Goal: Task Accomplishment & Management: Complete application form

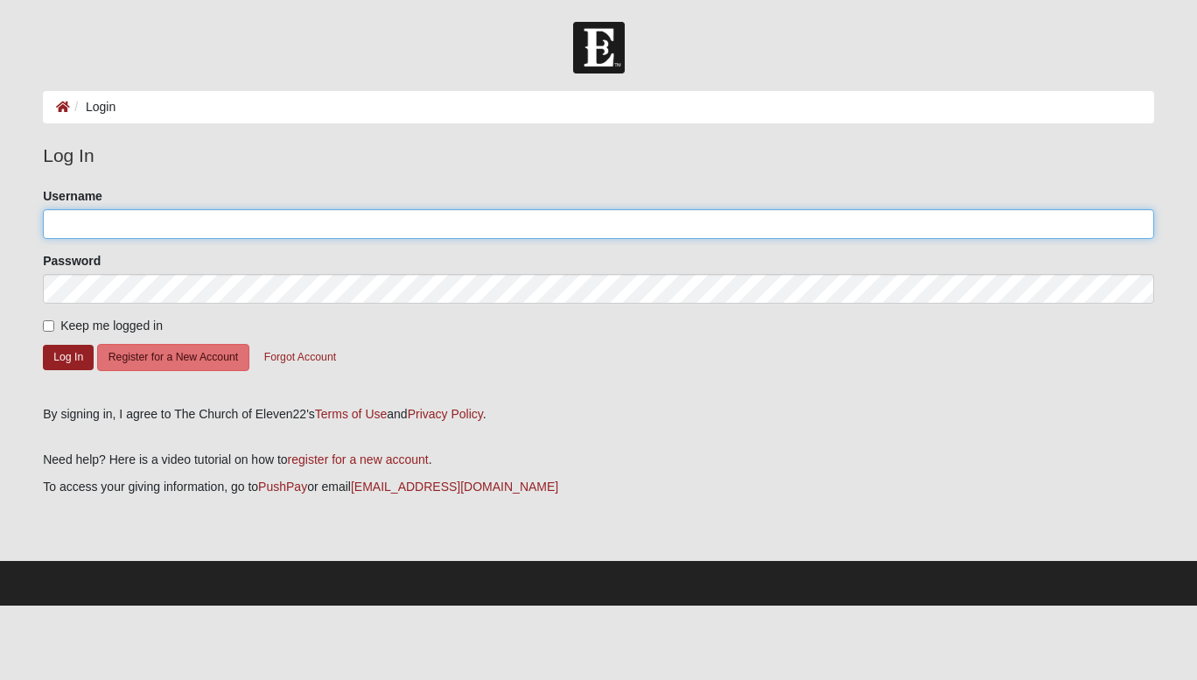
click at [342, 221] on input "Username" at bounding box center [598, 224] width 1111 height 30
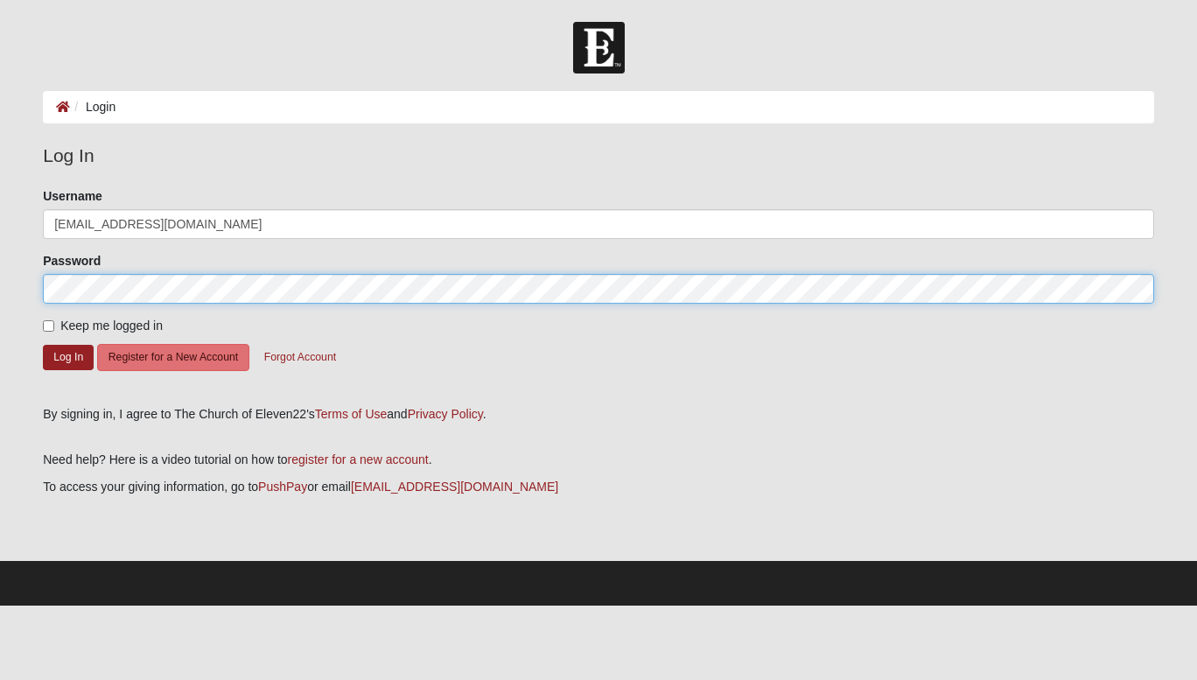
click at [43, 345] on button "Log In" at bounding box center [68, 357] width 51 height 25
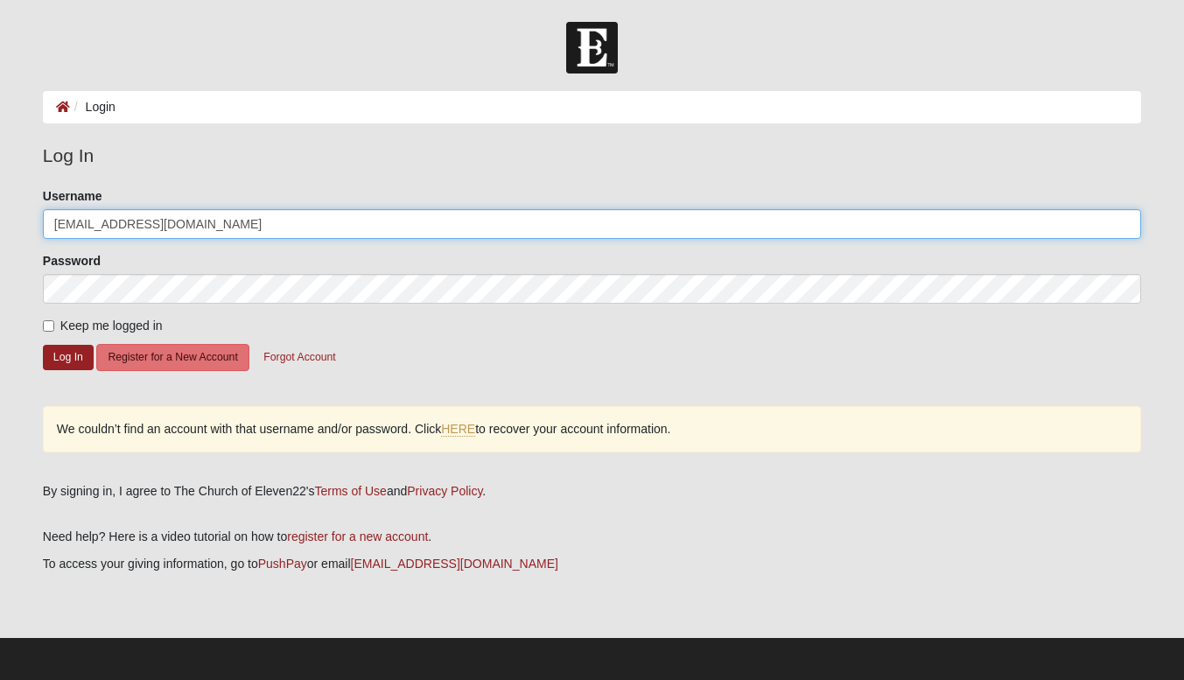
click at [259, 225] on input "prestonhayes23@gmail.com" at bounding box center [592, 224] width 1098 height 30
type input "prestonhayes23"
click at [43, 345] on button "Log In" at bounding box center [68, 357] width 51 height 25
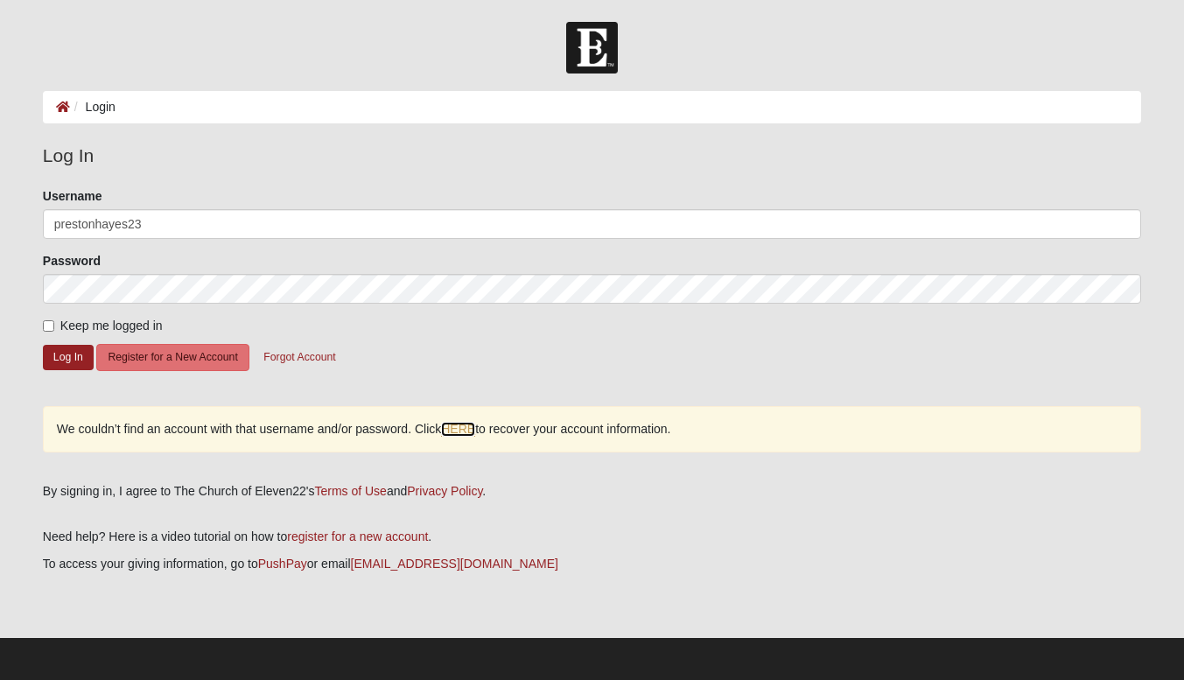
click at [474, 430] on link "HERE" at bounding box center [458, 429] width 34 height 15
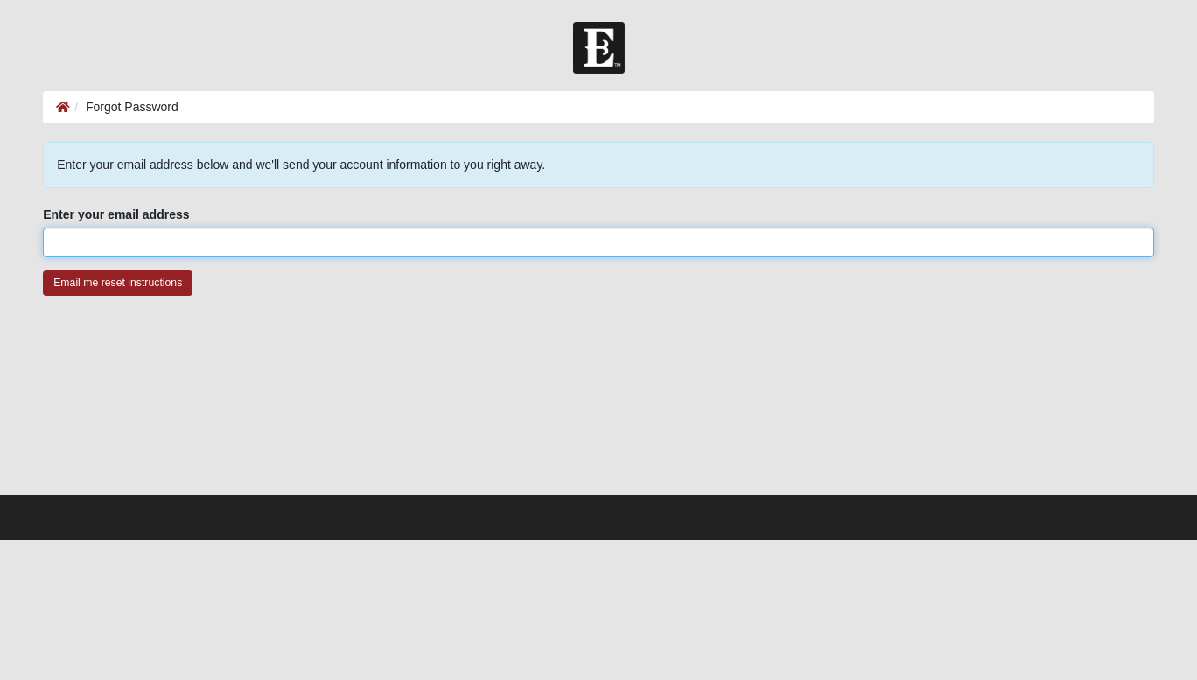
click at [72, 239] on input "Enter your email address" at bounding box center [598, 242] width 1111 height 30
type input "[EMAIL_ADDRESS][DOMAIN_NAME]"
click at [43, 270] on input "Email me reset instructions" at bounding box center [118, 282] width 150 height 25
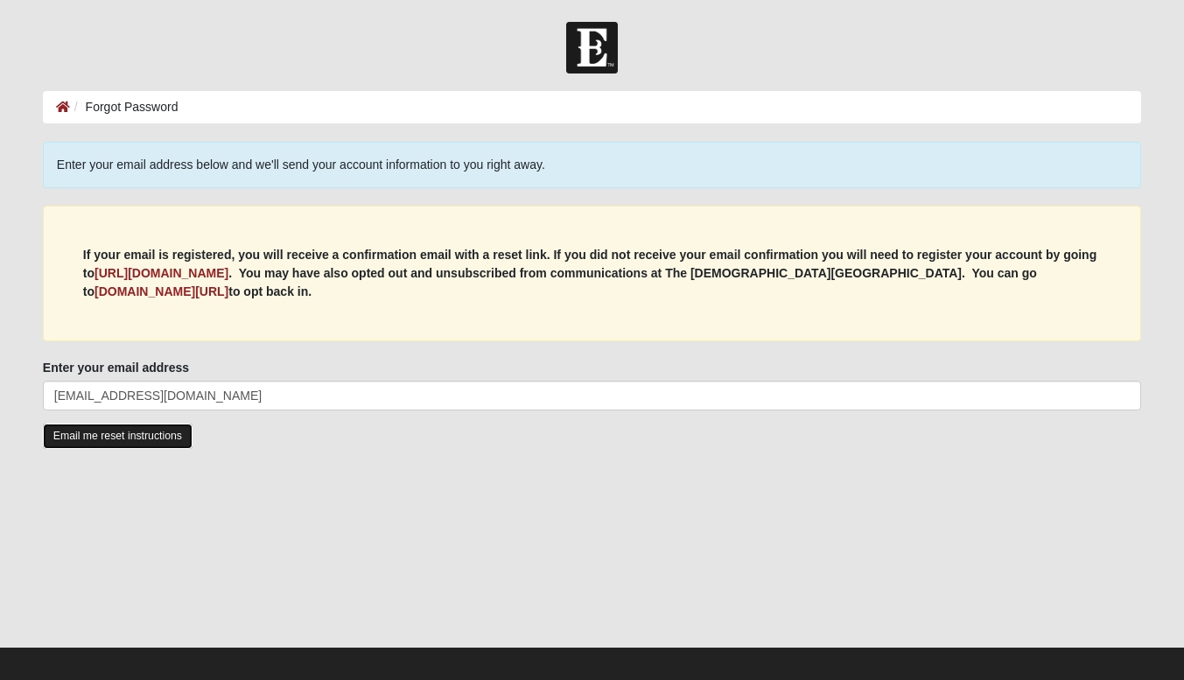
click at [68, 440] on input "Email me reset instructions" at bounding box center [118, 435] width 150 height 25
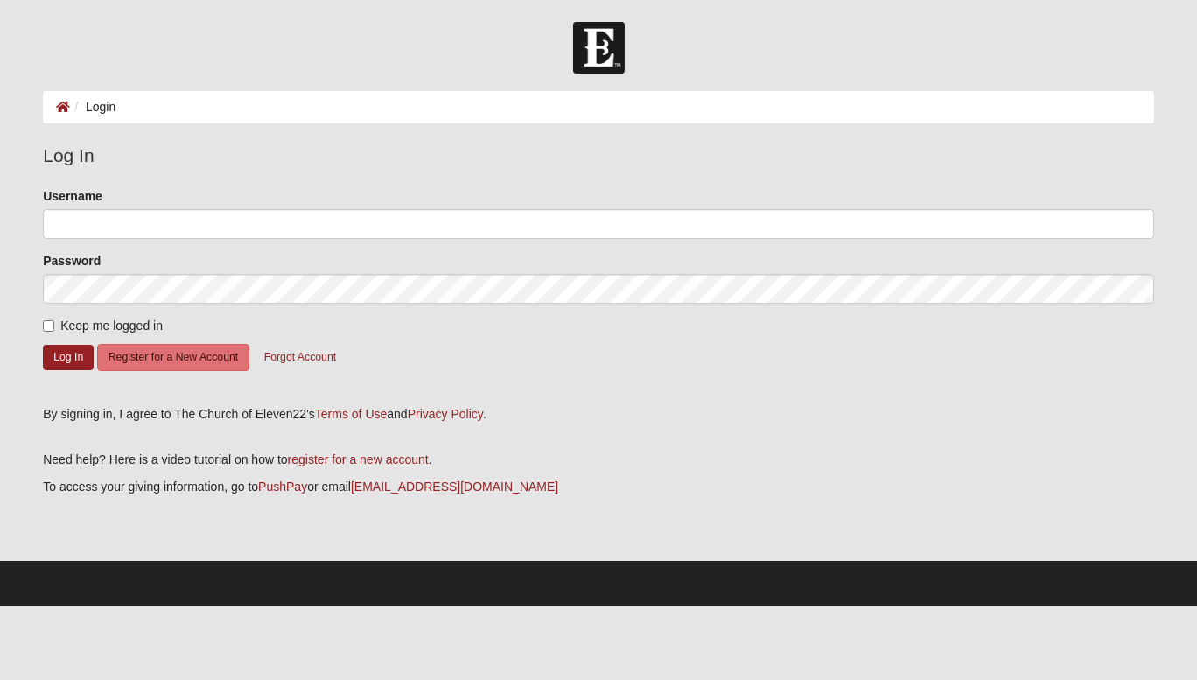
click at [280, 241] on form "Please correct the following: Username Password Keep me logged in Log In Regist…" at bounding box center [598, 290] width 1111 height 206
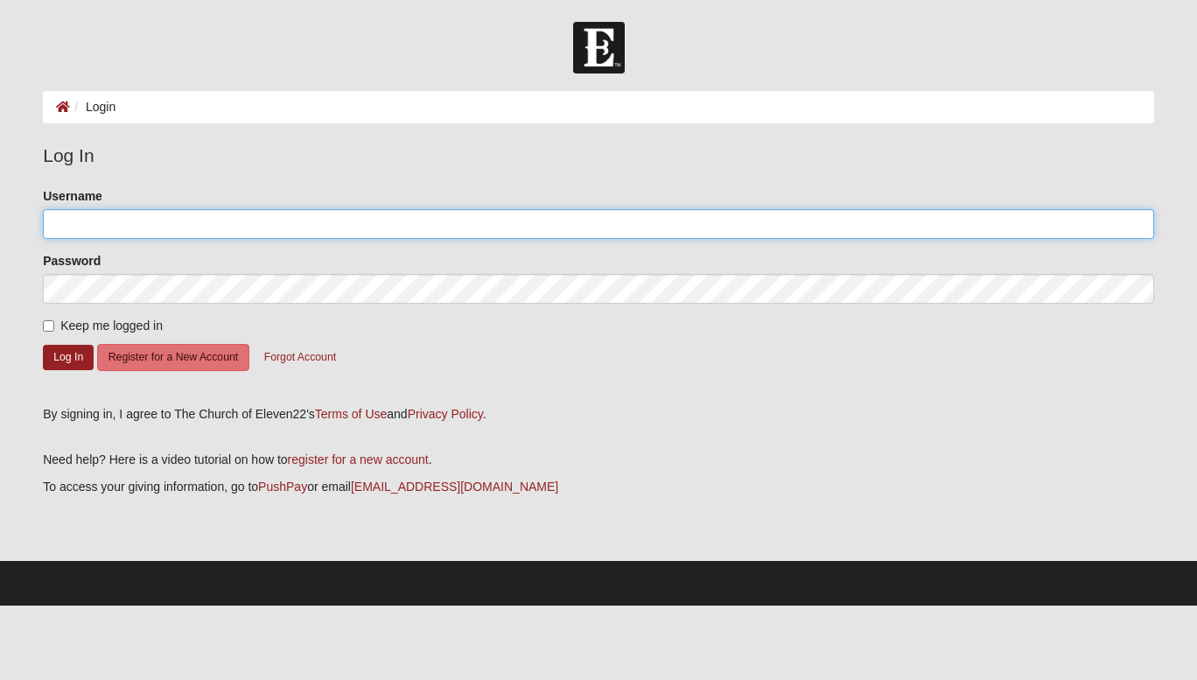
click at [291, 234] on input "Username" at bounding box center [598, 224] width 1111 height 30
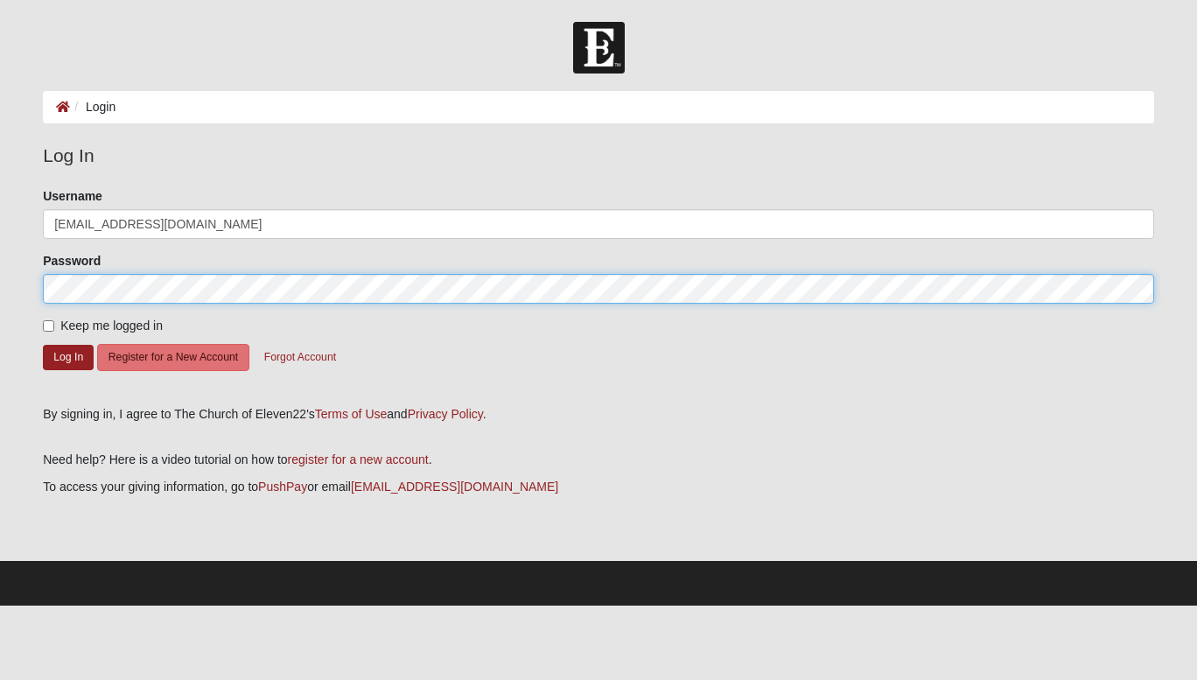
click at [43, 345] on button "Log In" at bounding box center [68, 357] width 51 height 25
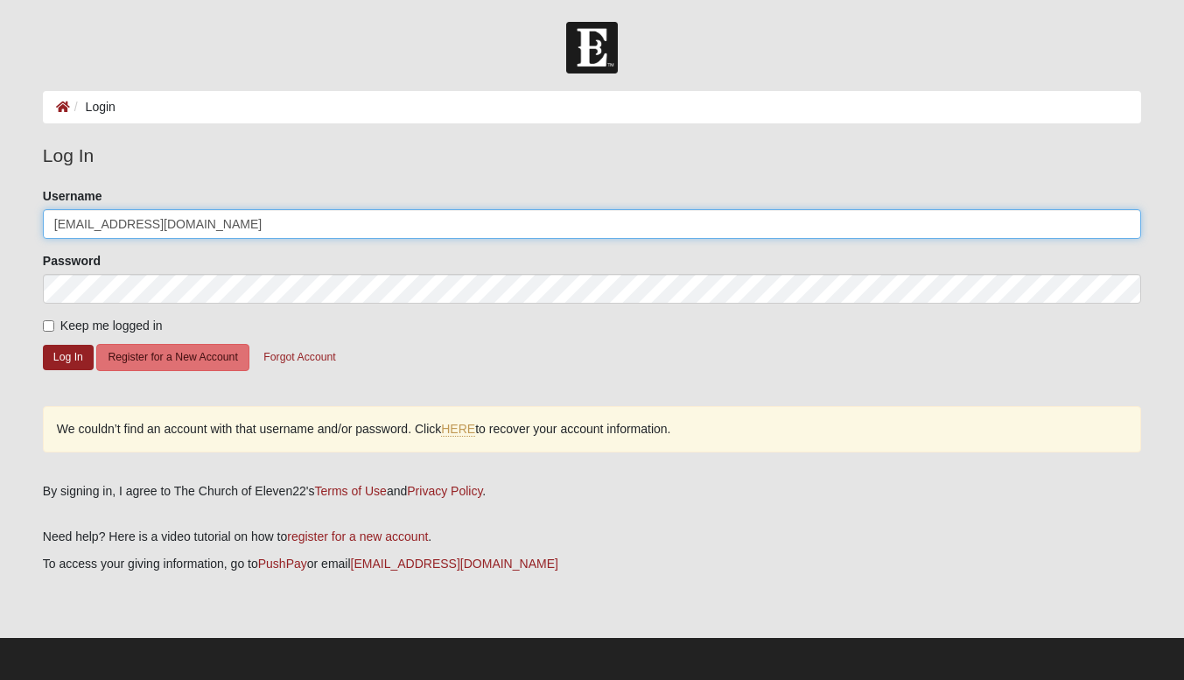
click at [229, 225] on input "heman2350@gmail.com" at bounding box center [592, 224] width 1098 height 30
type input "h"
click at [43, 345] on button "Log In" at bounding box center [68, 357] width 51 height 25
click at [229, 225] on input "PrestonHayes" at bounding box center [592, 224] width 1098 height 30
type input "Preston Hayes"
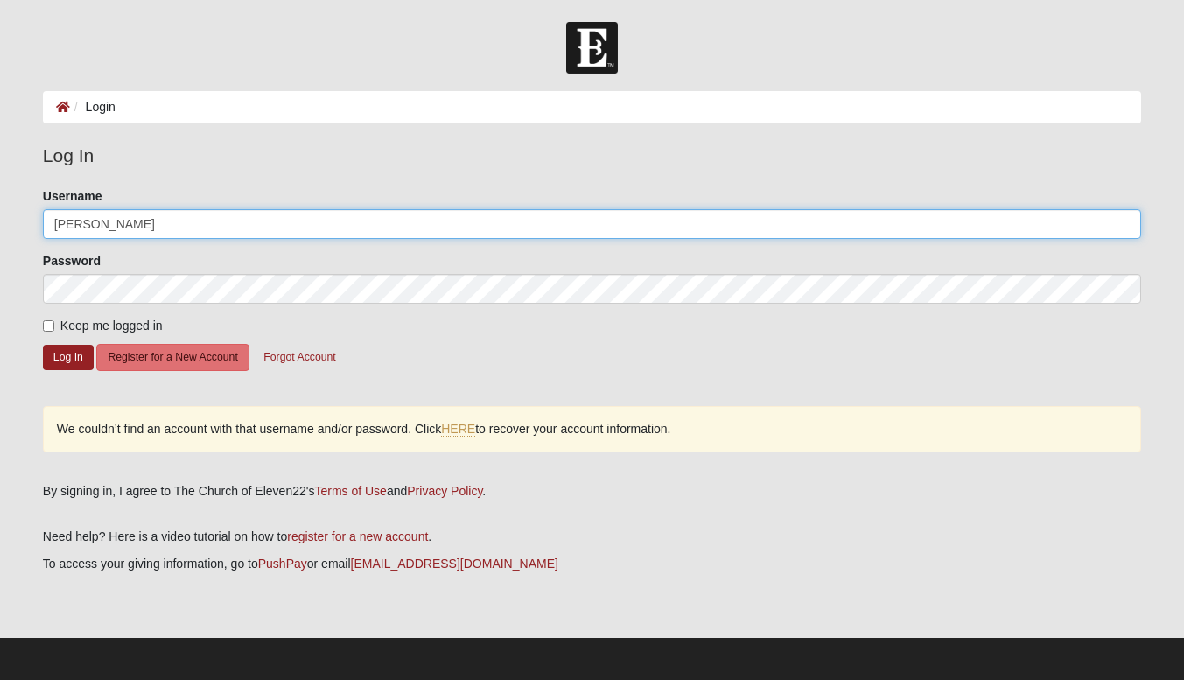
click at [43, 345] on button "Log In" at bounding box center [68, 357] width 51 height 25
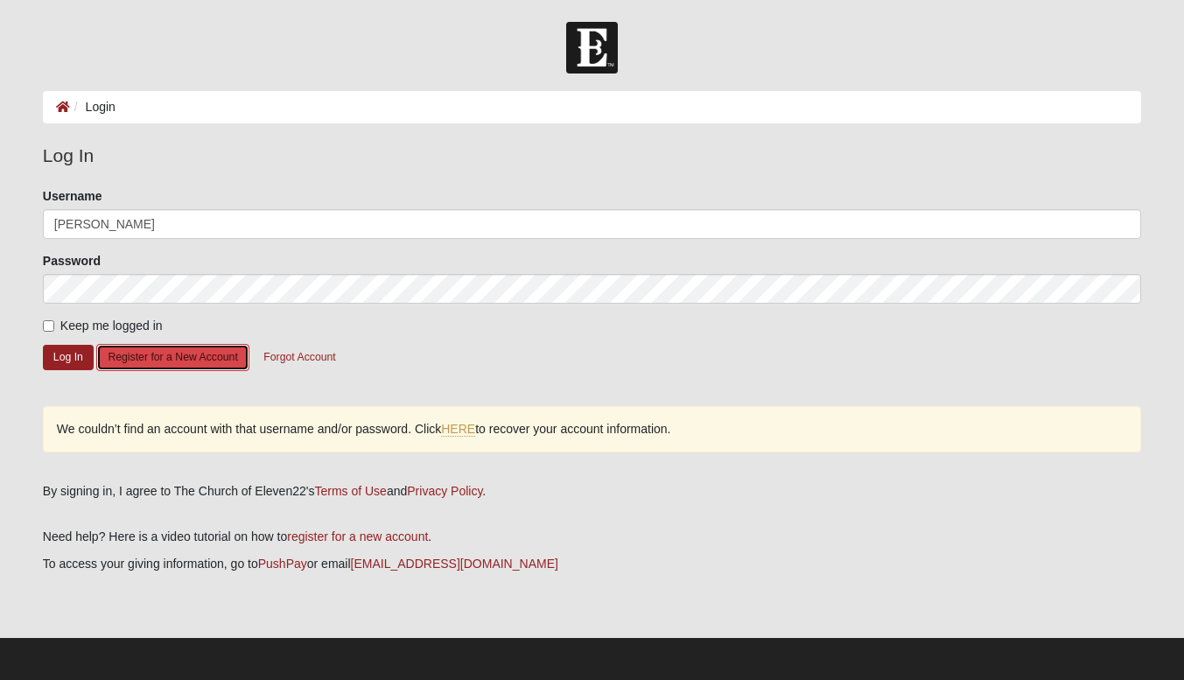
click at [225, 356] on button "Register for a New Account" at bounding box center [172, 357] width 152 height 27
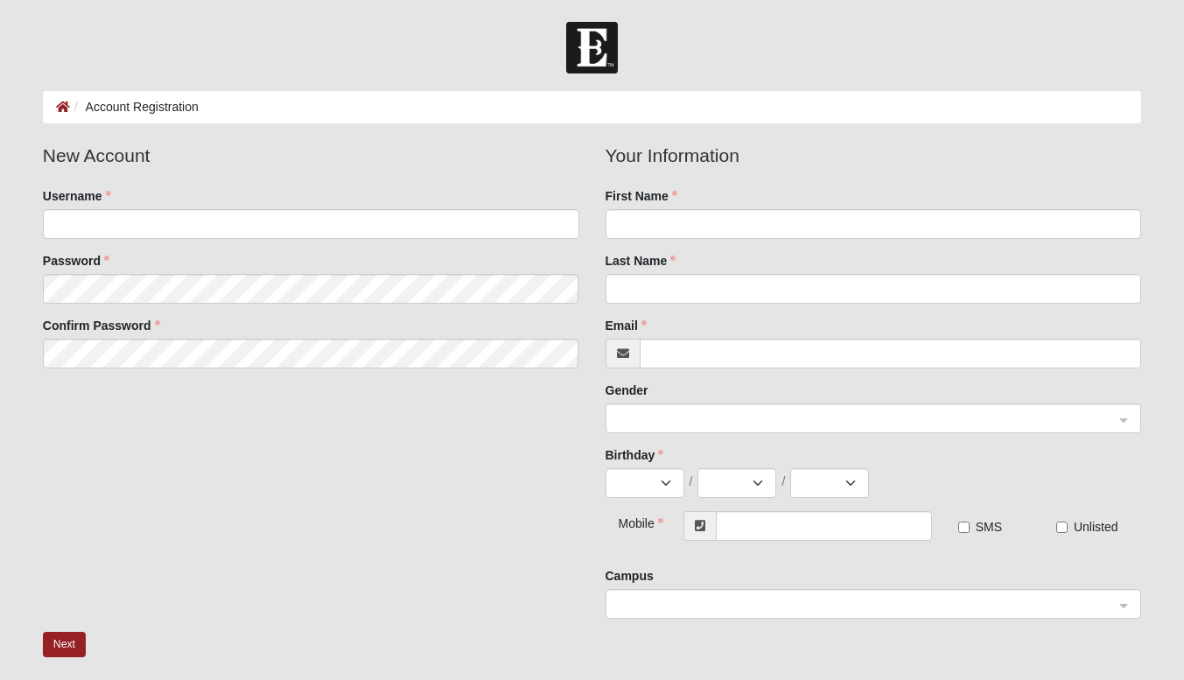
click at [325, 238] on fieldset "New Account Username Password Confirm Password" at bounding box center [311, 262] width 563 height 240
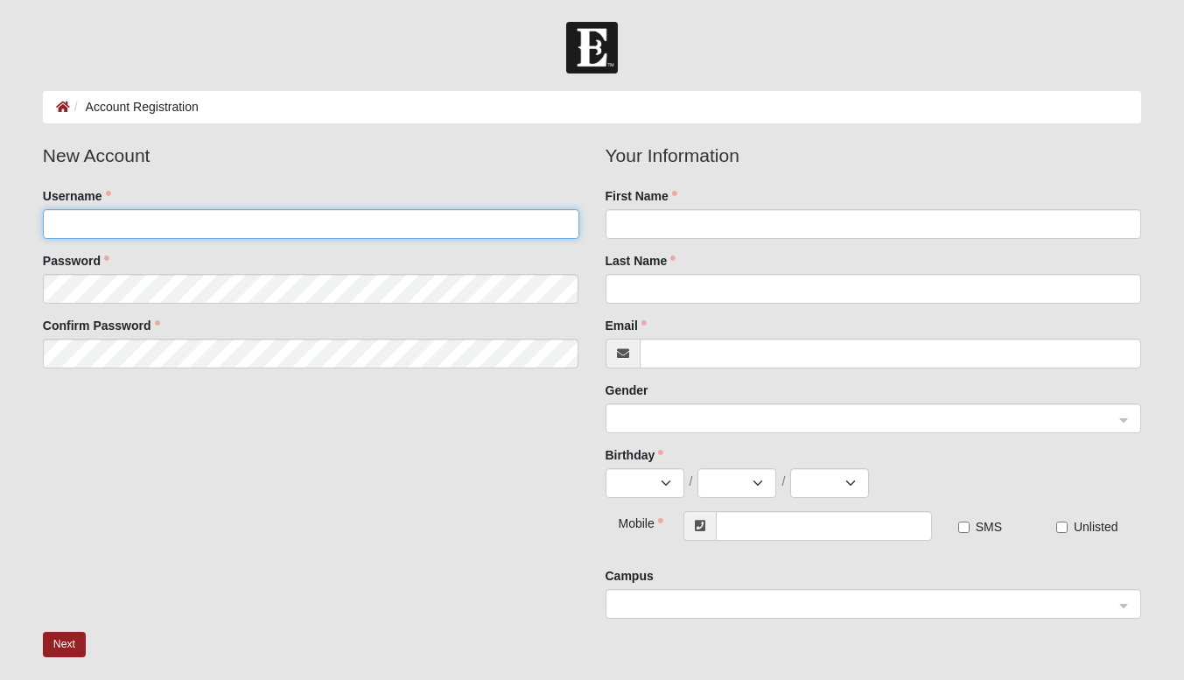
click at [309, 223] on input "Username" at bounding box center [311, 224] width 536 height 30
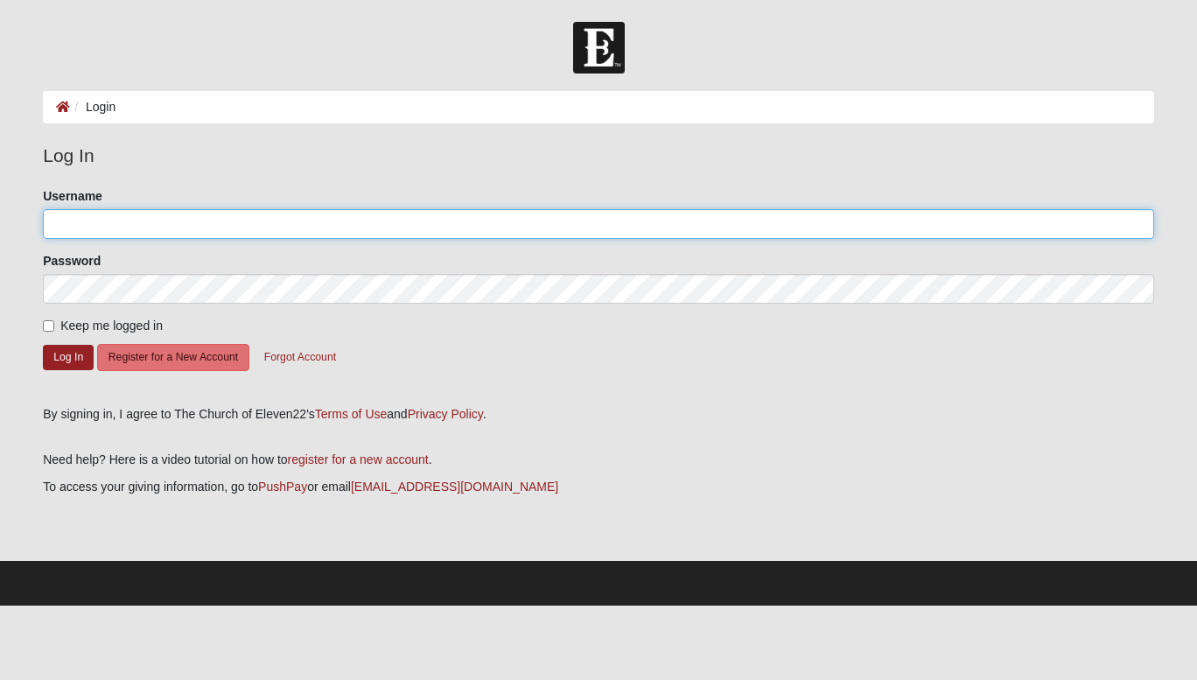
click at [291, 220] on input "Username" at bounding box center [598, 224] width 1111 height 30
type input "prestonhayes23"
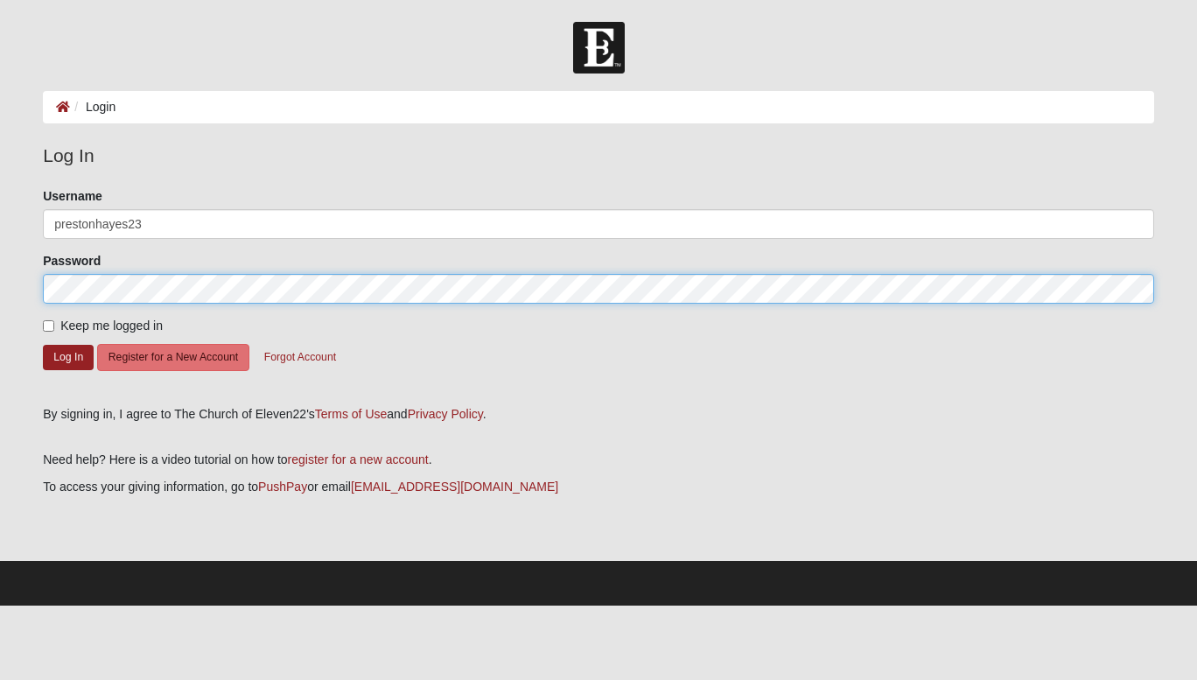
click at [43, 345] on button "Log In" at bounding box center [68, 357] width 51 height 25
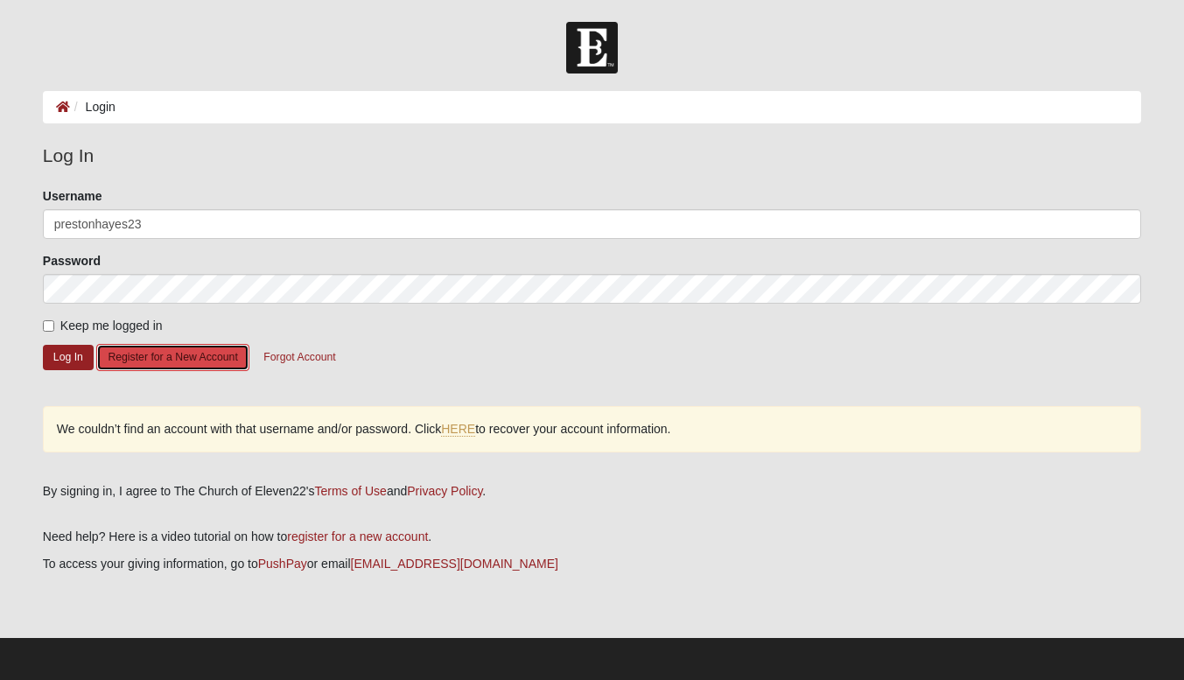
click at [178, 363] on button "Register for a New Account" at bounding box center [172, 357] width 152 height 27
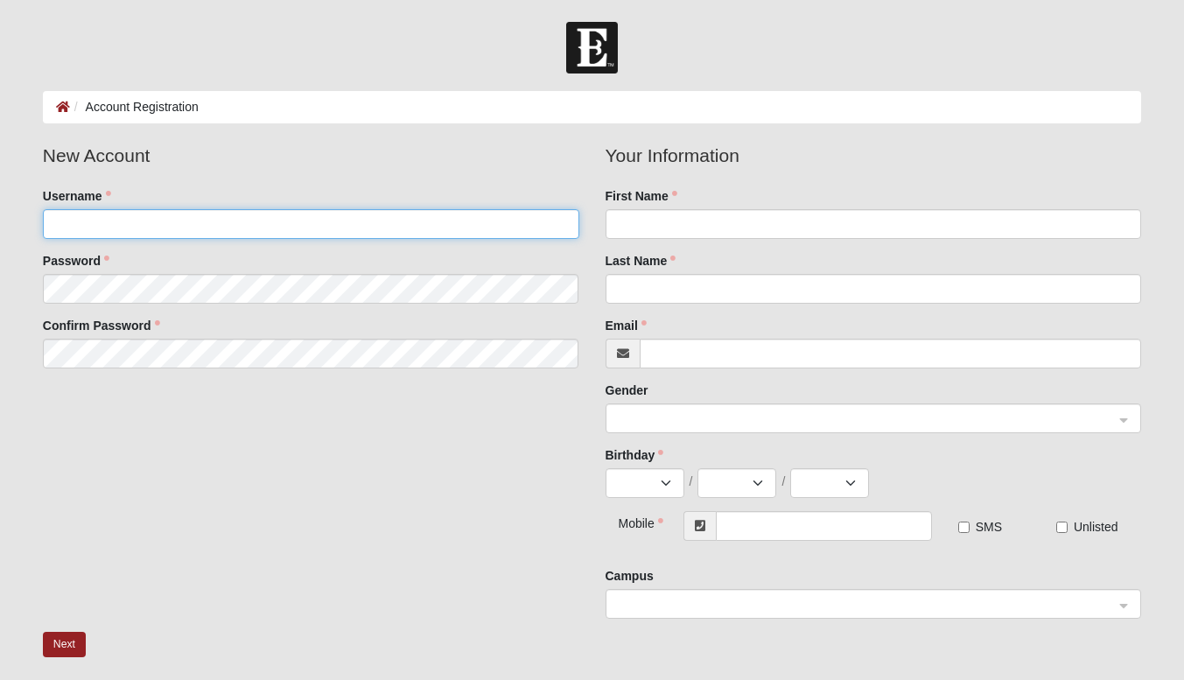
click at [113, 227] on input "Username" at bounding box center [311, 224] width 536 height 30
type input "prestonhayes23"
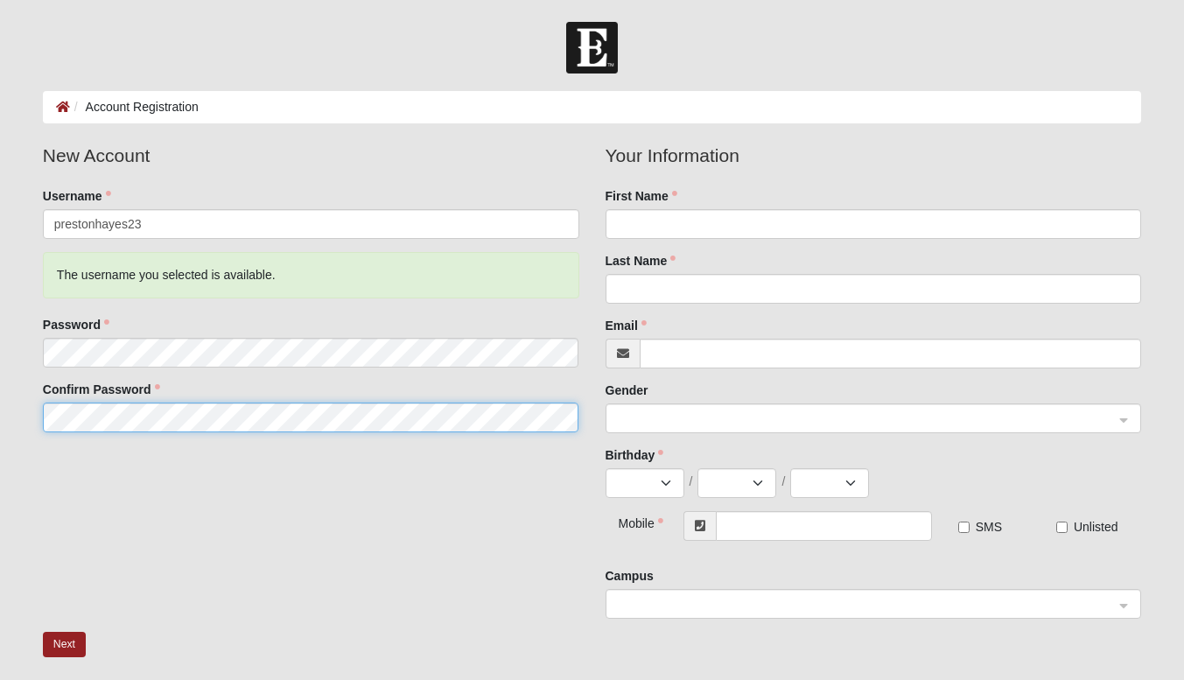
click at [43, 632] on button "Next" at bounding box center [64, 644] width 43 height 25
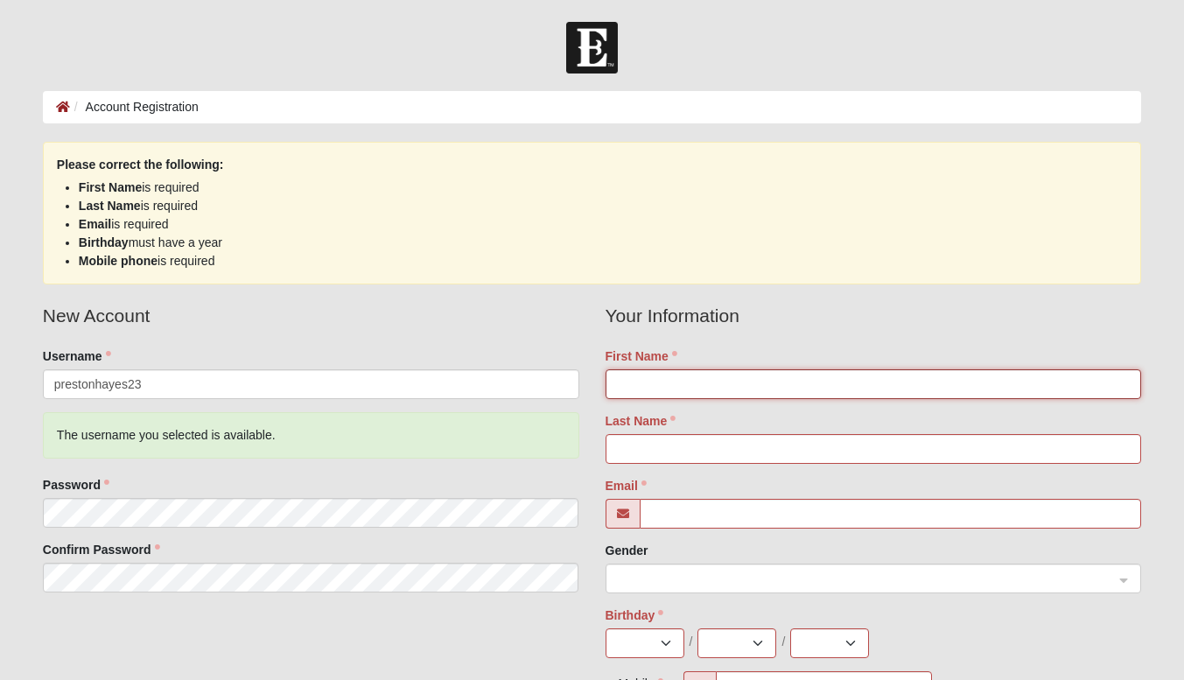
click at [653, 380] on input "First Name" at bounding box center [873, 384] width 536 height 30
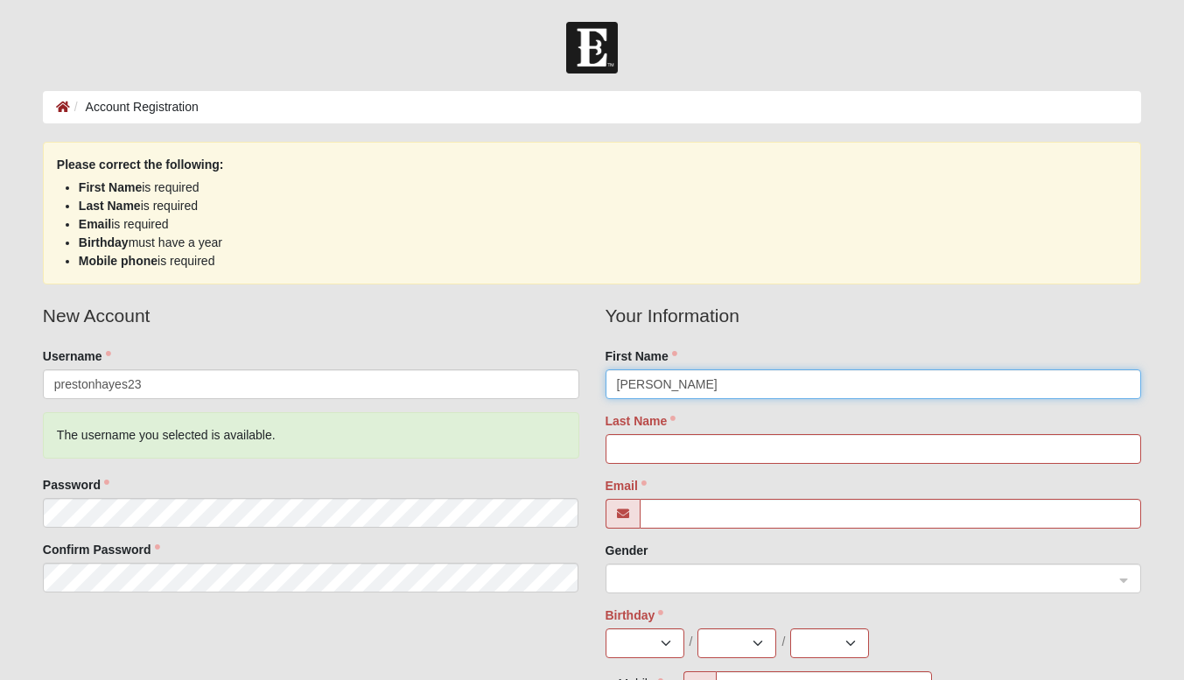
type input "[PERSON_NAME]"
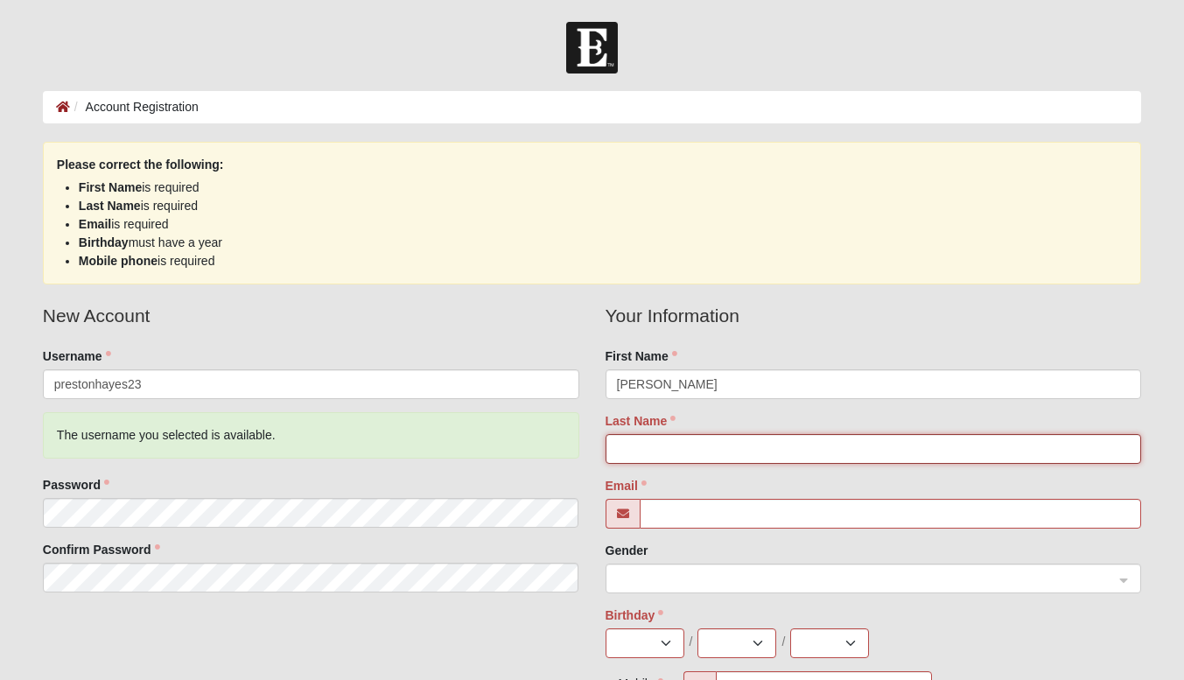
click at [655, 445] on input "Last Name" at bounding box center [873, 449] width 536 height 30
type input "J"
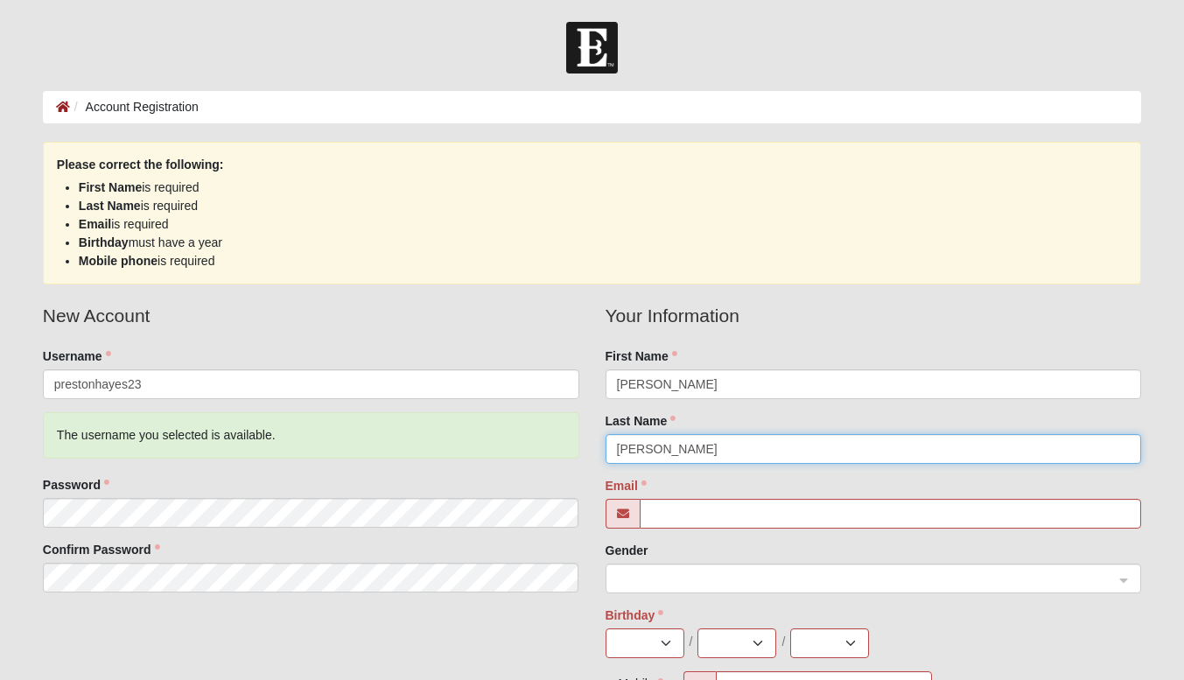
type input "Hayes"
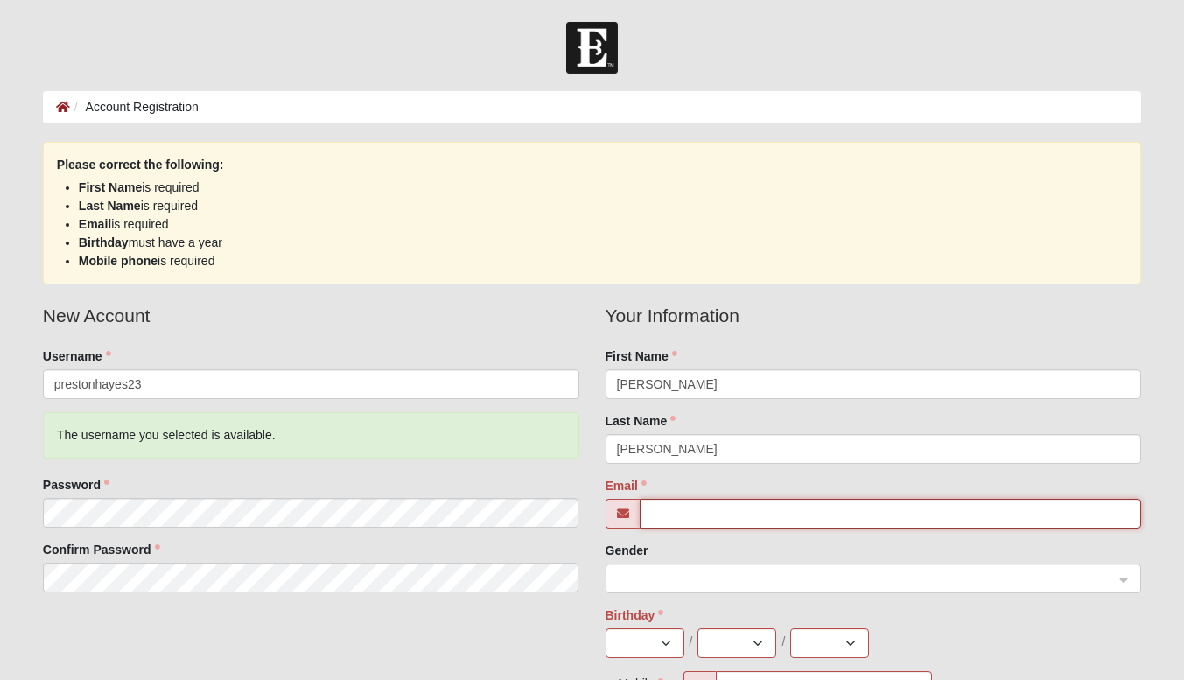
click at [666, 507] on input "Email" at bounding box center [891, 514] width 502 height 30
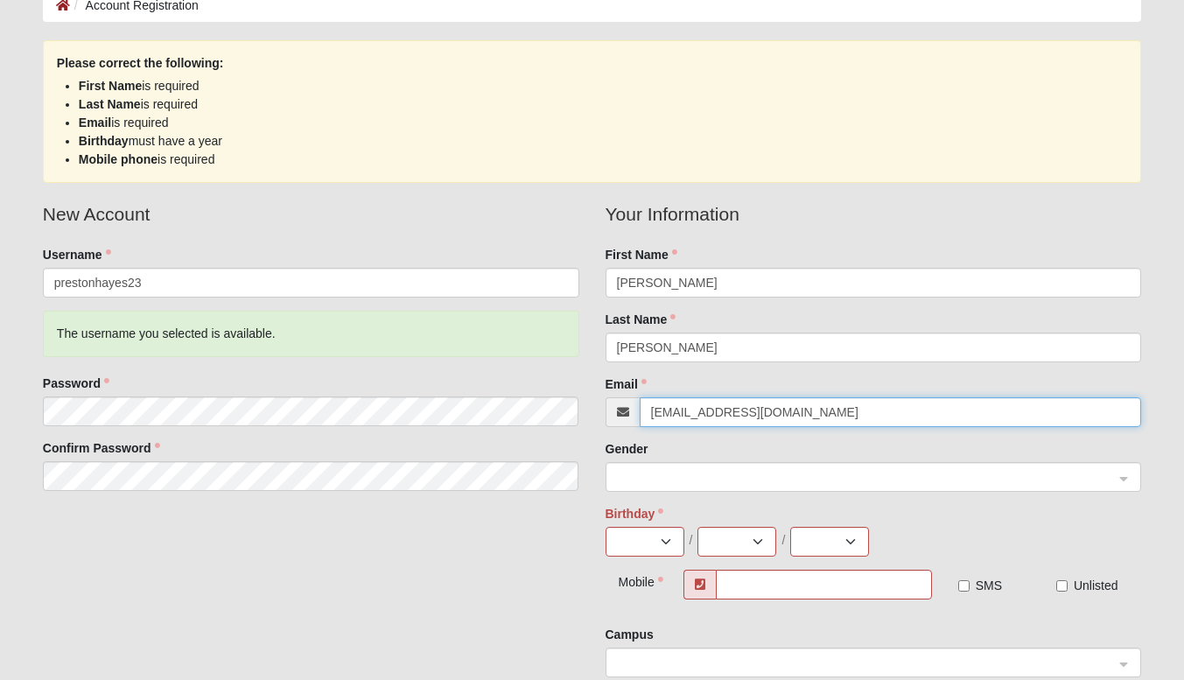
scroll to position [102, 0]
click at [689, 467] on span at bounding box center [866, 476] width 498 height 19
type input "[EMAIL_ADDRESS][DOMAIN_NAME]"
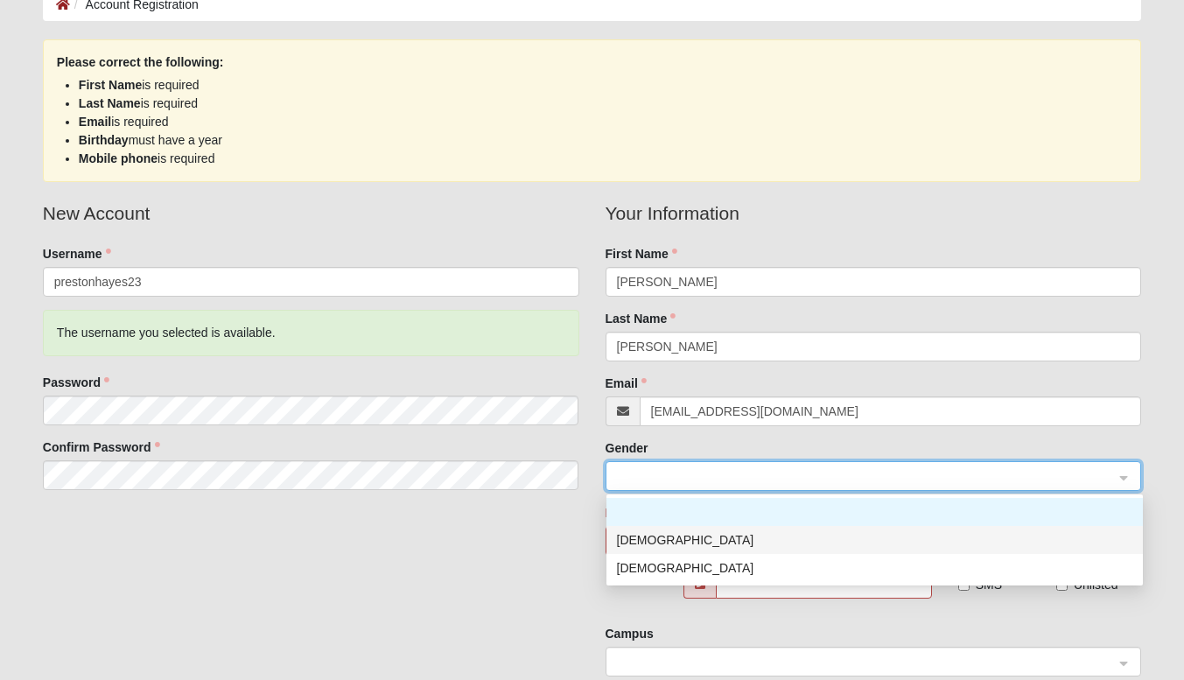
click at [666, 538] on div "Male" at bounding box center [874, 539] width 515 height 19
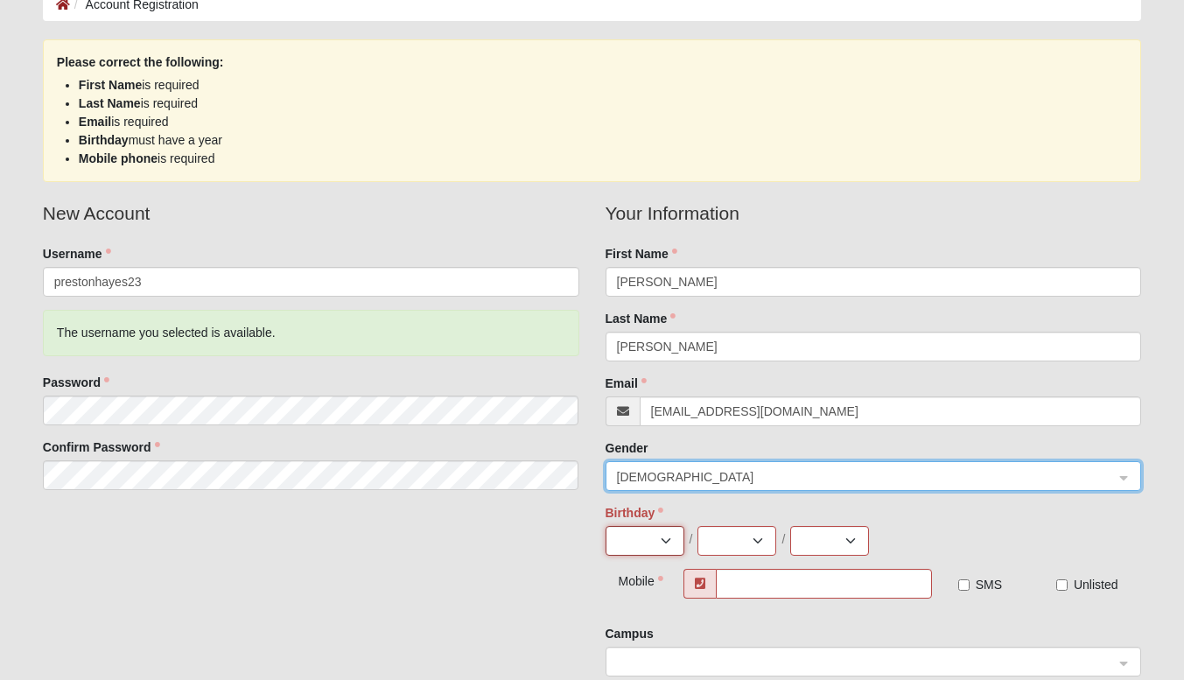
click at [667, 539] on select "Jan Feb Mar Apr May Jun Jul Aug Sep Oct Nov Dec" at bounding box center [644, 541] width 79 height 30
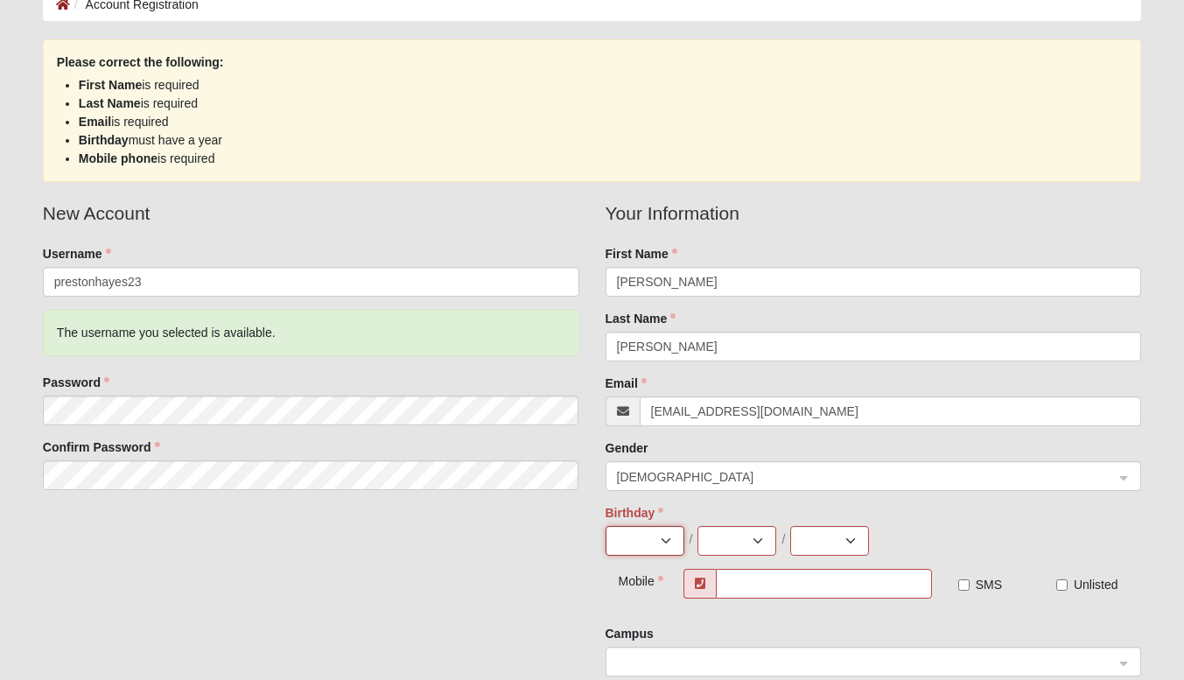
select select "2"
click at [605, 526] on select "Jan Feb Mar Apr May Jun Jul Aug Sep Oct Nov Dec" at bounding box center [644, 541] width 79 height 30
click at [750, 535] on select "1 2 3 4 5 6 7 8 9 10 11 12 13 14 15 16 17 18 19 20 21 22 23 24 25 26 27 28 29" at bounding box center [736, 541] width 79 height 30
select select "8"
click at [697, 526] on select "1 2 3 4 5 6 7 8 9 10 11 12 13 14 15 16 17 18 19 20 21 22 23 24 25 26 27 28 29" at bounding box center [736, 541] width 79 height 30
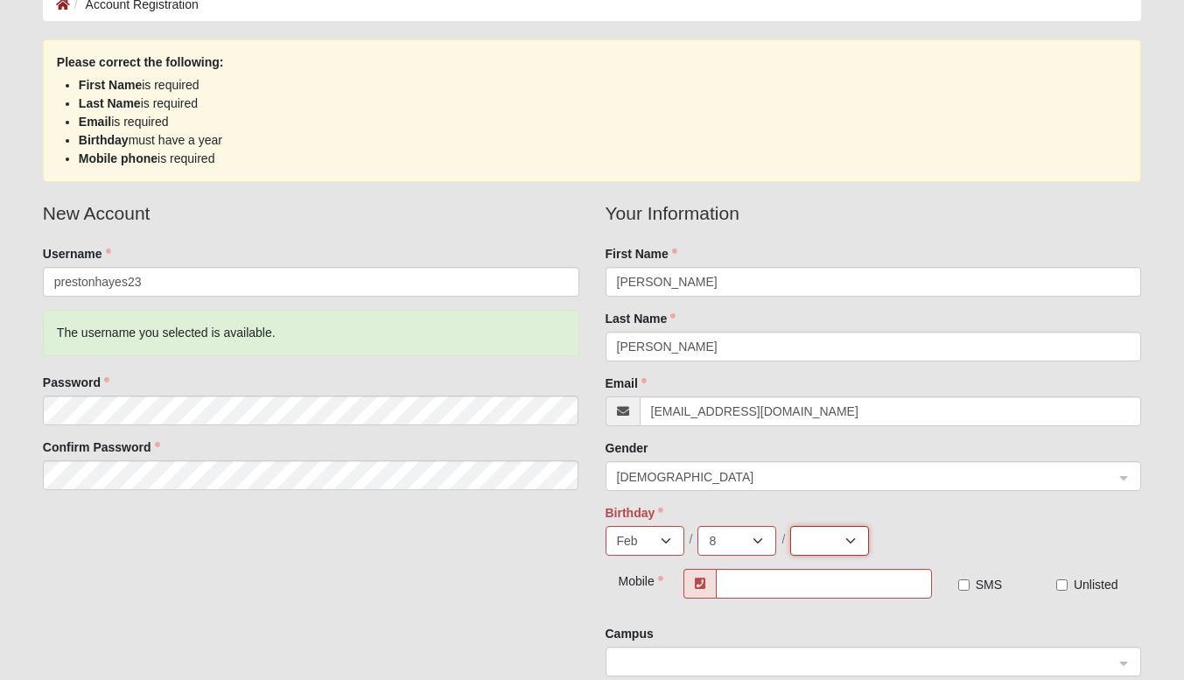
click at [836, 545] on select "2025 2024 2023 2022 2021 2020 2019 2018 2017 2016 2015 2014 2013 2012 2011 2010…" at bounding box center [829, 541] width 79 height 30
select select "1999"
click at [790, 526] on select "2025 2024 2023 2022 2021 2020 2019 2018 2017 2016 2015 2014 2013 2012 2011 2010…" at bounding box center [829, 541] width 79 height 30
click at [766, 584] on input "text" at bounding box center [824, 584] width 216 height 30
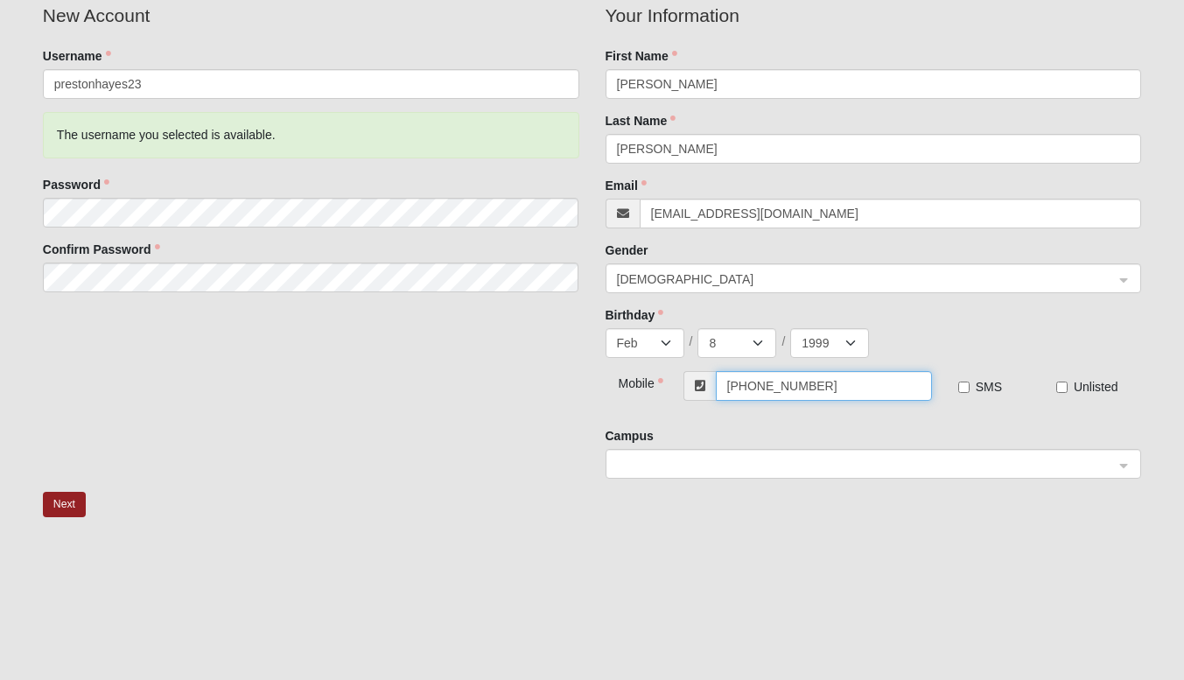
scroll to position [302, 0]
click at [758, 459] on span at bounding box center [866, 462] width 498 height 19
type input "(423) 721-2424"
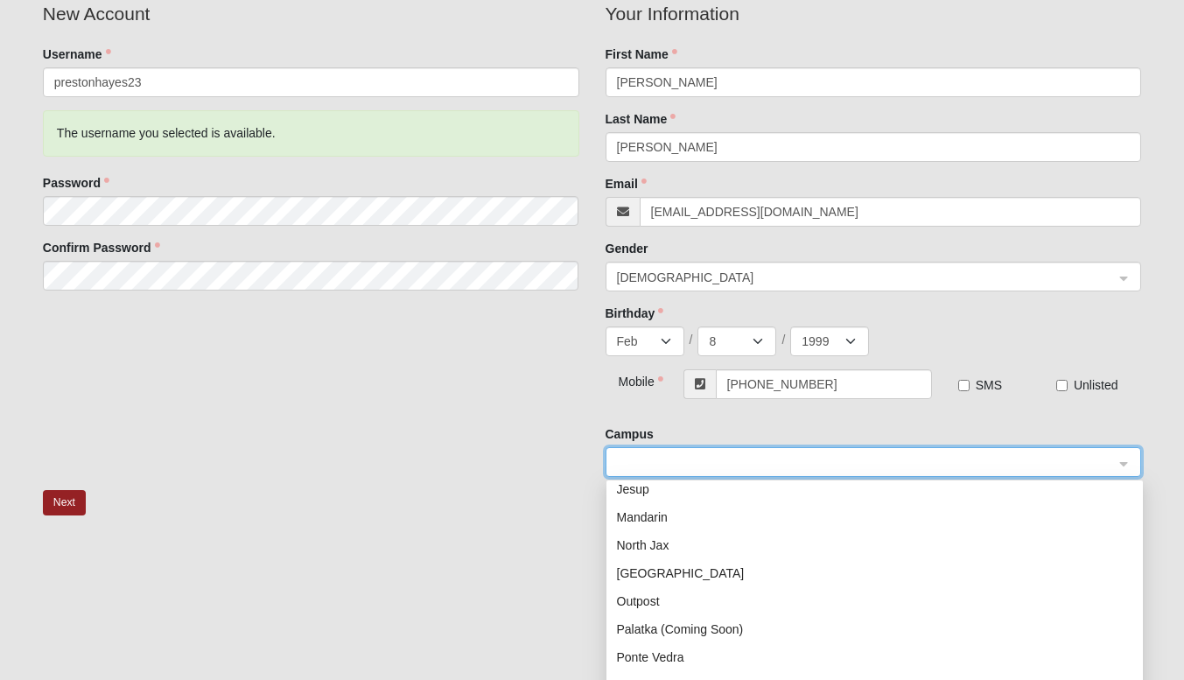
scroll to position [122, 0]
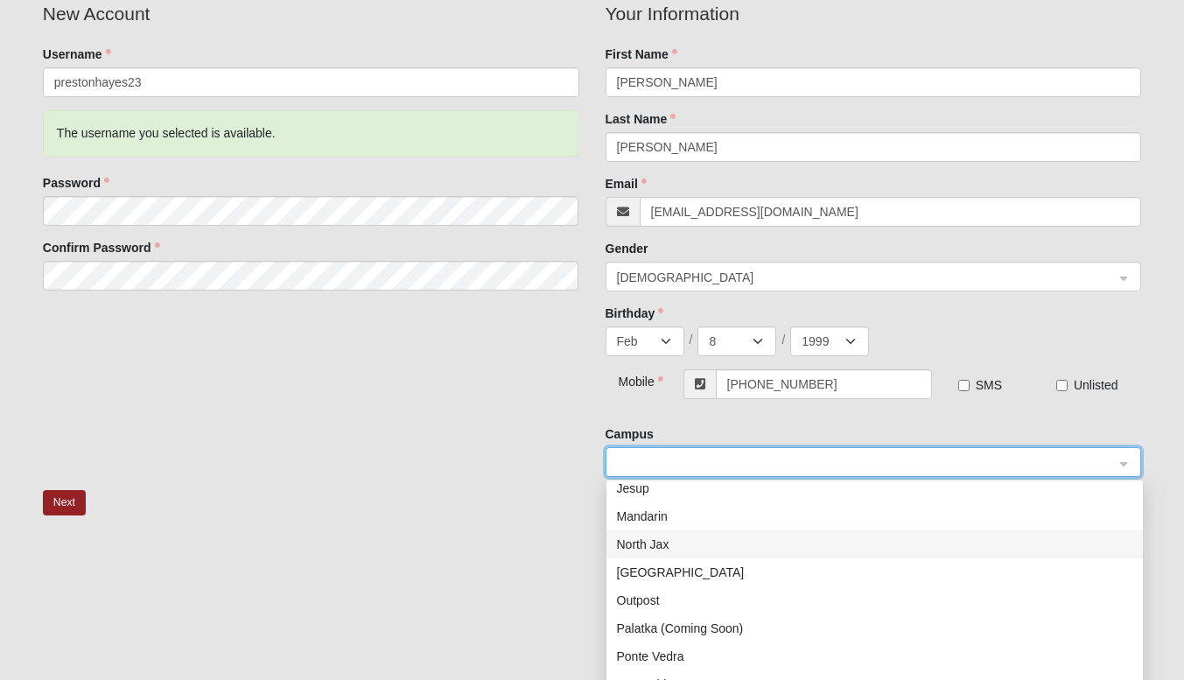
click at [662, 547] on div "North Jax" at bounding box center [874, 544] width 515 height 19
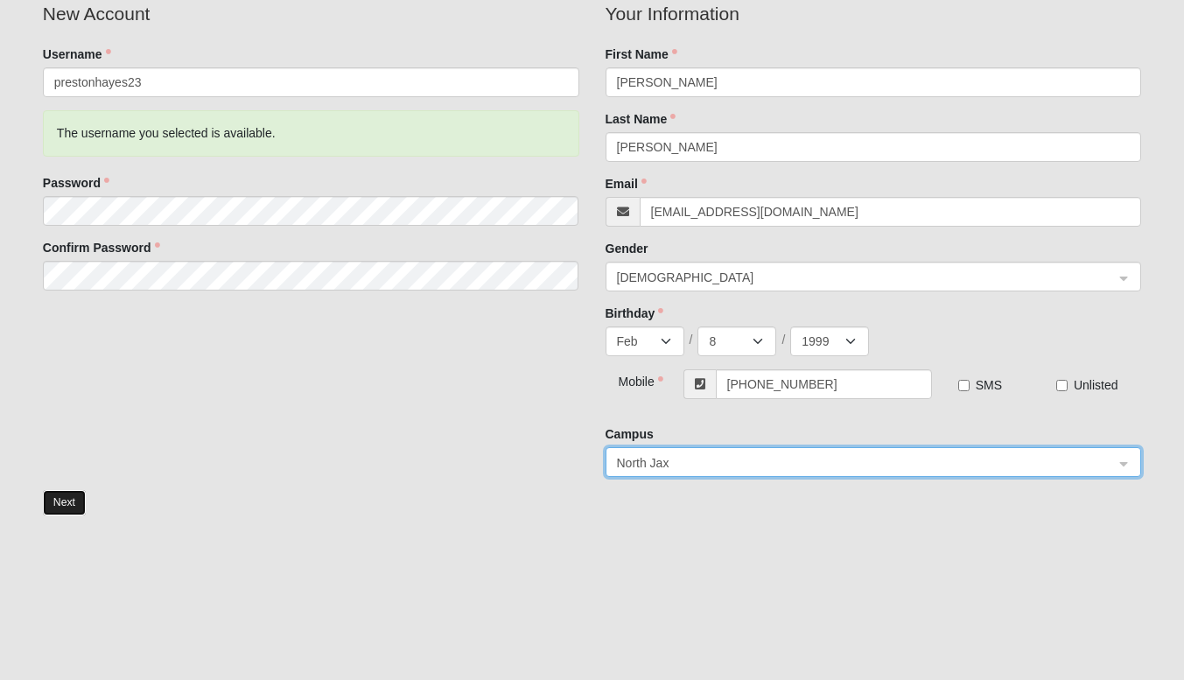
click at [55, 506] on button "Next" at bounding box center [64, 502] width 43 height 25
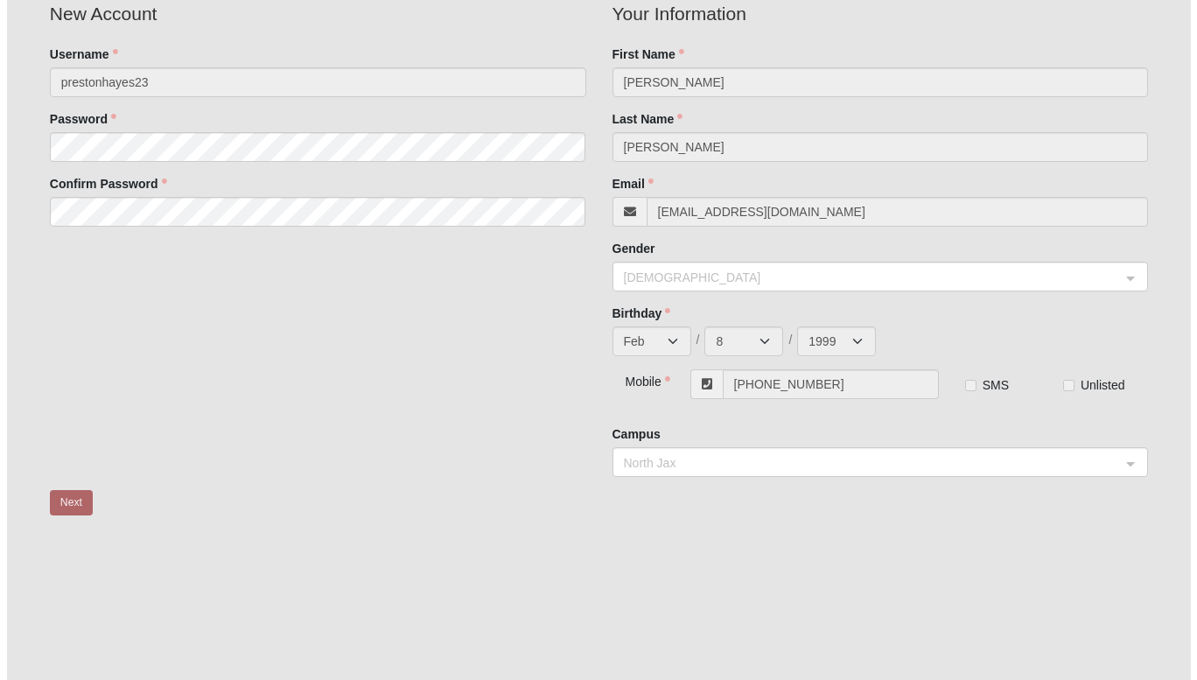
scroll to position [0, 0]
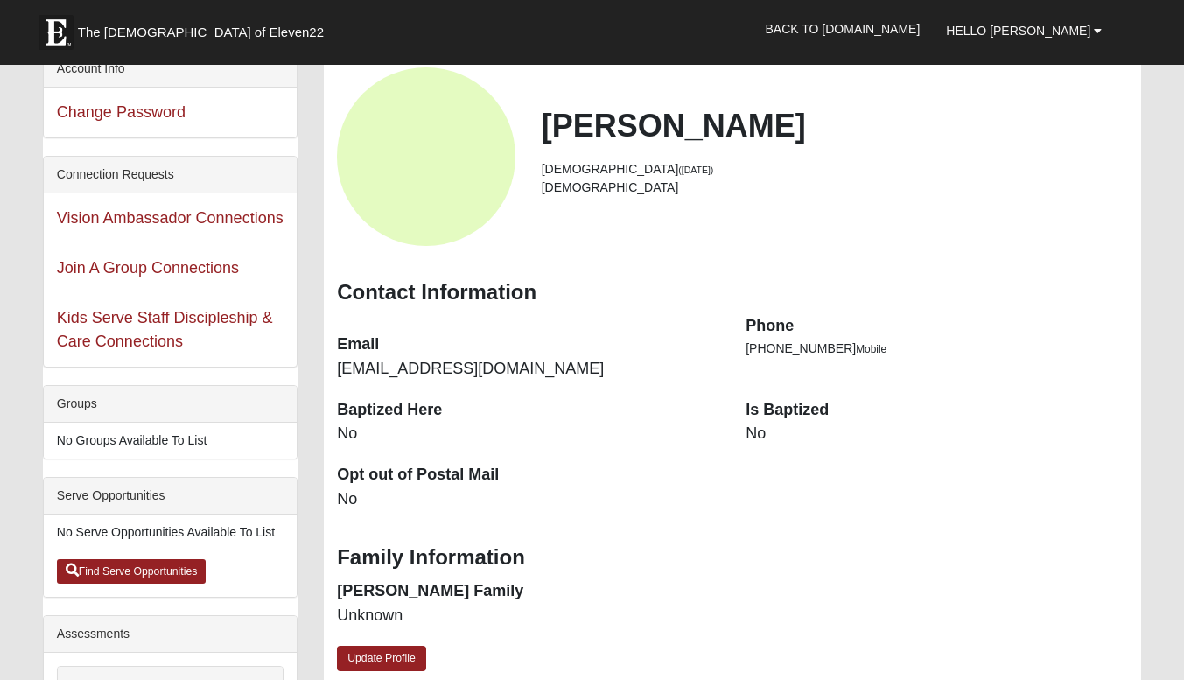
scroll to position [103, 0]
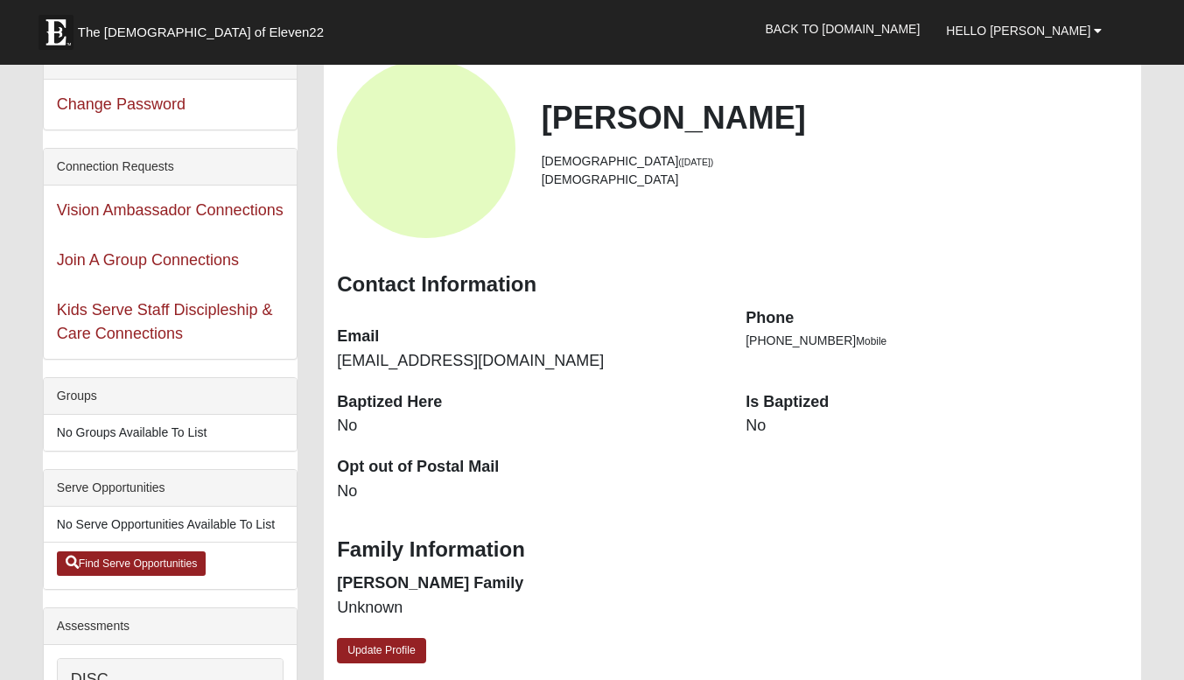
click at [763, 423] on dd "No" at bounding box center [936, 426] width 382 height 23
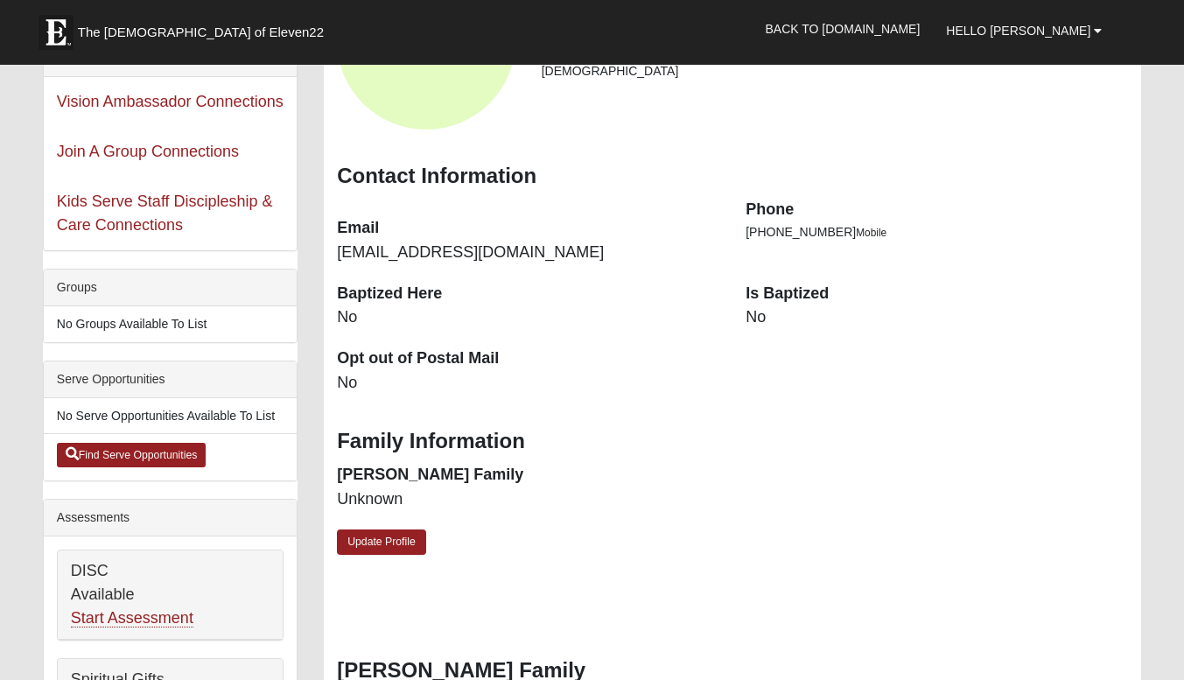
scroll to position [213, 0]
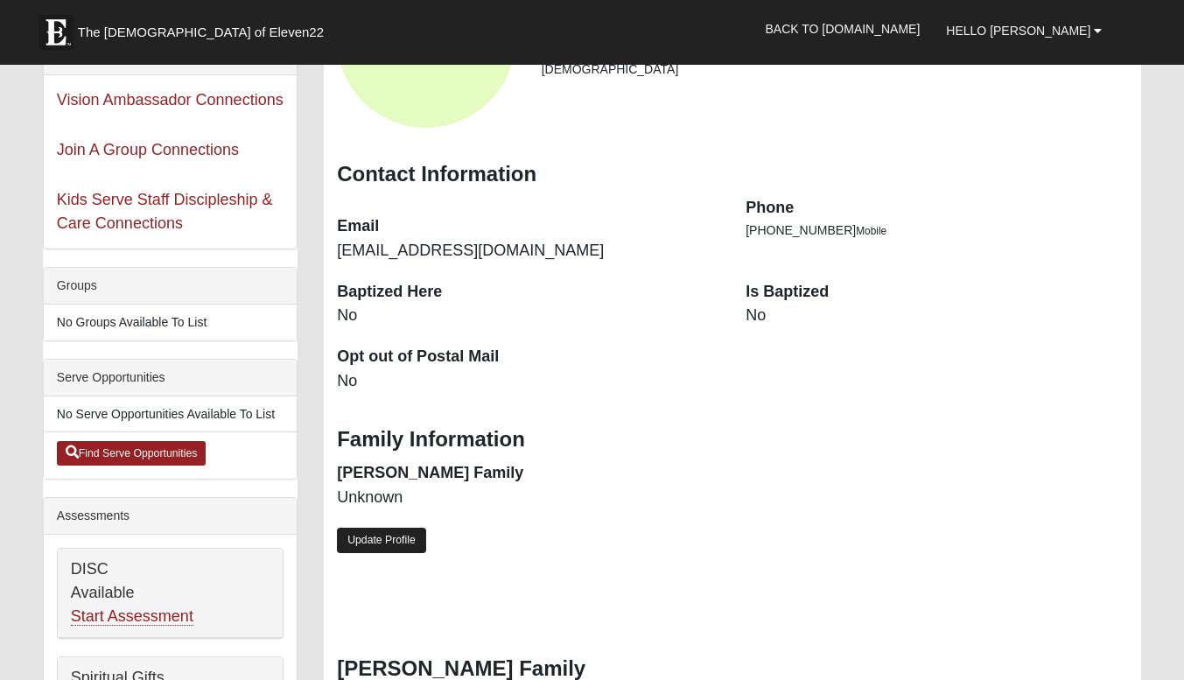
click at [353, 539] on link "Update Profile" at bounding box center [381, 540] width 89 height 25
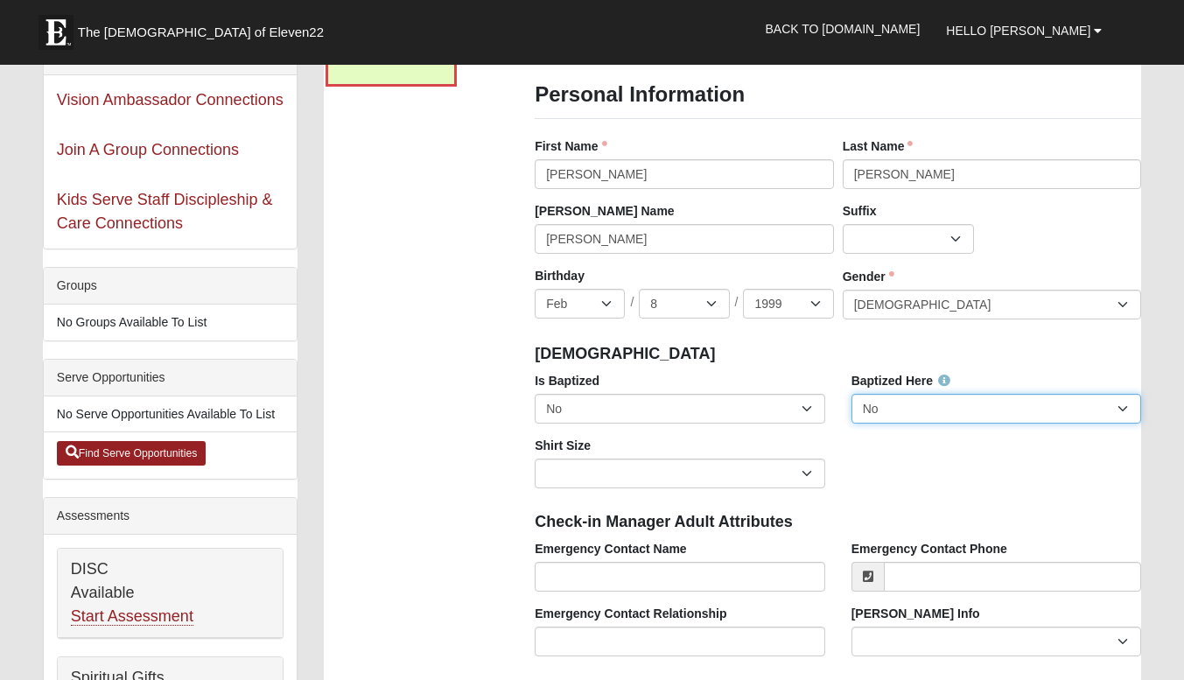
click at [912, 406] on select "No Yes" at bounding box center [996, 409] width 290 height 30
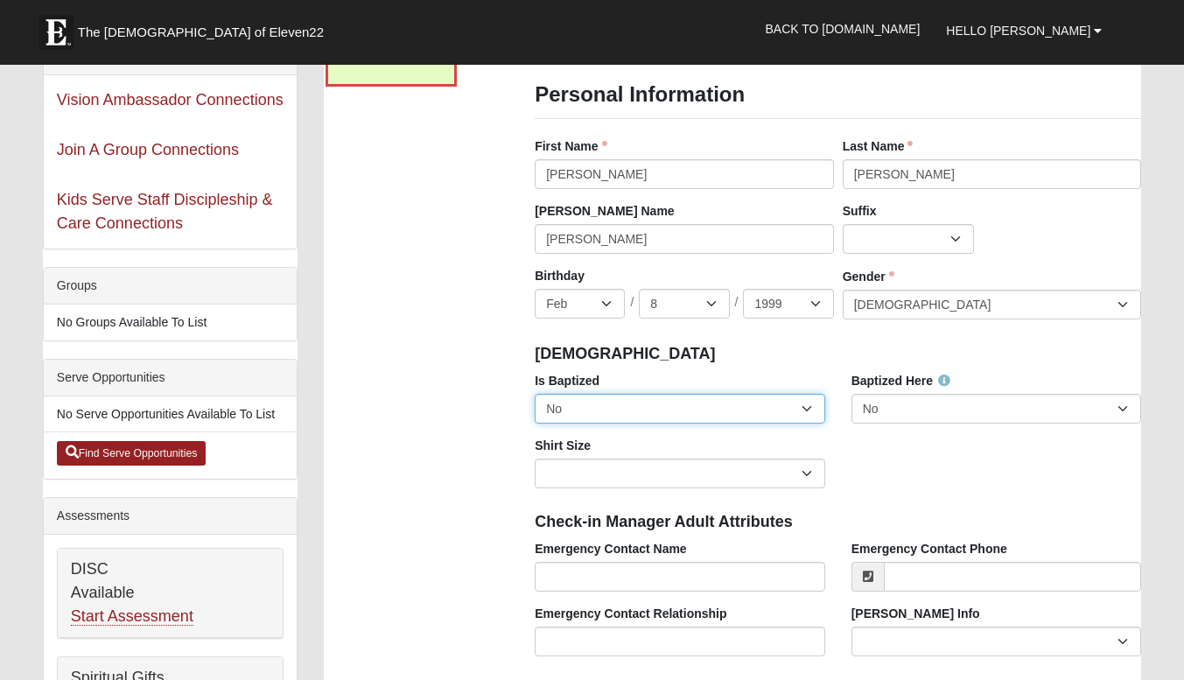
click at [724, 402] on select "No Yes" at bounding box center [680, 409] width 290 height 30
select select "True"
click at [535, 394] on select "No Yes" at bounding box center [680, 409] width 290 height 30
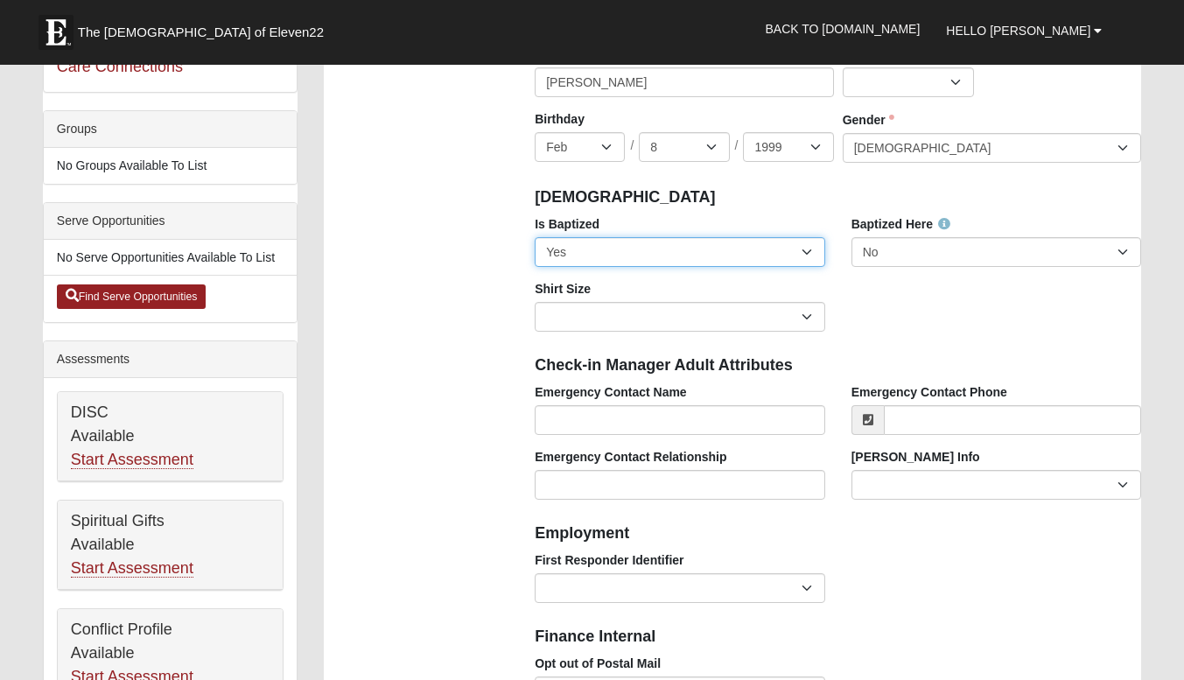
scroll to position [371, 0]
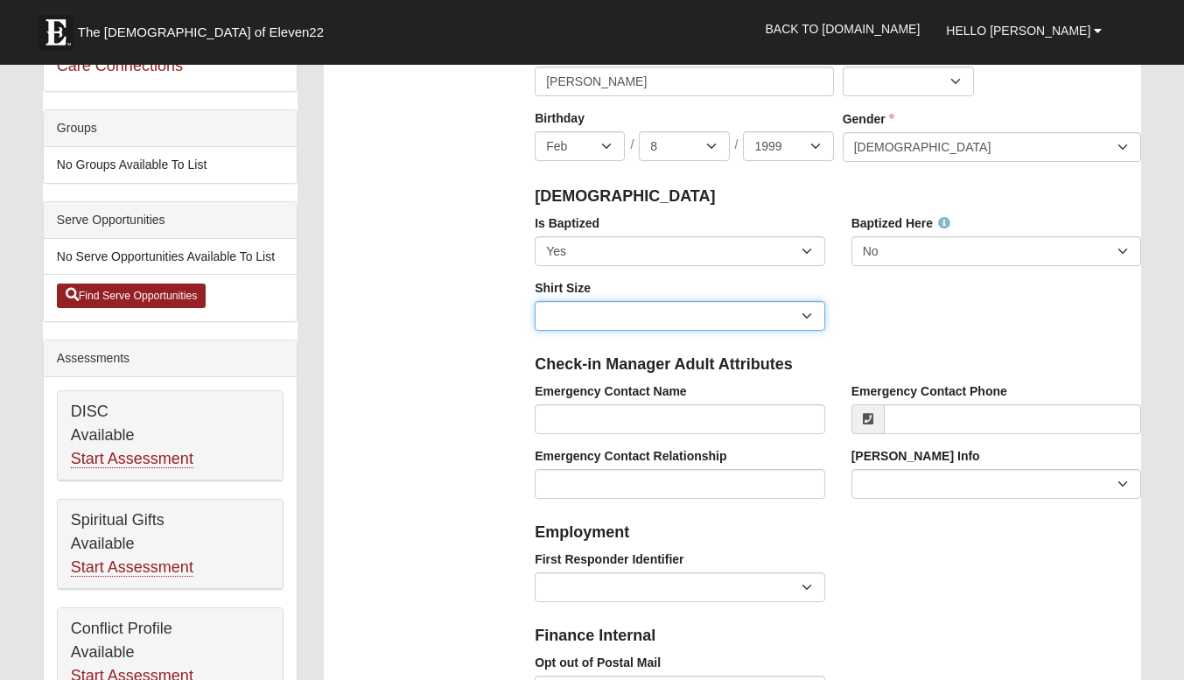
click at [808, 307] on select "Adult Small Adult Medium Adult Large Adult XL Adult XXL Adult 3XL Adult 4XL You…" at bounding box center [680, 316] width 290 height 30
select select "Adult Medium"
click at [535, 301] on select "Adult Small Adult Medium Adult Large Adult XL Adult XXL Adult 3XL Adult 4XL You…" at bounding box center [680, 316] width 290 height 30
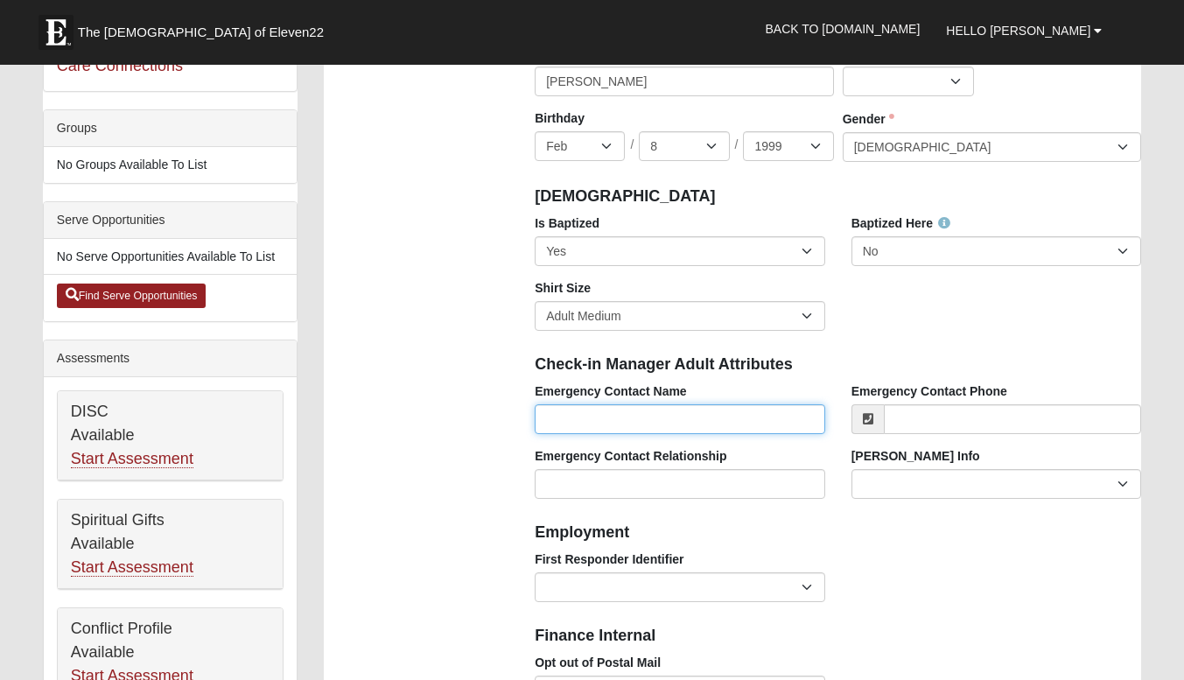
click at [648, 420] on input "Emergency Contact Name" at bounding box center [680, 419] width 290 height 30
type input "[PERSON_NAME]"
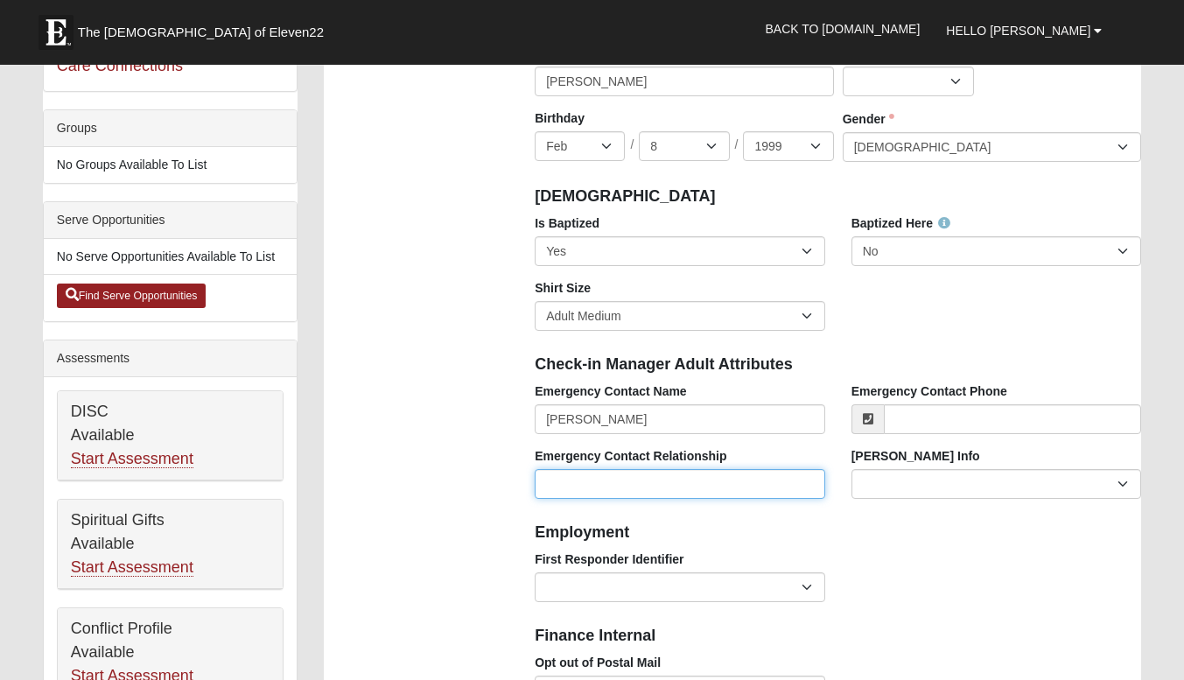
click at [663, 479] on input "Emergency Contact Relationship" at bounding box center [680, 484] width 290 height 30
type input "Wife"
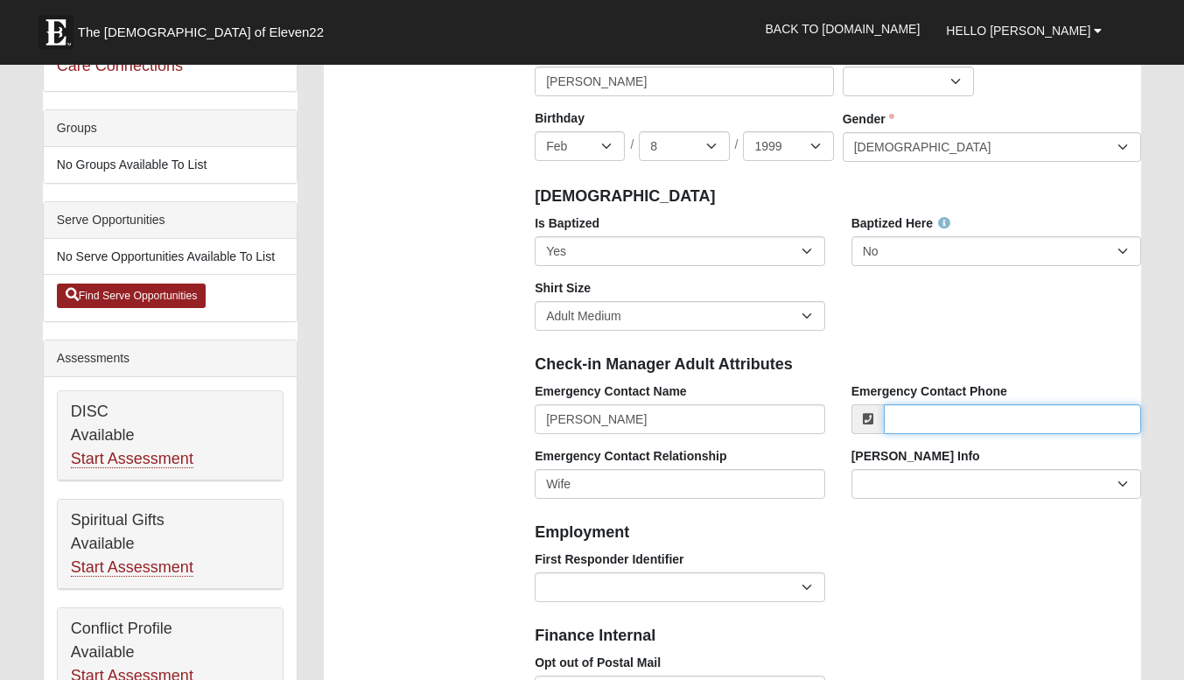
click at [927, 410] on input "Emergency Contact Phone" at bounding box center [1013, 419] width 258 height 30
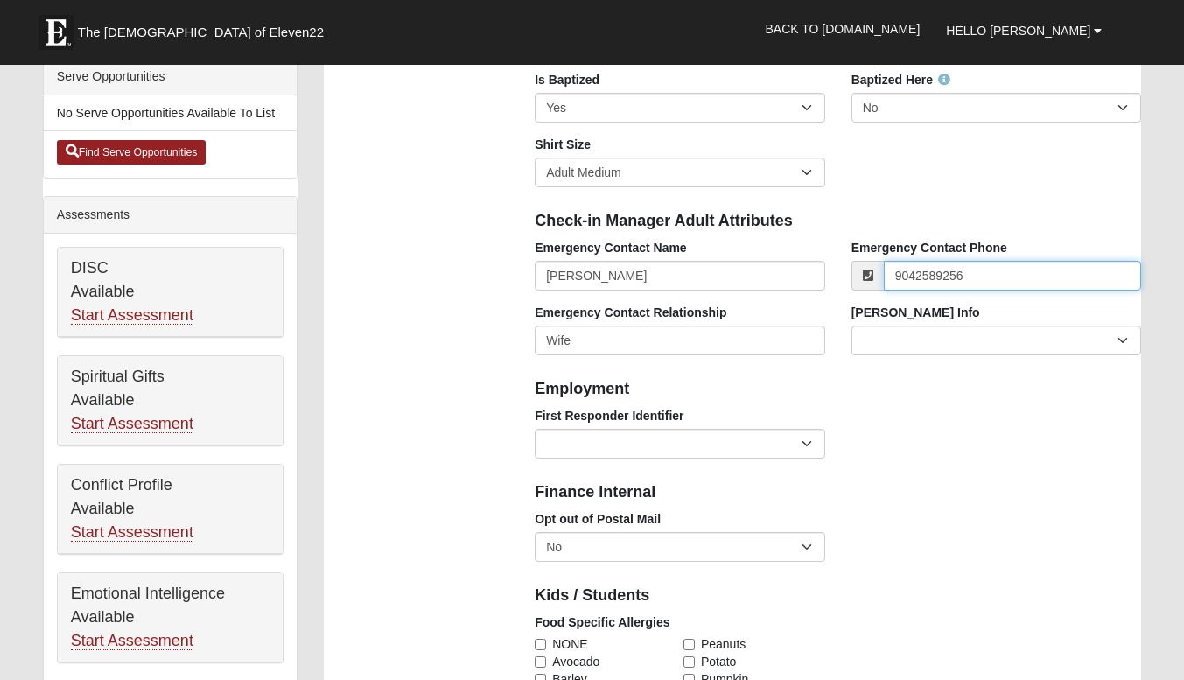
scroll to position [520, 0]
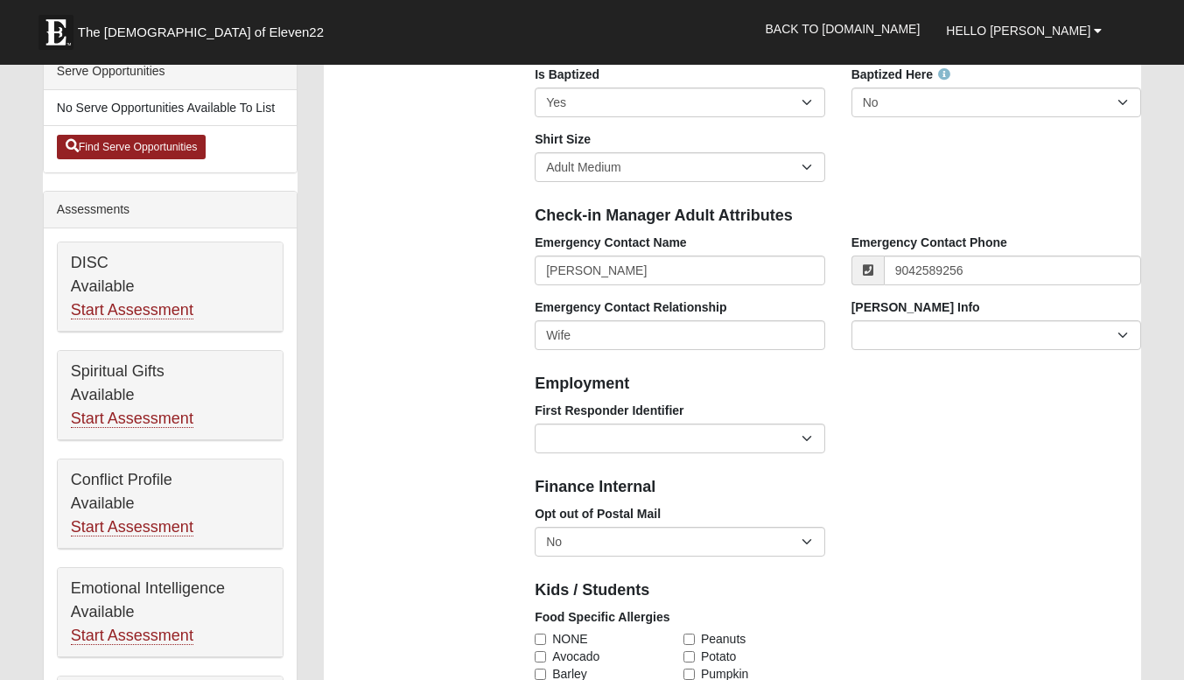
type input "[PHONE_NUMBER]"
click at [895, 525] on div "Opt out of Postal Mail No Yes" at bounding box center [837, 537] width 633 height 65
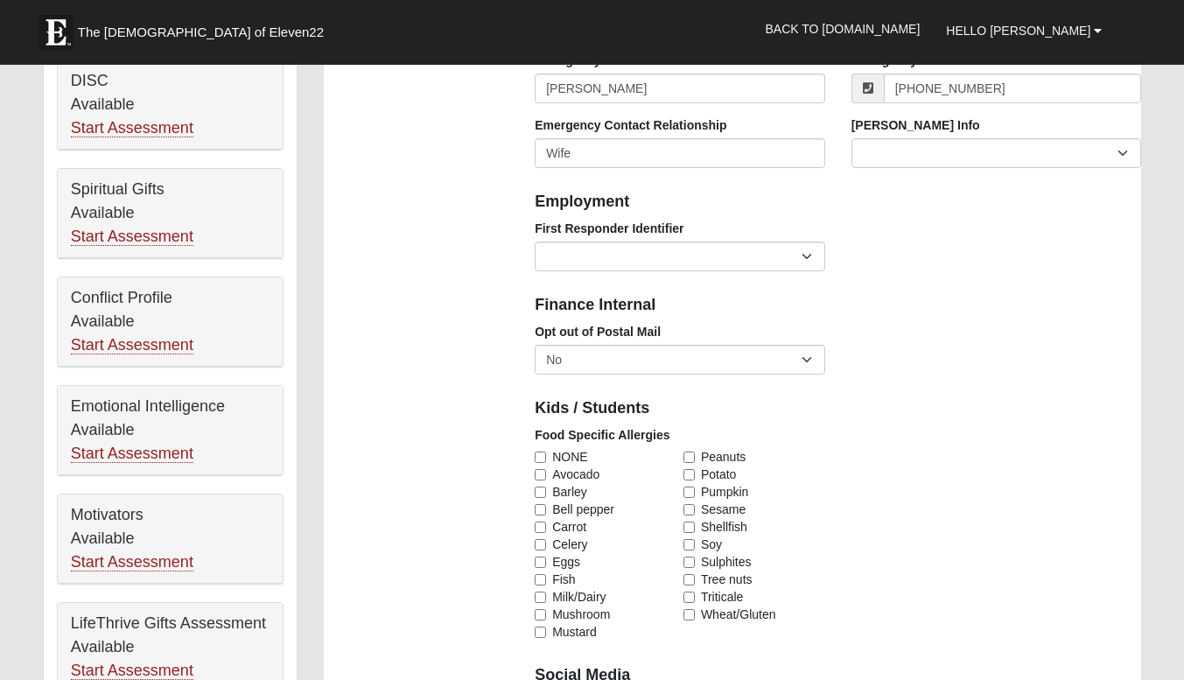
scroll to position [703, 0]
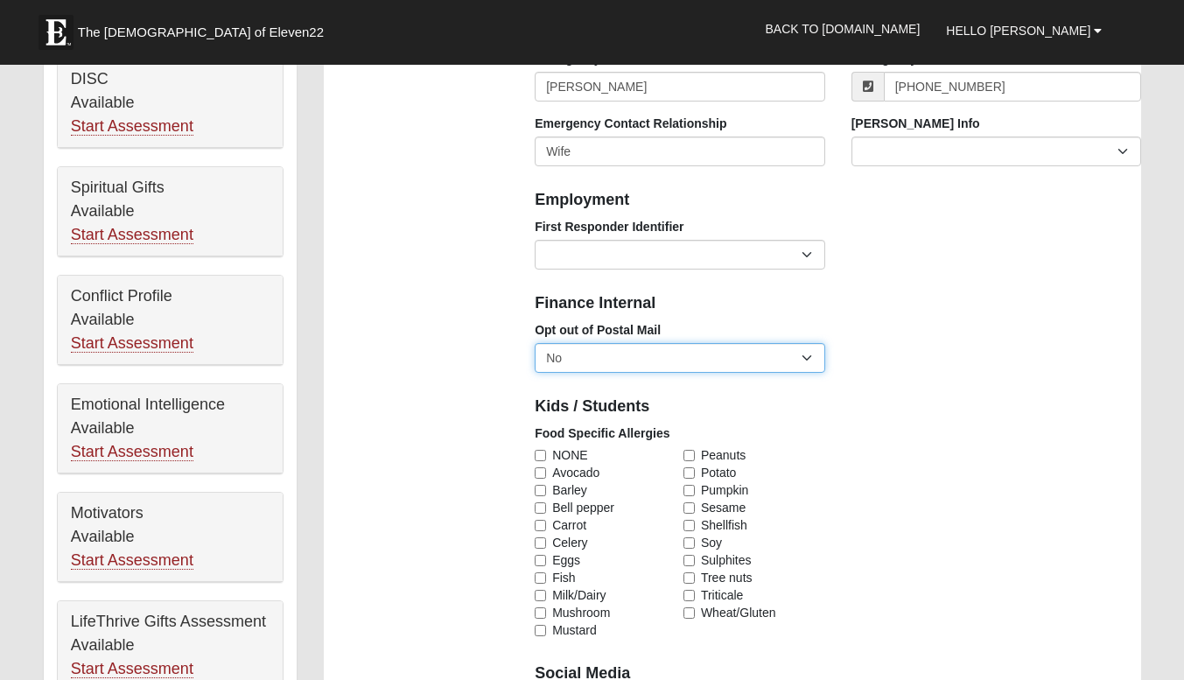
click at [808, 360] on select "No Yes" at bounding box center [680, 358] width 290 height 30
click at [910, 363] on div "Opt out of Postal Mail No Yes" at bounding box center [837, 353] width 633 height 65
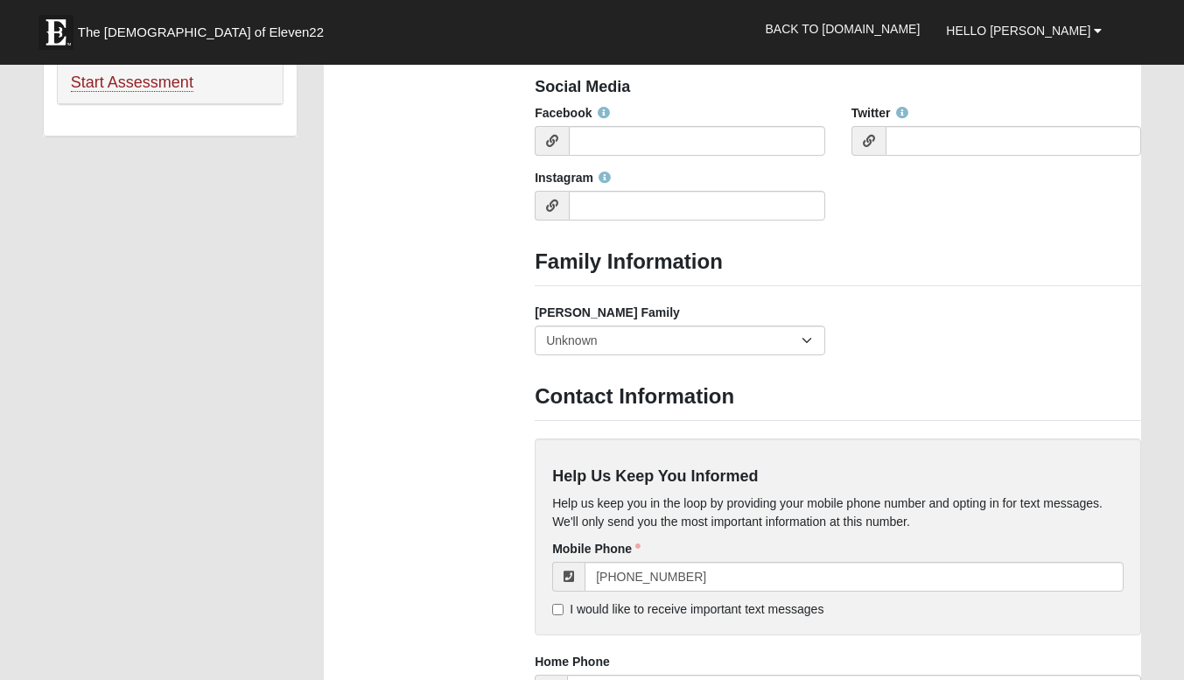
scroll to position [1291, 0]
click at [808, 338] on select "Yes, we are a current foster family No, we are a former foster family No, we ha…" at bounding box center [680, 340] width 290 height 30
select select "2891"
click at [535, 325] on select "Yes, we are a current foster family No, we are a former foster family No, we ha…" at bounding box center [680, 340] width 290 height 30
click at [914, 349] on div "Foster Family Yes, we are a current foster family No, we are a former foster fa…" at bounding box center [837, 335] width 633 height 65
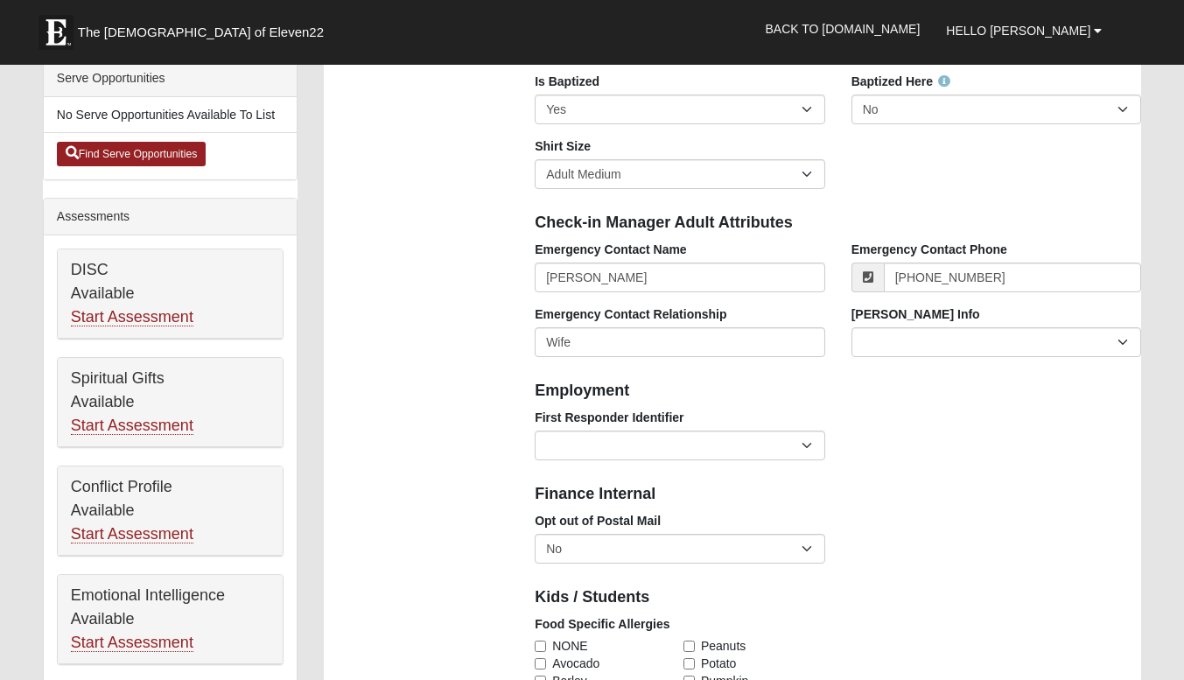
scroll to position [512, 0]
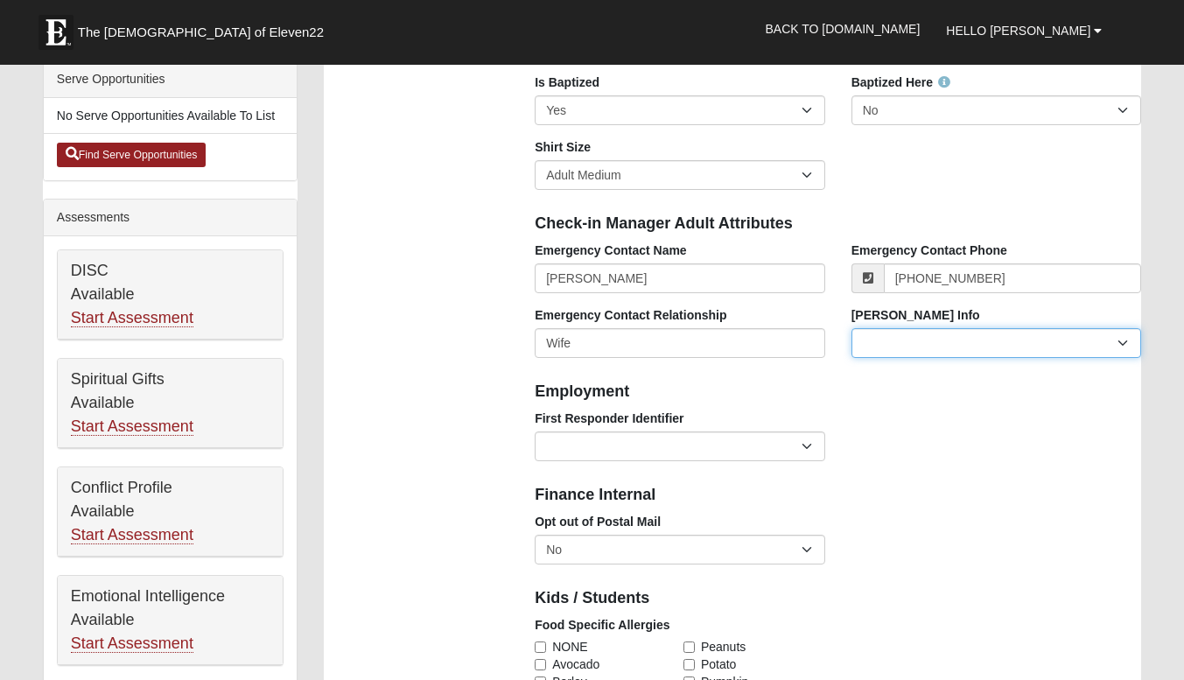
click at [914, 349] on select "Current Foster Child Current Foster Parent Former Foster Child Former Foster Pa…" at bounding box center [996, 343] width 290 height 30
click at [913, 507] on div "Finance Internal" at bounding box center [837, 493] width 633 height 38
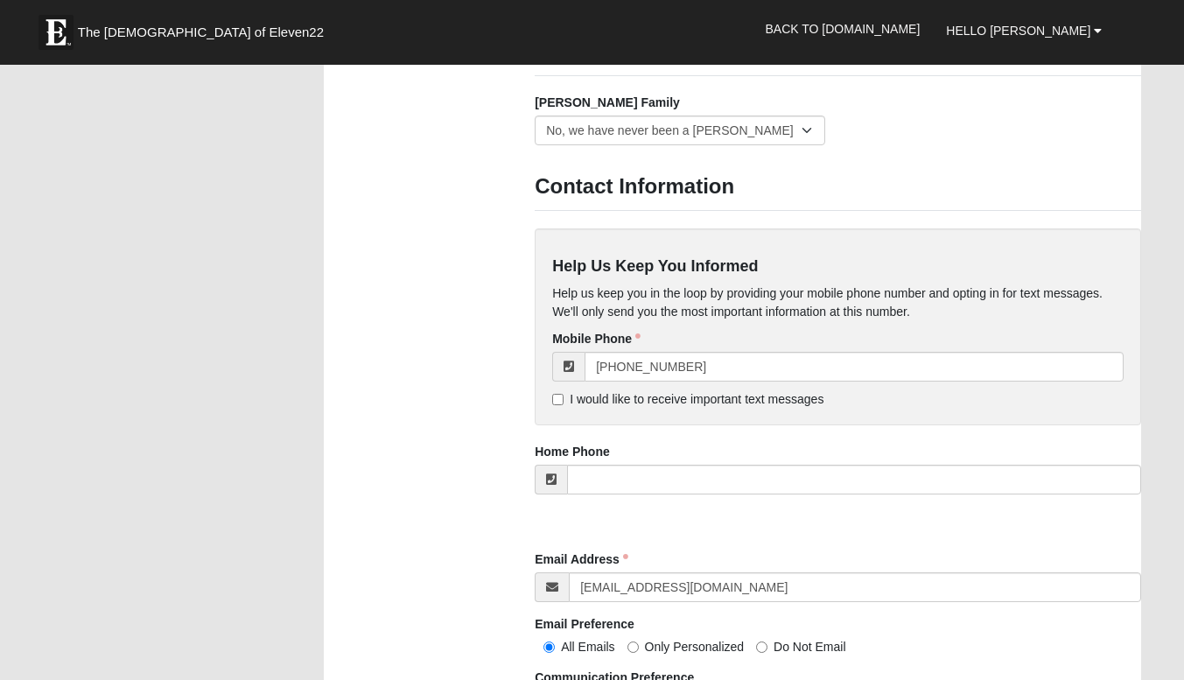
scroll to position [1478, 0]
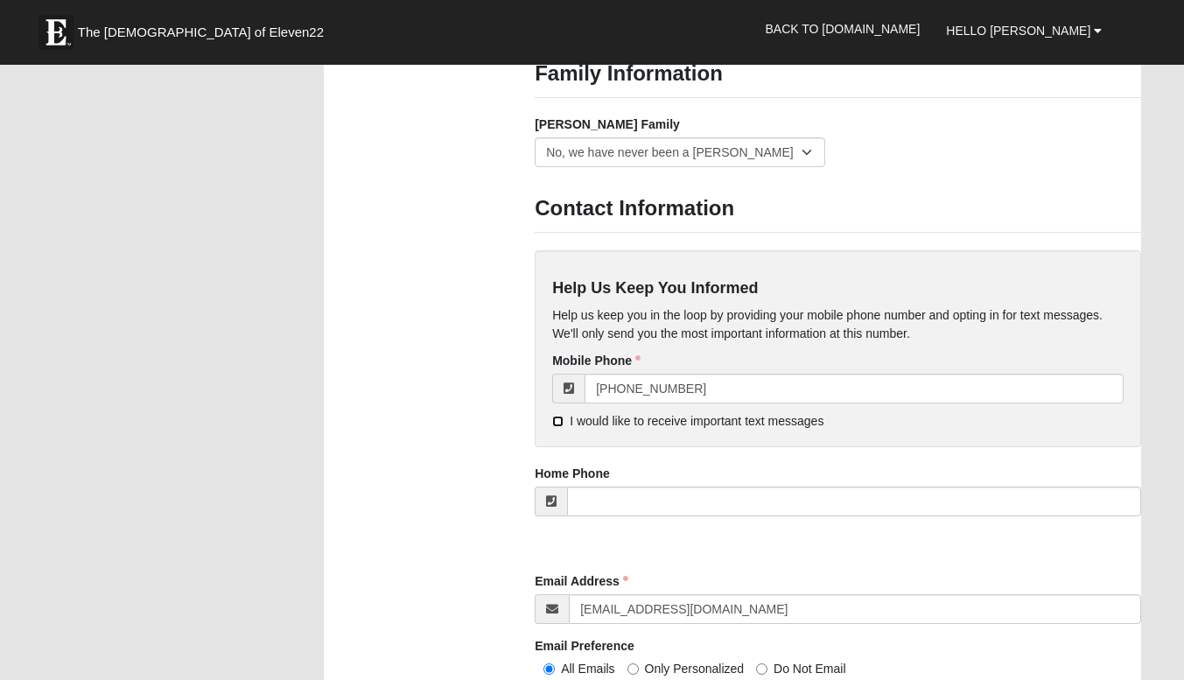
click at [561, 416] on input "I would like to receive important text messages" at bounding box center [557, 421] width 11 height 11
checkbox input "true"
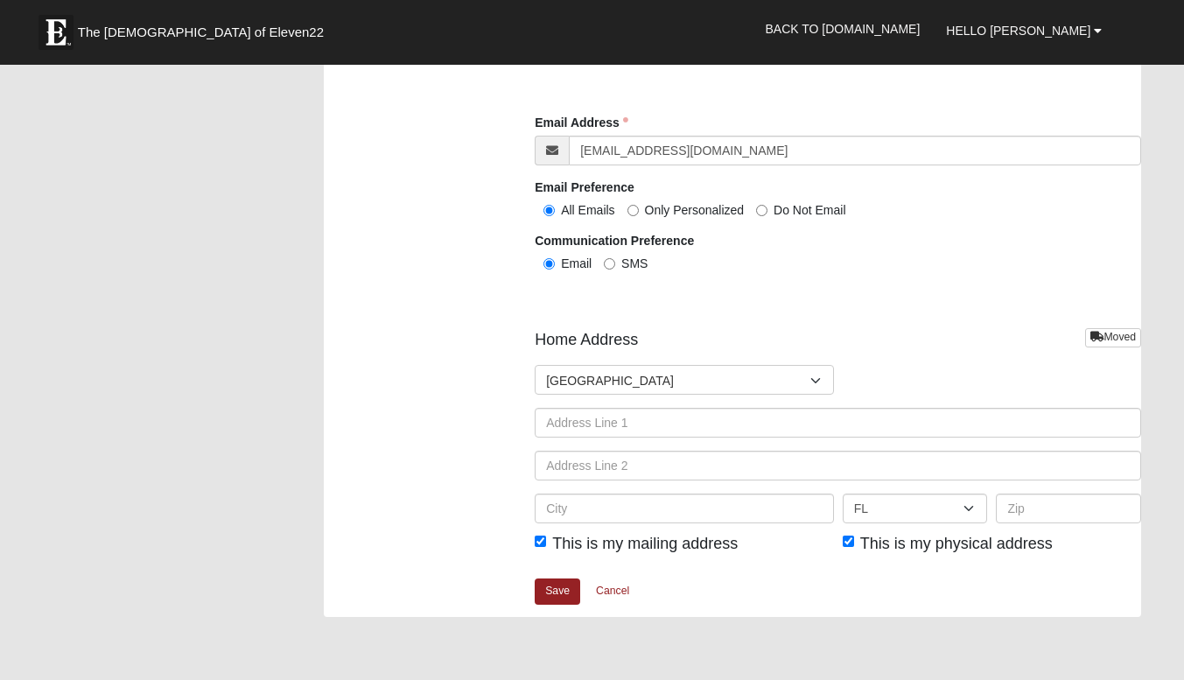
scroll to position [1938, 0]
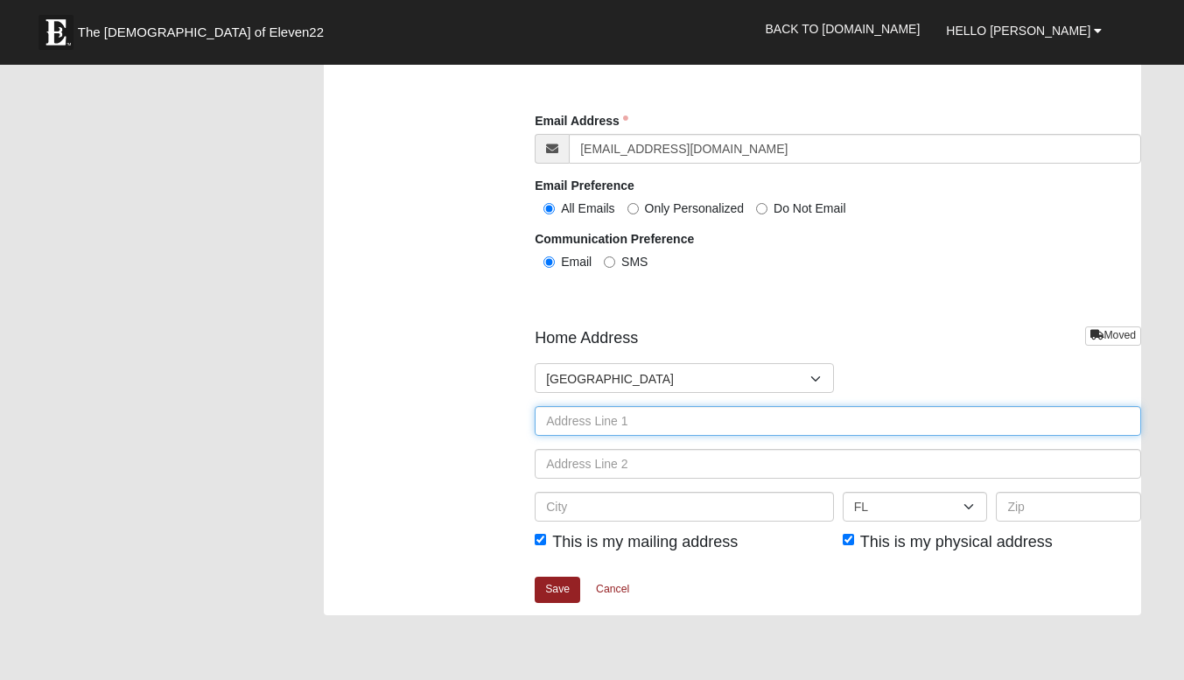
click at [688, 427] on input "text" at bounding box center [838, 421] width 606 height 30
type input "1016 Turtle Creek Dr. N"
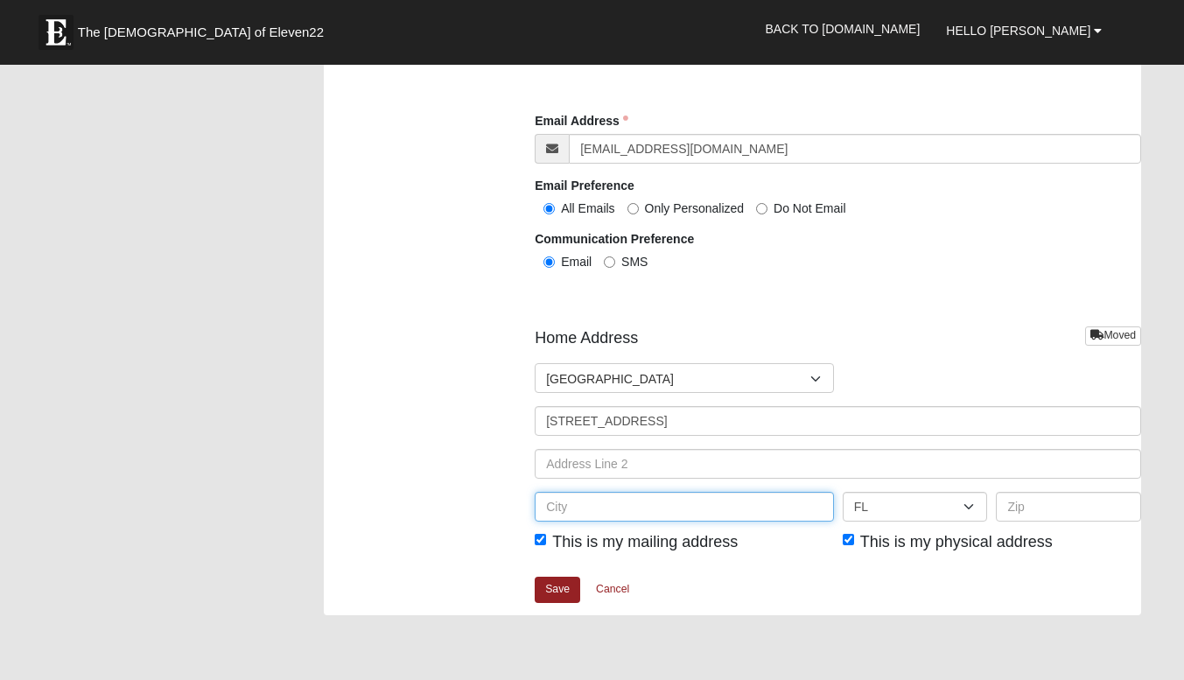
click at [683, 508] on input "text" at bounding box center [684, 507] width 299 height 30
type input "Jacksonville"
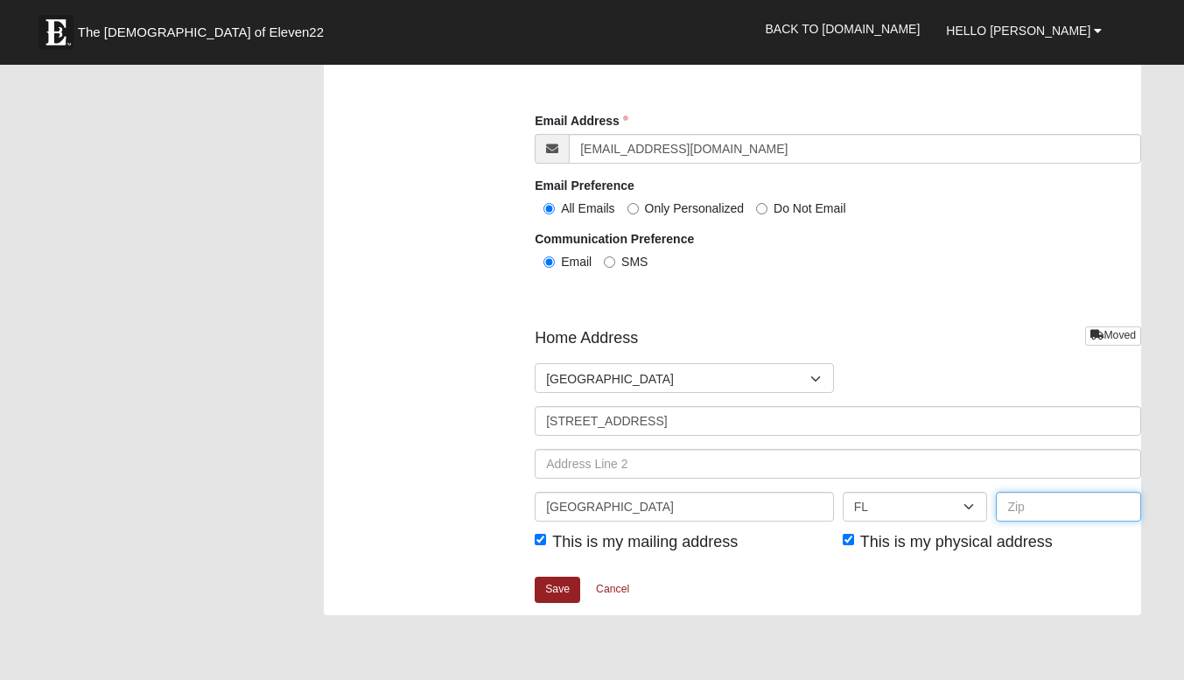
click at [1018, 505] on input "text" at bounding box center [1068, 507] width 145 height 30
type input "32218"
click at [965, 577] on div "Save Cancel" at bounding box center [838, 595] width 606 height 39
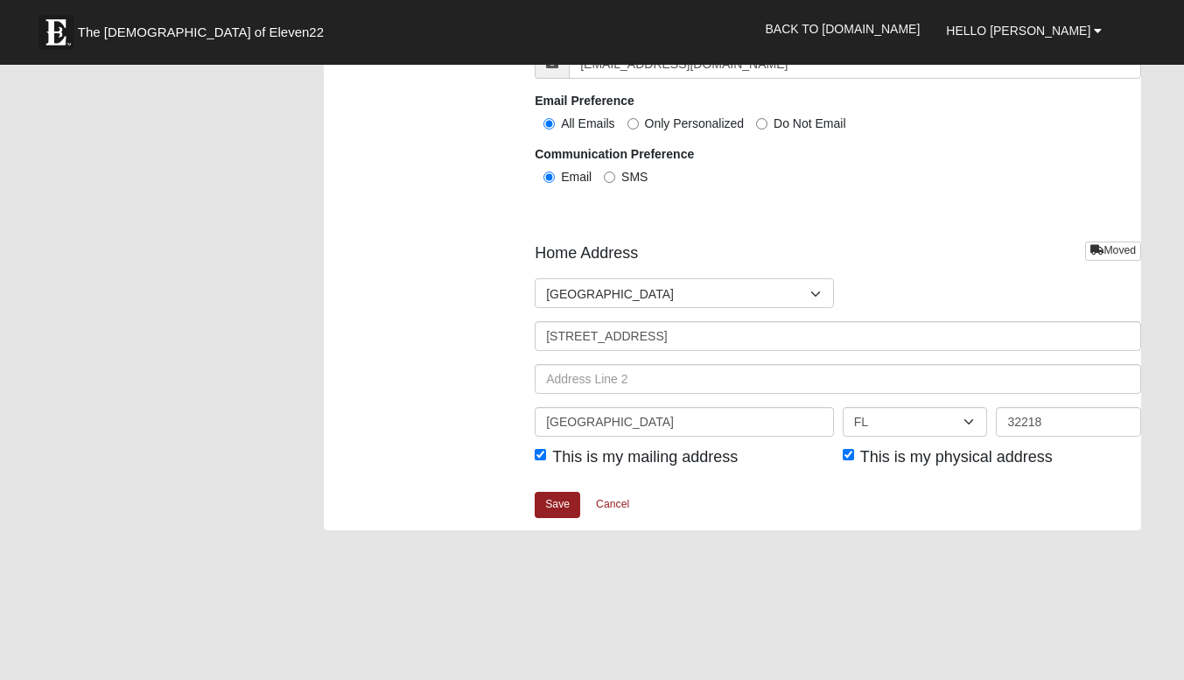
scroll to position [2036, 0]
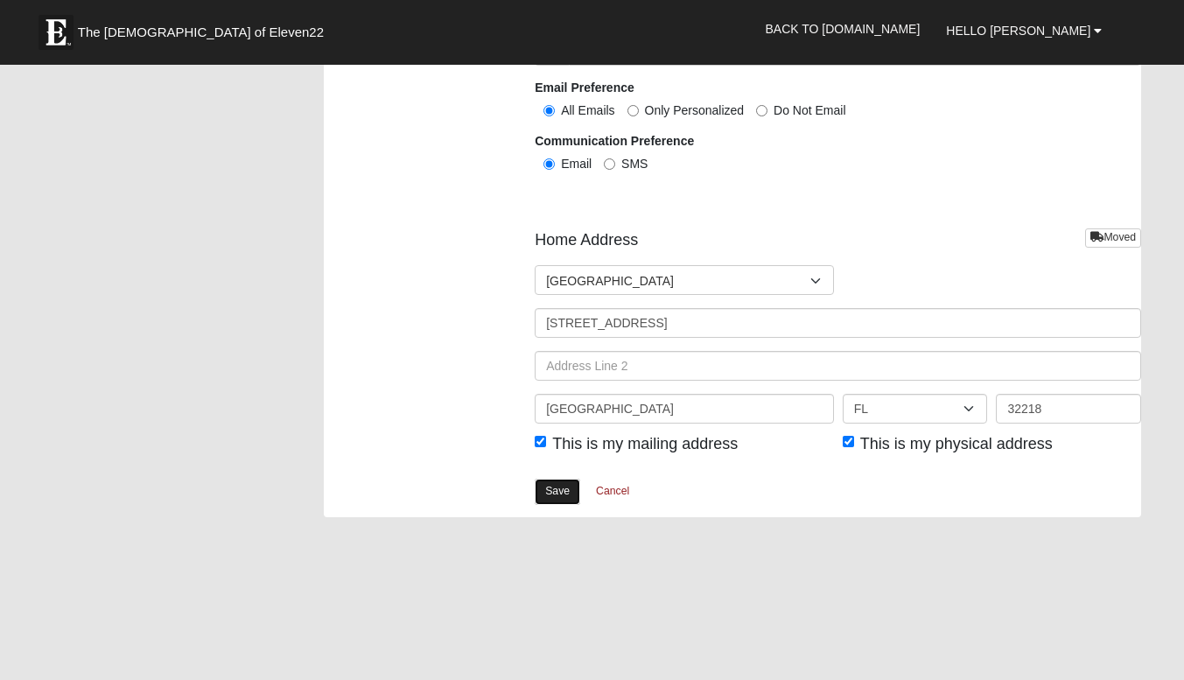
click at [555, 487] on link "Save" at bounding box center [557, 491] width 45 height 25
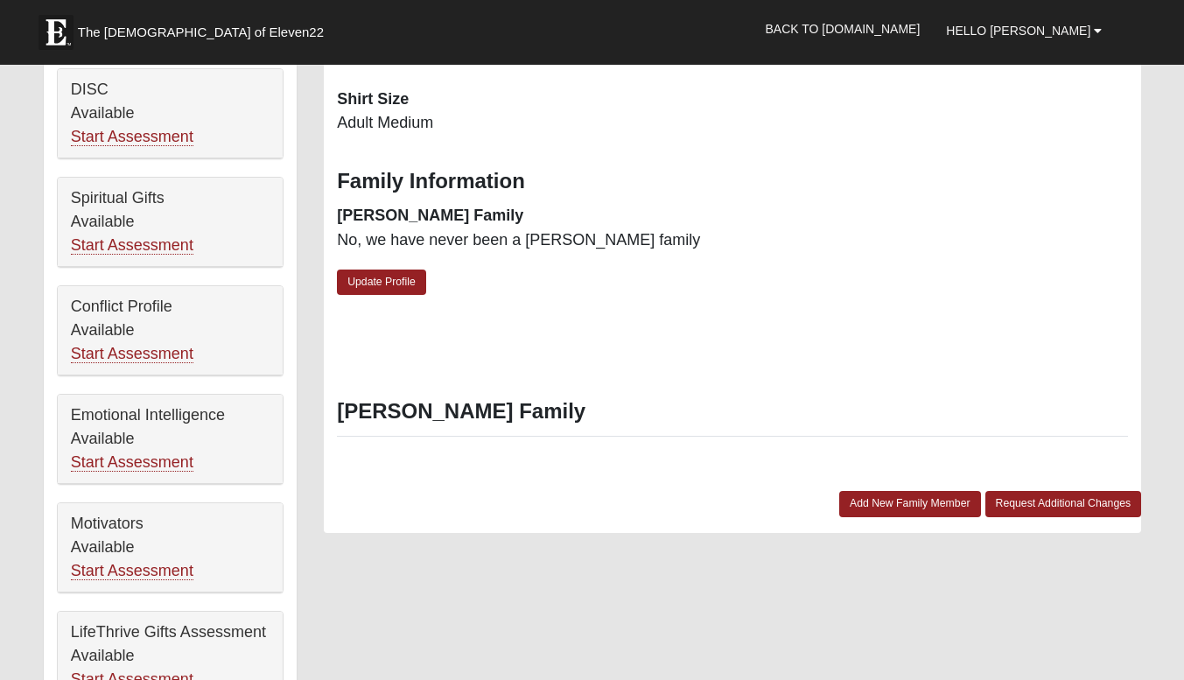
scroll to position [696, 0]
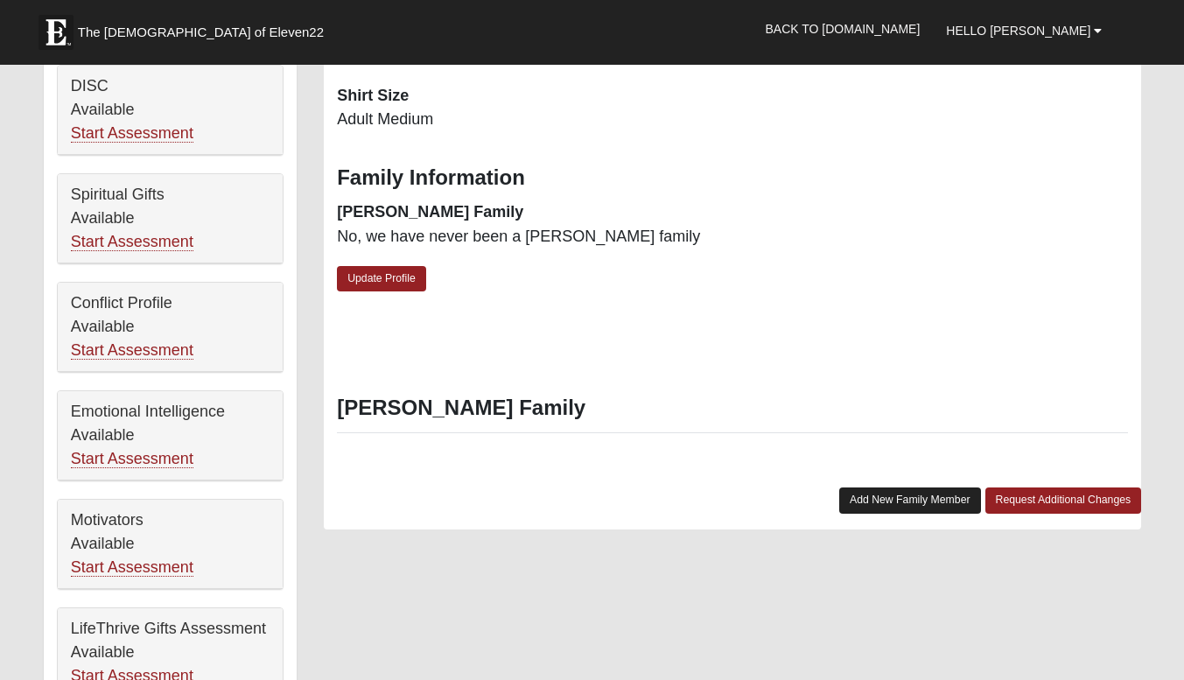
click at [869, 487] on link "Add New Family Member" at bounding box center [910, 499] width 142 height 25
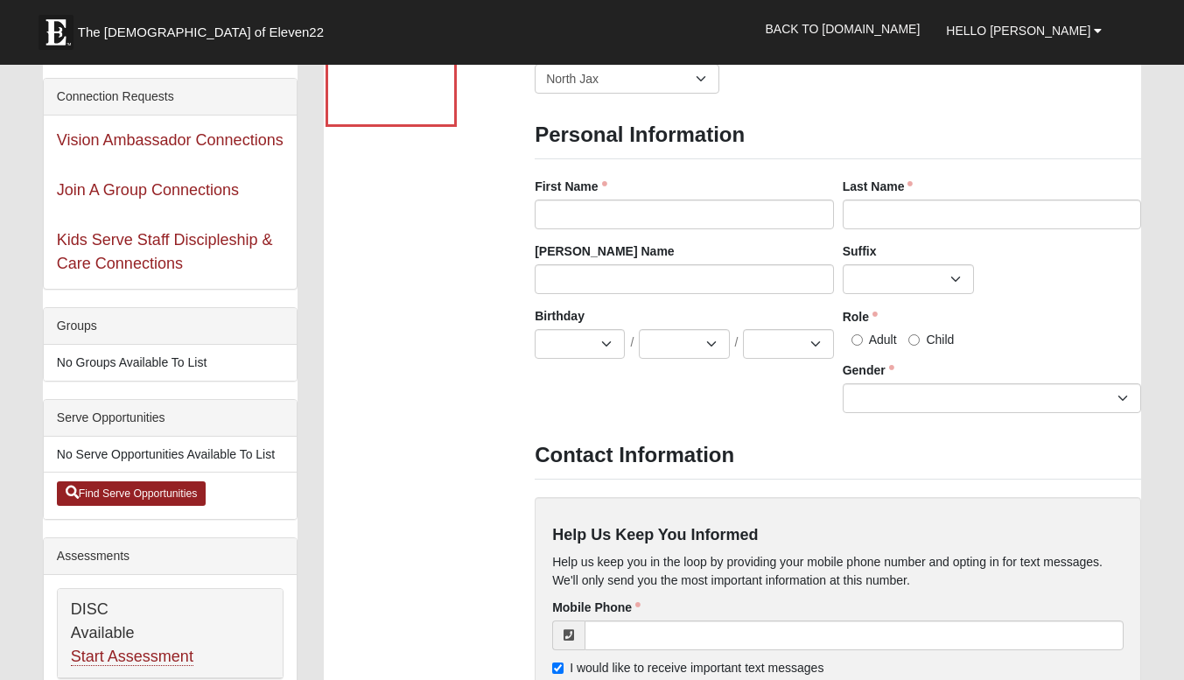
scroll to position [174, 0]
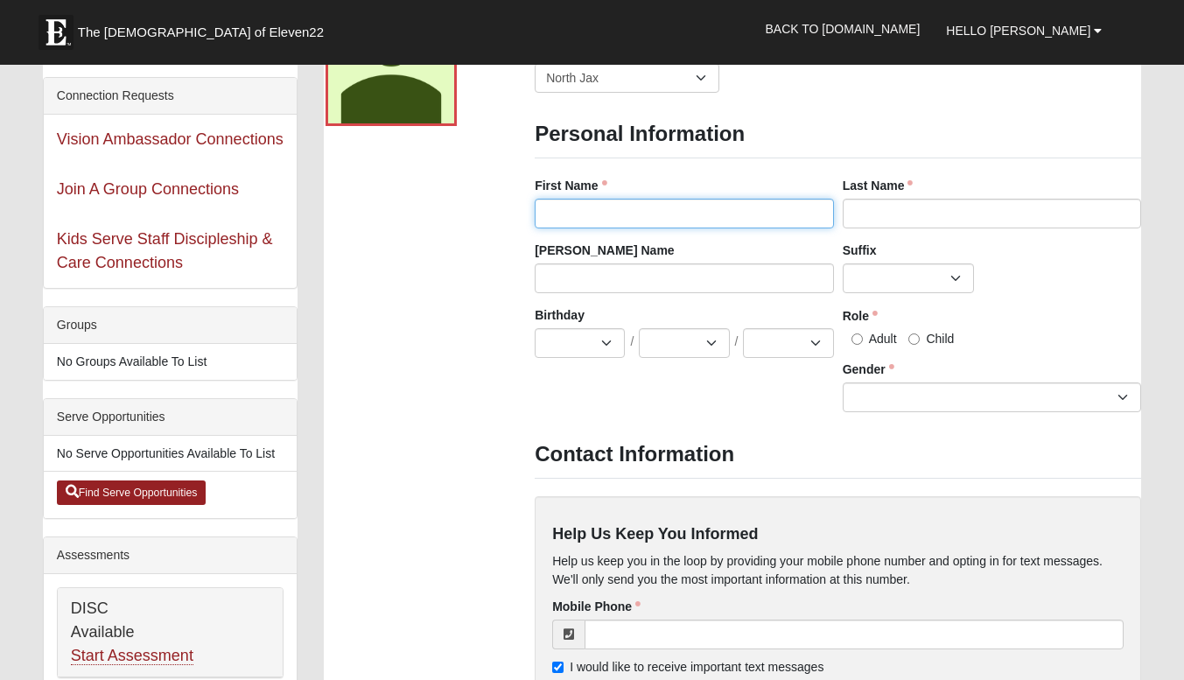
click at [654, 210] on input "First Name" at bounding box center [684, 214] width 299 height 30
type input "[PERSON_NAME]"
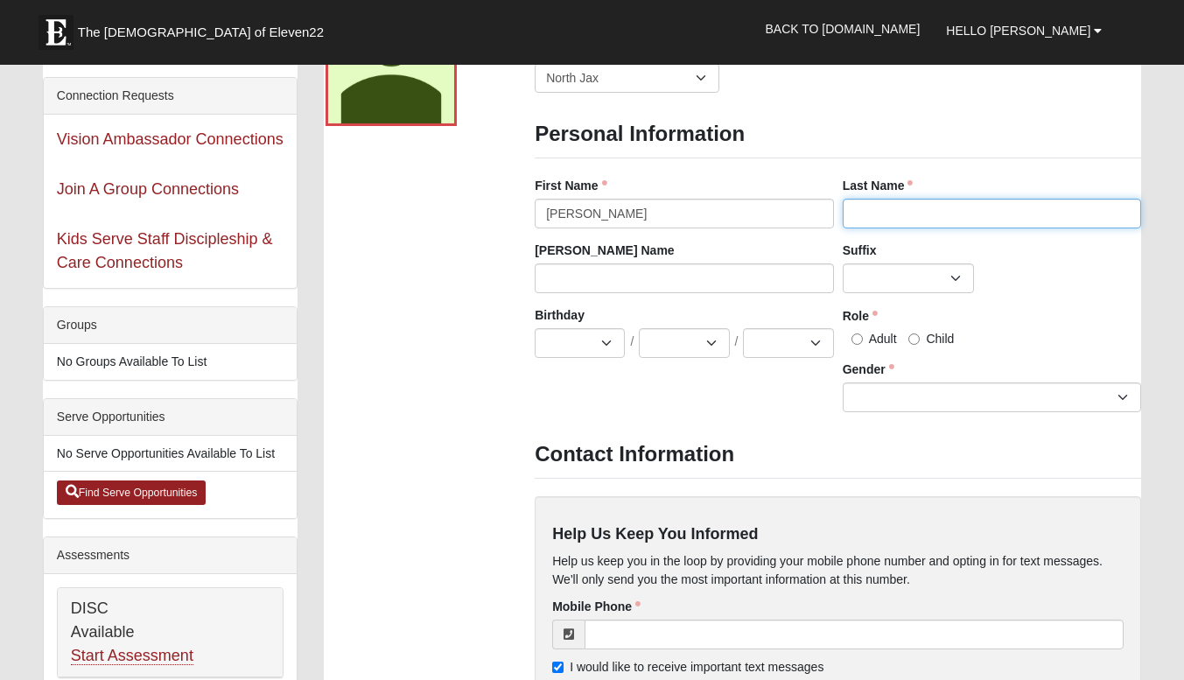
click at [874, 222] on input "Last Name" at bounding box center [992, 214] width 299 height 30
type input "[PERSON_NAME]"
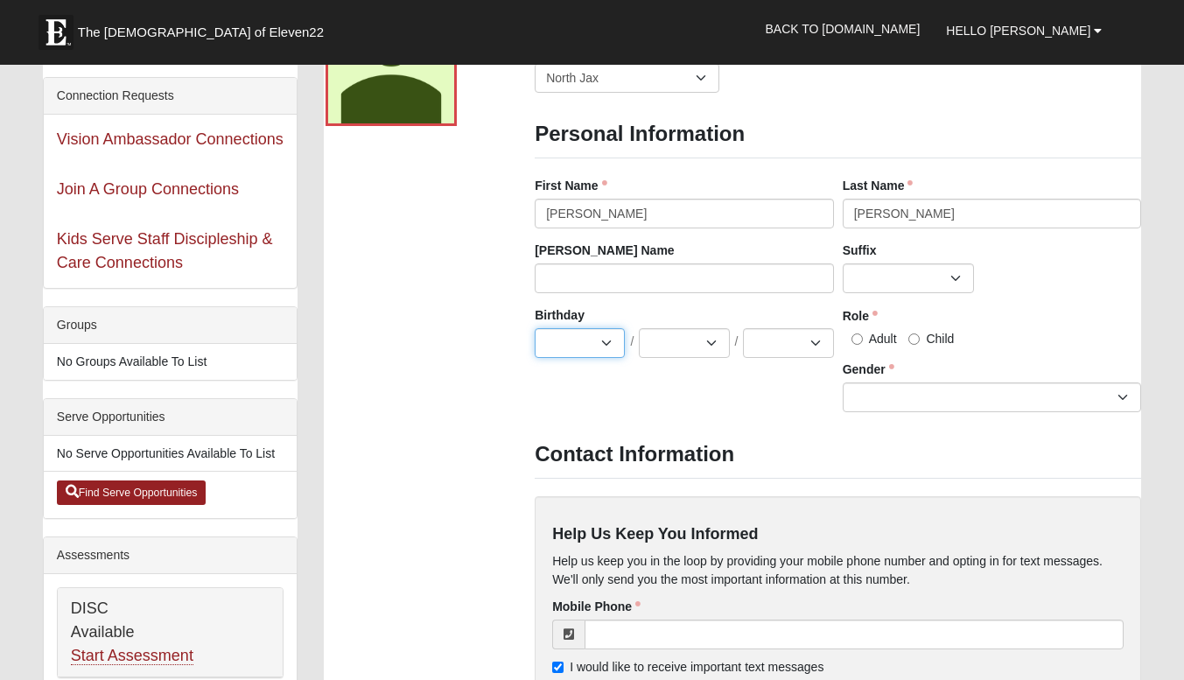
click at [602, 346] on select "Jan Feb Mar Apr May Jun [DATE] Aug Sep Oct Nov Dec" at bounding box center [580, 343] width 90 height 30
select select "10"
click at [535, 328] on select "Jan Feb Mar Apr May Jun [DATE] Aug Sep Oct Nov Dec" at bounding box center [580, 343] width 90 height 30
click at [708, 342] on select "1 2 3 4 5 6 7 8 9 10 11 12 13 14 15 16 17 18 19 20 21 22 23 24 25 26 27 28 29 3…" at bounding box center [684, 343] width 90 height 30
select select "7"
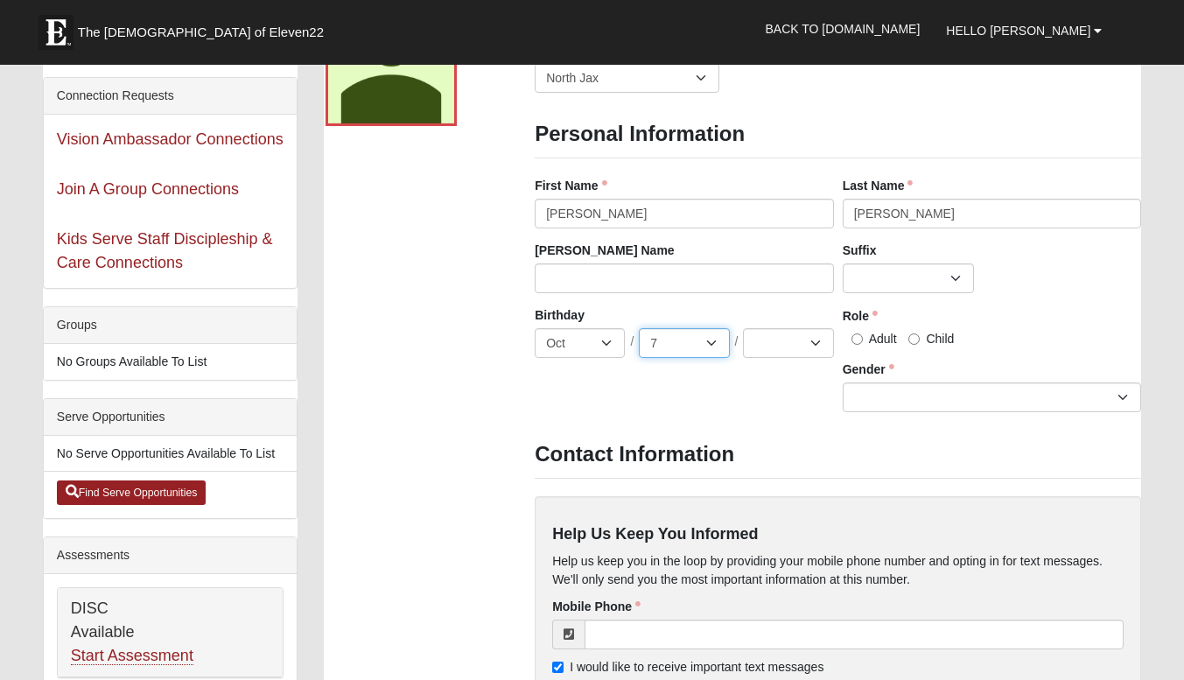
click at [639, 328] on select "1 2 3 4 5 6 7 8 9 10 11 12 13 14 15 16 17 18 19 20 21 22 23 24 25 26 27 28 29 3…" at bounding box center [684, 343] width 90 height 30
click at [798, 361] on div "Birthday Jan Feb Mar Apr May Jun [DATE] Aug Sep Oct Nov [DATE] 2 3 4 5 6 7 8 9 …" at bounding box center [684, 338] width 308 height 65
click at [811, 344] on select "2025 2024 2023 2022 2021 2020 2019 2018 2017 2016 2015 2014 2013 2012 2011 2010…" at bounding box center [788, 343] width 90 height 30
select select "1999"
click at [743, 328] on select "2025 2024 2023 2022 2021 2020 2019 2018 2017 2016 2015 2014 2013 2012 2011 2010…" at bounding box center [788, 343] width 90 height 30
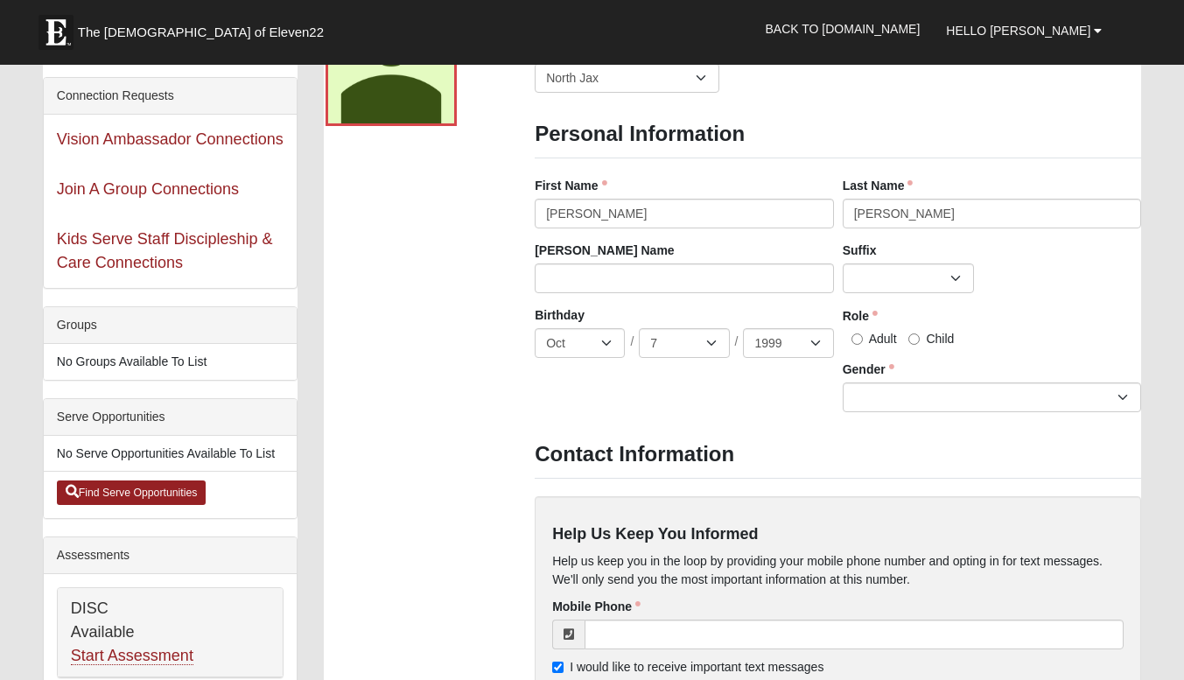
click at [864, 342] on label "Adult" at bounding box center [870, 338] width 54 height 17
click at [863, 342] on input "Adult" at bounding box center [856, 338] width 11 height 11
radio input "true"
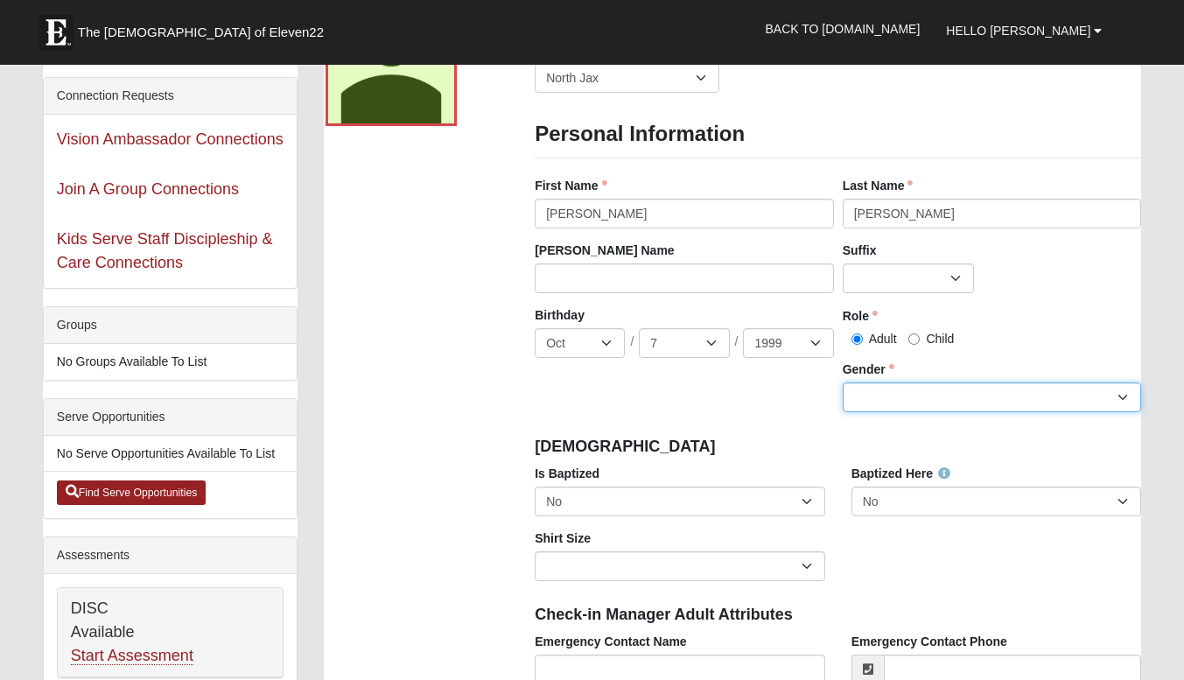
click at [878, 393] on select "[DEMOGRAPHIC_DATA] [DEMOGRAPHIC_DATA]" at bounding box center [992, 397] width 299 height 30
select select "[DEMOGRAPHIC_DATA]"
click at [843, 382] on select "[DEMOGRAPHIC_DATA] [DEMOGRAPHIC_DATA]" at bounding box center [992, 397] width 299 height 30
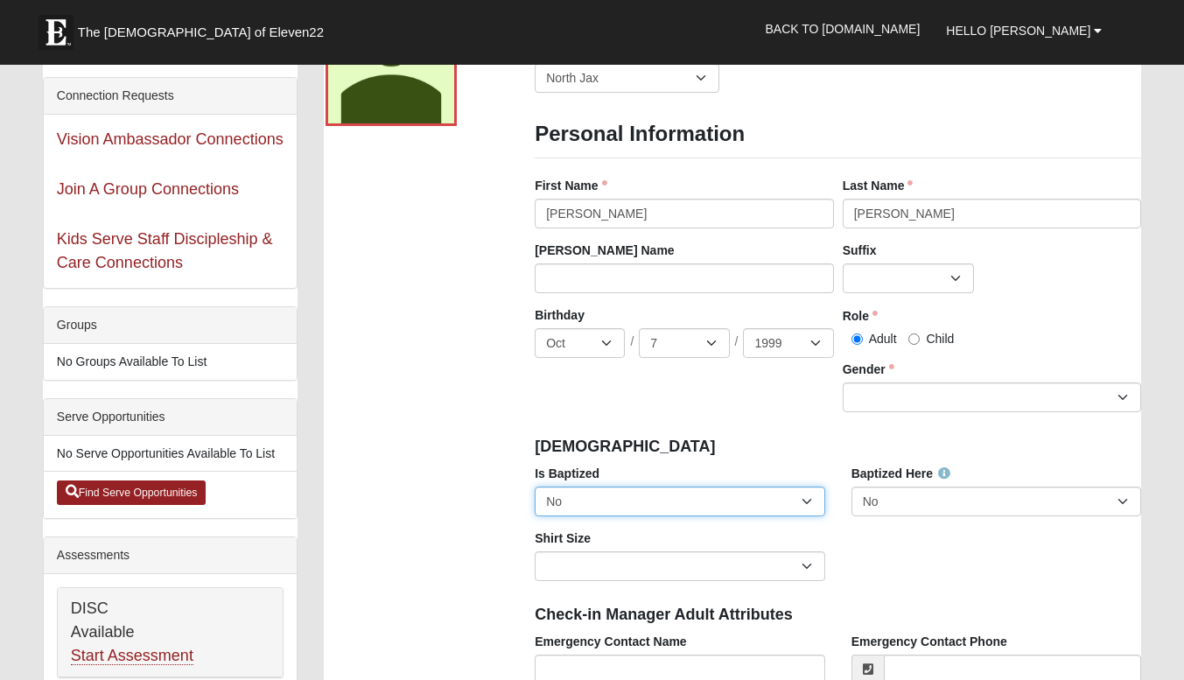
click at [754, 486] on select "No Yes" at bounding box center [680, 501] width 290 height 30
select select "True"
click at [535, 486] on select "No Yes" at bounding box center [680, 501] width 290 height 30
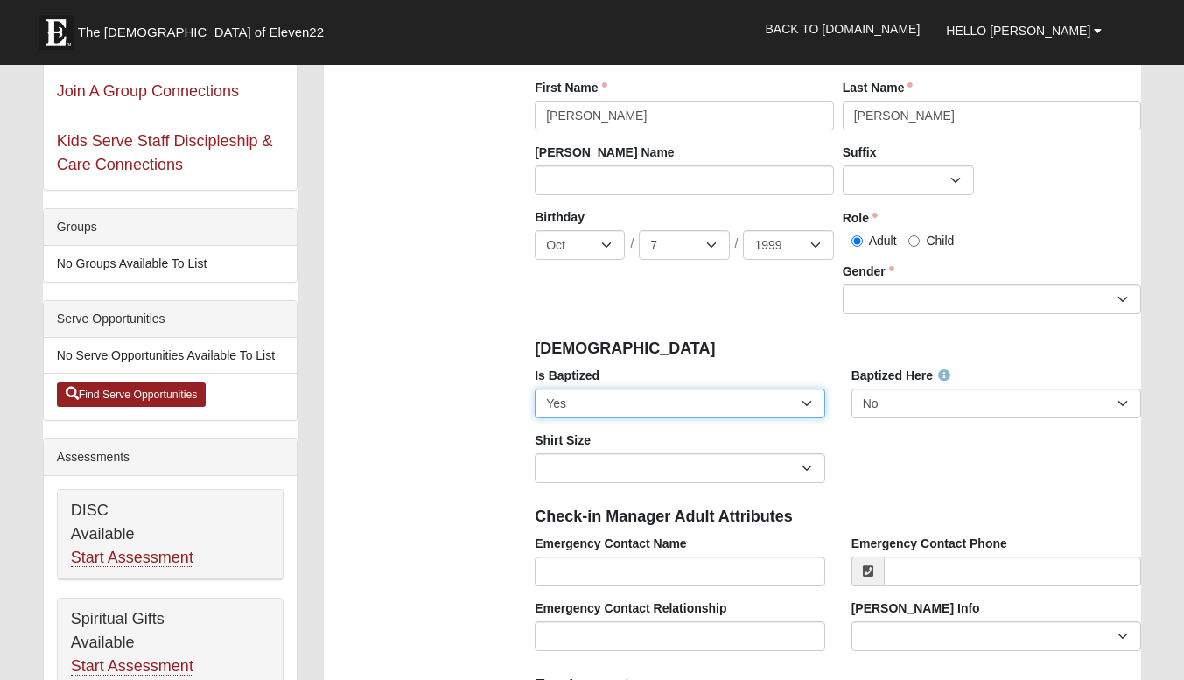
scroll to position [305, 0]
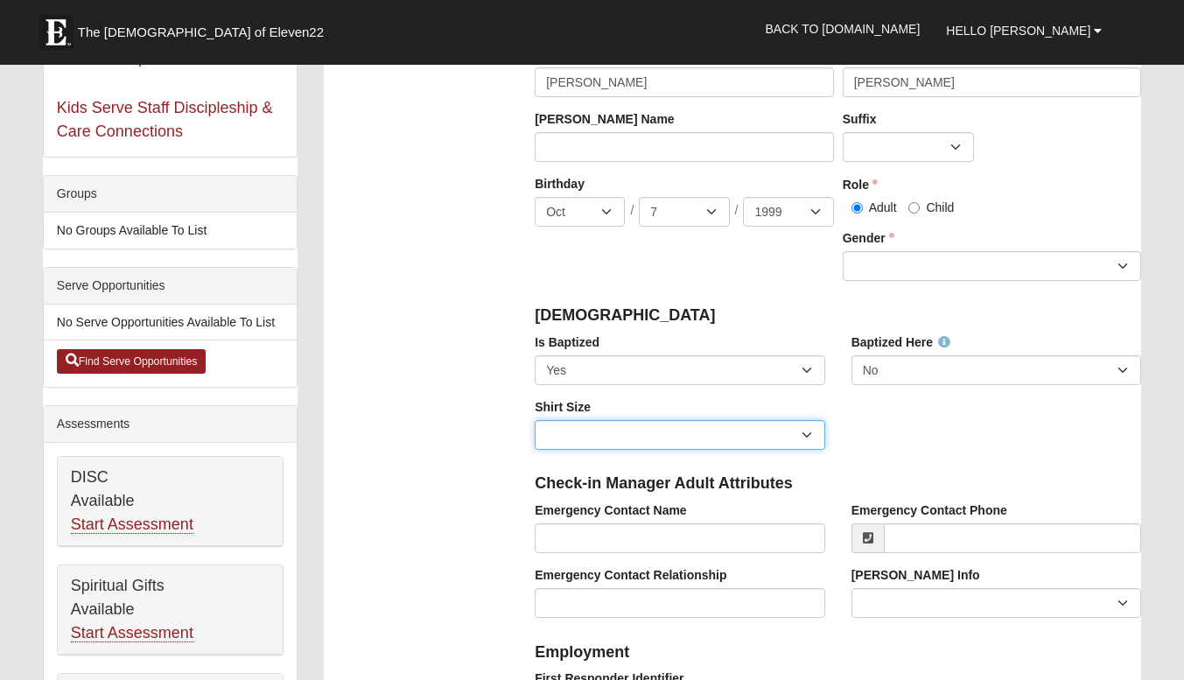
click at [812, 437] on select "Adult Small Adult Medium Adult Large Adult XL Adult XXL Adult 3XL Adult 4XL You…" at bounding box center [680, 435] width 290 height 30
select select "Adult Small"
click at [535, 420] on select "Adult Small Adult Medium Adult Large Adult XL Adult XXL Adult 3XL Adult 4XL You…" at bounding box center [680, 435] width 290 height 30
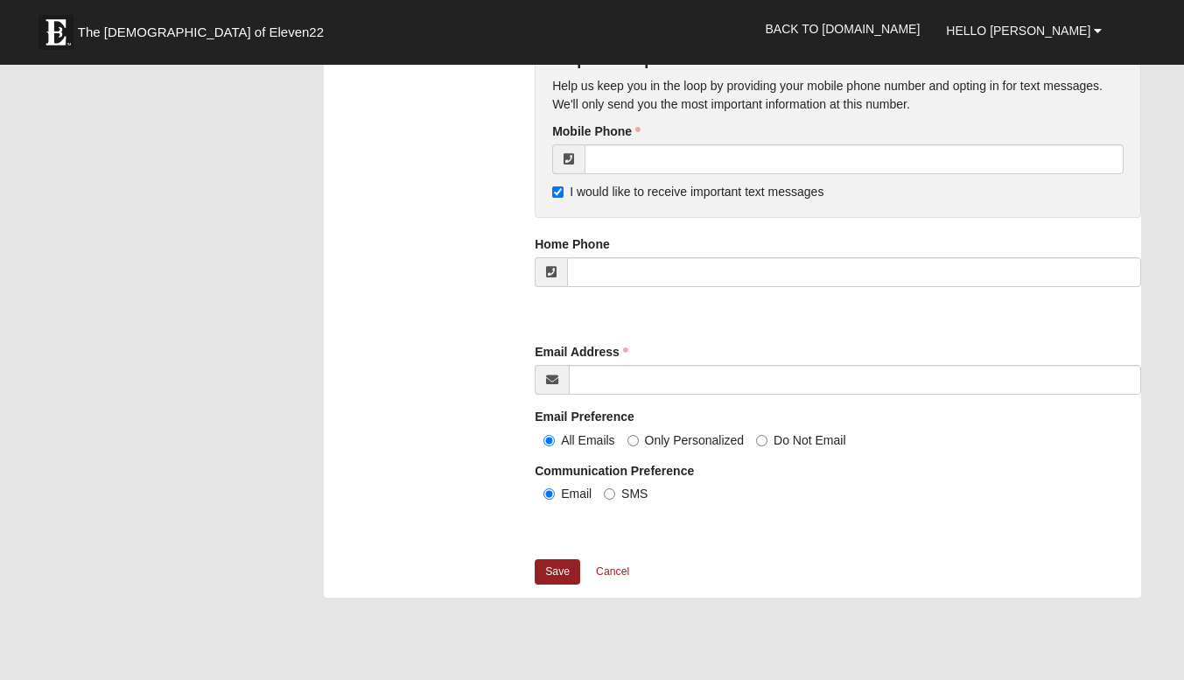
scroll to position [1625, 0]
click at [548, 583] on link "Save" at bounding box center [557, 572] width 45 height 25
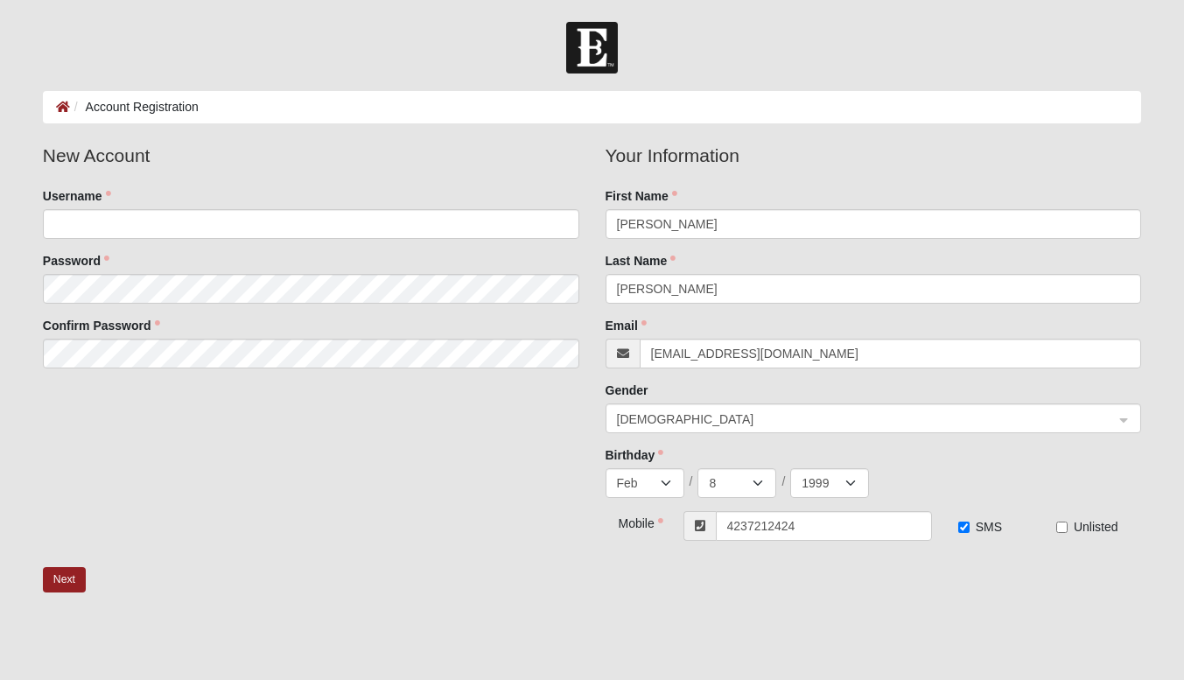
select select "2"
select select "8"
select select "1999"
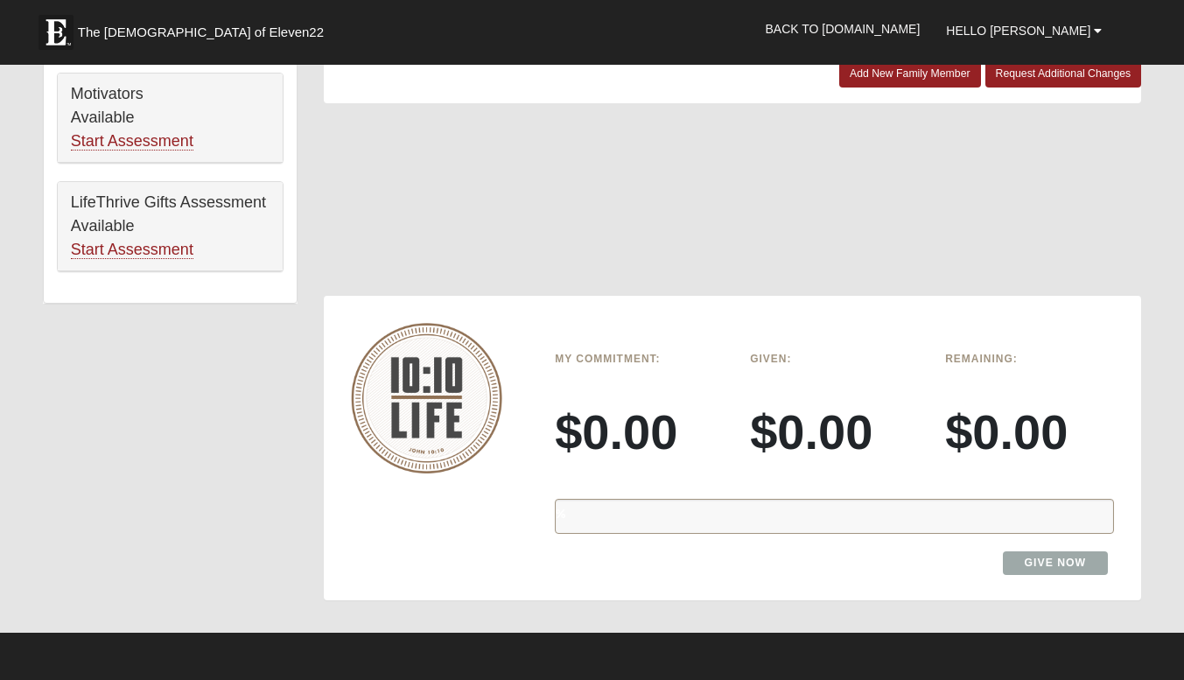
scroll to position [1123, 0]
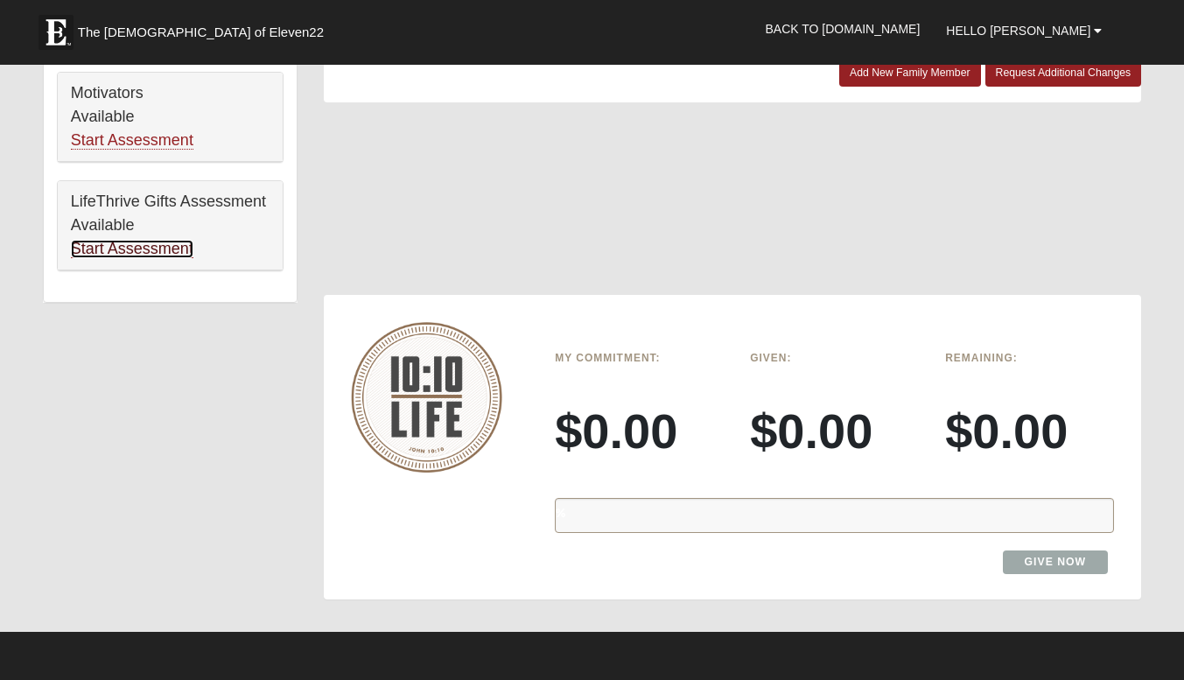
click at [171, 253] on link "Start Assessment" at bounding box center [132, 249] width 122 height 18
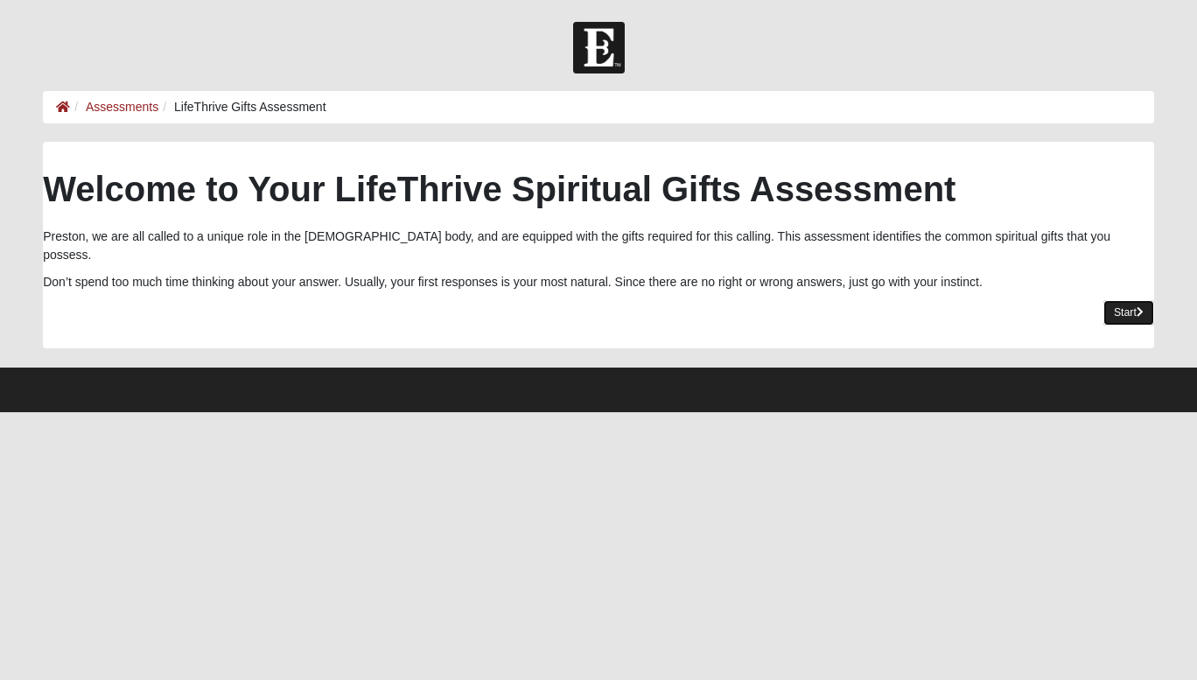
click at [1114, 300] on link "Start" at bounding box center [1128, 312] width 51 height 25
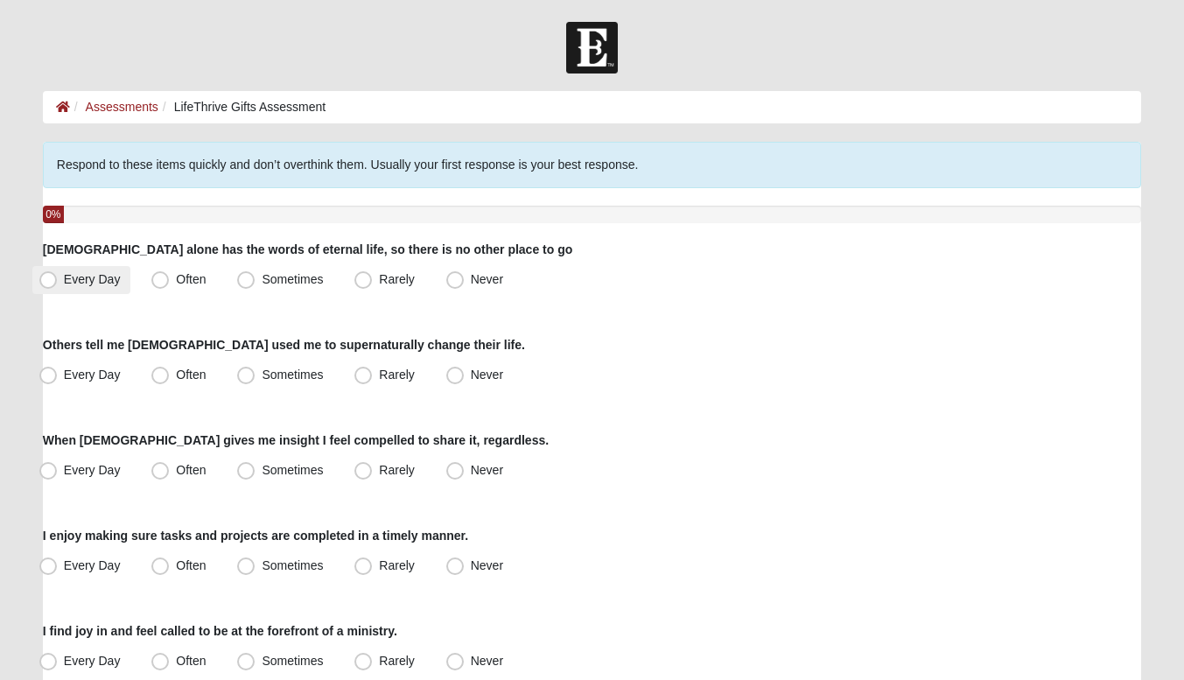
click at [56, 292] on label "Every Day" at bounding box center [81, 280] width 99 height 28
click at [56, 285] on input "Every Day" at bounding box center [51, 279] width 11 height 11
radio input "true"
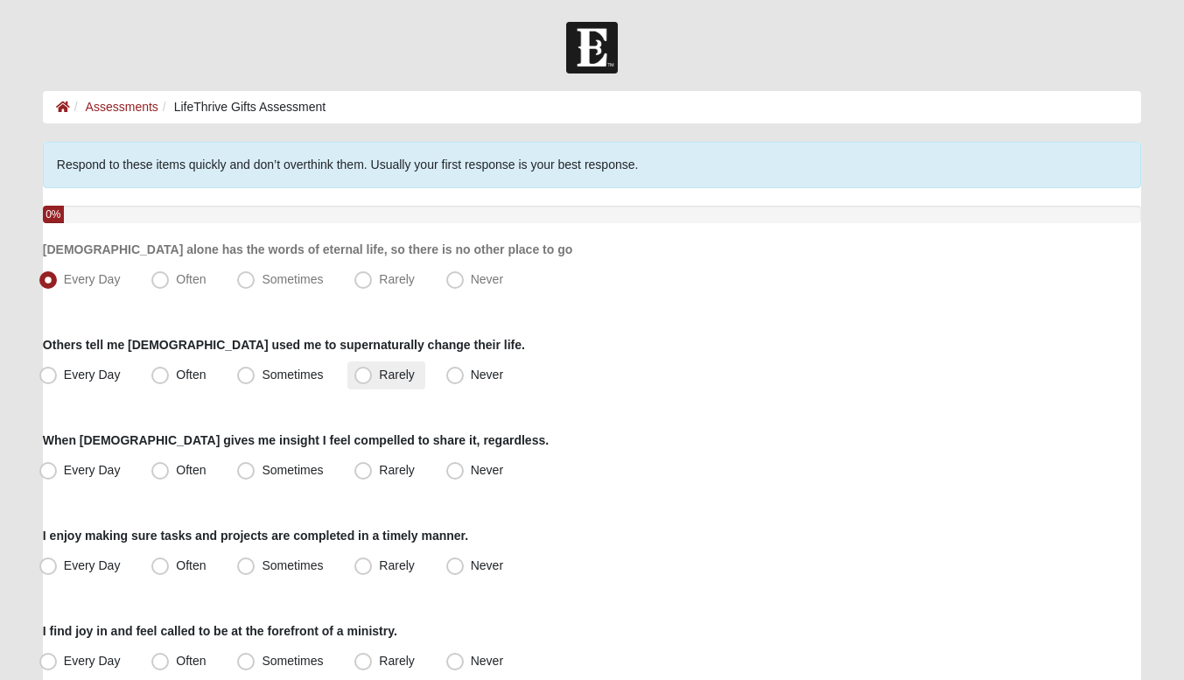
click at [379, 374] on span "Rarely" at bounding box center [396, 374] width 35 height 14
click at [361, 374] on input "Rarely" at bounding box center [366, 374] width 11 height 11
radio input "true"
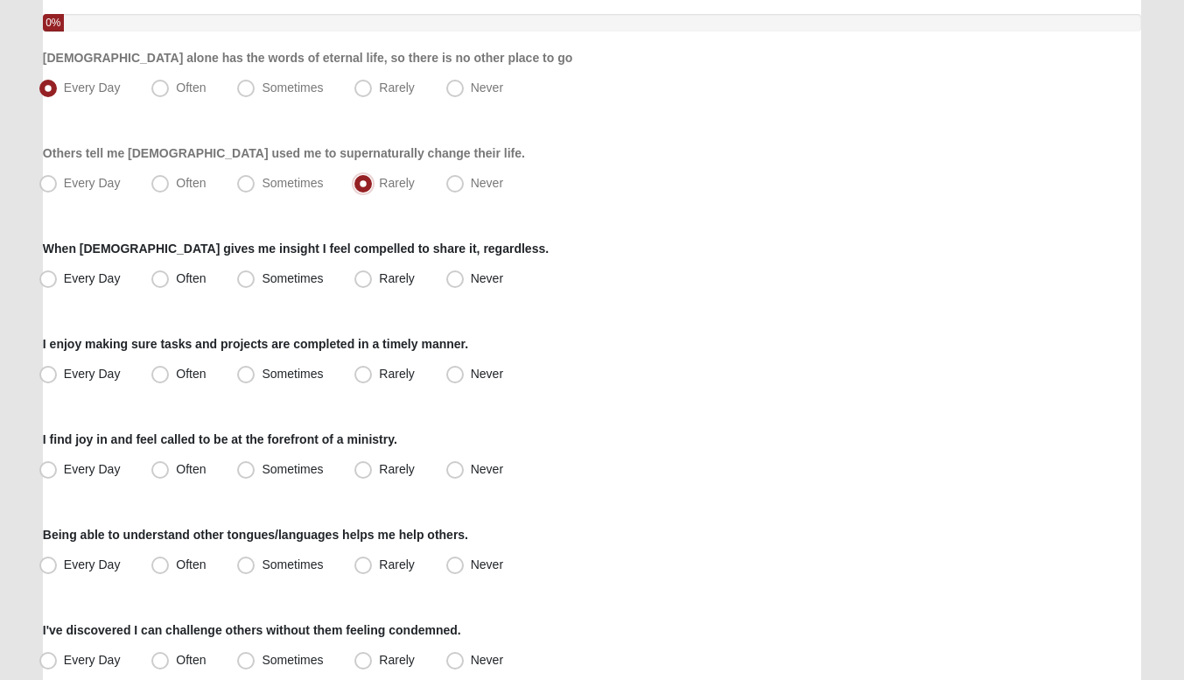
scroll to position [192, 0]
click at [262, 278] on span "Sometimes" at bounding box center [292, 277] width 61 height 14
click at [251, 278] on input "Sometimes" at bounding box center [249, 277] width 11 height 11
radio input "true"
click at [182, 374] on span "Often" at bounding box center [191, 373] width 30 height 14
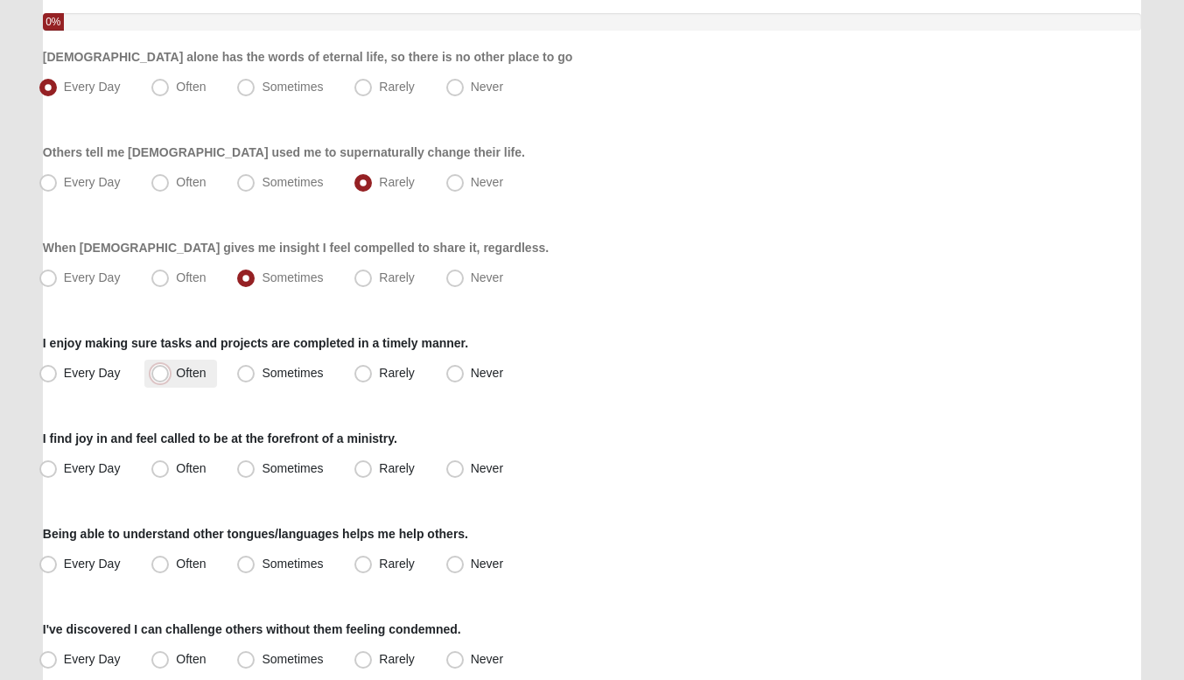
click at [170, 374] on input "Often" at bounding box center [163, 372] width 11 height 11
radio input "true"
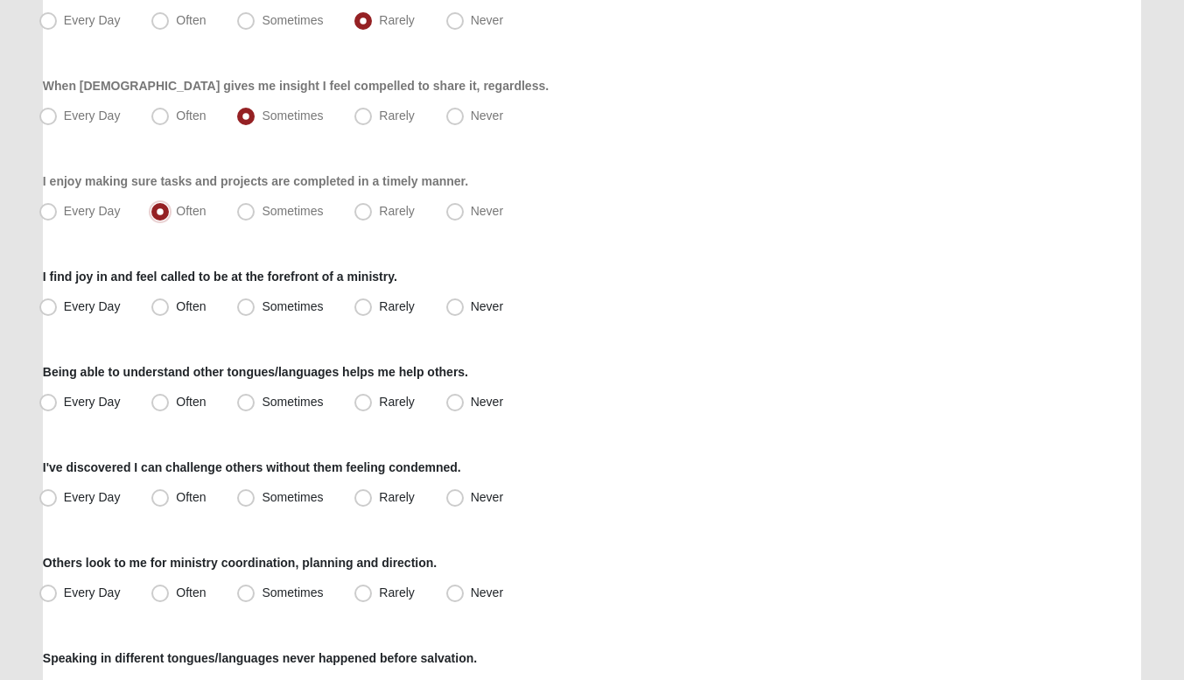
scroll to position [356, 0]
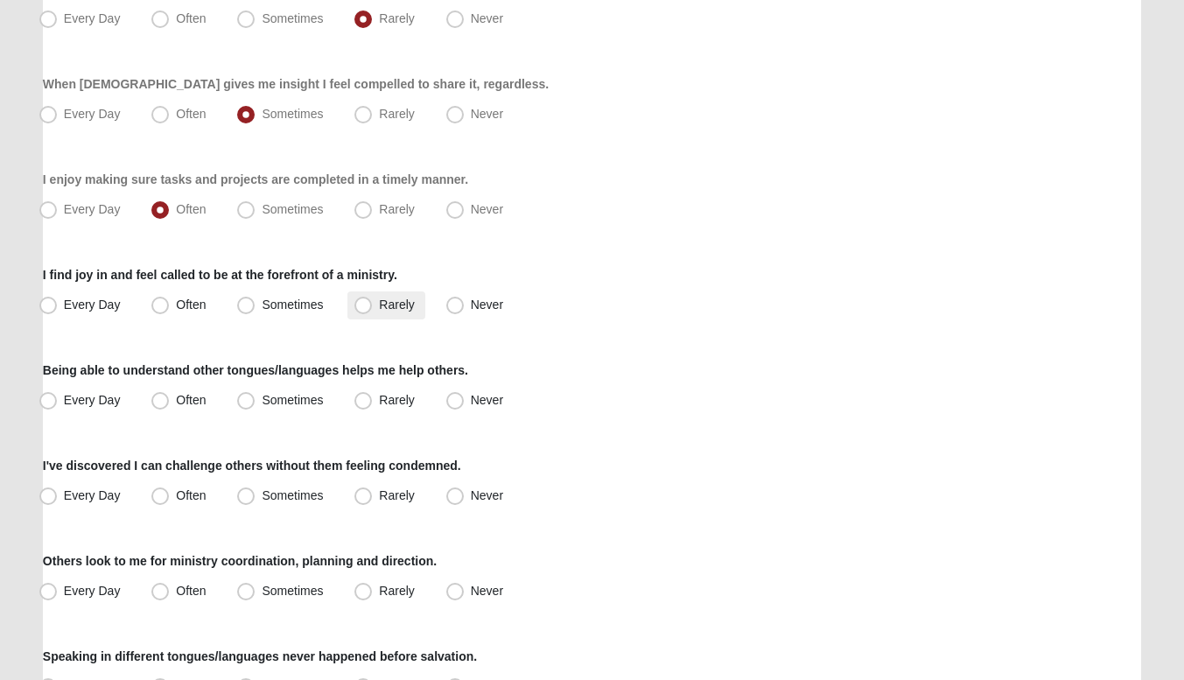
click at [349, 304] on label "Rarely" at bounding box center [385, 305] width 77 height 28
click at [361, 304] on input "Rarely" at bounding box center [366, 304] width 11 height 11
radio input "true"
click at [471, 393] on span "Never" at bounding box center [487, 400] width 32 height 14
click at [453, 395] on input "Never" at bounding box center [458, 400] width 11 height 11
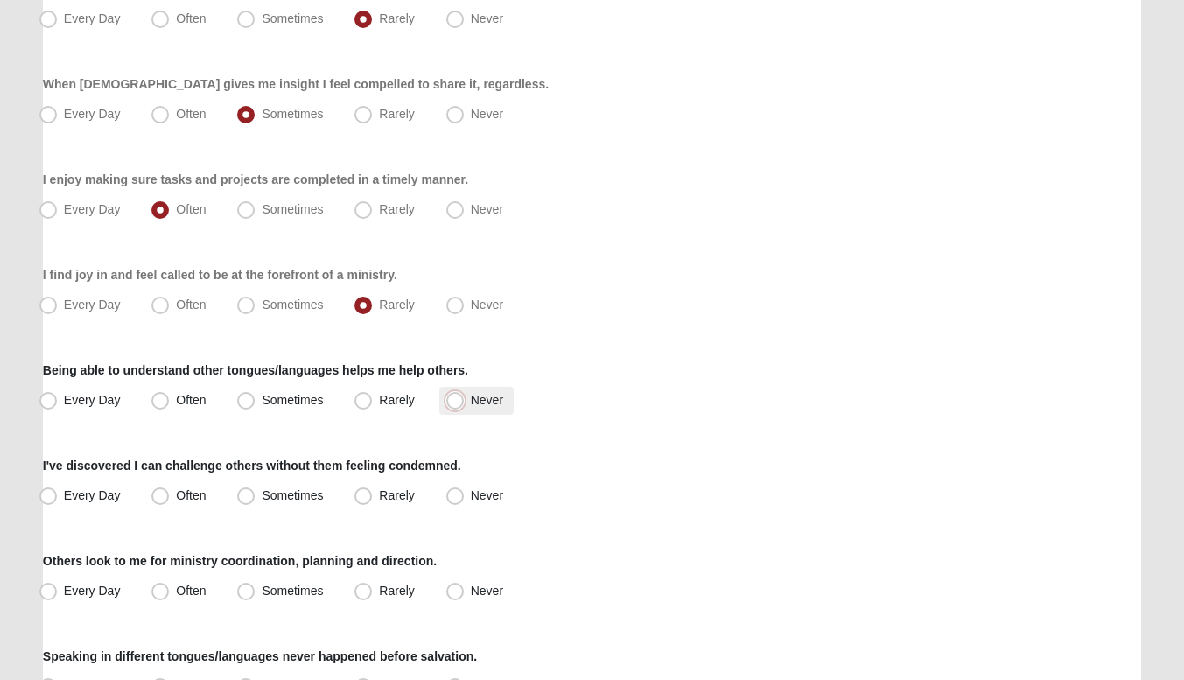
radio input "true"
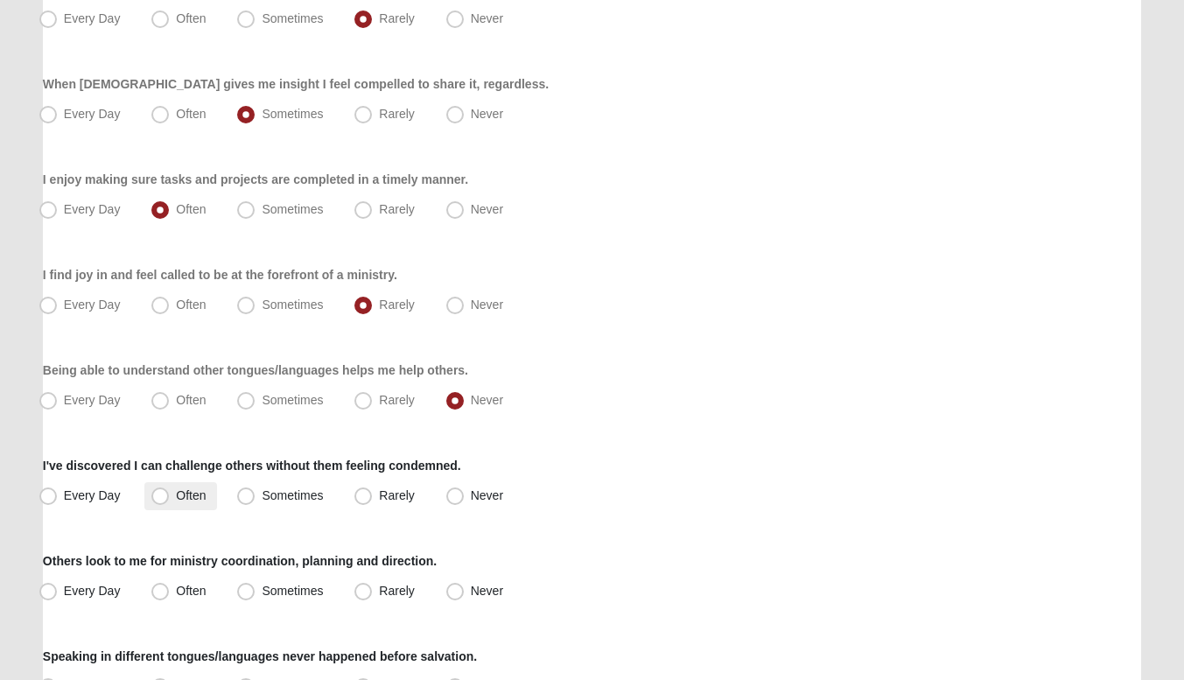
click at [178, 495] on span "Often" at bounding box center [191, 495] width 30 height 14
click at [170, 495] on input "Often" at bounding box center [163, 495] width 11 height 11
radio input "true"
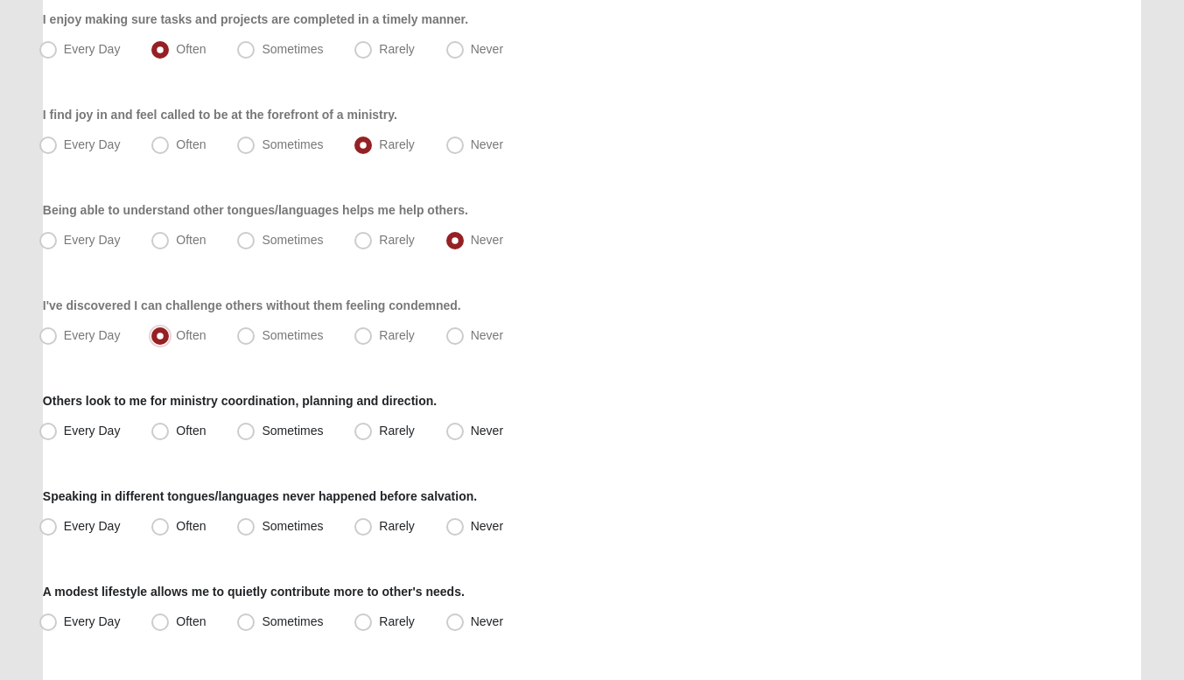
scroll to position [522, 0]
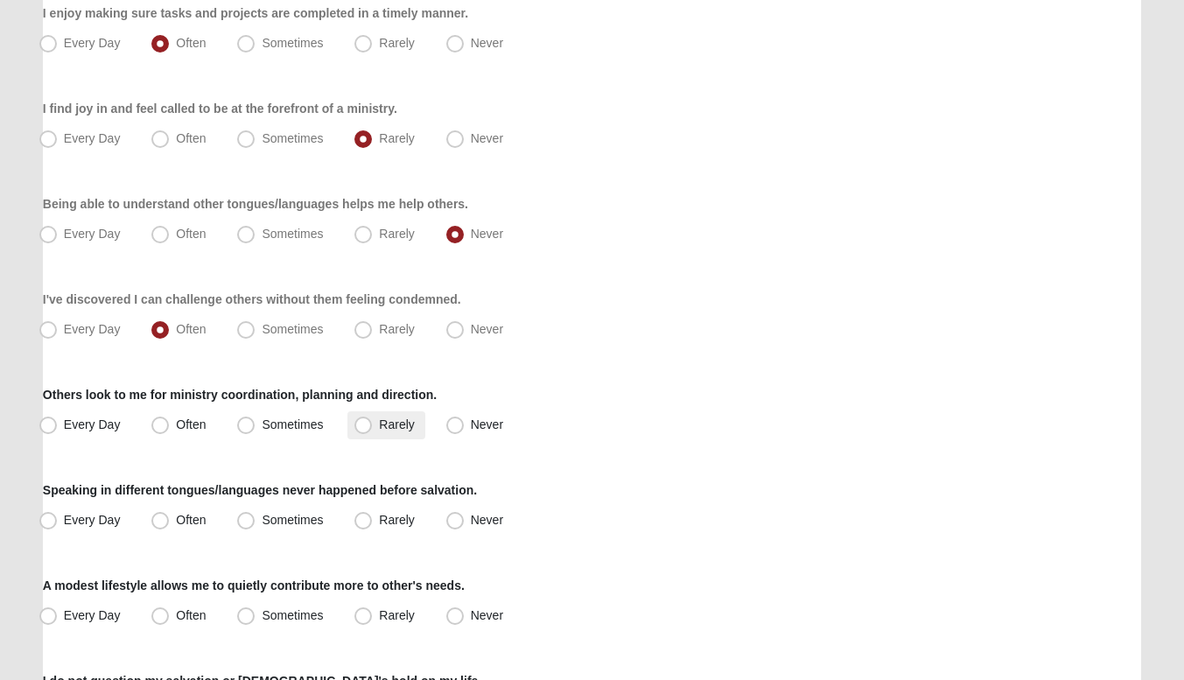
click at [379, 417] on span "Rarely" at bounding box center [396, 424] width 35 height 14
click at [361, 419] on input "Rarely" at bounding box center [366, 424] width 11 height 11
radio input "true"
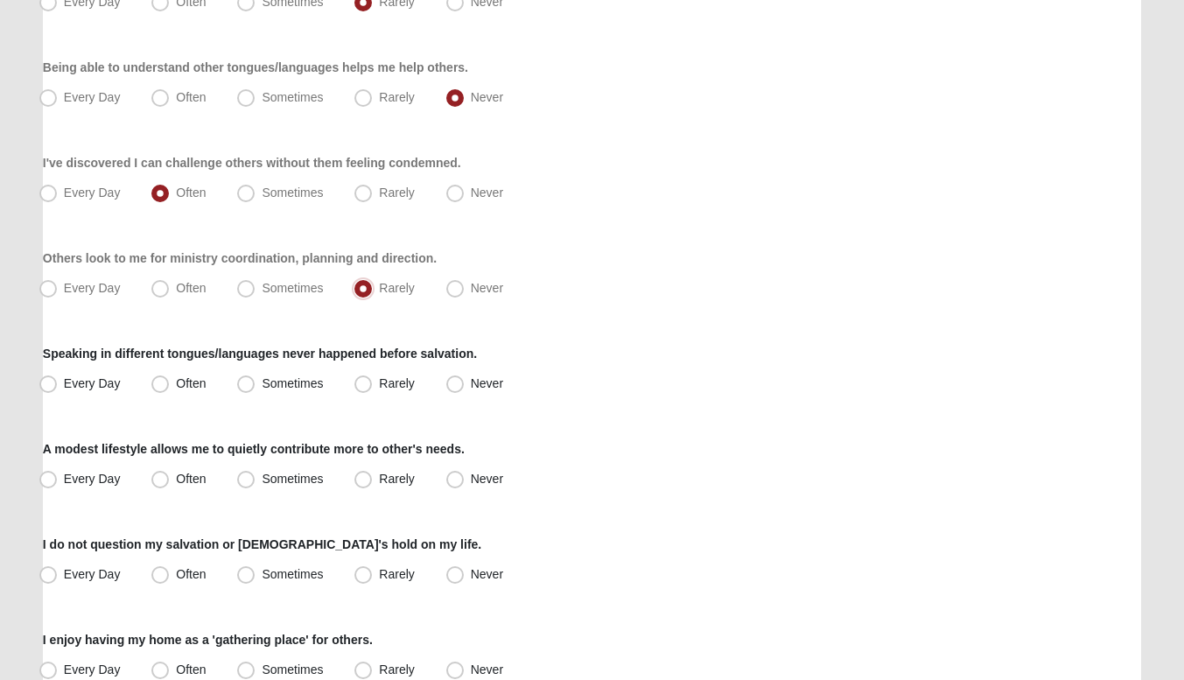
scroll to position [660, 0]
click at [471, 383] on span "Never" at bounding box center [487, 382] width 32 height 14
click at [453, 383] on input "Never" at bounding box center [458, 382] width 11 height 11
radio input "true"
click at [150, 478] on label "Often" at bounding box center [180, 479] width 72 height 28
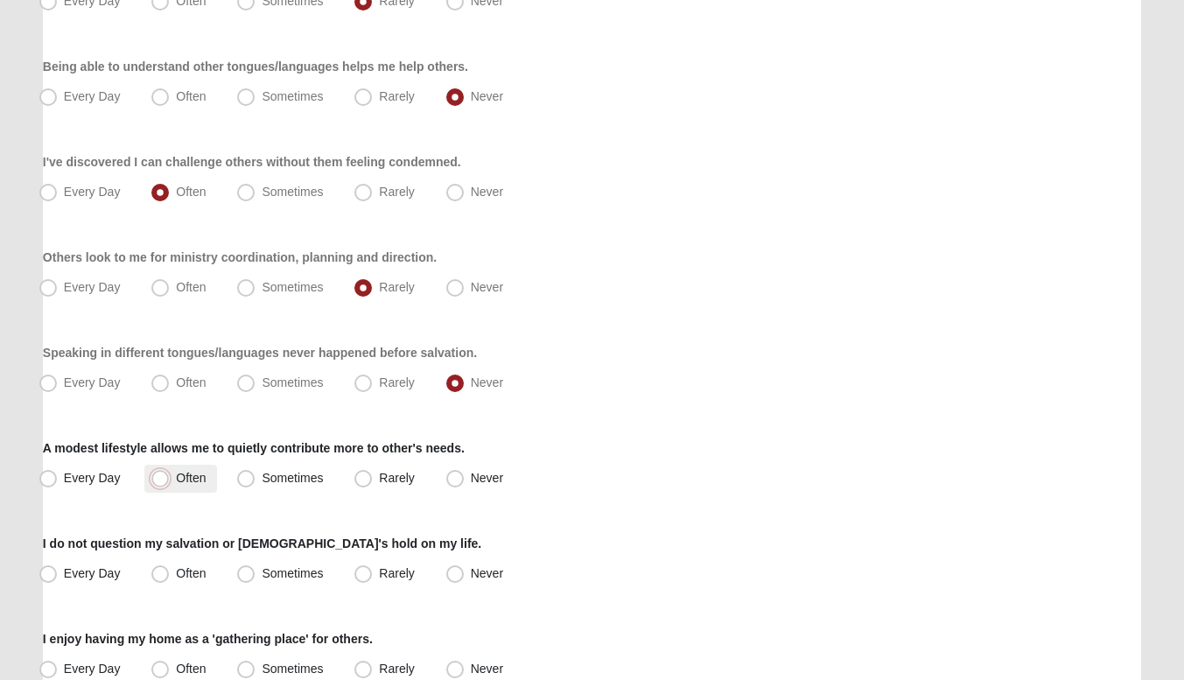
click at [158, 478] on input "Often" at bounding box center [163, 477] width 11 height 11
radio input "true"
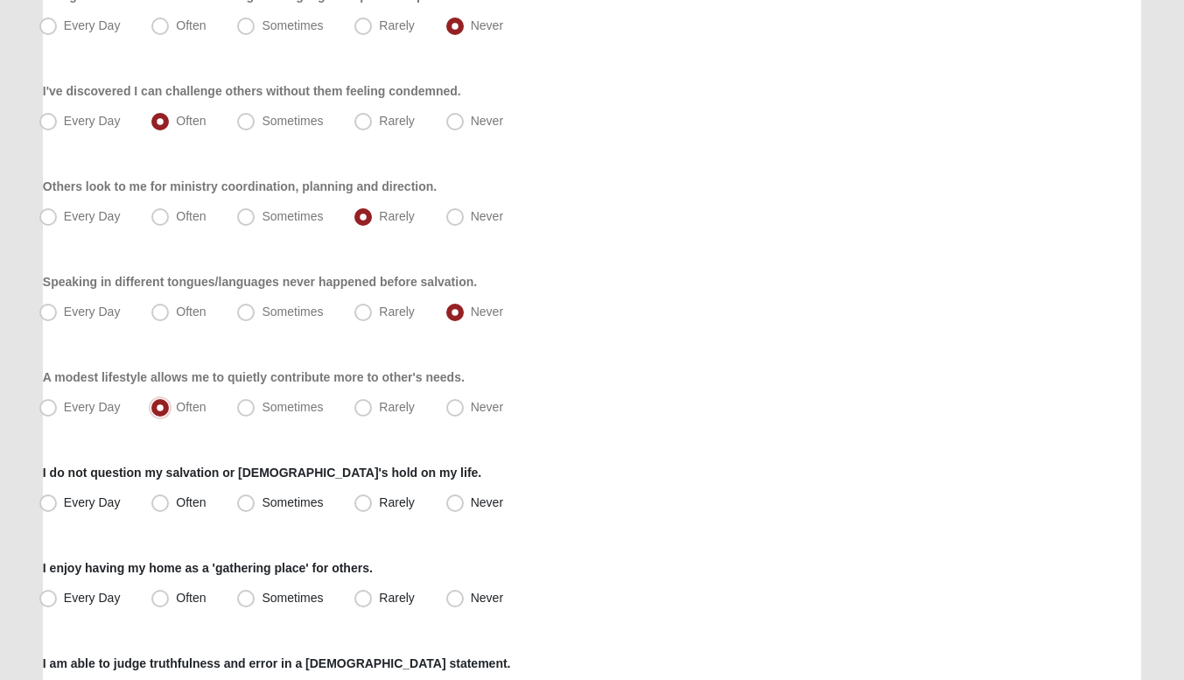
scroll to position [736, 0]
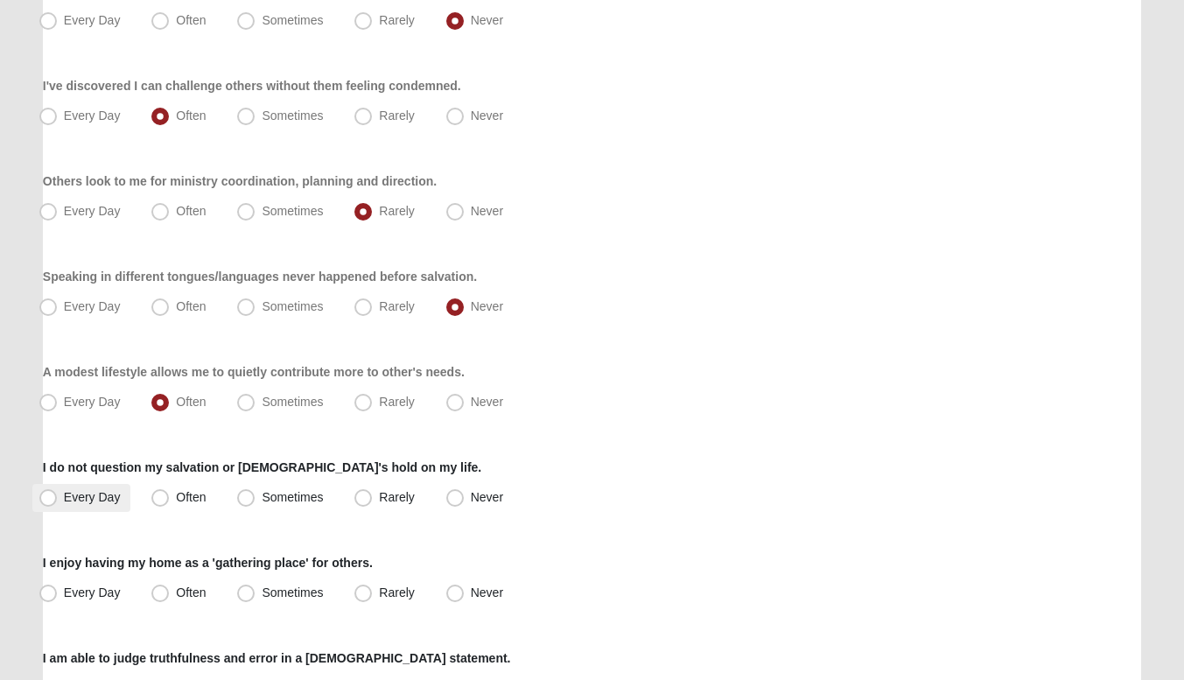
click at [68, 504] on label "Every Day" at bounding box center [81, 498] width 99 height 28
click at [58, 503] on input "Every Day" at bounding box center [51, 497] width 11 height 11
radio input "true"
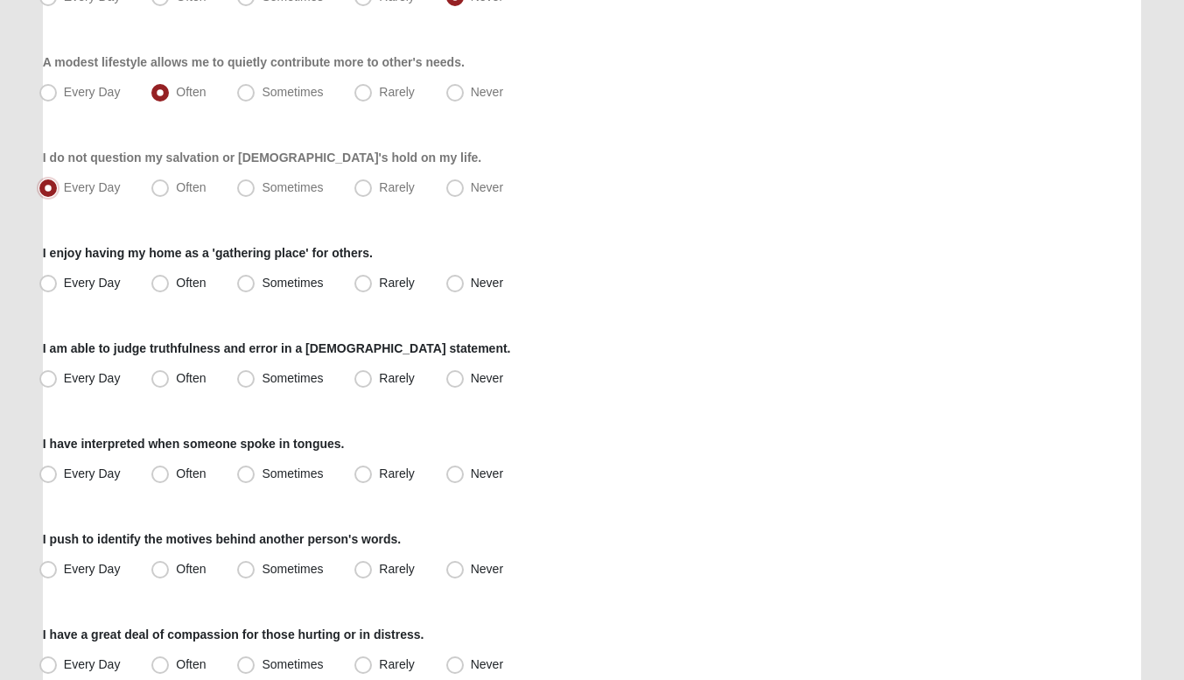
scroll to position [1046, 0]
click at [191, 286] on span "Often" at bounding box center [191, 282] width 30 height 14
click at [170, 286] on input "Often" at bounding box center [163, 281] width 11 height 11
radio input "true"
click at [262, 371] on span "Sometimes" at bounding box center [292, 377] width 61 height 14
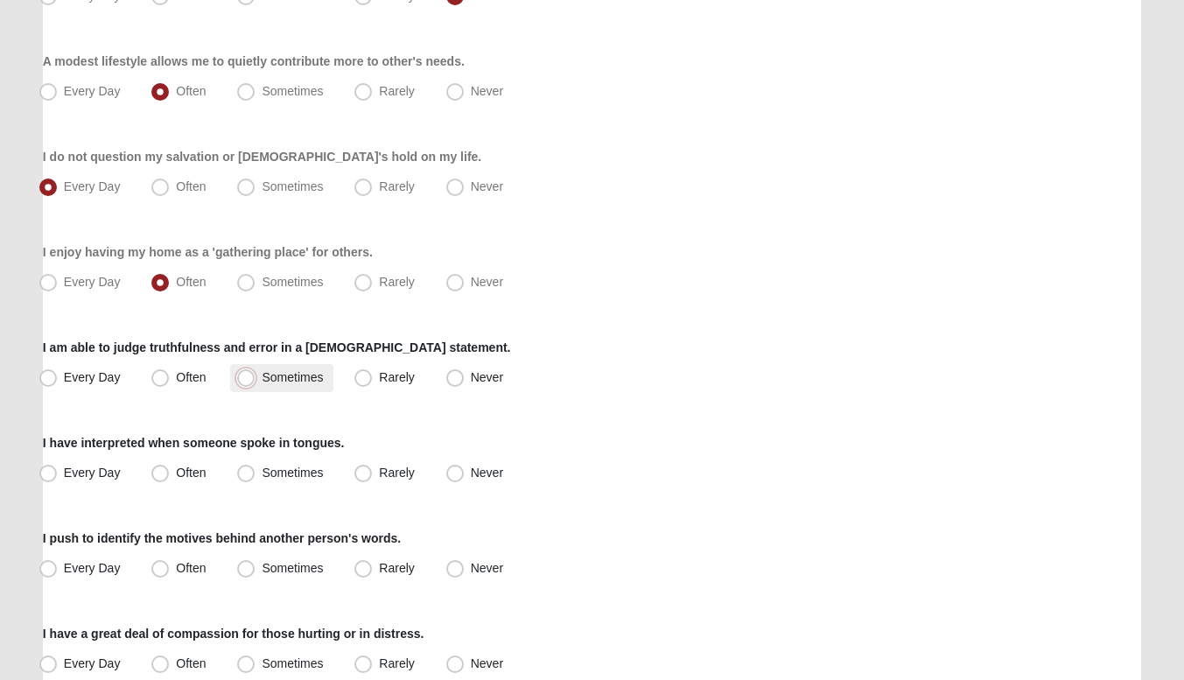
click at [247, 372] on input "Sometimes" at bounding box center [249, 377] width 11 height 11
radio input "true"
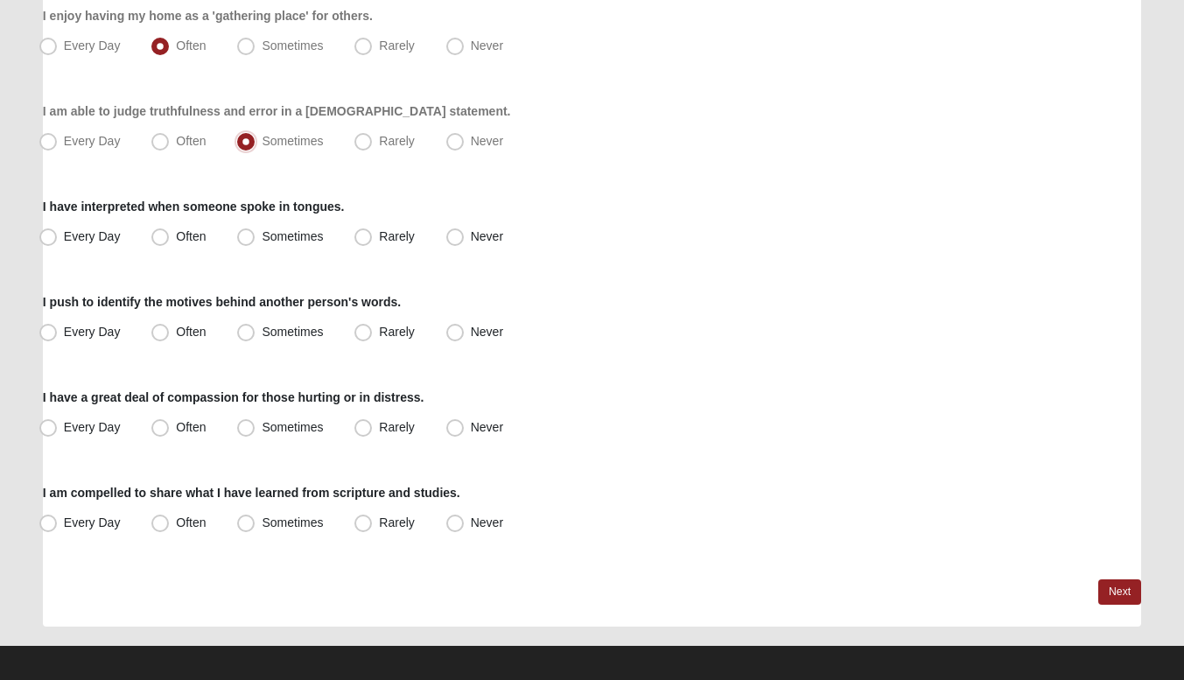
scroll to position [1285, 0]
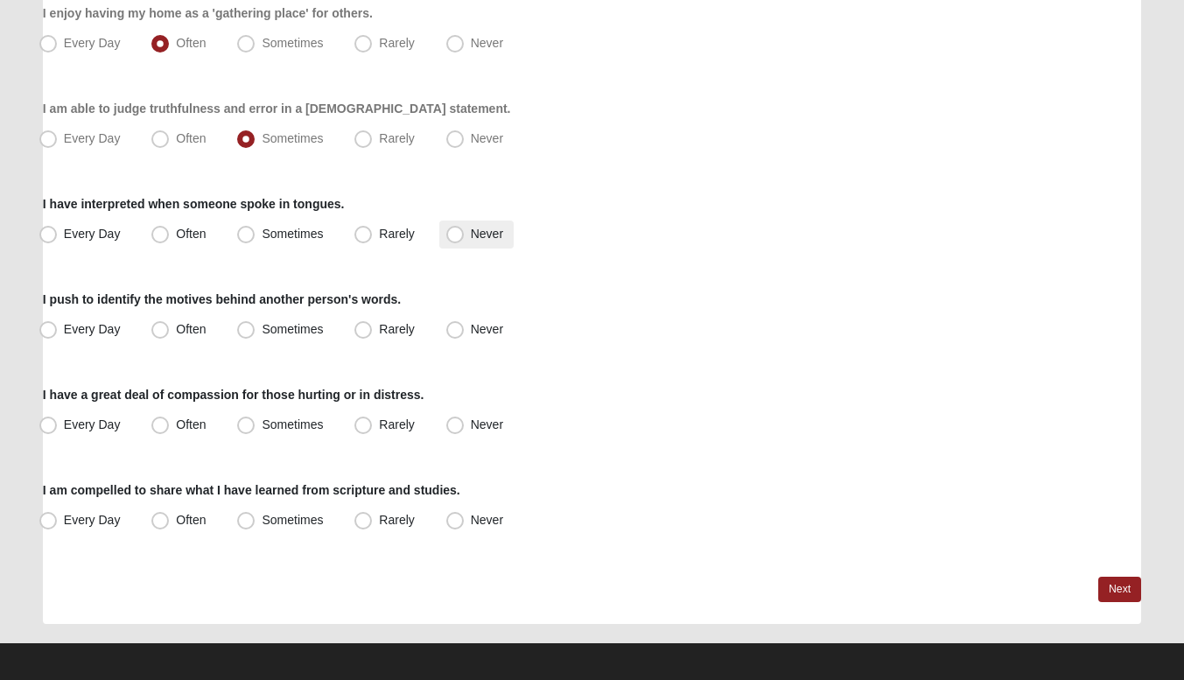
click at [471, 240] on span "Never" at bounding box center [487, 234] width 32 height 14
click at [453, 240] on input "Never" at bounding box center [458, 233] width 11 height 11
radio input "true"
click at [184, 325] on span "Often" at bounding box center [191, 329] width 30 height 14
click at [170, 325] on input "Often" at bounding box center [163, 329] width 11 height 11
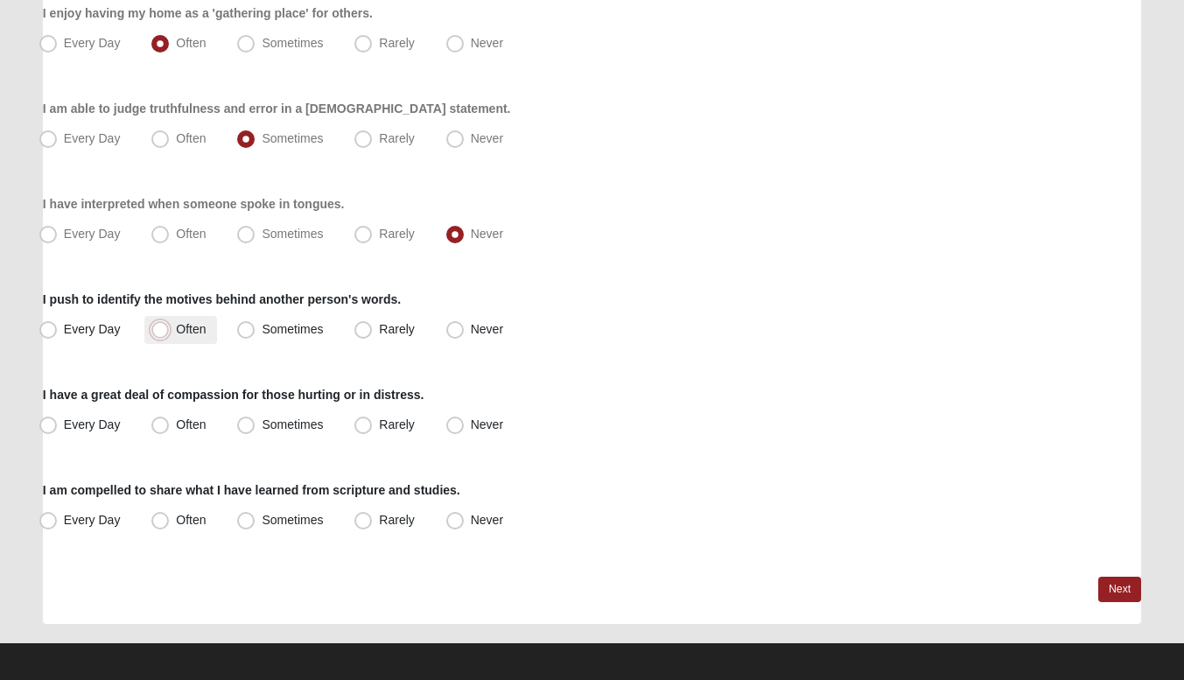
radio input "true"
click at [203, 427] on span "Often" at bounding box center [191, 424] width 30 height 14
click at [170, 427] on input "Often" at bounding box center [163, 424] width 11 height 11
radio input "true"
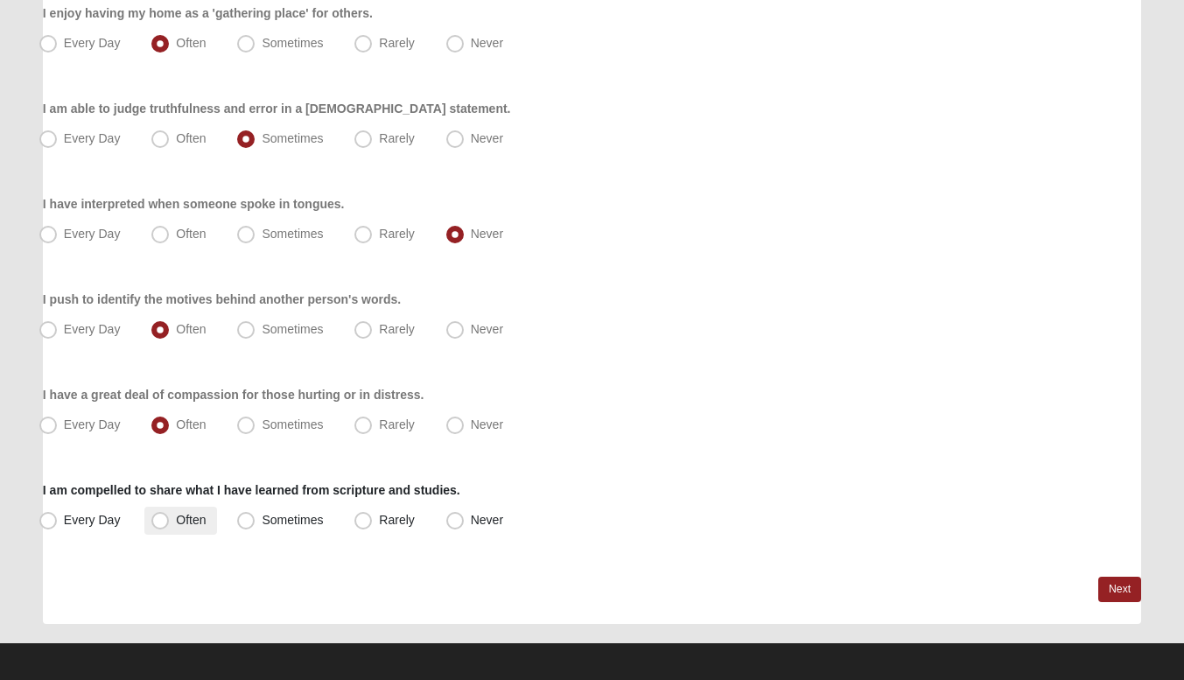
click at [172, 525] on label "Often" at bounding box center [180, 521] width 72 height 28
click at [170, 525] on input "Often" at bounding box center [163, 519] width 11 height 11
radio input "true"
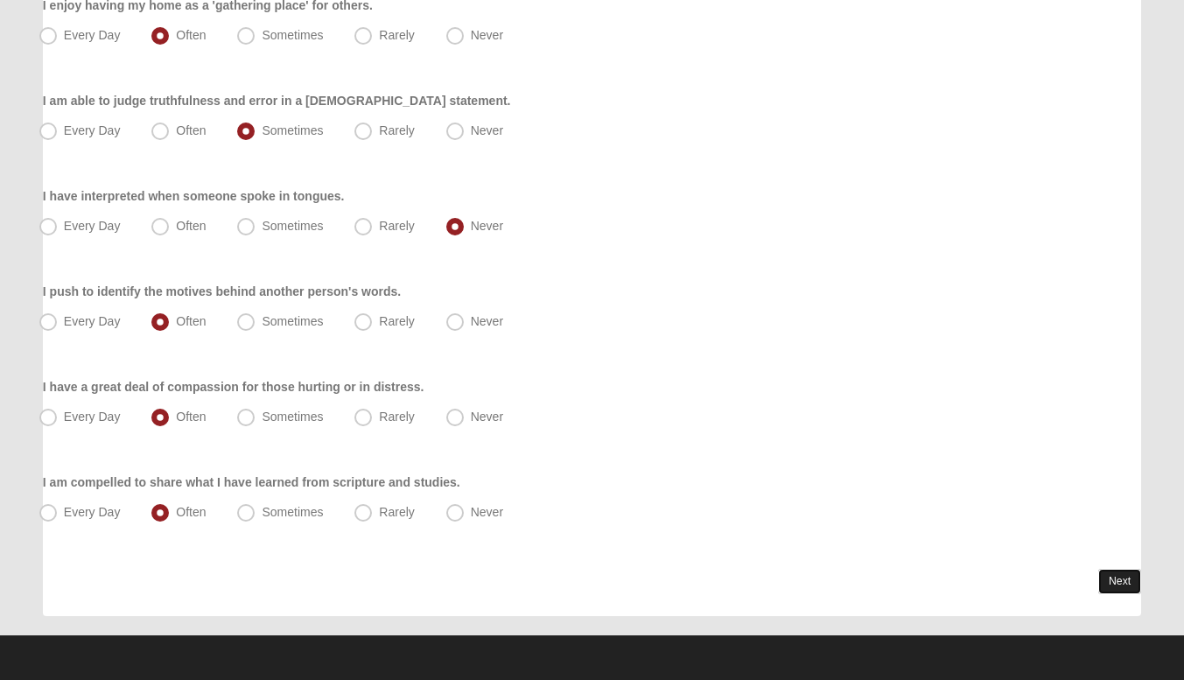
click at [1116, 570] on link "Next" at bounding box center [1119, 581] width 43 height 25
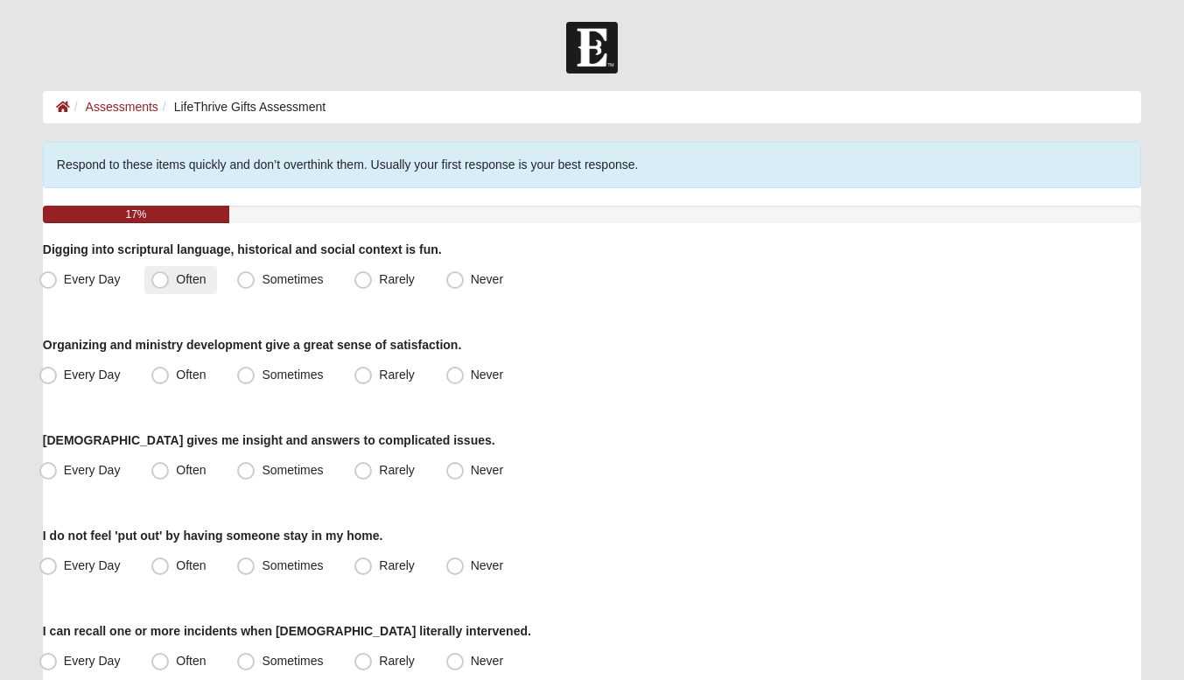
click at [176, 275] on span "Often" at bounding box center [191, 279] width 30 height 14
click at [161, 275] on input "Often" at bounding box center [163, 279] width 11 height 11
radio input "true"
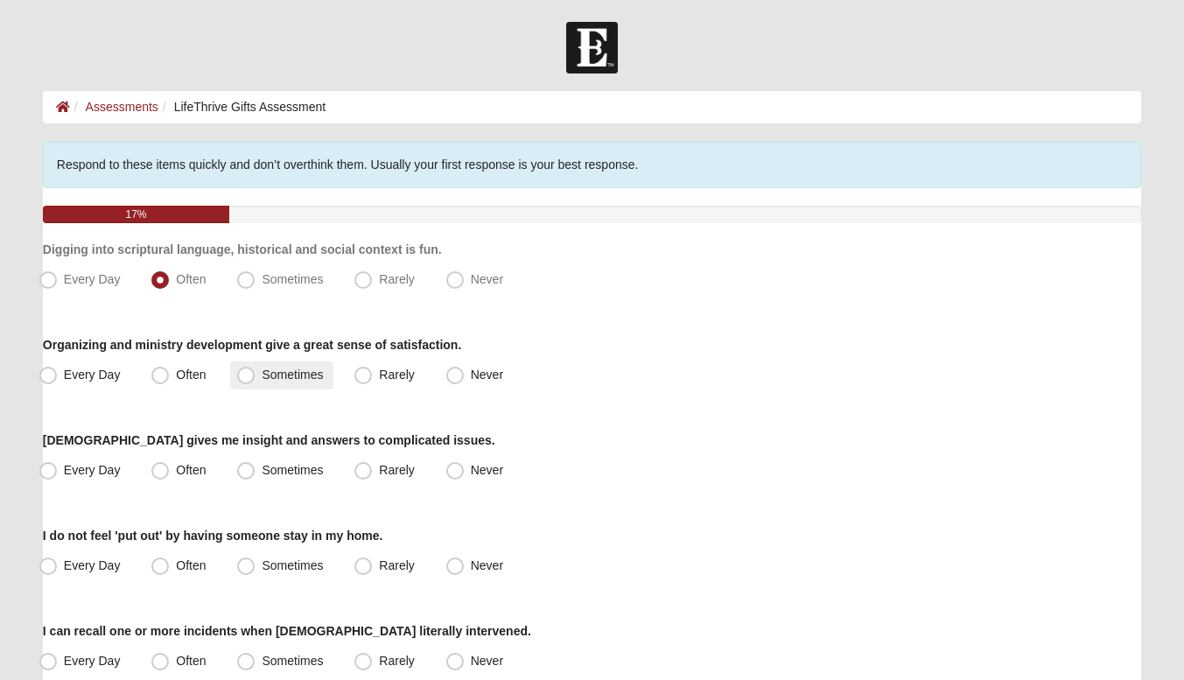
click at [294, 372] on span "Sometimes" at bounding box center [292, 374] width 61 height 14
click at [255, 372] on input "Sometimes" at bounding box center [249, 374] width 11 height 11
radio input "true"
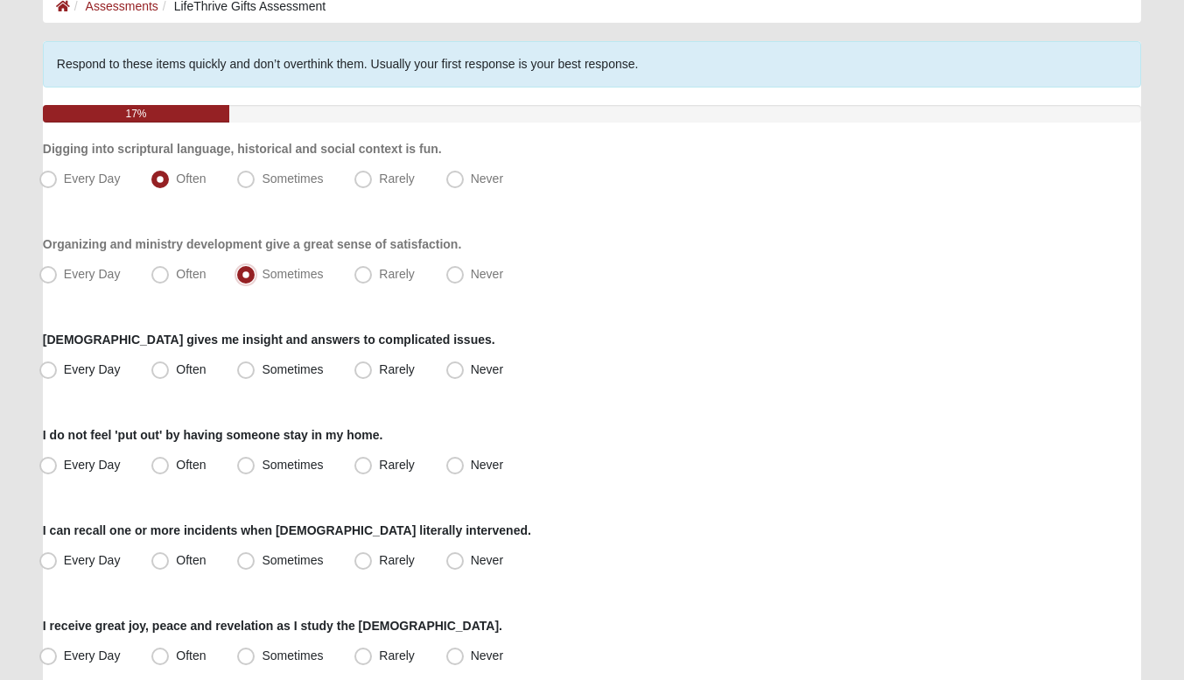
scroll to position [101, 0]
click at [262, 367] on span "Sometimes" at bounding box center [292, 368] width 61 height 14
click at [244, 367] on input "Sometimes" at bounding box center [249, 368] width 11 height 11
radio input "true"
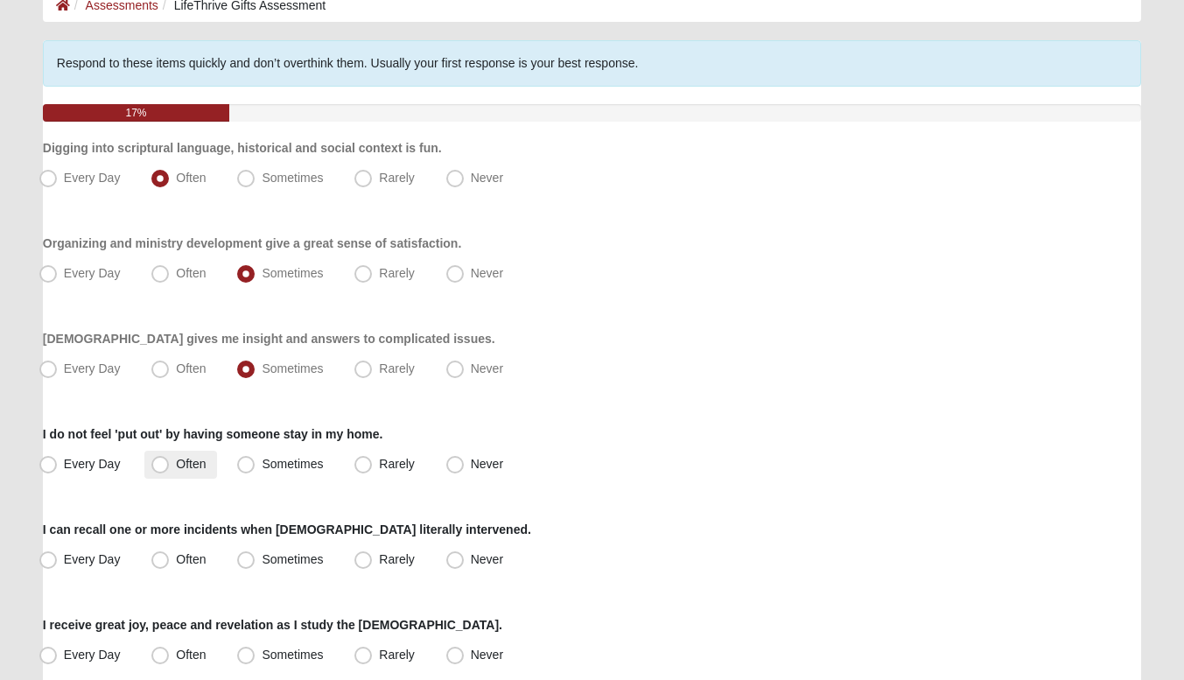
click at [176, 462] on span "Often" at bounding box center [191, 464] width 30 height 14
click at [166, 462] on input "Often" at bounding box center [163, 463] width 11 height 11
radio input "true"
click at [76, 461] on span "Every Day" at bounding box center [92, 464] width 57 height 14
click at [58, 461] on input "Every Day" at bounding box center [51, 463] width 11 height 11
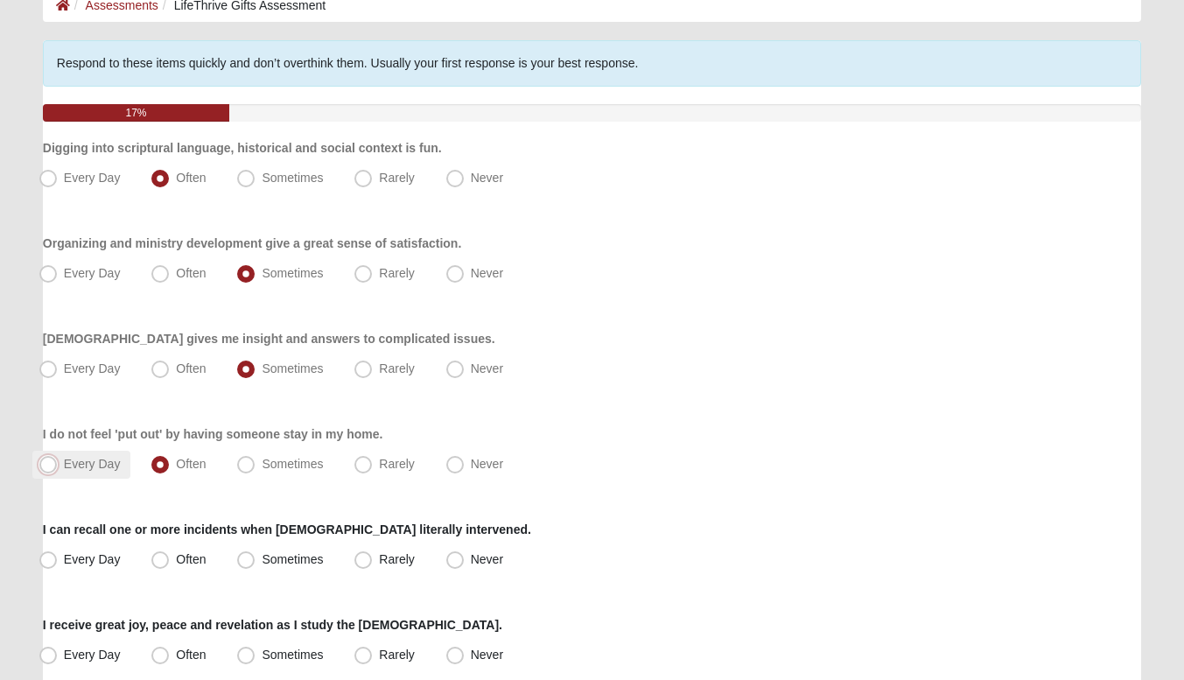
radio input "true"
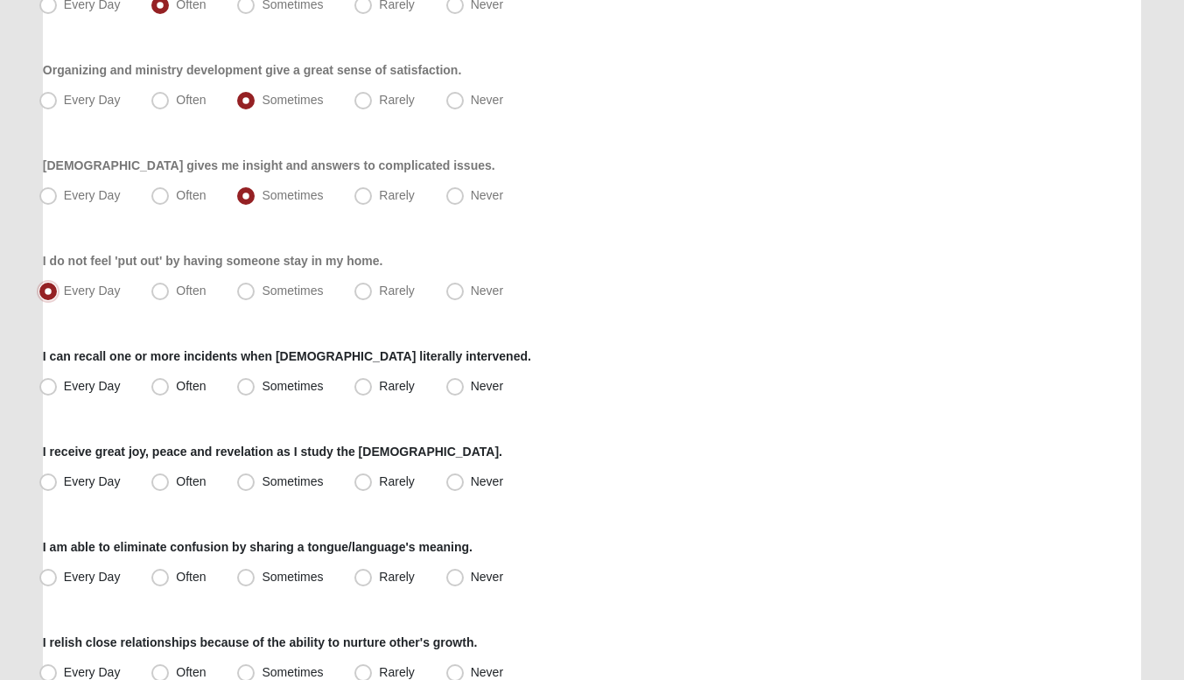
scroll to position [277, 0]
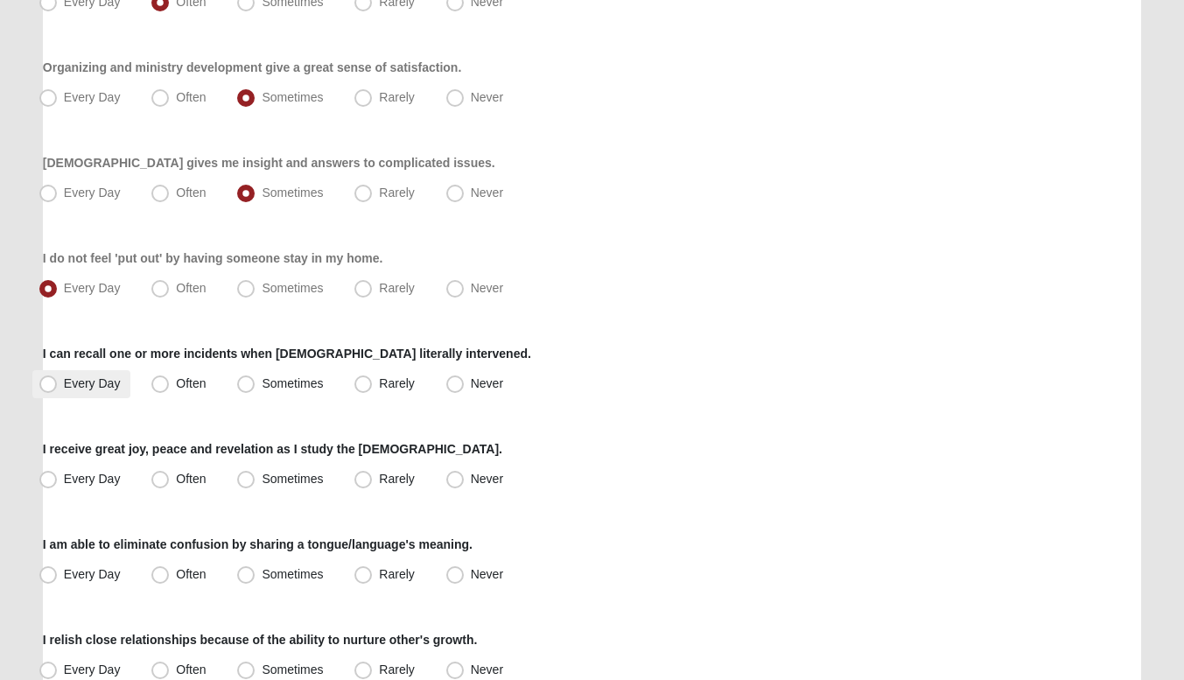
click at [69, 378] on span "Every Day" at bounding box center [92, 383] width 57 height 14
click at [58, 378] on input "Every Day" at bounding box center [51, 383] width 11 height 11
radio input "true"
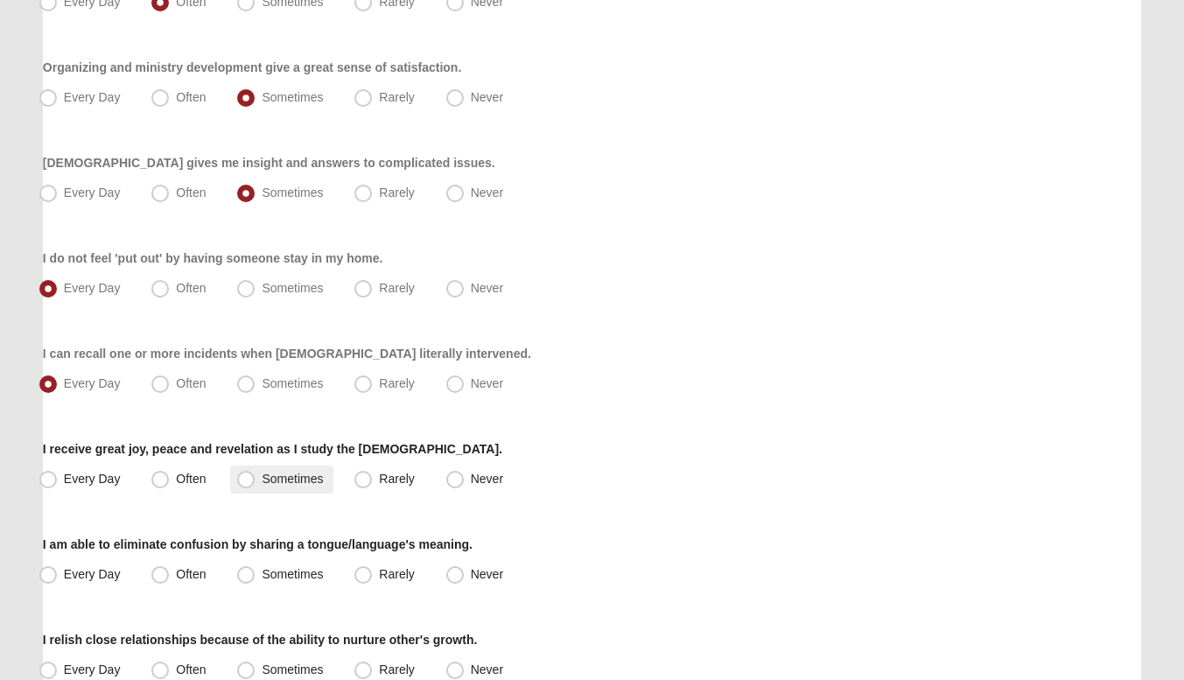
click at [262, 479] on span "Sometimes" at bounding box center [292, 479] width 61 height 14
click at [249, 479] on input "Sometimes" at bounding box center [249, 478] width 11 height 11
radio input "true"
click at [190, 477] on span "Often" at bounding box center [191, 479] width 30 height 14
click at [170, 477] on input "Often" at bounding box center [163, 478] width 11 height 11
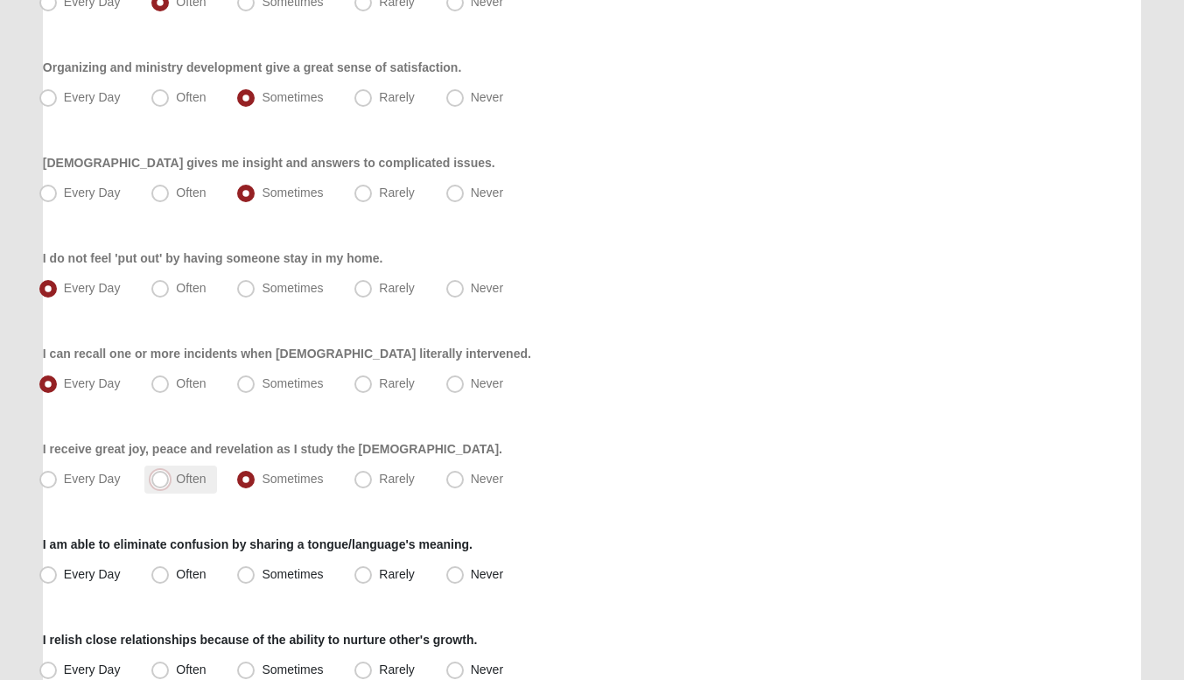
radio input "true"
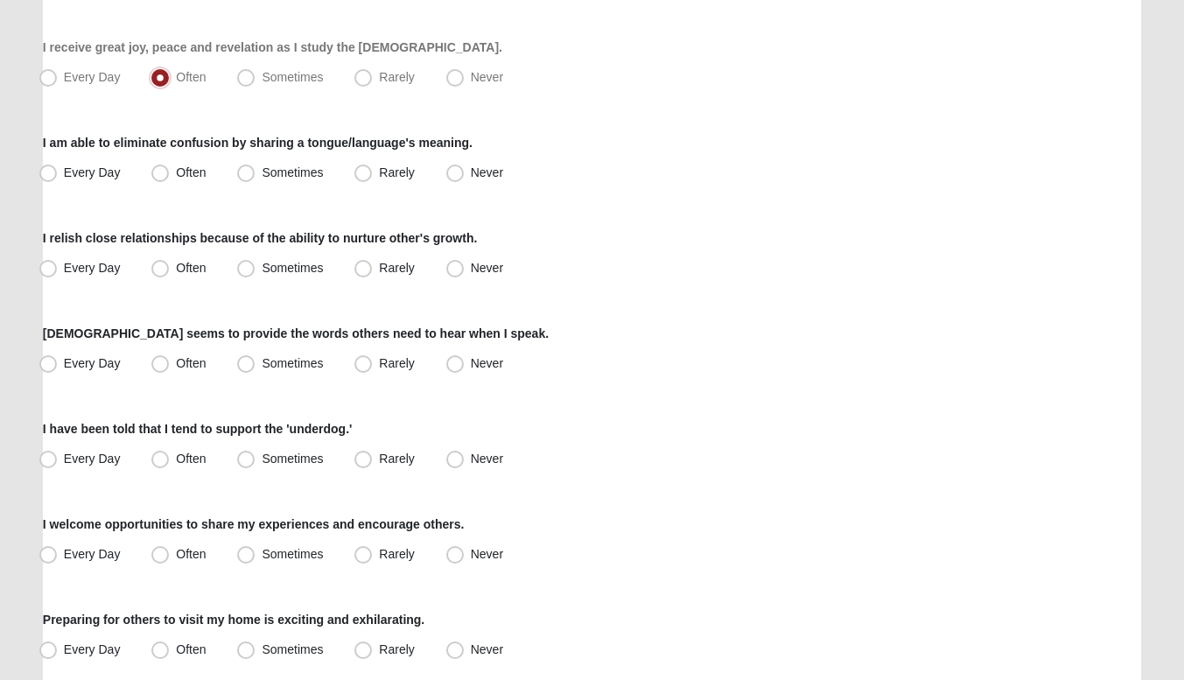
scroll to position [683, 0]
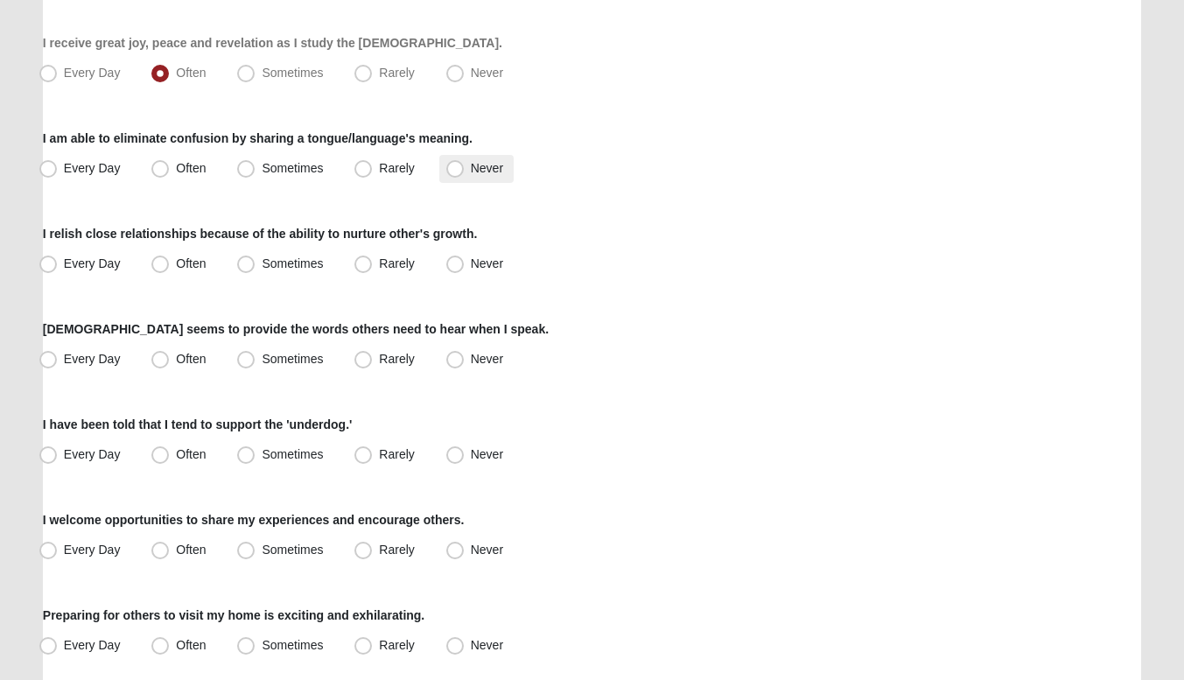
click at [471, 161] on span "Never" at bounding box center [487, 168] width 32 height 14
click at [458, 163] on input "Never" at bounding box center [458, 168] width 11 height 11
radio input "true"
click at [176, 262] on span "Often" at bounding box center [191, 263] width 30 height 14
click at [161, 262] on input "Often" at bounding box center [163, 263] width 11 height 11
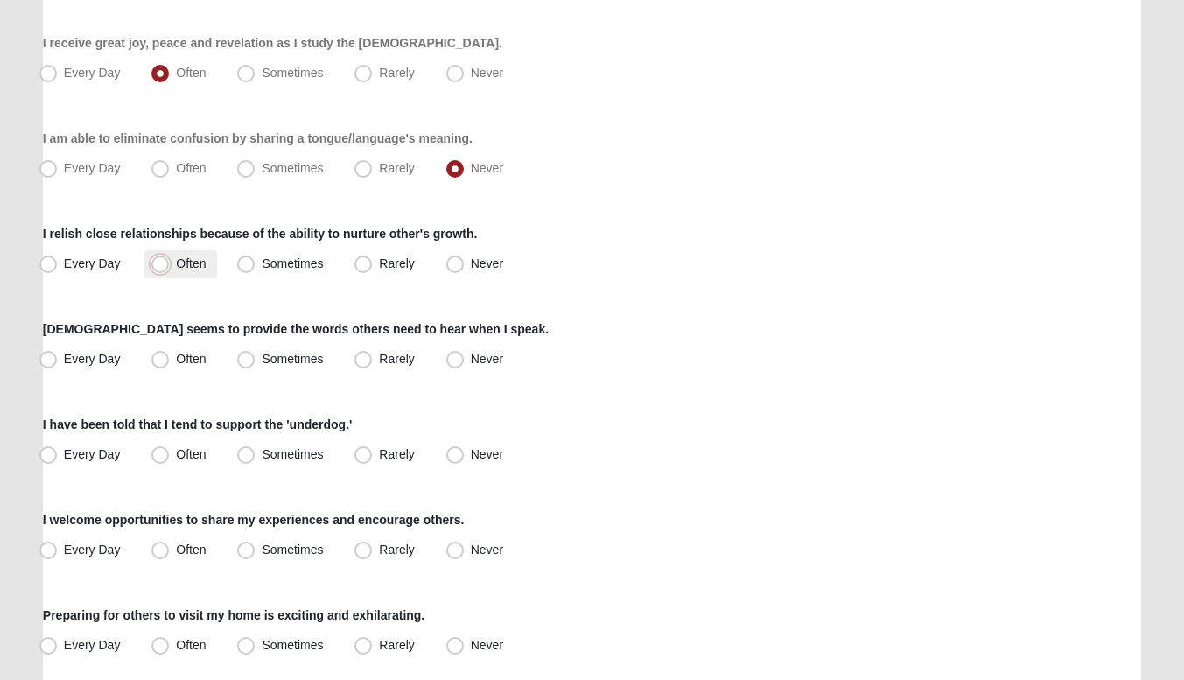
radio input "true"
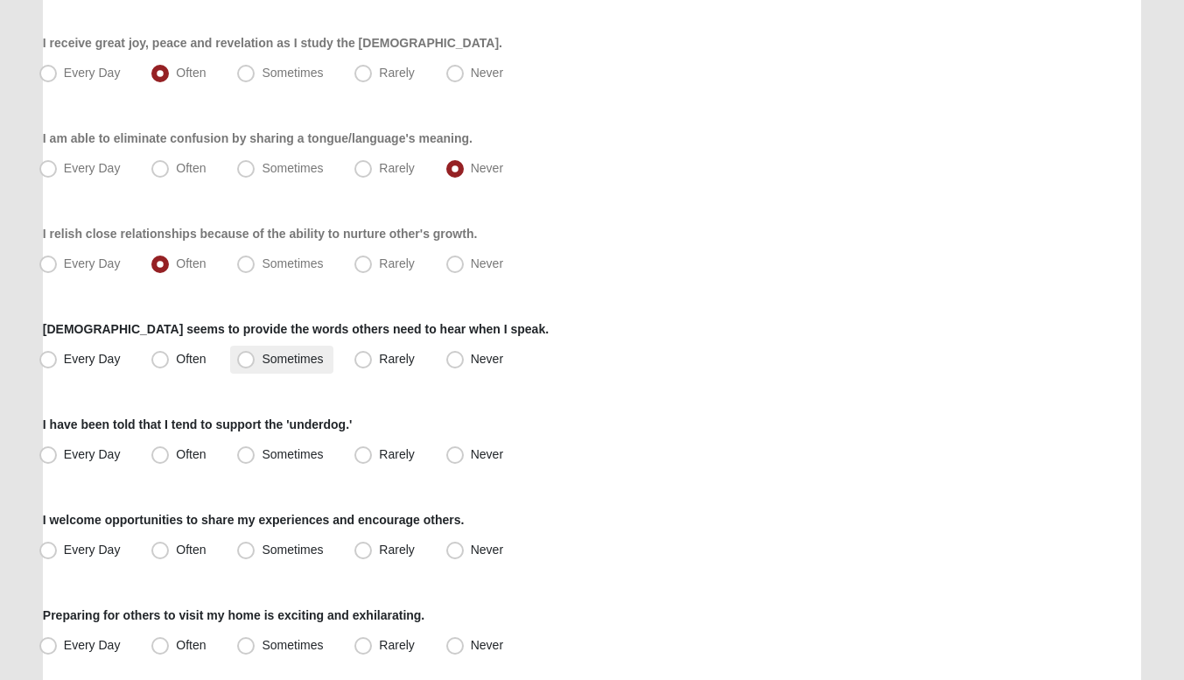
click at [262, 357] on span "Sometimes" at bounding box center [292, 359] width 61 height 14
click at [244, 357] on input "Sometimes" at bounding box center [249, 358] width 11 height 11
radio input "true"
click at [178, 451] on span "Often" at bounding box center [191, 454] width 30 height 14
click at [170, 451] on input "Often" at bounding box center [163, 454] width 11 height 11
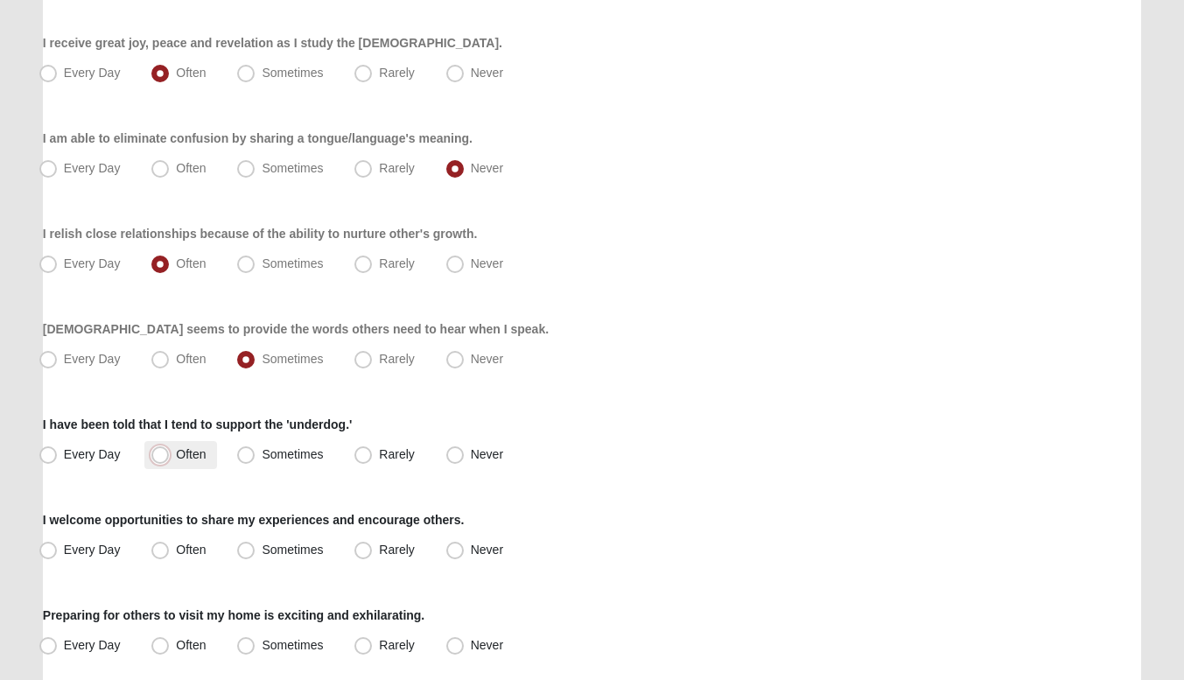
radio input "true"
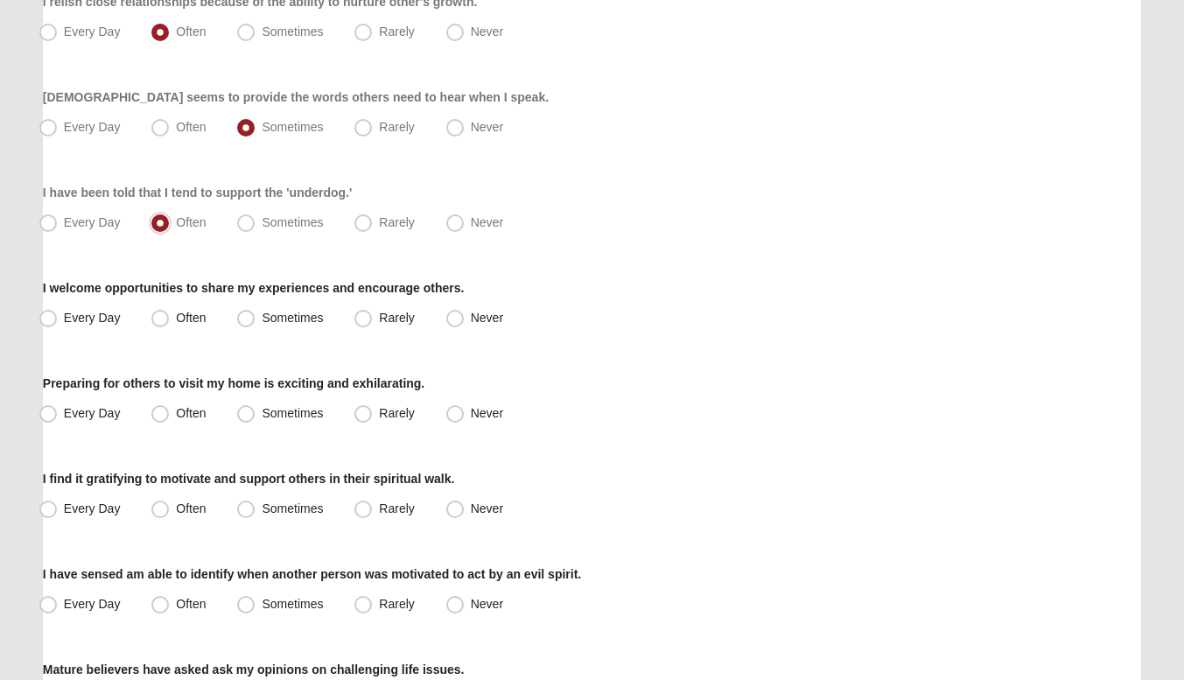
scroll to position [916, 0]
click at [262, 320] on span "Sometimes" at bounding box center [292, 317] width 61 height 14
click at [244, 320] on input "Sometimes" at bounding box center [249, 316] width 11 height 11
radio input "true"
click at [203, 318] on span "Often" at bounding box center [191, 317] width 30 height 14
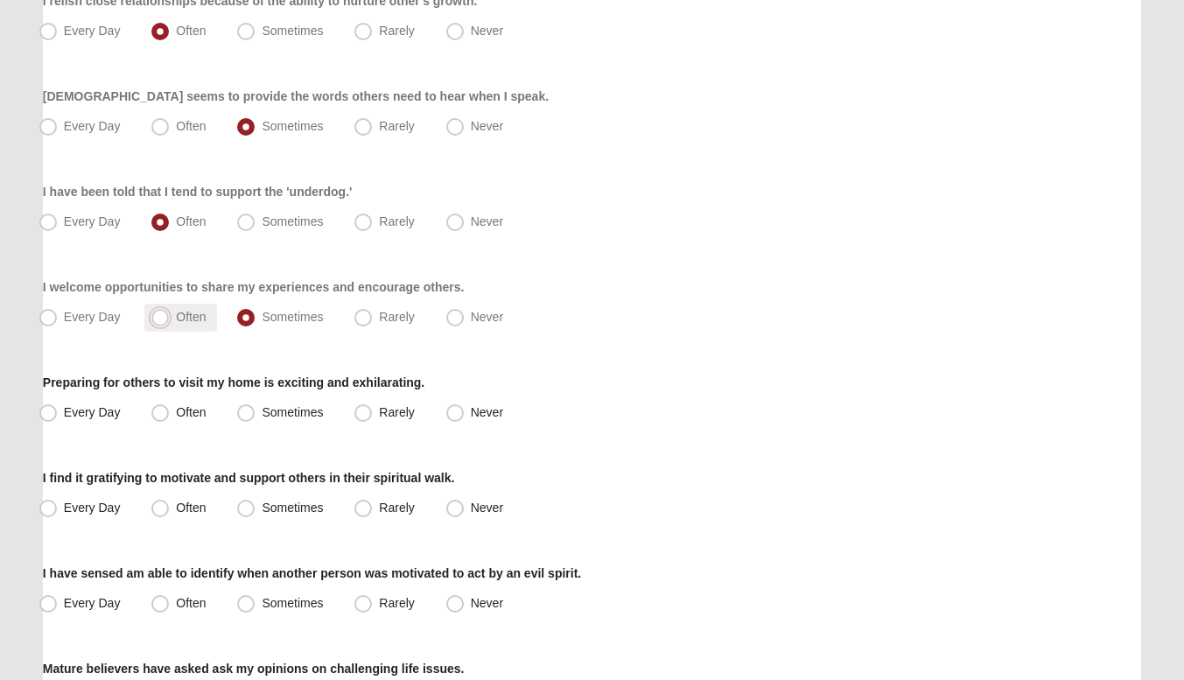
click at [170, 318] on input "Often" at bounding box center [163, 316] width 11 height 11
radio input "true"
click at [351, 418] on label "Rarely" at bounding box center [385, 413] width 77 height 28
click at [361, 418] on input "Rarely" at bounding box center [366, 412] width 11 height 11
radio input "true"
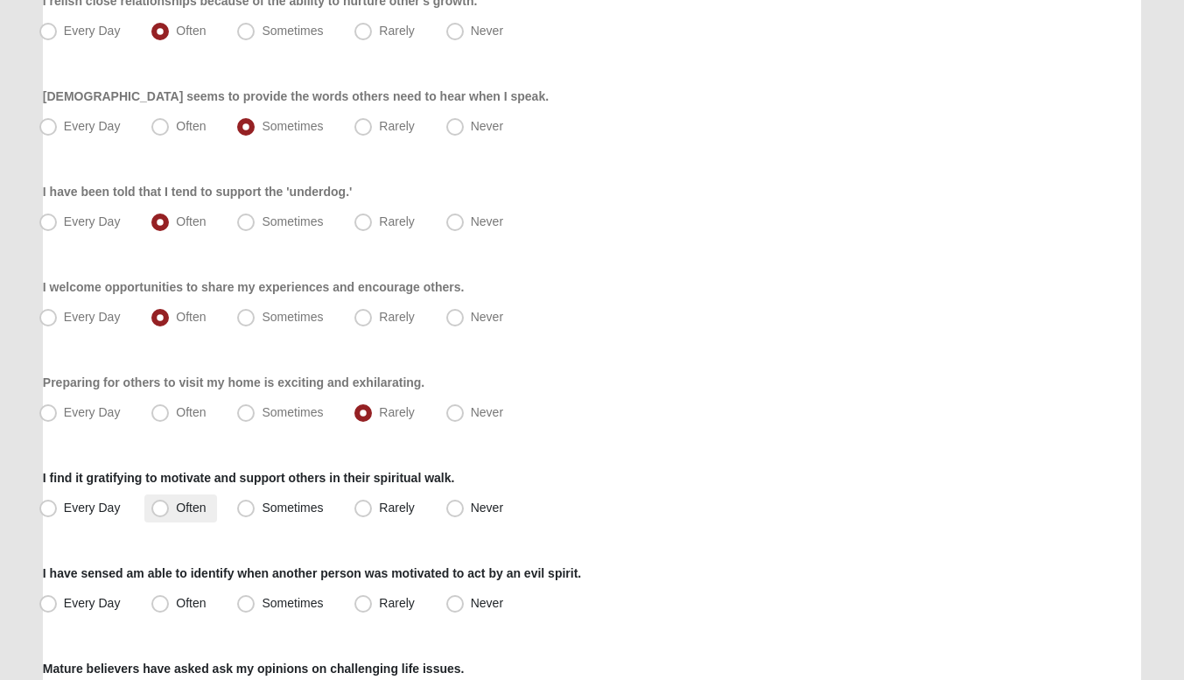
click at [190, 509] on span "Often" at bounding box center [191, 507] width 30 height 14
click at [170, 509] on input "Often" at bounding box center [163, 507] width 11 height 11
radio input "true"
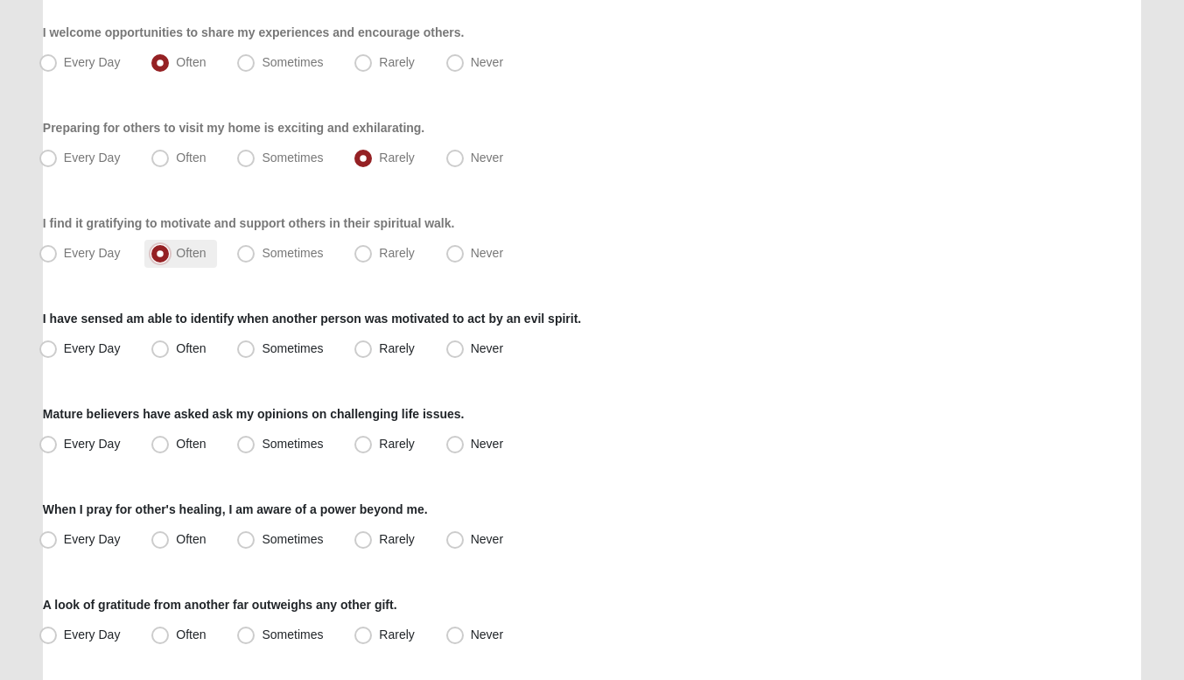
scroll to position [1172, 0]
click at [379, 342] on span "Rarely" at bounding box center [396, 347] width 35 height 14
click at [364, 342] on input "Rarely" at bounding box center [366, 347] width 11 height 11
radio input "true"
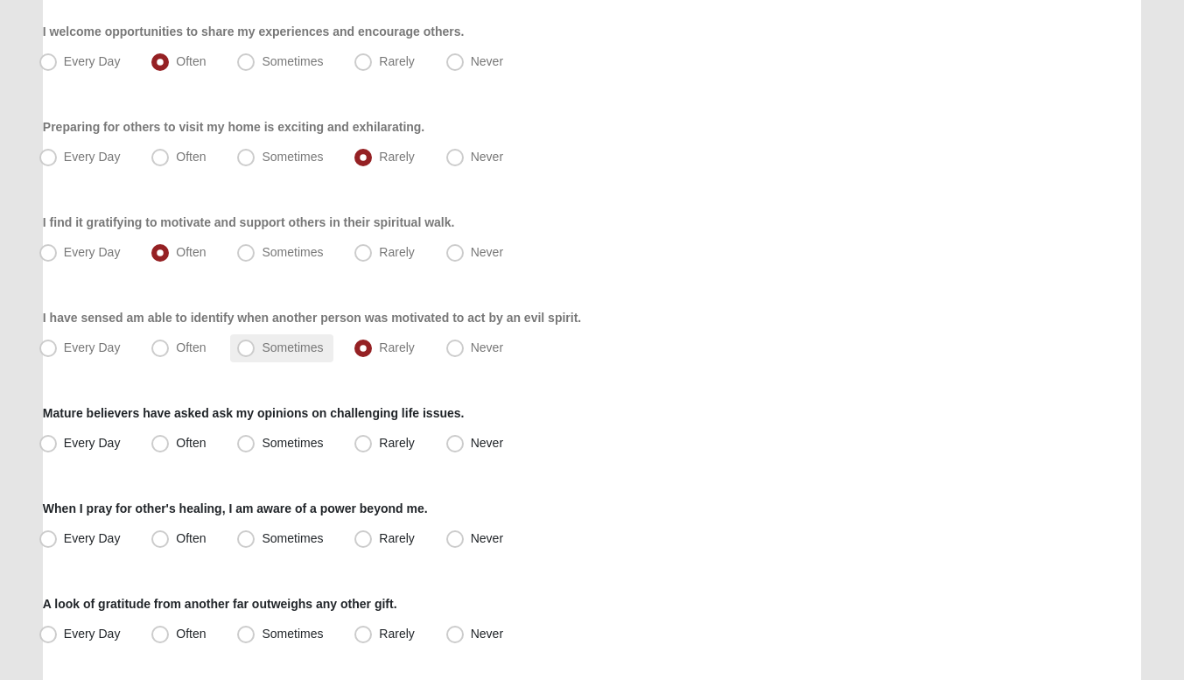
click at [236, 336] on label "Sometimes" at bounding box center [281, 348] width 103 height 28
click at [244, 342] on input "Sometimes" at bounding box center [249, 347] width 11 height 11
radio input "true"
click at [269, 433] on label "Sometimes" at bounding box center [281, 444] width 103 height 28
click at [255, 437] on input "Sometimes" at bounding box center [249, 442] width 11 height 11
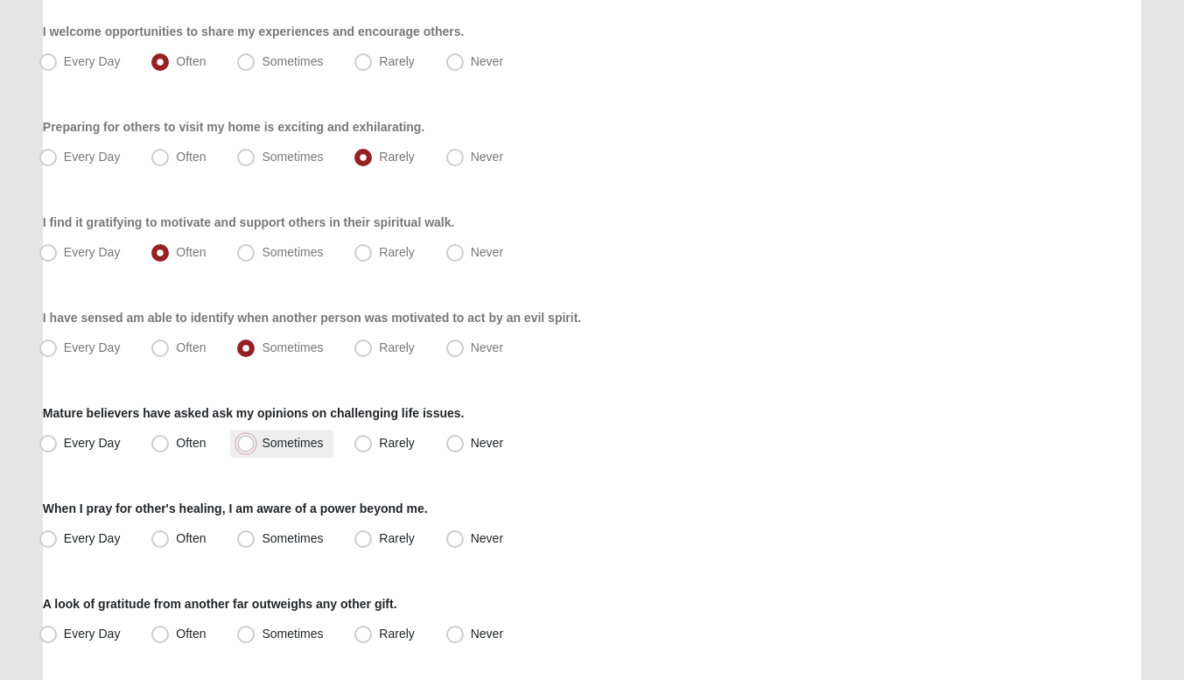
radio input "true"
click at [176, 543] on span "Often" at bounding box center [191, 538] width 30 height 14
click at [164, 543] on input "Often" at bounding box center [163, 538] width 11 height 11
radio input "true"
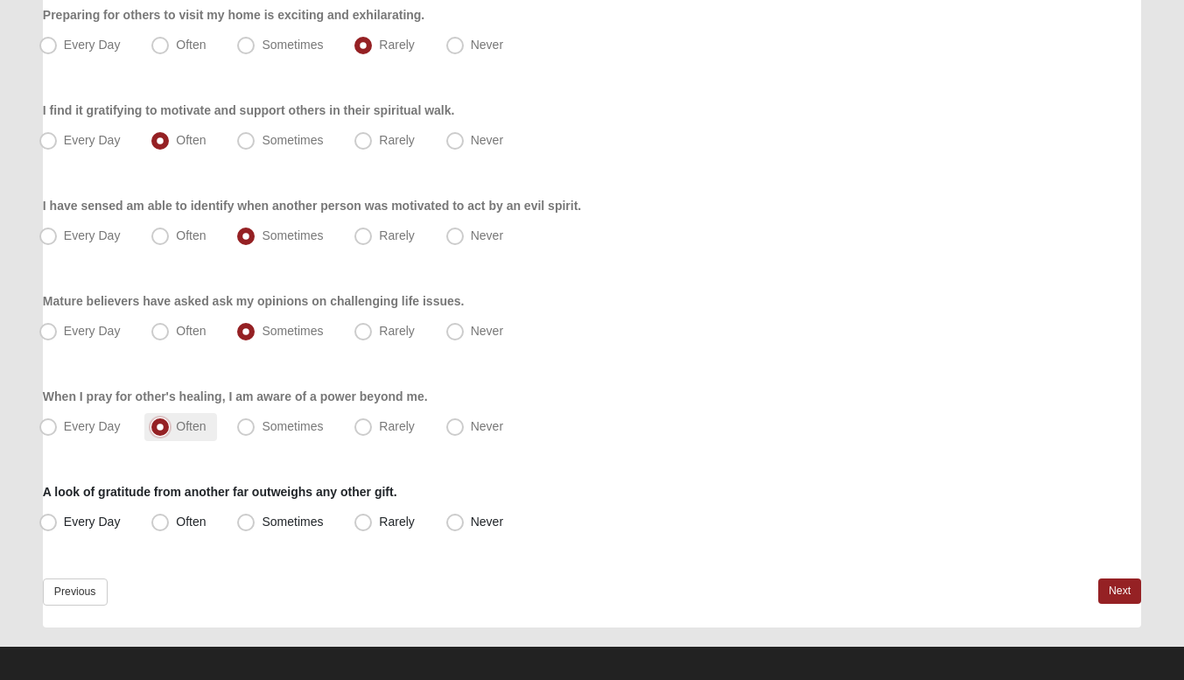
scroll to position [1295, 0]
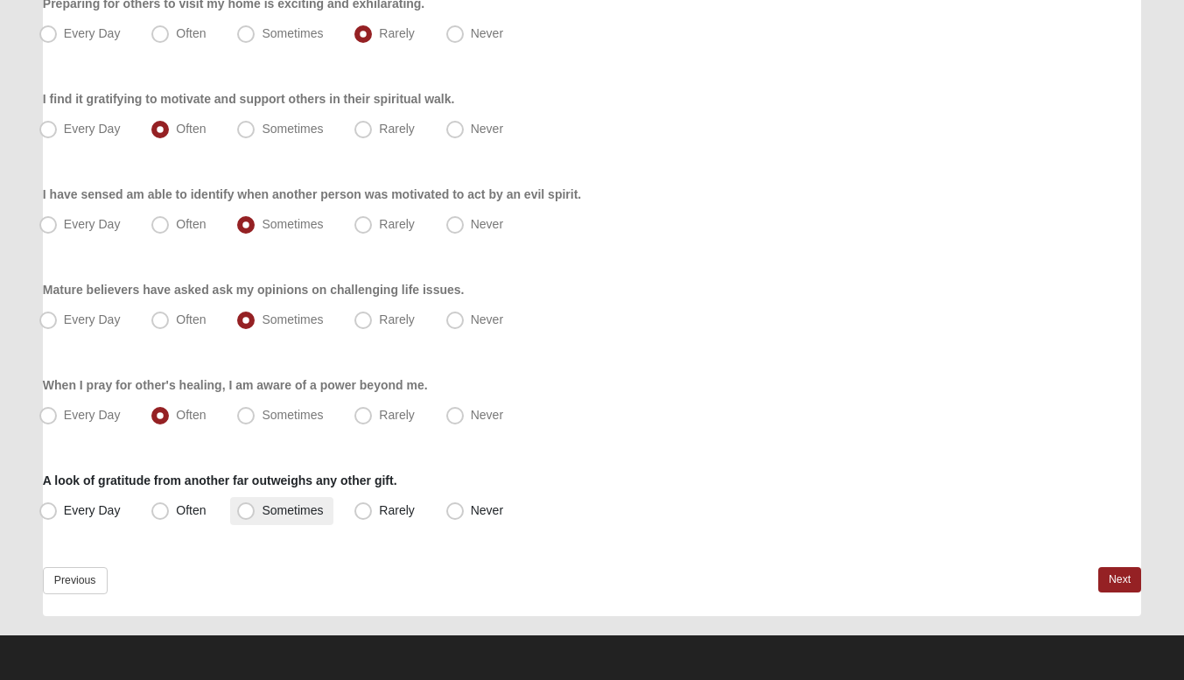
click at [318, 509] on span "Sometimes" at bounding box center [292, 510] width 61 height 14
click at [255, 509] on input "Sometimes" at bounding box center [249, 510] width 11 height 11
radio input "true"
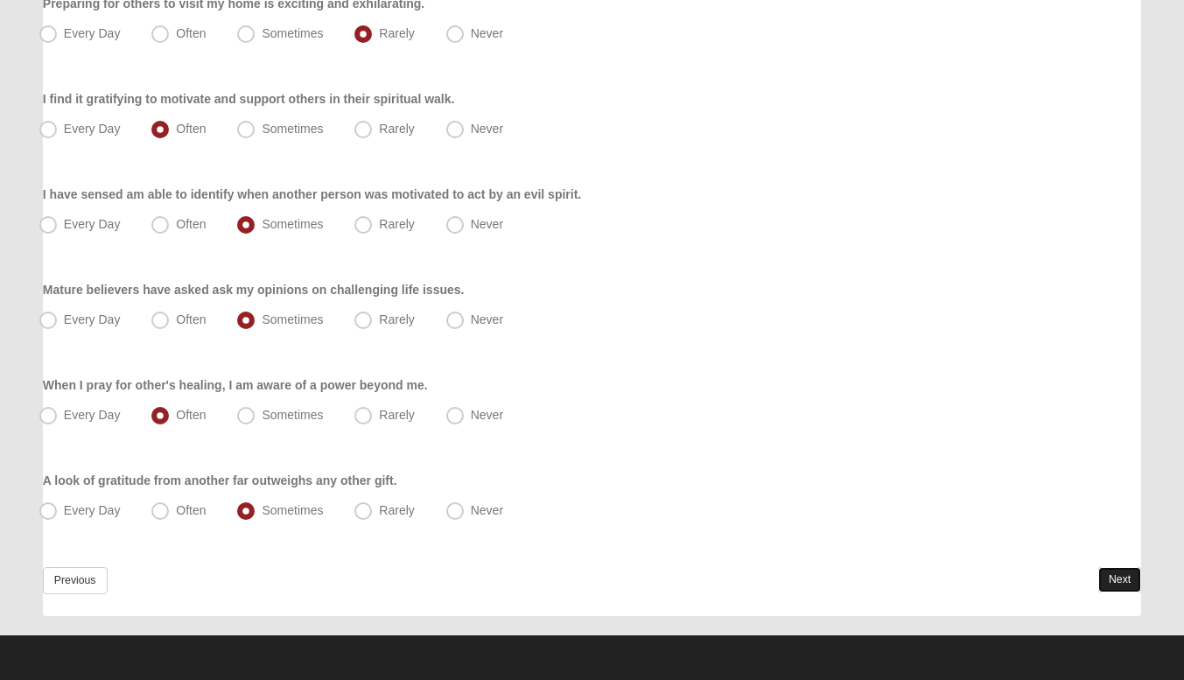
click at [1127, 577] on link "Next" at bounding box center [1119, 579] width 43 height 25
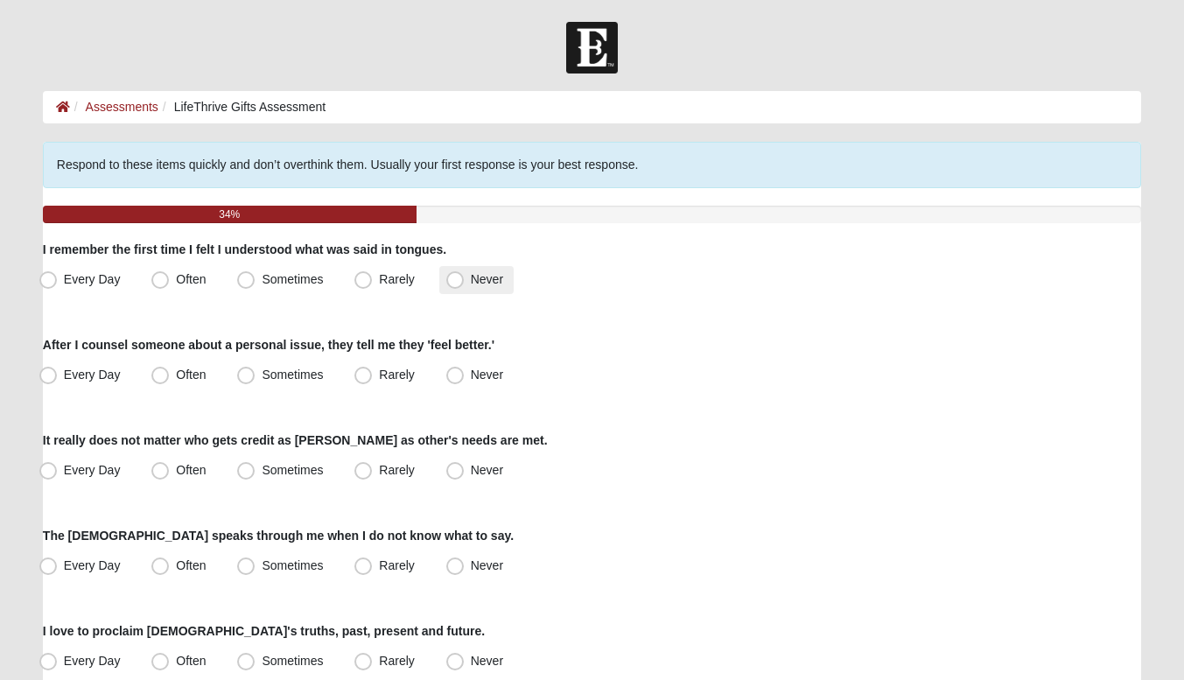
click at [453, 269] on label "Never" at bounding box center [476, 280] width 74 height 28
click at [453, 274] on input "Never" at bounding box center [458, 279] width 11 height 11
radio input "true"
click at [199, 369] on span "Often" at bounding box center [191, 374] width 30 height 14
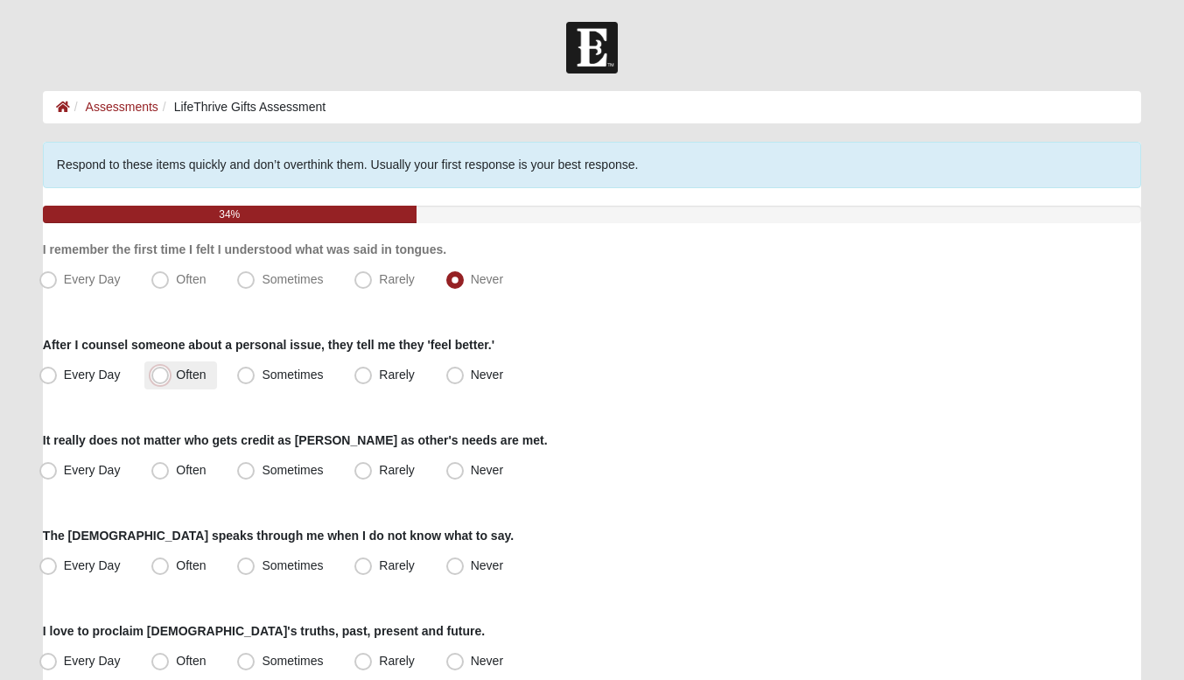
click at [170, 369] on input "Often" at bounding box center [163, 374] width 11 height 11
radio input "true"
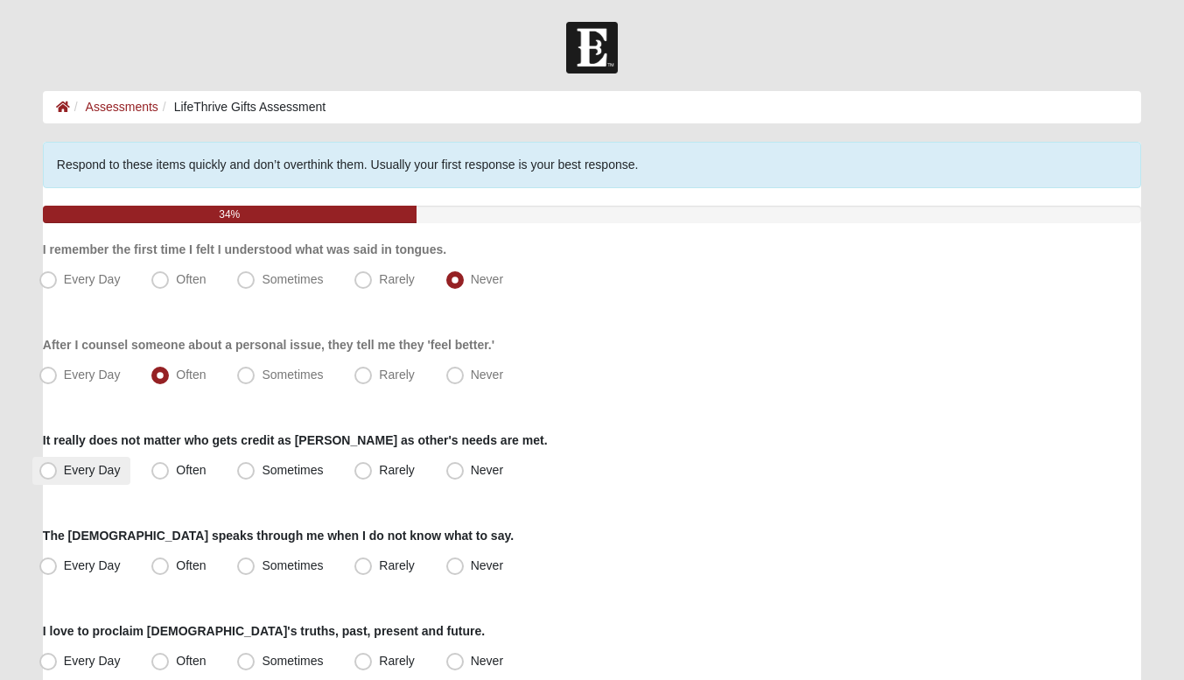
click at [125, 465] on label "Every Day" at bounding box center [81, 471] width 99 height 28
click at [58, 465] on input "Every Day" at bounding box center [51, 470] width 11 height 11
radio input "true"
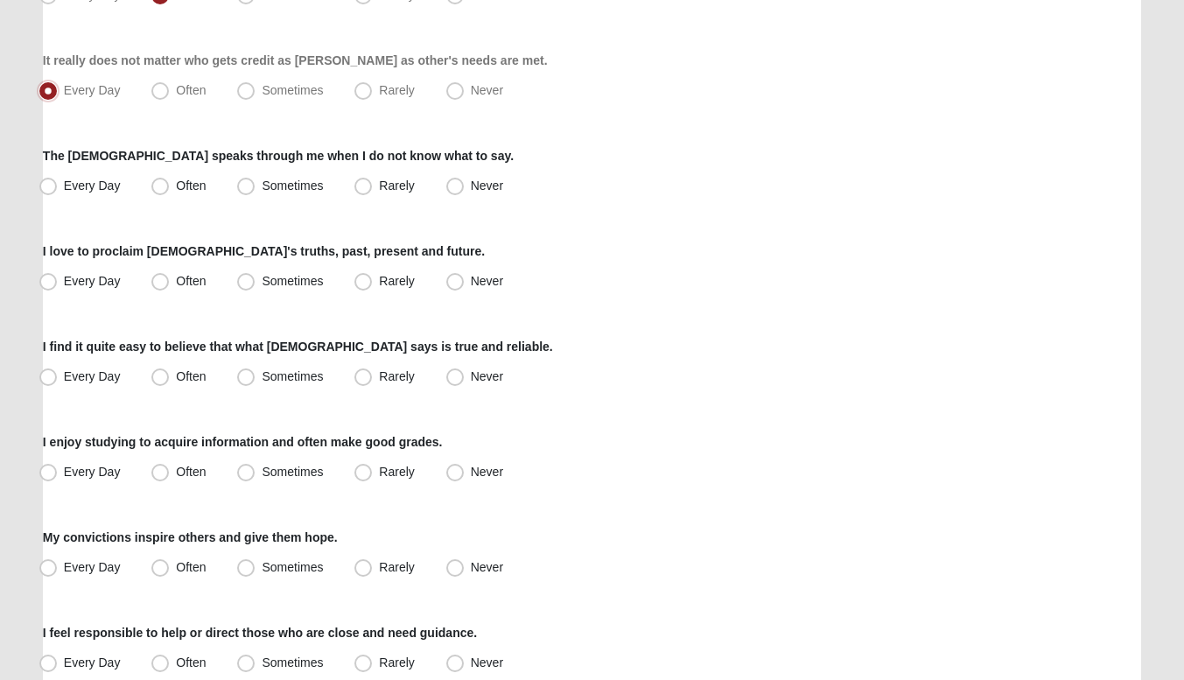
scroll to position [381, 0]
click at [262, 181] on span "Sometimes" at bounding box center [292, 185] width 61 height 14
click at [253, 181] on input "Sometimes" at bounding box center [249, 184] width 11 height 11
radio input "true"
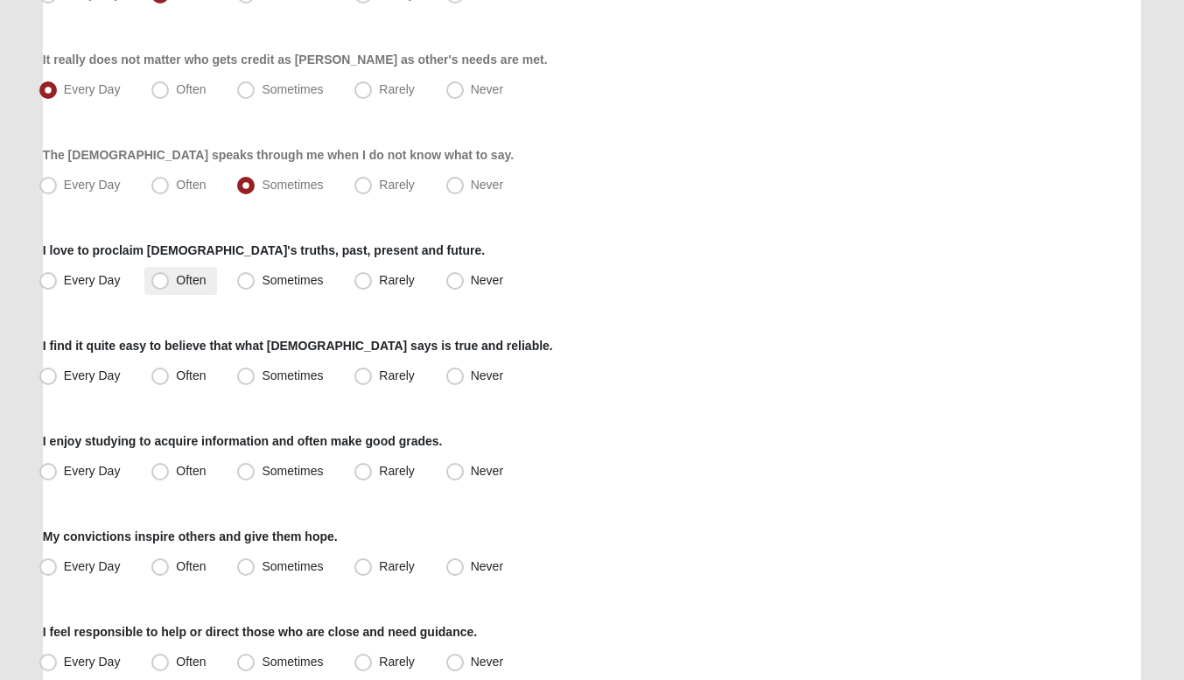
click at [178, 276] on span "Often" at bounding box center [191, 280] width 30 height 14
click at [170, 276] on input "Often" at bounding box center [163, 280] width 11 height 11
radio input "true"
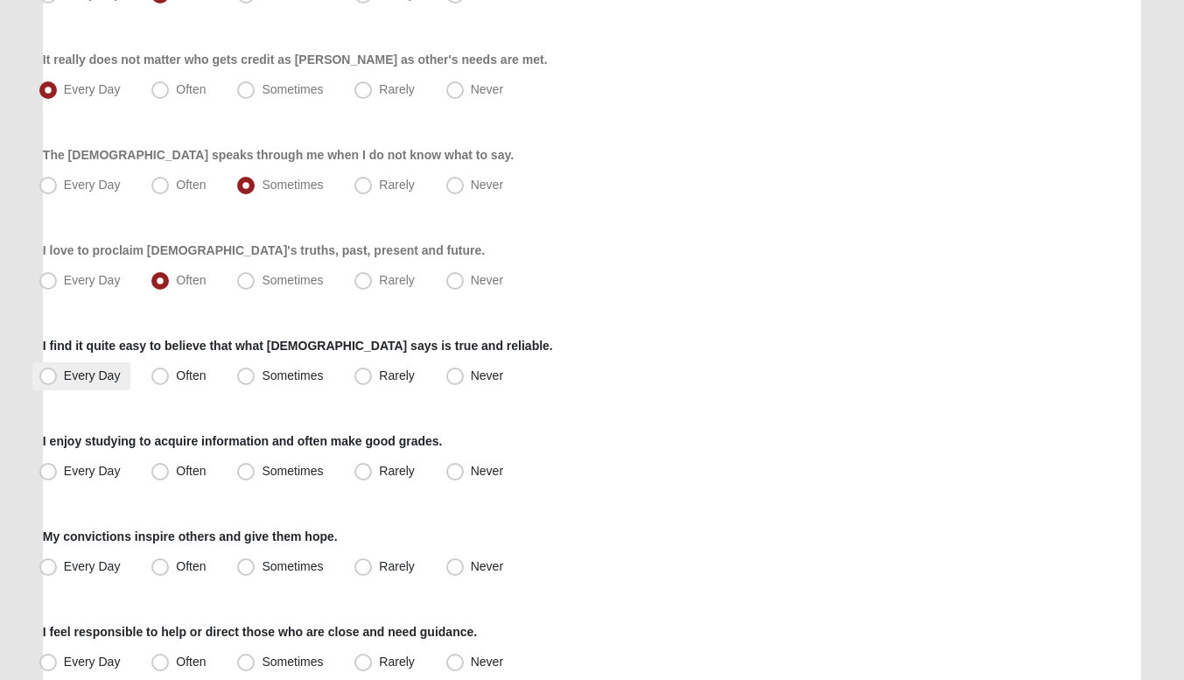
click at [77, 369] on span "Every Day" at bounding box center [92, 375] width 57 height 14
click at [58, 370] on input "Every Day" at bounding box center [51, 375] width 11 height 11
radio input "true"
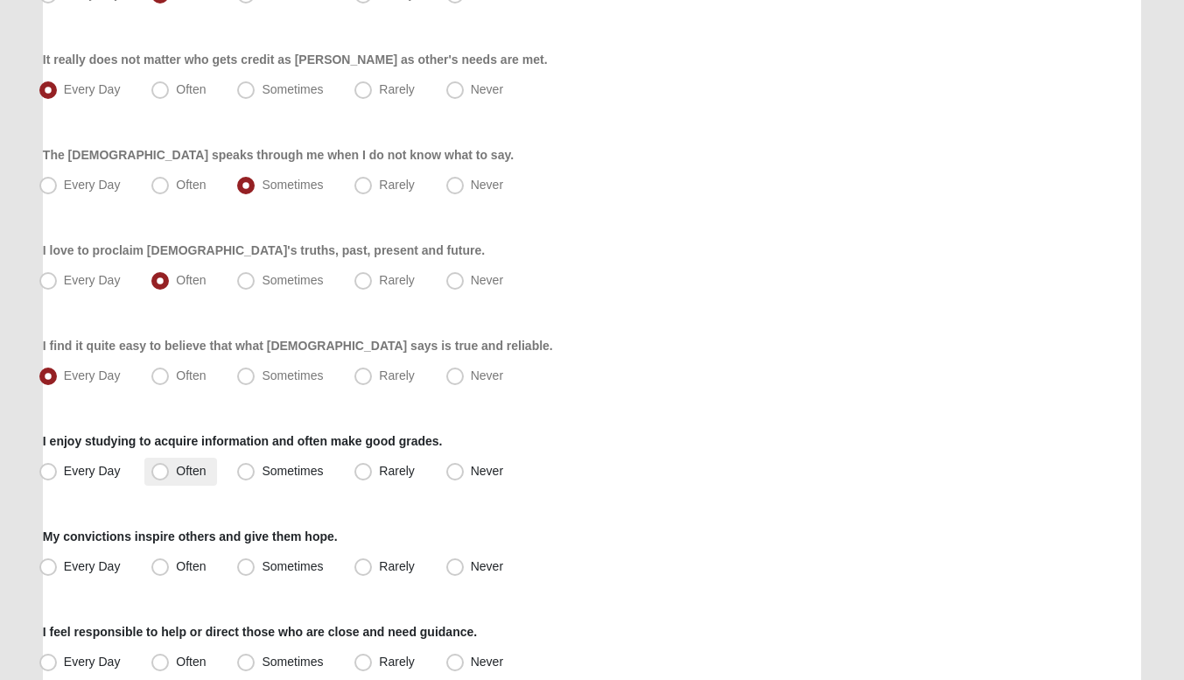
click at [178, 465] on span "Often" at bounding box center [191, 471] width 30 height 14
click at [170, 465] on input "Often" at bounding box center [163, 470] width 11 height 11
radio input "true"
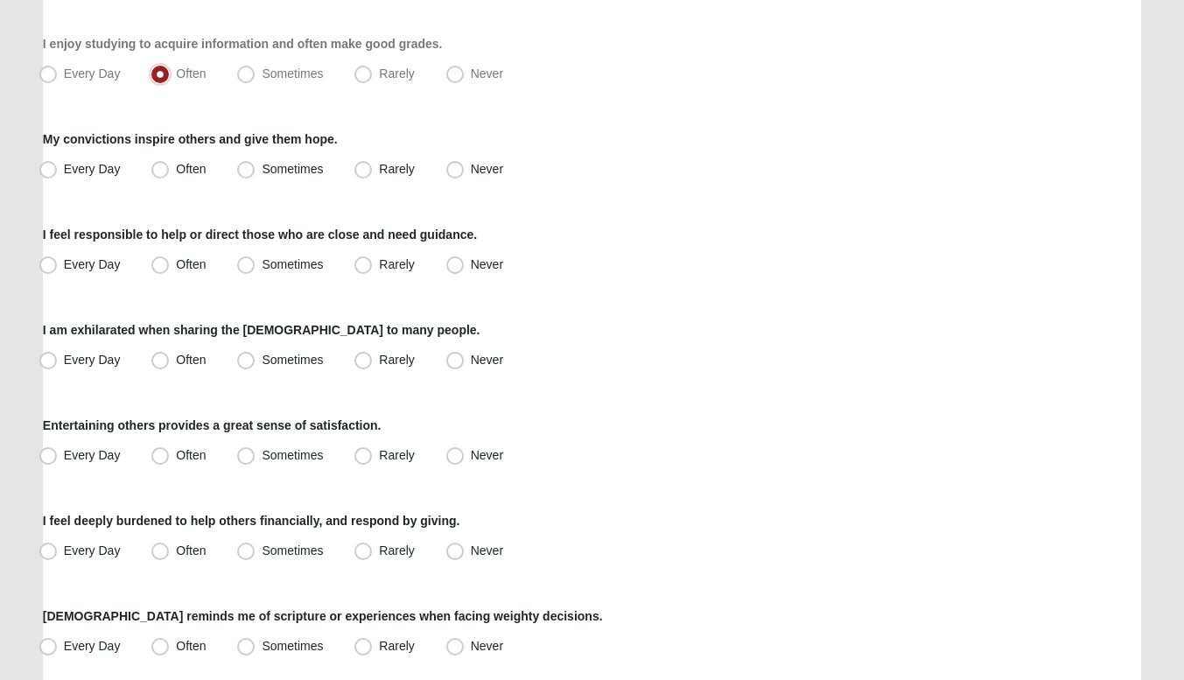
scroll to position [801, 0]
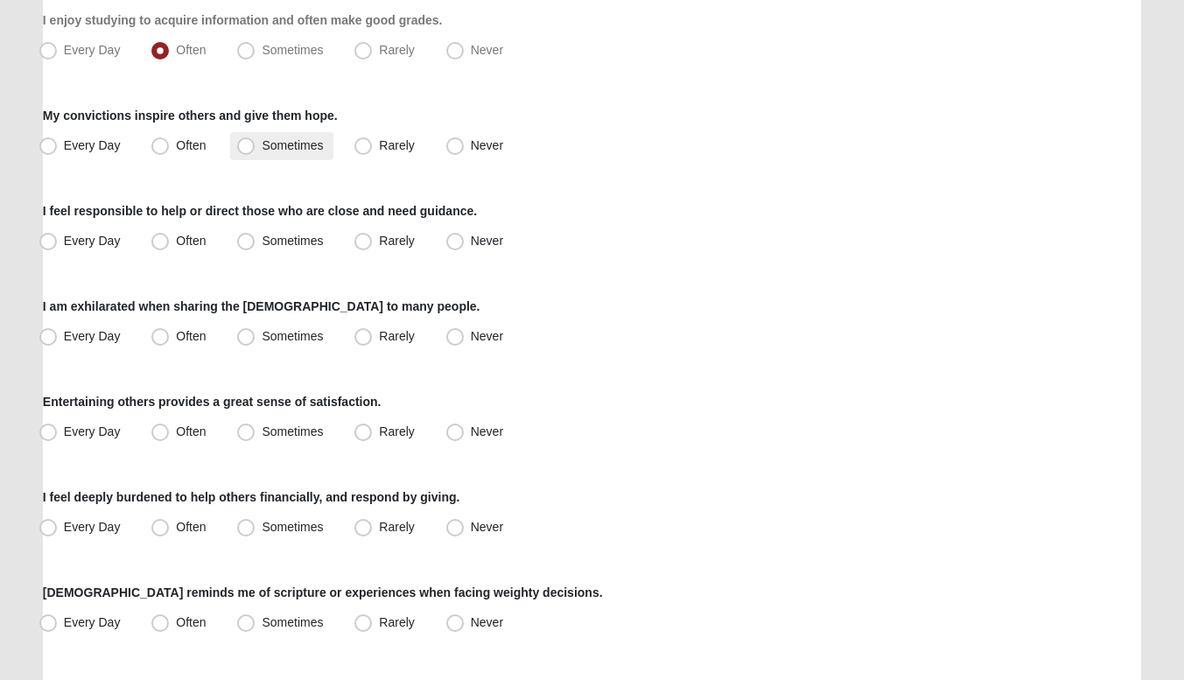
click at [230, 152] on label "Sometimes" at bounding box center [281, 146] width 103 height 28
click at [244, 151] on input "Sometimes" at bounding box center [249, 145] width 11 height 11
radio input "true"
click at [203, 242] on span "Often" at bounding box center [191, 241] width 30 height 14
click at [170, 242] on input "Often" at bounding box center [163, 240] width 11 height 11
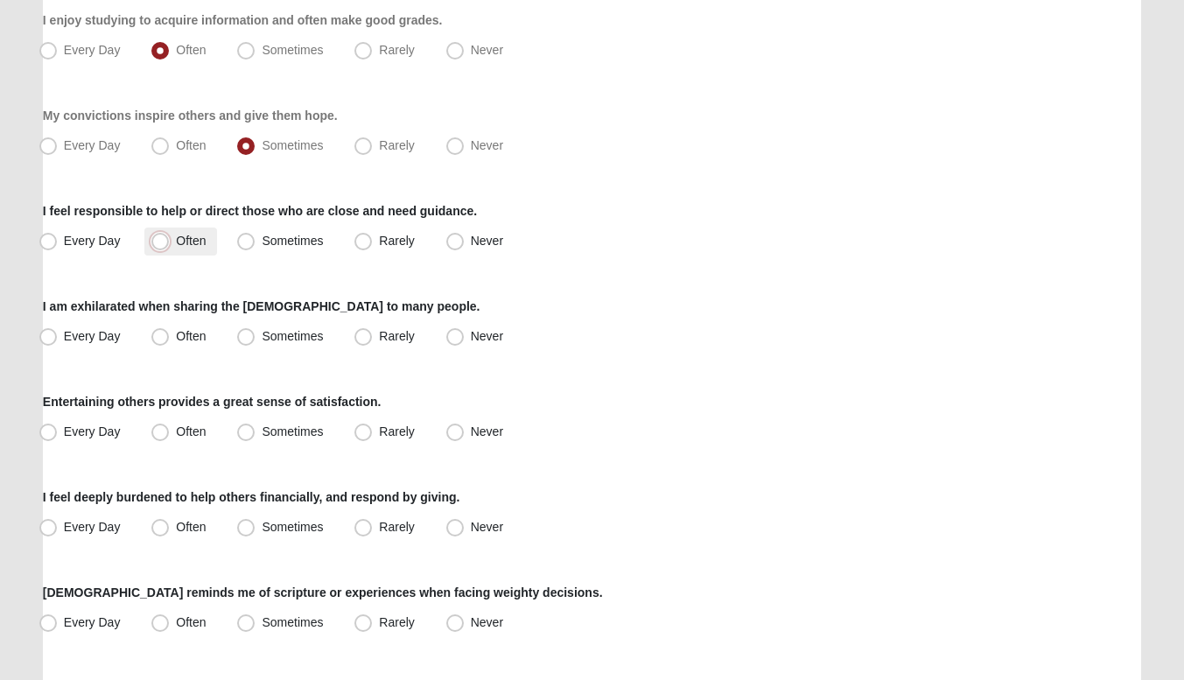
radio input "true"
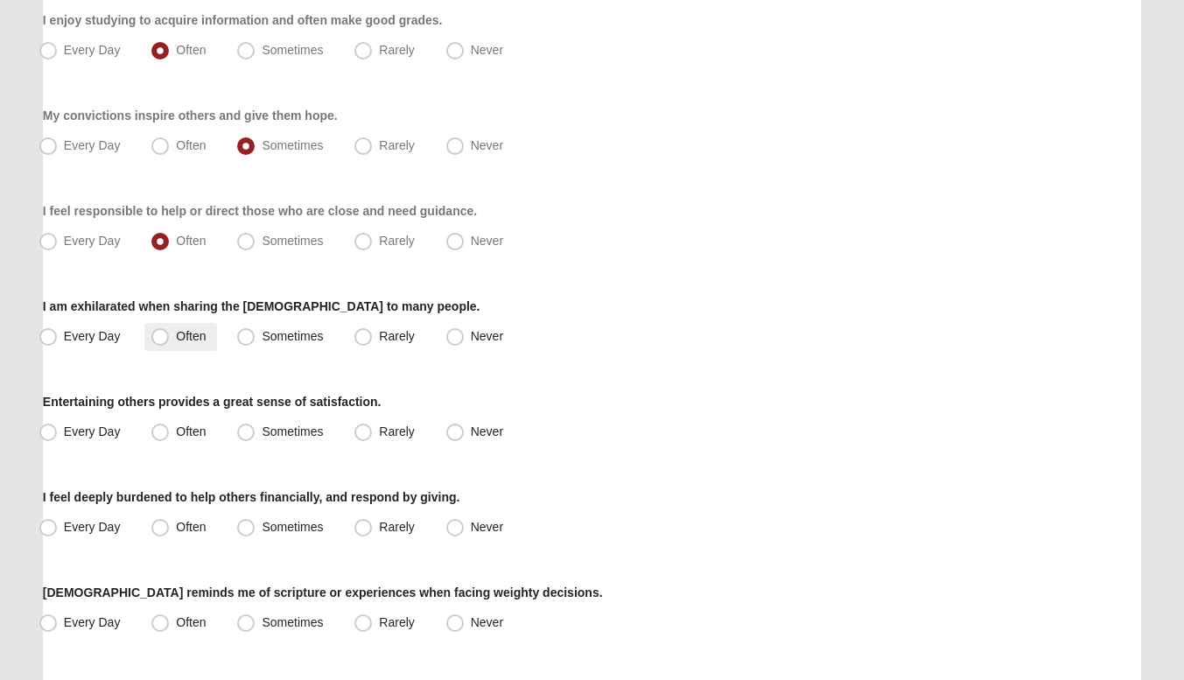
click at [176, 329] on span "Often" at bounding box center [191, 336] width 30 height 14
click at [169, 331] on input "Often" at bounding box center [163, 336] width 11 height 11
radio input "true"
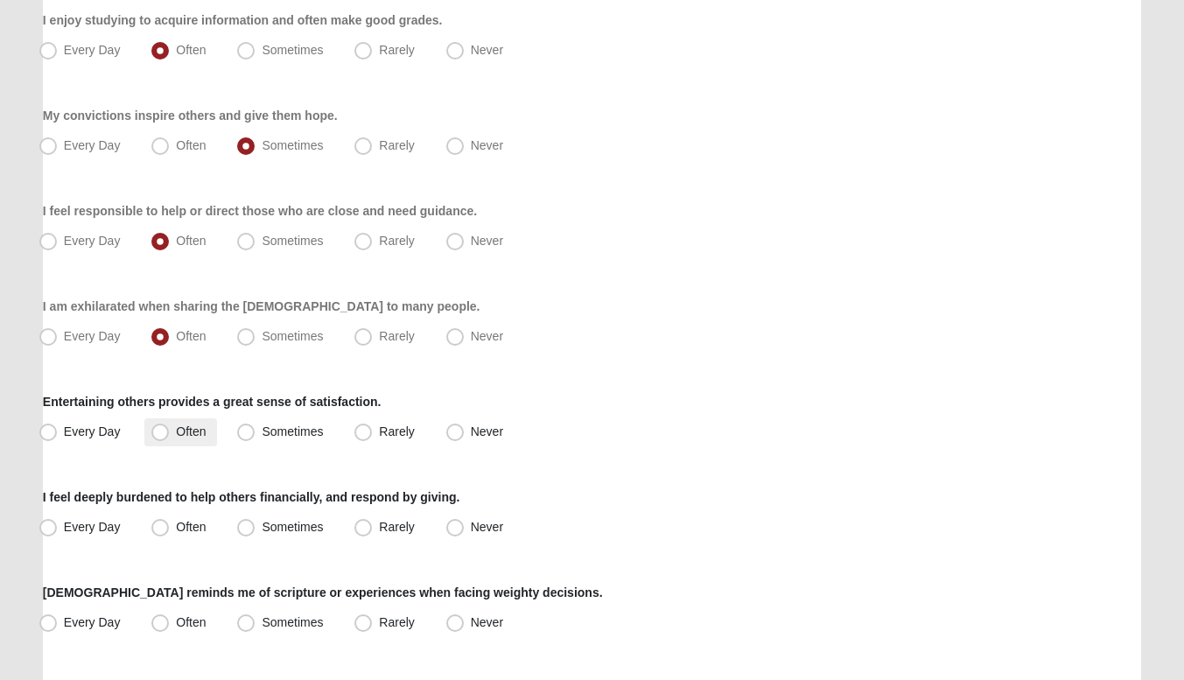
click at [189, 430] on span "Often" at bounding box center [191, 431] width 30 height 14
click at [170, 430] on input "Often" at bounding box center [163, 431] width 11 height 11
radio input "true"
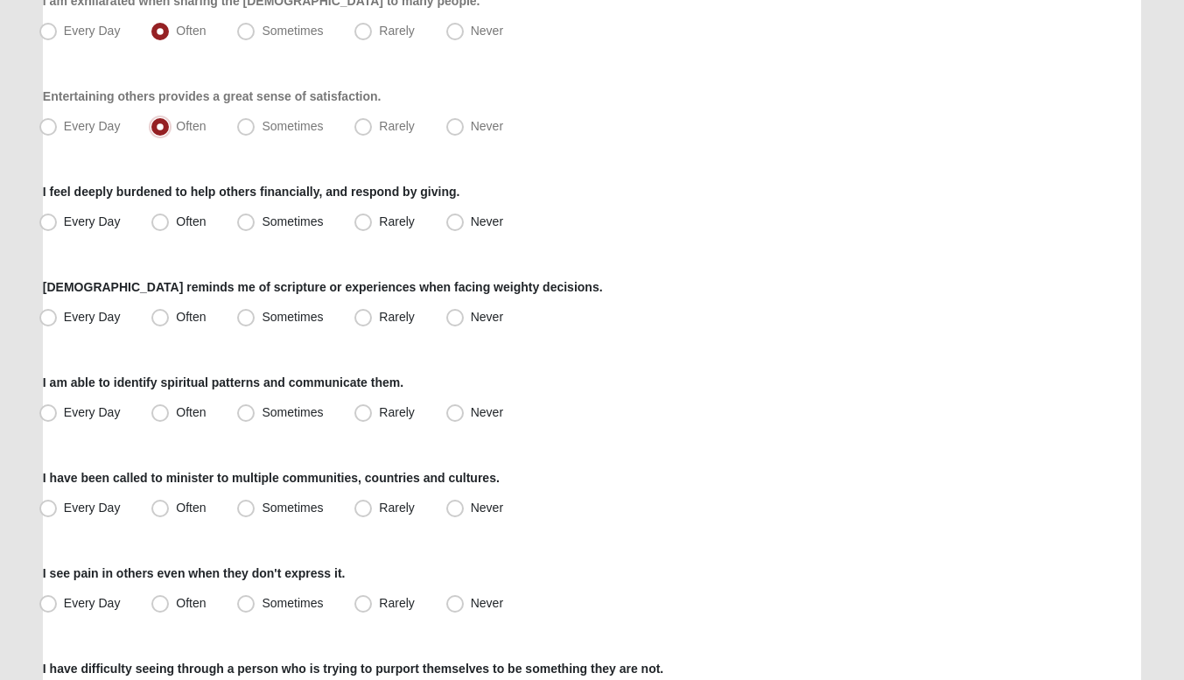
scroll to position [1108, 0]
click at [379, 220] on span "Rarely" at bounding box center [396, 220] width 35 height 14
click at [361, 220] on input "Rarely" at bounding box center [366, 220] width 11 height 11
radio input "true"
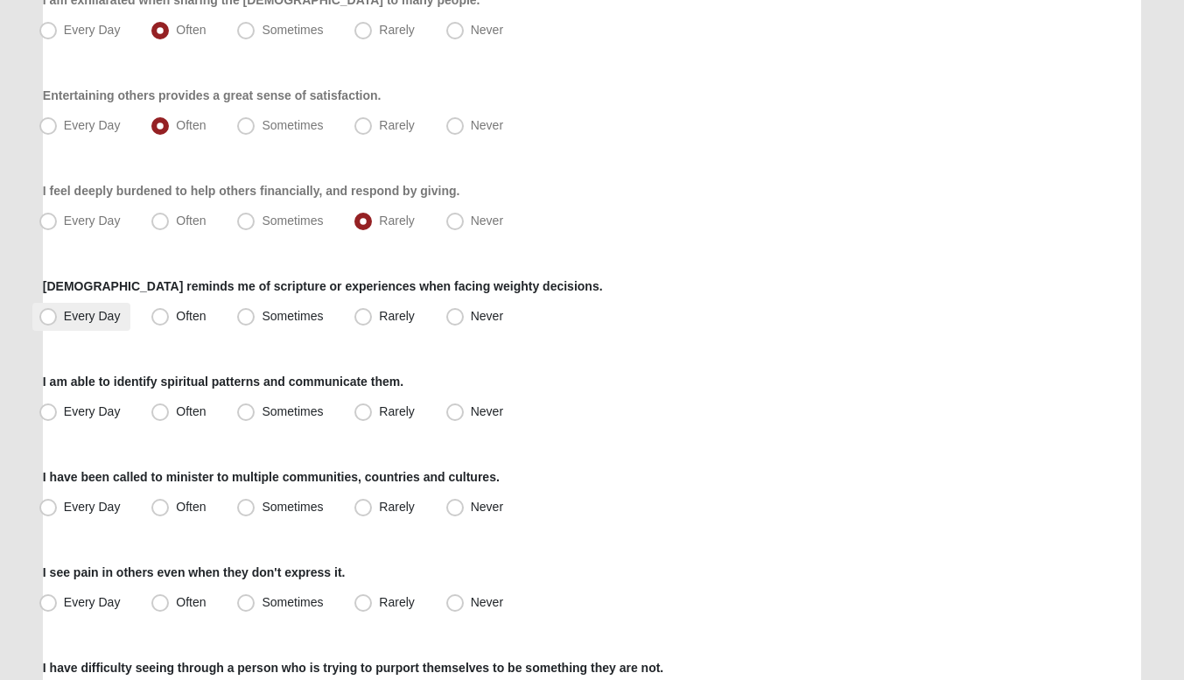
click at [103, 315] on span "Every Day" at bounding box center [92, 316] width 57 height 14
click at [58, 315] on input "Every Day" at bounding box center [51, 316] width 11 height 11
radio input "true"
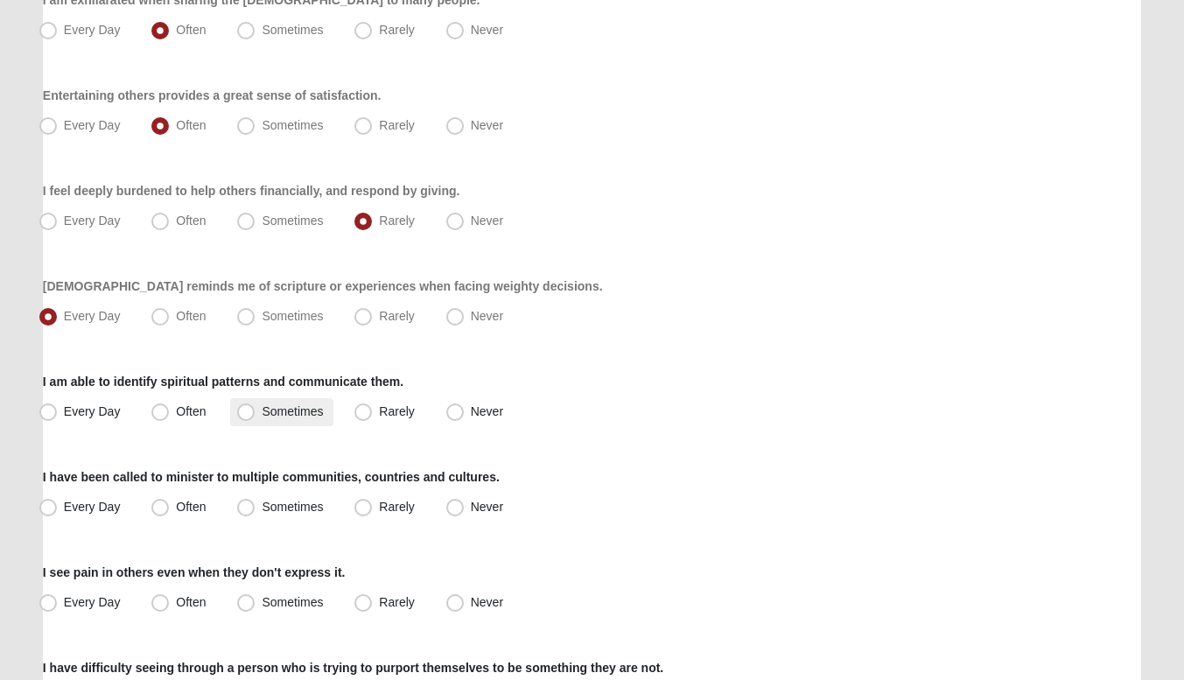
click at [259, 402] on label "Sometimes" at bounding box center [281, 412] width 103 height 28
click at [255, 406] on input "Sometimes" at bounding box center [249, 411] width 11 height 11
radio input "true"
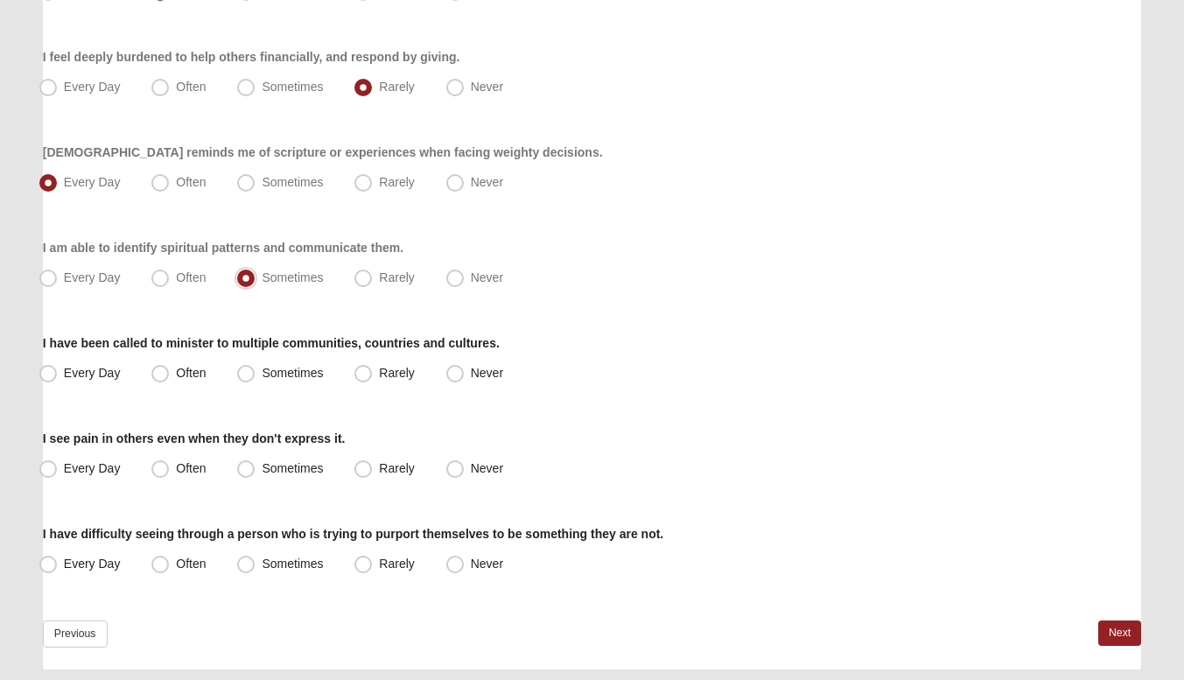
scroll to position [1242, 0]
click at [443, 374] on label "Never" at bounding box center [476, 373] width 74 height 28
click at [453, 374] on input "Never" at bounding box center [458, 372] width 11 height 11
radio input "true"
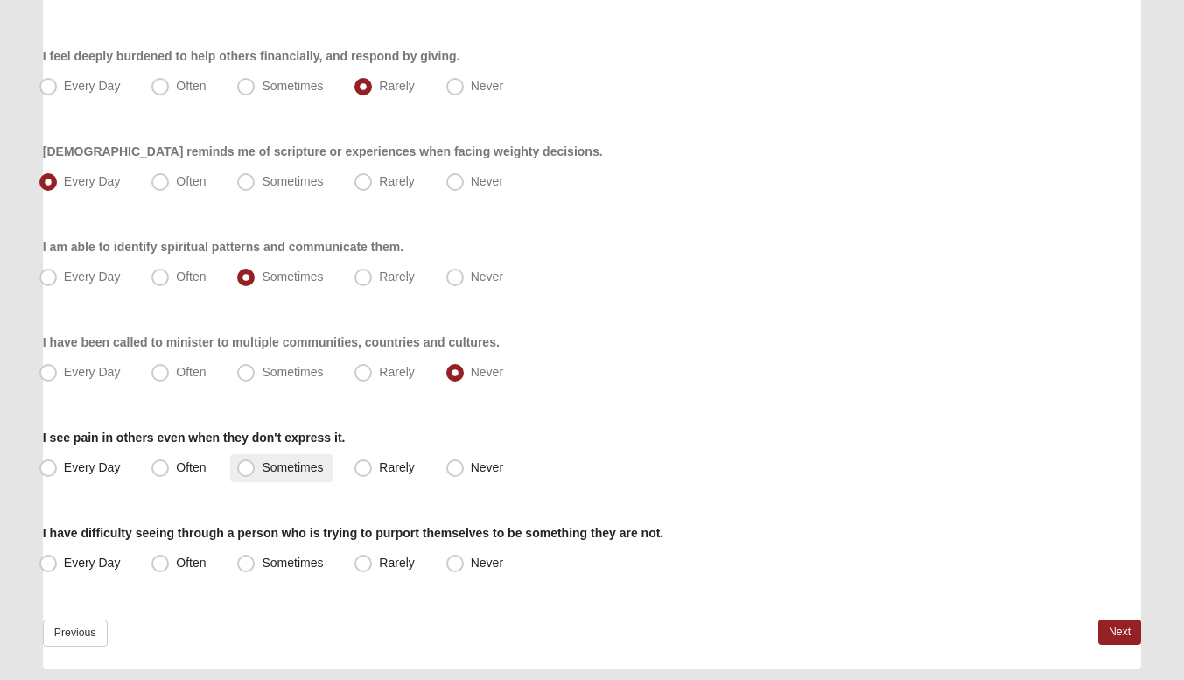
click at [262, 466] on span "Sometimes" at bounding box center [292, 467] width 61 height 14
click at [244, 466] on input "Sometimes" at bounding box center [249, 467] width 11 height 11
radio input "true"
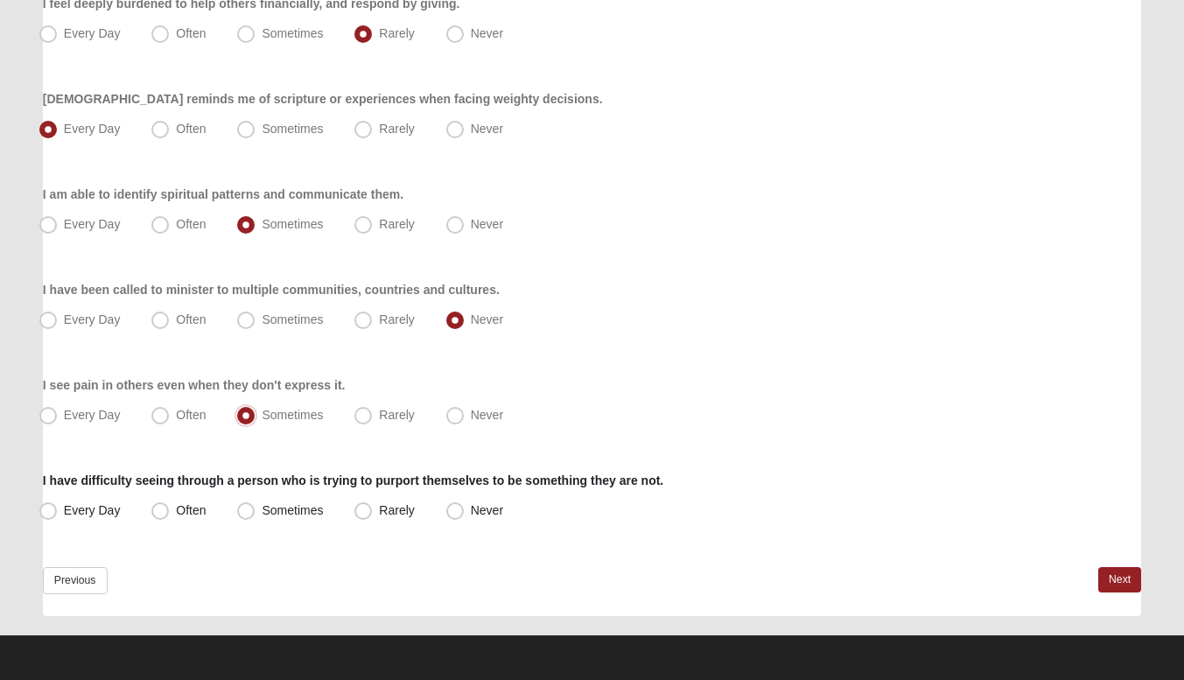
scroll to position [1295, 0]
click at [379, 507] on span "Rarely" at bounding box center [396, 510] width 35 height 14
click at [367, 507] on input "Rarely" at bounding box center [366, 510] width 11 height 11
radio input "true"
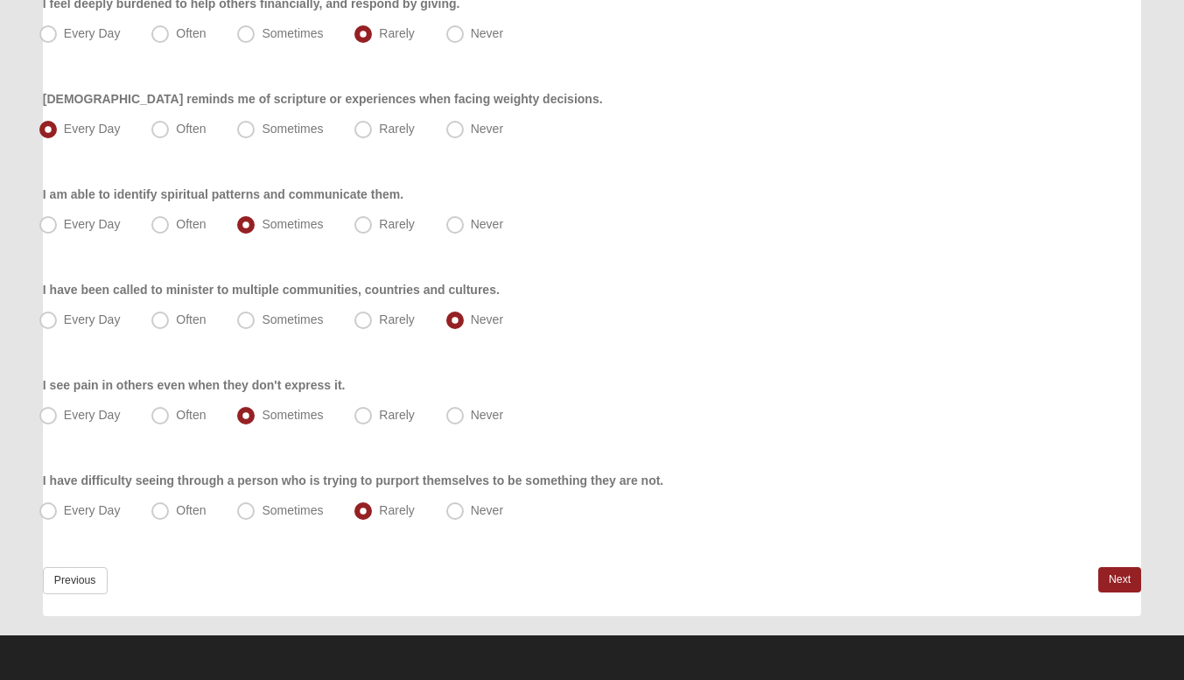
click at [1119, 579] on link "Next" at bounding box center [1119, 579] width 43 height 25
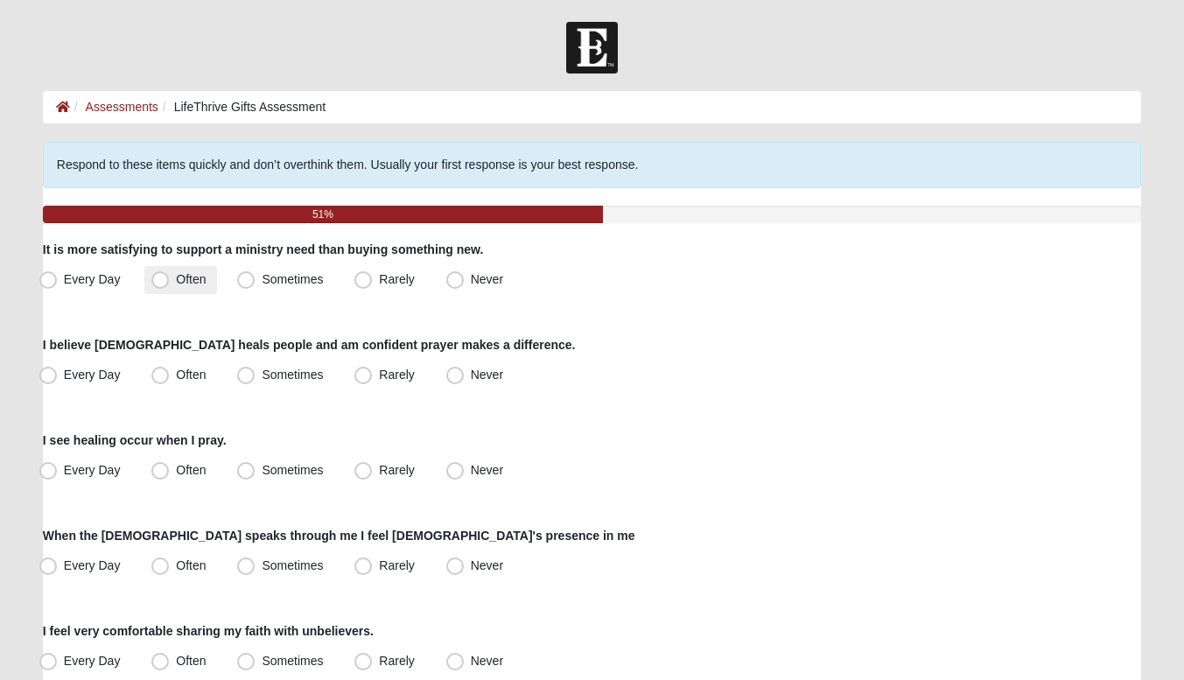
click at [174, 271] on label "Often" at bounding box center [180, 280] width 72 height 28
click at [170, 274] on input "Often" at bounding box center [163, 279] width 11 height 11
radio input "true"
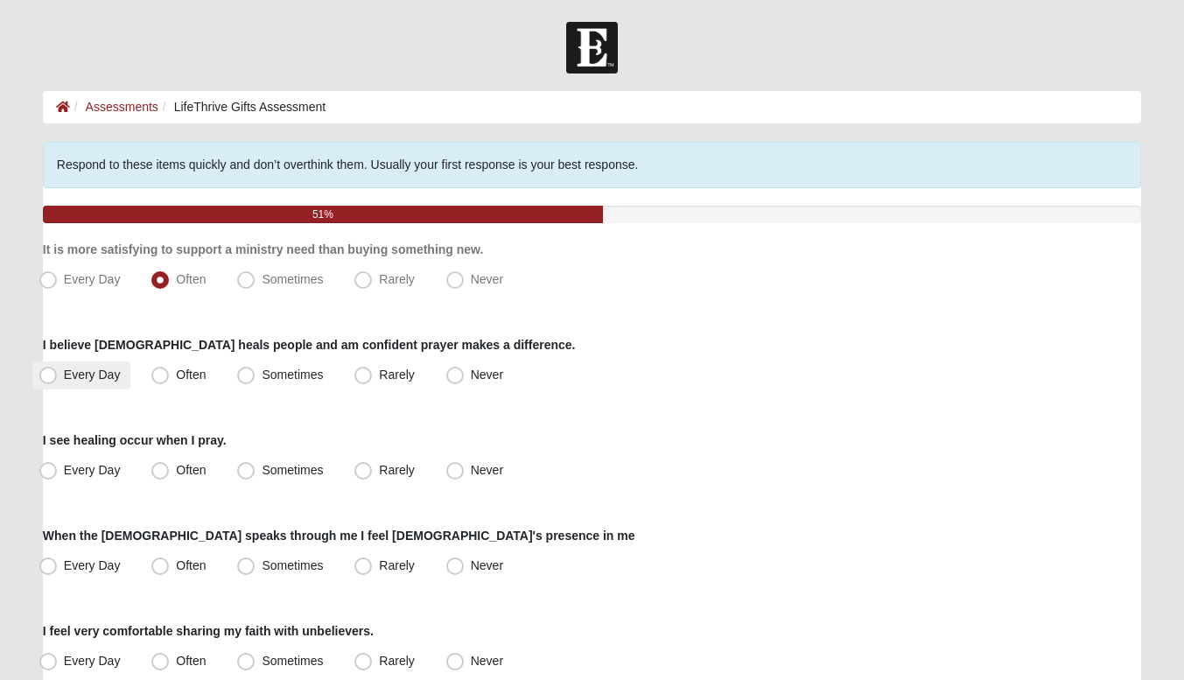
click at [103, 374] on span "Every Day" at bounding box center [92, 374] width 57 height 14
click at [58, 374] on input "Every Day" at bounding box center [51, 374] width 11 height 11
radio input "true"
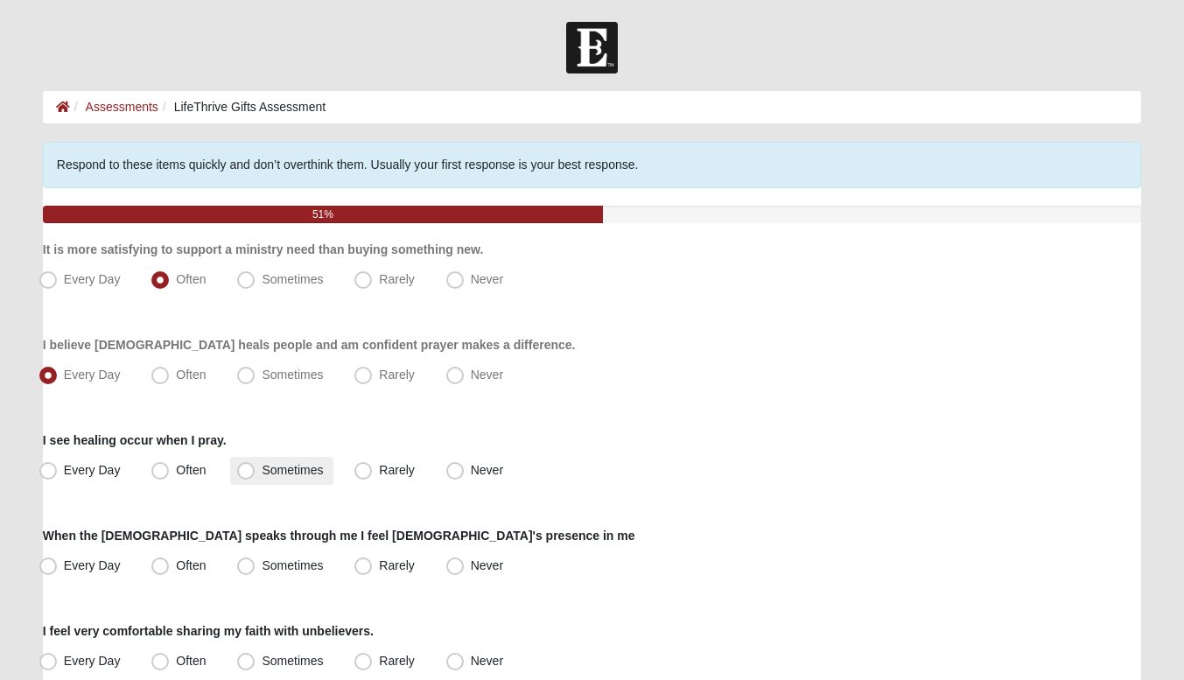
click at [248, 460] on label "Sometimes" at bounding box center [281, 471] width 103 height 28
click at [248, 465] on input "Sometimes" at bounding box center [249, 470] width 11 height 11
radio input "true"
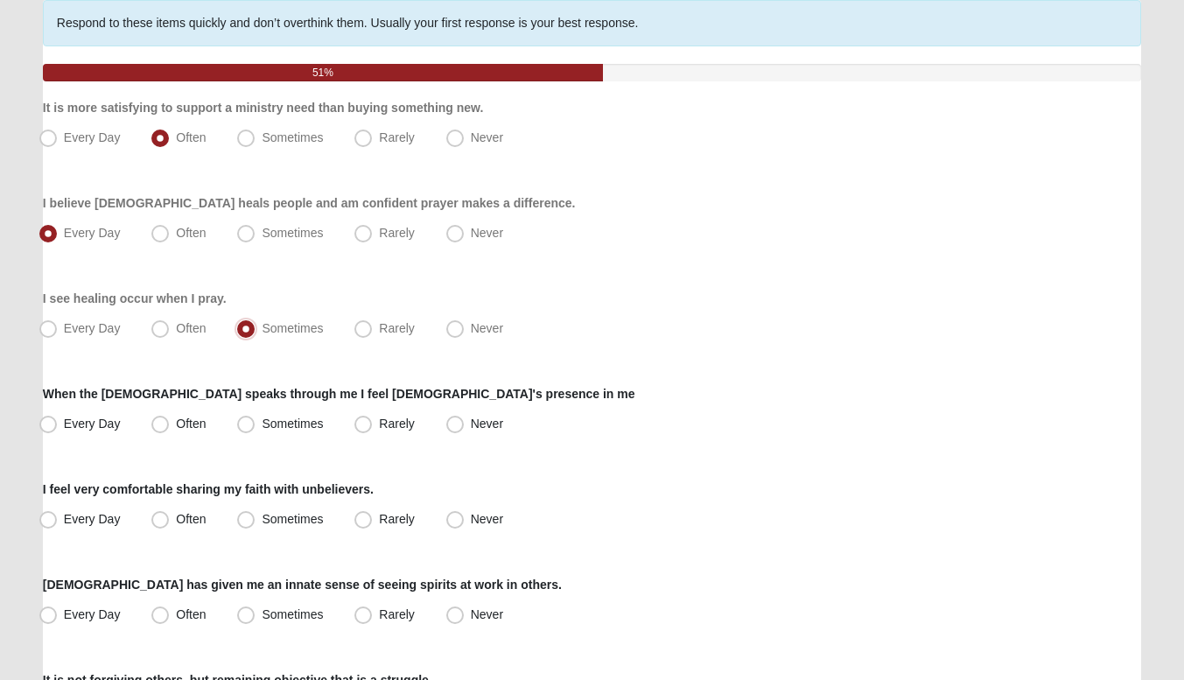
scroll to position [150, 0]
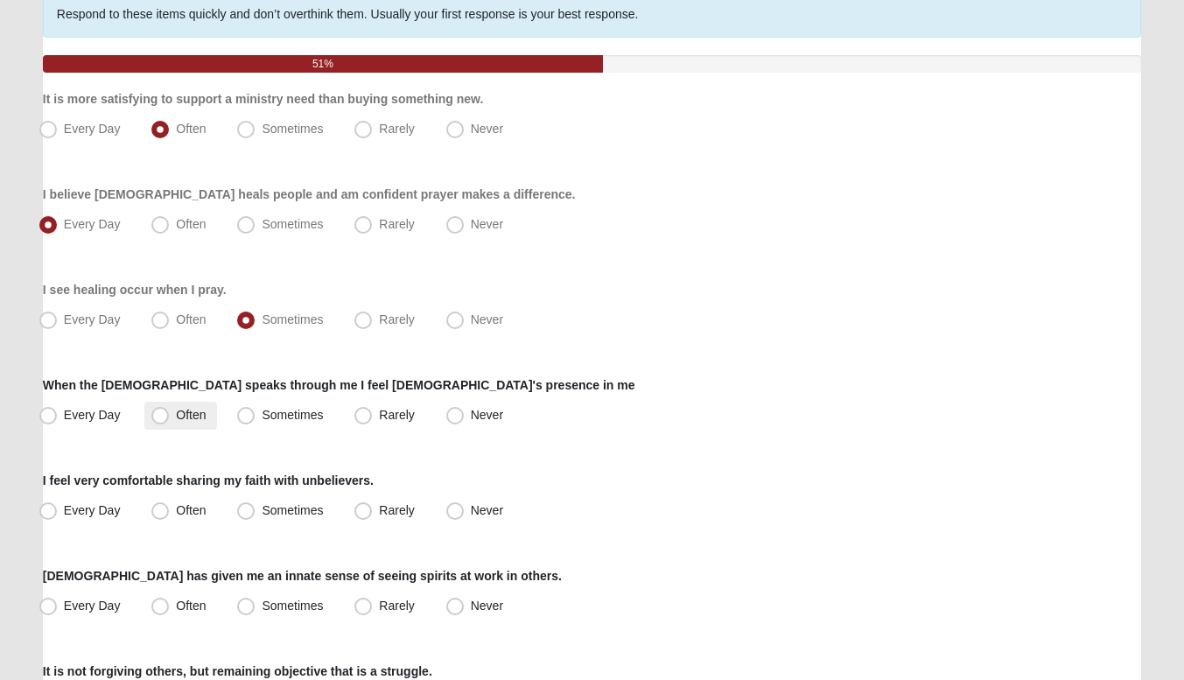
click at [174, 426] on label "Often" at bounding box center [180, 416] width 72 height 28
click at [170, 421] on input "Often" at bounding box center [163, 414] width 11 height 11
radio input "true"
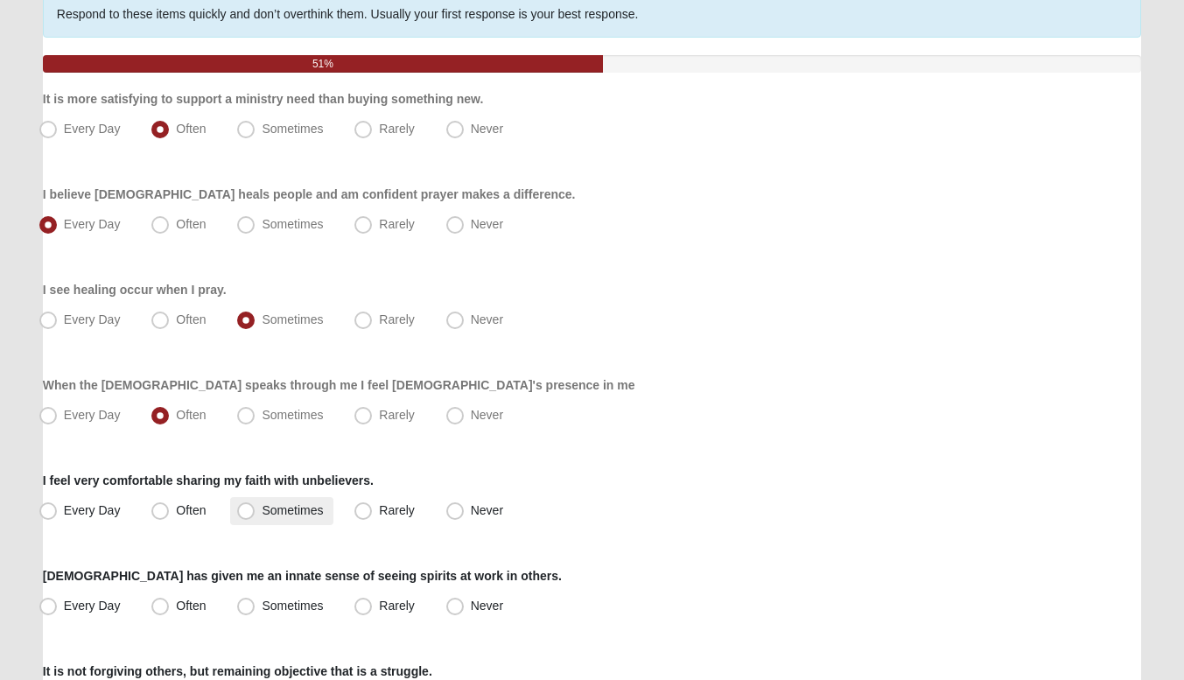
click at [262, 517] on span "Sometimes" at bounding box center [292, 510] width 61 height 14
click at [244, 516] on input "Sometimes" at bounding box center [249, 510] width 11 height 11
radio input "true"
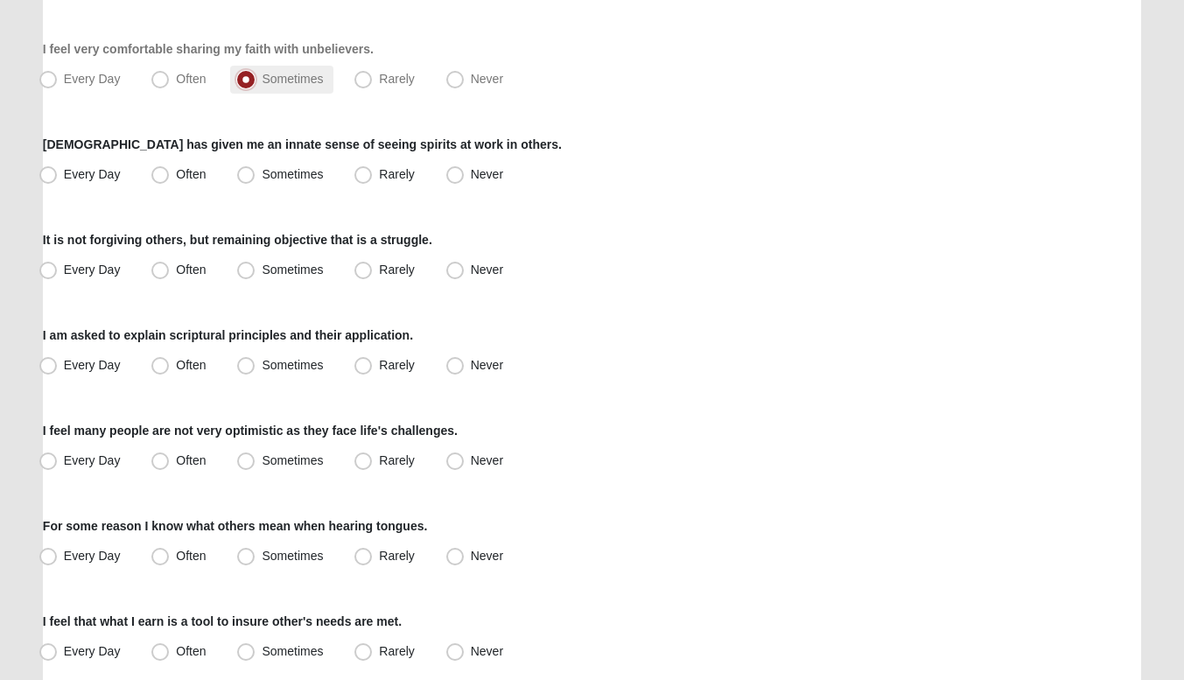
scroll to position [583, 0]
click at [281, 172] on span "Sometimes" at bounding box center [292, 173] width 61 height 14
click at [255, 172] on input "Sometimes" at bounding box center [249, 173] width 11 height 11
radio input "true"
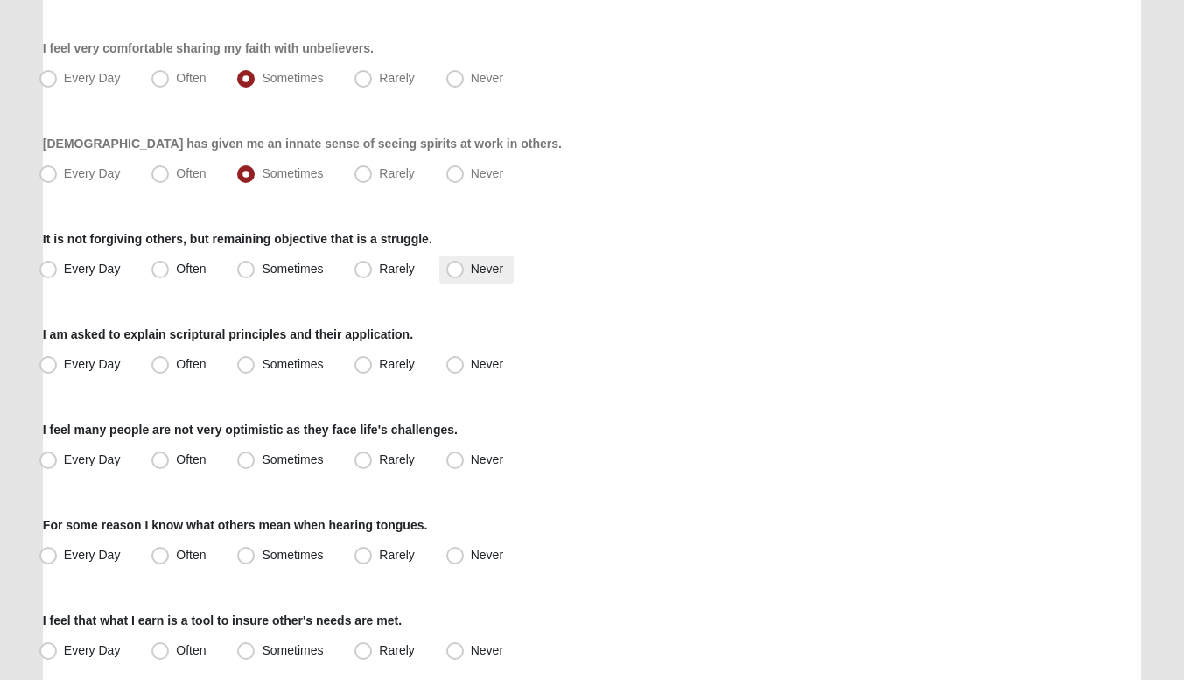
click at [471, 267] on span "Never" at bounding box center [487, 269] width 32 height 14
click at [453, 267] on input "Never" at bounding box center [458, 268] width 11 height 11
radio input "true"
click at [352, 360] on label "Rarely" at bounding box center [385, 365] width 77 height 28
click at [361, 360] on input "Rarely" at bounding box center [366, 364] width 11 height 11
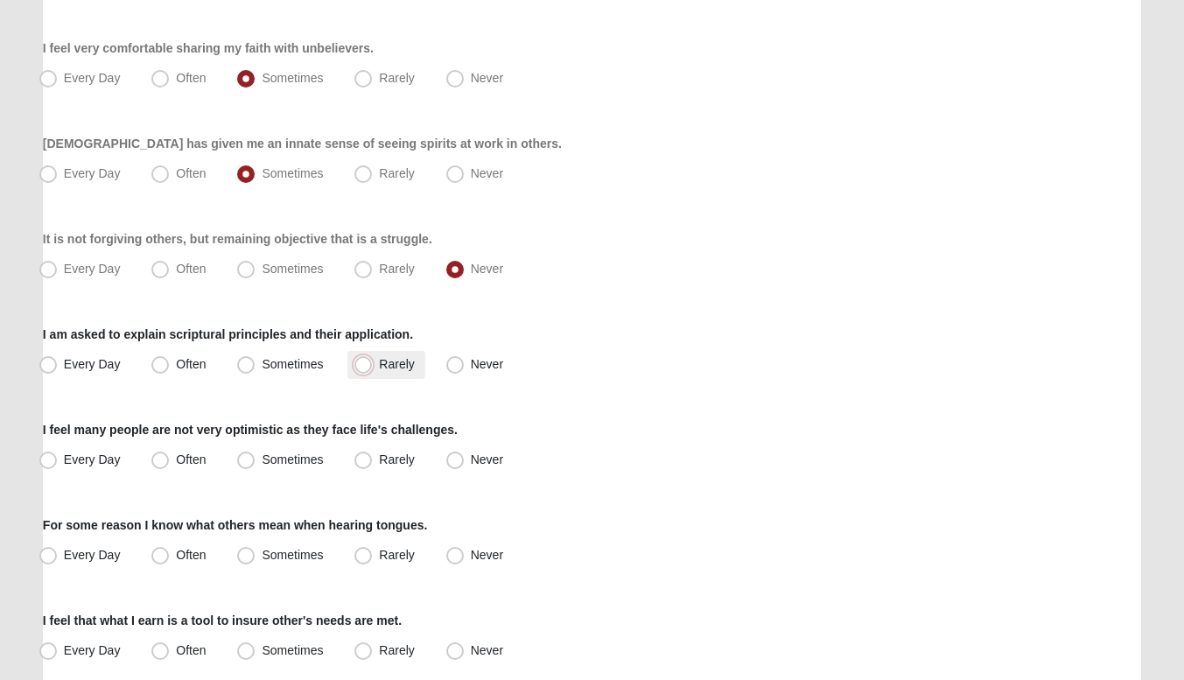
radio input "true"
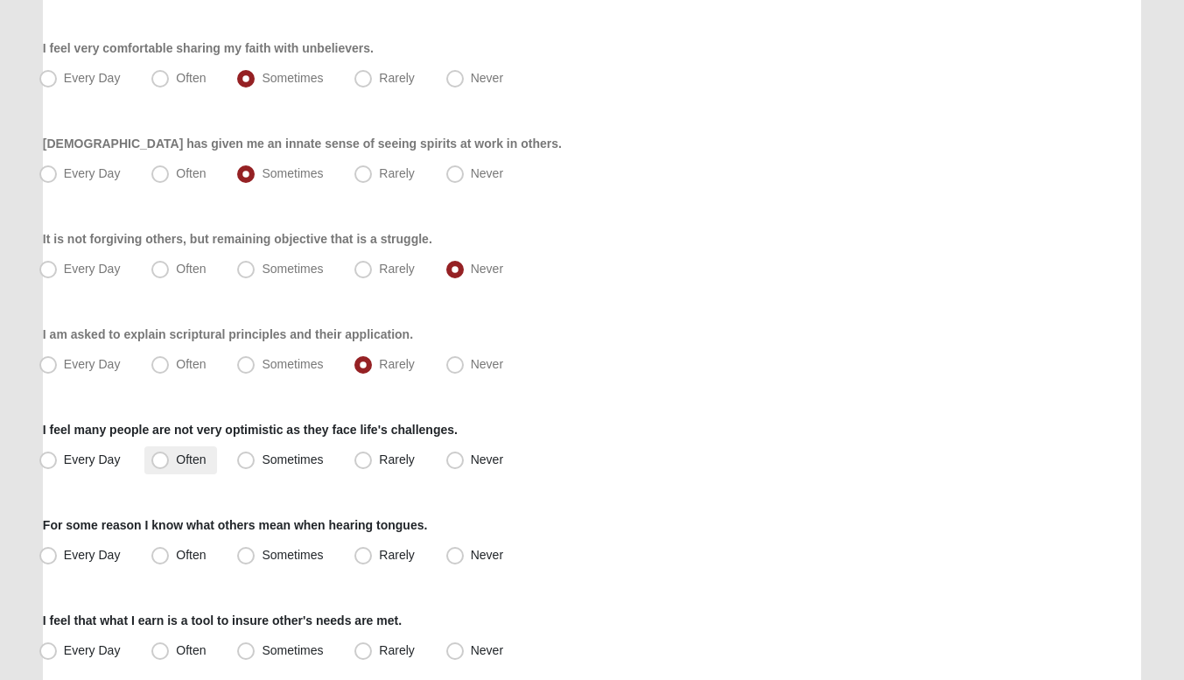
click at [181, 455] on span "Often" at bounding box center [191, 459] width 30 height 14
click at [170, 455] on input "Often" at bounding box center [163, 459] width 11 height 11
radio input "true"
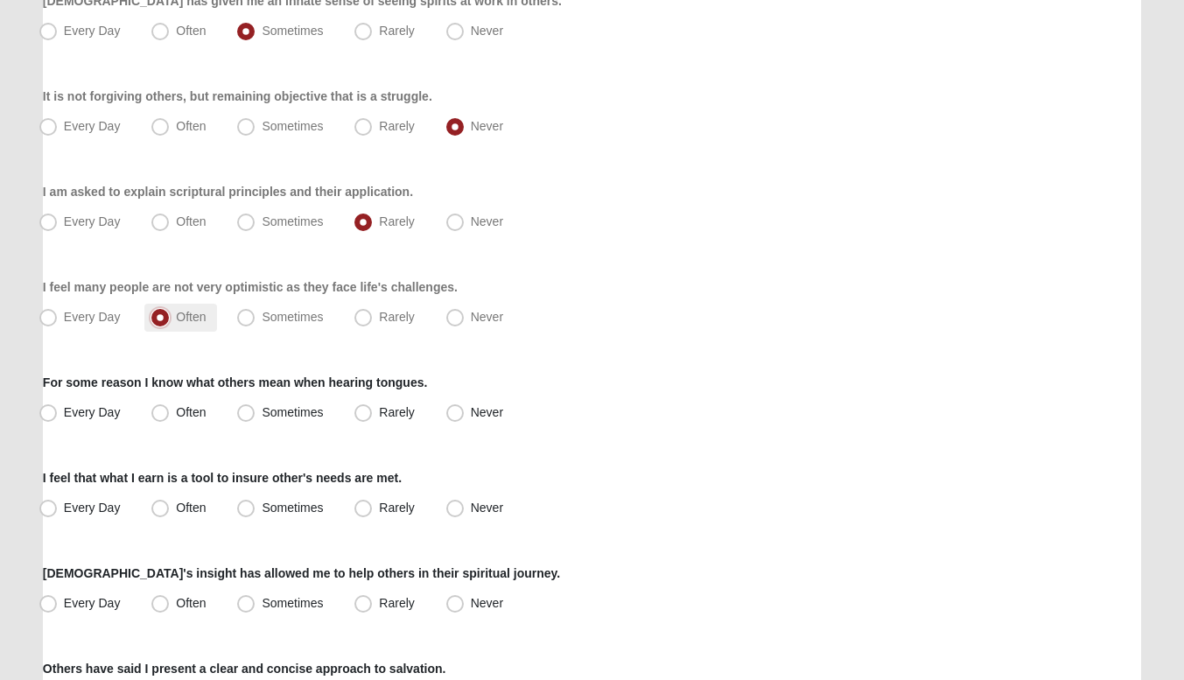
scroll to position [732, 0]
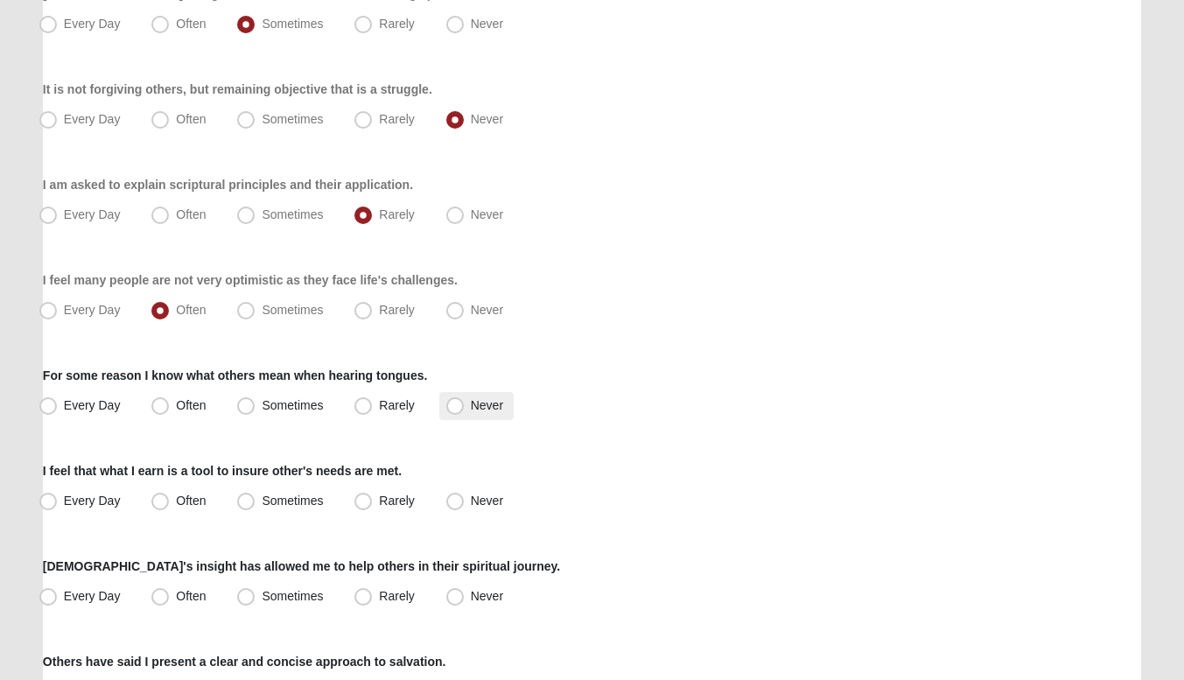
click at [493, 398] on span "Never" at bounding box center [487, 405] width 32 height 14
click at [465, 400] on input "Never" at bounding box center [458, 405] width 11 height 11
radio input "true"
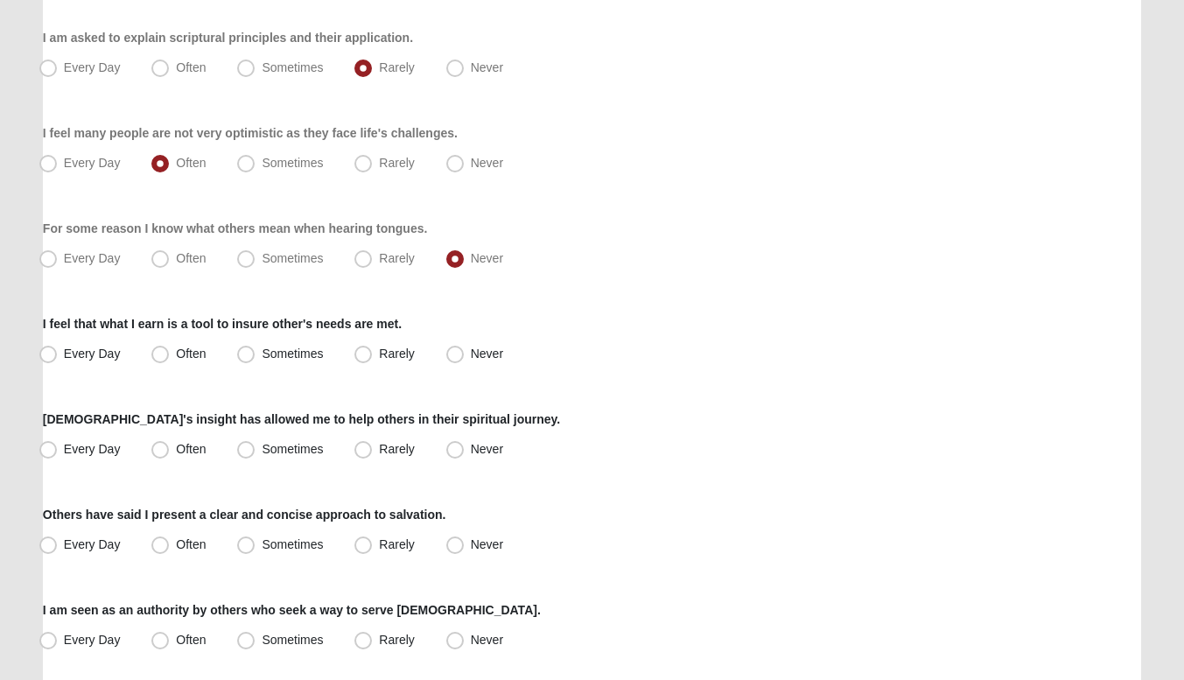
scroll to position [917, 0]
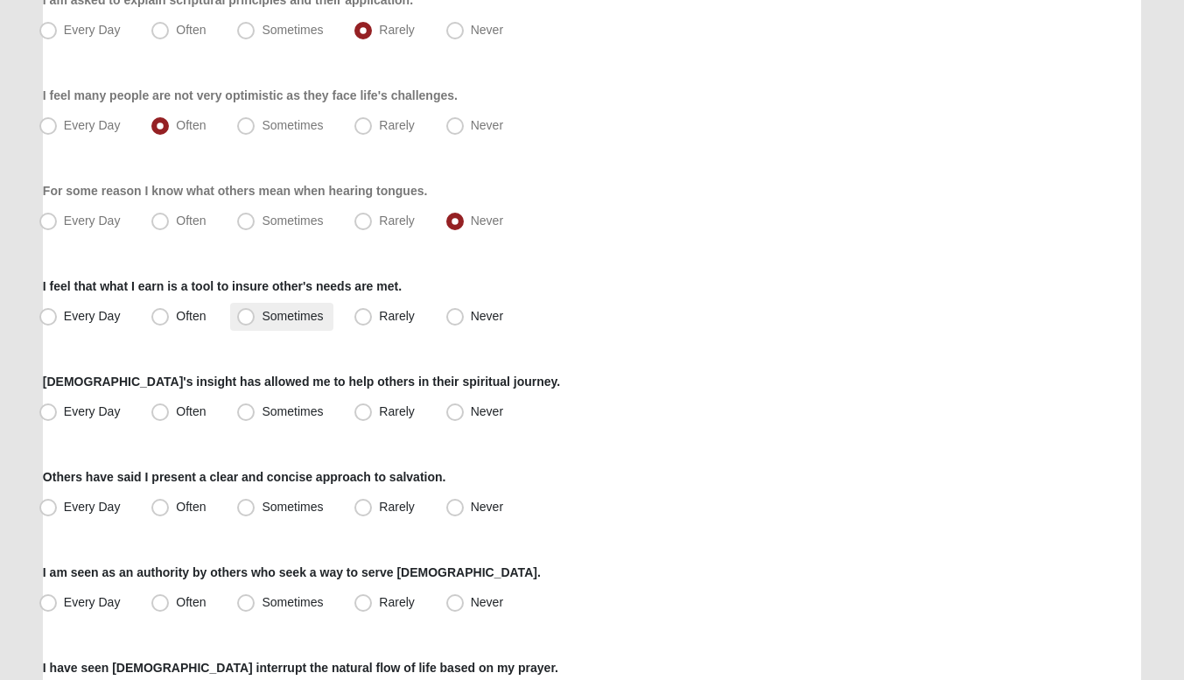
click at [264, 311] on span "Sometimes" at bounding box center [292, 316] width 61 height 14
click at [255, 311] on input "Sometimes" at bounding box center [249, 316] width 11 height 11
radio input "true"
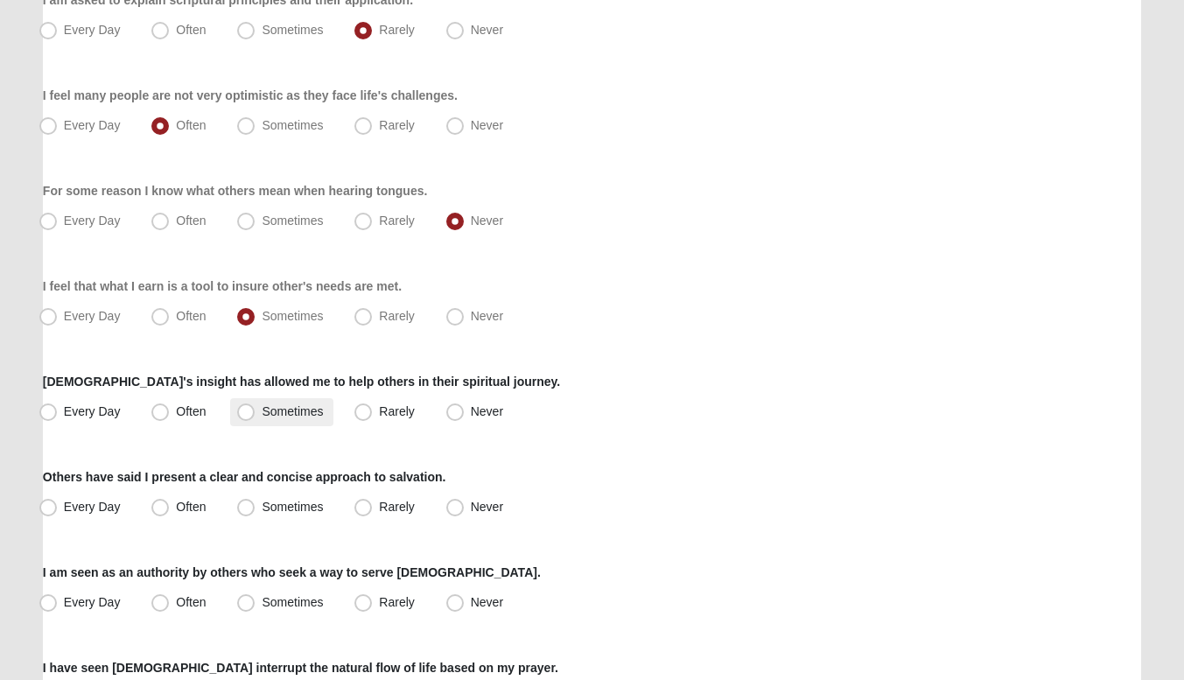
click at [262, 415] on span "Sometimes" at bounding box center [292, 411] width 61 height 14
click at [244, 415] on input "Sometimes" at bounding box center [249, 411] width 11 height 11
radio input "true"
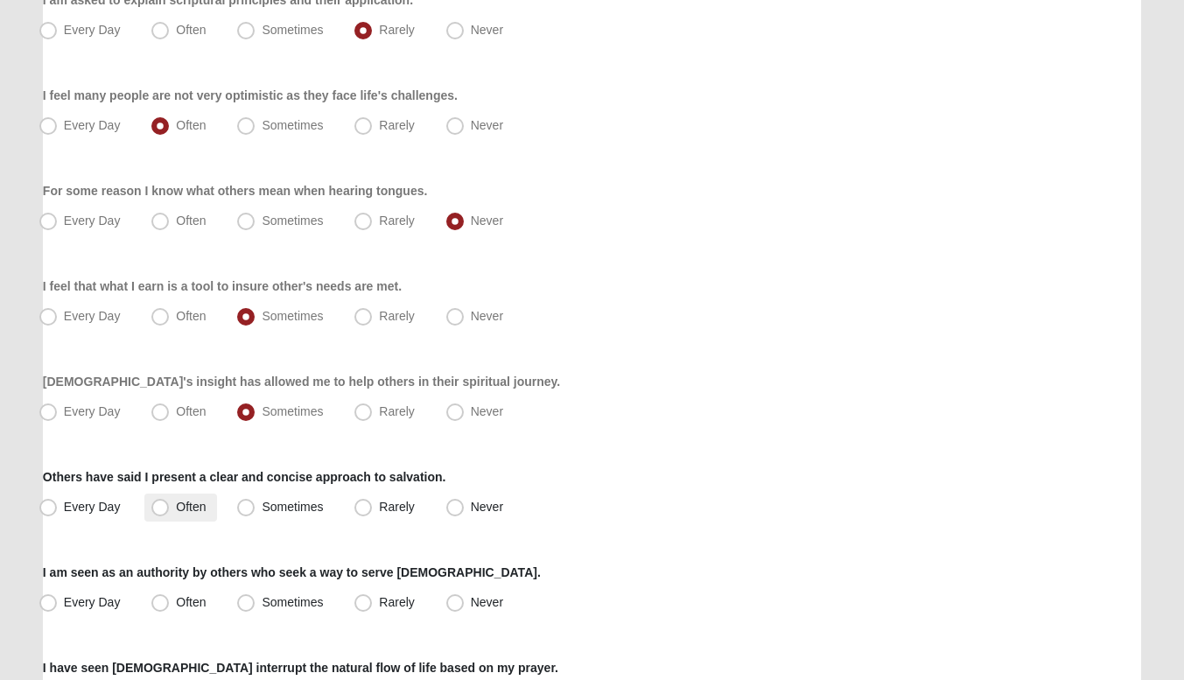
click at [193, 514] on label "Often" at bounding box center [180, 507] width 72 height 28
click at [170, 513] on input "Often" at bounding box center [163, 506] width 11 height 11
radio input "true"
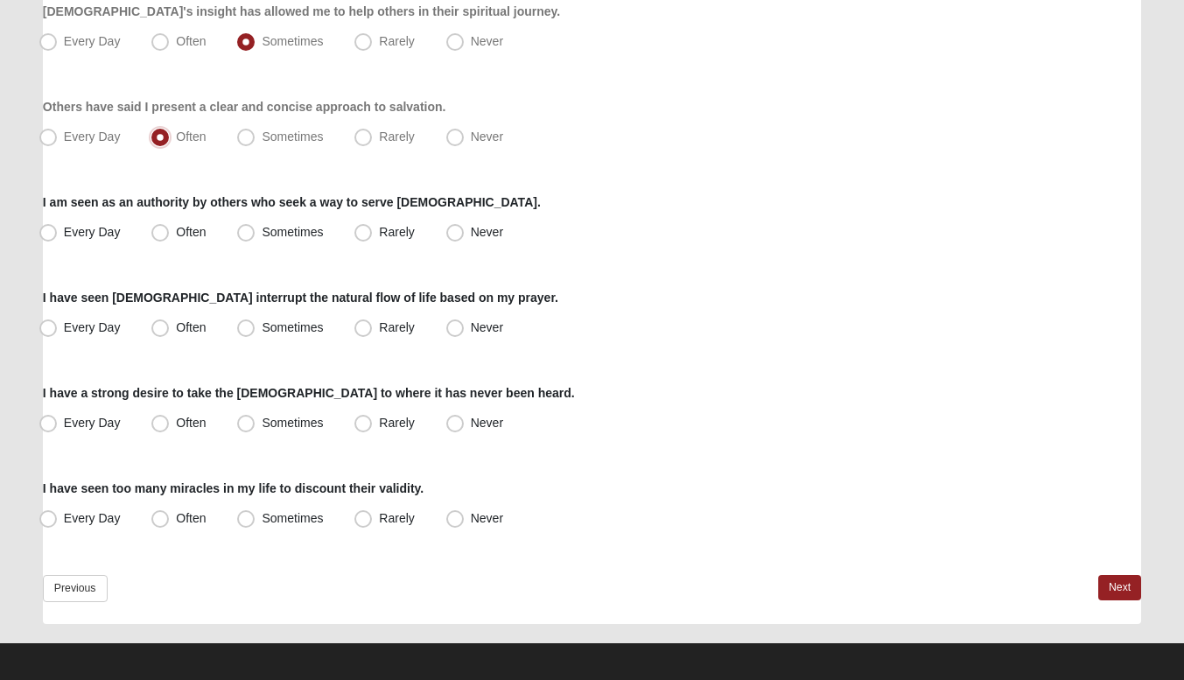
scroll to position [1290, 0]
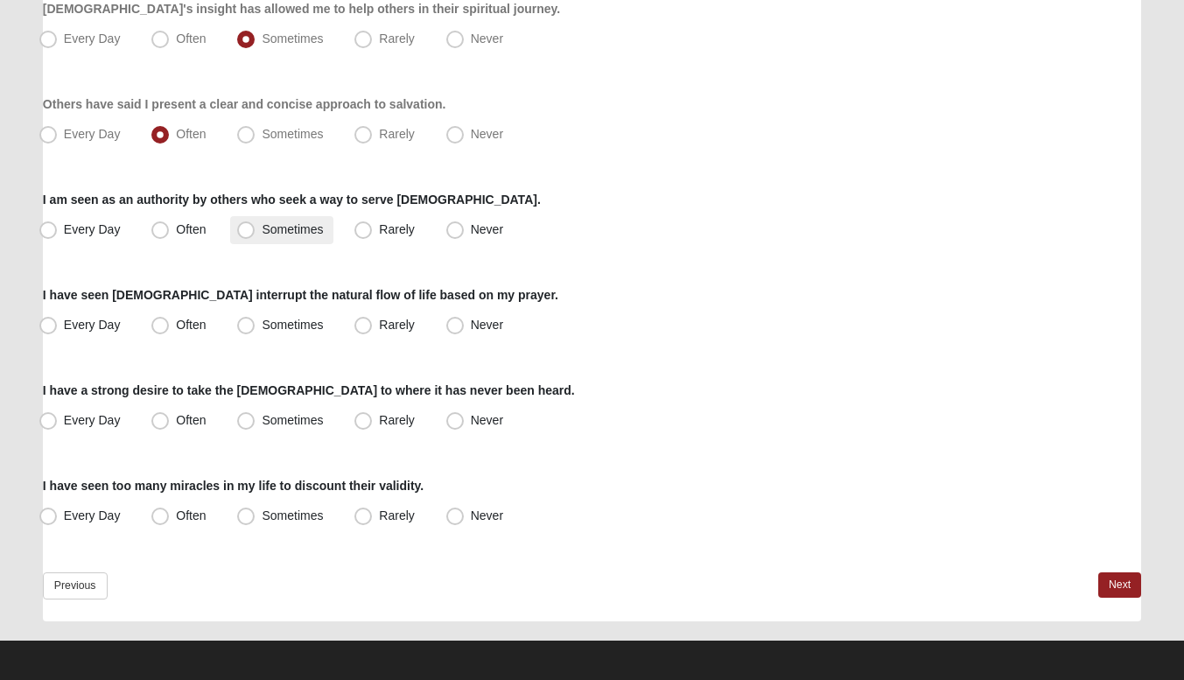
click at [283, 232] on span "Sometimes" at bounding box center [292, 229] width 61 height 14
click at [255, 232] on input "Sometimes" at bounding box center [249, 229] width 11 height 11
radio input "true"
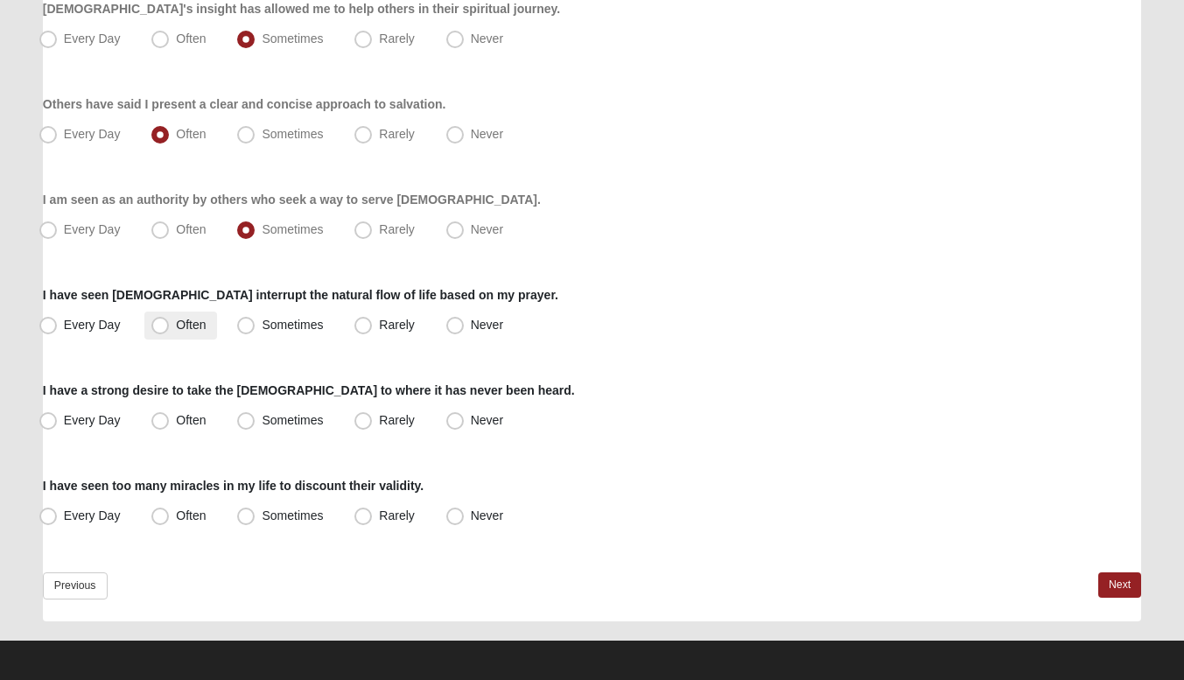
click at [176, 321] on span "Often" at bounding box center [191, 325] width 30 height 14
click at [170, 321] on input "Often" at bounding box center [163, 324] width 11 height 11
radio input "true"
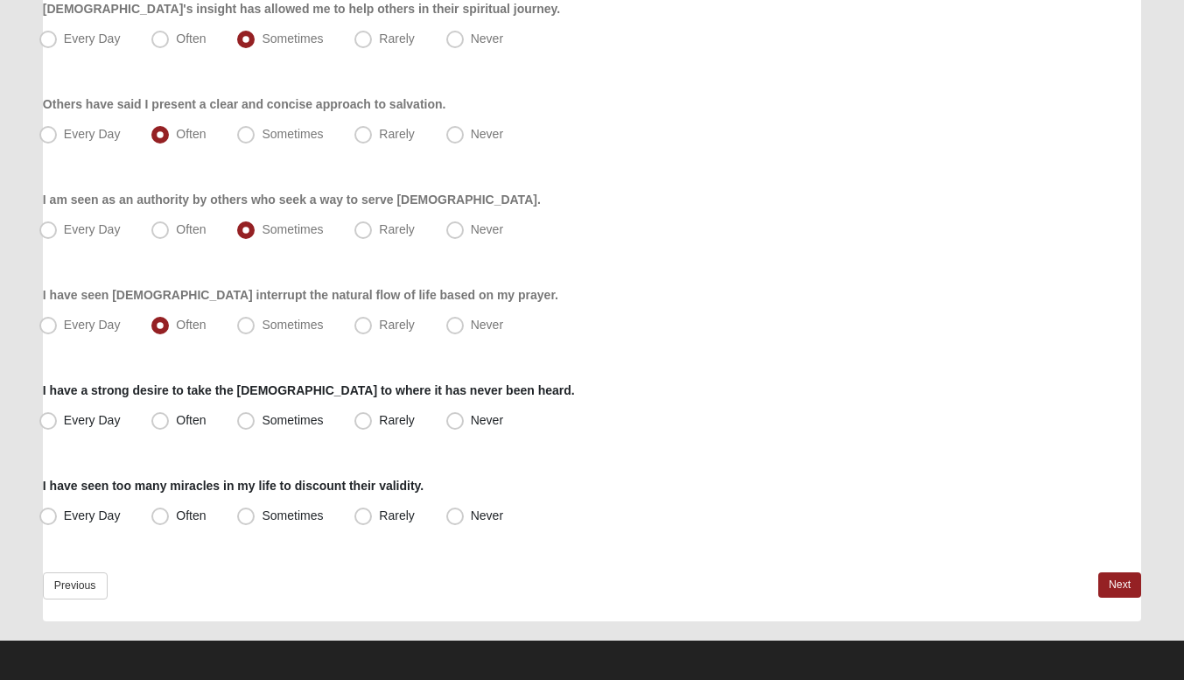
click at [258, 425] on label "Sometimes" at bounding box center [281, 421] width 103 height 28
click at [255, 425] on input "Sometimes" at bounding box center [249, 420] width 11 height 11
radio input "true"
click at [93, 524] on label "Every Day" at bounding box center [81, 516] width 99 height 28
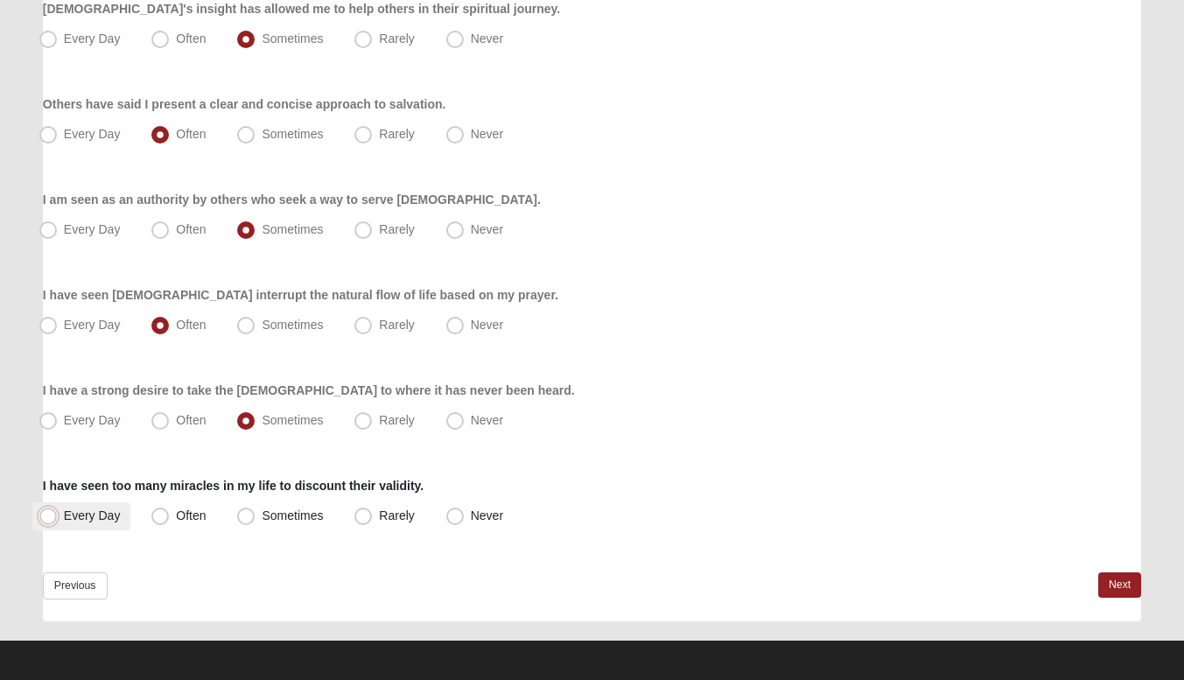
click at [58, 521] on input "Every Day" at bounding box center [51, 515] width 11 height 11
radio input "true"
click at [1133, 577] on link "Next" at bounding box center [1119, 584] width 43 height 25
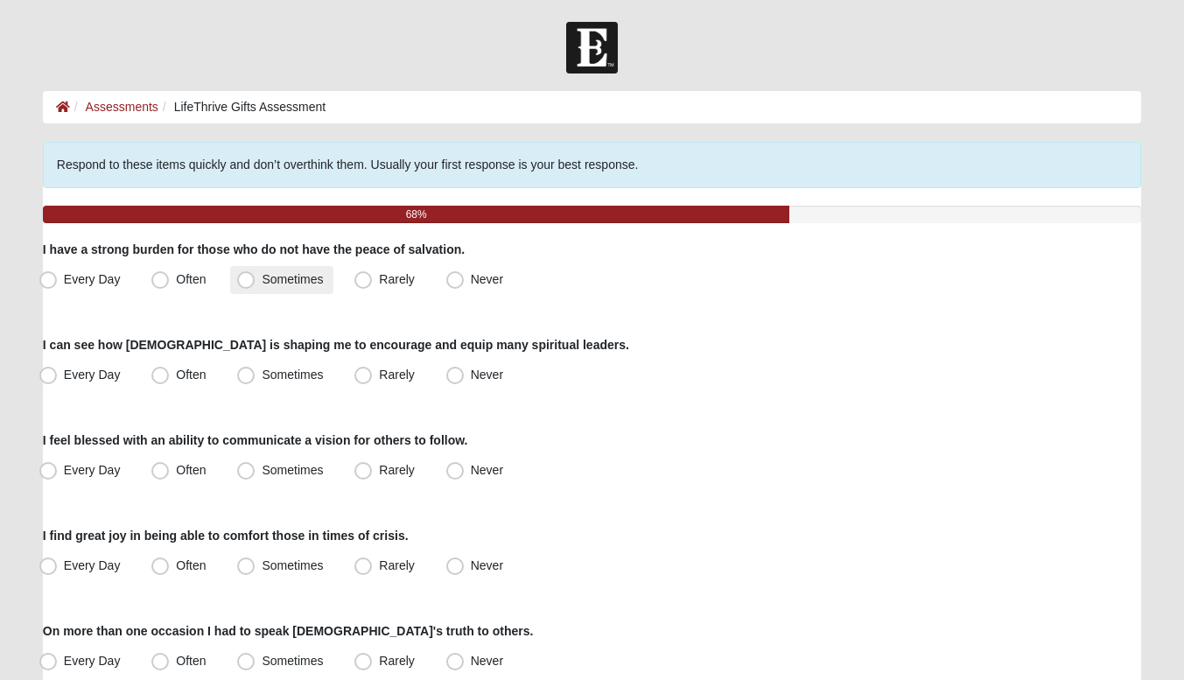
click at [255, 286] on label "Sometimes" at bounding box center [281, 280] width 103 height 28
click at [255, 285] on input "Sometimes" at bounding box center [249, 279] width 11 height 11
radio input "true"
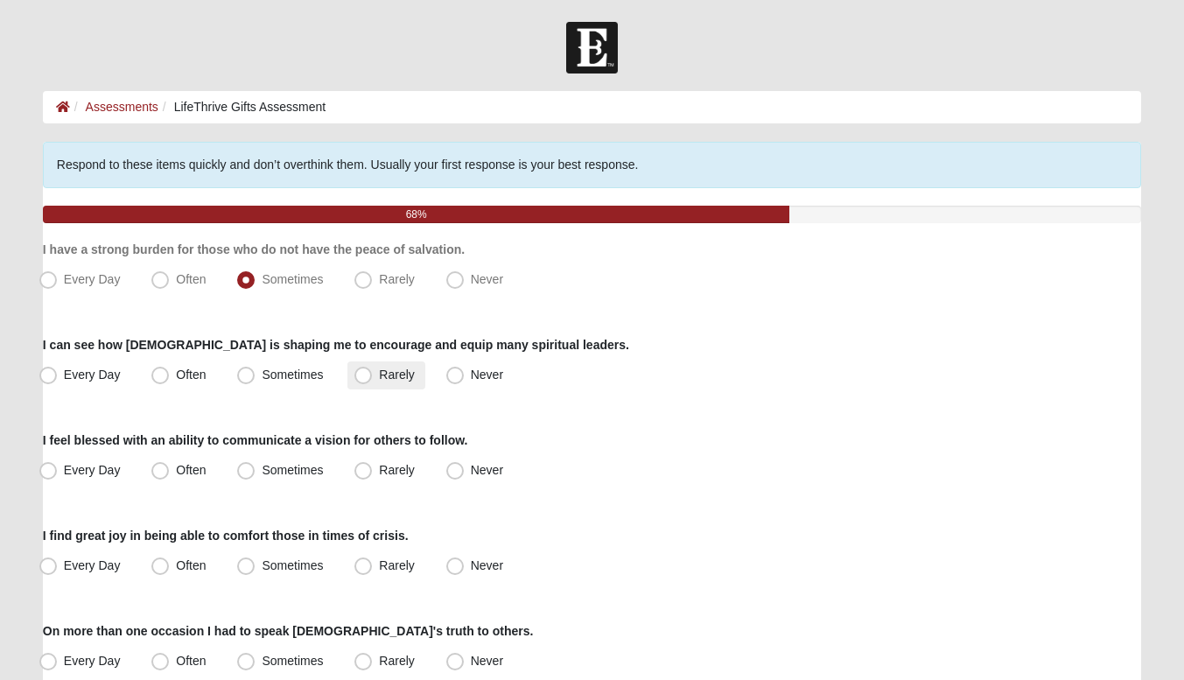
click at [373, 371] on label "Rarely" at bounding box center [385, 375] width 77 height 28
click at [373, 371] on input "Rarely" at bounding box center [366, 374] width 11 height 11
radio input "true"
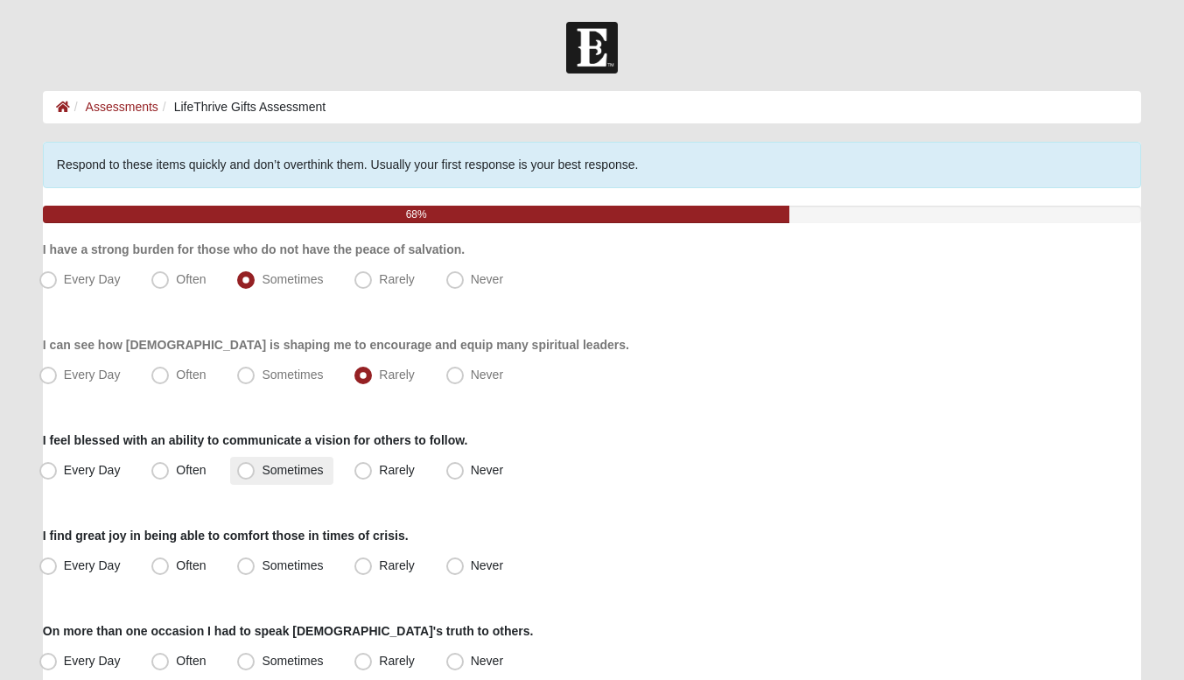
click at [262, 465] on span "Sometimes" at bounding box center [292, 470] width 61 height 14
click at [255, 465] on input "Sometimes" at bounding box center [249, 470] width 11 height 11
radio input "true"
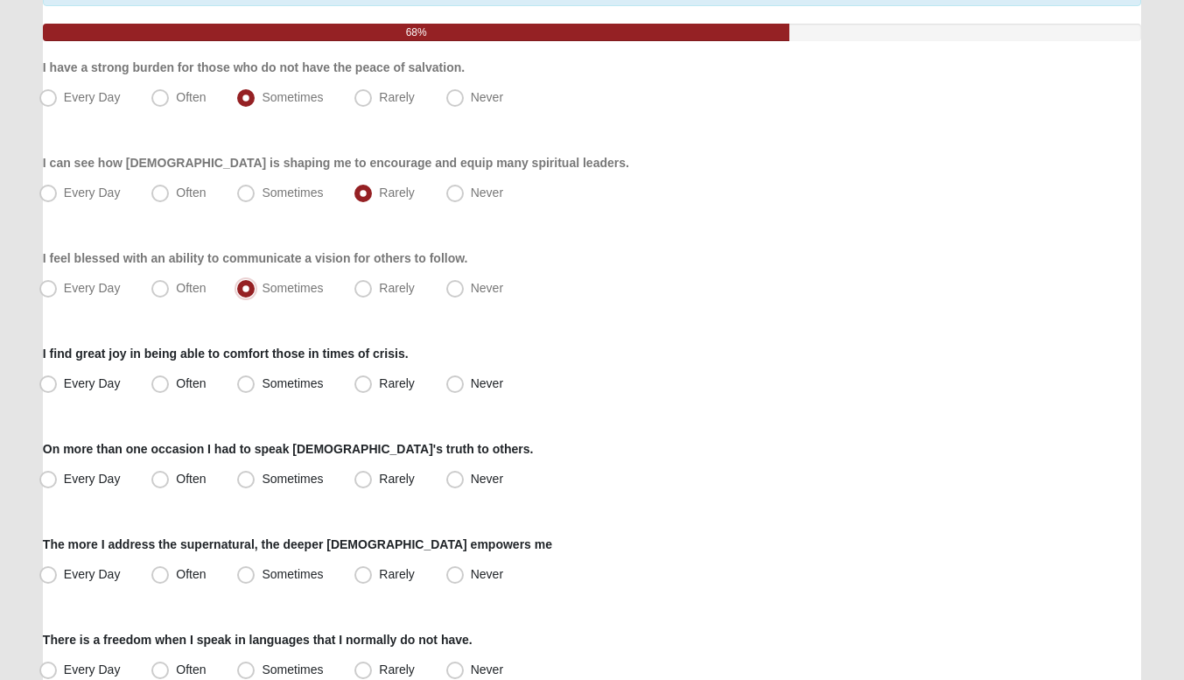
scroll to position [188, 0]
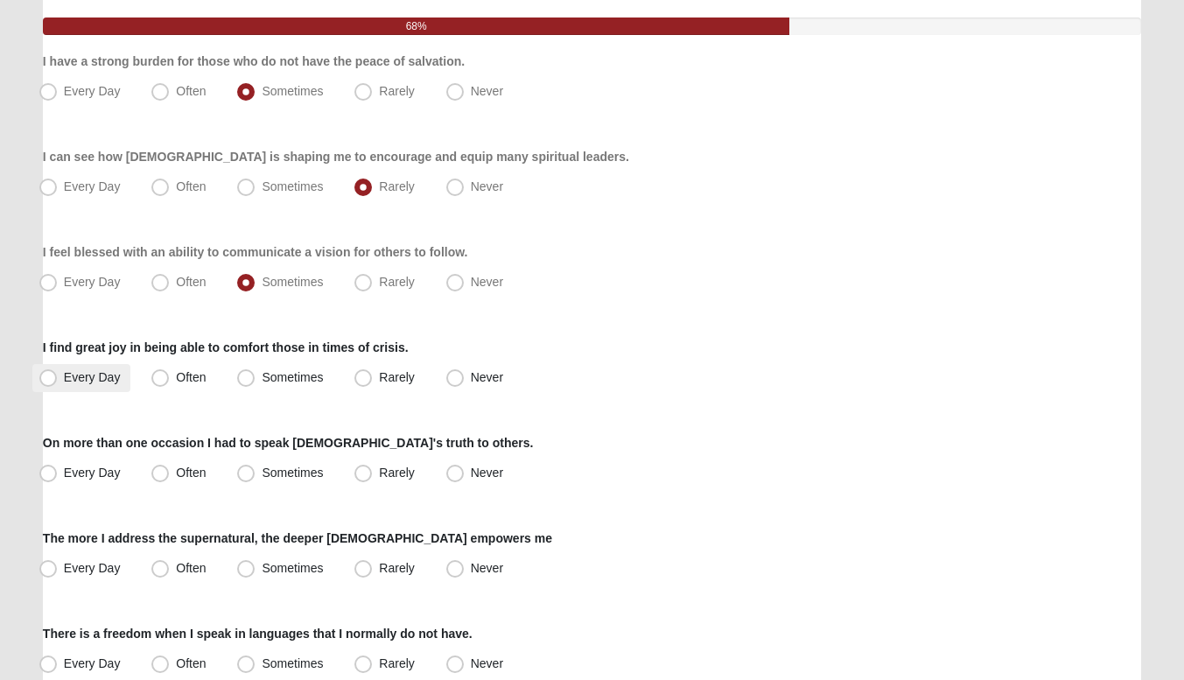
click at [126, 385] on label "Every Day" at bounding box center [81, 378] width 99 height 28
click at [58, 383] on input "Every Day" at bounding box center [51, 377] width 11 height 11
radio input "true"
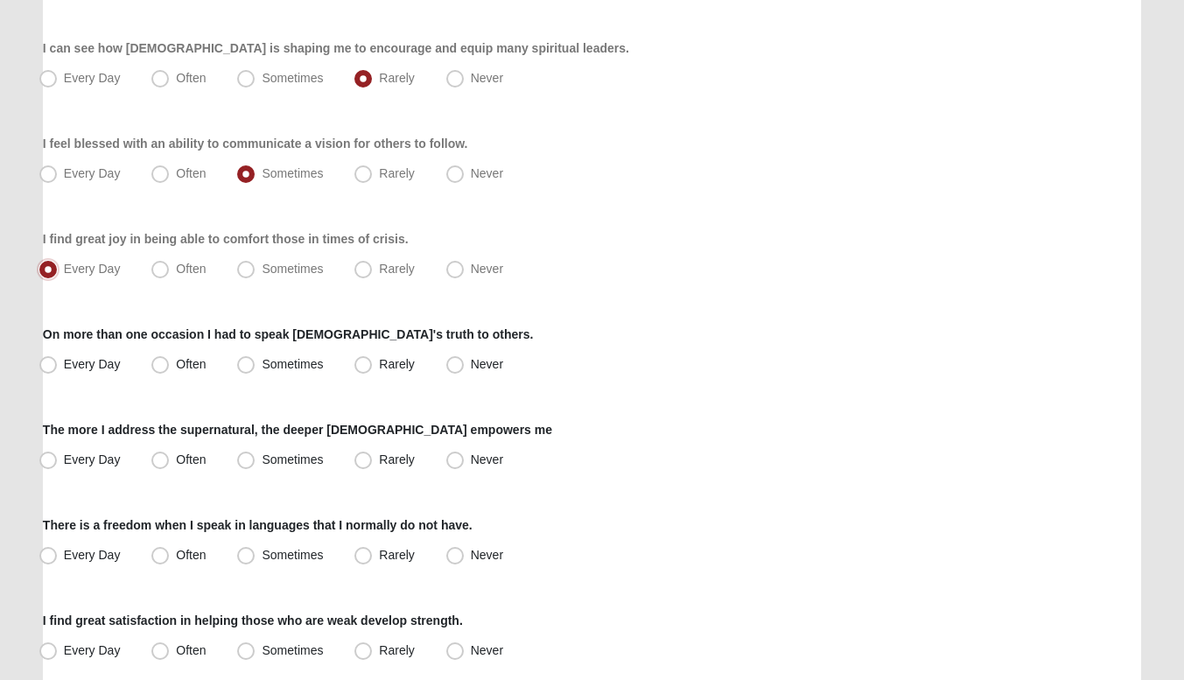
scroll to position [305, 0]
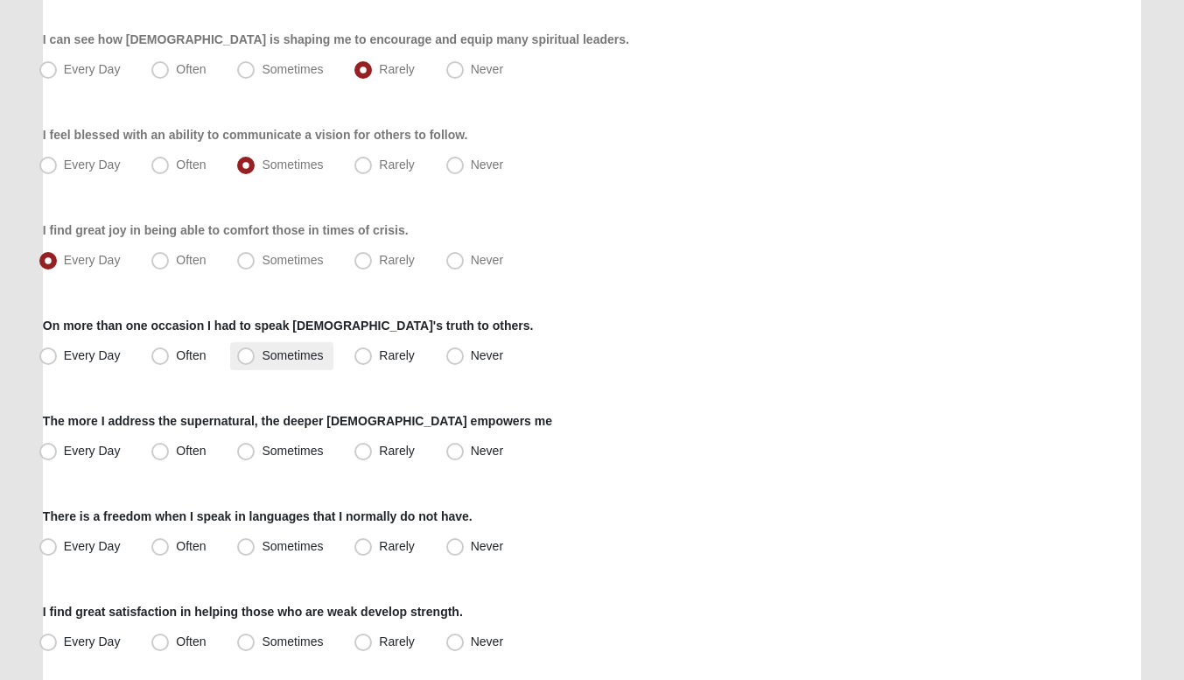
click at [263, 344] on label "Sometimes" at bounding box center [281, 356] width 103 height 28
click at [255, 350] on input "Sometimes" at bounding box center [249, 355] width 11 height 11
radio input "true"
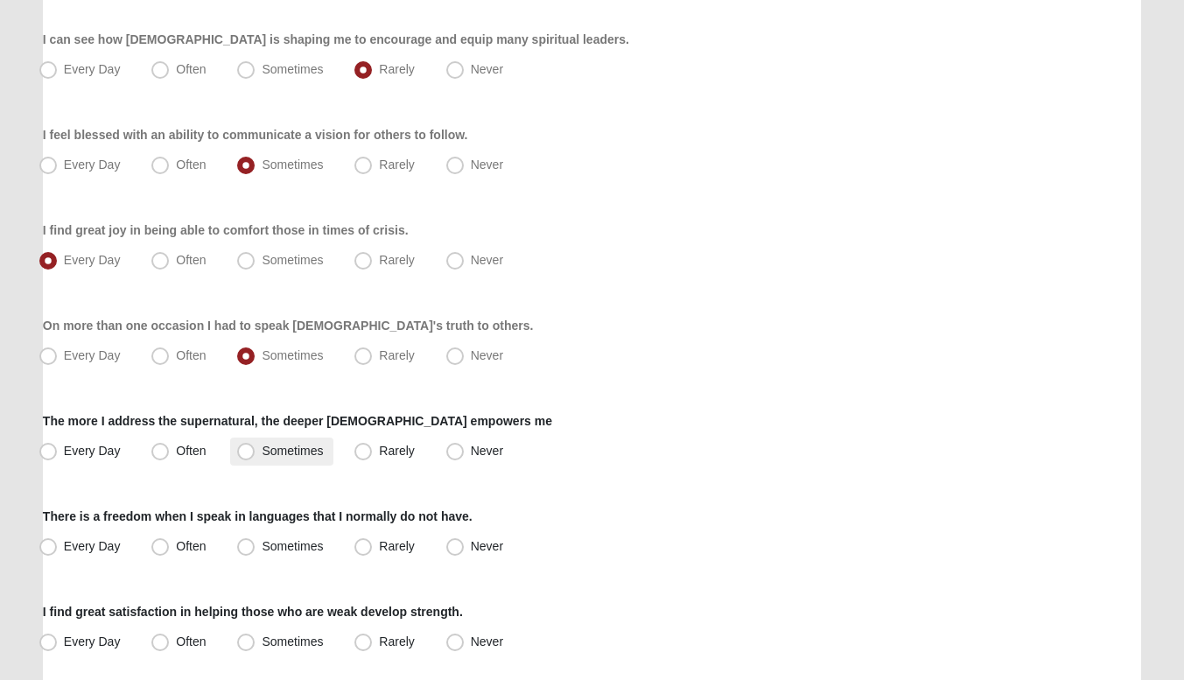
click at [238, 439] on label "Sometimes" at bounding box center [281, 451] width 103 height 28
click at [244, 445] on input "Sometimes" at bounding box center [249, 450] width 11 height 11
radio input "true"
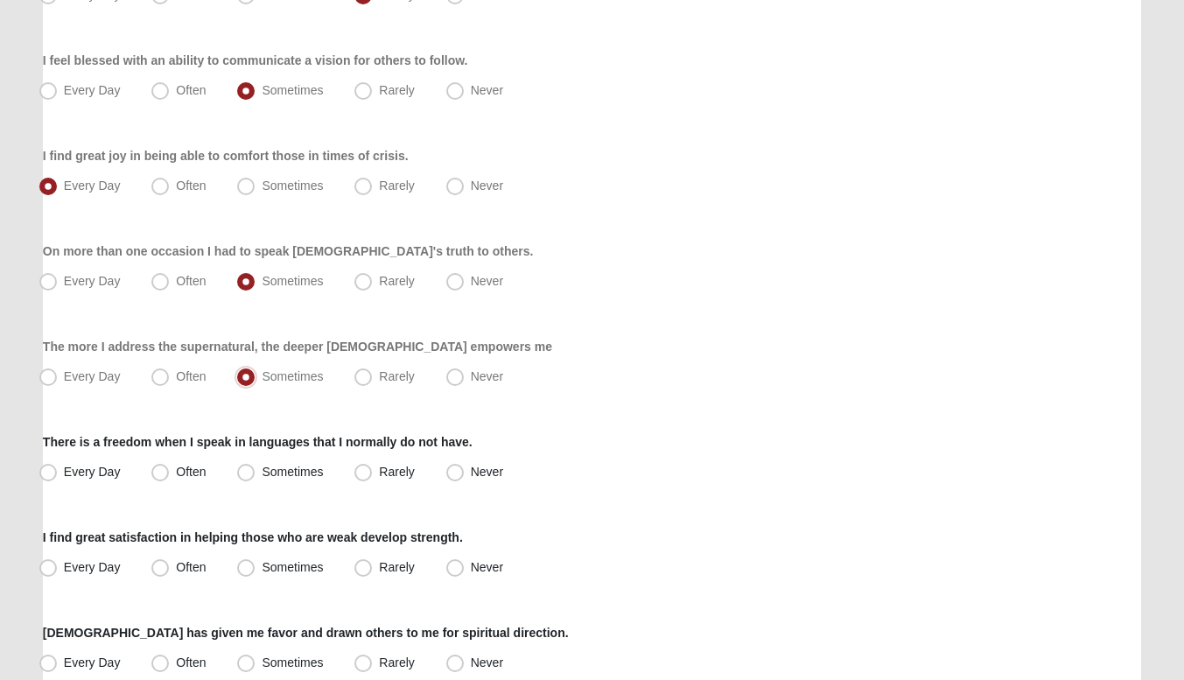
scroll to position [381, 0]
click at [460, 462] on label "Never" at bounding box center [476, 472] width 74 height 28
click at [460, 465] on input "Never" at bounding box center [458, 470] width 11 height 11
radio input "true"
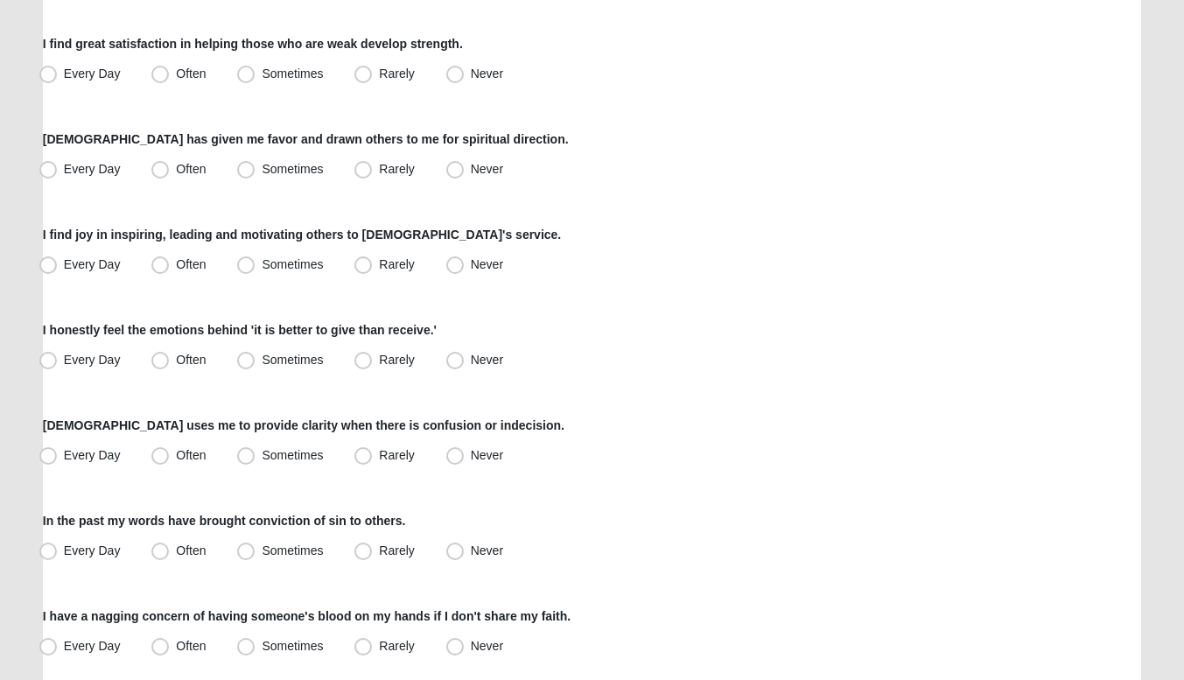
scroll to position [877, 0]
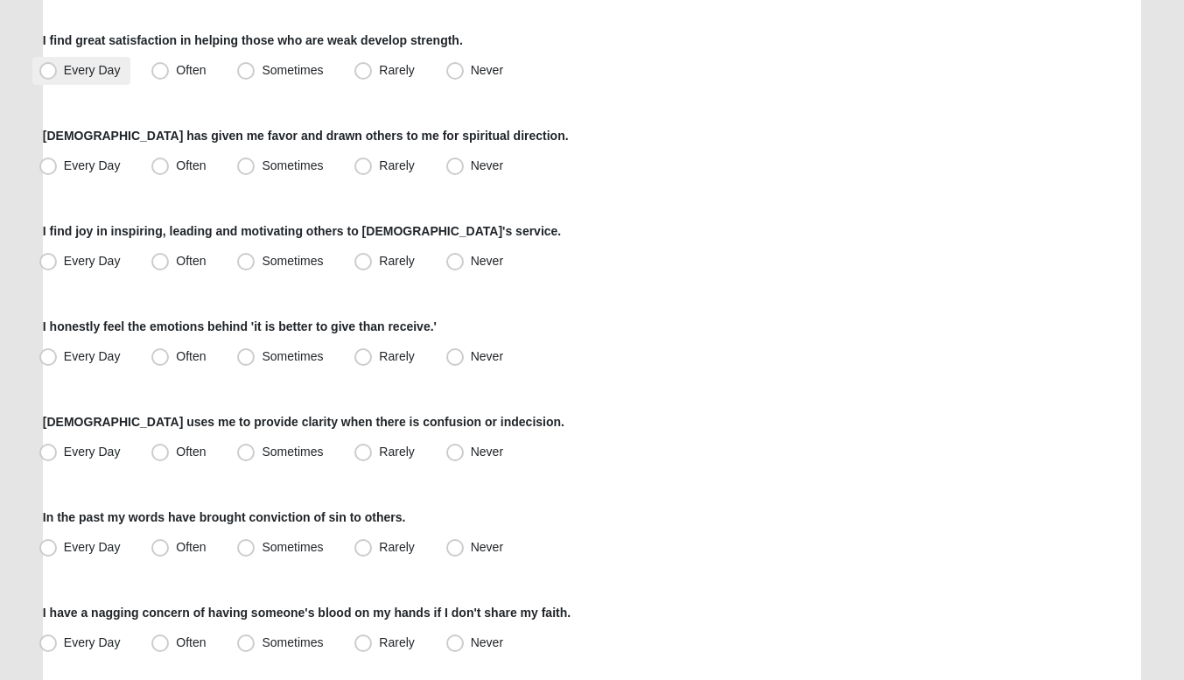
click at [84, 73] on span "Every Day" at bounding box center [92, 70] width 57 height 14
click at [58, 73] on input "Every Day" at bounding box center [51, 70] width 11 height 11
radio input "true"
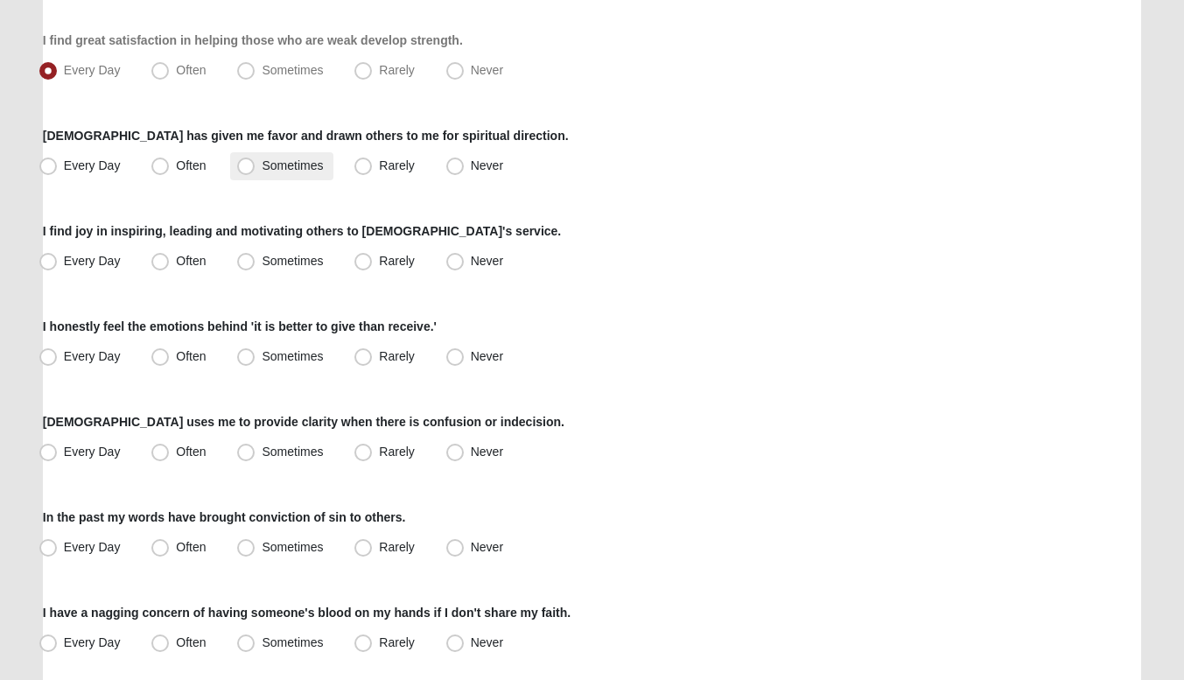
click at [266, 157] on label "Sometimes" at bounding box center [281, 166] width 103 height 28
click at [255, 160] on input "Sometimes" at bounding box center [249, 165] width 11 height 11
radio input "true"
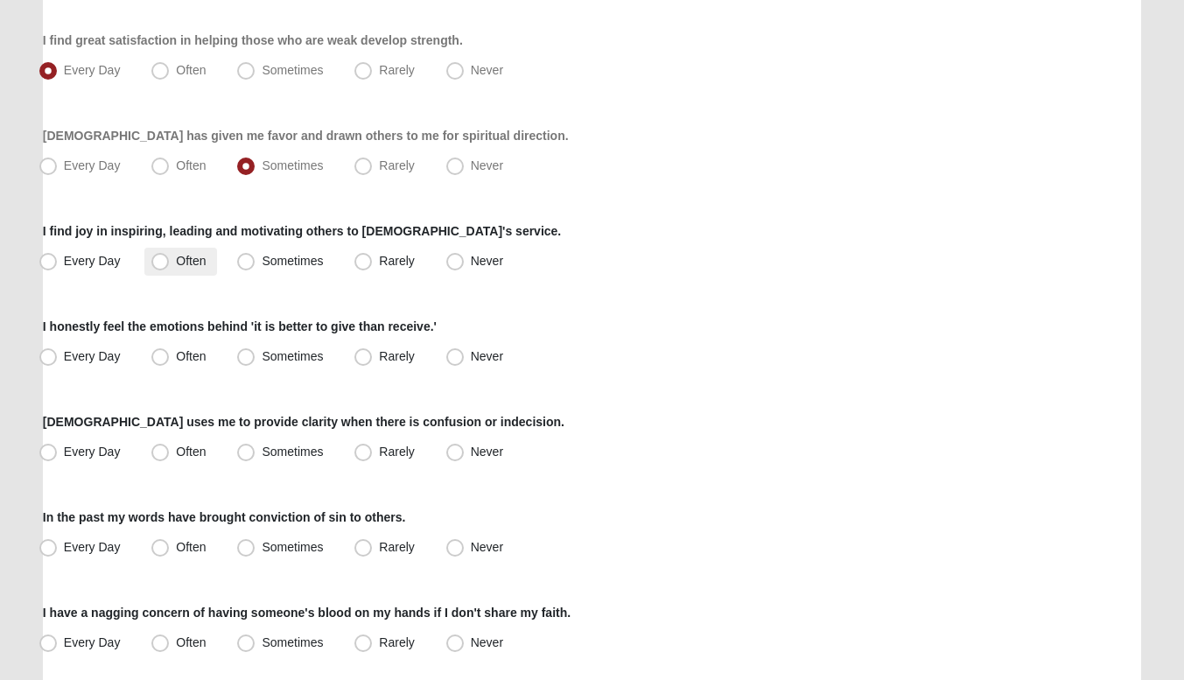
click at [162, 252] on label "Often" at bounding box center [180, 262] width 72 height 28
click at [162, 255] on input "Often" at bounding box center [163, 260] width 11 height 11
radio input "true"
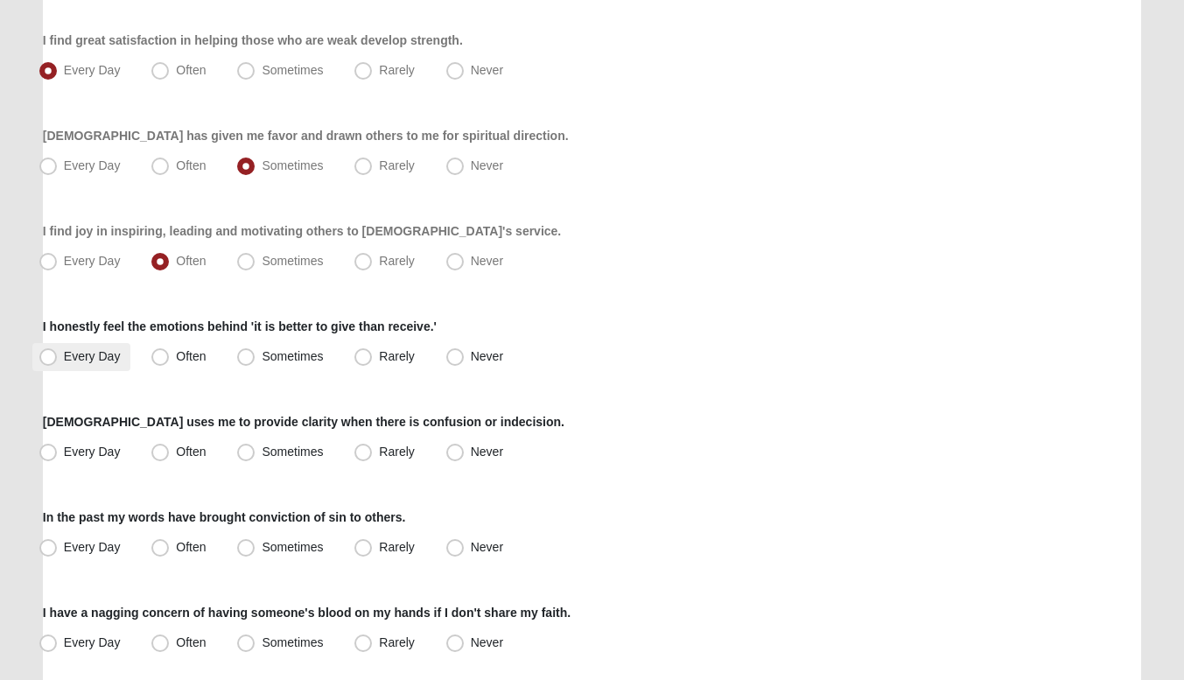
click at [98, 349] on span "Every Day" at bounding box center [92, 356] width 57 height 14
click at [58, 351] on input "Every Day" at bounding box center [51, 356] width 11 height 11
radio input "true"
click at [234, 440] on label "Sometimes" at bounding box center [281, 452] width 103 height 28
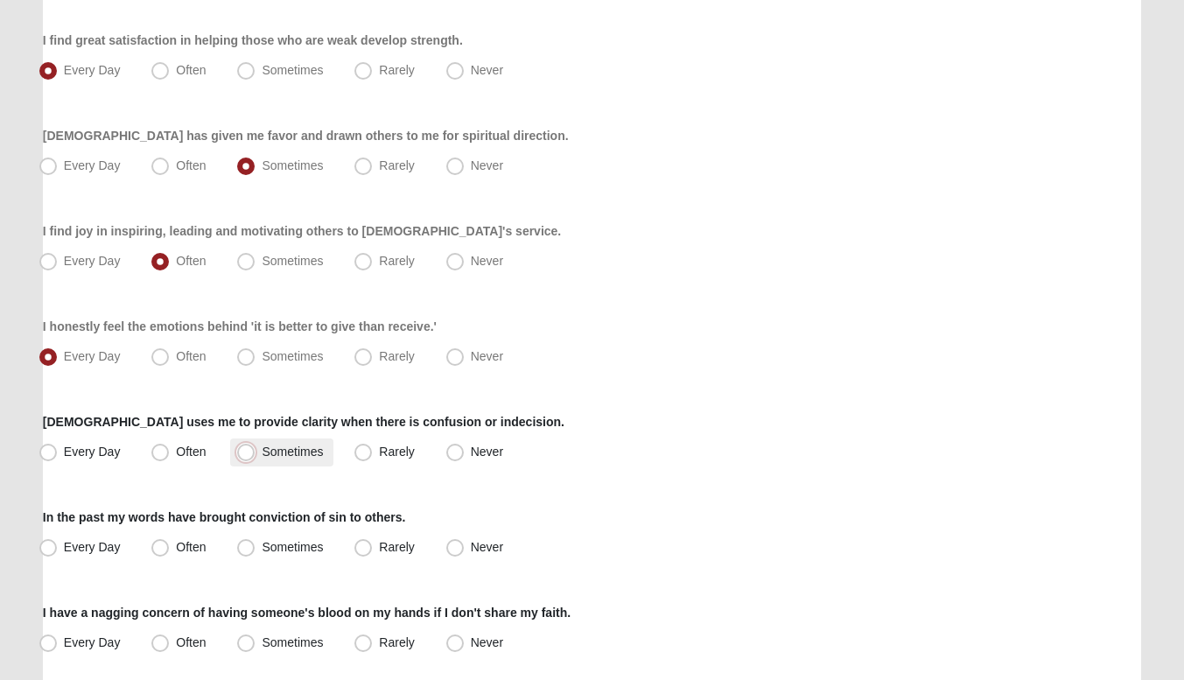
click at [244, 446] on input "Sometimes" at bounding box center [249, 451] width 11 height 11
radio input "true"
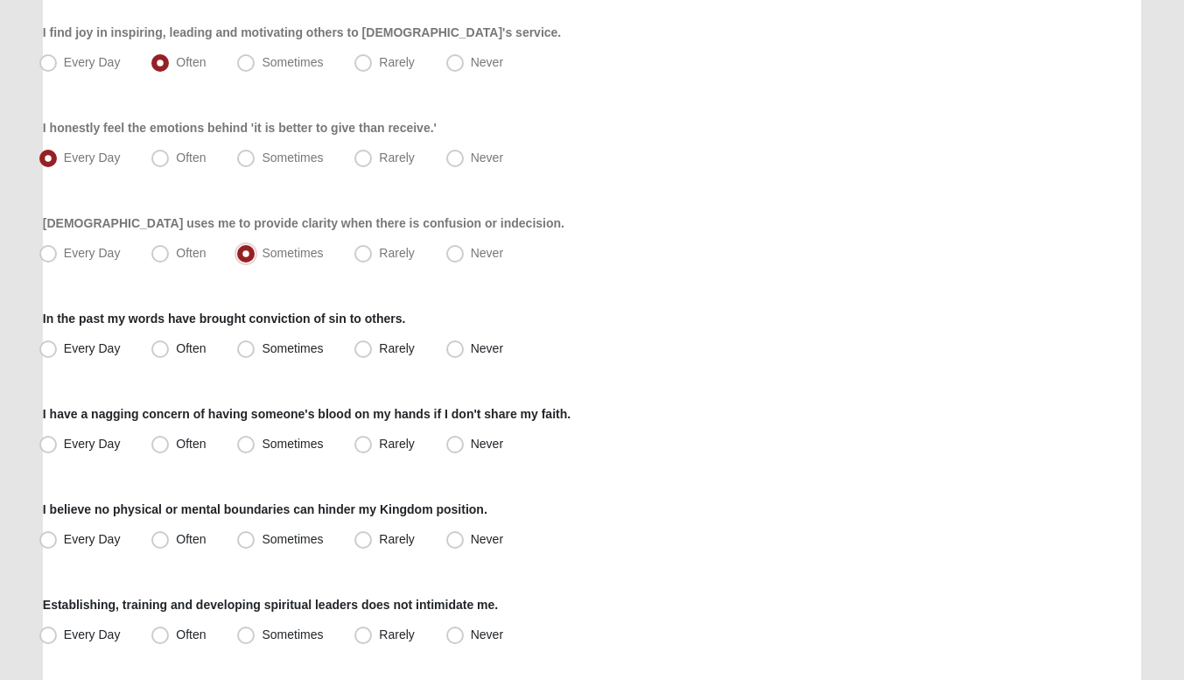
scroll to position [1074, 0]
click at [266, 336] on label "Sometimes" at bounding box center [281, 350] width 103 height 28
click at [255, 344] on input "Sometimes" at bounding box center [249, 349] width 11 height 11
radio input "true"
click at [265, 442] on span "Sometimes" at bounding box center [292, 444] width 61 height 14
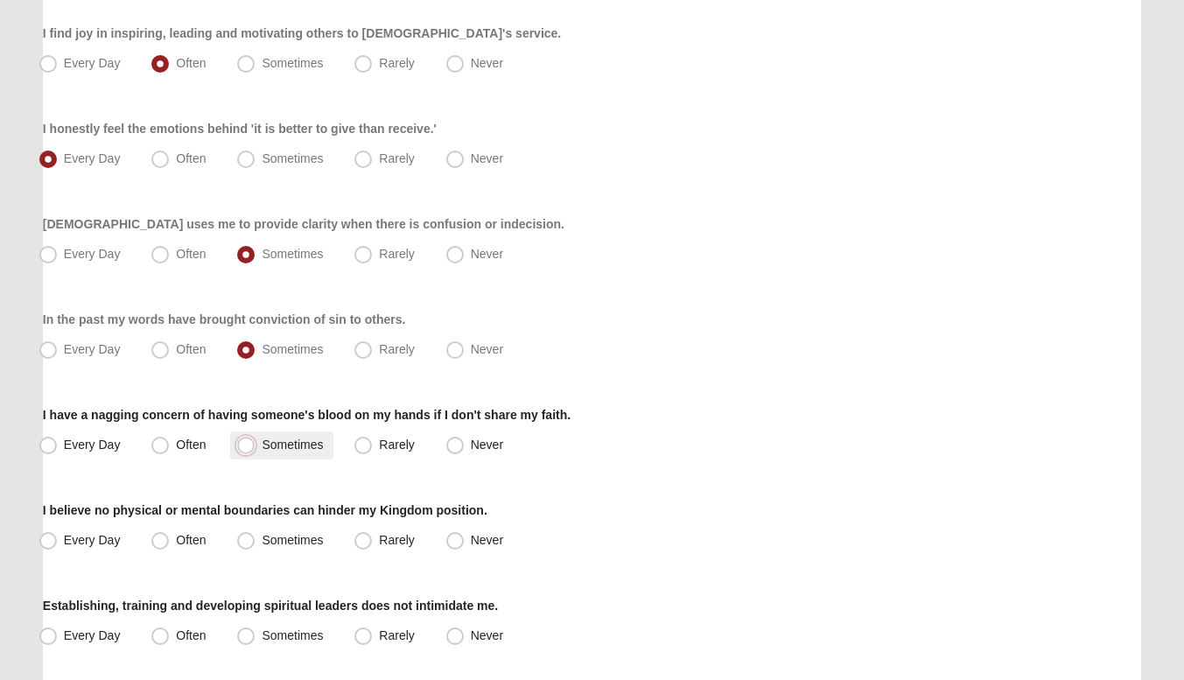
click at [255, 442] on input "Sometimes" at bounding box center [249, 444] width 11 height 11
radio input "true"
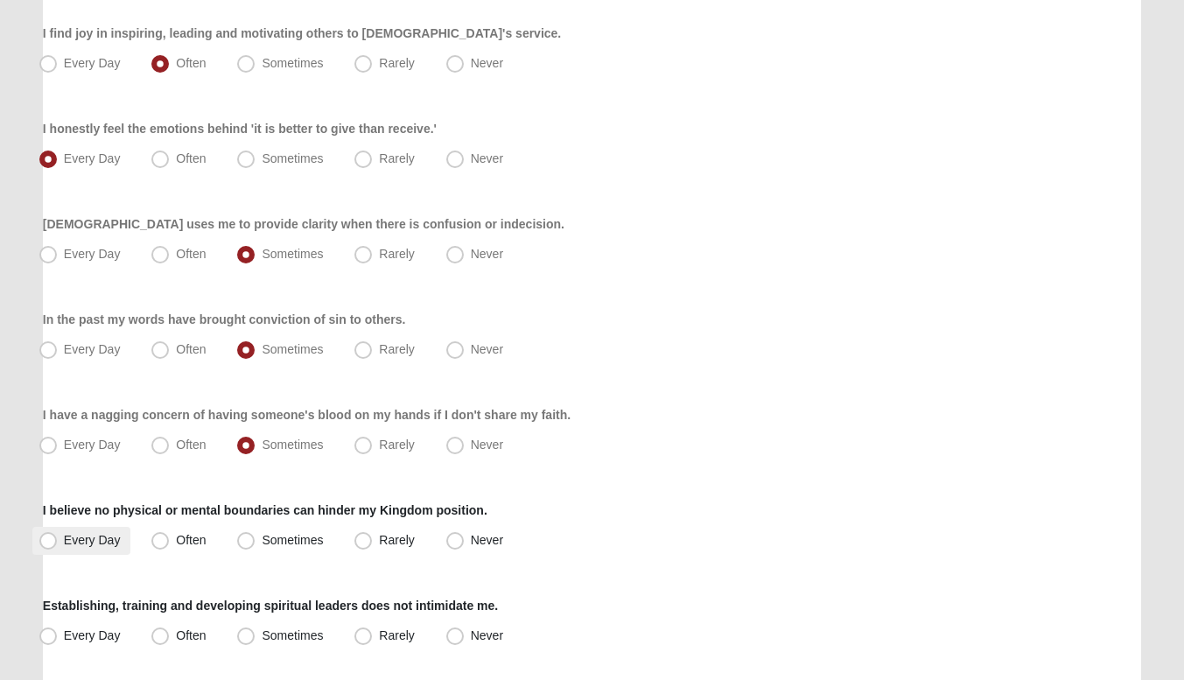
click at [80, 550] on label "Every Day" at bounding box center [81, 541] width 99 height 28
click at [58, 546] on input "Every Day" at bounding box center [51, 540] width 11 height 11
radio input "true"
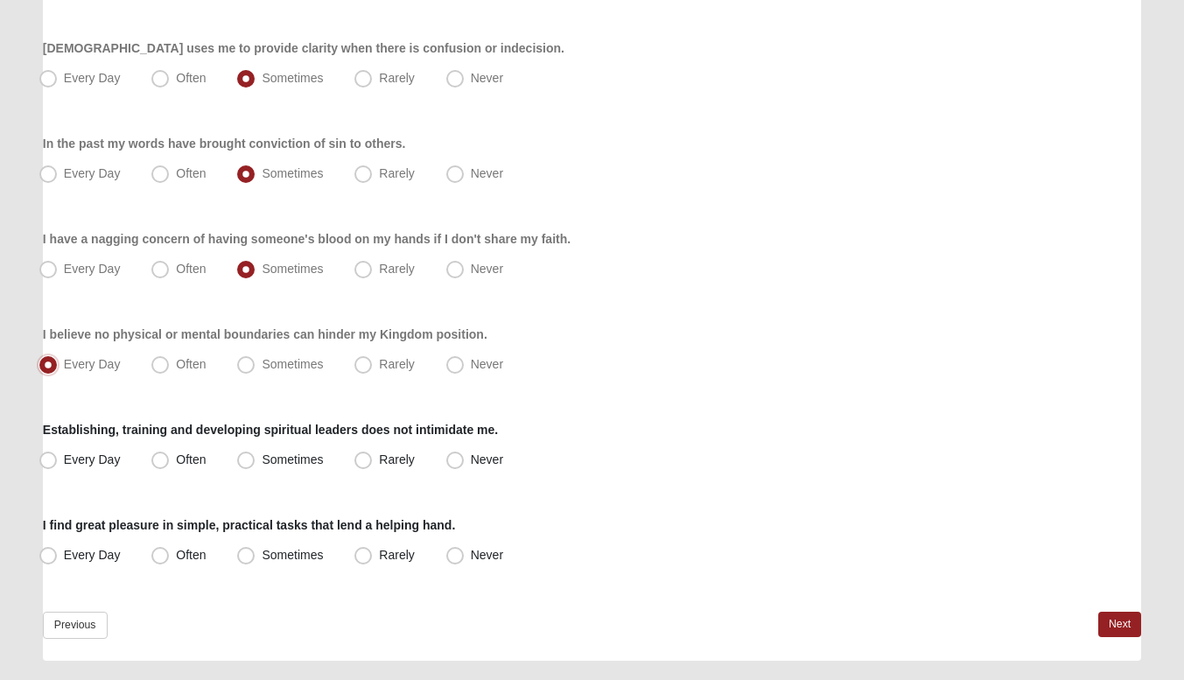
scroll to position [1295, 0]
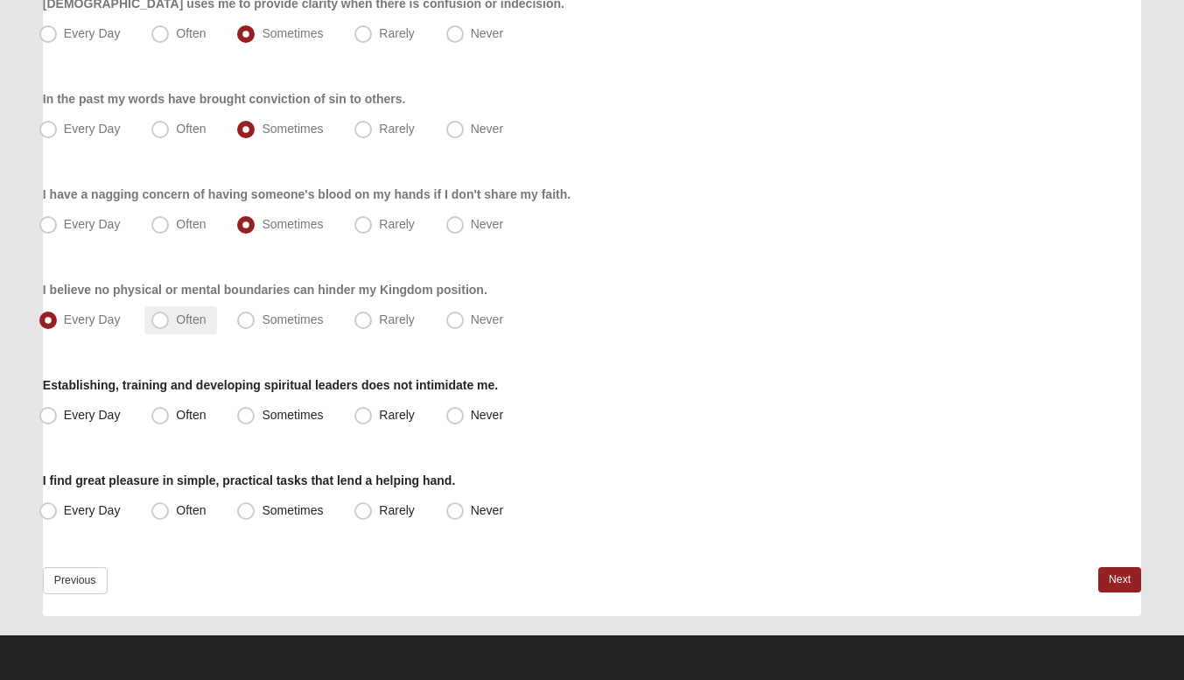
click at [176, 322] on span "Often" at bounding box center [191, 319] width 30 height 14
click at [166, 322] on input "Often" at bounding box center [163, 319] width 11 height 11
radio input "true"
click at [262, 323] on span "Sometimes" at bounding box center [292, 319] width 61 height 14
click at [249, 323] on input "Sometimes" at bounding box center [249, 319] width 11 height 11
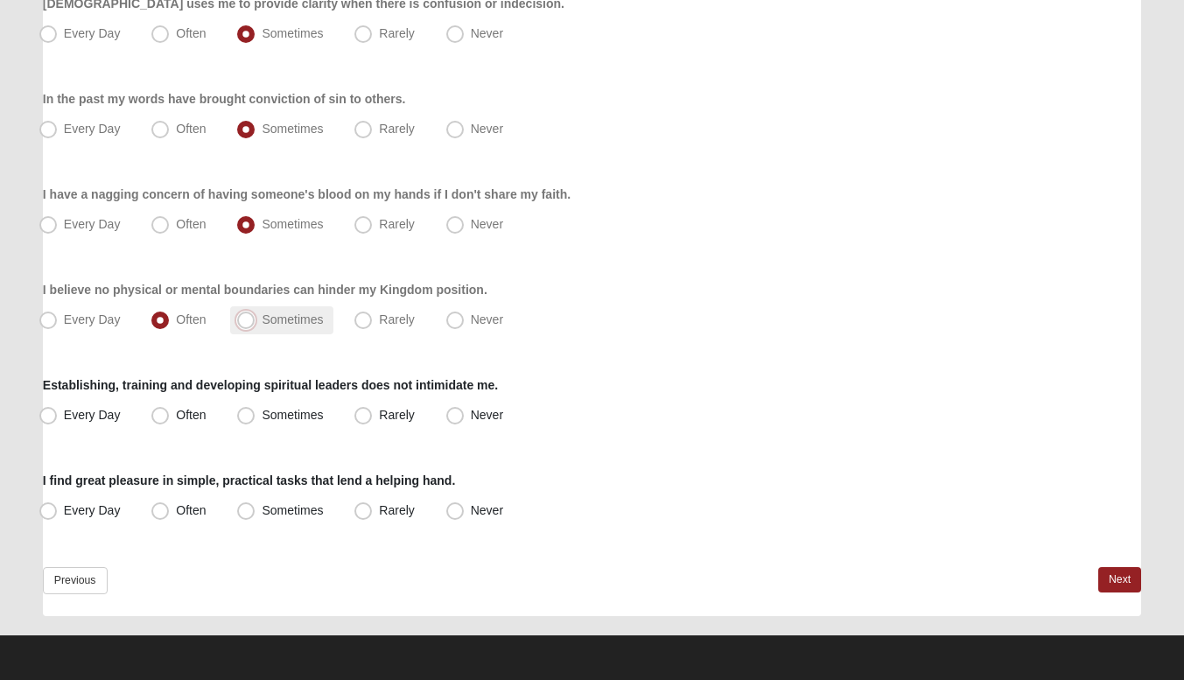
radio input "true"
click at [64, 318] on span "Every Day" at bounding box center [92, 319] width 57 height 14
click at [46, 318] on input "Every Day" at bounding box center [51, 319] width 11 height 11
radio input "true"
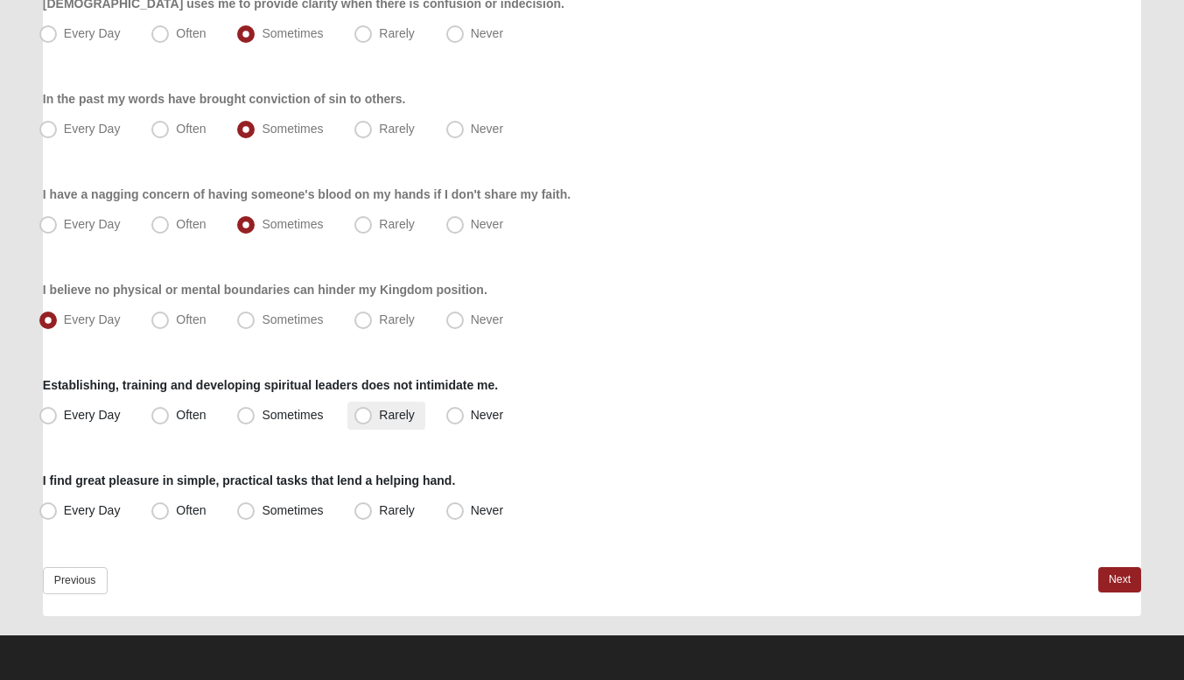
click at [379, 409] on span "Rarely" at bounding box center [396, 415] width 35 height 14
click at [361, 409] on input "Rarely" at bounding box center [366, 414] width 11 height 11
radio input "true"
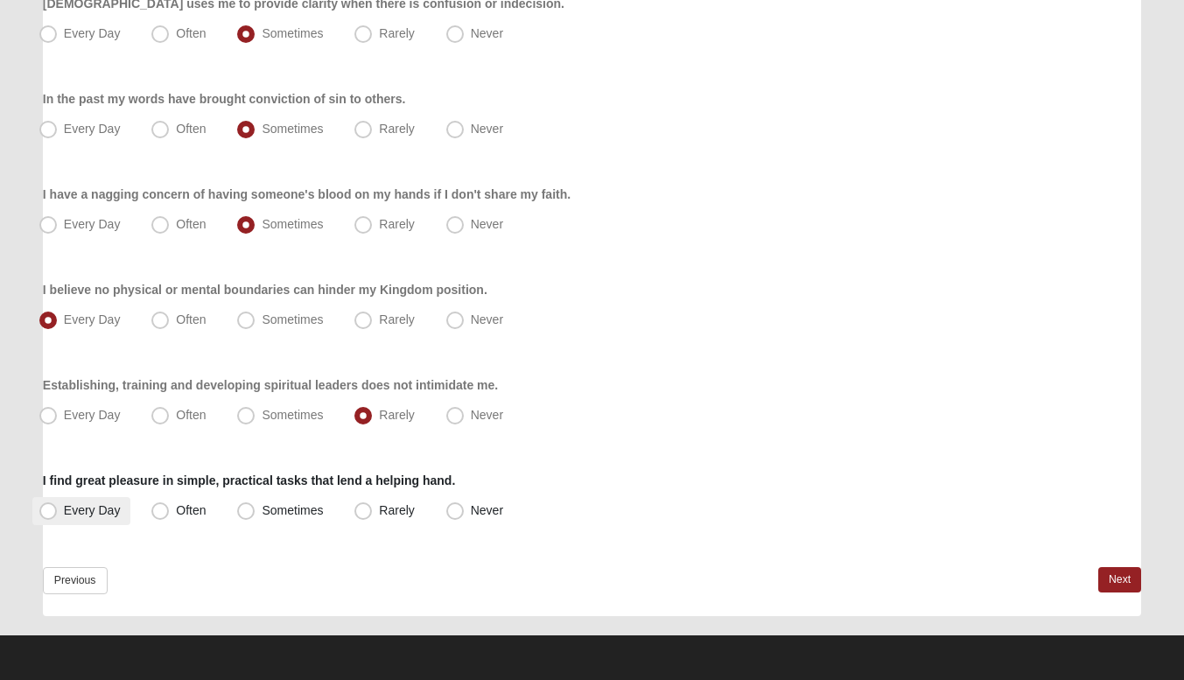
click at [88, 503] on span "Every Day" at bounding box center [92, 510] width 57 height 14
click at [58, 505] on input "Every Day" at bounding box center [51, 510] width 11 height 11
radio input "true"
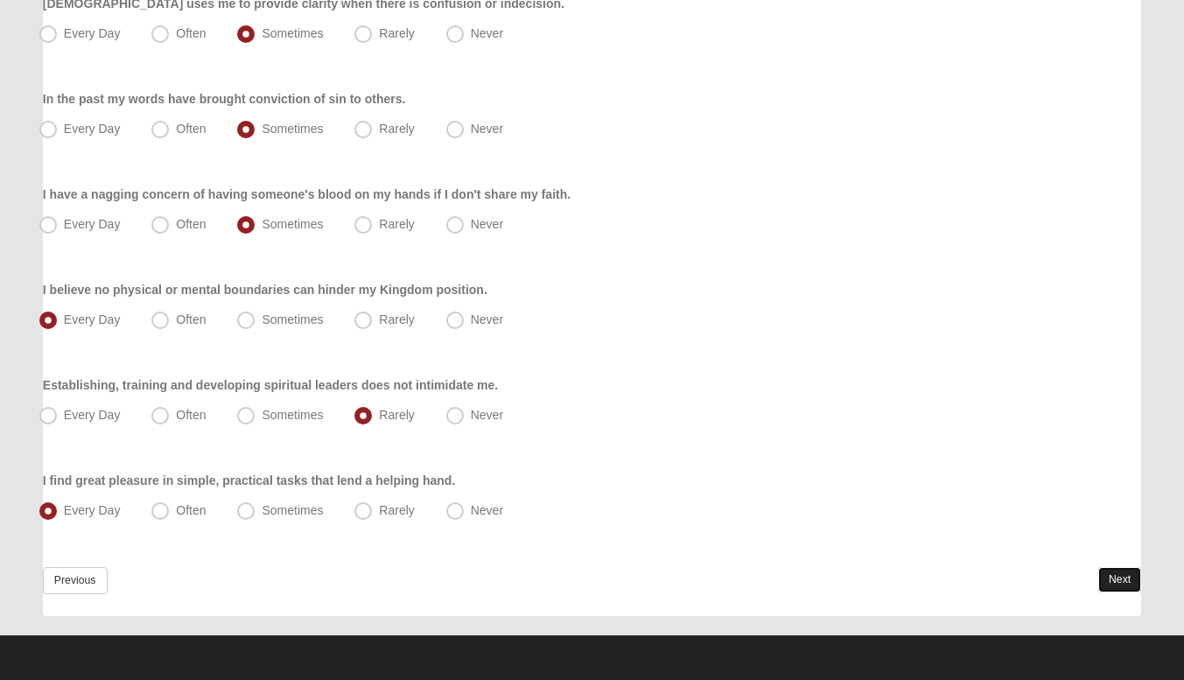
click at [1113, 576] on link "Next" at bounding box center [1119, 579] width 43 height 25
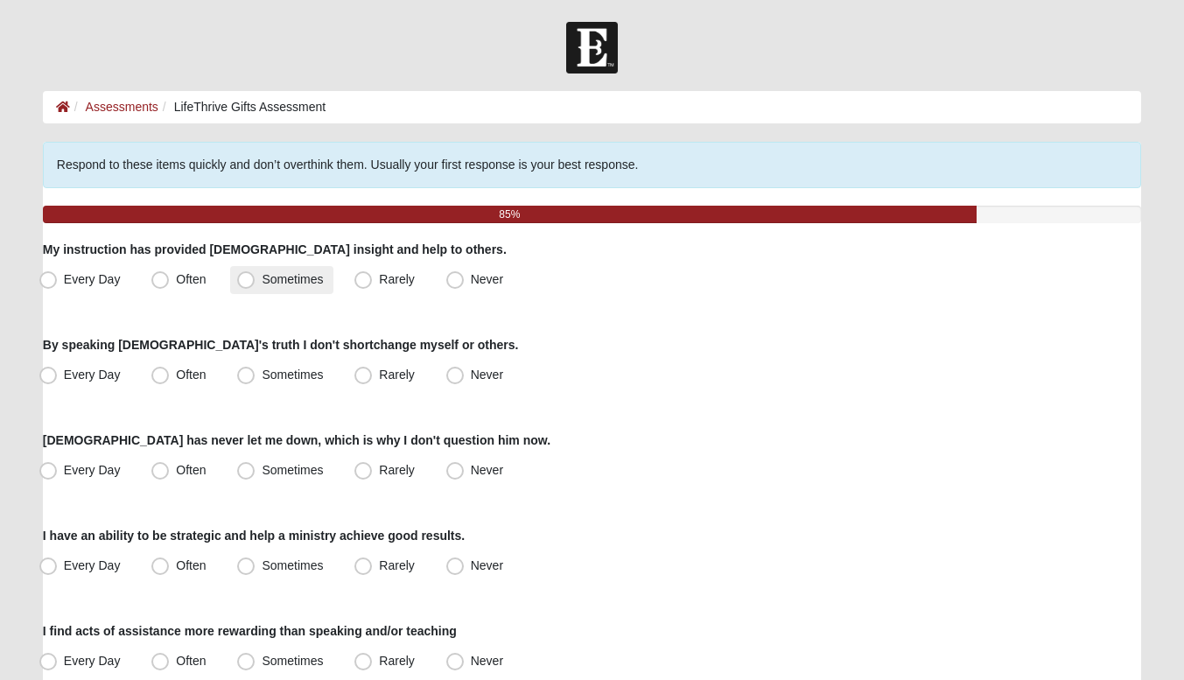
click at [296, 269] on label "Sometimes" at bounding box center [281, 280] width 103 height 28
click at [255, 274] on input "Sometimes" at bounding box center [249, 279] width 11 height 11
radio input "true"
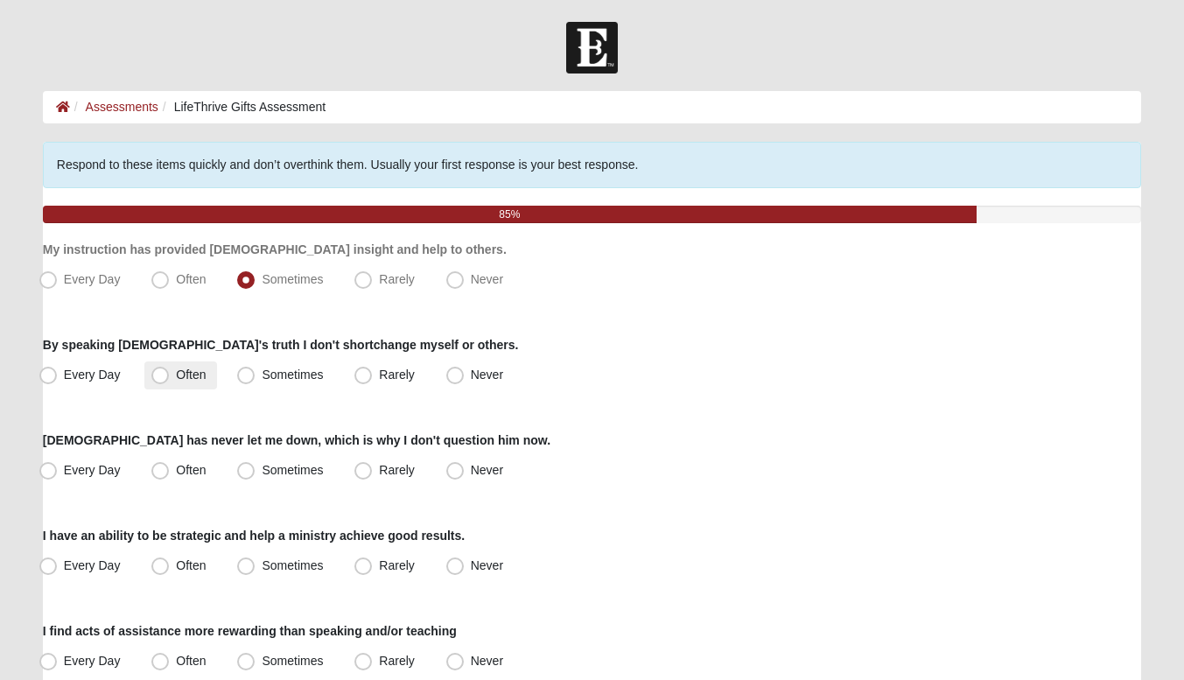
click at [176, 367] on span "Often" at bounding box center [191, 374] width 30 height 14
click at [168, 369] on input "Often" at bounding box center [163, 374] width 11 height 11
radio input "true"
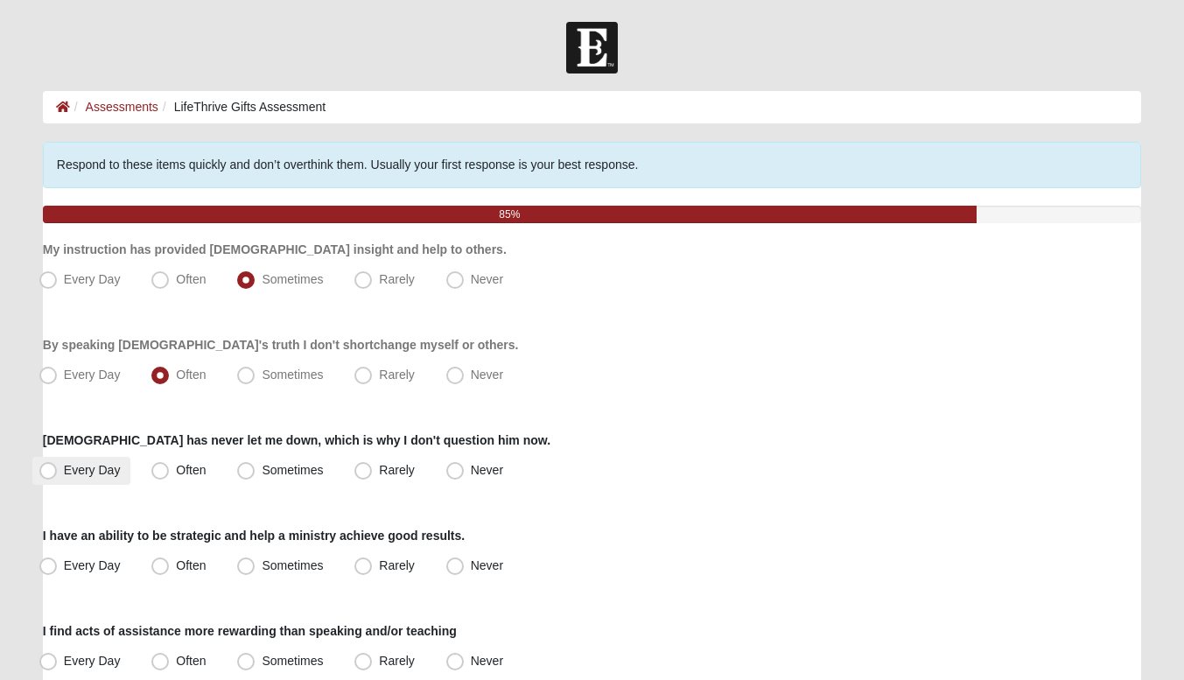
click at [88, 468] on span "Every Day" at bounding box center [92, 470] width 57 height 14
click at [58, 468] on input "Every Day" at bounding box center [51, 470] width 11 height 11
radio input "true"
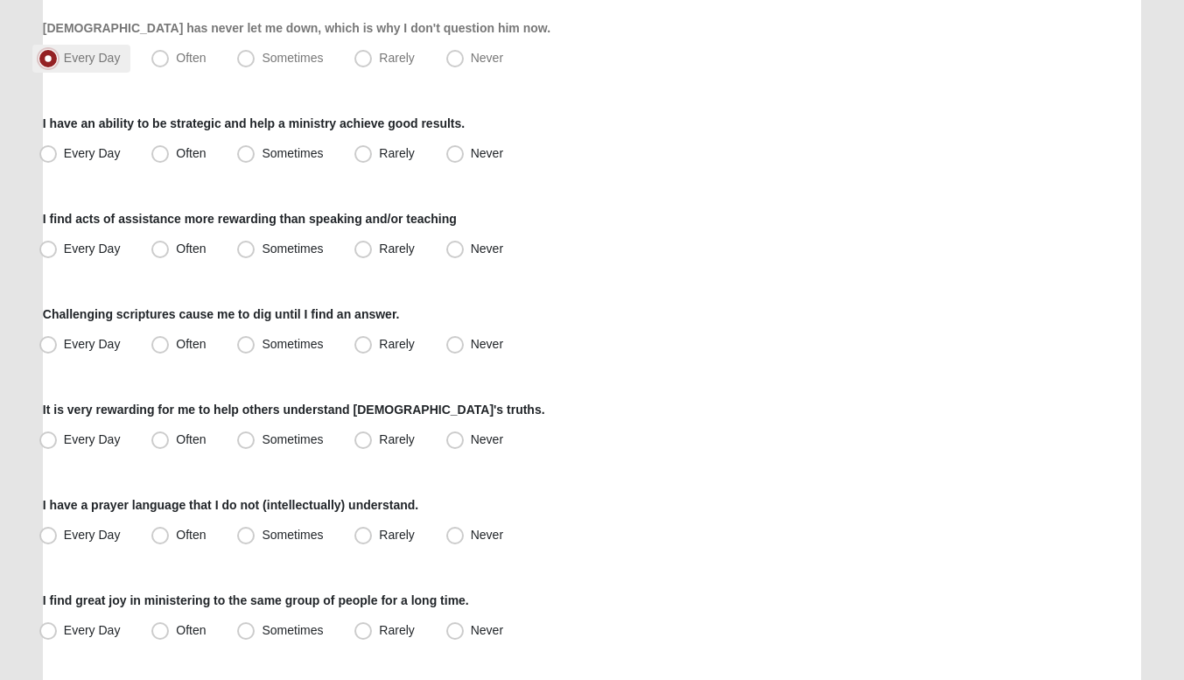
scroll to position [429, 0]
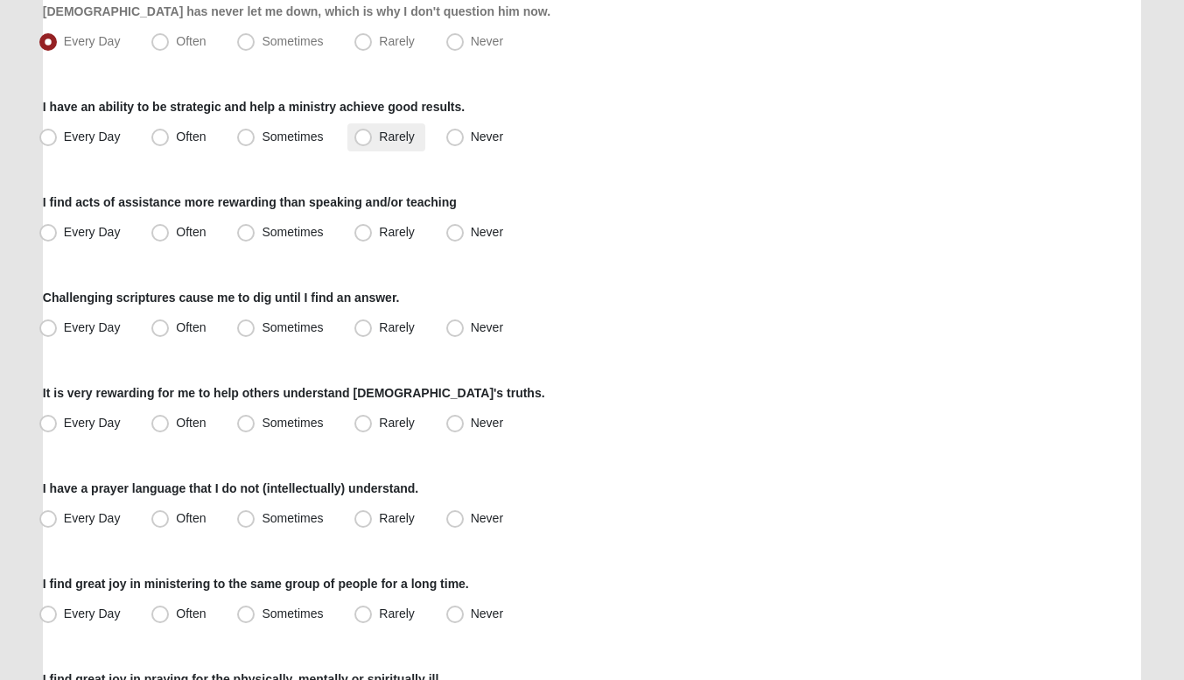
click at [364, 126] on label "Rarely" at bounding box center [385, 137] width 77 height 28
click at [364, 131] on input "Rarely" at bounding box center [366, 136] width 11 height 11
radio input "true"
click at [87, 229] on span "Every Day" at bounding box center [92, 232] width 57 height 14
click at [58, 229] on input "Every Day" at bounding box center [51, 232] width 11 height 11
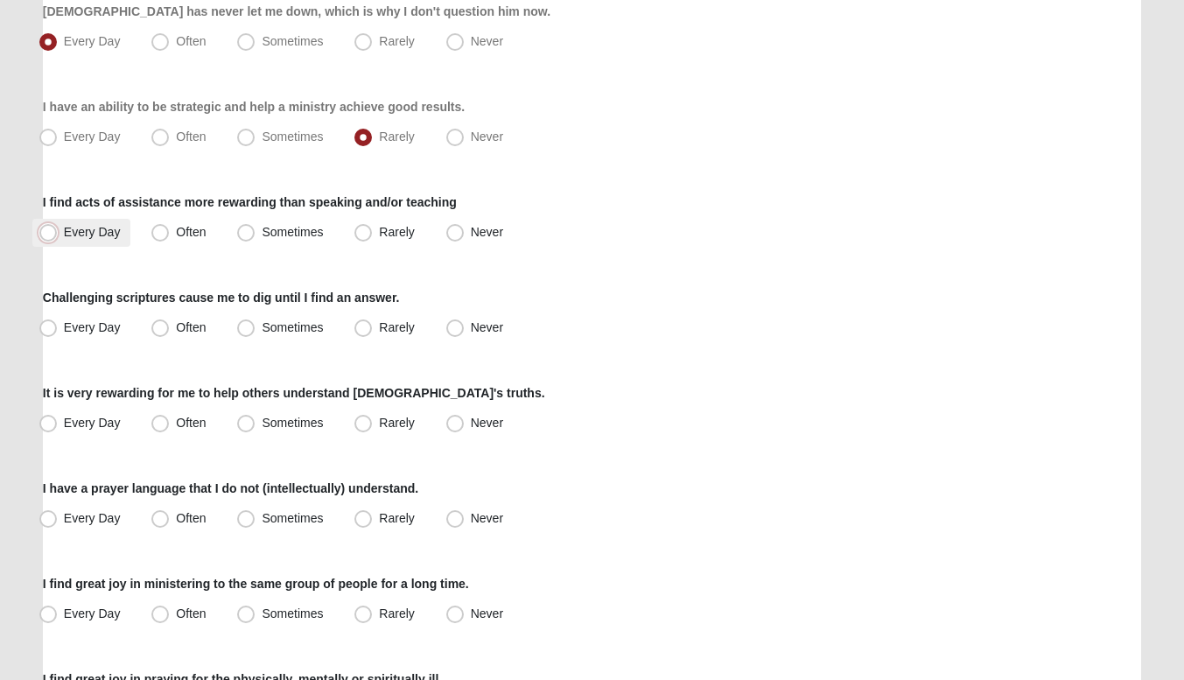
radio input "true"
click at [176, 238] on span "Often" at bounding box center [191, 232] width 30 height 14
click at [158, 238] on input "Often" at bounding box center [163, 232] width 11 height 11
radio input "true"
click at [255, 342] on div "Respond to these items quickly and don’t overthink them. Usually your first res…" at bounding box center [592, 502] width 1098 height 1578
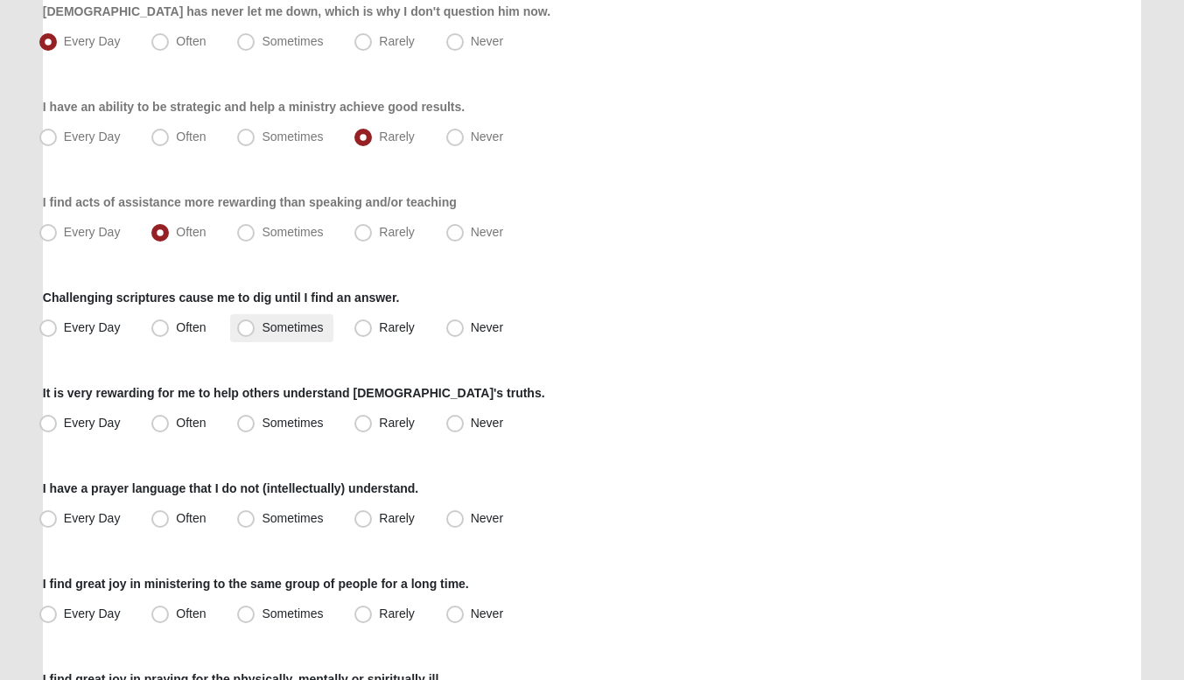
click at [262, 334] on span "Sometimes" at bounding box center [292, 327] width 61 height 14
click at [252, 333] on input "Sometimes" at bounding box center [249, 327] width 11 height 11
radio input "true"
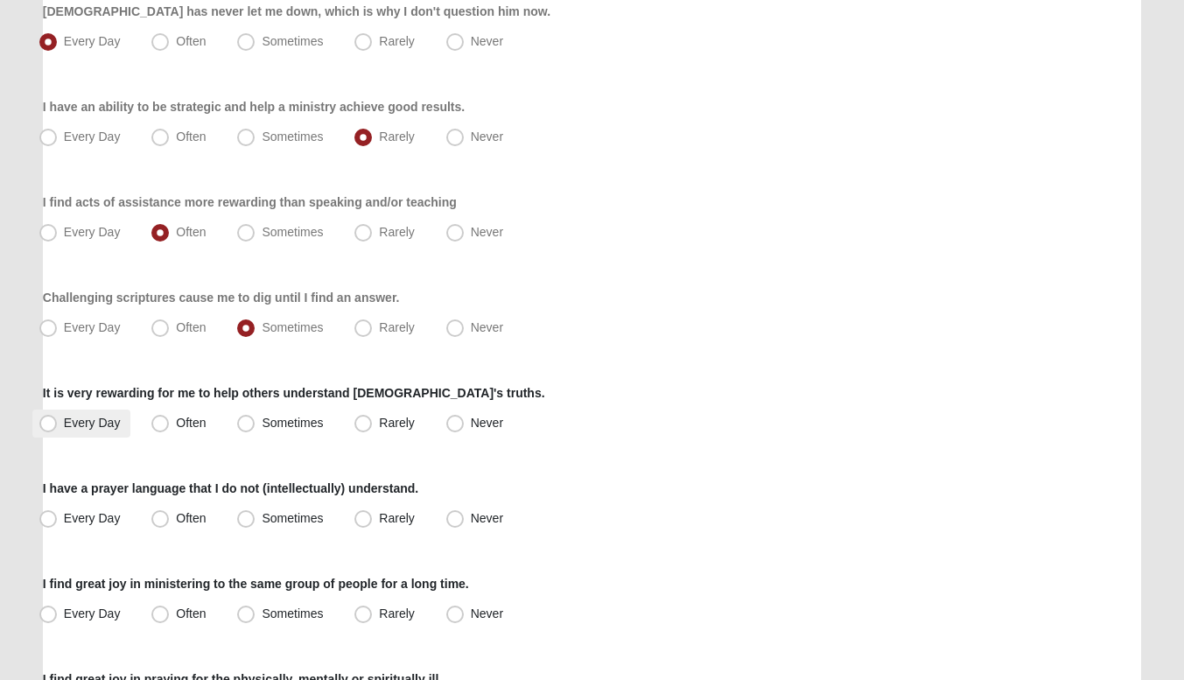
click at [103, 416] on span "Every Day" at bounding box center [92, 423] width 57 height 14
click at [58, 417] on input "Every Day" at bounding box center [51, 422] width 11 height 11
radio input "true"
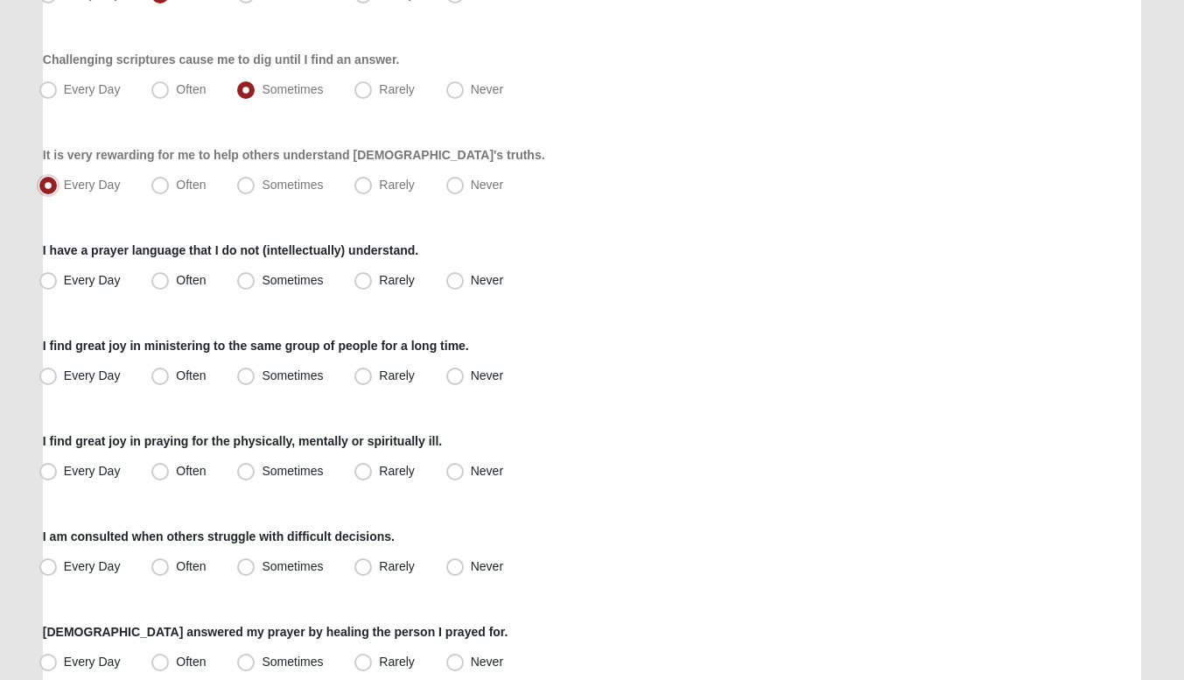
scroll to position [701, 0]
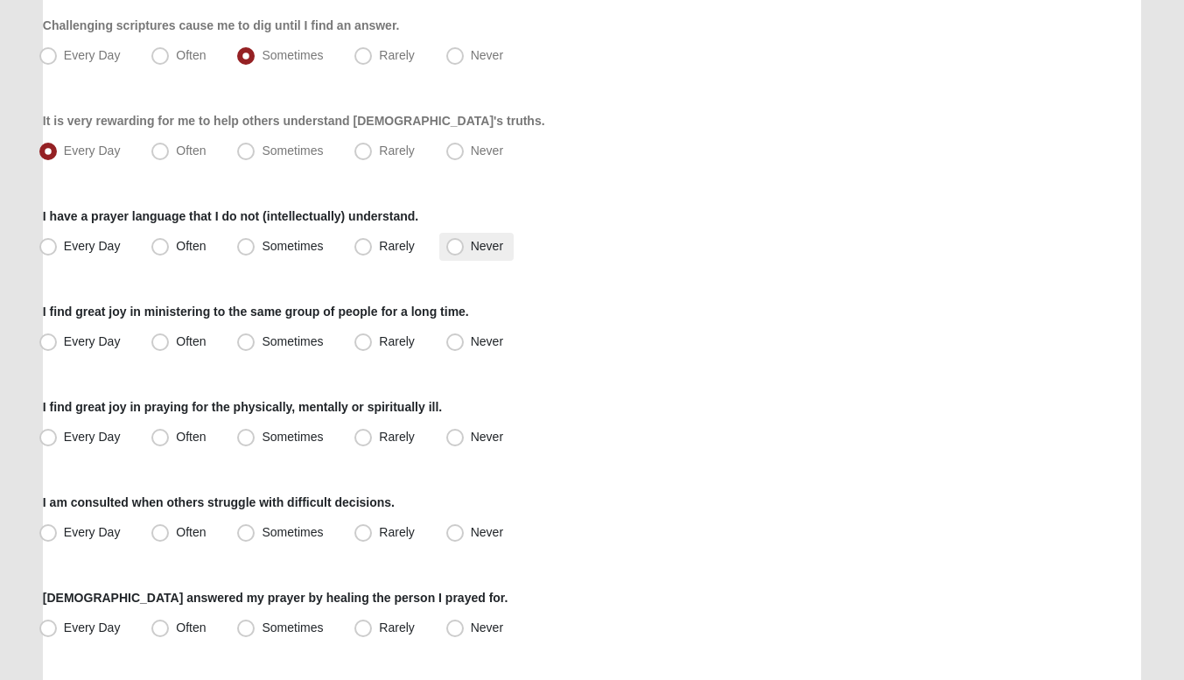
click at [471, 241] on span "Never" at bounding box center [487, 246] width 32 height 14
click at [463, 241] on input "Never" at bounding box center [458, 246] width 11 height 11
radio input "true"
click at [215, 336] on label "Often" at bounding box center [180, 342] width 72 height 28
click at [170, 336] on input "Often" at bounding box center [163, 341] width 11 height 11
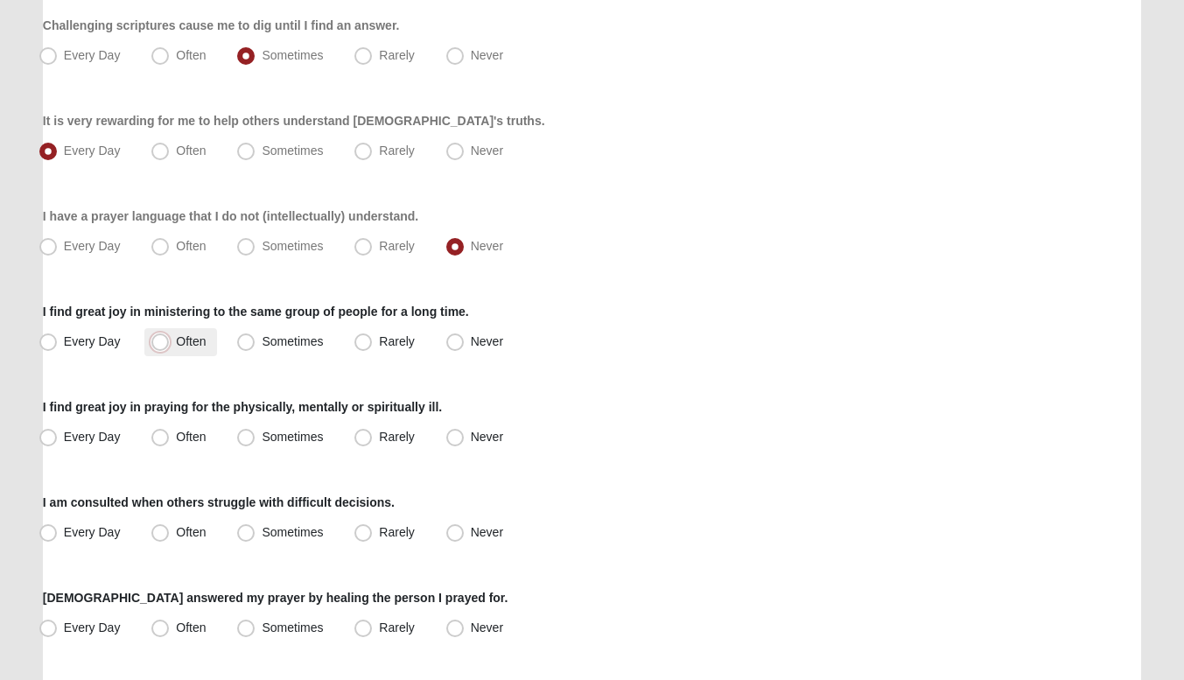
radio input "true"
click at [101, 437] on span "Every Day" at bounding box center [92, 437] width 57 height 14
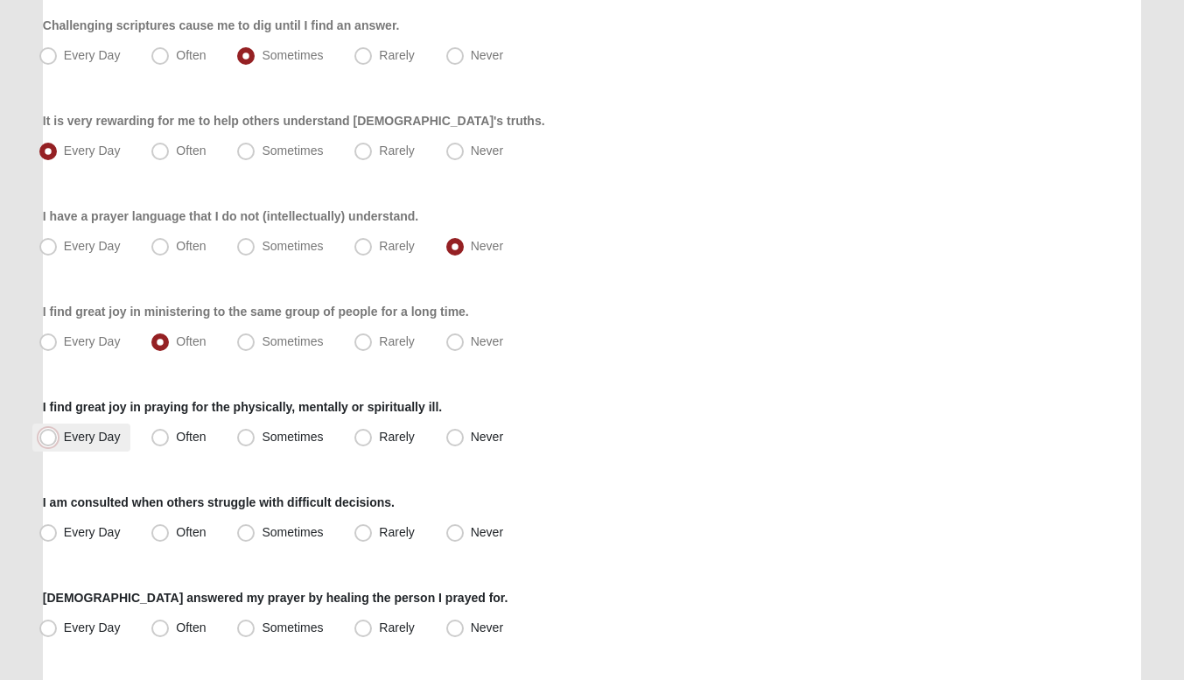
click at [58, 437] on input "Every Day" at bounding box center [51, 436] width 11 height 11
radio input "true"
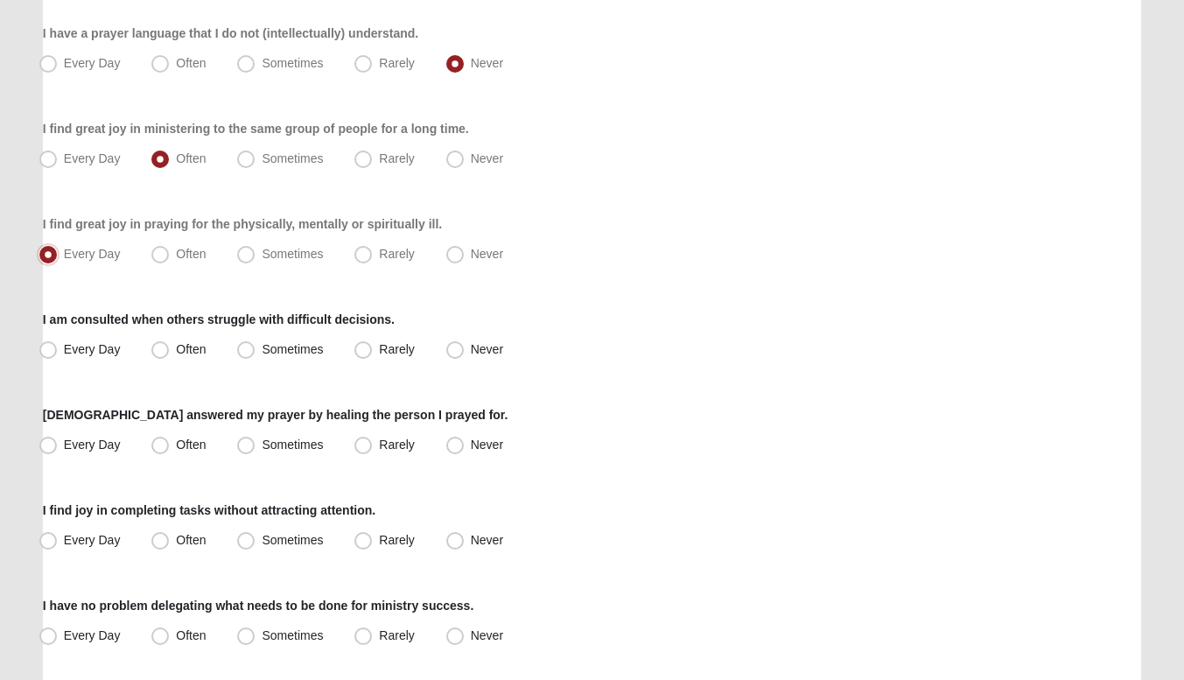
scroll to position [892, 0]
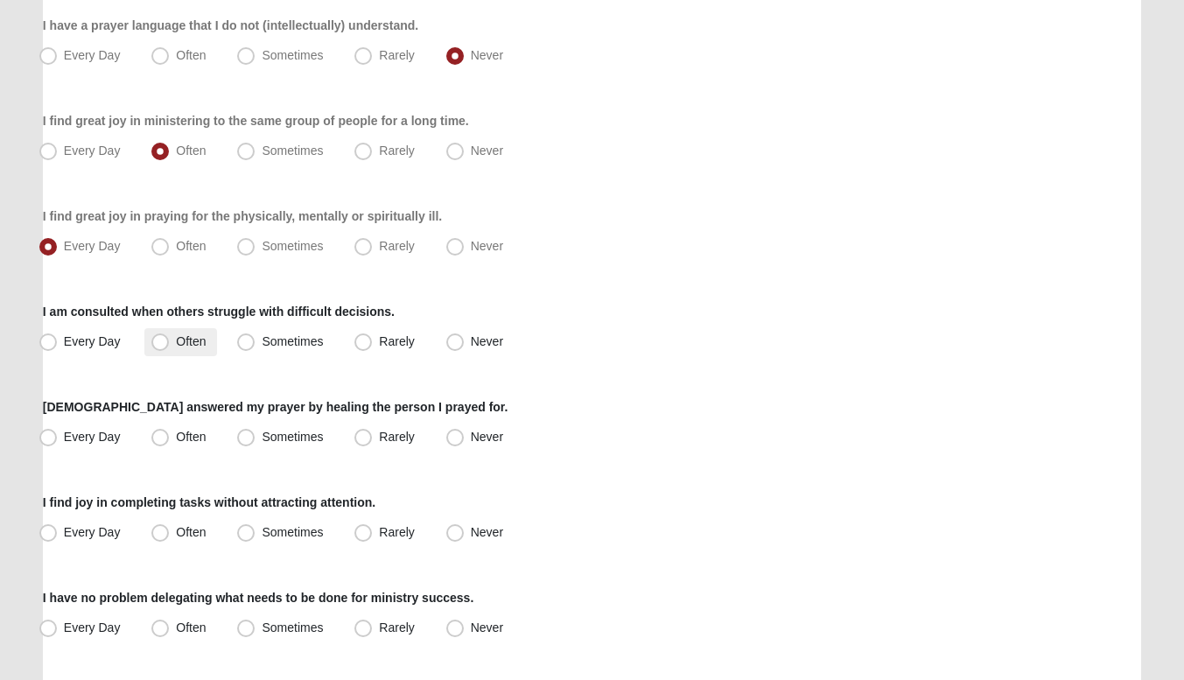
click at [176, 343] on span "Often" at bounding box center [191, 341] width 30 height 14
click at [170, 343] on input "Often" at bounding box center [163, 341] width 11 height 11
radio input "true"
click at [262, 430] on span "Sometimes" at bounding box center [292, 437] width 61 height 14
click at [254, 431] on input "Sometimes" at bounding box center [249, 436] width 11 height 11
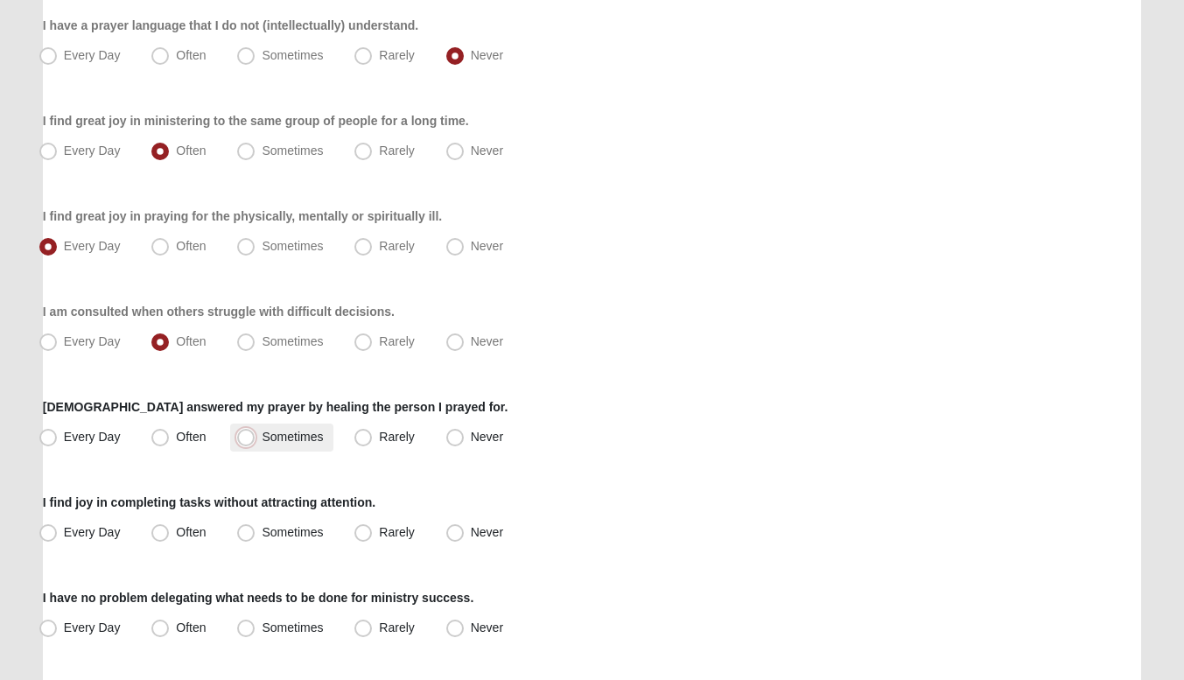
radio input "true"
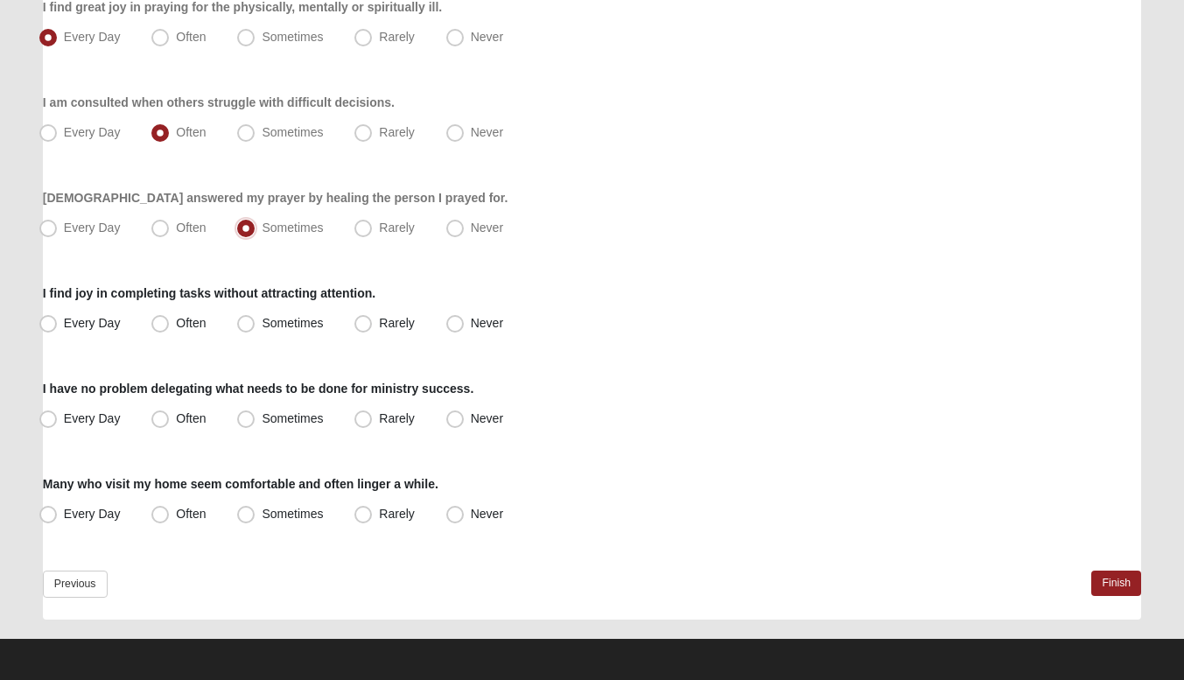
scroll to position [1104, 0]
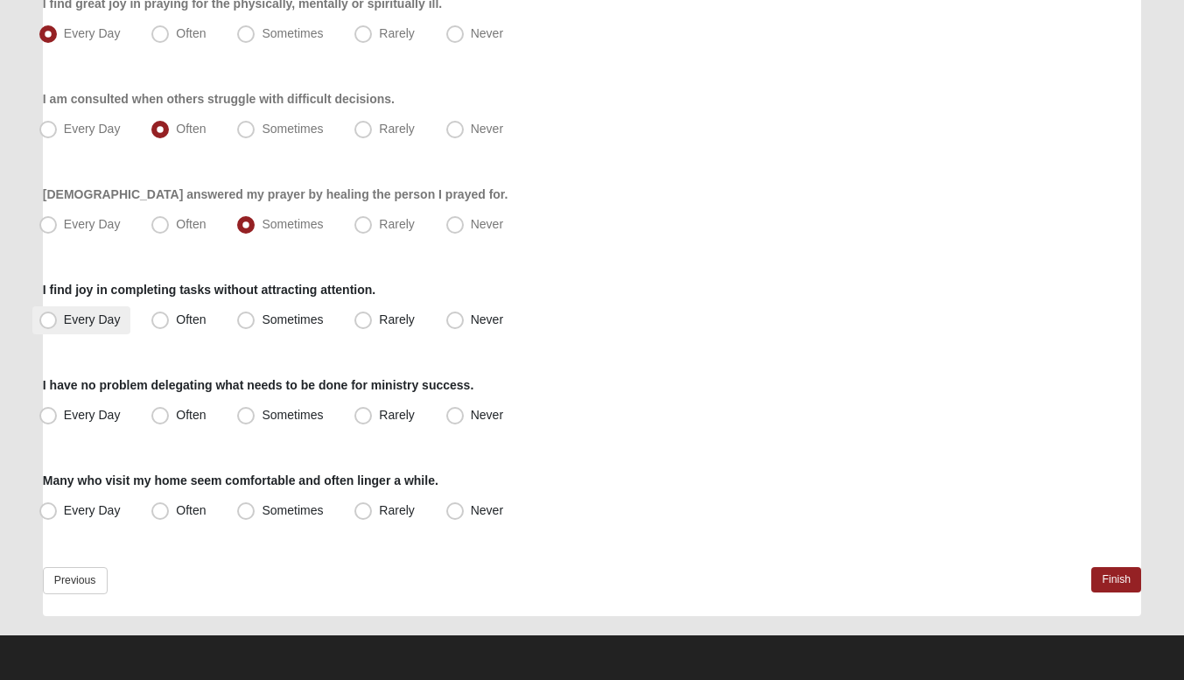
click at [64, 321] on span "Every Day" at bounding box center [92, 319] width 57 height 14
click at [56, 321] on input "Every Day" at bounding box center [51, 319] width 11 height 11
radio input "true"
click at [379, 422] on span "Rarely" at bounding box center [396, 415] width 35 height 14
click at [361, 421] on input "Rarely" at bounding box center [366, 414] width 11 height 11
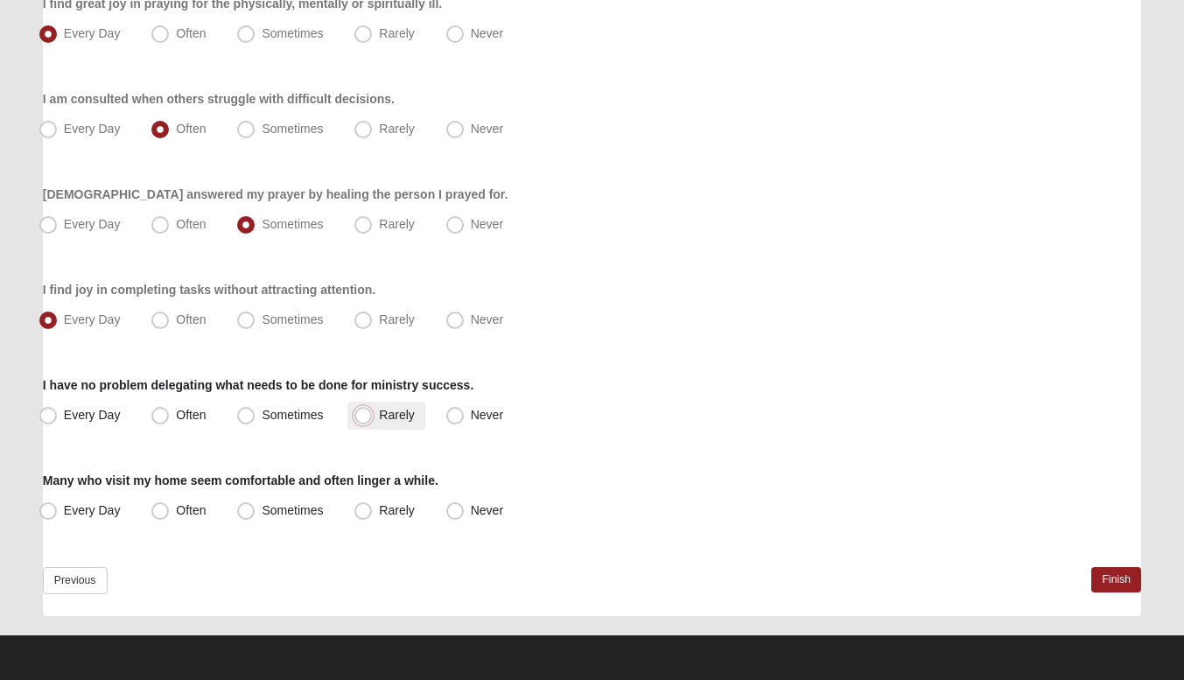
radio input "true"
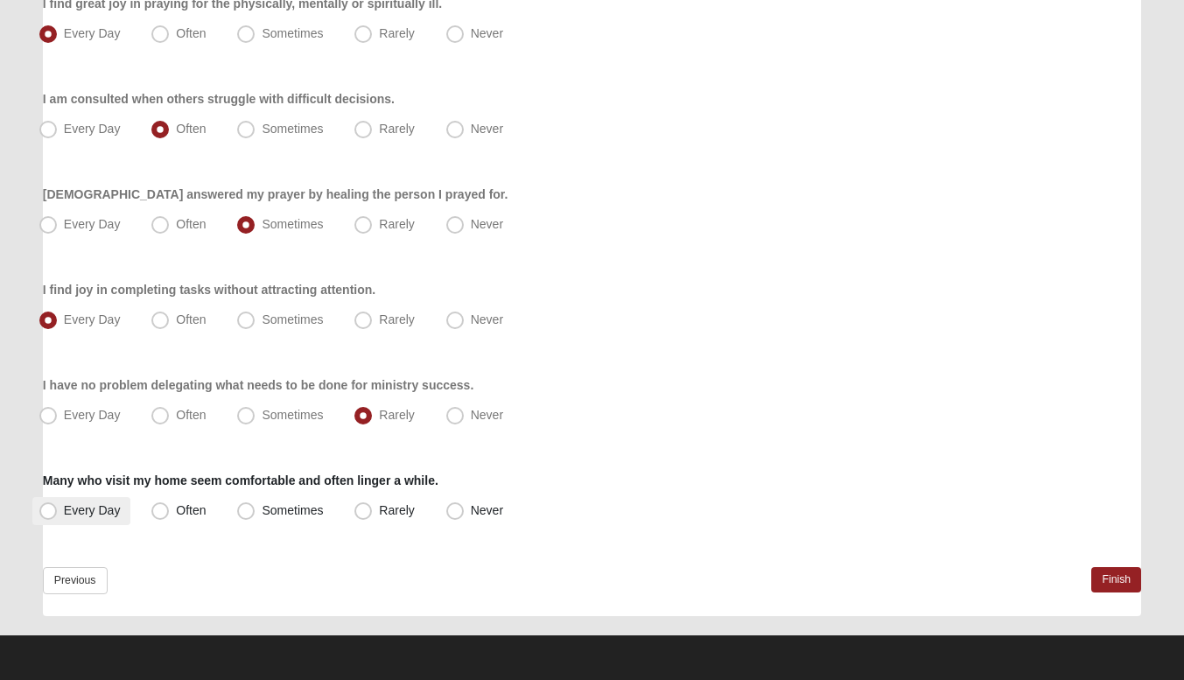
click at [80, 500] on label "Every Day" at bounding box center [81, 511] width 99 height 28
click at [58, 505] on input "Every Day" at bounding box center [51, 510] width 11 height 11
radio input "true"
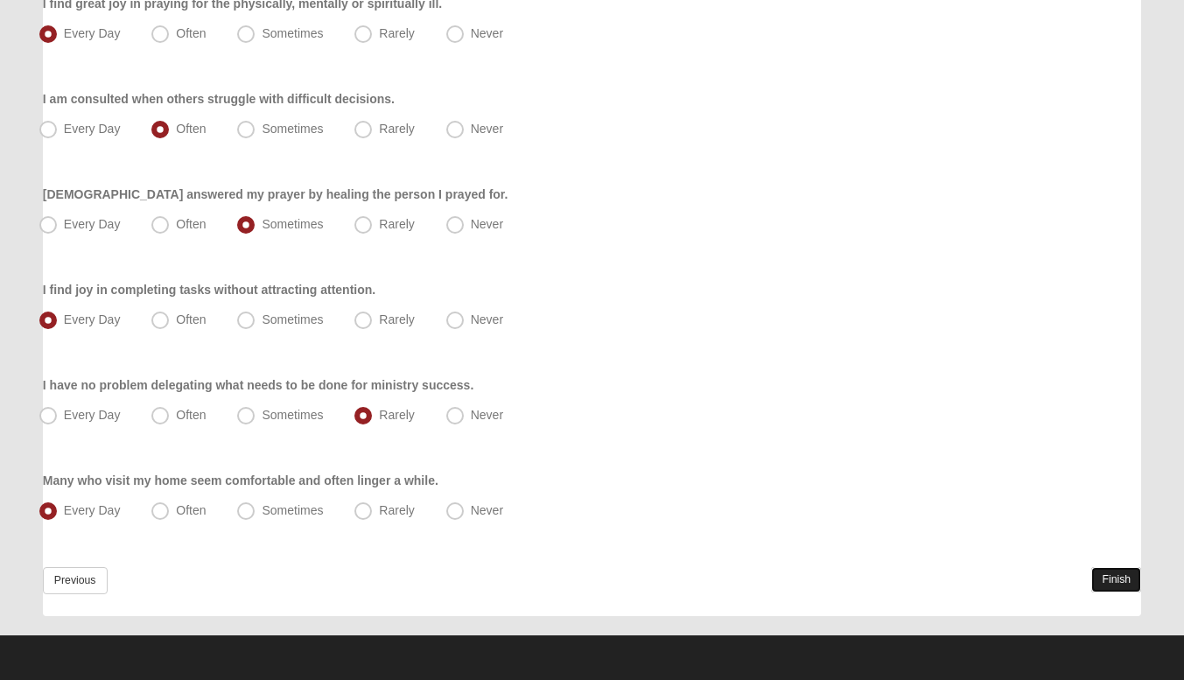
click at [1102, 571] on link "Finish" at bounding box center [1116, 579] width 50 height 25
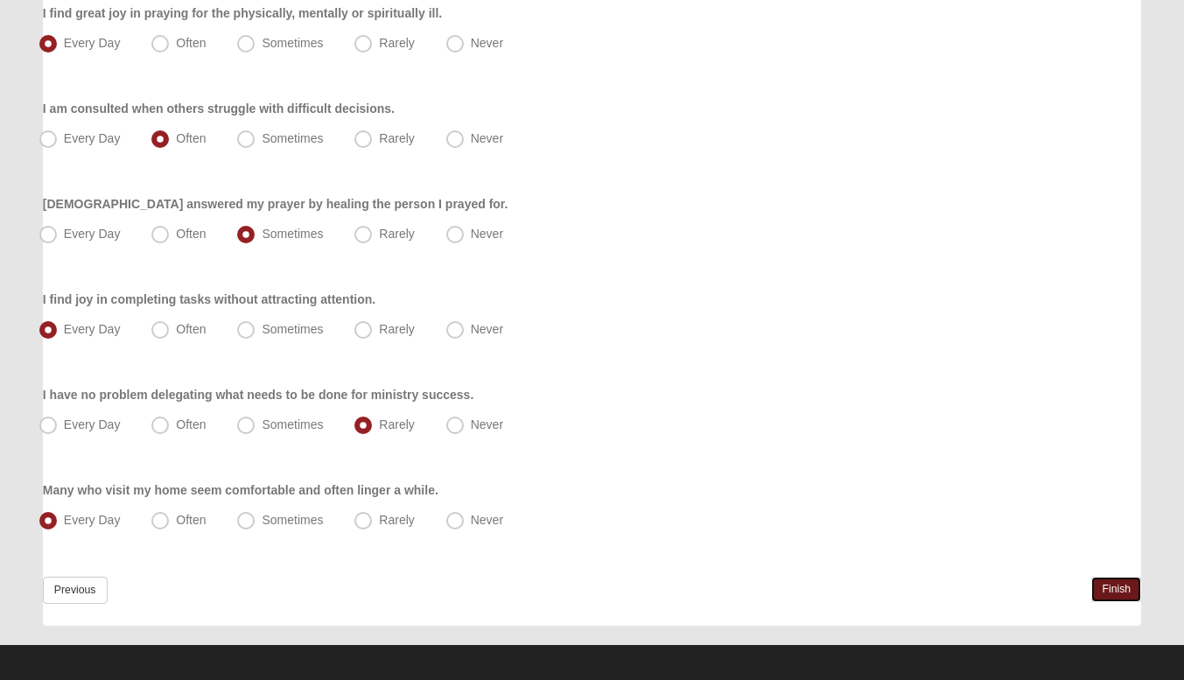
scroll to position [1186, 0]
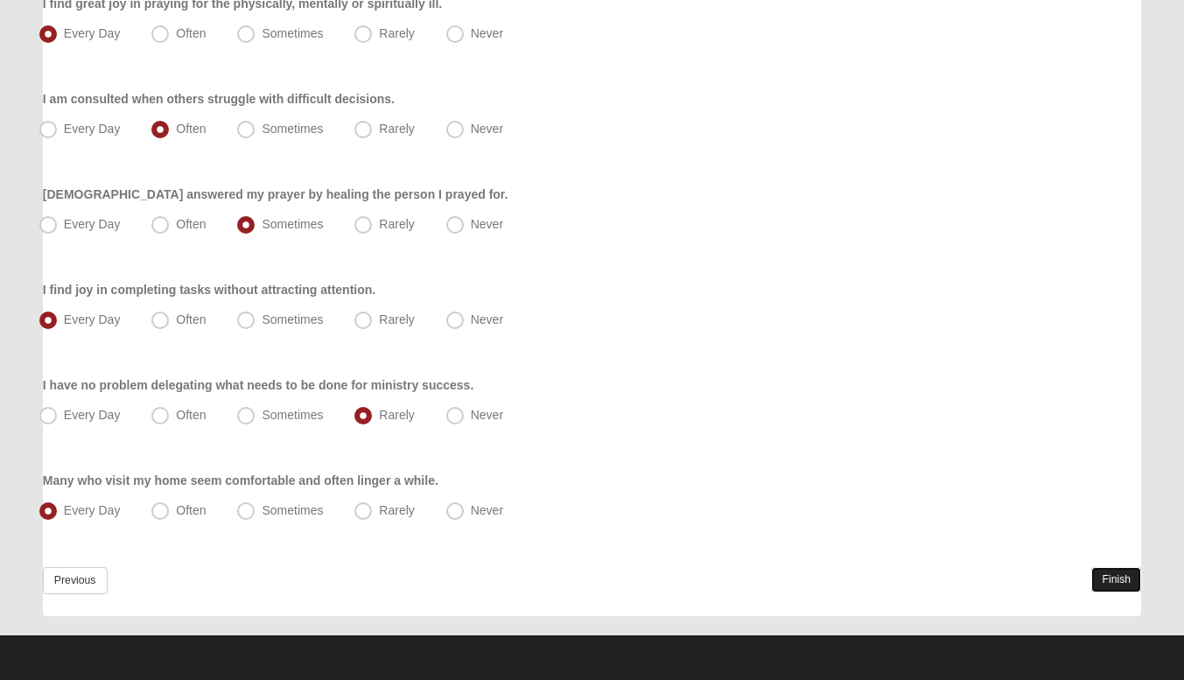
click at [1123, 588] on link "Finish" at bounding box center [1116, 579] width 50 height 25
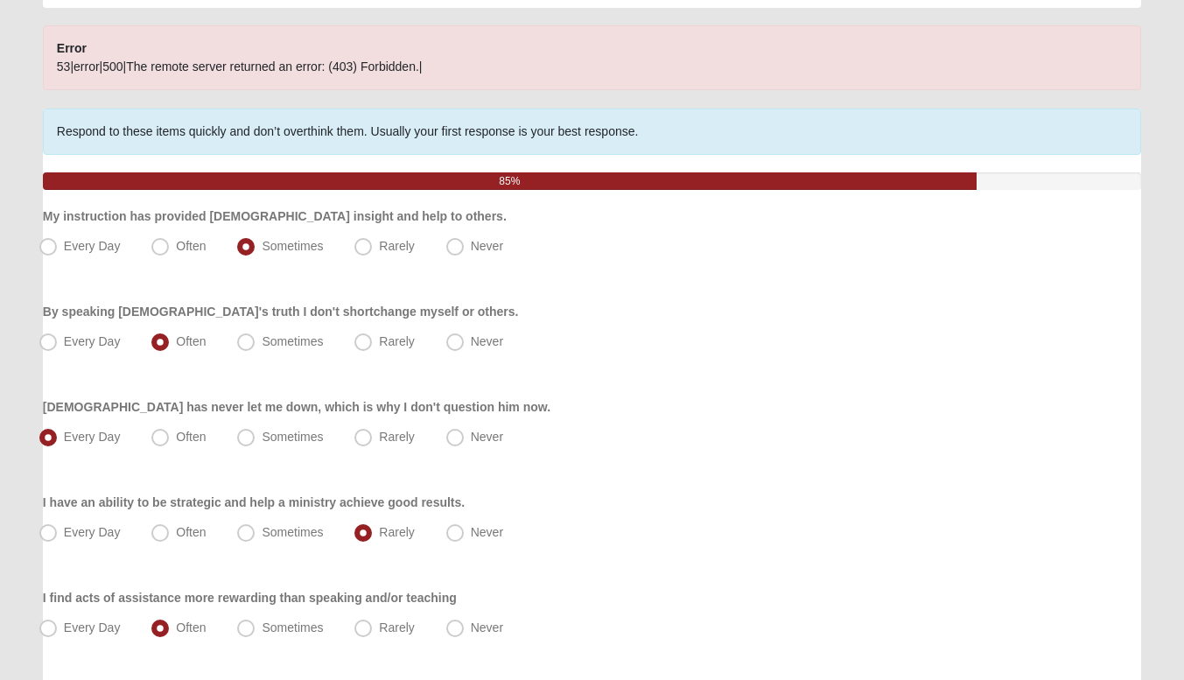
scroll to position [122, 0]
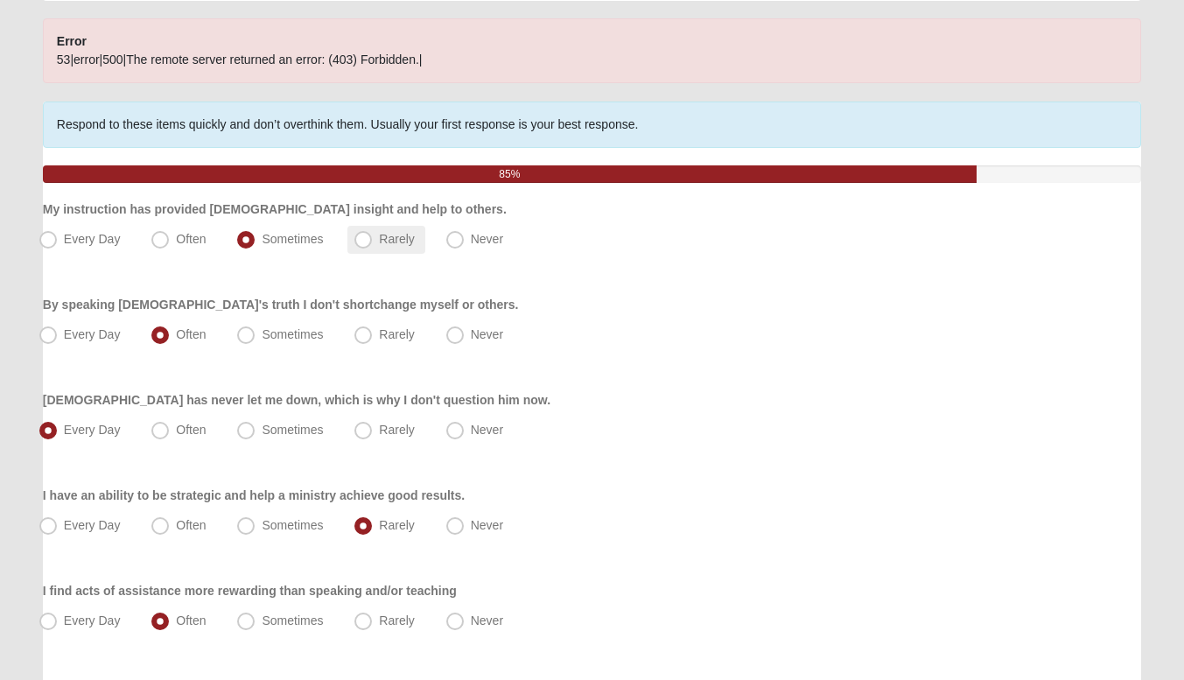
click at [379, 246] on span "Rarely" at bounding box center [396, 239] width 35 height 14
click at [361, 245] on input "Rarely" at bounding box center [366, 239] width 11 height 11
radio input "true"
click at [297, 243] on span "Sometimes" at bounding box center [292, 239] width 61 height 14
click at [255, 243] on input "Sometimes" at bounding box center [249, 239] width 11 height 11
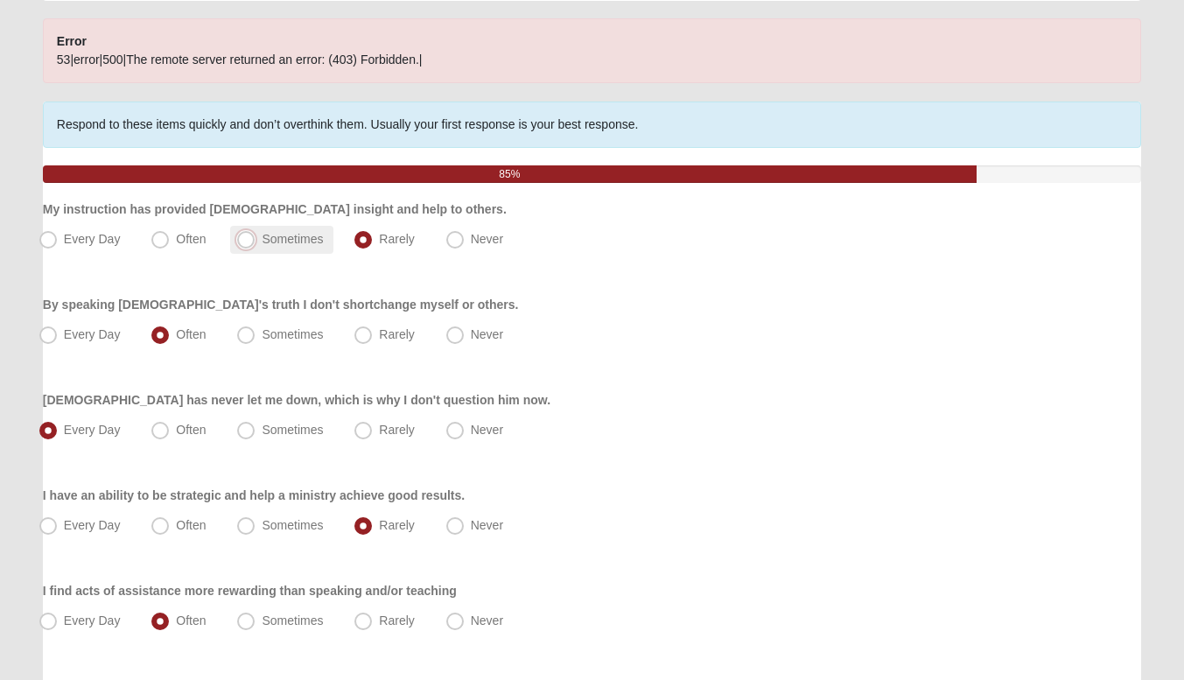
radio input "true"
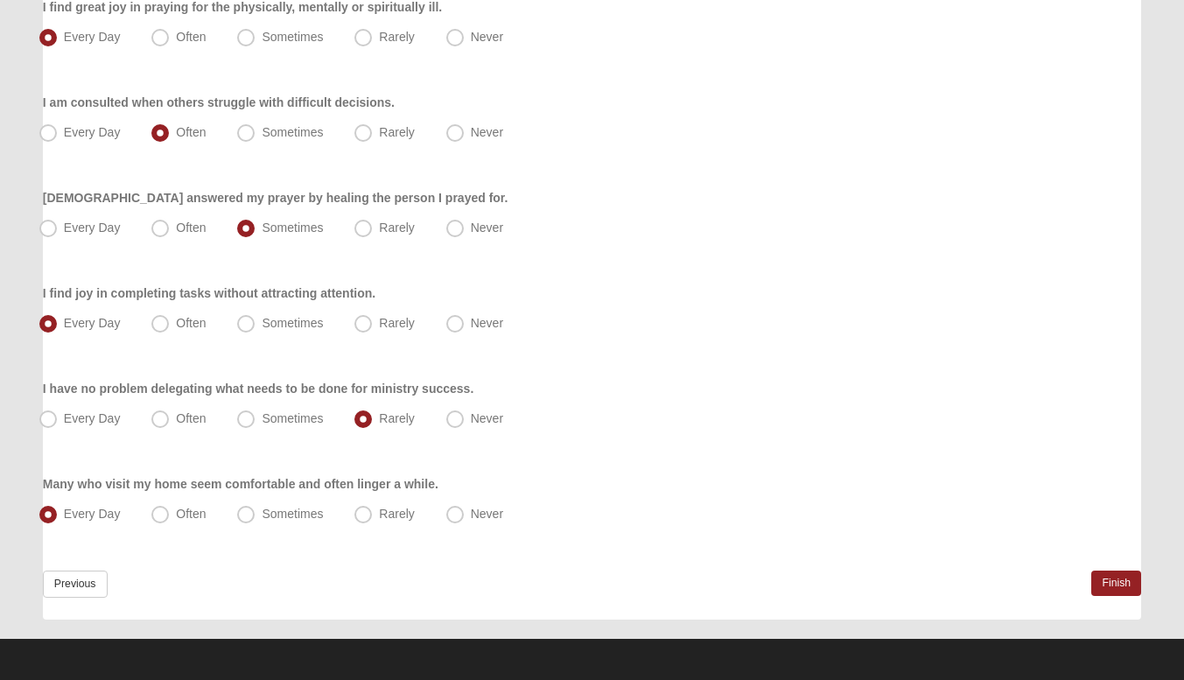
scroll to position [1186, 0]
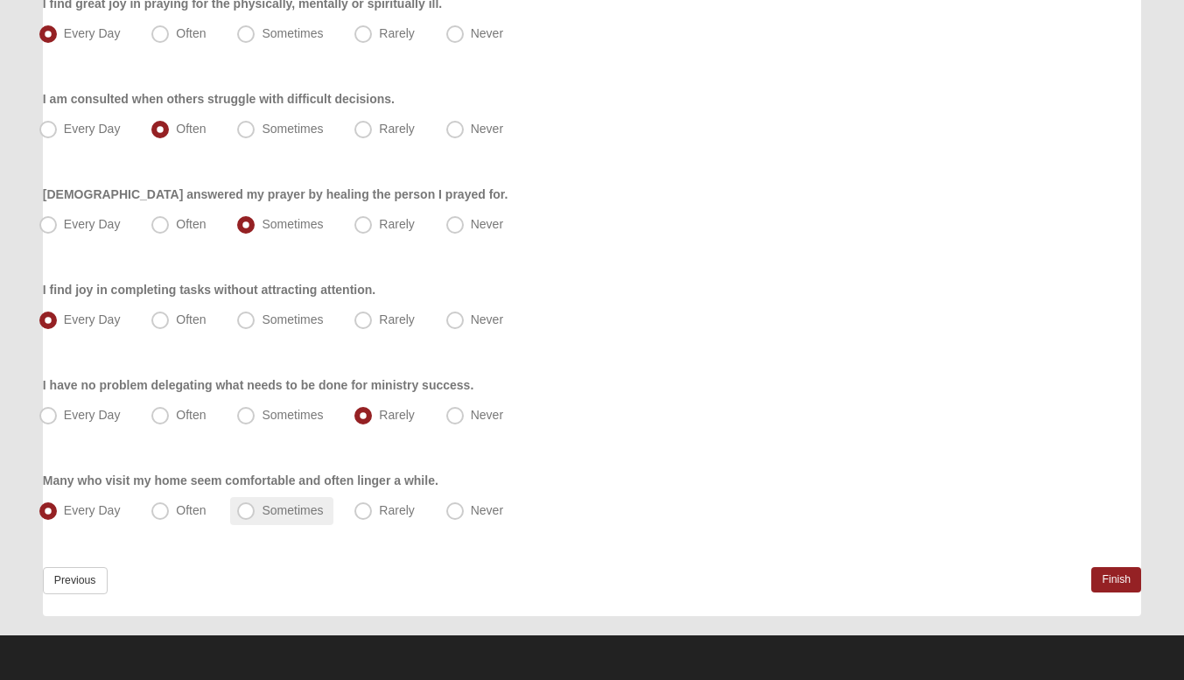
click at [262, 507] on span "Sometimes" at bounding box center [292, 510] width 61 height 14
click at [248, 507] on input "Sometimes" at bounding box center [249, 510] width 11 height 11
radio input "true"
click at [87, 511] on span "Every Day" at bounding box center [92, 510] width 57 height 14
click at [58, 511] on input "Every Day" at bounding box center [51, 510] width 11 height 11
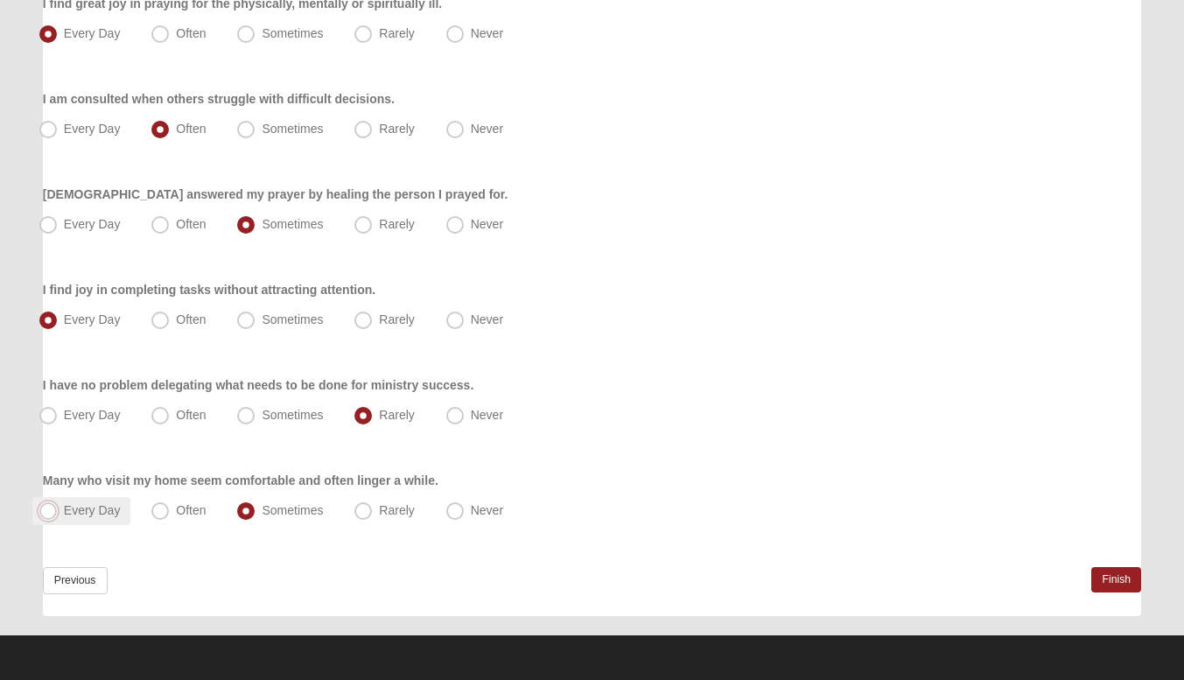
radio input "true"
click at [1117, 581] on link "Finish" at bounding box center [1116, 579] width 50 height 25
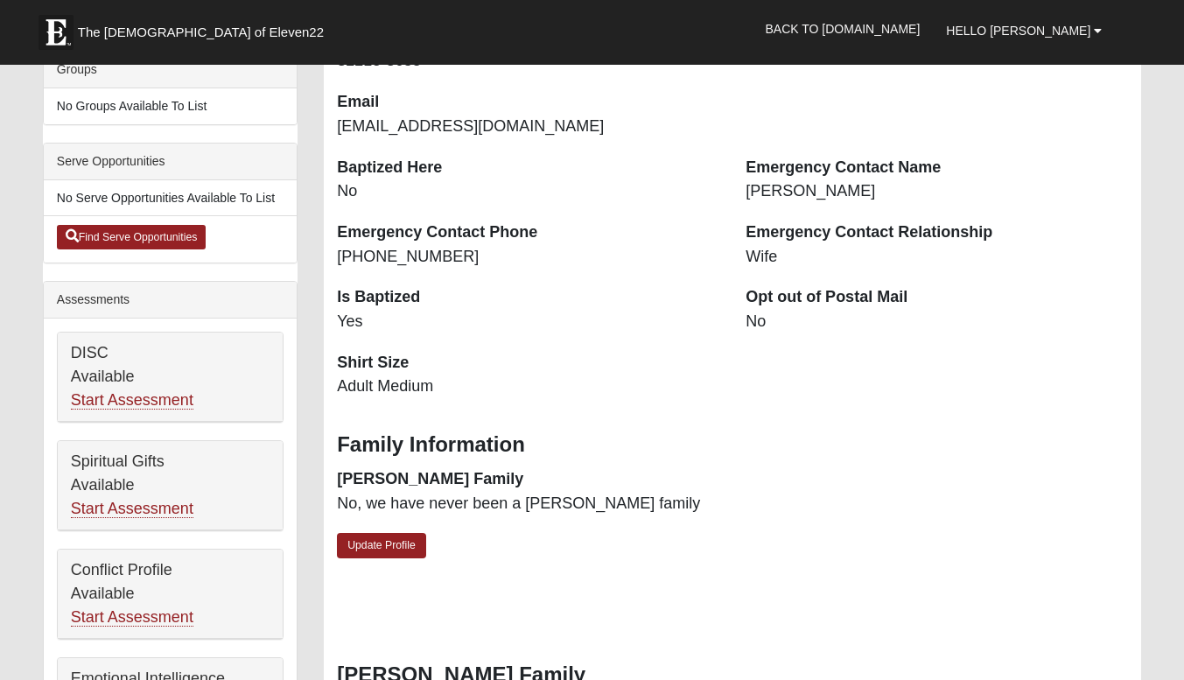
scroll to position [430, 0]
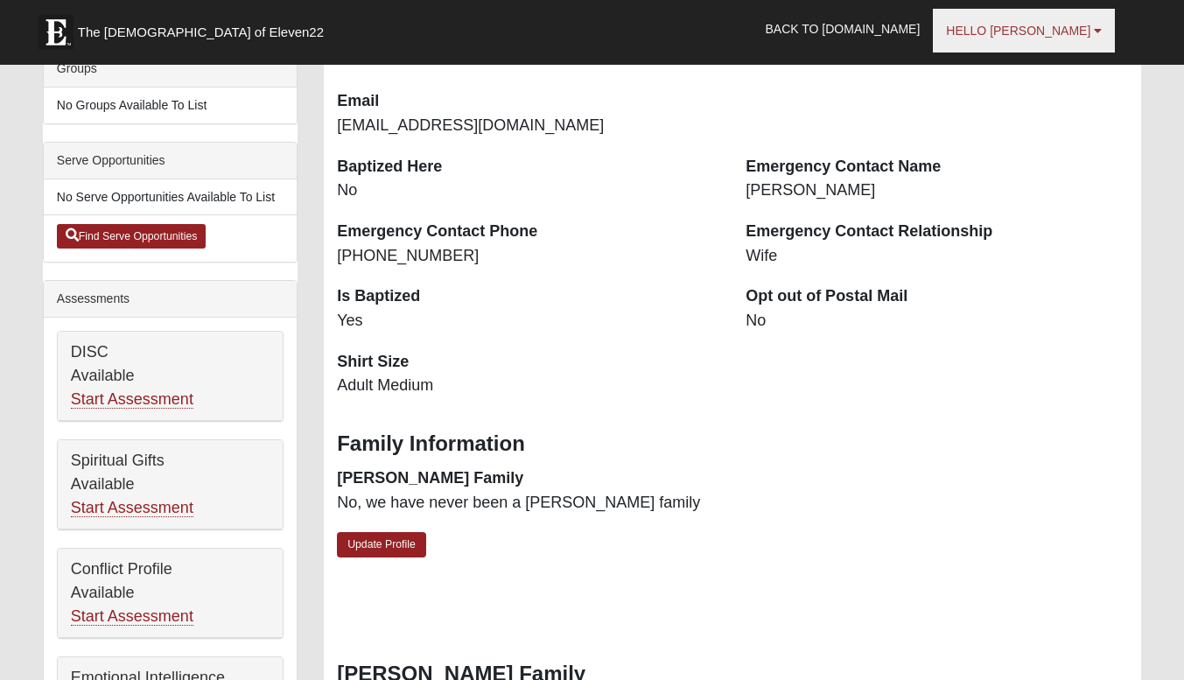
click at [996, 37] on link "Hello [PERSON_NAME]" at bounding box center [1024, 31] width 182 height 44
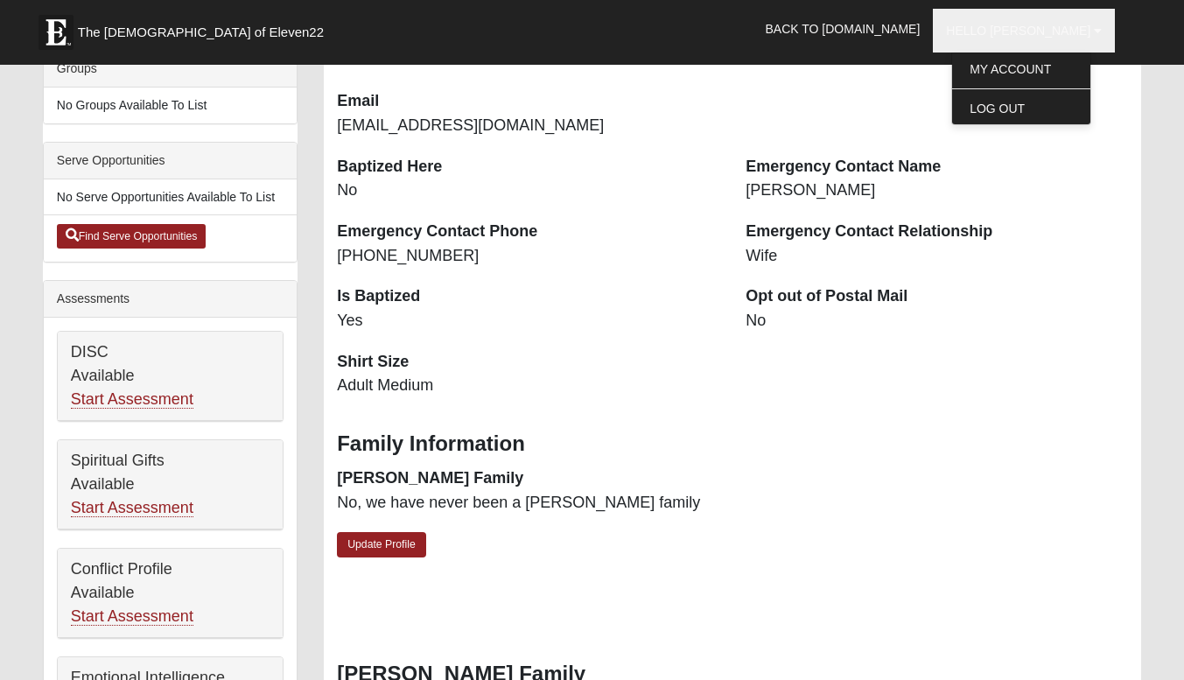
click at [658, 351] on dt "Shirt Size" at bounding box center [528, 362] width 382 height 23
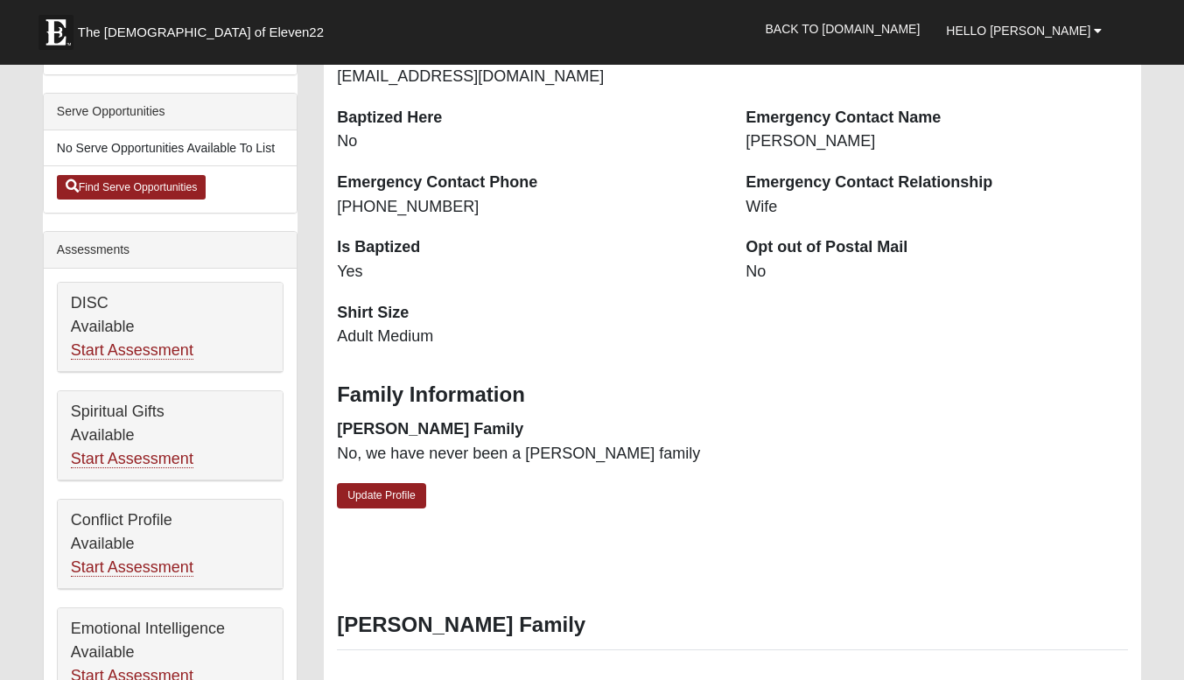
scroll to position [0, 0]
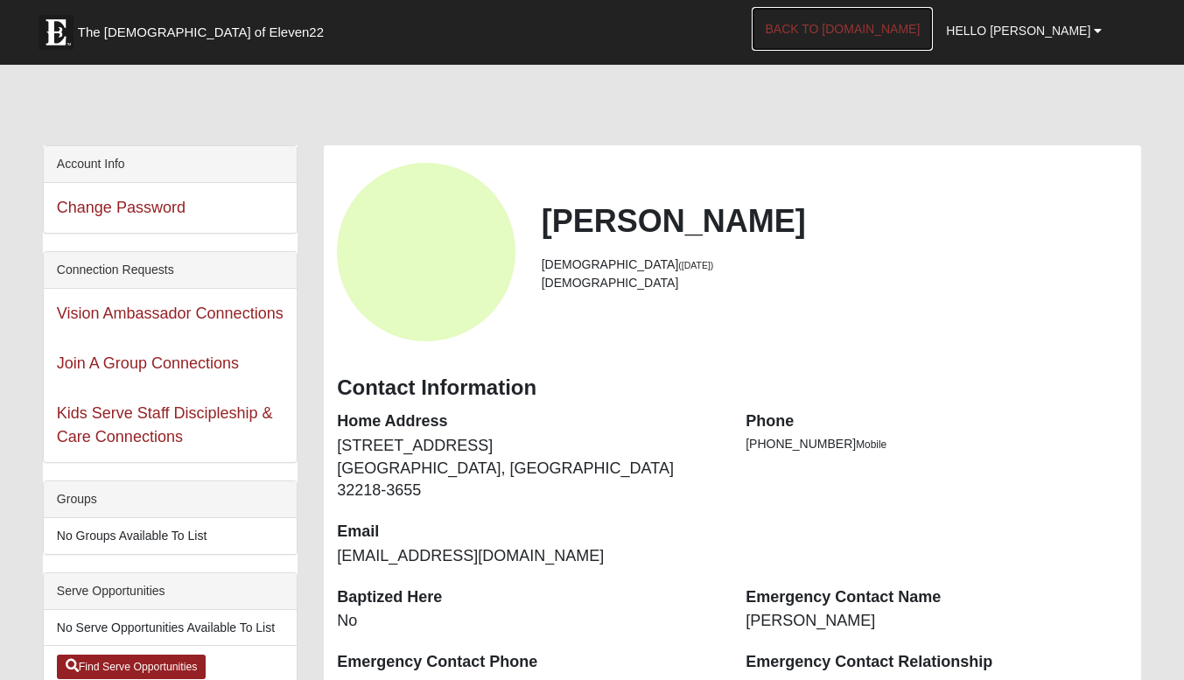
click at [933, 32] on link "Back to [DOMAIN_NAME]" at bounding box center [842, 29] width 181 height 44
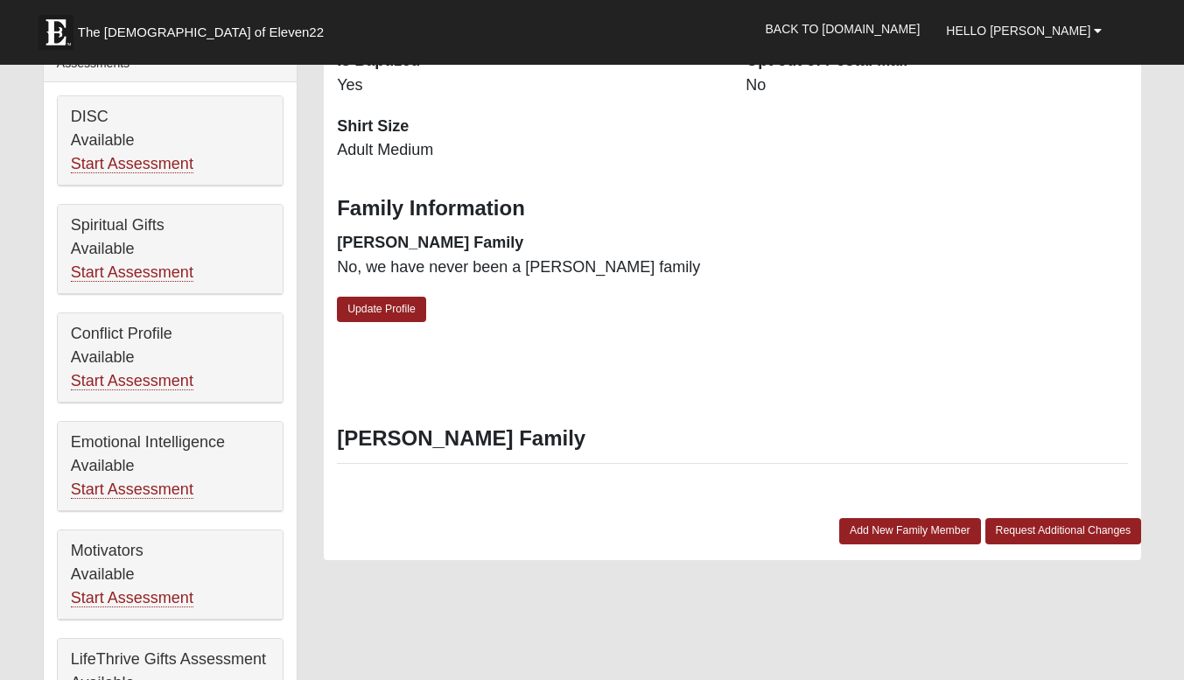
scroll to position [667, 0]
click at [151, 267] on link "Start Assessment" at bounding box center [132, 271] width 122 height 18
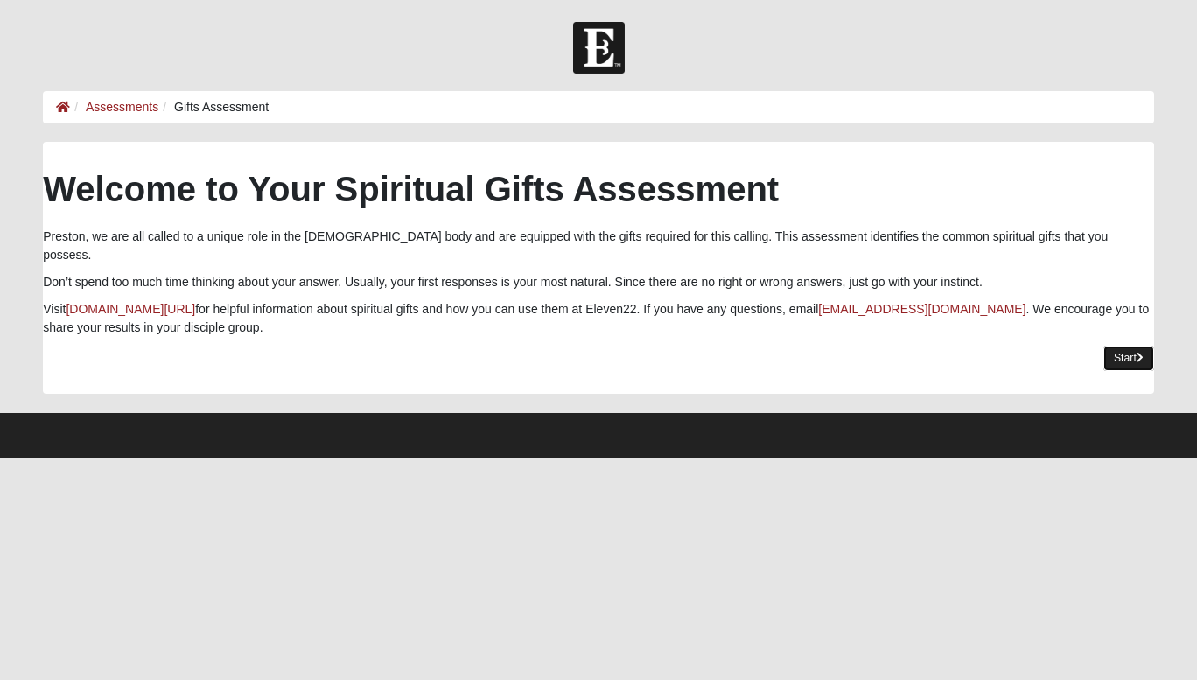
click at [1123, 346] on link "Start" at bounding box center [1128, 358] width 51 height 25
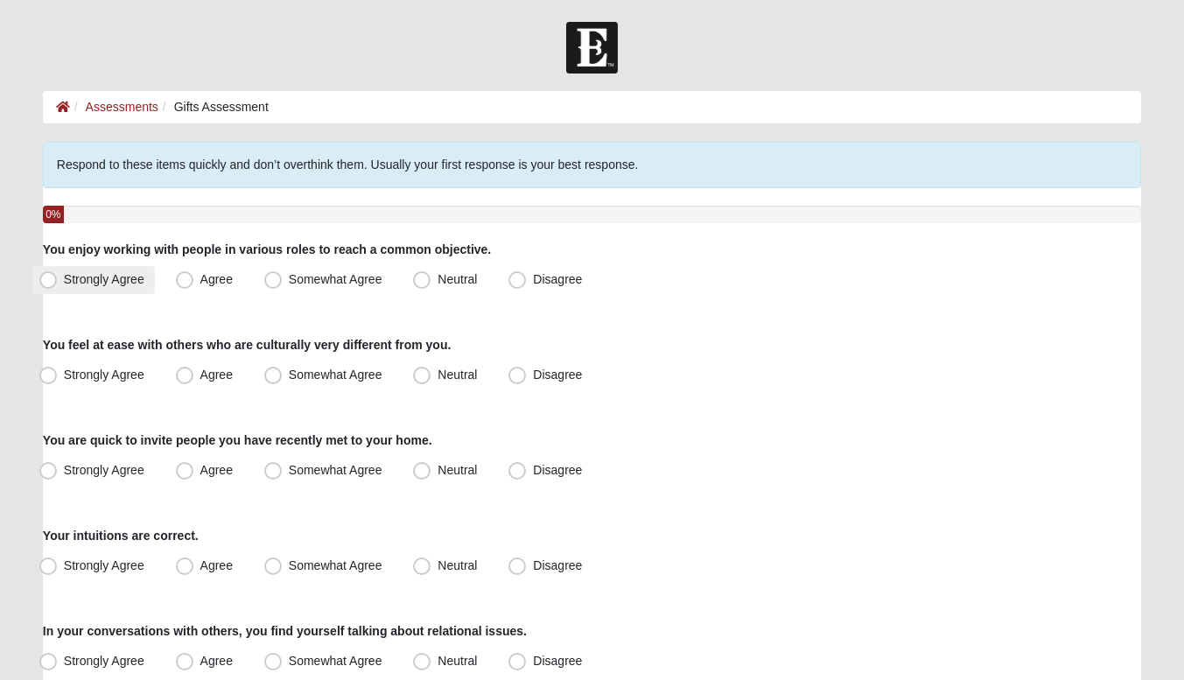
click at [86, 288] on label "Strongly Agree" at bounding box center [93, 280] width 122 height 28
click at [58, 285] on input "Strongly Agree" at bounding box center [51, 279] width 11 height 11
radio input "true"
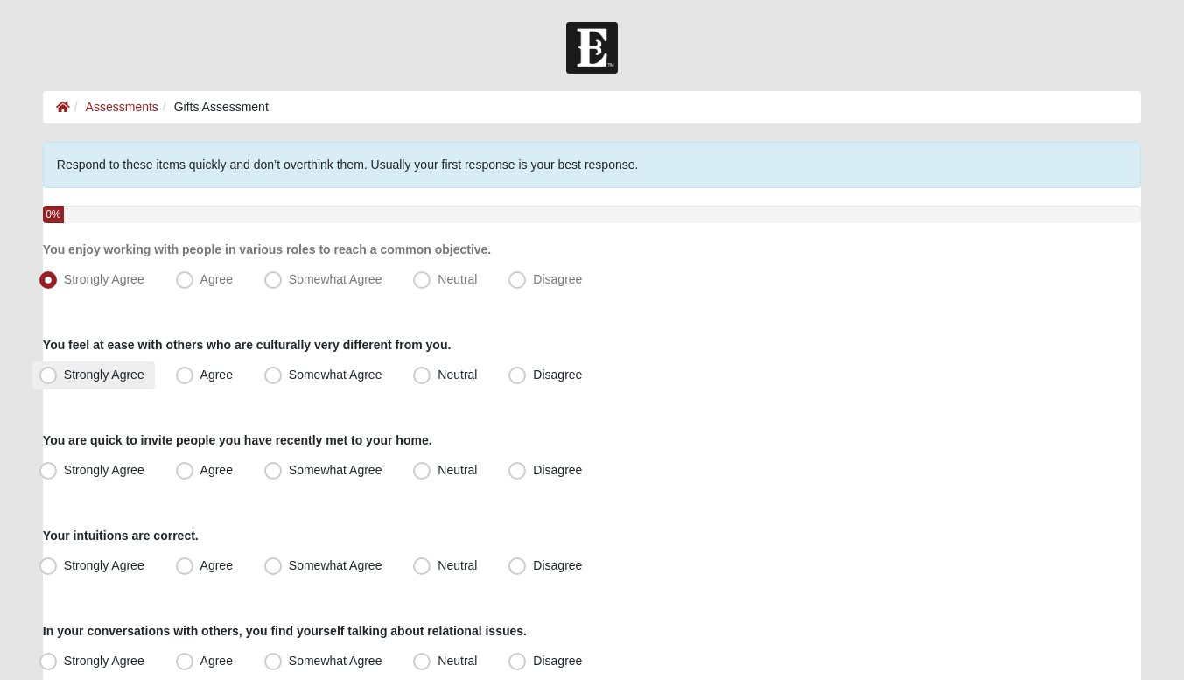
click at [87, 373] on span "Strongly Agree" at bounding box center [104, 374] width 80 height 14
click at [58, 373] on input "Strongly Agree" at bounding box center [51, 374] width 11 height 11
radio input "true"
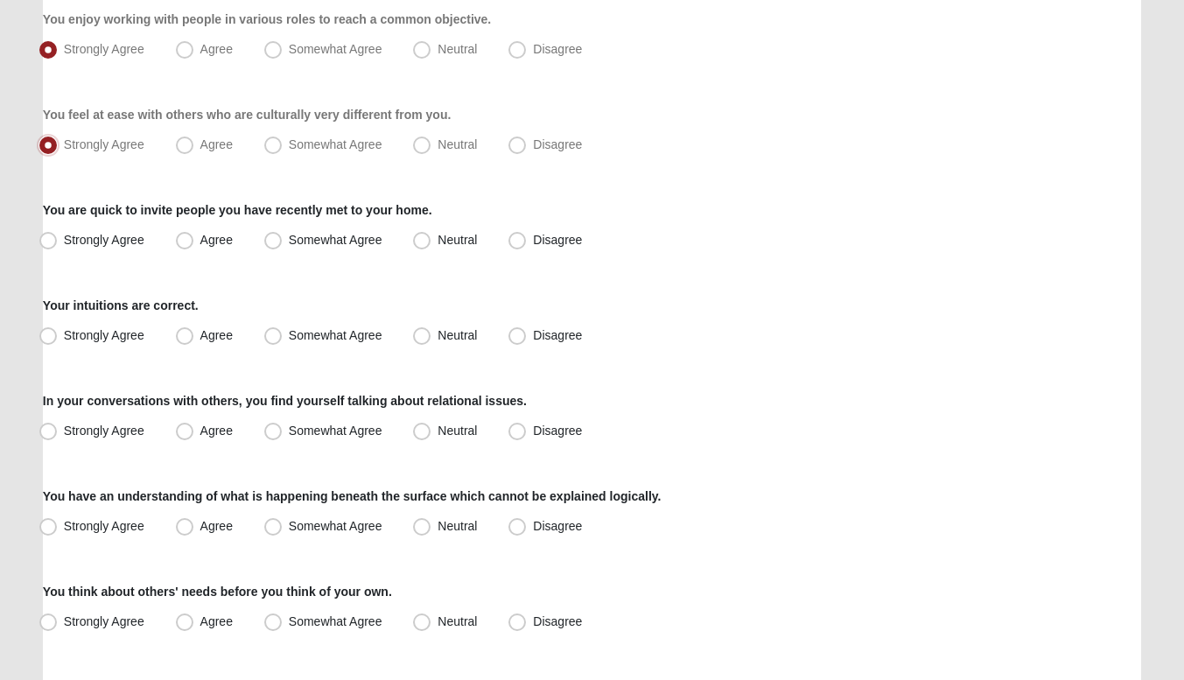
scroll to position [242, 0]
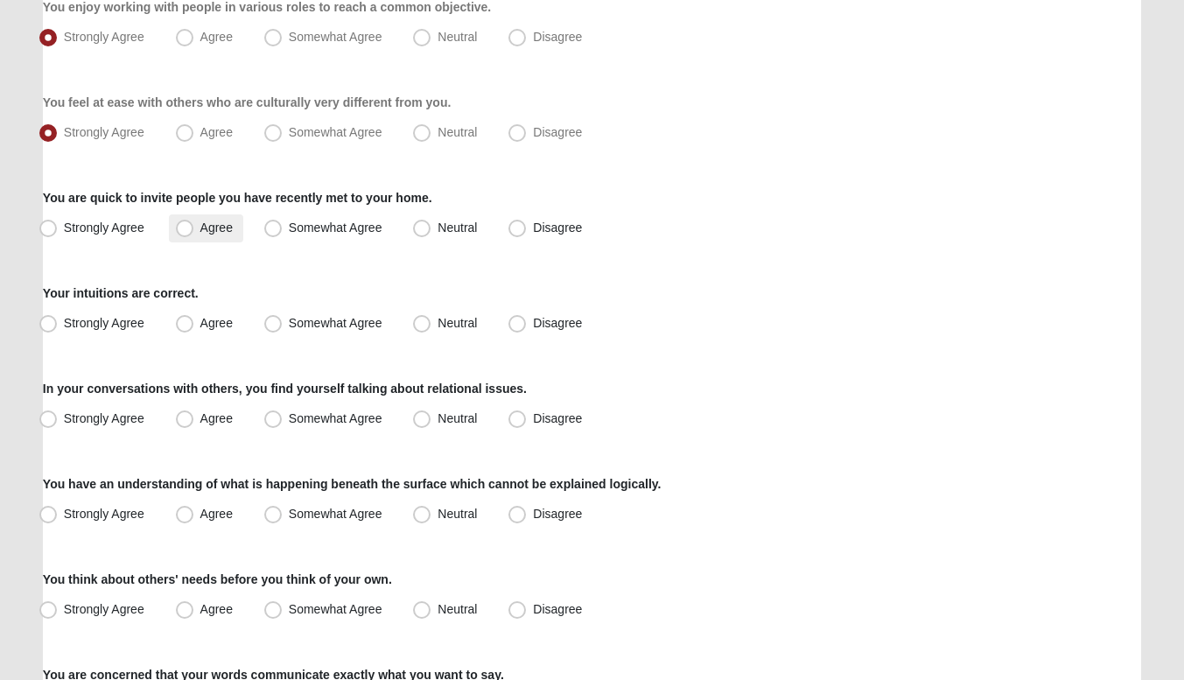
click at [199, 226] on label "Agree" at bounding box center [206, 228] width 74 height 28
click at [194, 226] on input "Agree" at bounding box center [188, 227] width 11 height 11
radio input "true"
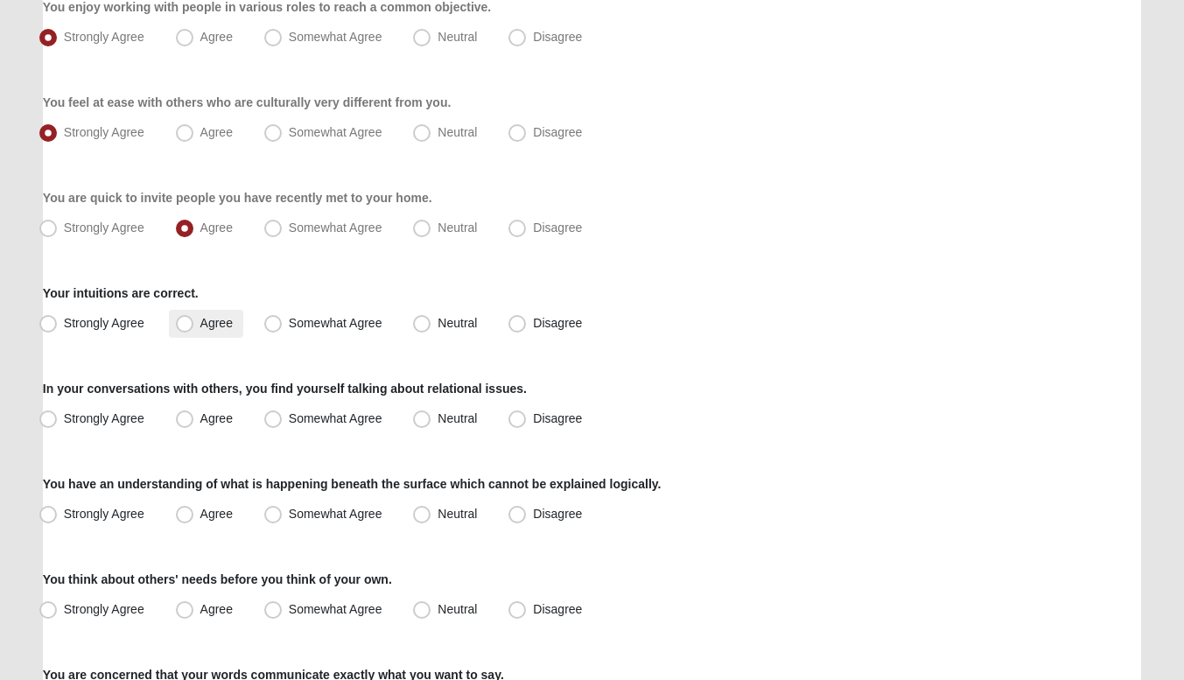
click at [206, 311] on label "Agree" at bounding box center [206, 324] width 74 height 28
click at [194, 318] on input "Agree" at bounding box center [188, 323] width 11 height 11
radio input "true"
click at [423, 428] on label "Neutral" at bounding box center [446, 419] width 81 height 28
click at [423, 424] on input "Neutral" at bounding box center [425, 418] width 11 height 11
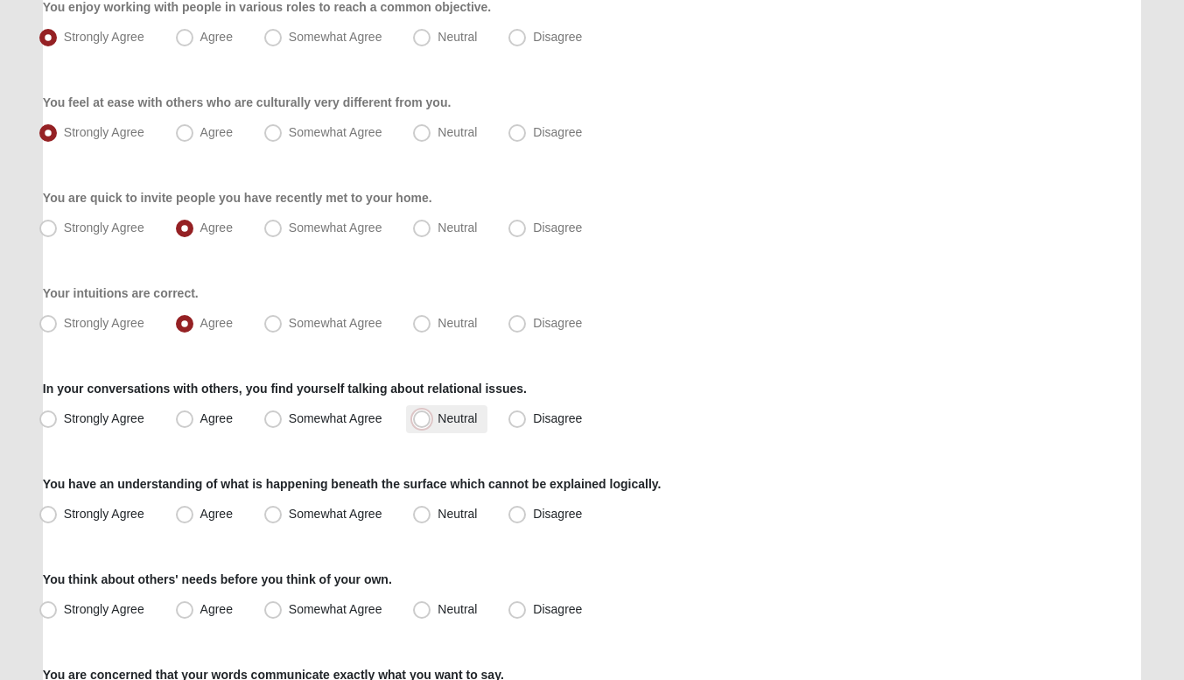
radio input "true"
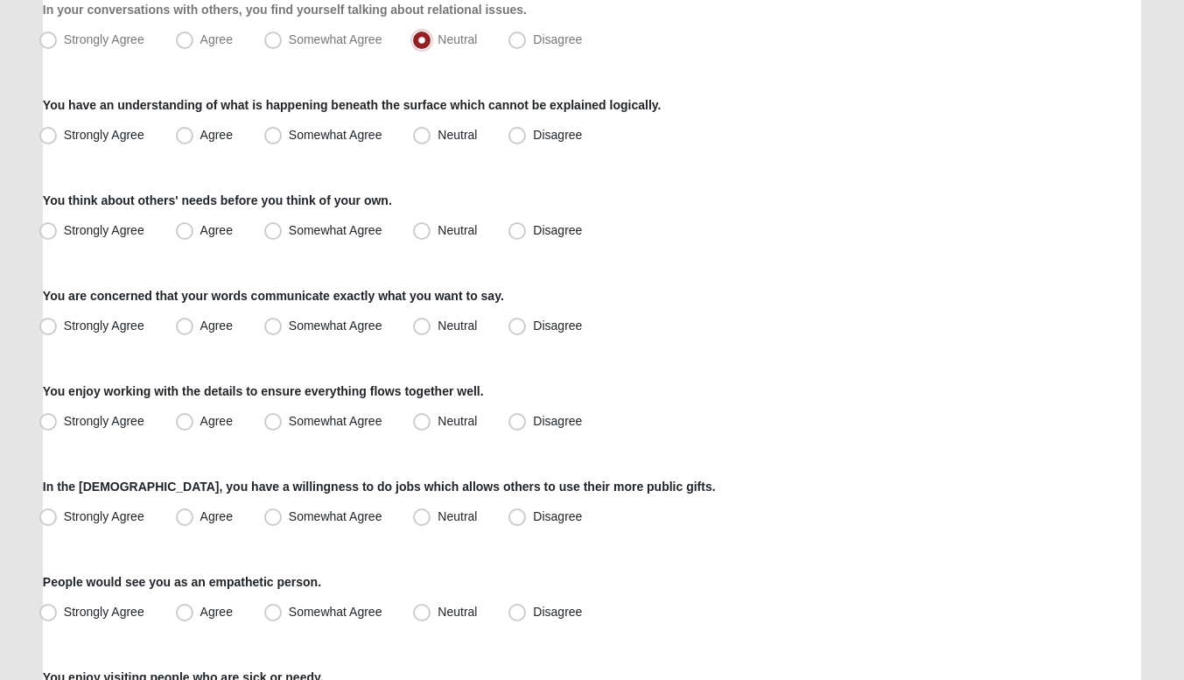
scroll to position [633, 0]
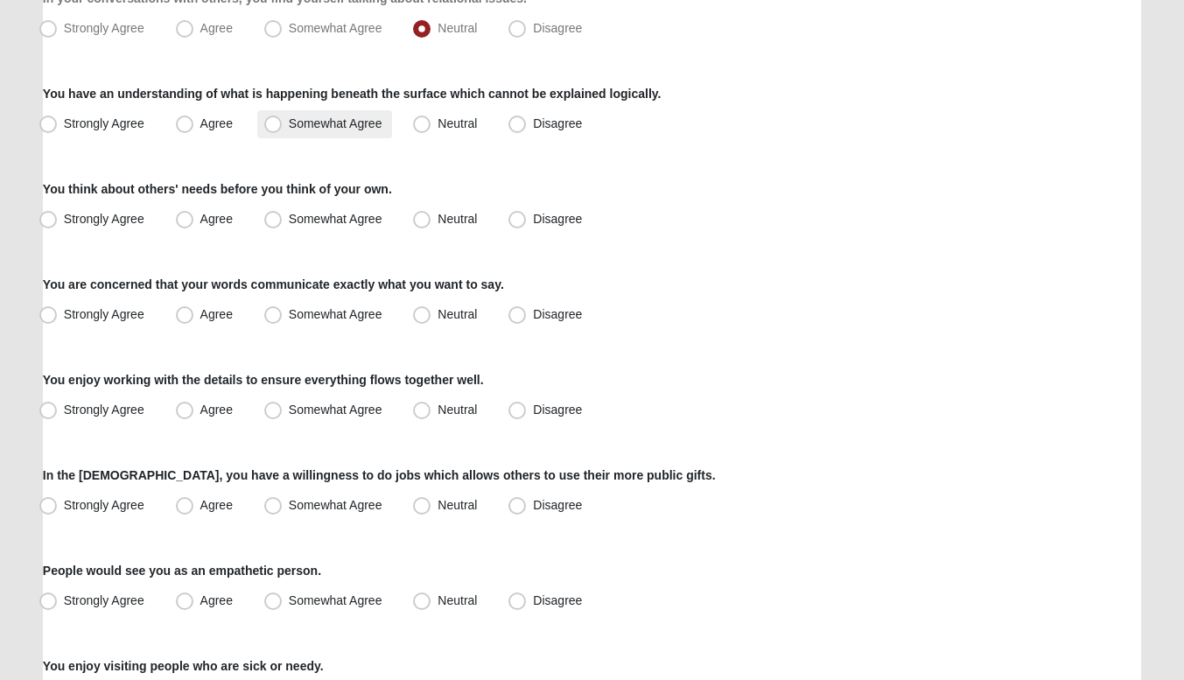
click at [289, 125] on span "Somewhat Agree" at bounding box center [336, 123] width 94 height 14
click at [279, 125] on input "Somewhat Agree" at bounding box center [276, 123] width 11 height 11
radio input "true"
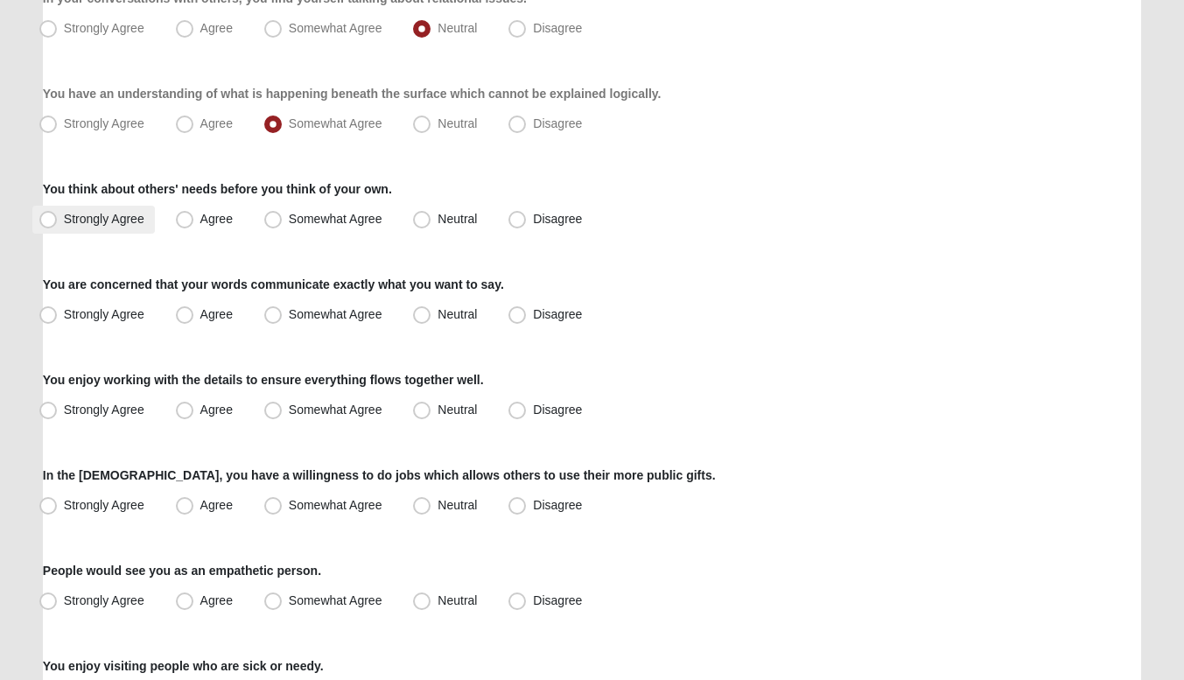
click at [136, 223] on span "Strongly Agree" at bounding box center [104, 219] width 80 height 14
click at [58, 223] on input "Strongly Agree" at bounding box center [51, 218] width 11 height 11
radio input "true"
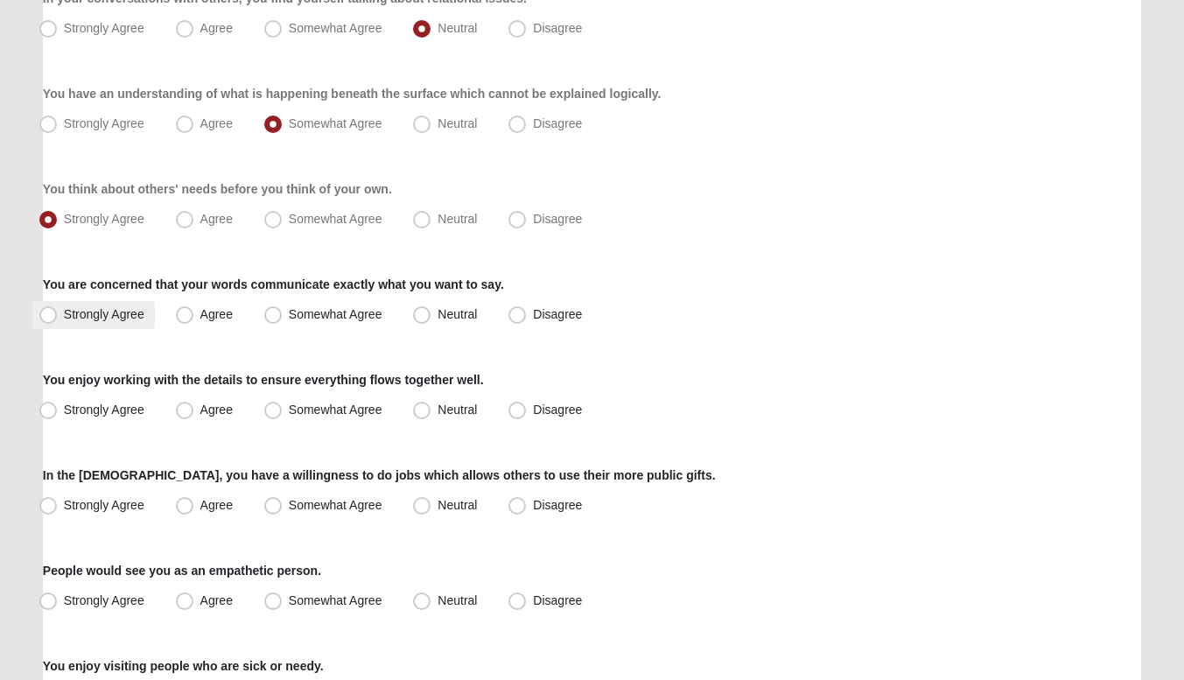
click at [140, 311] on span "Strongly Agree" at bounding box center [104, 314] width 80 height 14
click at [58, 311] on input "Strongly Agree" at bounding box center [51, 314] width 11 height 11
radio input "true"
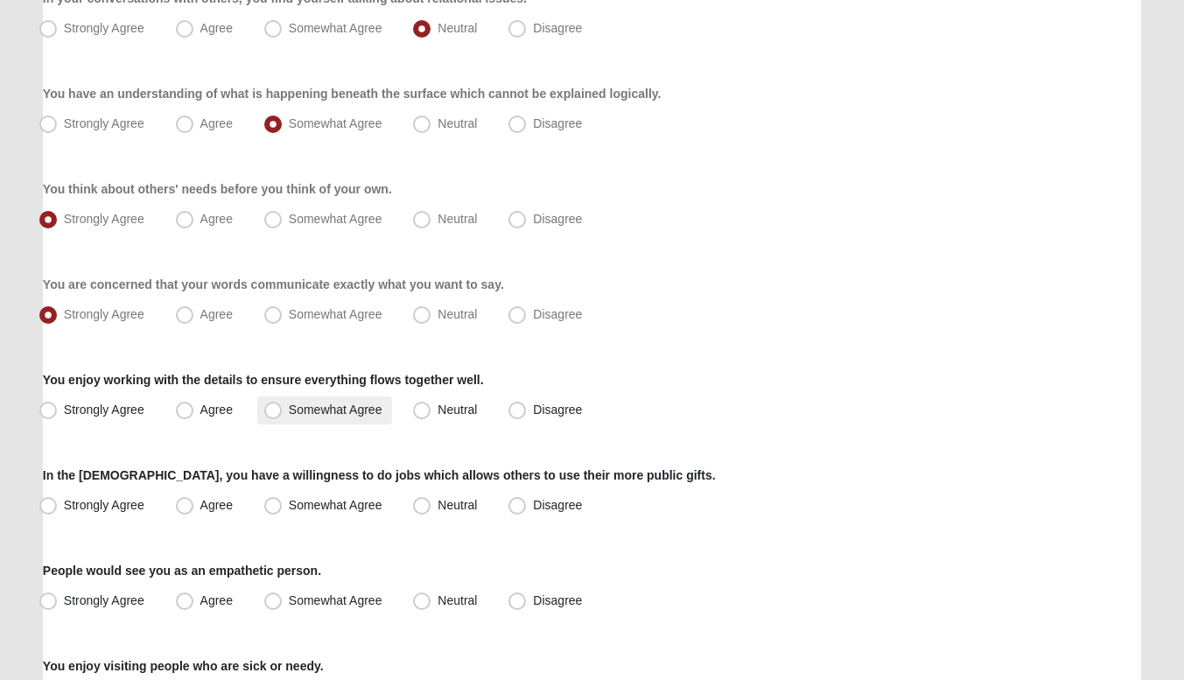
click at [305, 399] on label "Somewhat Agree" at bounding box center [325, 410] width 136 height 28
click at [283, 404] on input "Somewhat Agree" at bounding box center [276, 409] width 11 height 11
radio input "true"
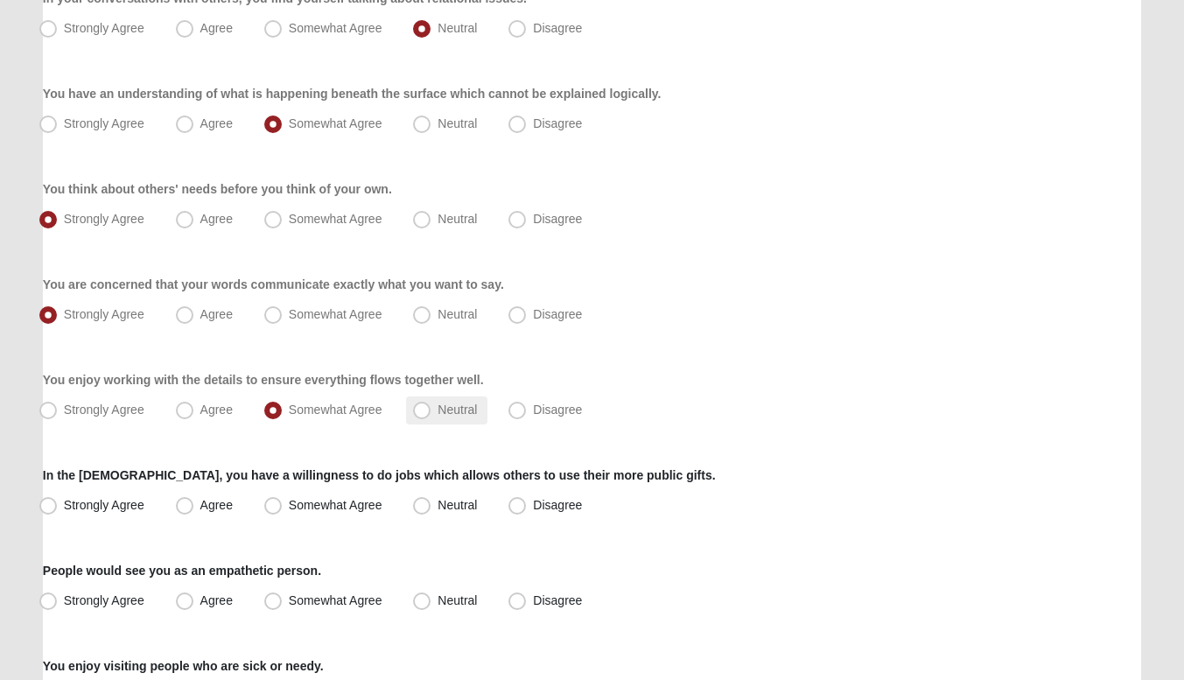
click at [419, 399] on label "Neutral" at bounding box center [446, 410] width 81 height 28
click at [420, 404] on input "Neutral" at bounding box center [425, 409] width 11 height 11
radio input "true"
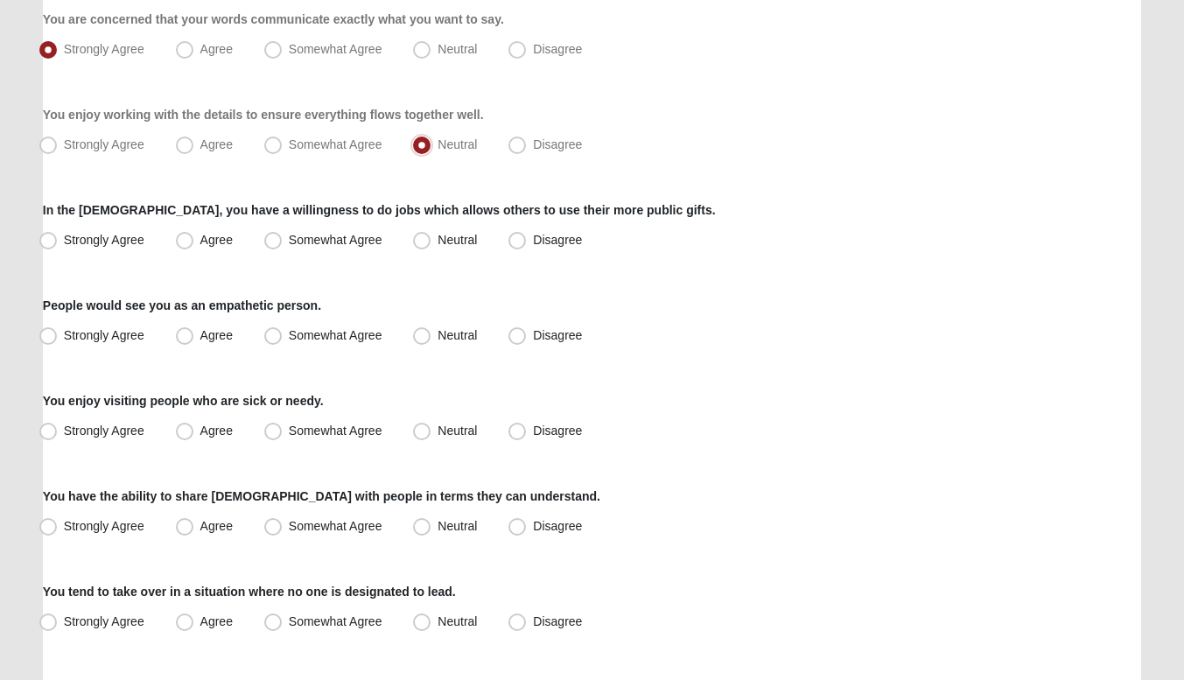
scroll to position [908, 0]
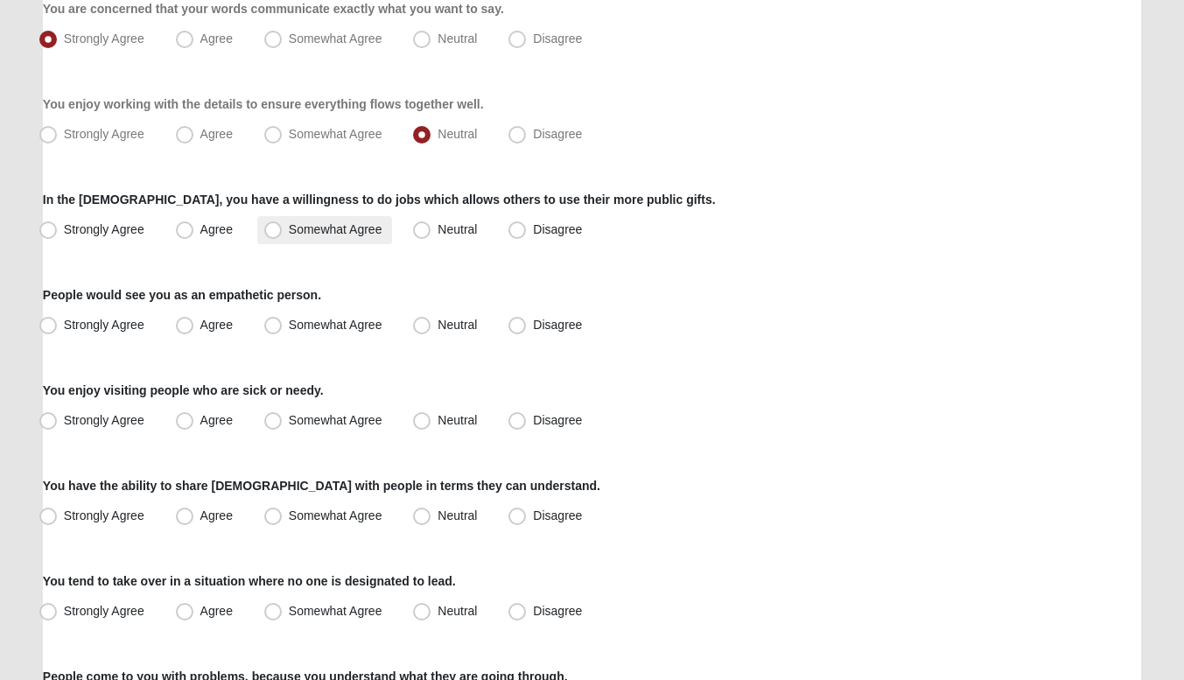
click at [289, 234] on span "Somewhat Agree" at bounding box center [336, 229] width 94 height 14
click at [283, 234] on input "Somewhat Agree" at bounding box center [276, 229] width 11 height 11
radio input "true"
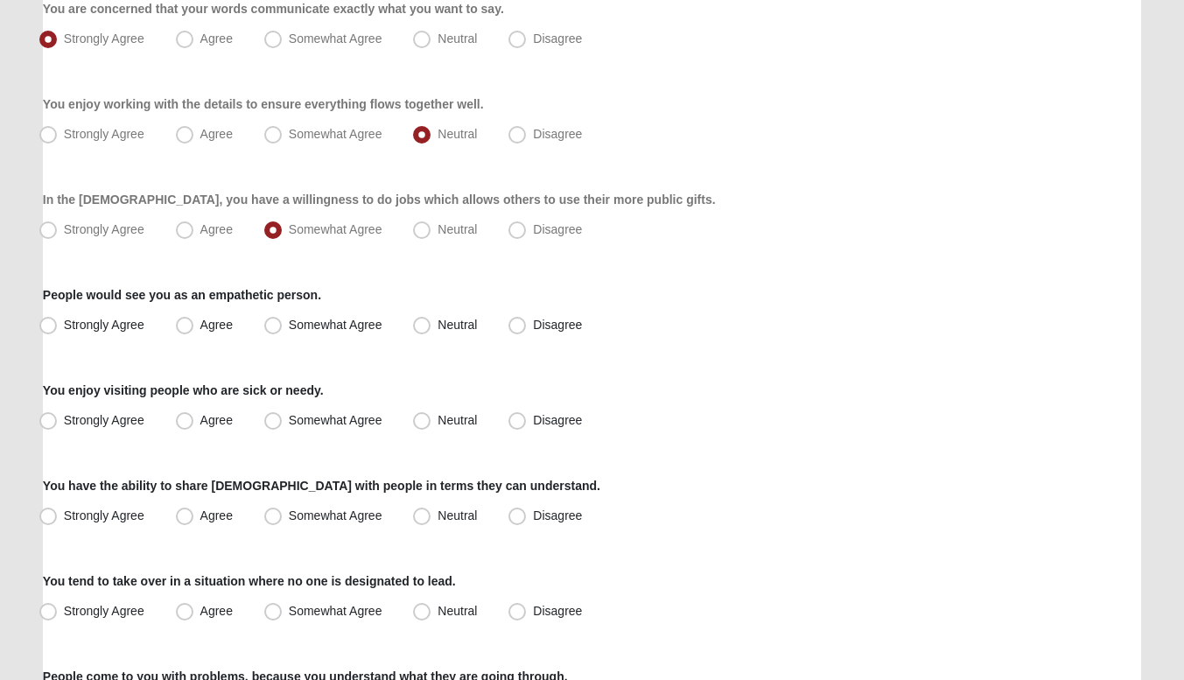
click at [191, 245] on div "Respond to these items quickly and don’t overthink them. Usually your first res…" at bounding box center [592, 73] width 1098 height 1678
click at [200, 234] on span "Agree" at bounding box center [216, 229] width 32 height 14
click at [189, 234] on input "Agree" at bounding box center [188, 229] width 11 height 11
radio input "true"
click at [289, 328] on span "Somewhat Agree" at bounding box center [336, 325] width 94 height 14
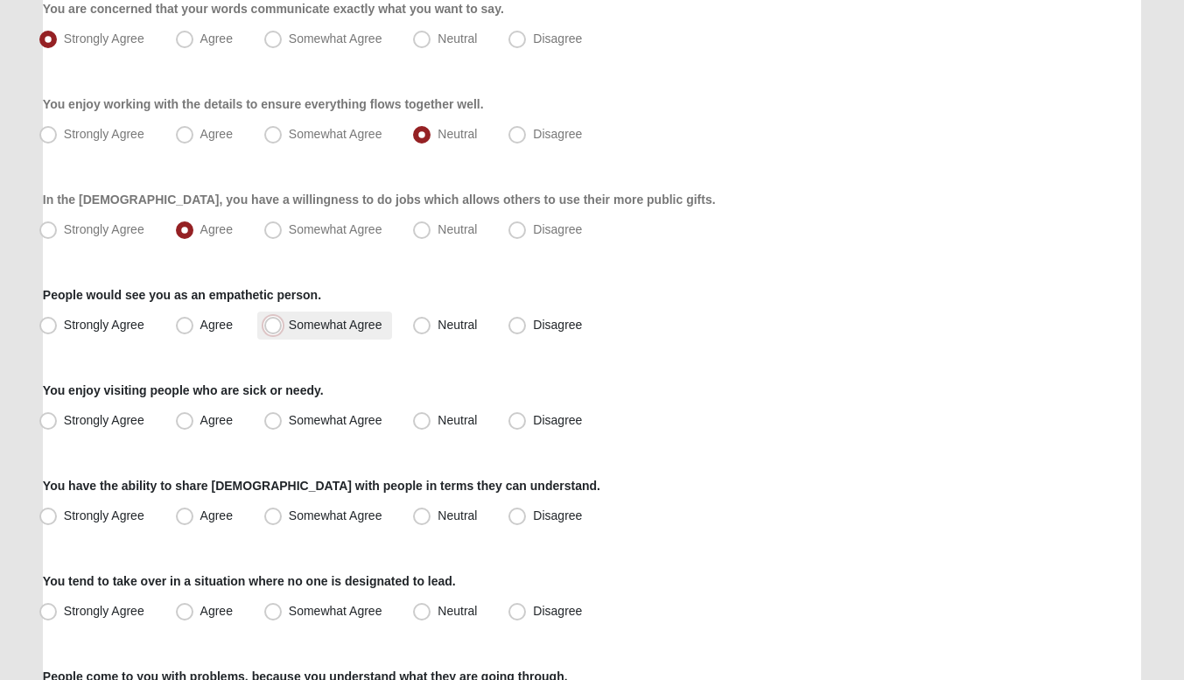
click at [271, 328] on input "Somewhat Agree" at bounding box center [276, 324] width 11 height 11
radio input "true"
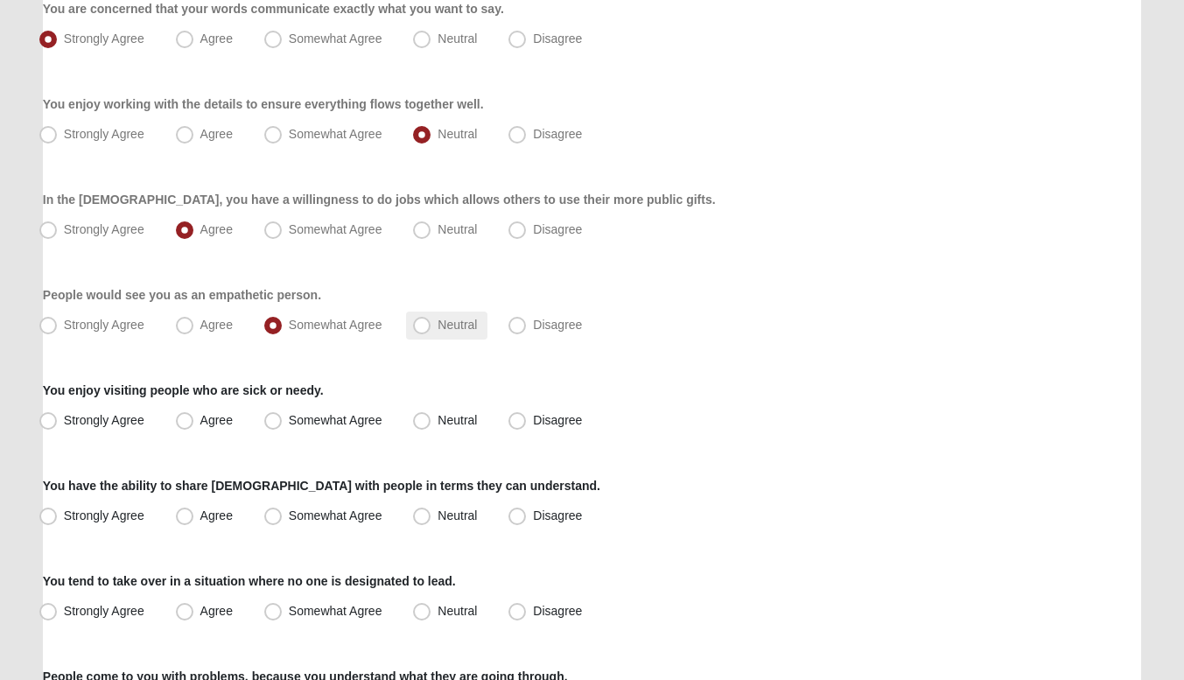
click at [433, 326] on label "Neutral" at bounding box center [446, 325] width 81 height 28
click at [431, 326] on input "Neutral" at bounding box center [425, 324] width 11 height 11
radio input "true"
click at [410, 413] on label "Neutral" at bounding box center [446, 421] width 81 height 28
click at [420, 415] on input "Neutral" at bounding box center [425, 420] width 11 height 11
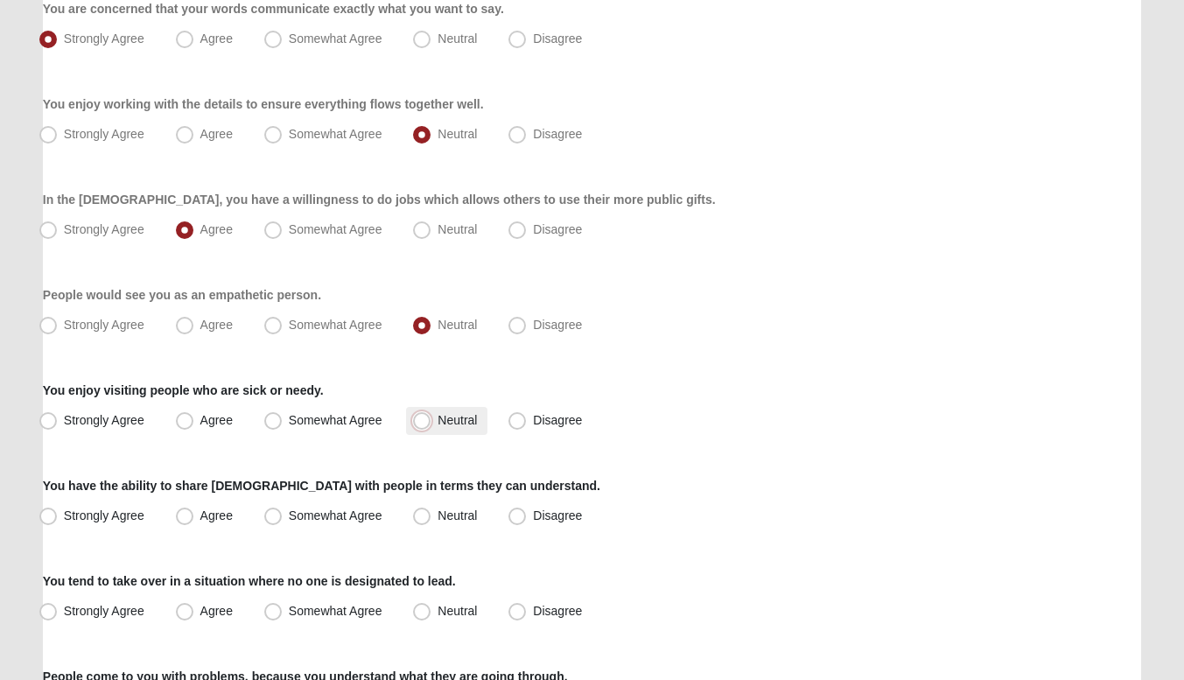
radio input "true"
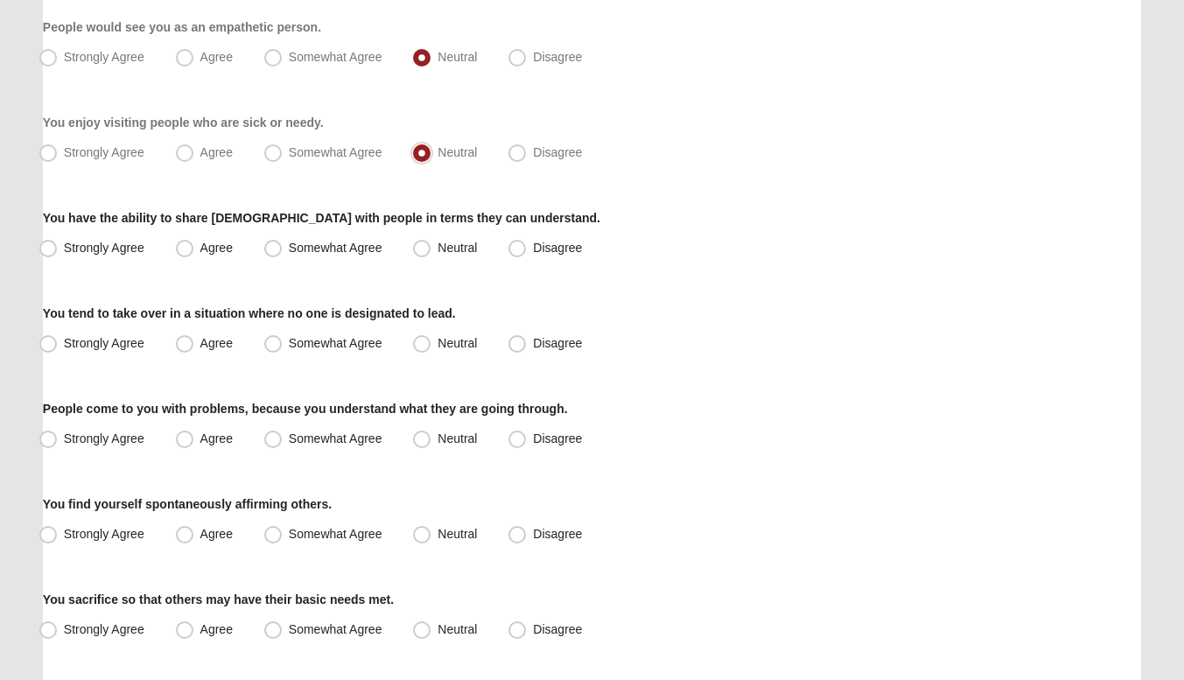
scroll to position [1177, 0]
click at [195, 248] on label "Agree" at bounding box center [206, 248] width 74 height 28
click at [194, 248] on input "Agree" at bounding box center [188, 246] width 11 height 11
radio input "true"
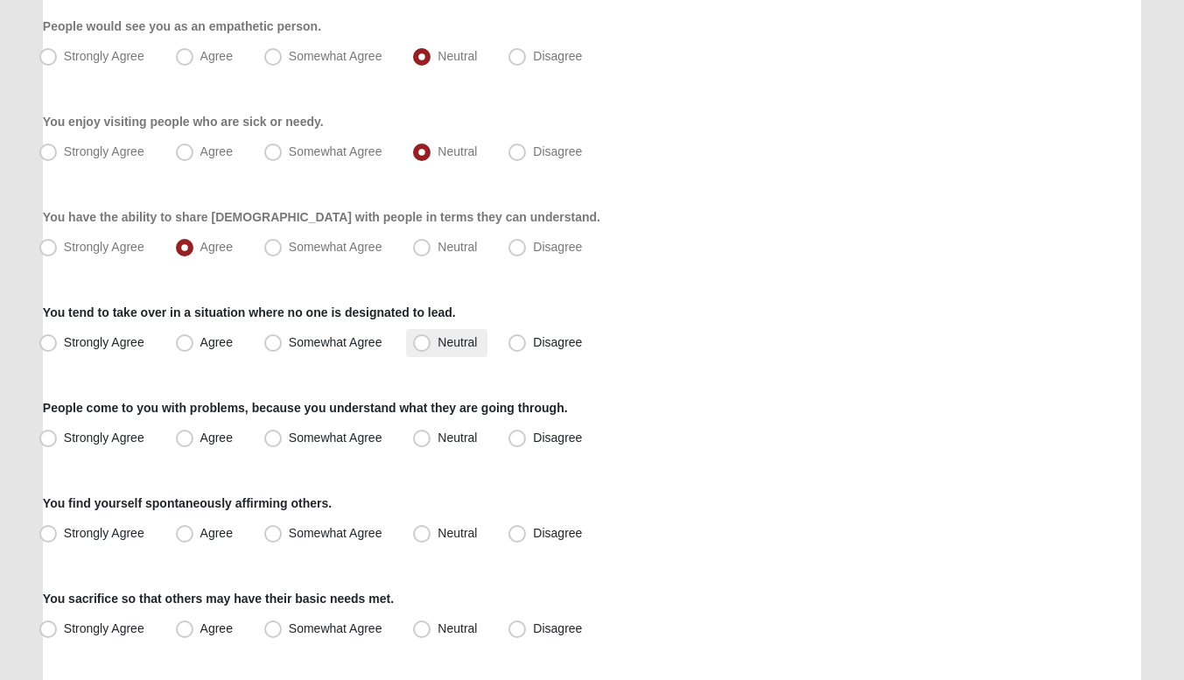
click at [437, 343] on span "Neutral" at bounding box center [456, 342] width 39 height 14
click at [421, 343] on input "Neutral" at bounding box center [425, 342] width 11 height 11
radio input "true"
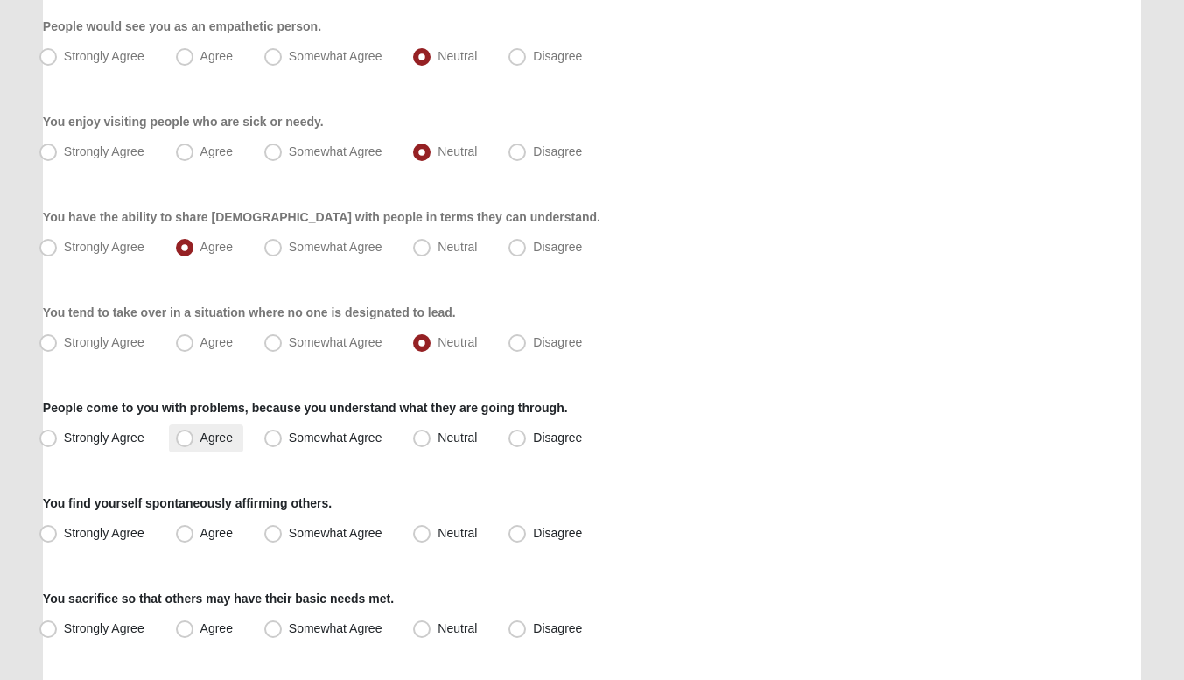
click at [213, 447] on label "Agree" at bounding box center [206, 438] width 74 height 28
click at [194, 444] on input "Agree" at bounding box center [188, 437] width 11 height 11
radio input "true"
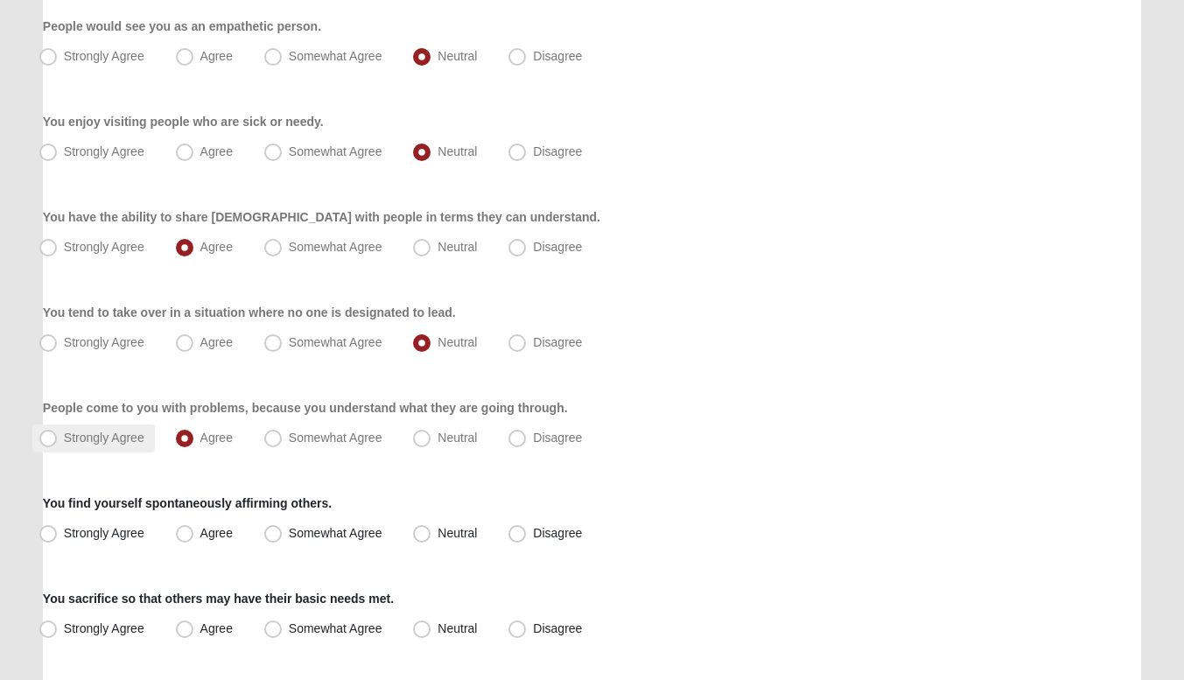
click at [113, 435] on span "Strongly Agree" at bounding box center [104, 437] width 80 height 14
click at [58, 435] on input "Strongly Agree" at bounding box center [51, 437] width 11 height 11
radio input "true"
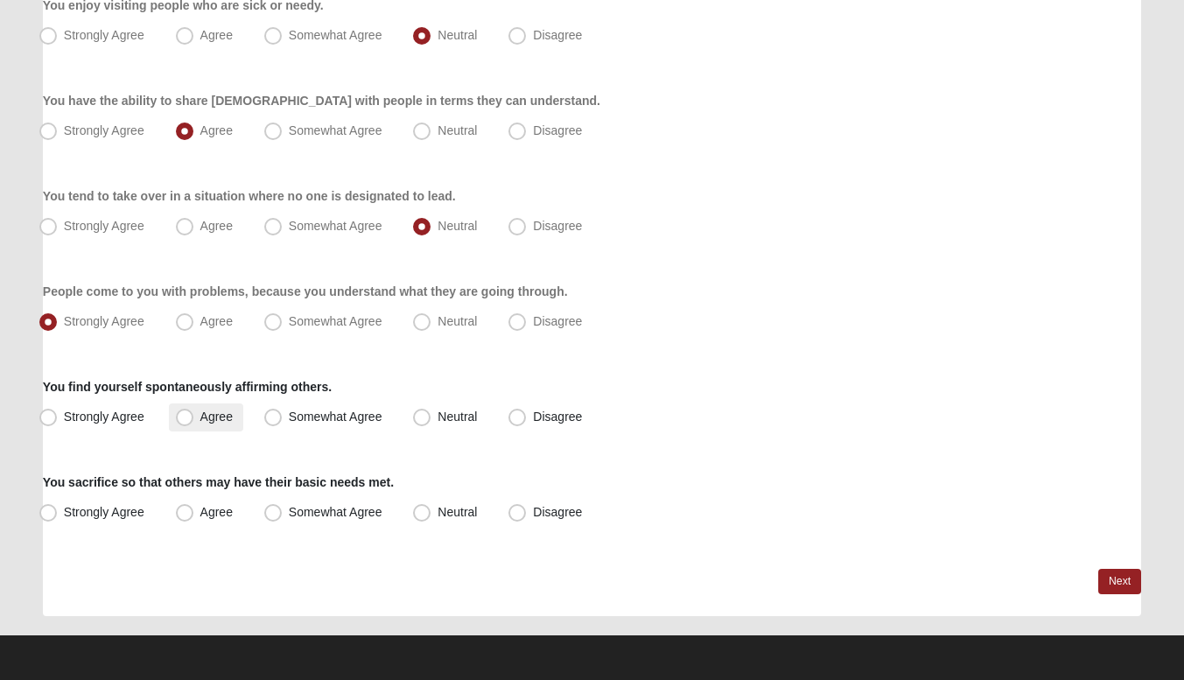
click at [242, 405] on label "Agree" at bounding box center [206, 417] width 74 height 28
click at [194, 411] on input "Agree" at bounding box center [188, 416] width 11 height 11
radio input "true"
click at [200, 517] on span "Agree" at bounding box center [216, 512] width 32 height 14
click at [185, 517] on input "Agree" at bounding box center [188, 512] width 11 height 11
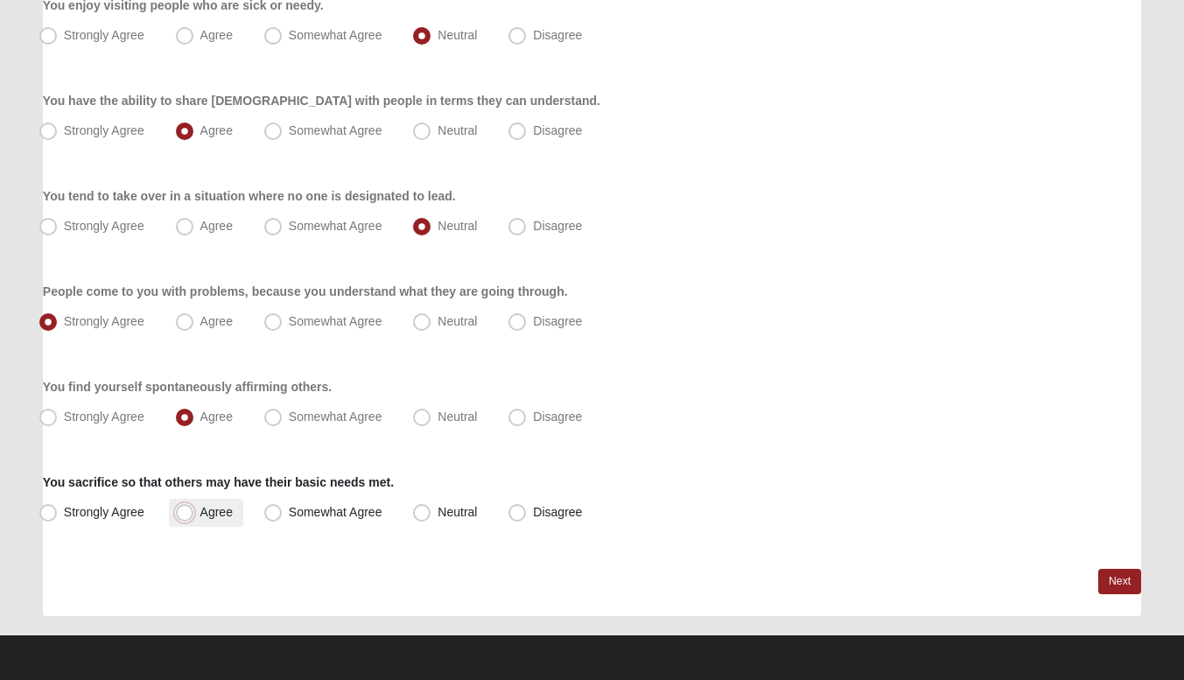
radio input "true"
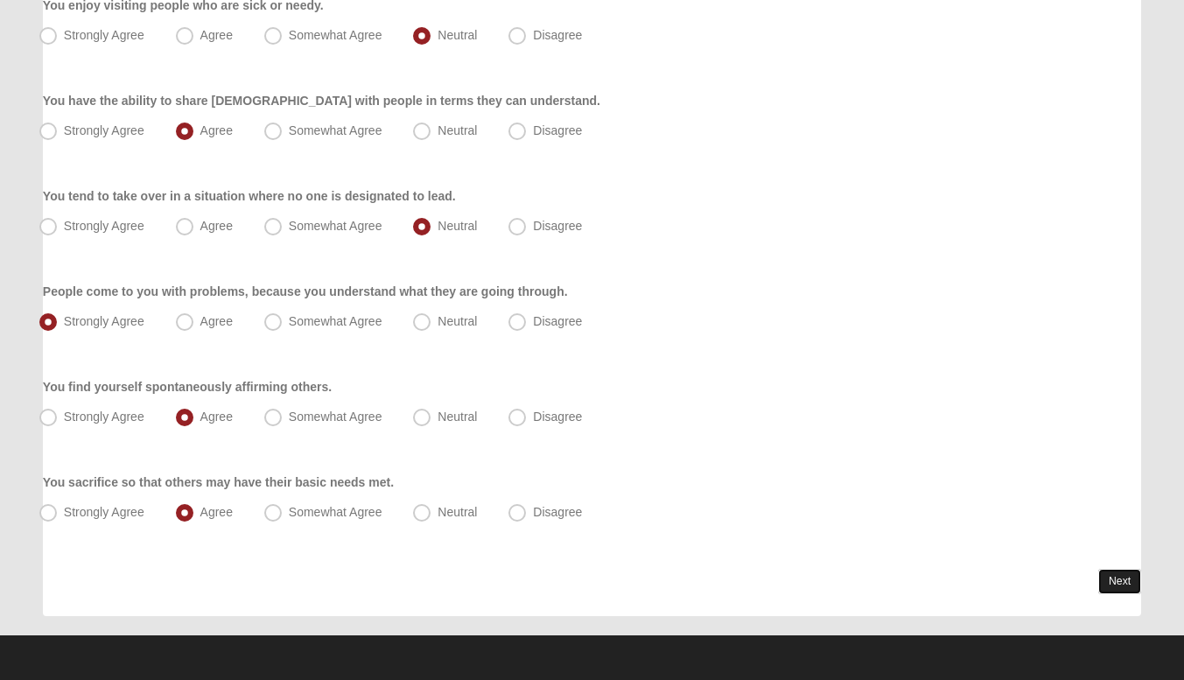
click at [1128, 577] on link "Next" at bounding box center [1119, 581] width 43 height 25
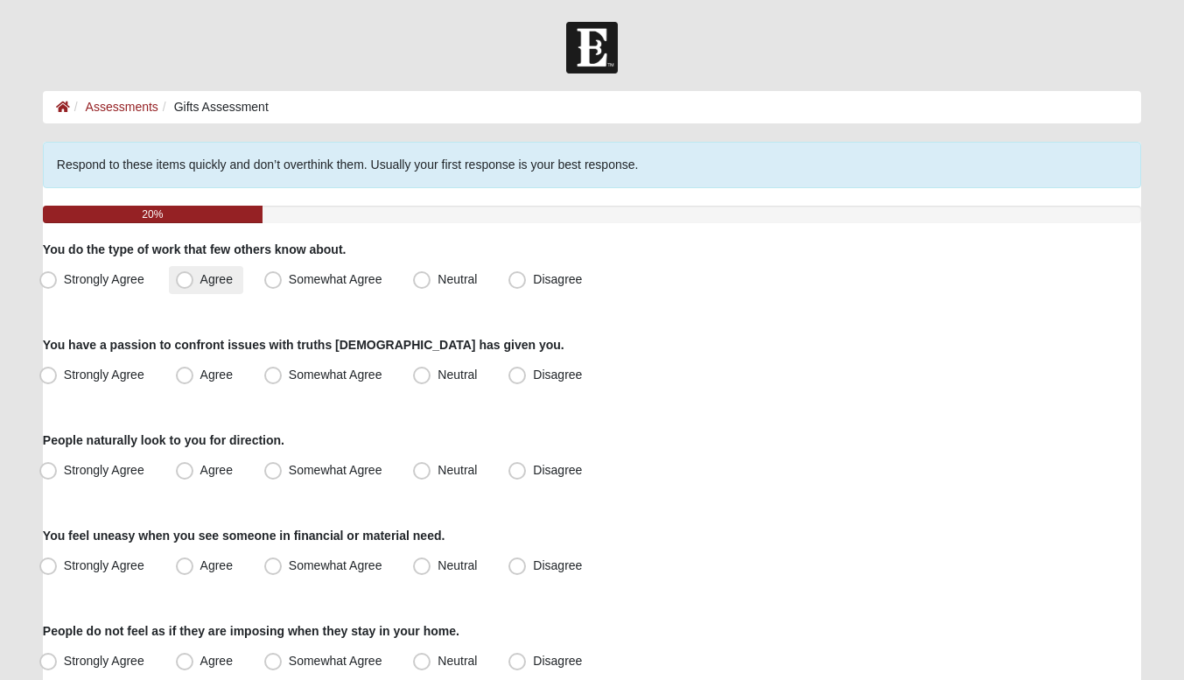
click at [204, 272] on span "Agree" at bounding box center [216, 279] width 32 height 14
click at [194, 274] on input "Agree" at bounding box center [188, 279] width 11 height 11
radio input "true"
click at [437, 380] on span "Neutral" at bounding box center [456, 374] width 39 height 14
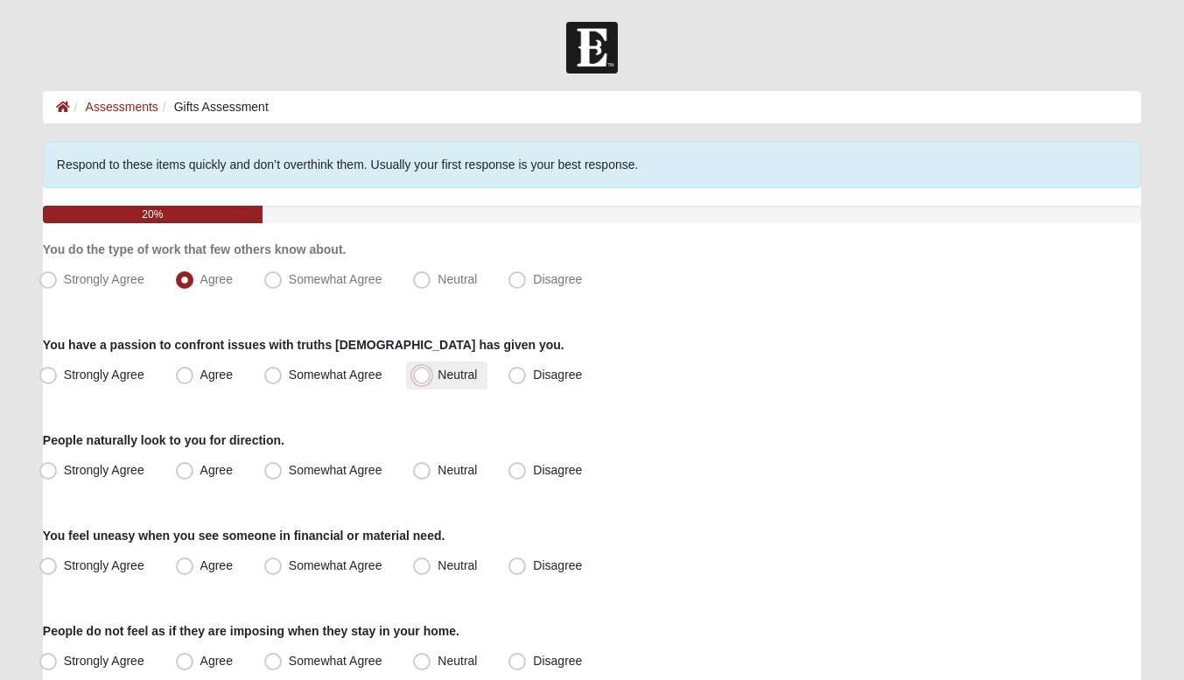
click at [420, 380] on input "Neutral" at bounding box center [425, 374] width 11 height 11
radio input "true"
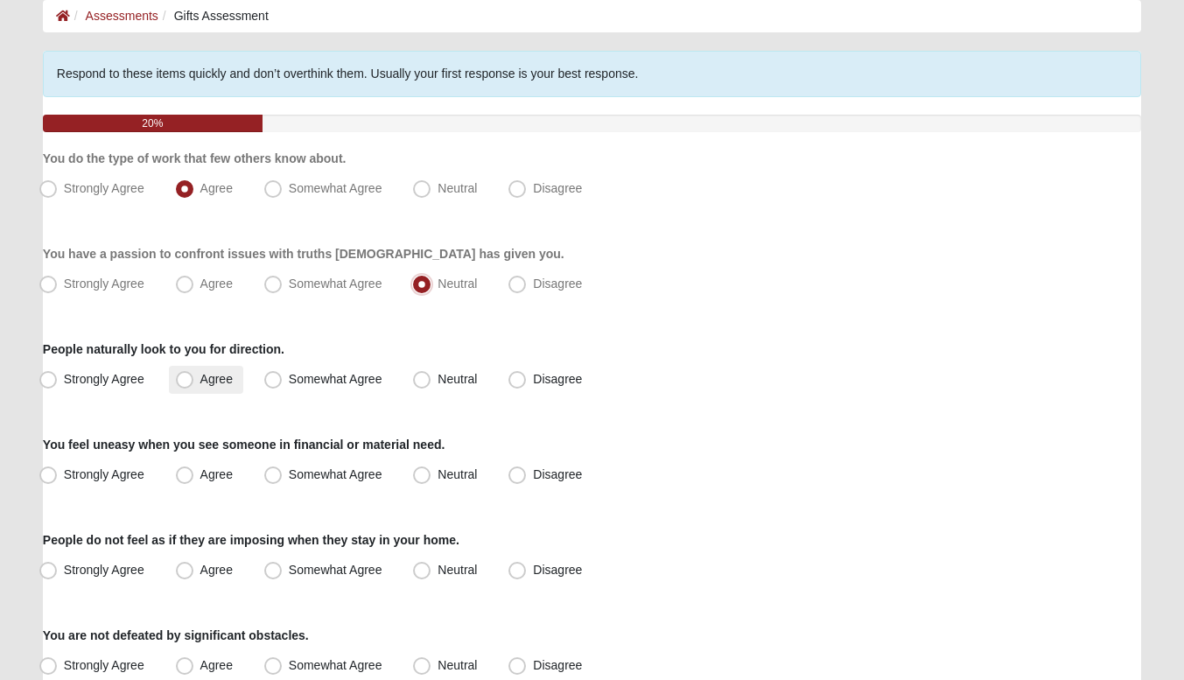
scroll to position [103, 0]
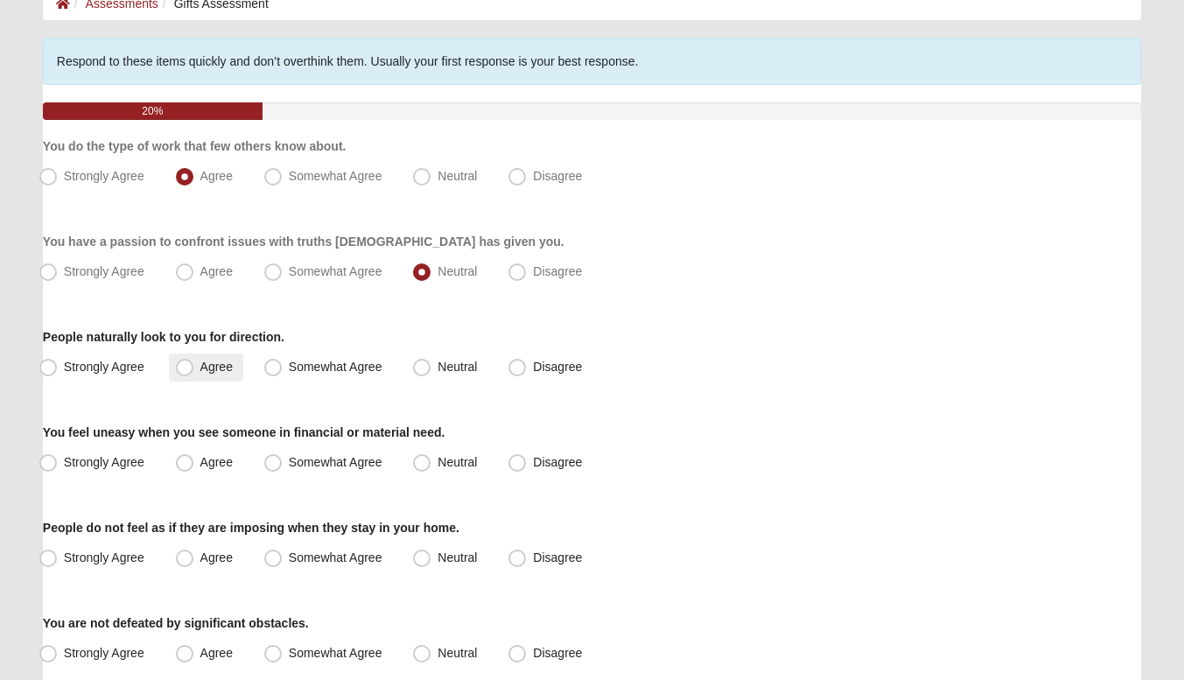
click at [200, 361] on span "Agree" at bounding box center [216, 367] width 32 height 14
click at [183, 361] on input "Agree" at bounding box center [188, 366] width 11 height 11
radio input "true"
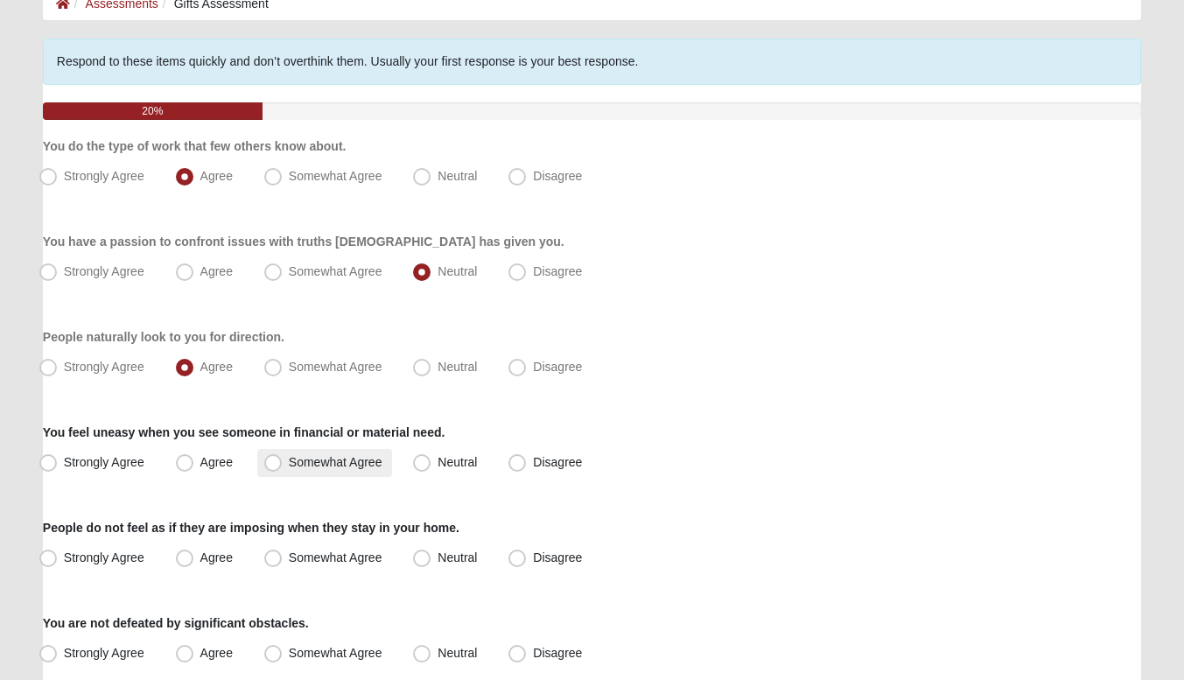
click at [285, 461] on label "Somewhat Agree" at bounding box center [325, 463] width 136 height 28
click at [283, 461] on input "Somewhat Agree" at bounding box center [276, 462] width 11 height 11
radio input "true"
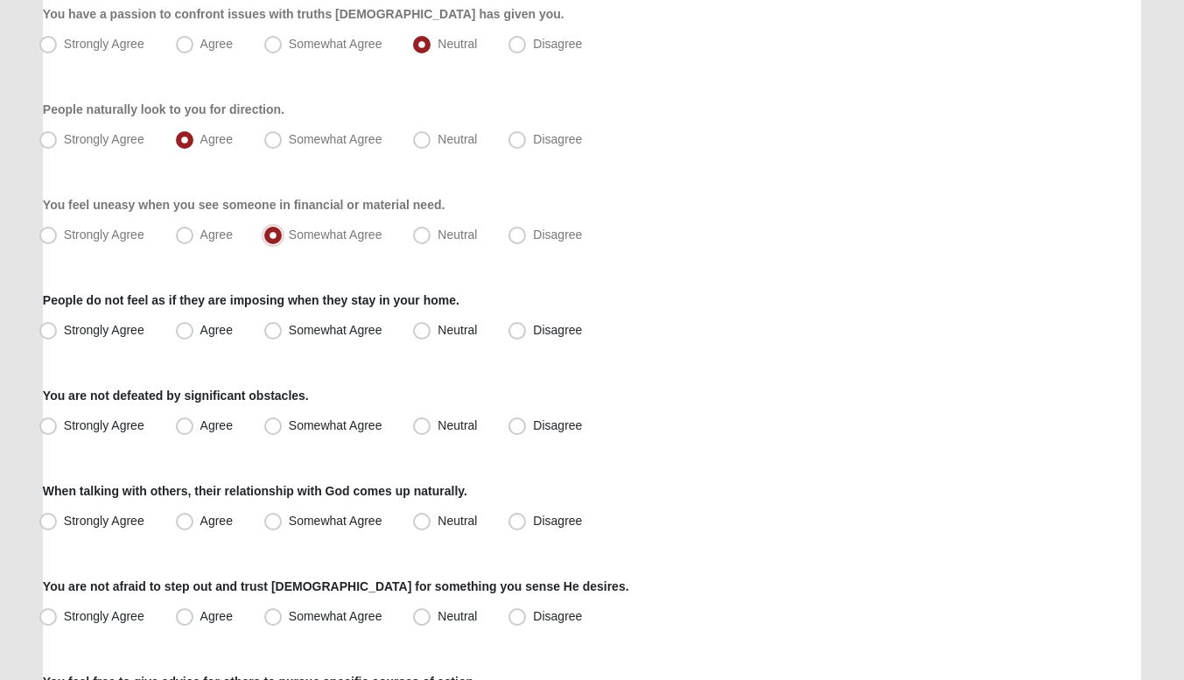
scroll to position [346, 0]
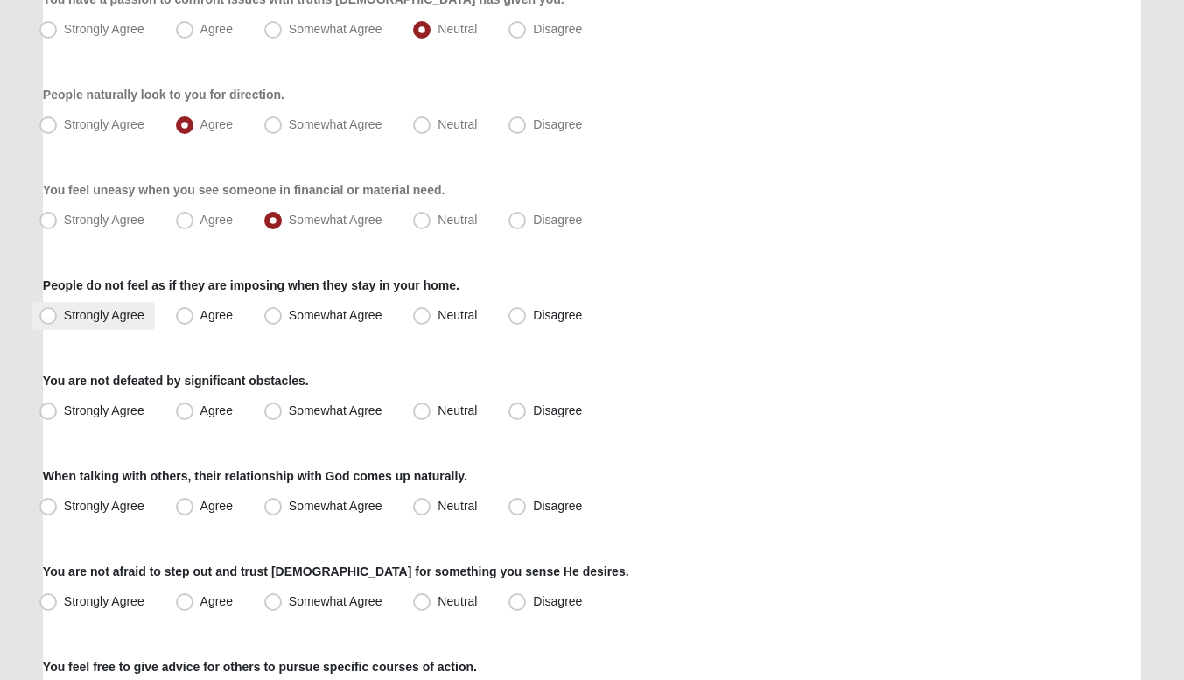
click at [107, 311] on span "Strongly Agree" at bounding box center [104, 315] width 80 height 14
click at [58, 311] on input "Strongly Agree" at bounding box center [51, 315] width 11 height 11
radio input "true"
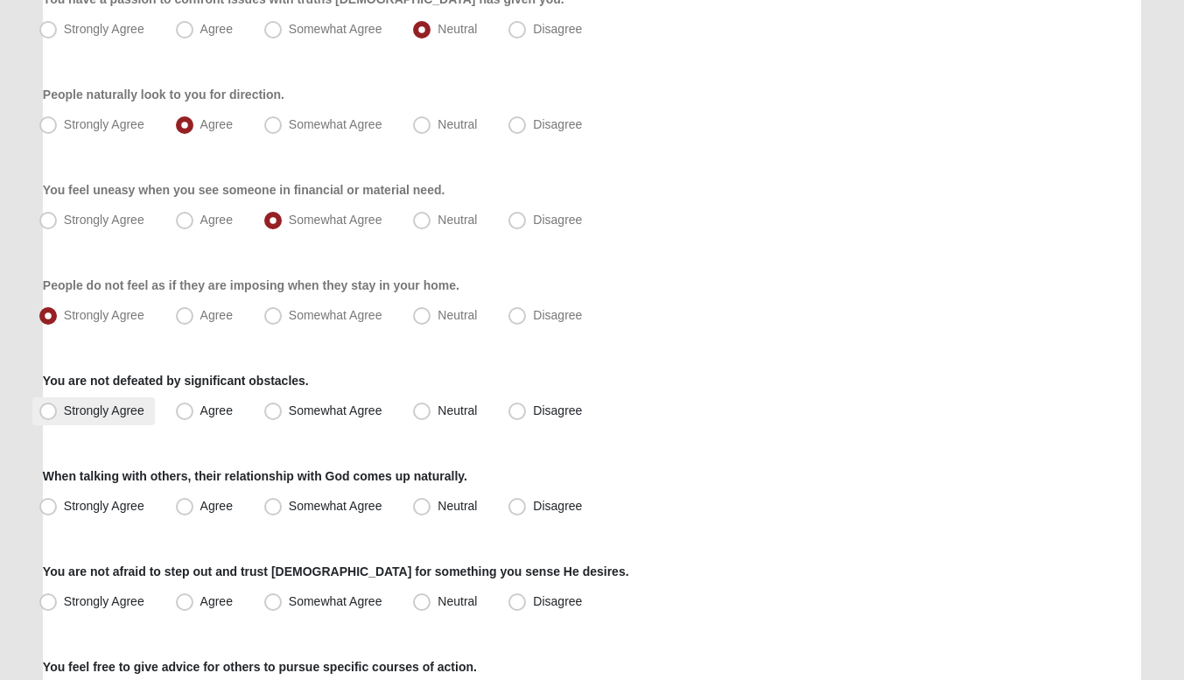
click at [120, 411] on span "Strongly Agree" at bounding box center [104, 410] width 80 height 14
click at [58, 411] on input "Strongly Agree" at bounding box center [51, 410] width 11 height 11
radio input "true"
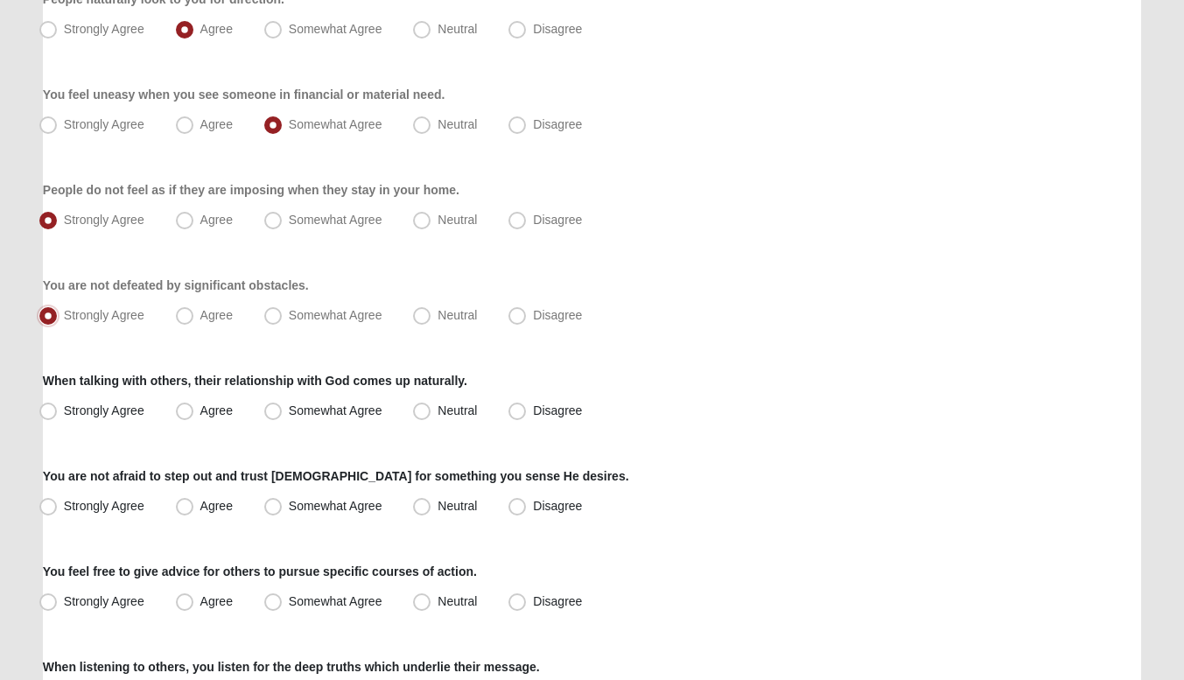
scroll to position [442, 0]
click at [203, 416] on label "Agree" at bounding box center [206, 410] width 74 height 28
click at [194, 416] on input "Agree" at bounding box center [188, 409] width 11 height 11
radio input "true"
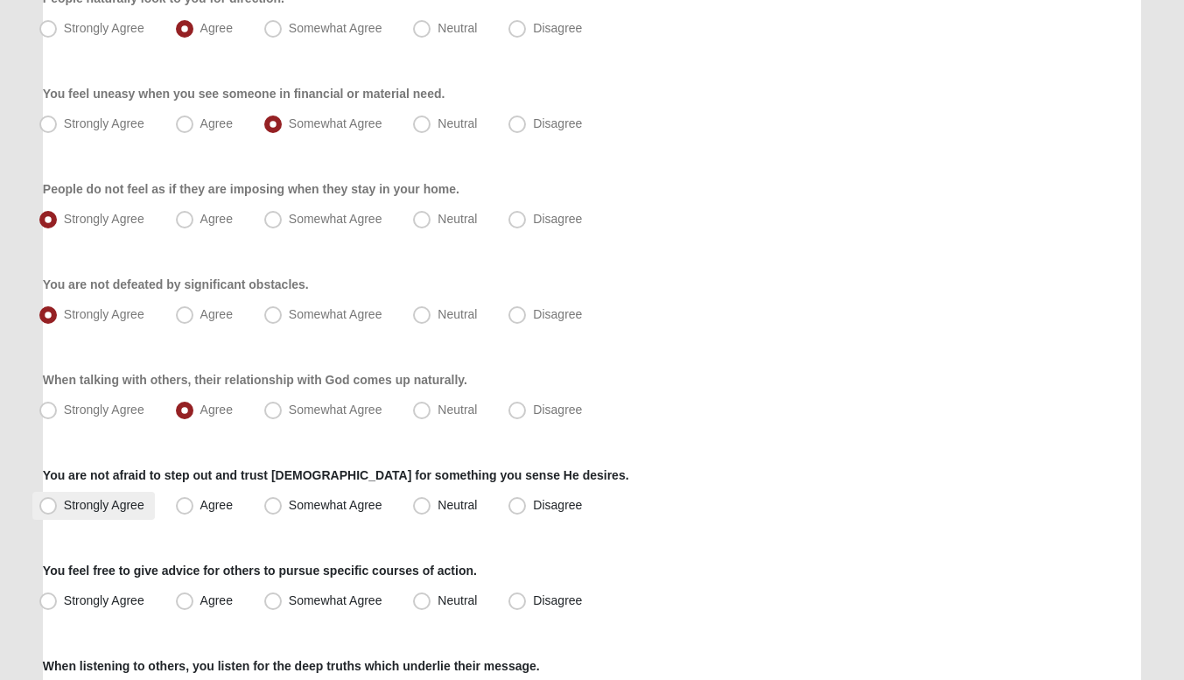
click at [109, 496] on label "Strongly Agree" at bounding box center [93, 506] width 122 height 28
click at [58, 500] on input "Strongly Agree" at bounding box center [51, 505] width 11 height 11
radio input "true"
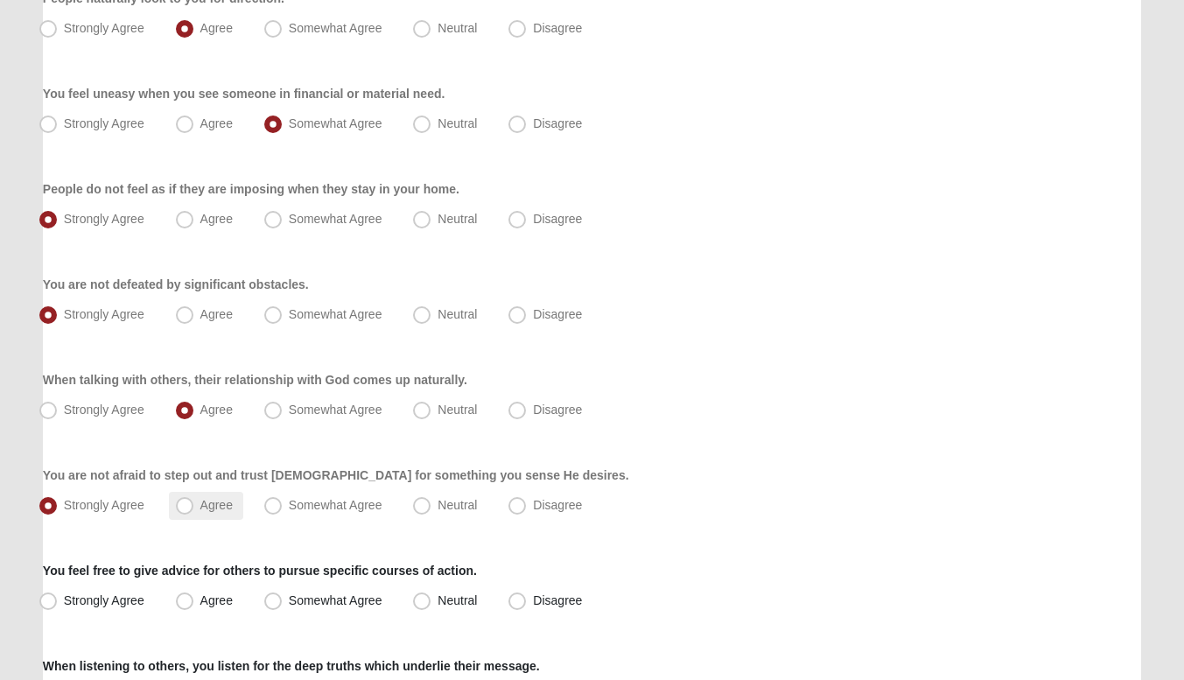
click at [200, 502] on span "Agree" at bounding box center [216, 505] width 32 height 14
click at [188, 502] on input "Agree" at bounding box center [188, 505] width 11 height 11
radio input "true"
click at [289, 501] on span "Somewhat Agree" at bounding box center [336, 505] width 94 height 14
click at [275, 501] on input "Somewhat Agree" at bounding box center [276, 505] width 11 height 11
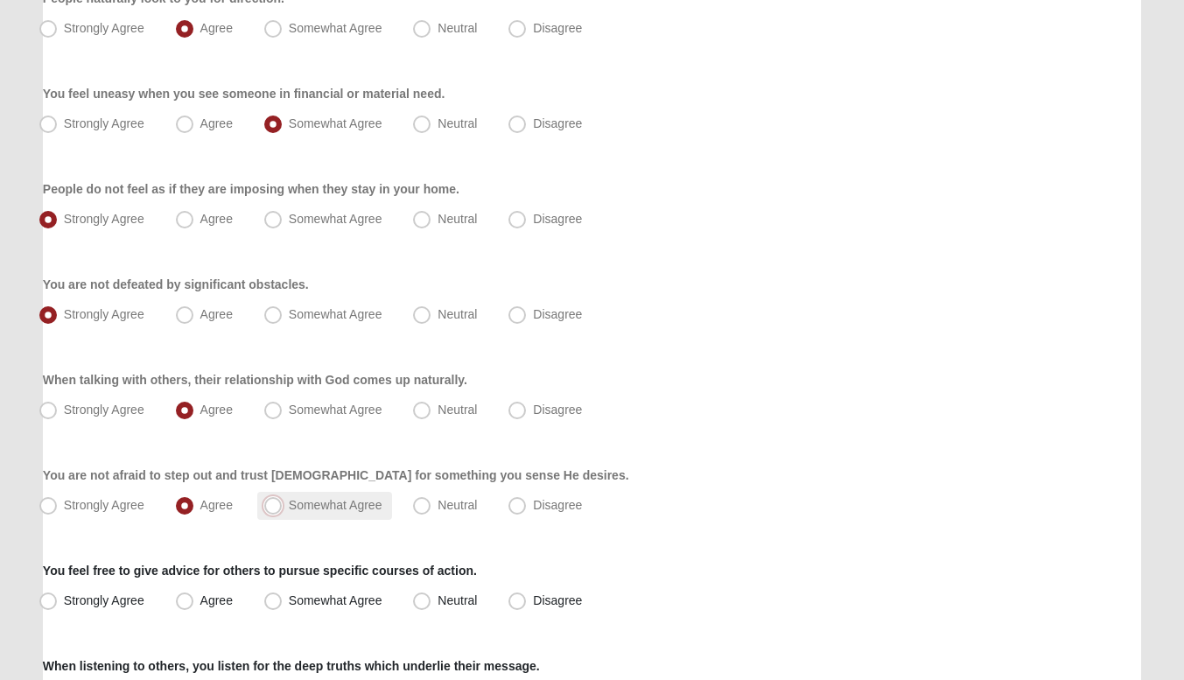
radio input "true"
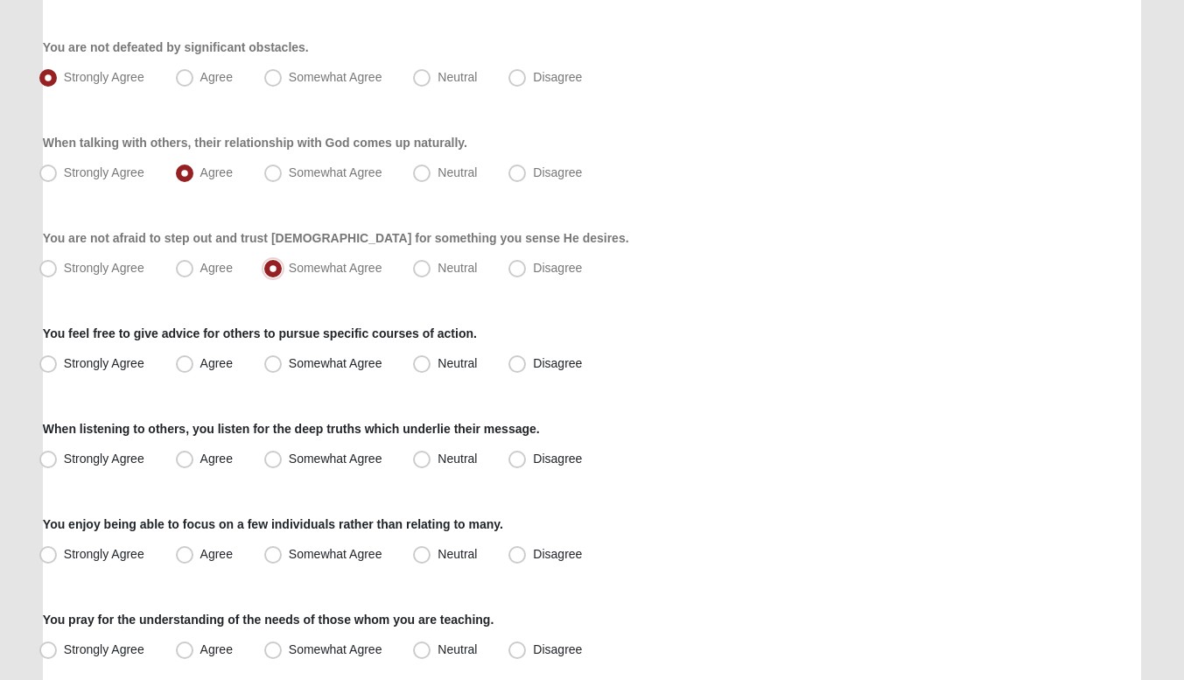
scroll to position [681, 0]
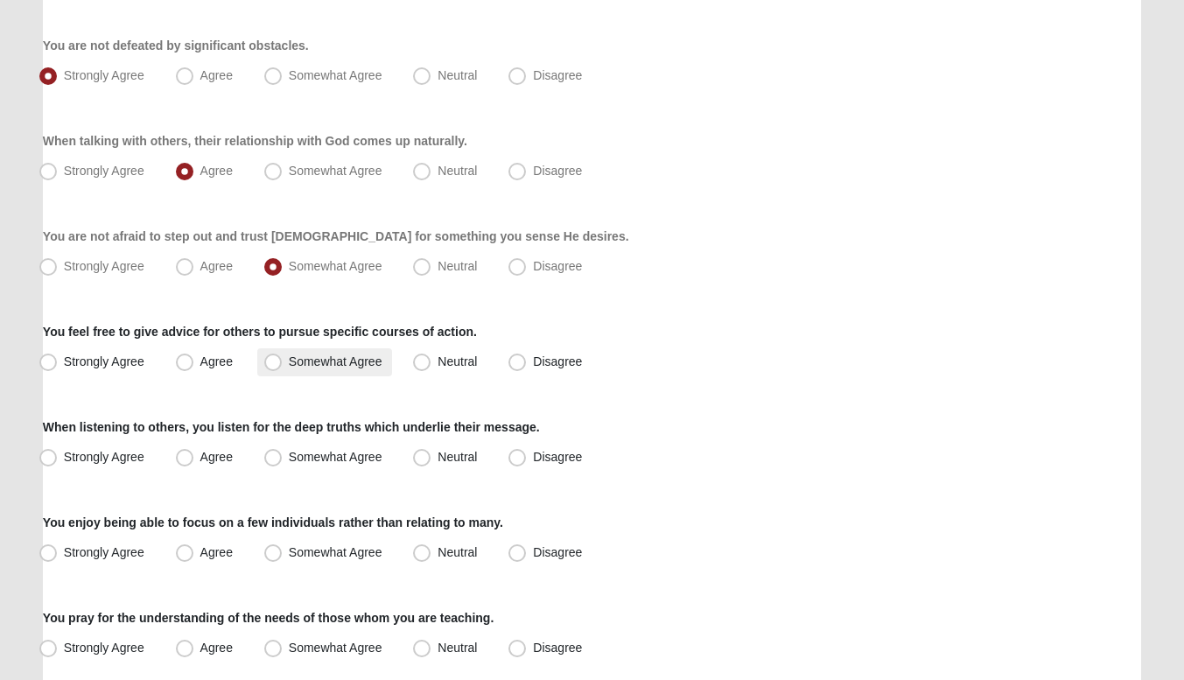
click at [289, 366] on span "Somewhat Agree" at bounding box center [336, 361] width 94 height 14
click at [271, 366] on input "Somewhat Agree" at bounding box center [276, 361] width 11 height 11
radio input "true"
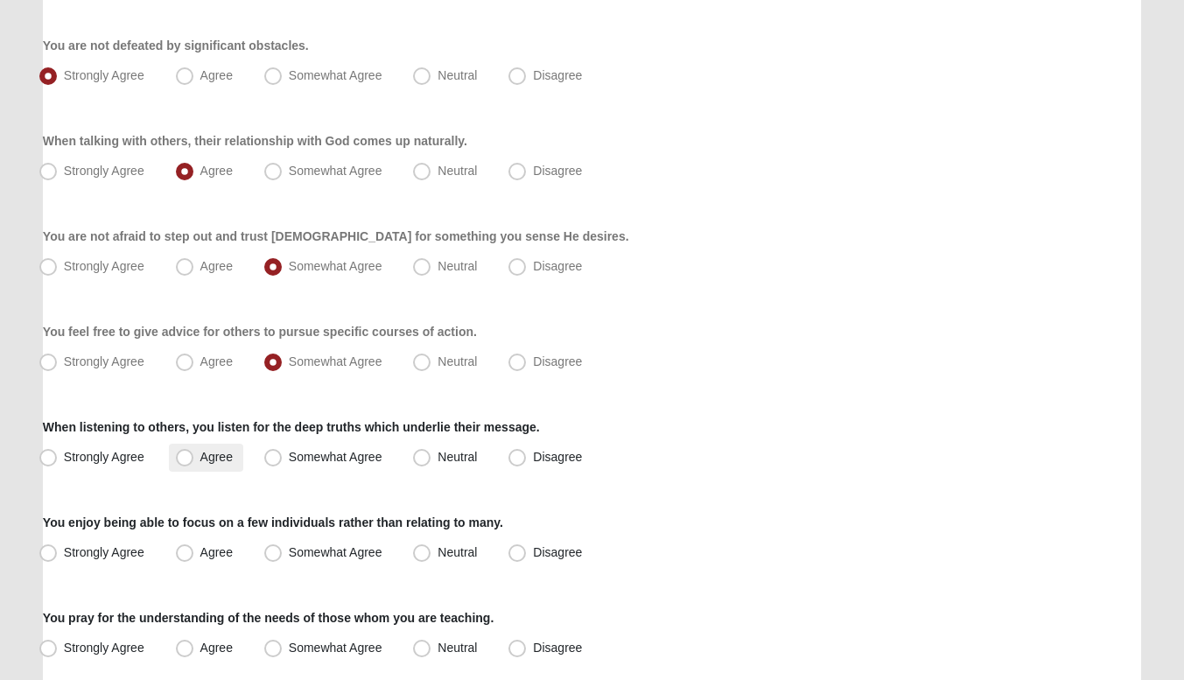
click at [200, 455] on span "Agree" at bounding box center [216, 457] width 32 height 14
click at [183, 455] on input "Agree" at bounding box center [188, 456] width 11 height 11
radio input "true"
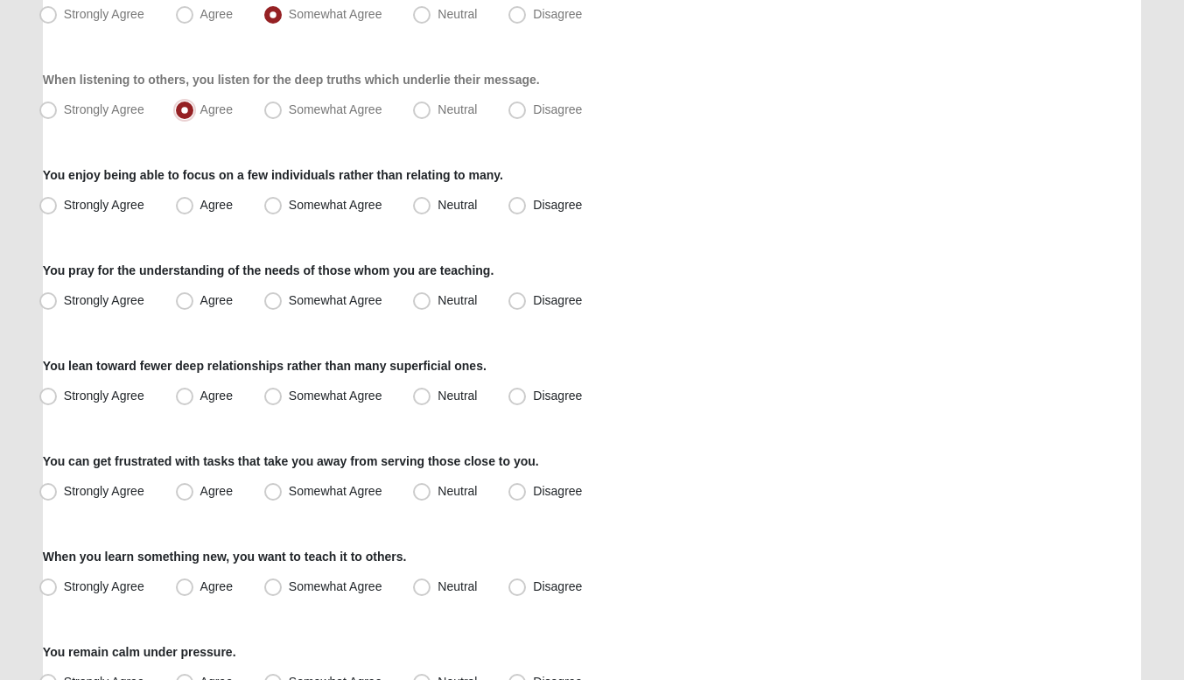
scroll to position [1033, 0]
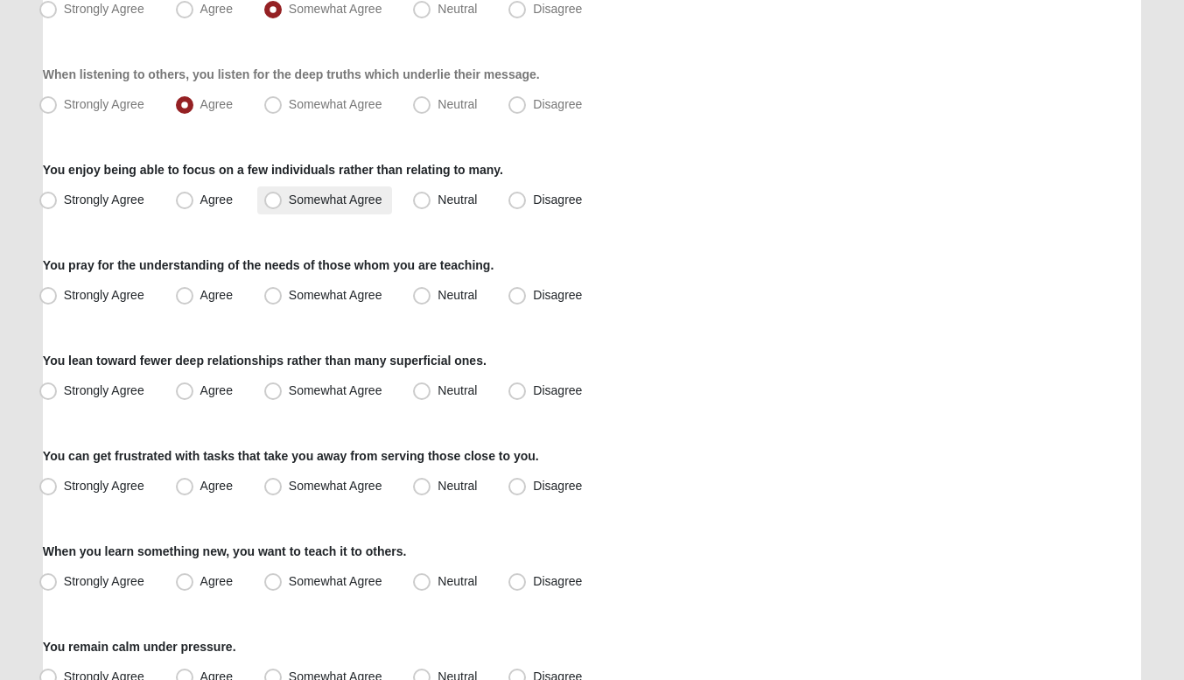
click at [283, 195] on label "Somewhat Agree" at bounding box center [325, 200] width 136 height 28
click at [283, 195] on input "Somewhat Agree" at bounding box center [276, 199] width 11 height 11
radio input "true"
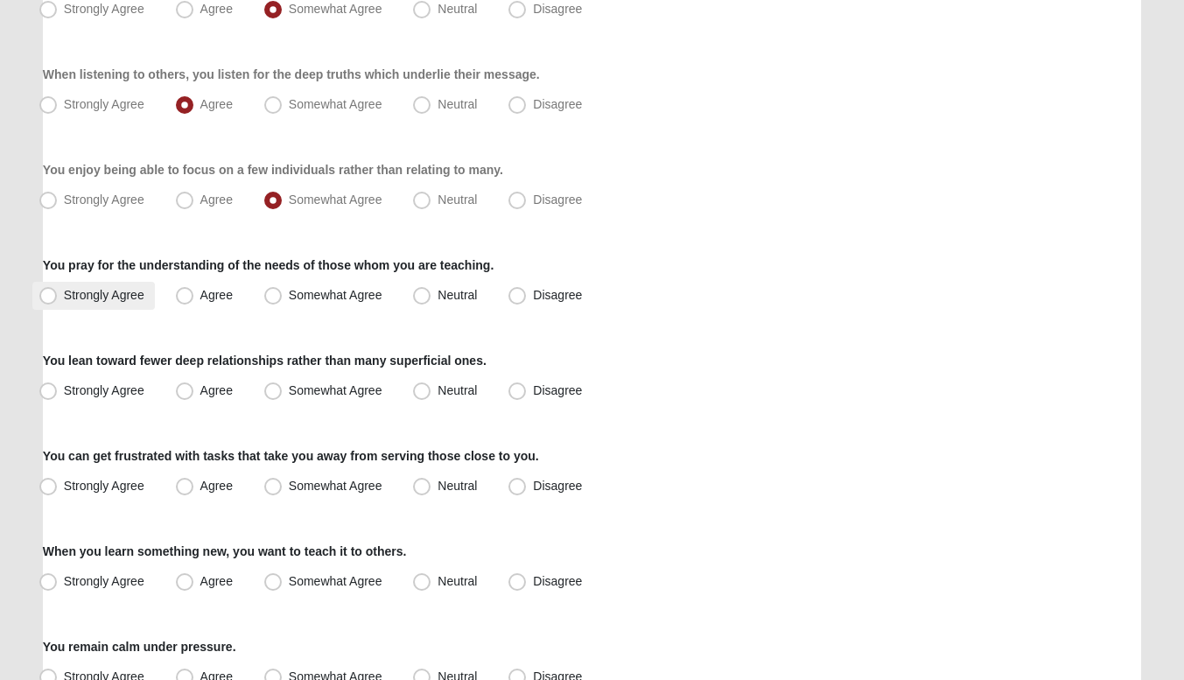
click at [131, 294] on span "Strongly Agree" at bounding box center [104, 295] width 80 height 14
click at [58, 294] on input "Strongly Agree" at bounding box center [51, 295] width 11 height 11
radio input "true"
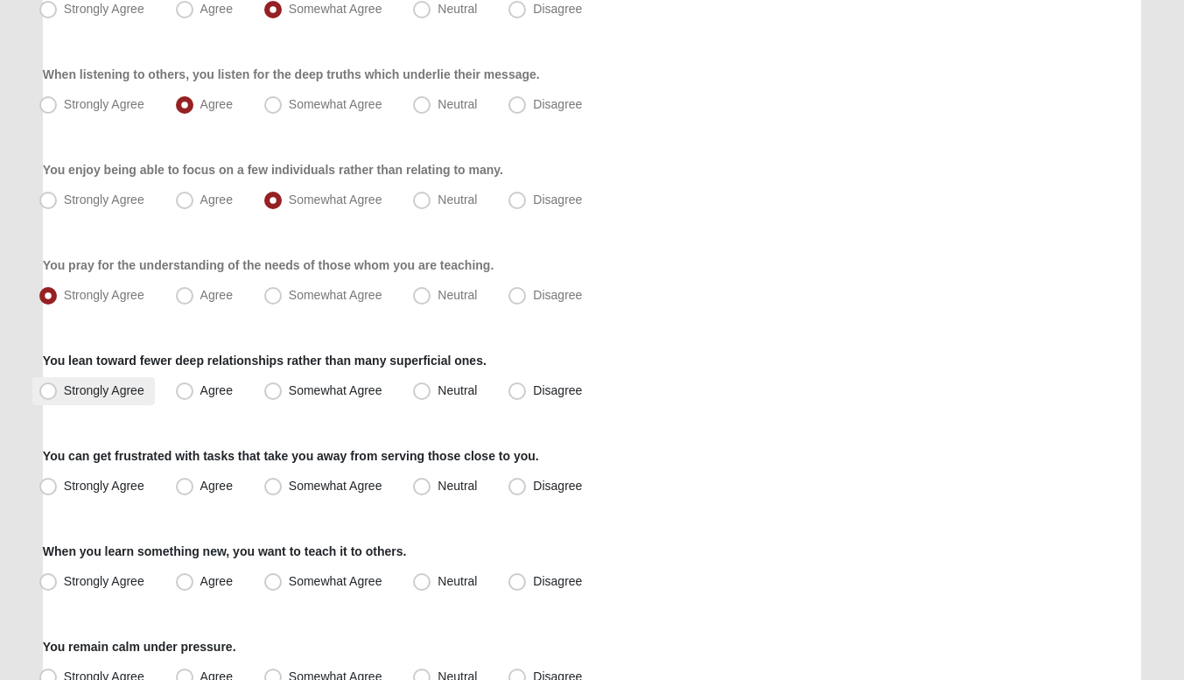
click at [119, 388] on span "Strongly Agree" at bounding box center [104, 390] width 80 height 14
click at [58, 388] on input "Strongly Agree" at bounding box center [51, 390] width 11 height 11
radio input "true"
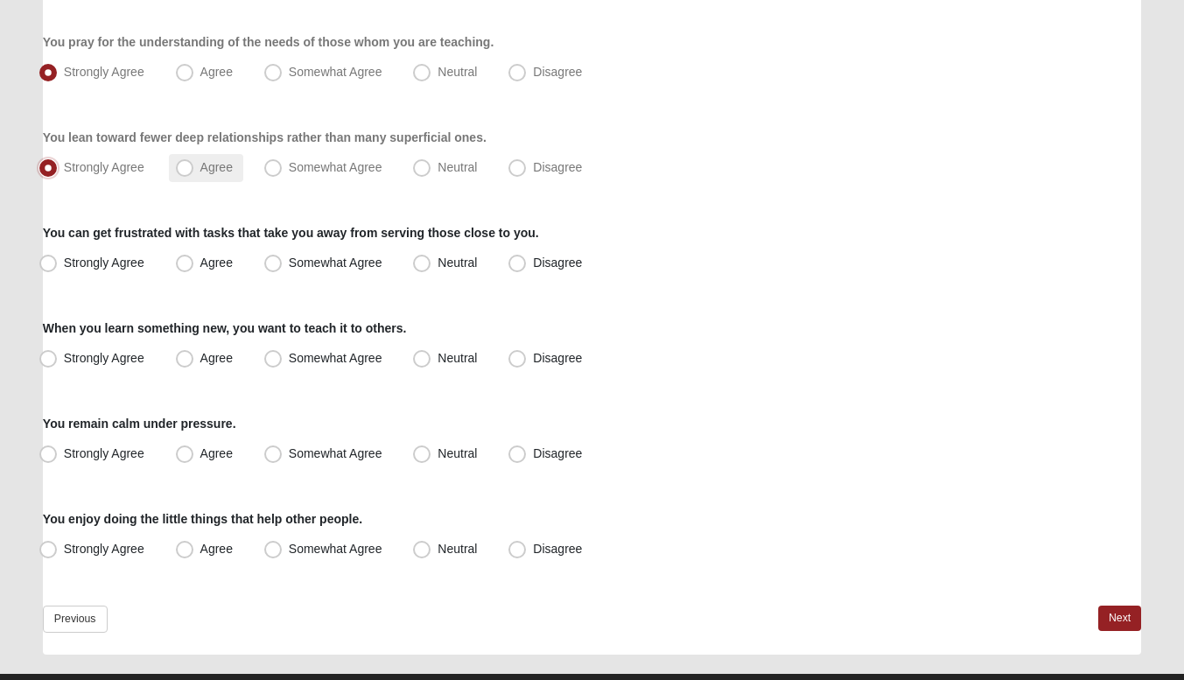
scroll to position [1257, 0]
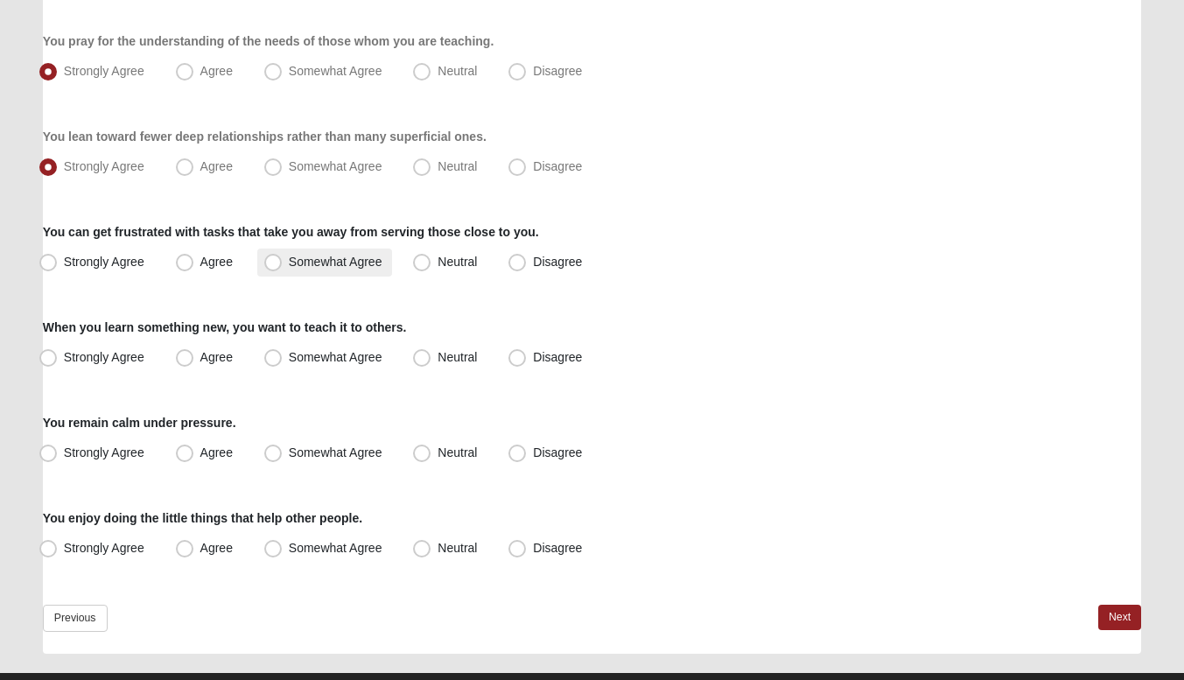
click at [302, 254] on label "Somewhat Agree" at bounding box center [325, 262] width 136 height 28
click at [283, 256] on input "Somewhat Agree" at bounding box center [276, 261] width 11 height 11
radio input "true"
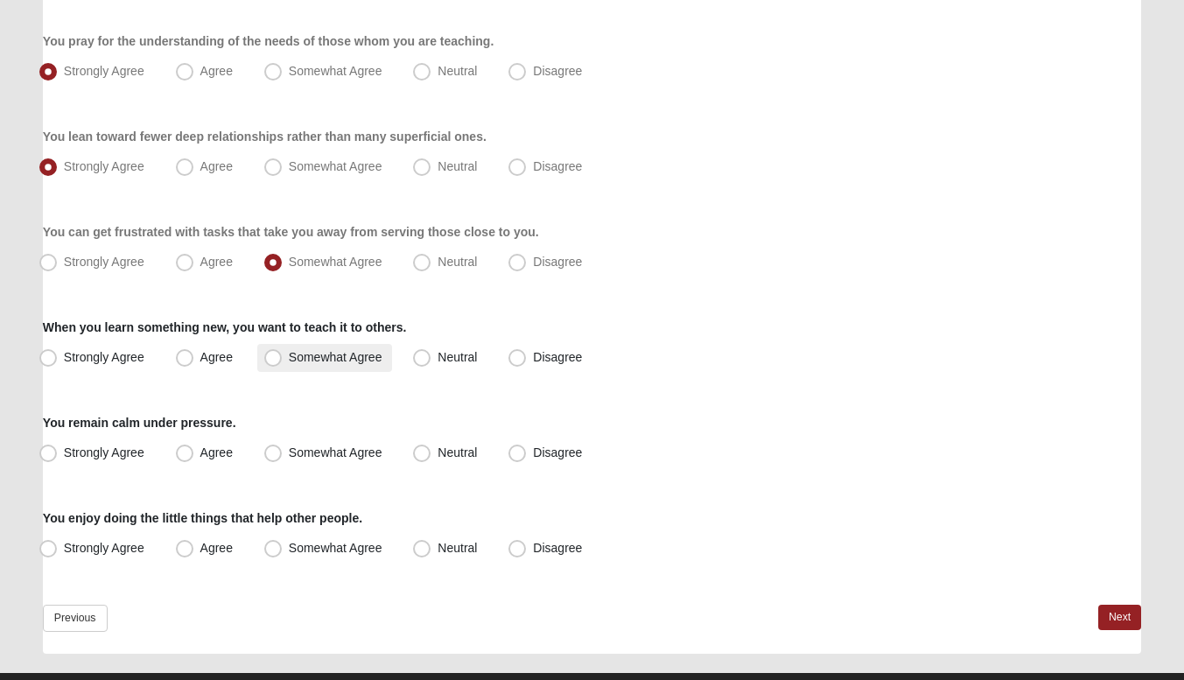
click at [289, 360] on span "Somewhat Agree" at bounding box center [336, 357] width 94 height 14
click at [271, 360] on input "Somewhat Agree" at bounding box center [276, 357] width 11 height 11
radio input "true"
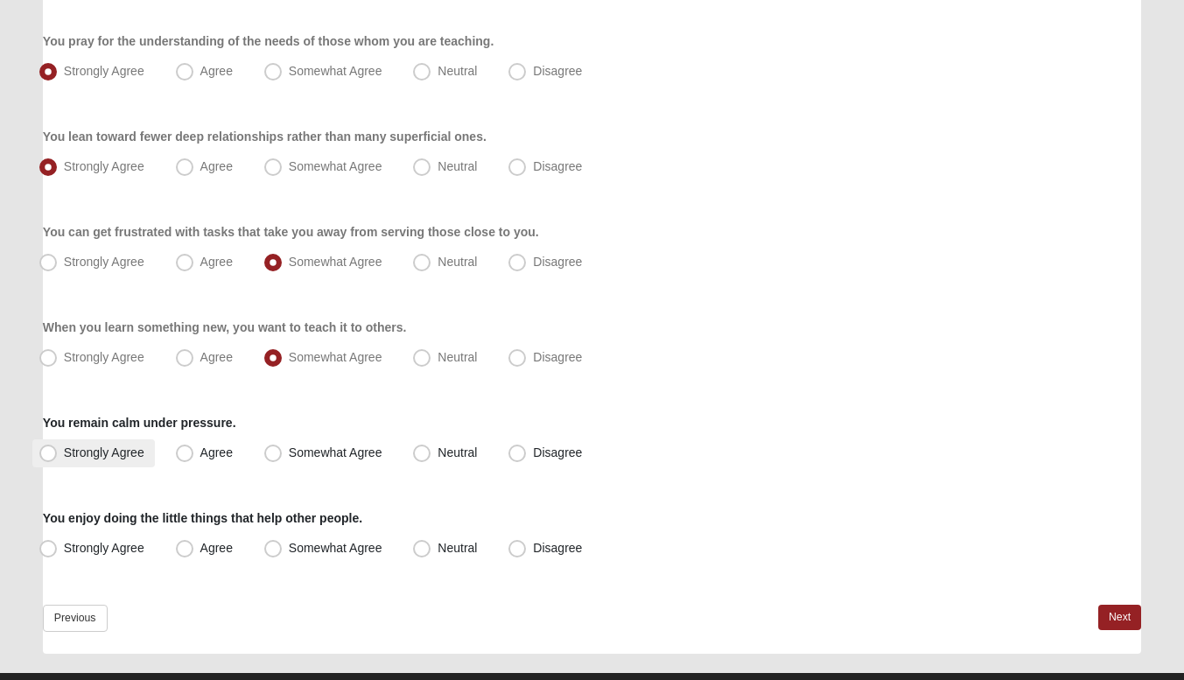
click at [83, 463] on label "Strongly Agree" at bounding box center [93, 453] width 122 height 28
click at [58, 458] on input "Strongly Agree" at bounding box center [51, 452] width 11 height 11
radio input "true"
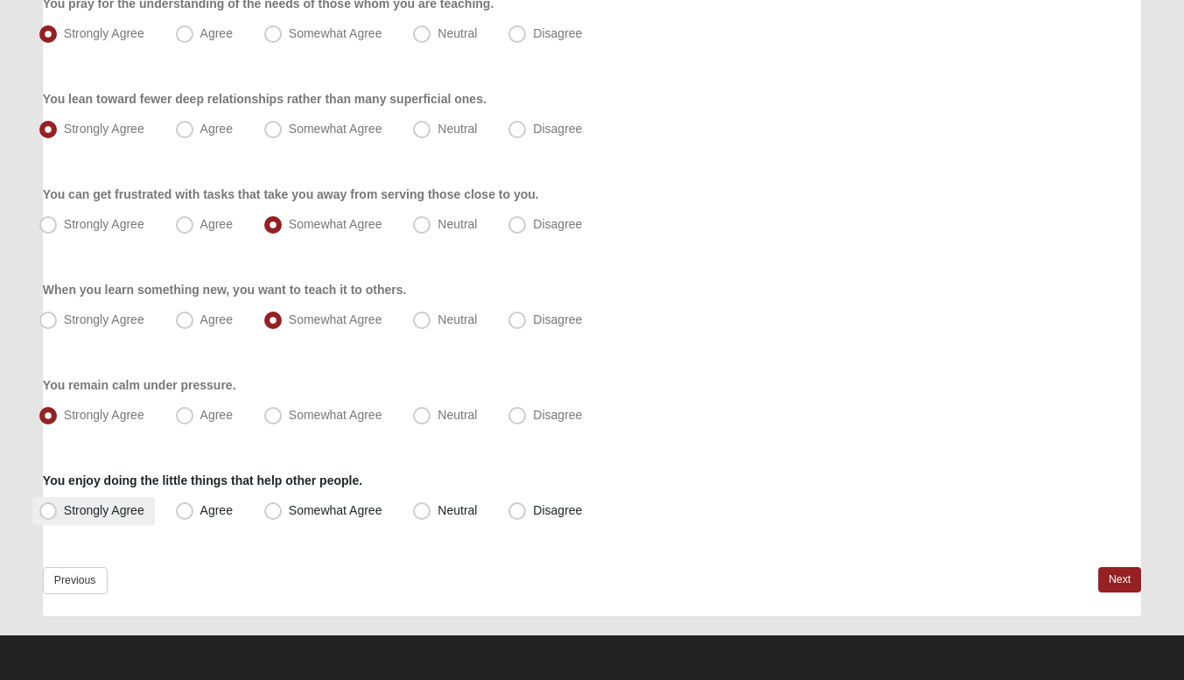
click at [119, 510] on span "Strongly Agree" at bounding box center [104, 510] width 80 height 14
click at [58, 510] on input "Strongly Agree" at bounding box center [51, 510] width 11 height 11
radio input "true"
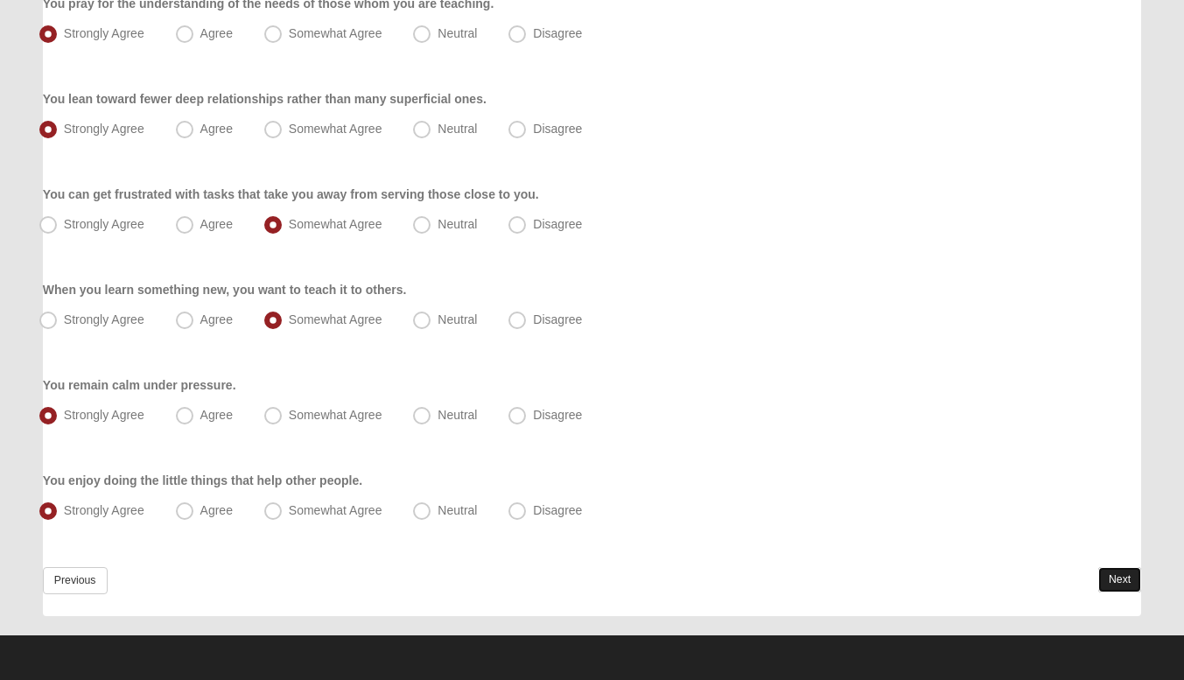
click at [1116, 573] on link "Next" at bounding box center [1119, 579] width 43 height 25
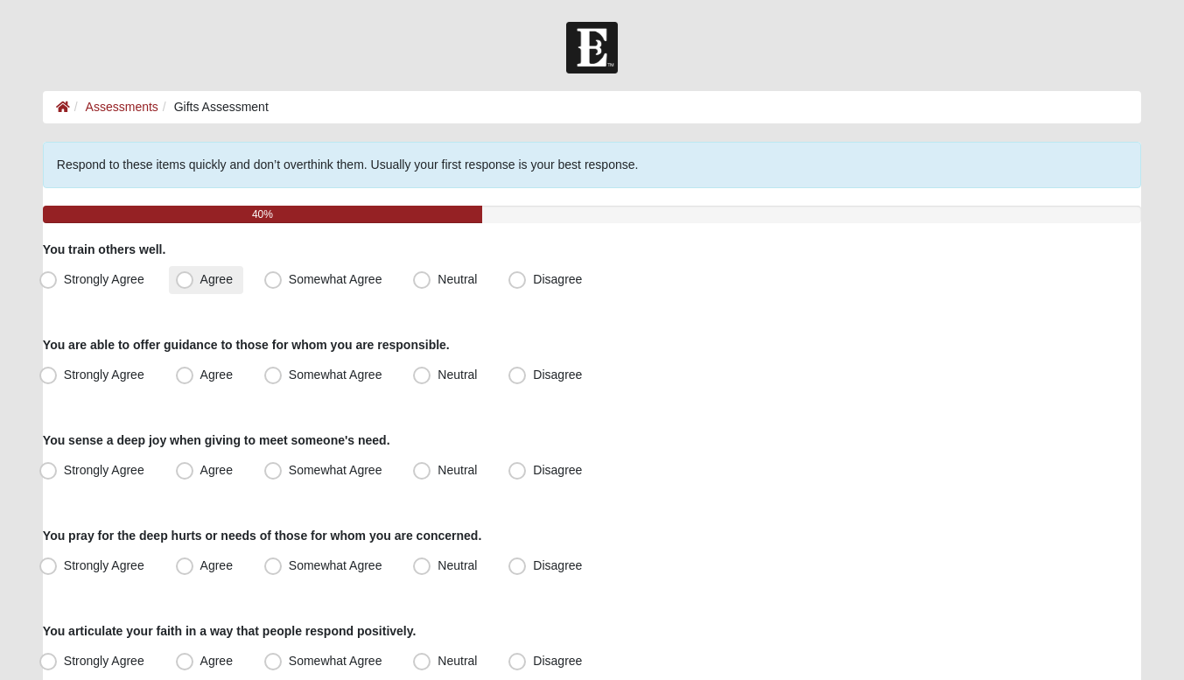
click at [233, 277] on label "Agree" at bounding box center [206, 280] width 74 height 28
click at [194, 277] on input "Agree" at bounding box center [188, 279] width 11 height 11
radio input "true"
click at [196, 372] on label "Agree" at bounding box center [206, 375] width 74 height 28
click at [194, 372] on input "Agree" at bounding box center [188, 374] width 11 height 11
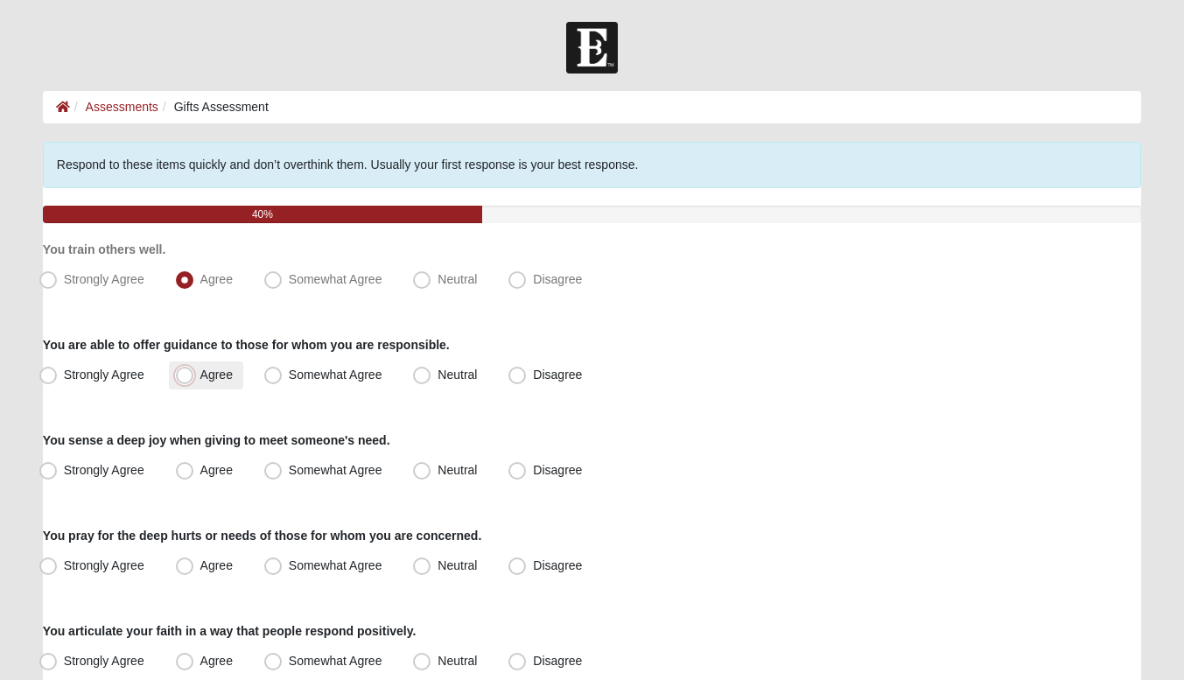
radio input "true"
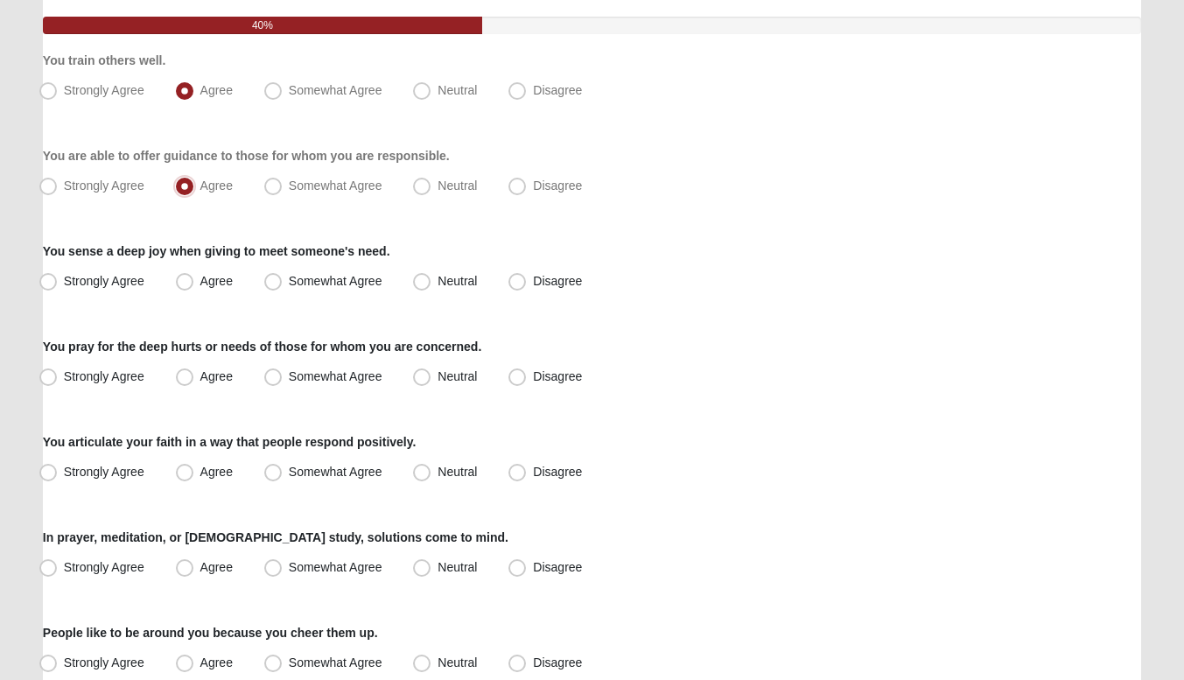
scroll to position [190, 0]
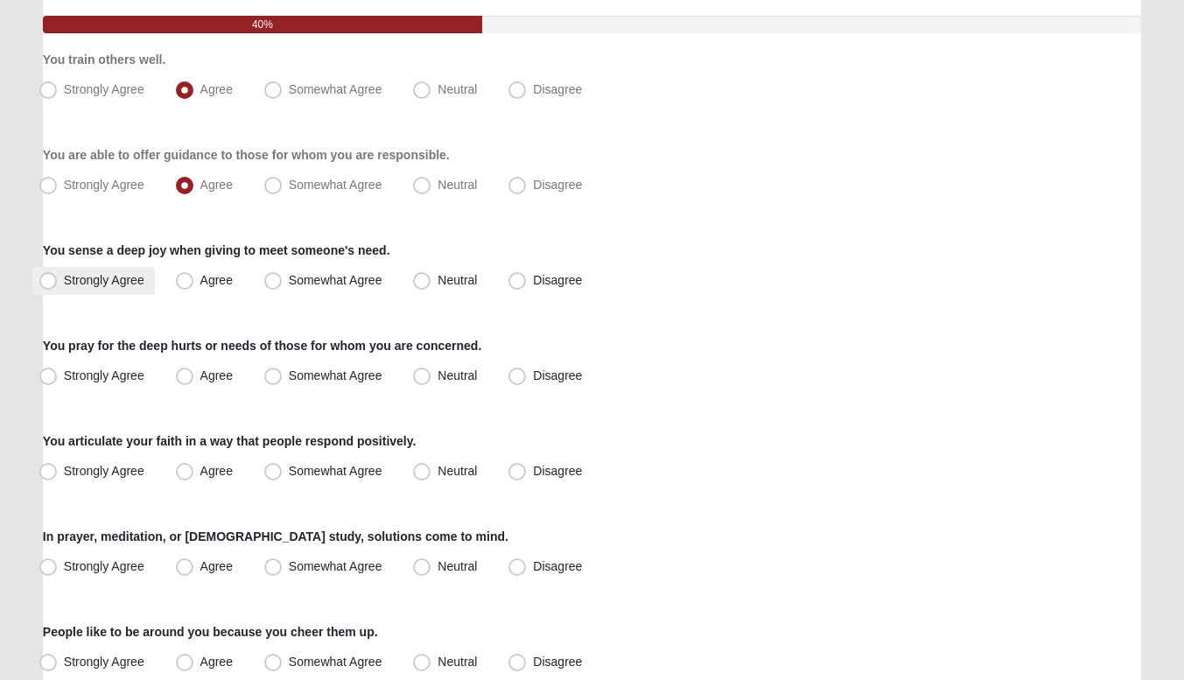
click at [137, 284] on span "Strongly Agree" at bounding box center [104, 280] width 80 height 14
click at [58, 284] on input "Strongly Agree" at bounding box center [51, 280] width 11 height 11
radio input "true"
click at [132, 361] on div "You pray for the deep hurts or needs of those for whom you are concerned. Stron…" at bounding box center [592, 363] width 1098 height 53
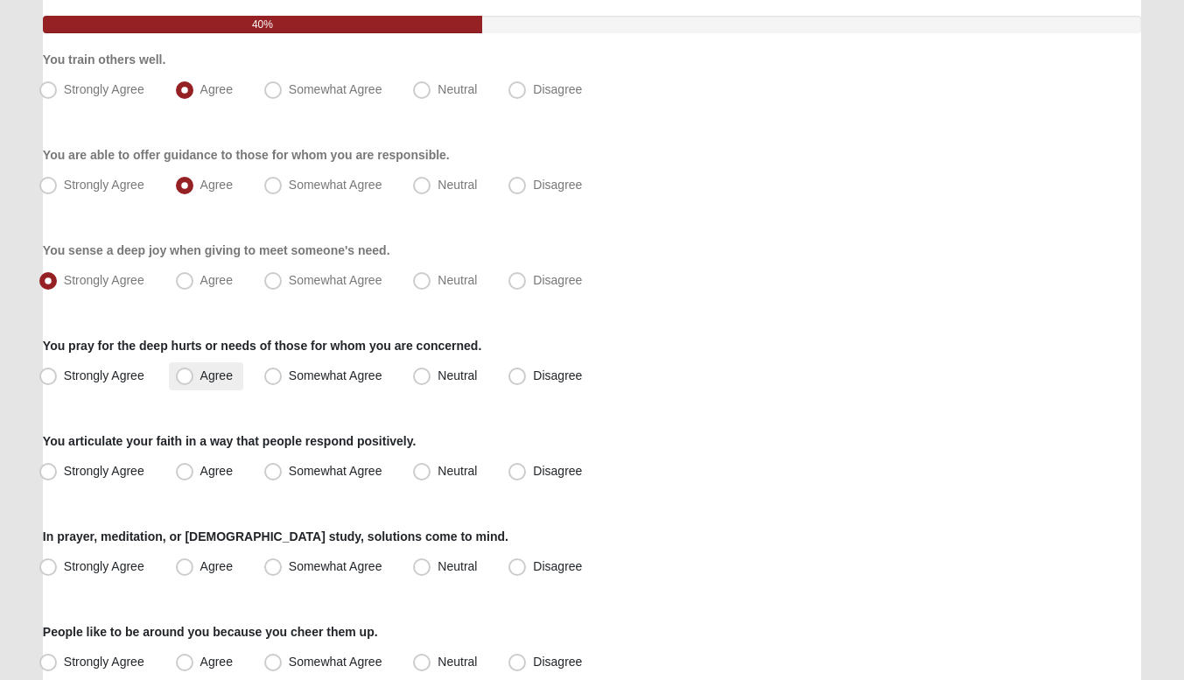
click at [200, 371] on span "Agree" at bounding box center [216, 375] width 32 height 14
click at [192, 371] on input "Agree" at bounding box center [188, 375] width 11 height 11
radio input "true"
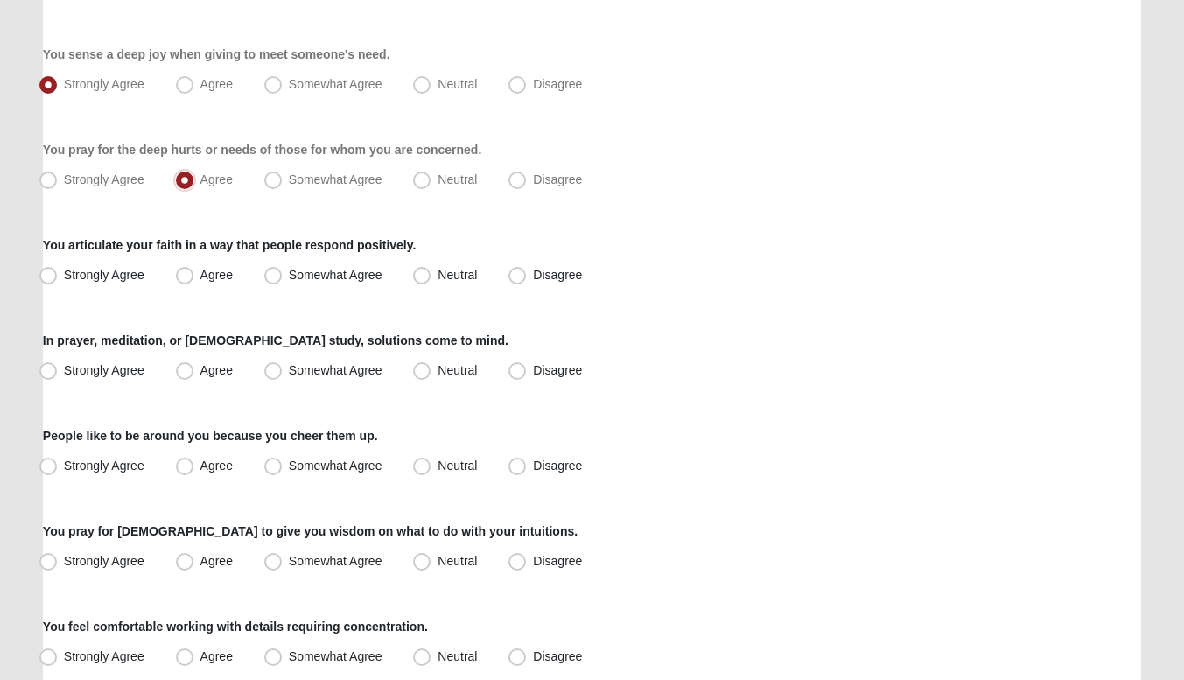
scroll to position [387, 0]
click at [200, 268] on span "Agree" at bounding box center [216, 274] width 32 height 14
click at [188, 269] on input "Agree" at bounding box center [188, 274] width 11 height 11
radio input "true"
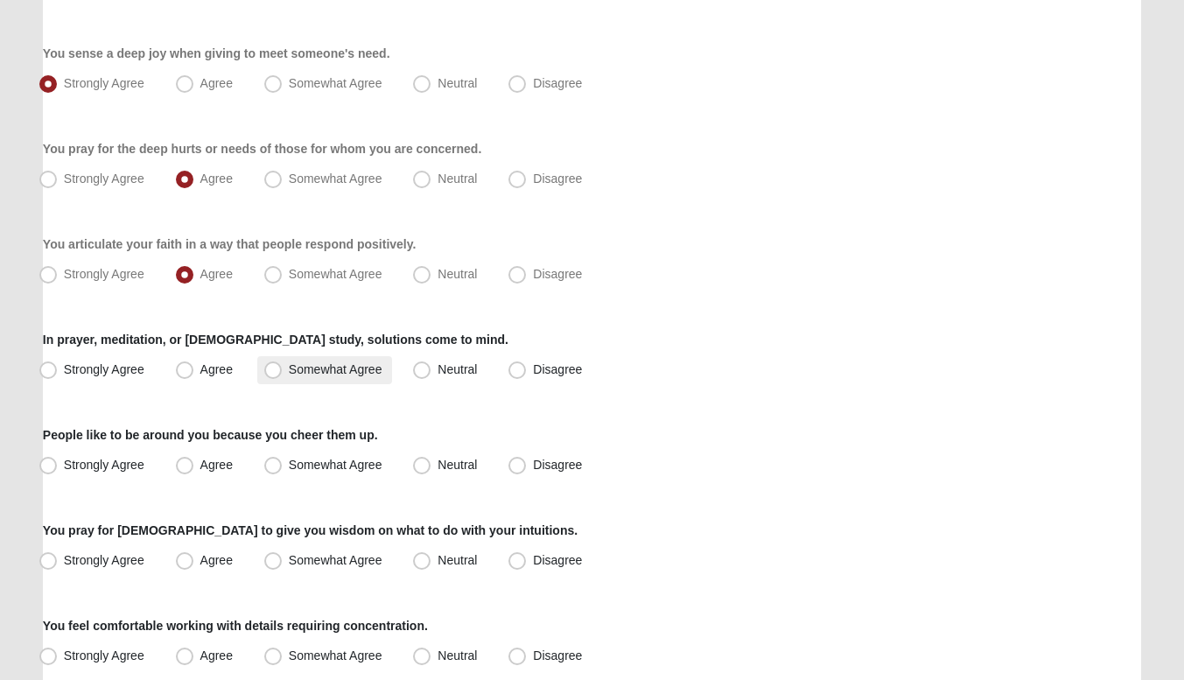
click at [287, 367] on label "Somewhat Agree" at bounding box center [325, 370] width 136 height 28
click at [283, 367] on input "Somewhat Agree" at bounding box center [276, 369] width 11 height 11
radio input "true"
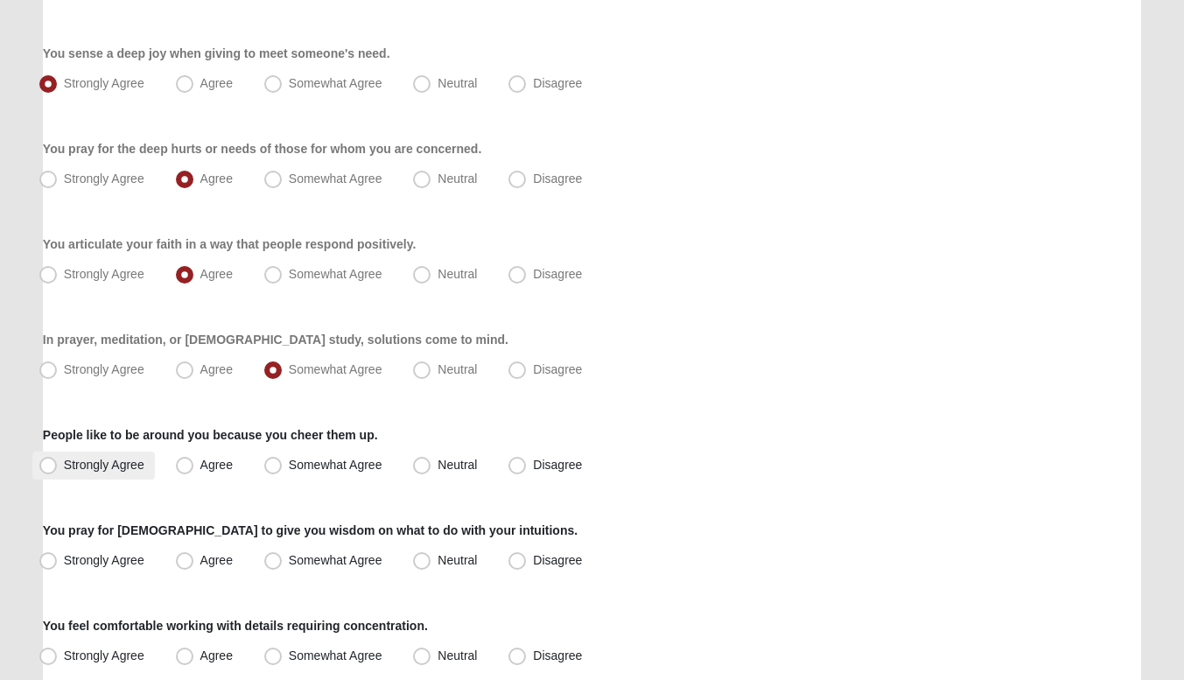
click at [124, 458] on span "Strongly Agree" at bounding box center [104, 465] width 80 height 14
click at [58, 459] on input "Strongly Agree" at bounding box center [51, 464] width 11 height 11
radio input "true"
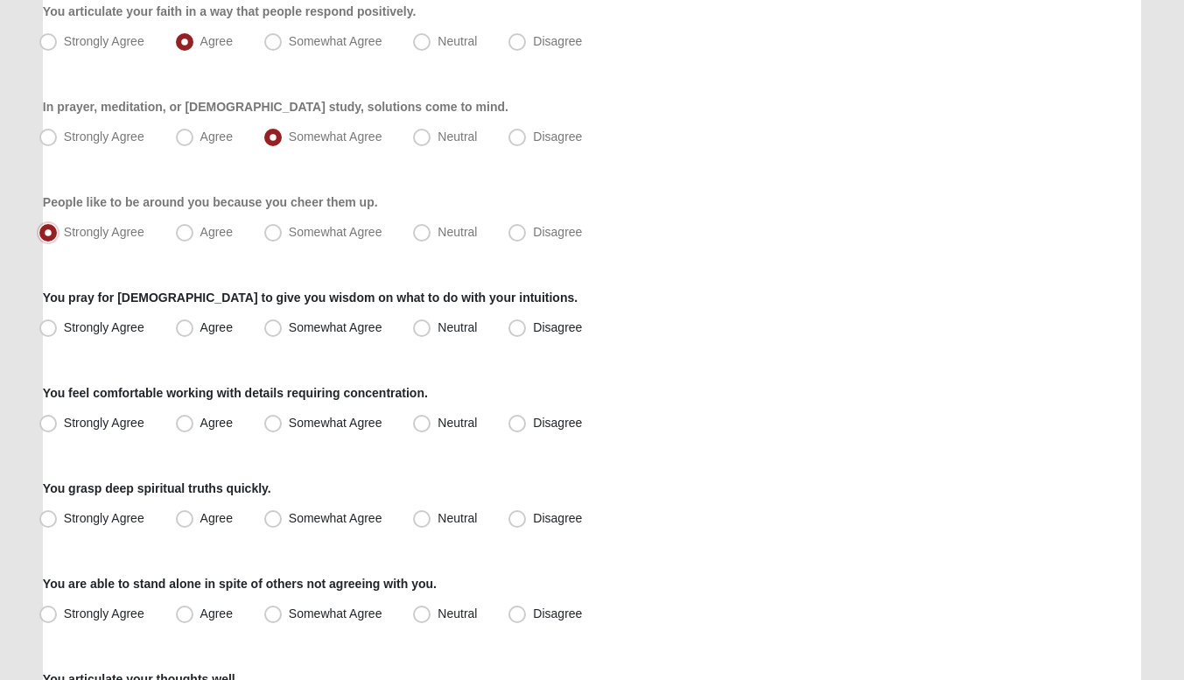
scroll to position [651, 0]
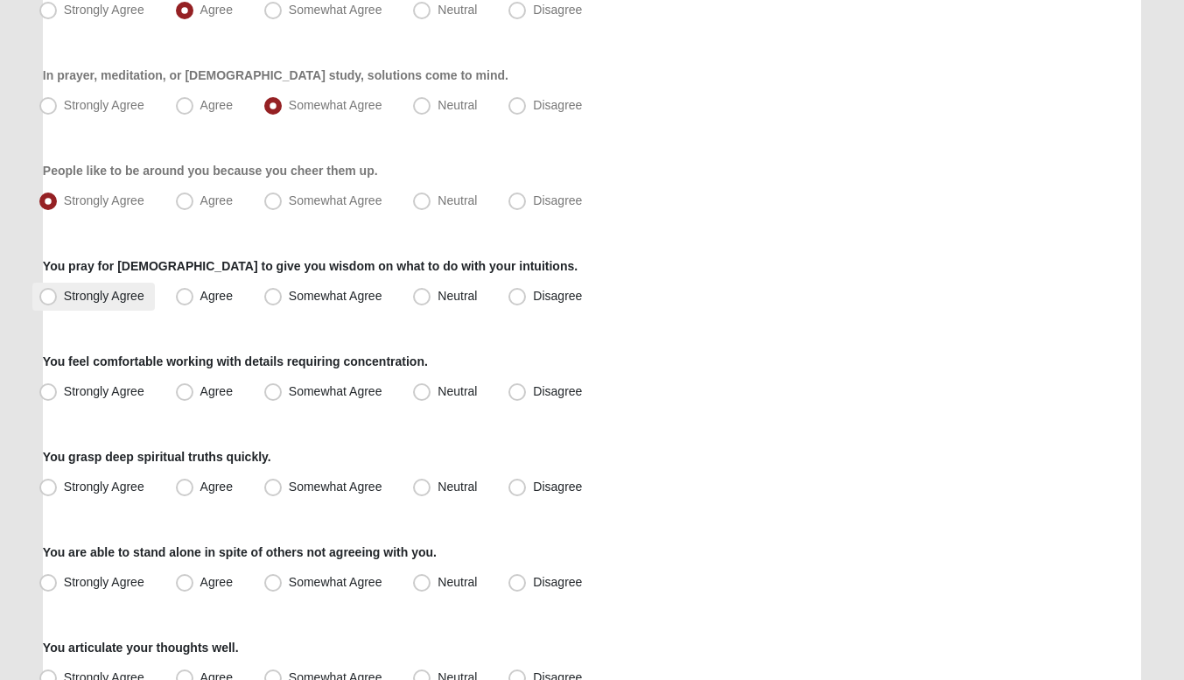
click at [54, 283] on label "Strongly Agree" at bounding box center [93, 297] width 122 height 28
click at [54, 290] on input "Strongly Agree" at bounding box center [51, 295] width 11 height 11
radio input "true"
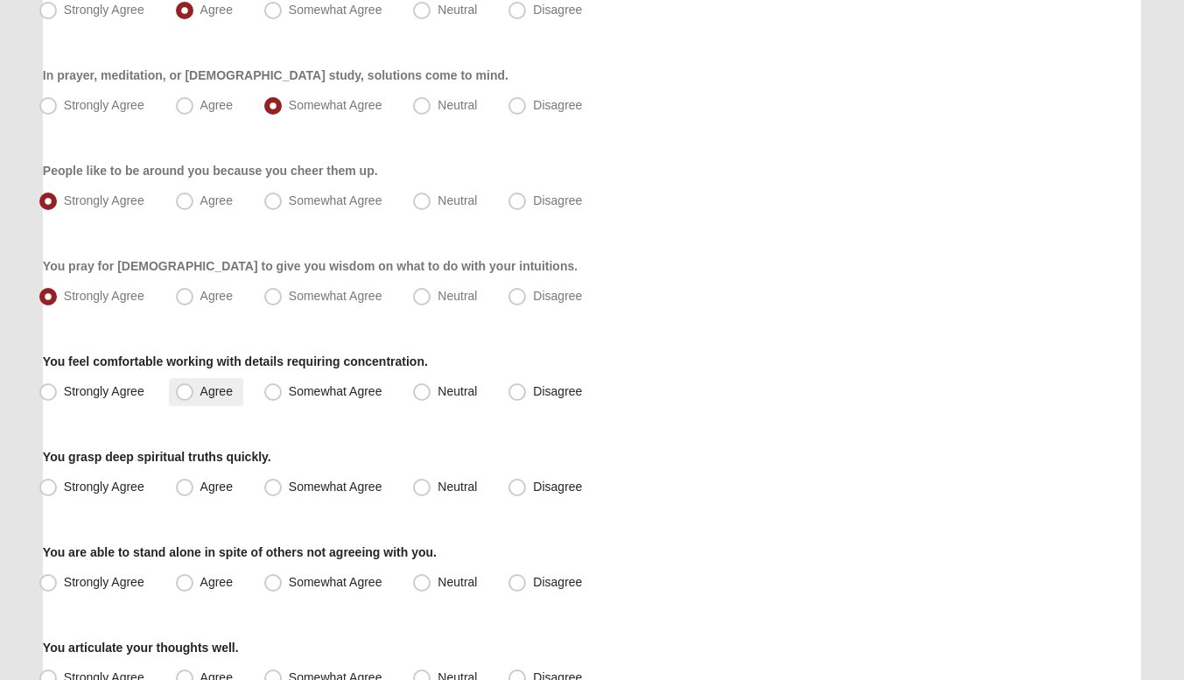
click at [237, 396] on label "Agree" at bounding box center [206, 392] width 74 height 28
click at [194, 396] on input "Agree" at bounding box center [188, 391] width 11 height 11
radio input "true"
click at [294, 393] on span "Somewhat Agree" at bounding box center [336, 391] width 94 height 14
click at [283, 393] on input "Somewhat Agree" at bounding box center [276, 391] width 11 height 11
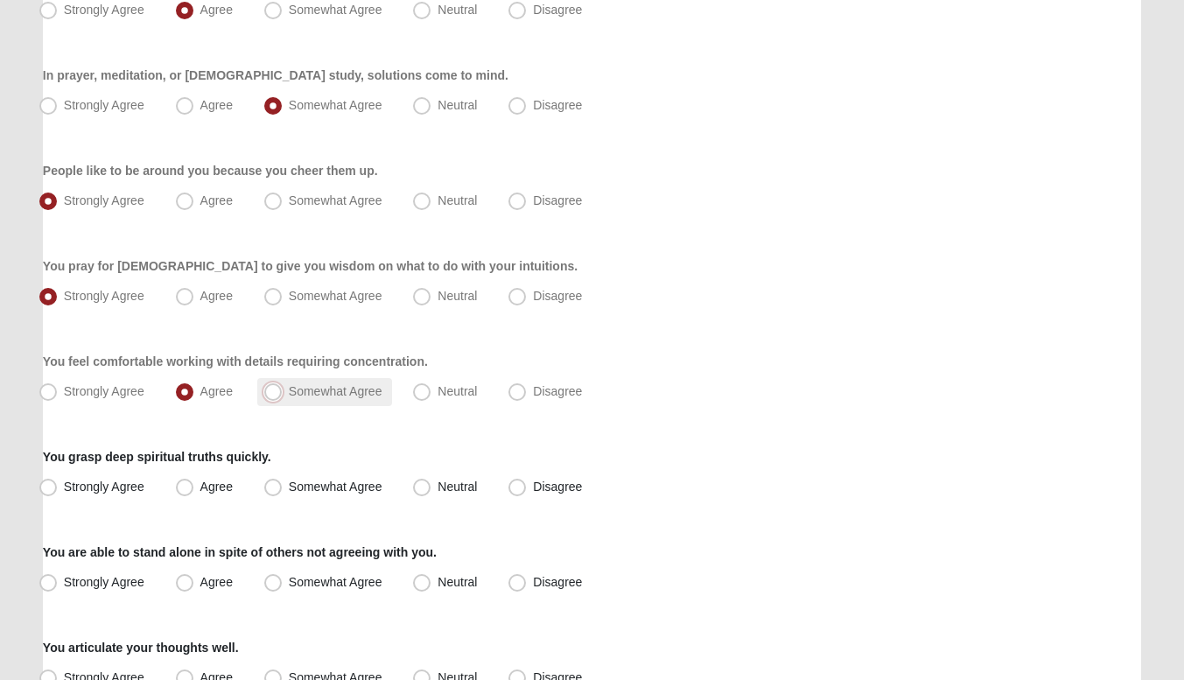
radio input "true"
click at [289, 486] on span "Somewhat Agree" at bounding box center [336, 486] width 94 height 14
click at [278, 486] on input "Somewhat Agree" at bounding box center [276, 486] width 11 height 11
radio input "true"
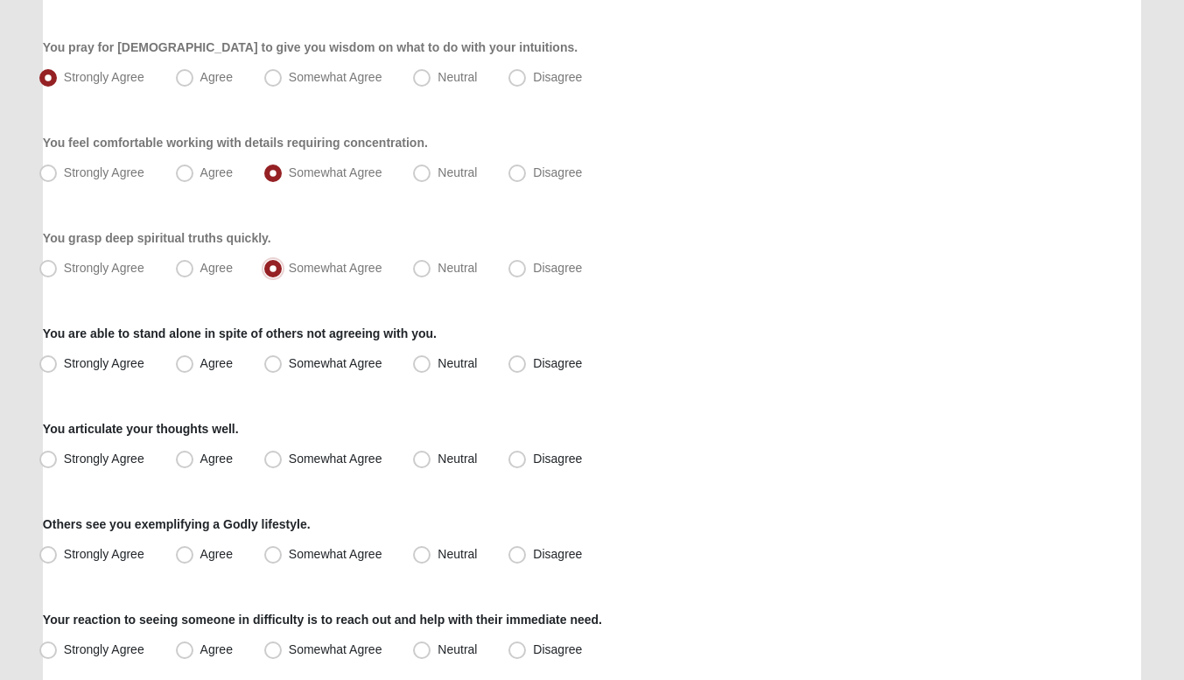
scroll to position [871, 0]
click at [174, 362] on label "Agree" at bounding box center [206, 363] width 74 height 28
click at [183, 362] on input "Agree" at bounding box center [188, 362] width 11 height 11
radio input "true"
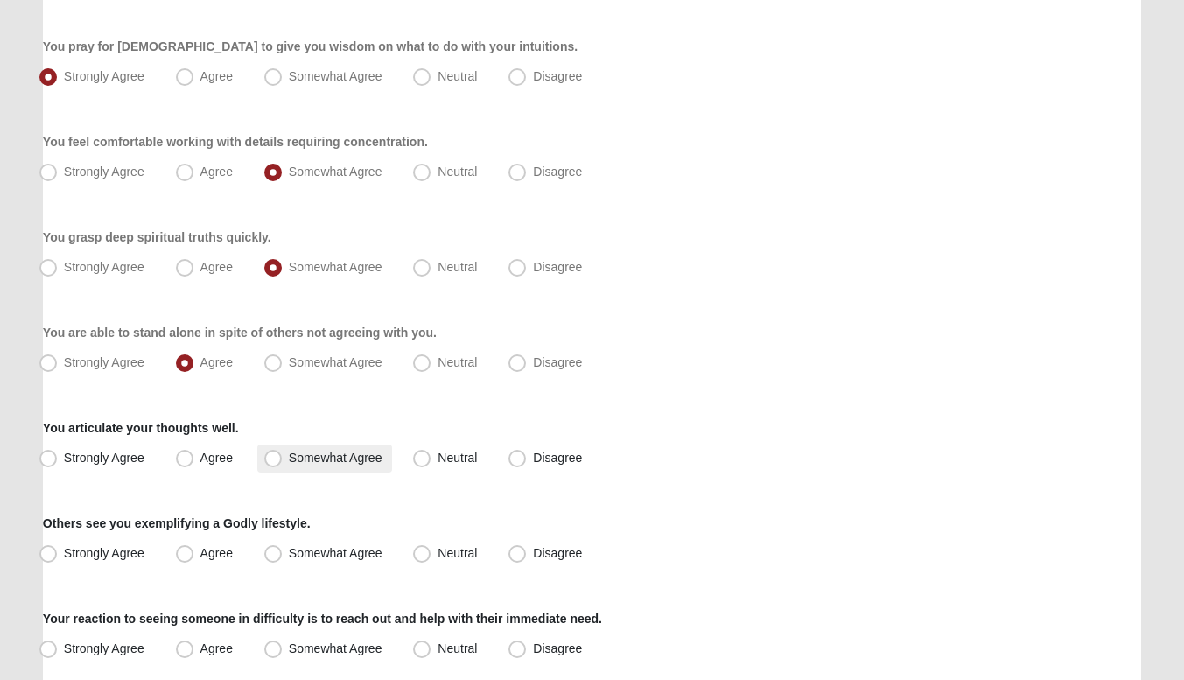
click at [289, 460] on span "Somewhat Agree" at bounding box center [336, 458] width 94 height 14
click at [274, 460] on input "Somewhat Agree" at bounding box center [276, 457] width 11 height 11
radio input "true"
click at [437, 461] on span "Neutral" at bounding box center [456, 458] width 39 height 14
click at [427, 461] on input "Neutral" at bounding box center [425, 457] width 11 height 11
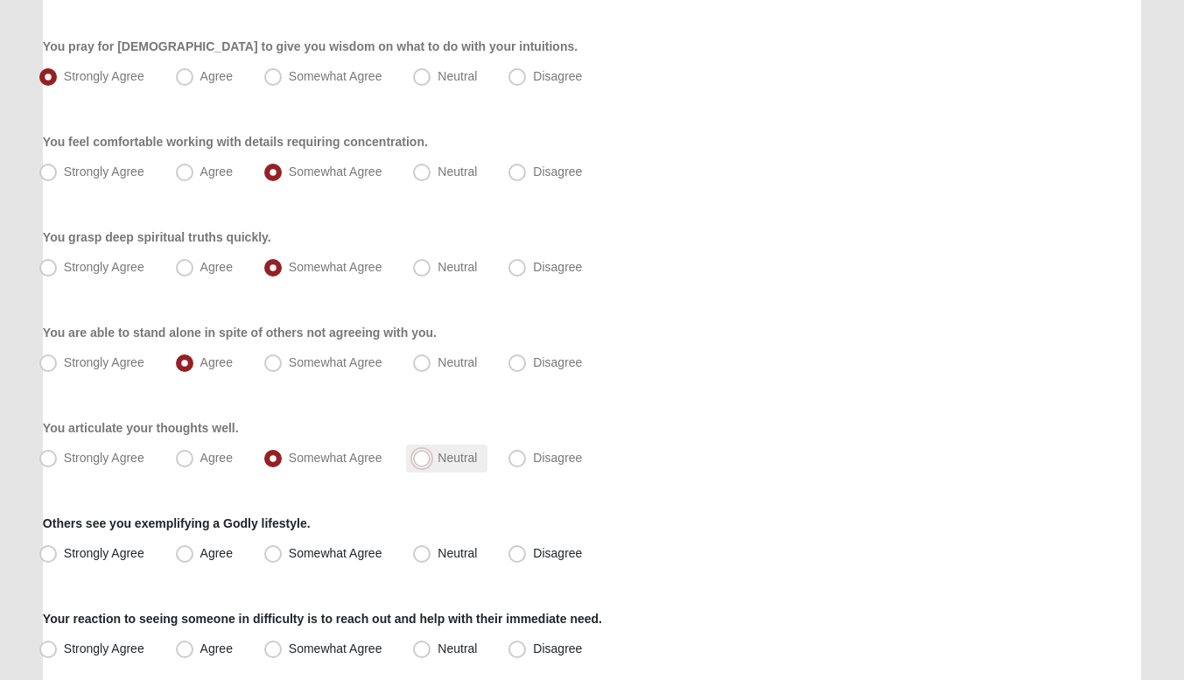
radio input "true"
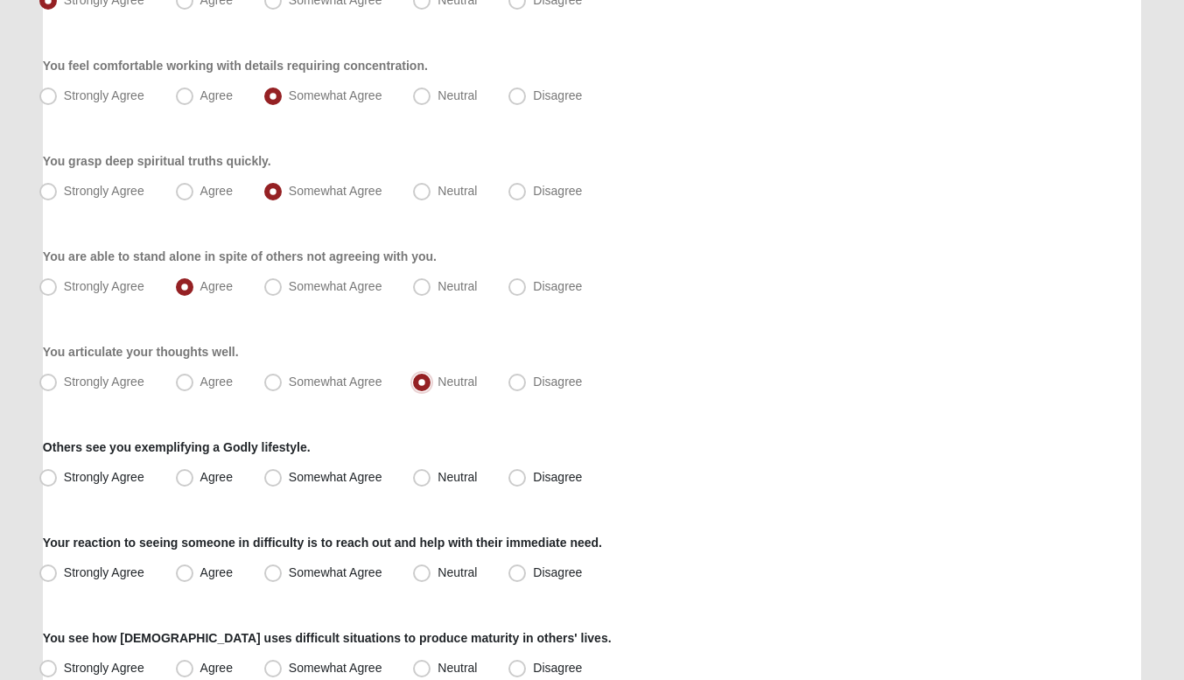
scroll to position [1061, 0]
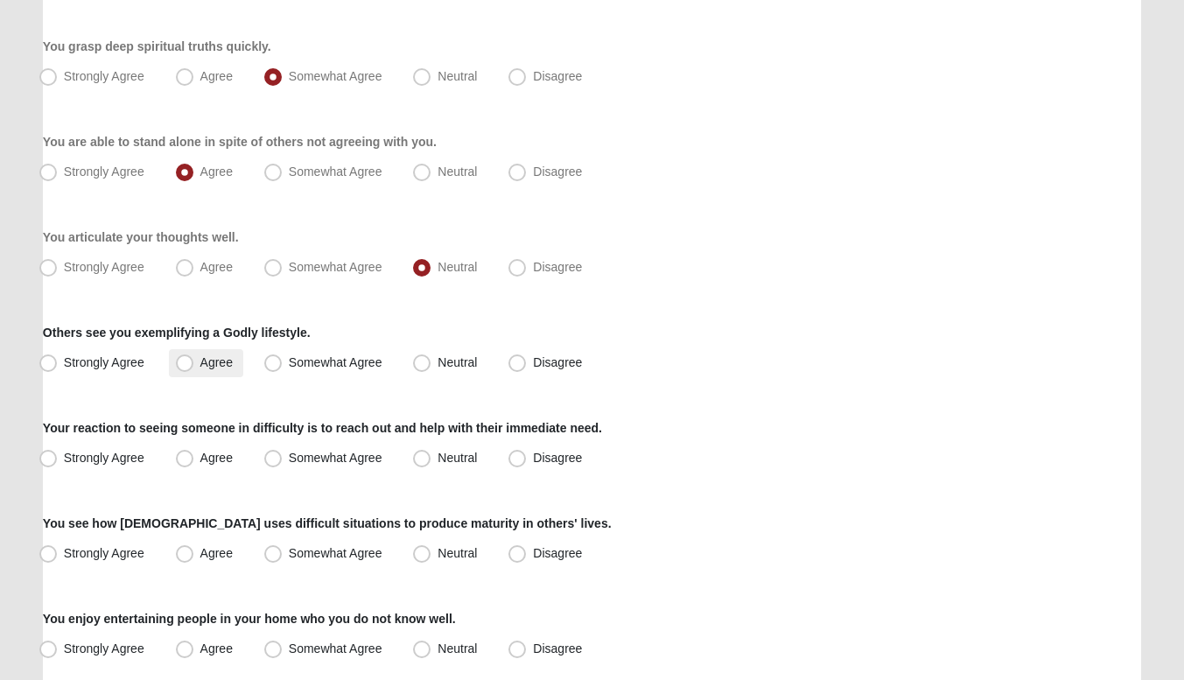
click at [204, 371] on label "Agree" at bounding box center [206, 363] width 74 height 28
click at [194, 368] on input "Agree" at bounding box center [188, 362] width 11 height 11
radio input "true"
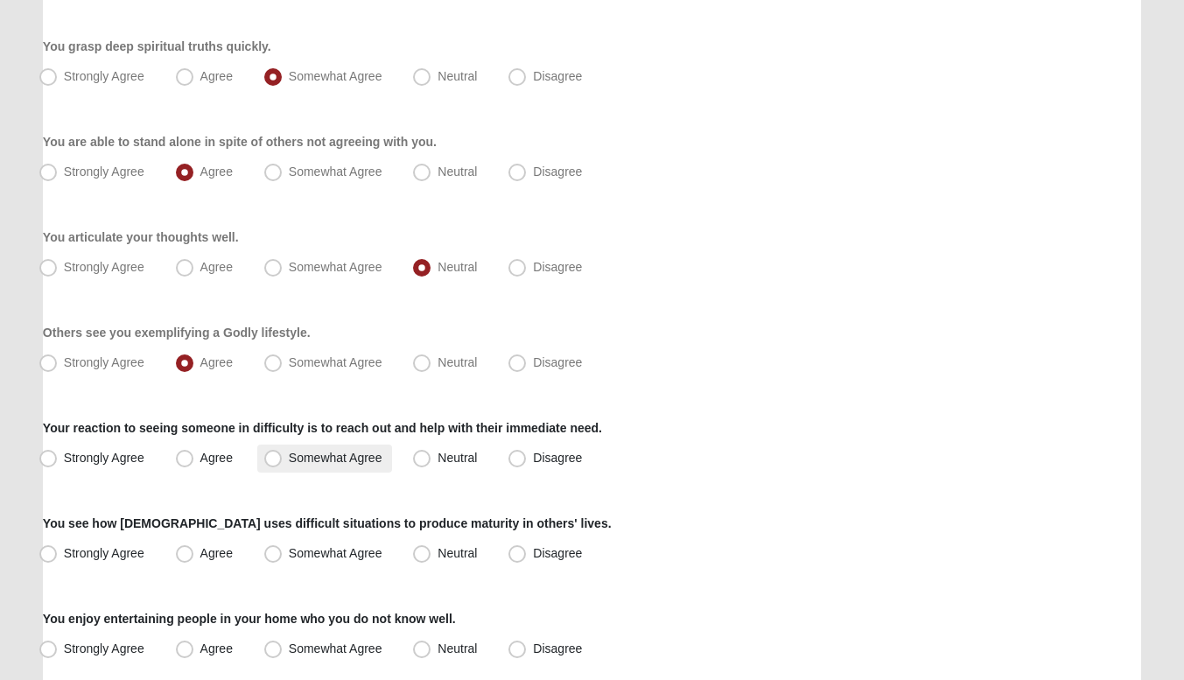
click at [289, 460] on span "Somewhat Agree" at bounding box center [336, 458] width 94 height 14
click at [271, 460] on input "Somewhat Agree" at bounding box center [276, 457] width 11 height 11
radio input "true"
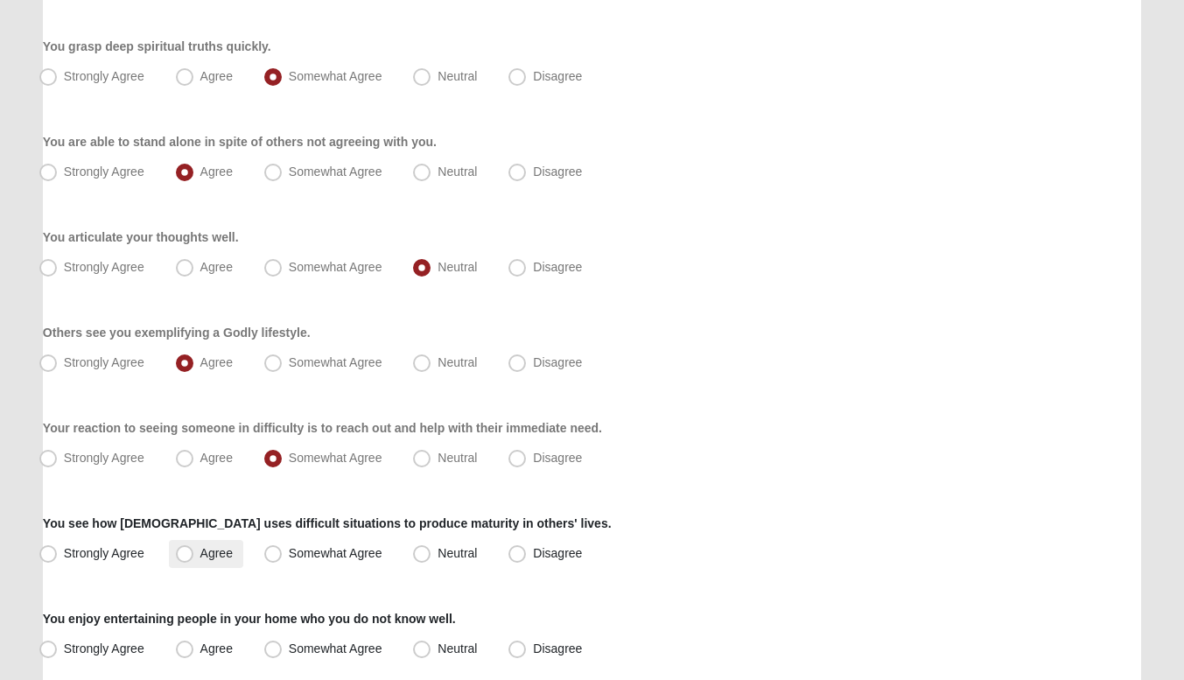
click at [207, 553] on span "Agree" at bounding box center [216, 553] width 32 height 14
click at [194, 553] on input "Agree" at bounding box center [188, 553] width 11 height 11
radio input "true"
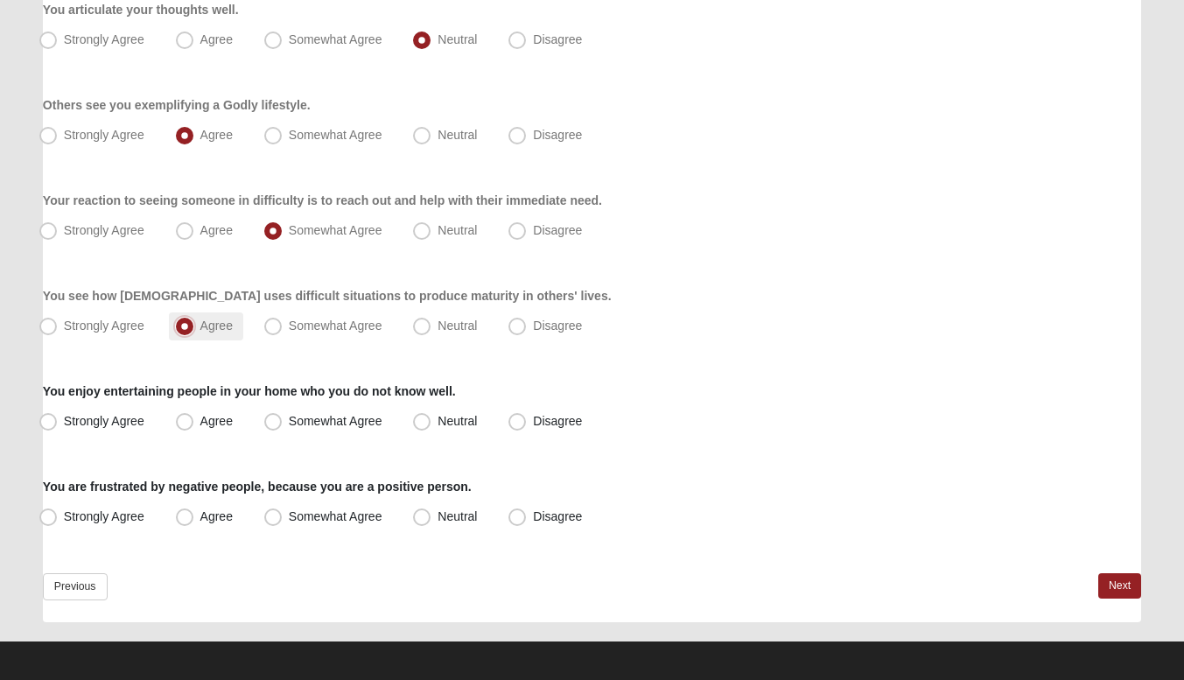
scroll to position [1290, 0]
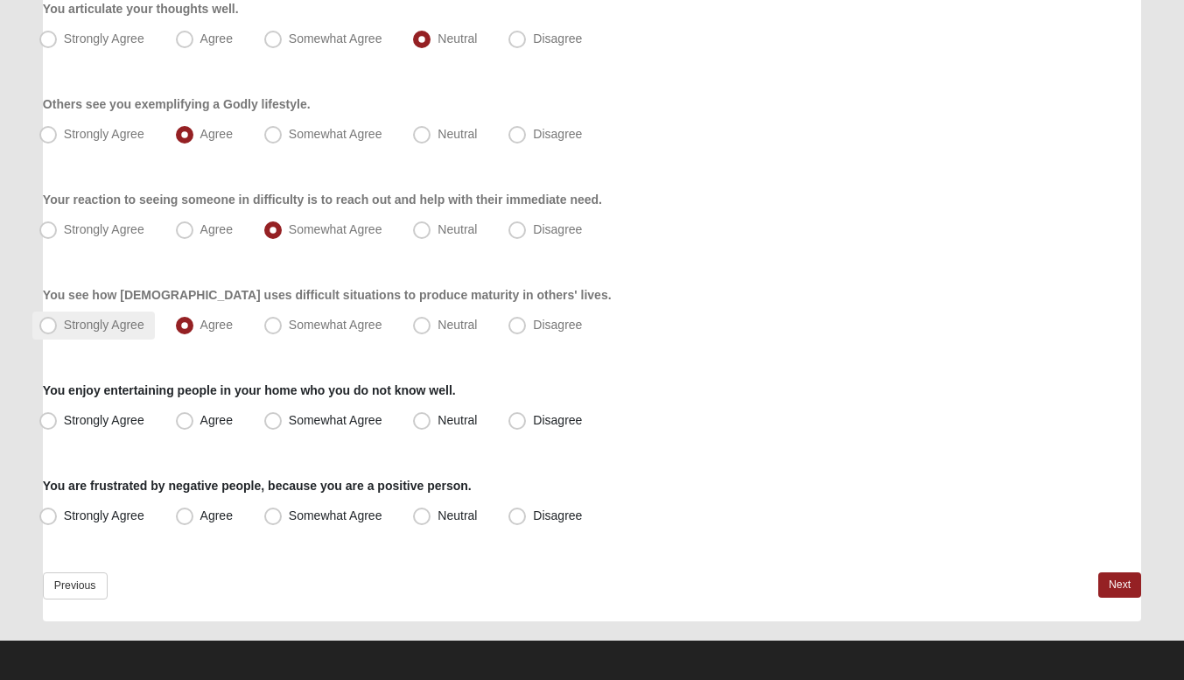
click at [107, 336] on label "Strongly Agree" at bounding box center [93, 325] width 122 height 28
click at [58, 331] on input "Strongly Agree" at bounding box center [51, 324] width 11 height 11
radio input "true"
click at [427, 408] on label "Neutral" at bounding box center [446, 421] width 81 height 28
click at [427, 415] on input "Neutral" at bounding box center [425, 420] width 11 height 11
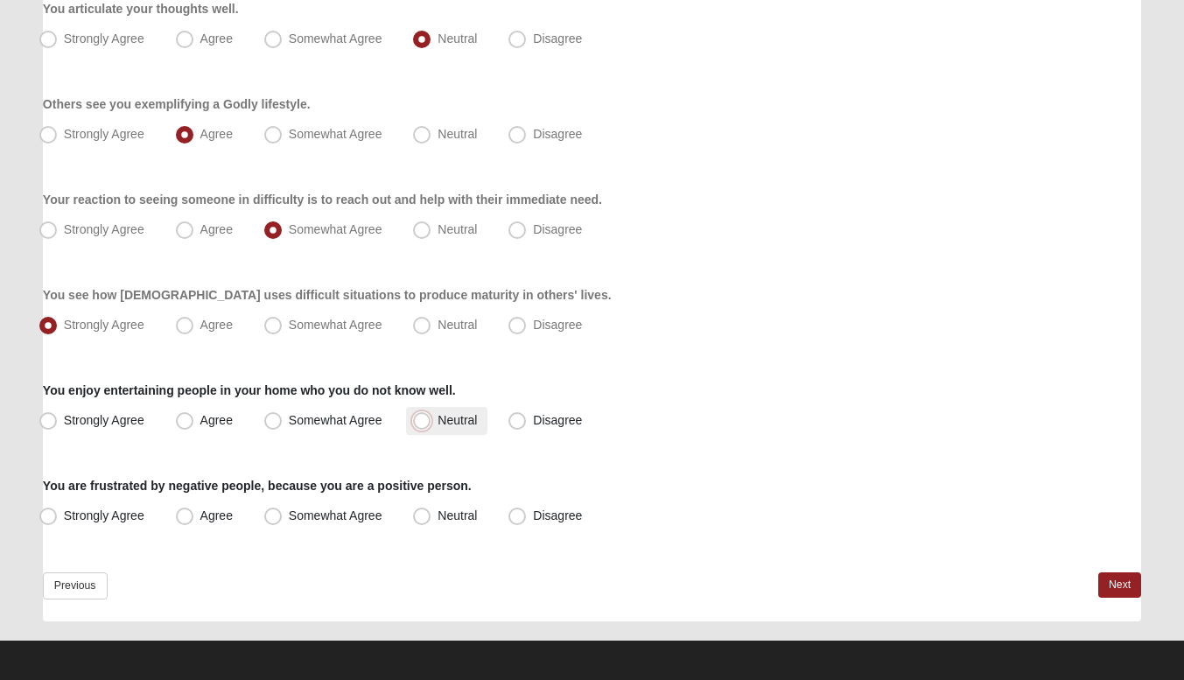
radio input "true"
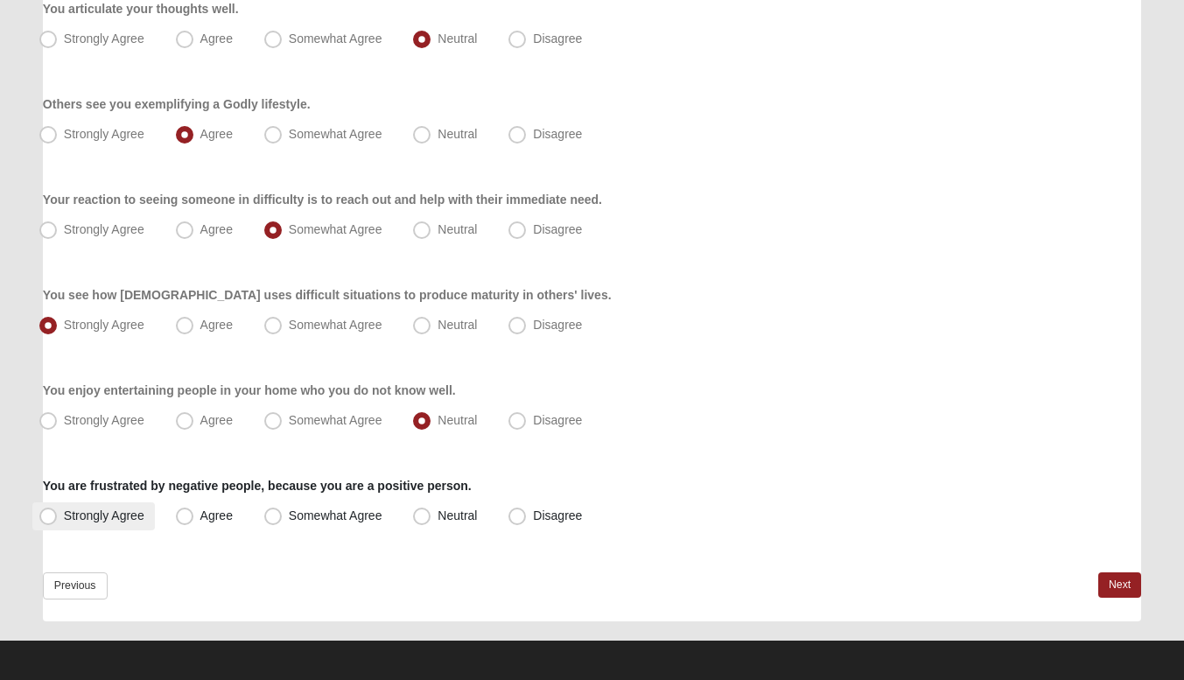
click at [136, 510] on span "Strongly Agree" at bounding box center [104, 515] width 80 height 14
click at [58, 510] on input "Strongly Agree" at bounding box center [51, 515] width 11 height 11
radio input "true"
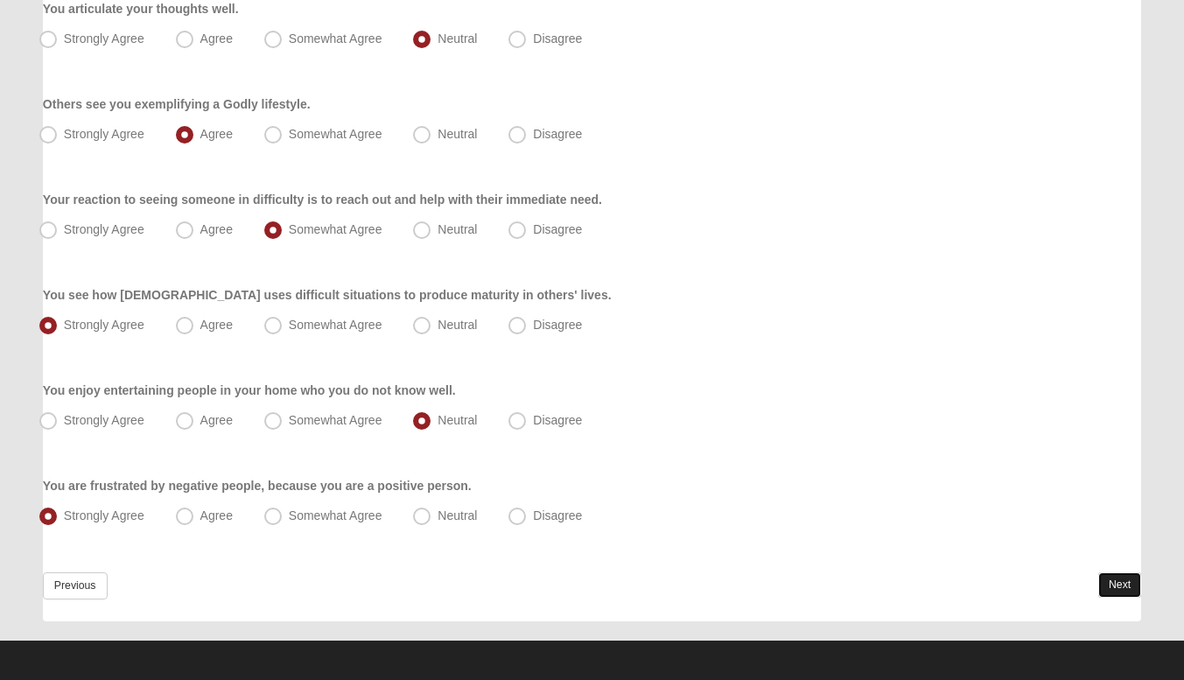
click at [1108, 584] on link "Next" at bounding box center [1119, 584] width 43 height 25
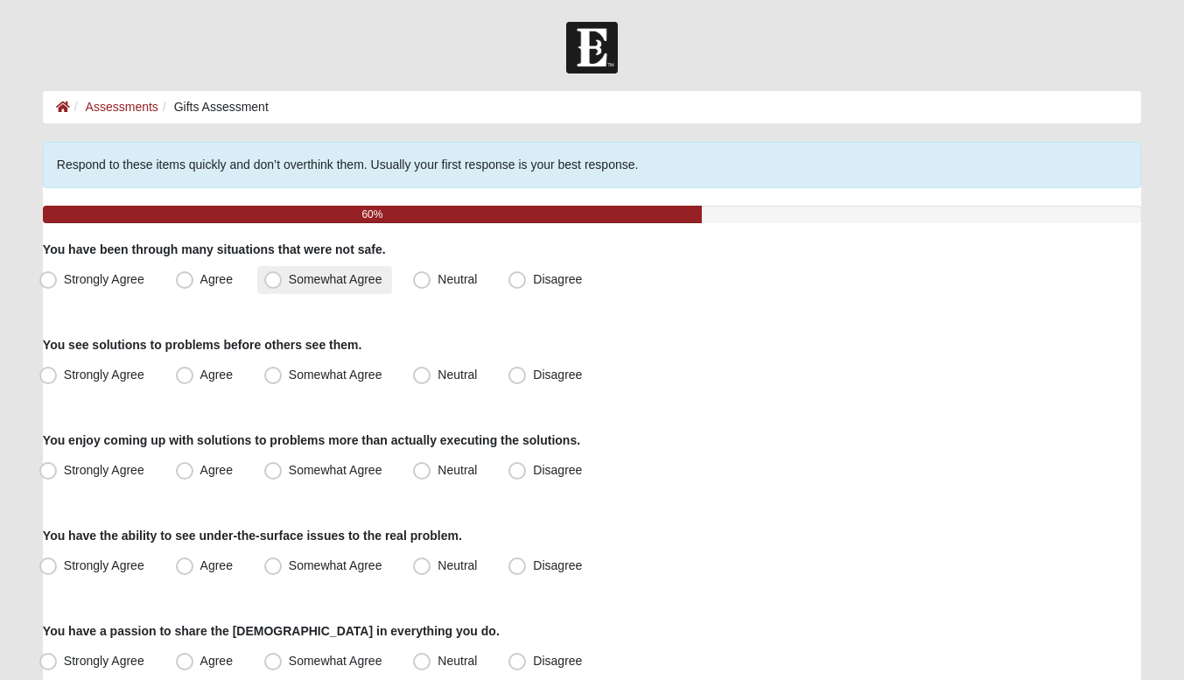
click at [291, 283] on span "Somewhat Agree" at bounding box center [336, 279] width 94 height 14
click at [283, 283] on input "Somewhat Agree" at bounding box center [276, 279] width 11 height 11
radio input "true"
click at [217, 291] on label "Agree" at bounding box center [206, 280] width 74 height 28
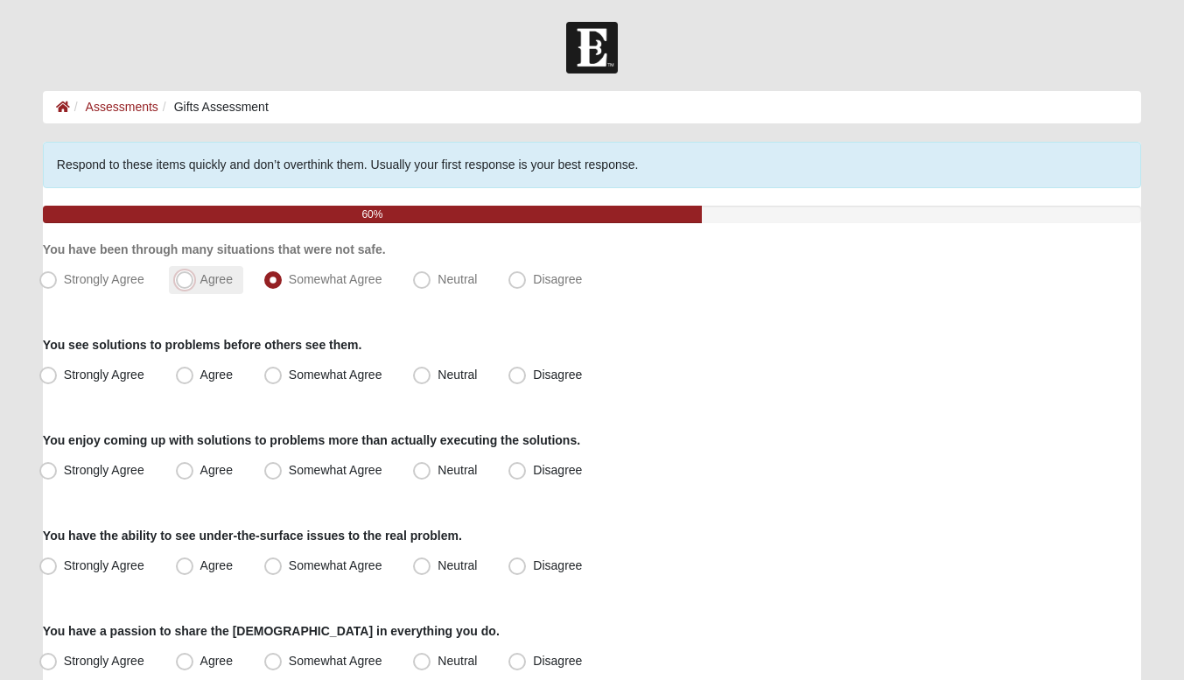
click at [194, 285] on input "Agree" at bounding box center [188, 279] width 11 height 11
radio input "true"
click at [251, 283] on div "Strongly Agree Agree Somewhat Agree Neutral Disagree" at bounding box center [592, 280] width 1098 height 28
click at [287, 290] on label "Somewhat Agree" at bounding box center [325, 280] width 136 height 28
click at [283, 285] on input "Somewhat Agree" at bounding box center [276, 279] width 11 height 11
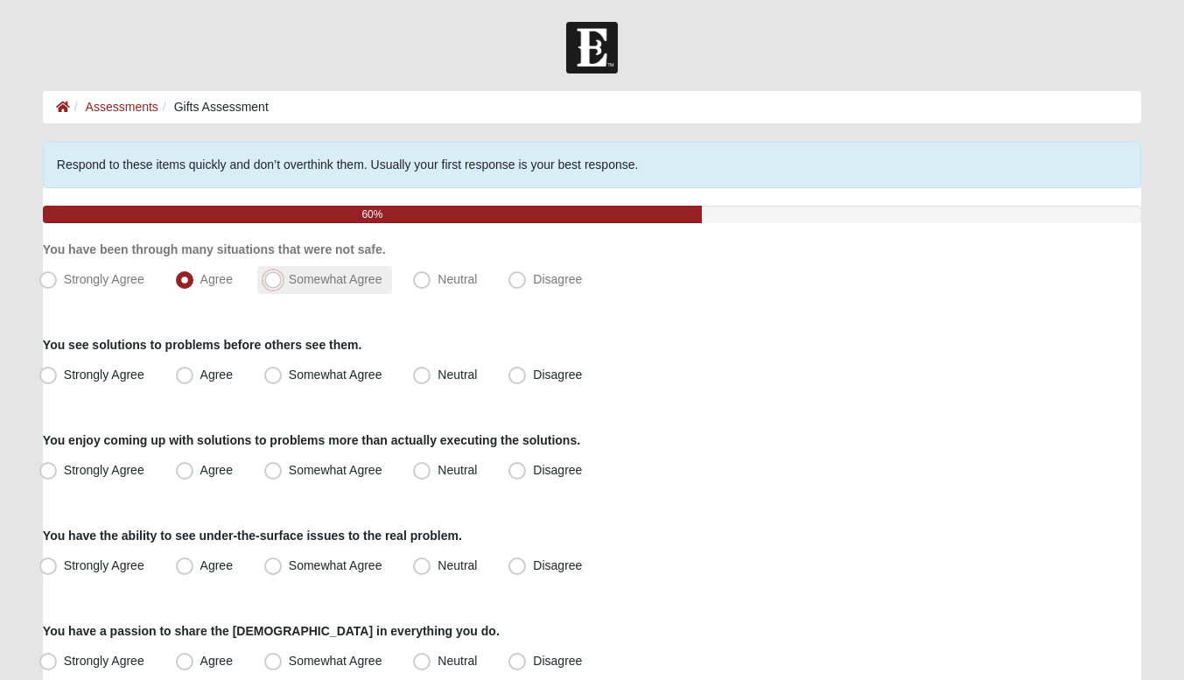
radio input "true"
click at [289, 373] on span "Somewhat Agree" at bounding box center [336, 374] width 94 height 14
click at [279, 373] on input "Somewhat Agree" at bounding box center [276, 374] width 11 height 11
radio input "true"
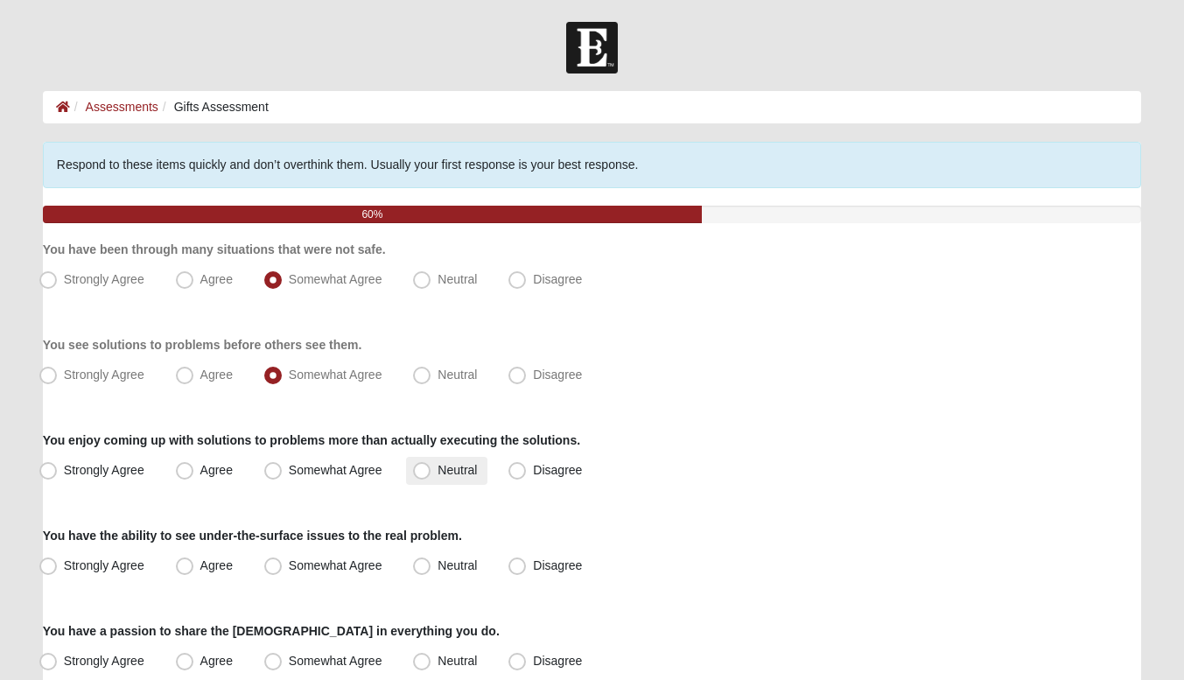
click at [437, 474] on span "Neutral" at bounding box center [456, 470] width 39 height 14
click at [420, 474] on input "Neutral" at bounding box center [425, 470] width 11 height 11
radio input "true"
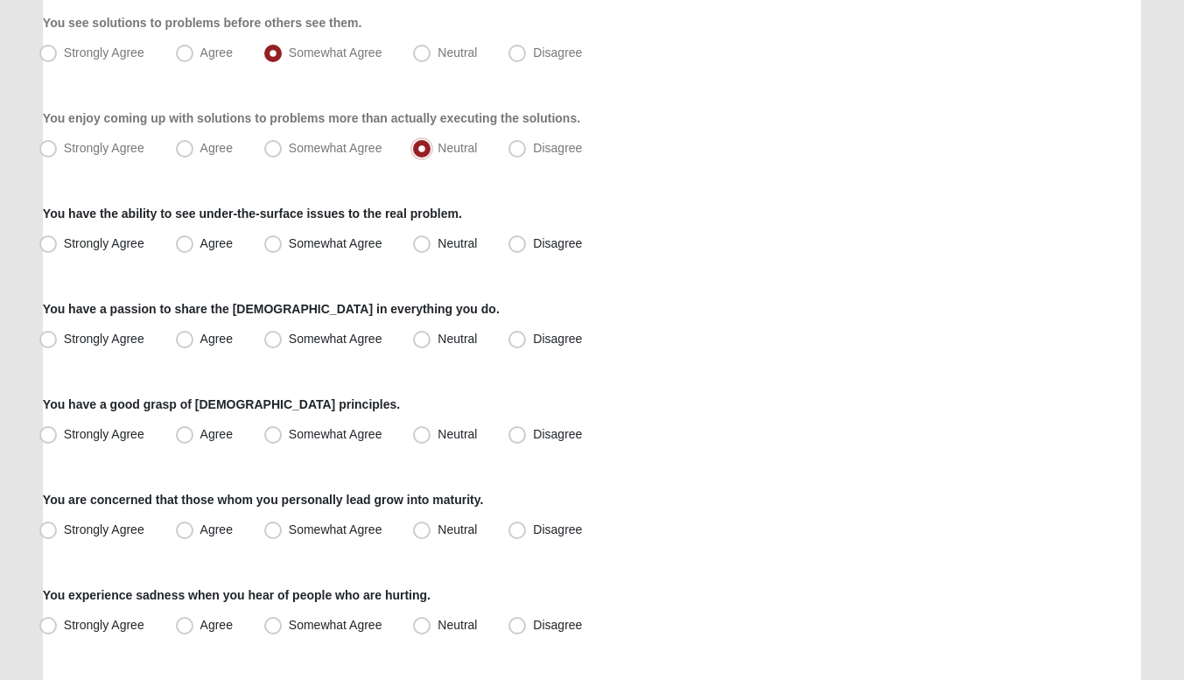
scroll to position [348, 0]
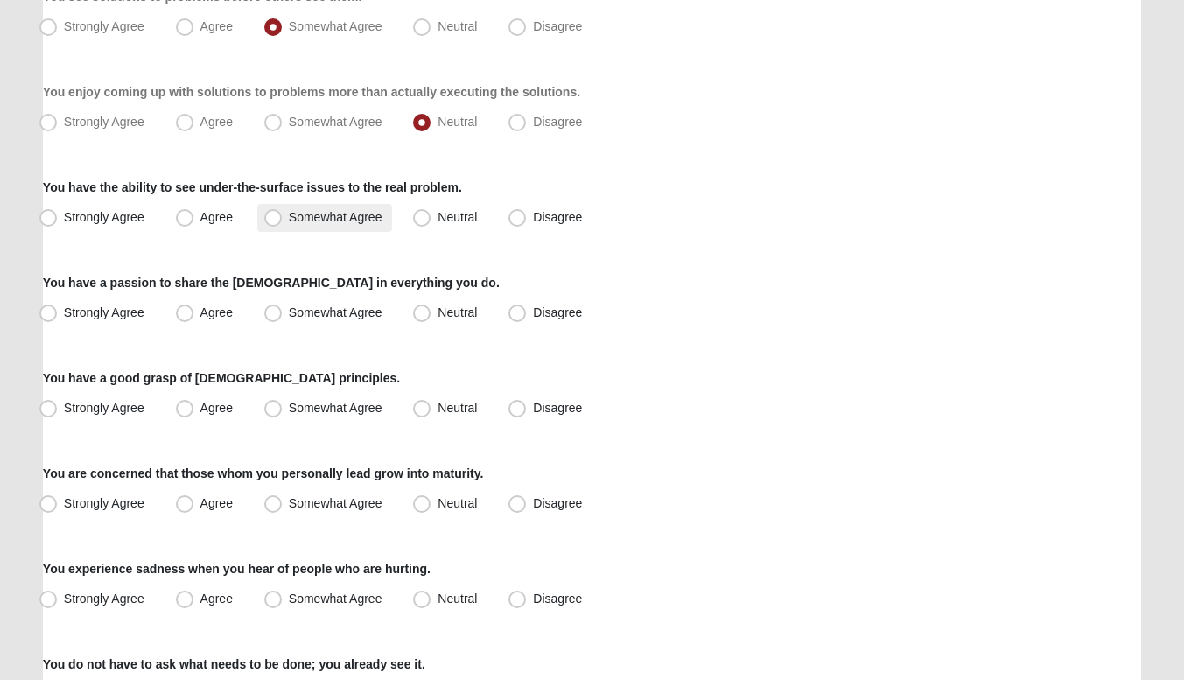
click at [296, 223] on label "Somewhat Agree" at bounding box center [325, 218] width 136 height 28
click at [283, 223] on input "Somewhat Agree" at bounding box center [276, 217] width 11 height 11
radio input "true"
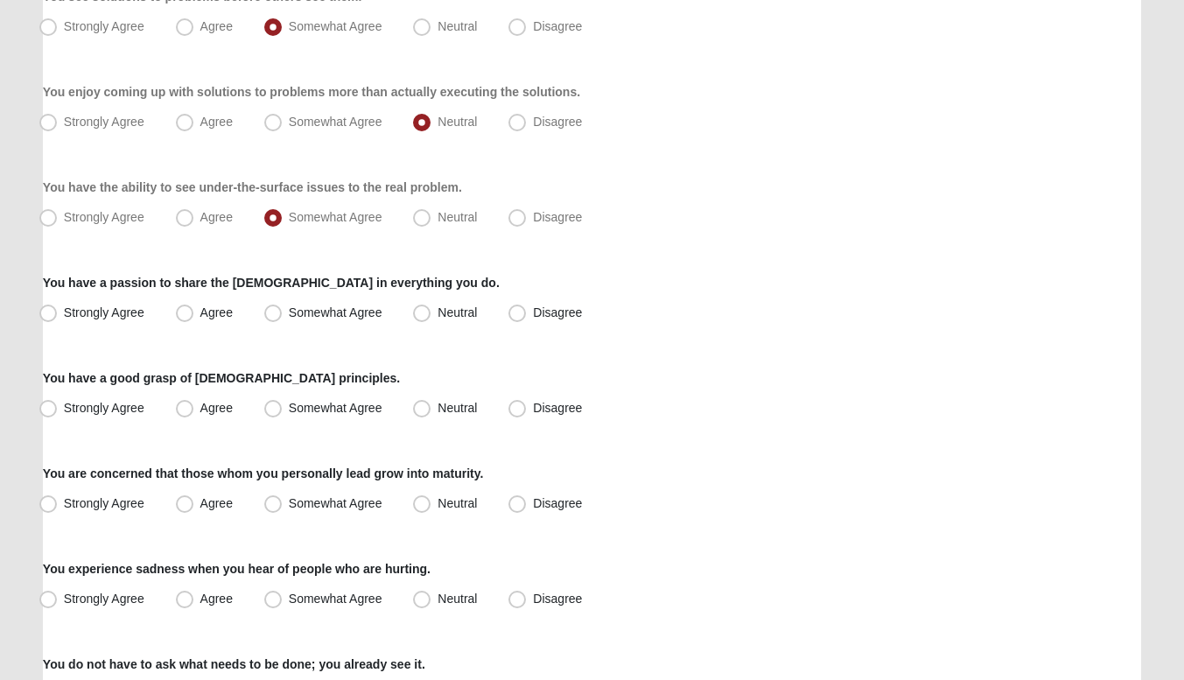
click at [357, 328] on div "Respond to these items quickly and don’t overthink them. Usually your first res…" at bounding box center [592, 678] width 1098 height 1769
click at [348, 320] on label "Somewhat Agree" at bounding box center [325, 313] width 136 height 28
click at [283, 318] on input "Somewhat Agree" at bounding box center [276, 312] width 11 height 11
radio input "true"
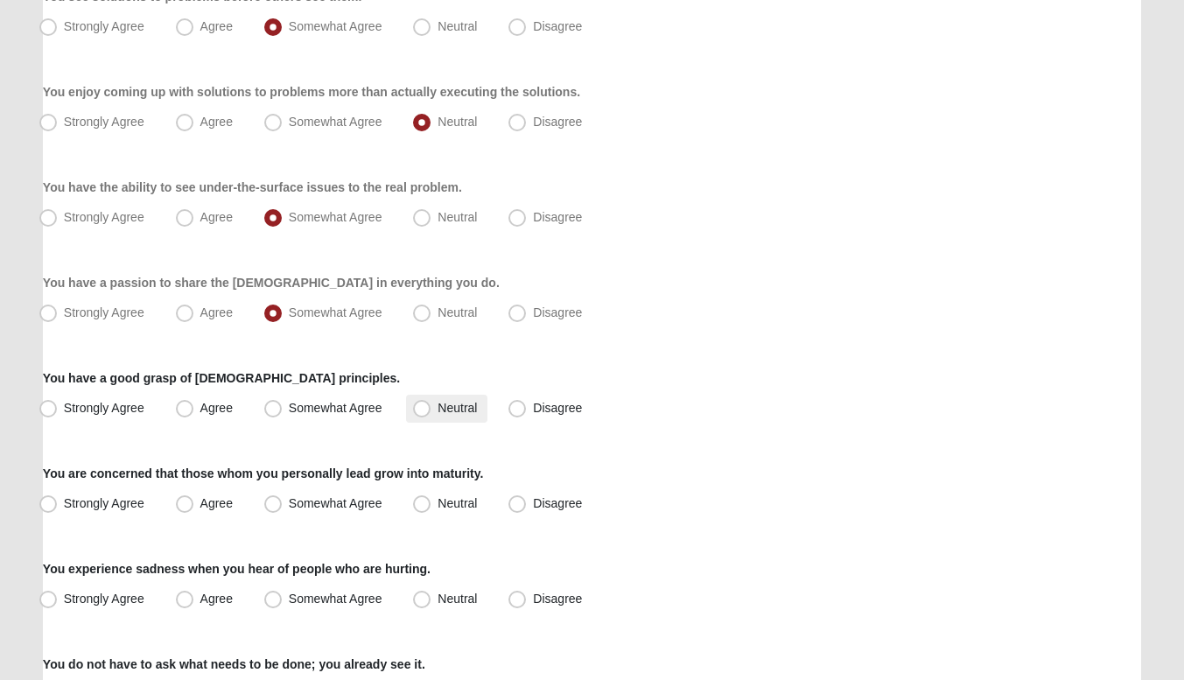
click at [463, 419] on label "Neutral" at bounding box center [446, 409] width 81 height 28
click at [431, 414] on input "Neutral" at bounding box center [425, 407] width 11 height 11
radio input "true"
click at [289, 412] on span "Somewhat Agree" at bounding box center [336, 408] width 94 height 14
click at [271, 412] on input "Somewhat Agree" at bounding box center [276, 407] width 11 height 11
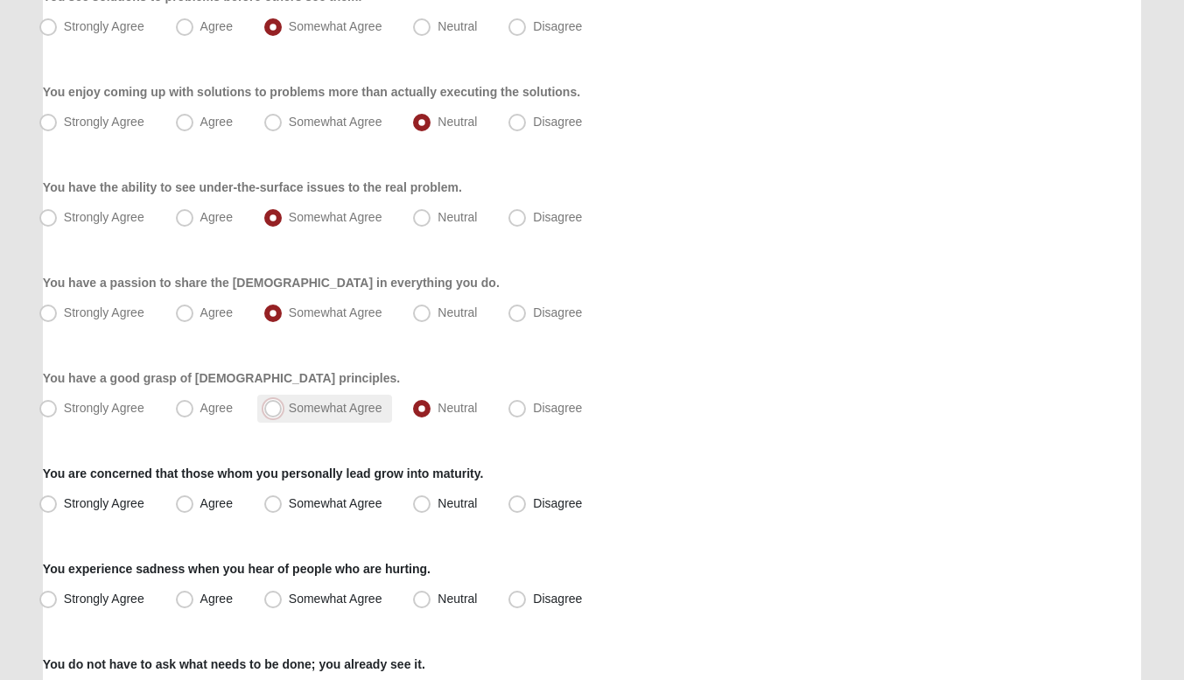
radio input "true"
click at [200, 506] on span "Agree" at bounding box center [216, 503] width 32 height 14
click at [194, 506] on input "Agree" at bounding box center [188, 503] width 11 height 11
radio input "true"
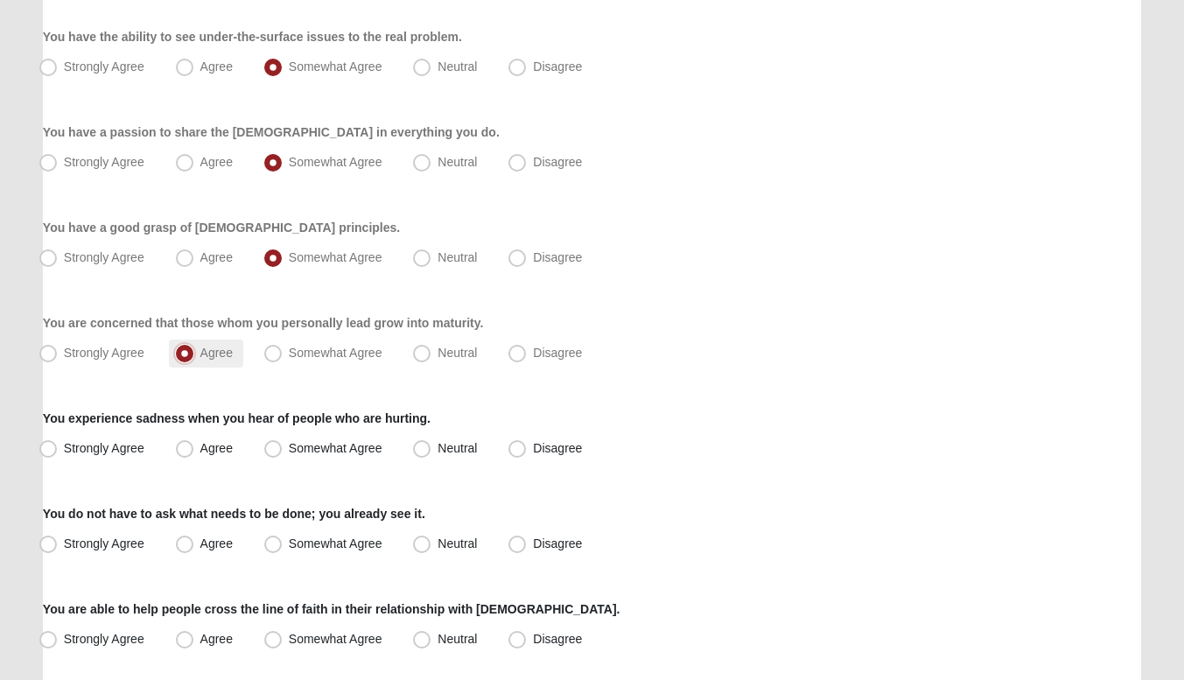
scroll to position [567, 0]
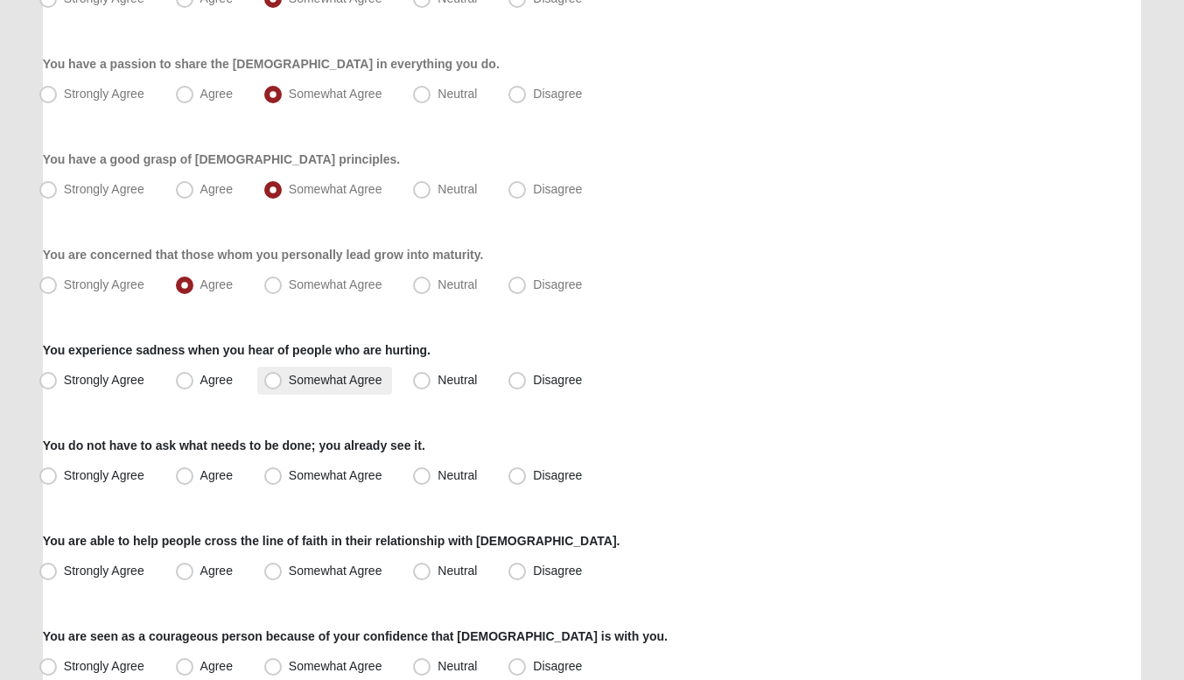
click at [289, 387] on span "Somewhat Agree" at bounding box center [336, 380] width 94 height 14
click at [280, 386] on input "Somewhat Agree" at bounding box center [276, 379] width 11 height 11
radio input "true"
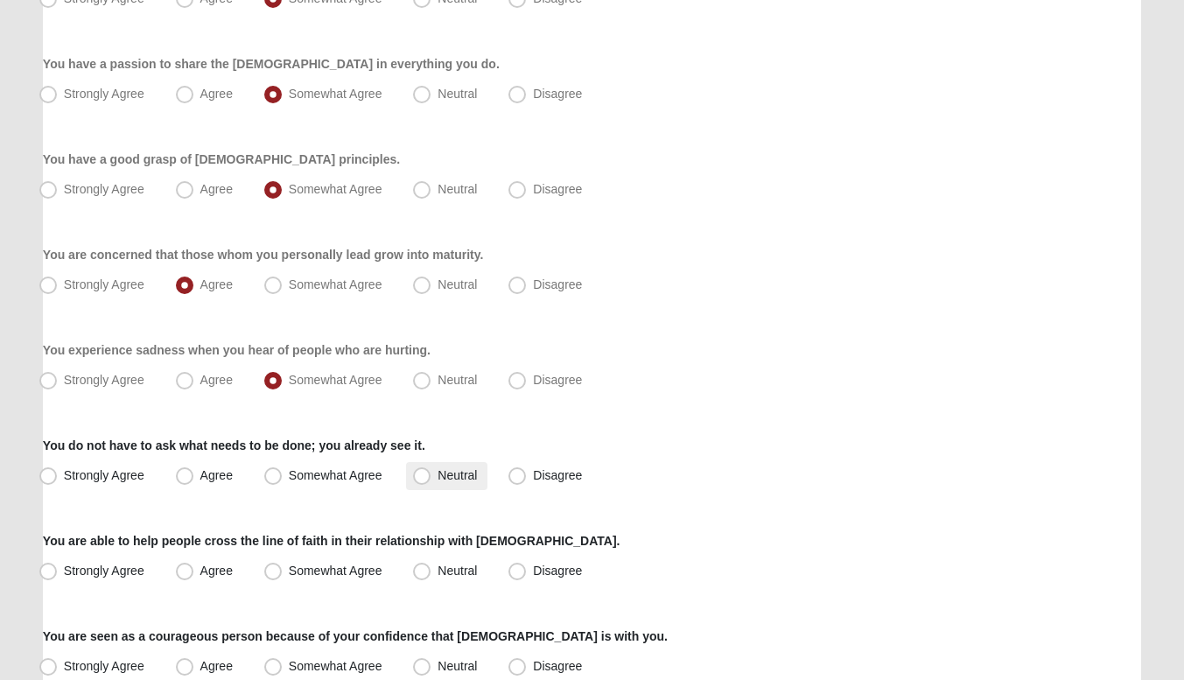
click at [437, 475] on span "Neutral" at bounding box center [456, 475] width 39 height 14
click at [420, 475] on input "Neutral" at bounding box center [425, 475] width 11 height 11
radio input "true"
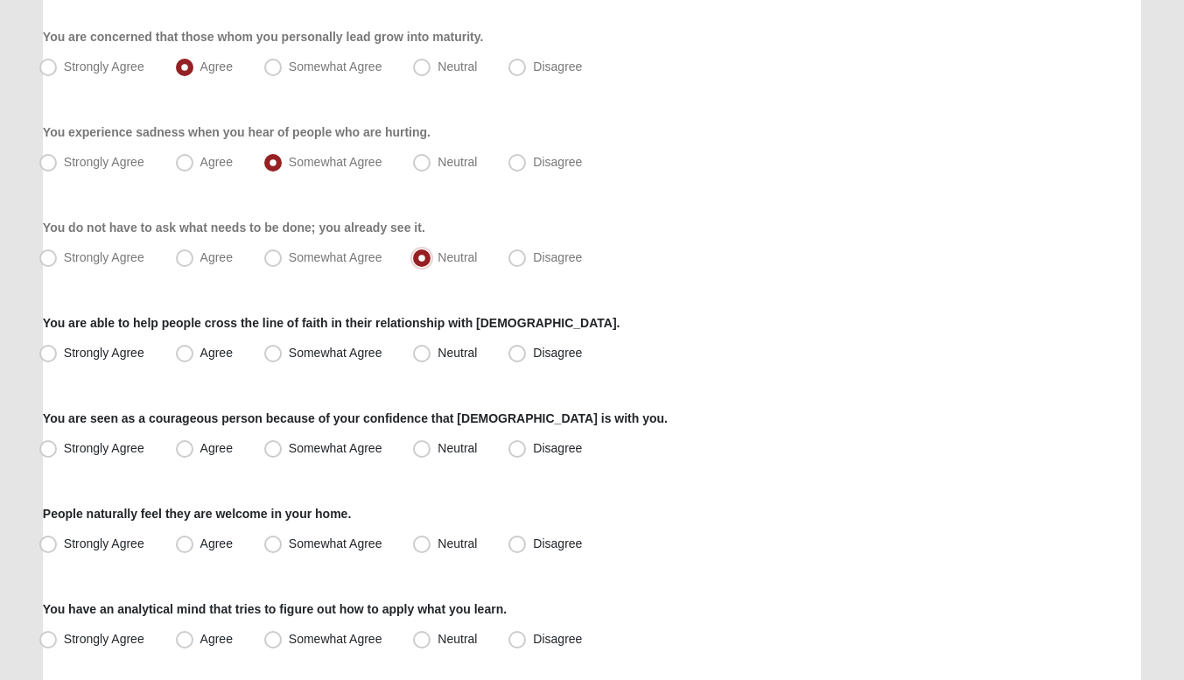
scroll to position [818, 0]
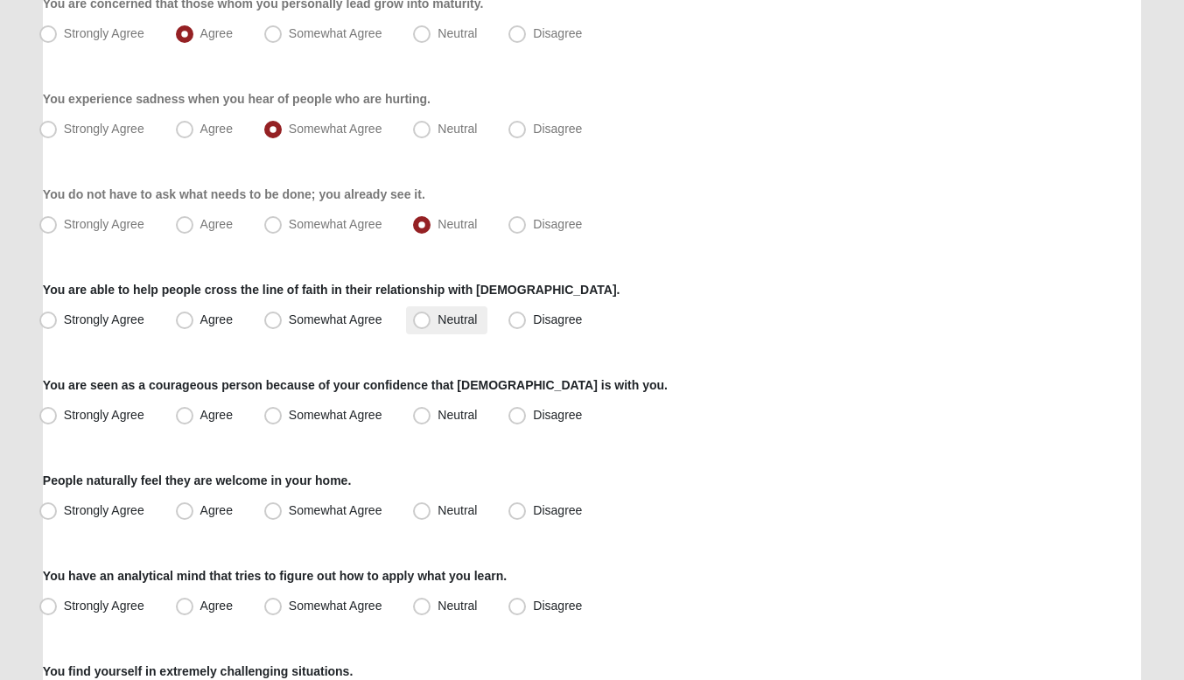
click at [437, 322] on label "Neutral" at bounding box center [446, 320] width 81 height 28
click at [431, 322] on input "Neutral" at bounding box center [425, 319] width 11 height 11
radio input "true"
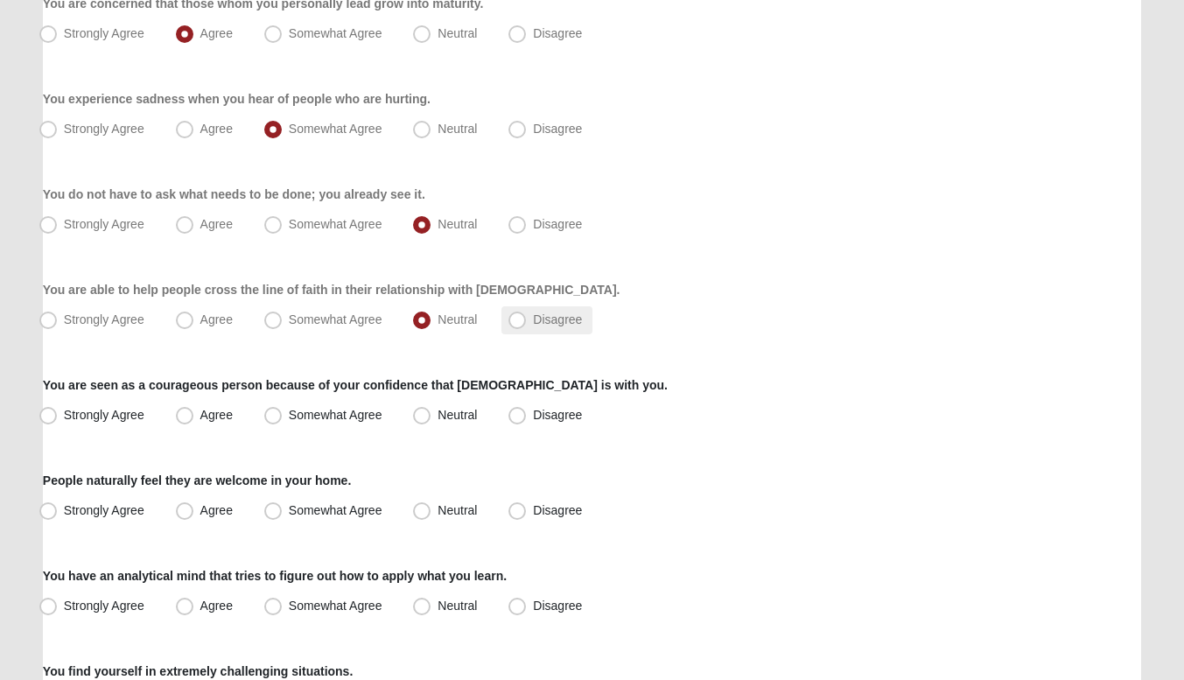
click at [533, 321] on span "Disagree" at bounding box center [557, 319] width 49 height 14
click at [515, 321] on input "Disagree" at bounding box center [520, 319] width 11 height 11
radio input "true"
click at [199, 414] on label "Agree" at bounding box center [206, 416] width 74 height 28
click at [194, 414] on input "Agree" at bounding box center [188, 414] width 11 height 11
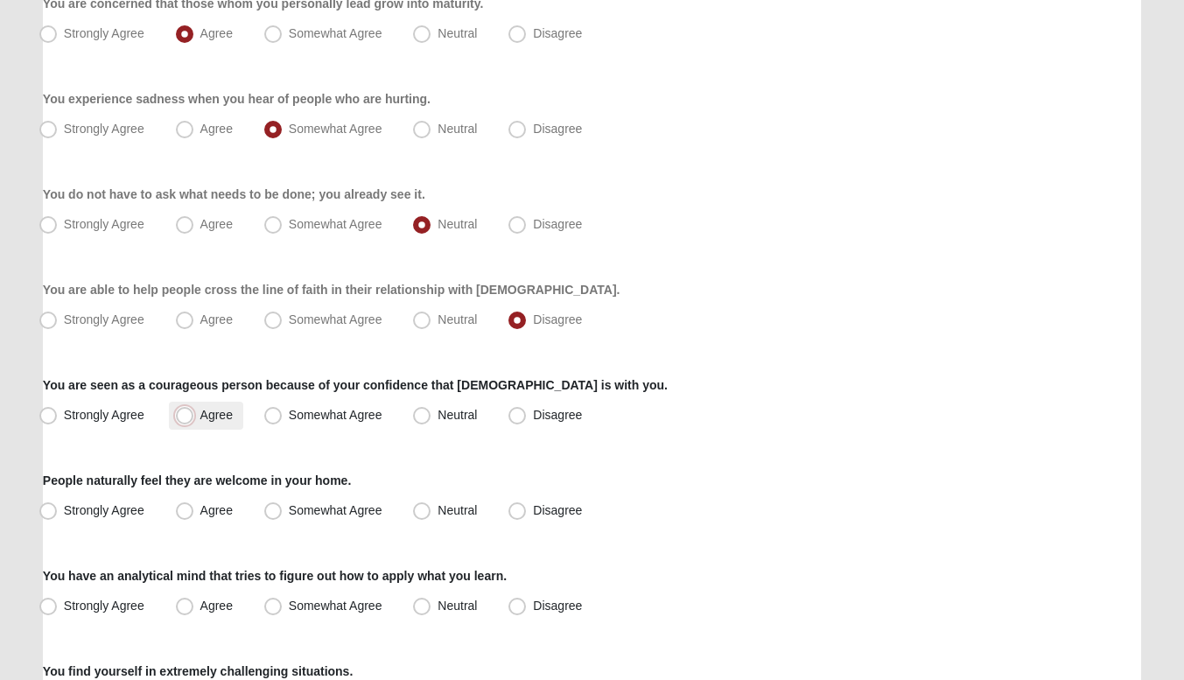
radio input "true"
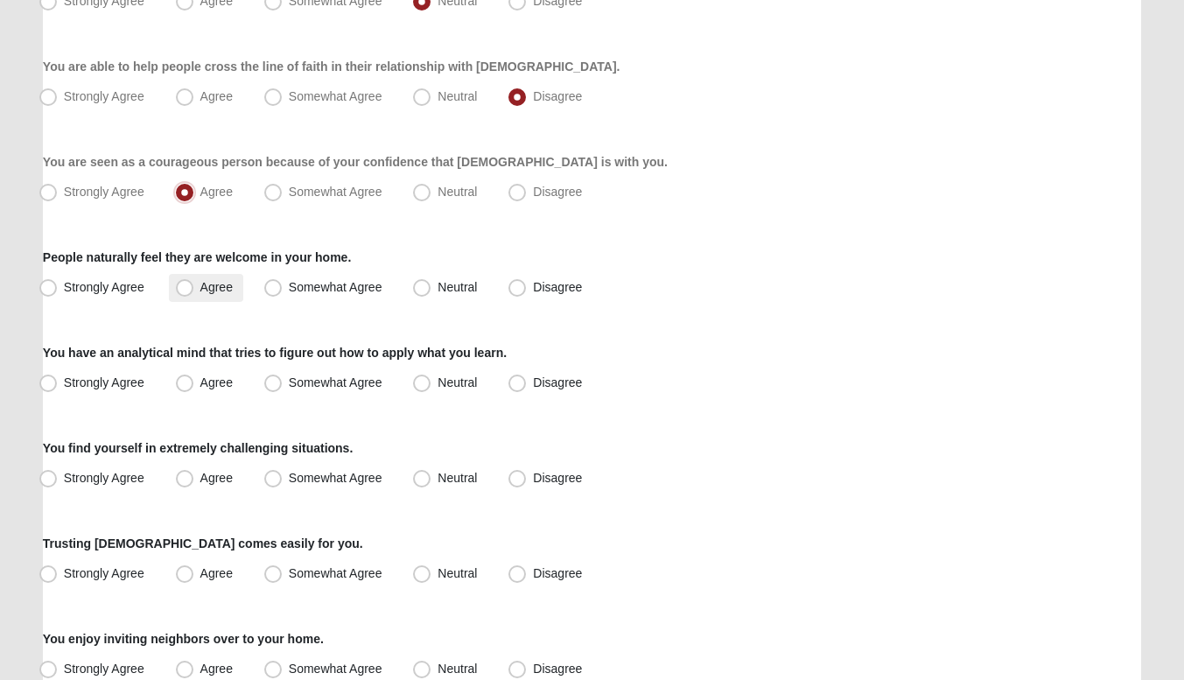
scroll to position [1046, 0]
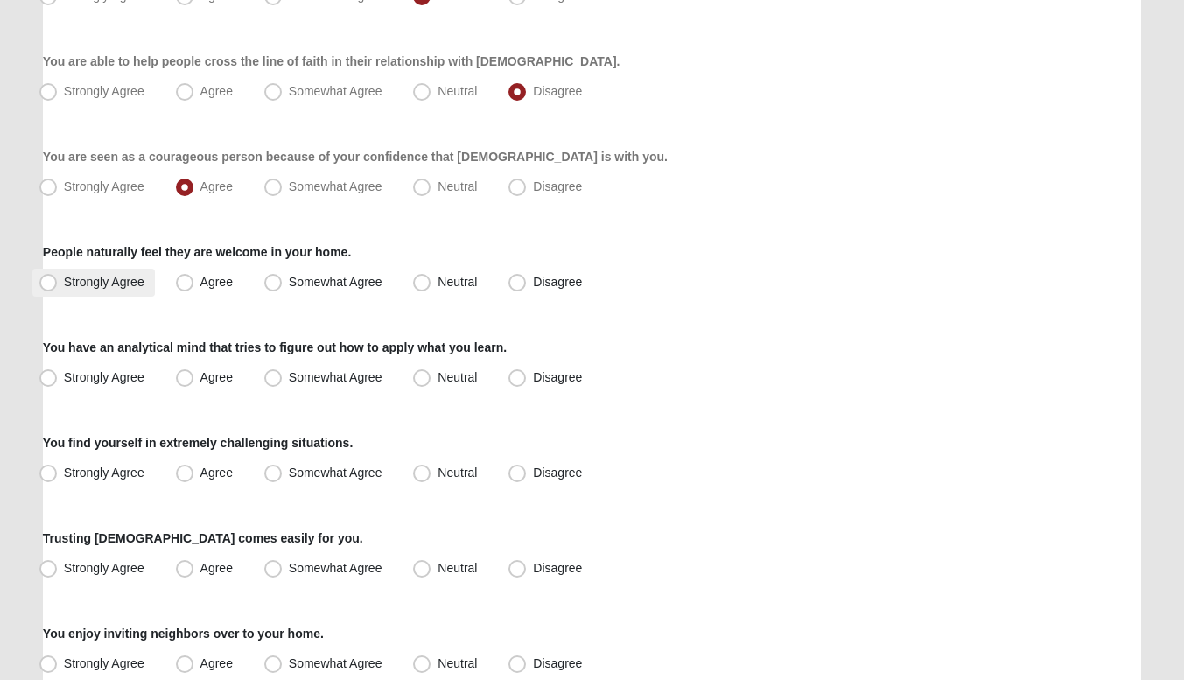
click at [76, 290] on label "Strongly Agree" at bounding box center [93, 283] width 122 height 28
click at [58, 288] on input "Strongly Agree" at bounding box center [51, 281] width 11 height 11
radio input "true"
click at [200, 375] on span "Agree" at bounding box center [216, 377] width 32 height 14
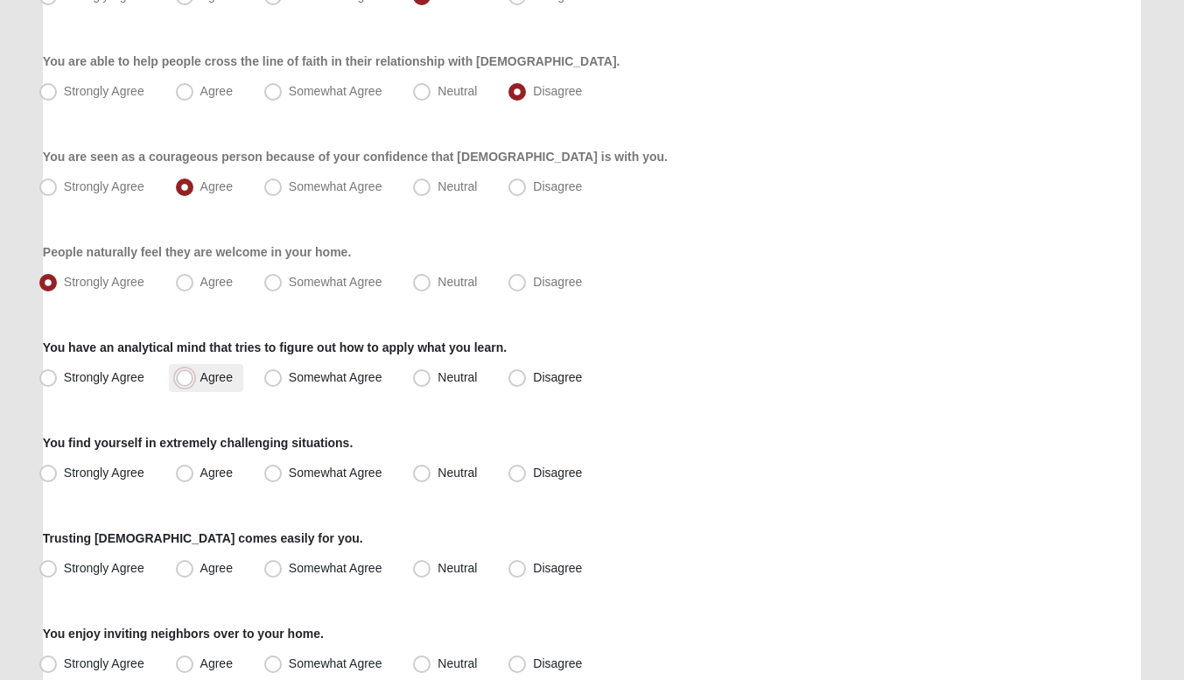
click at [188, 375] on input "Agree" at bounding box center [188, 377] width 11 height 11
radio input "true"
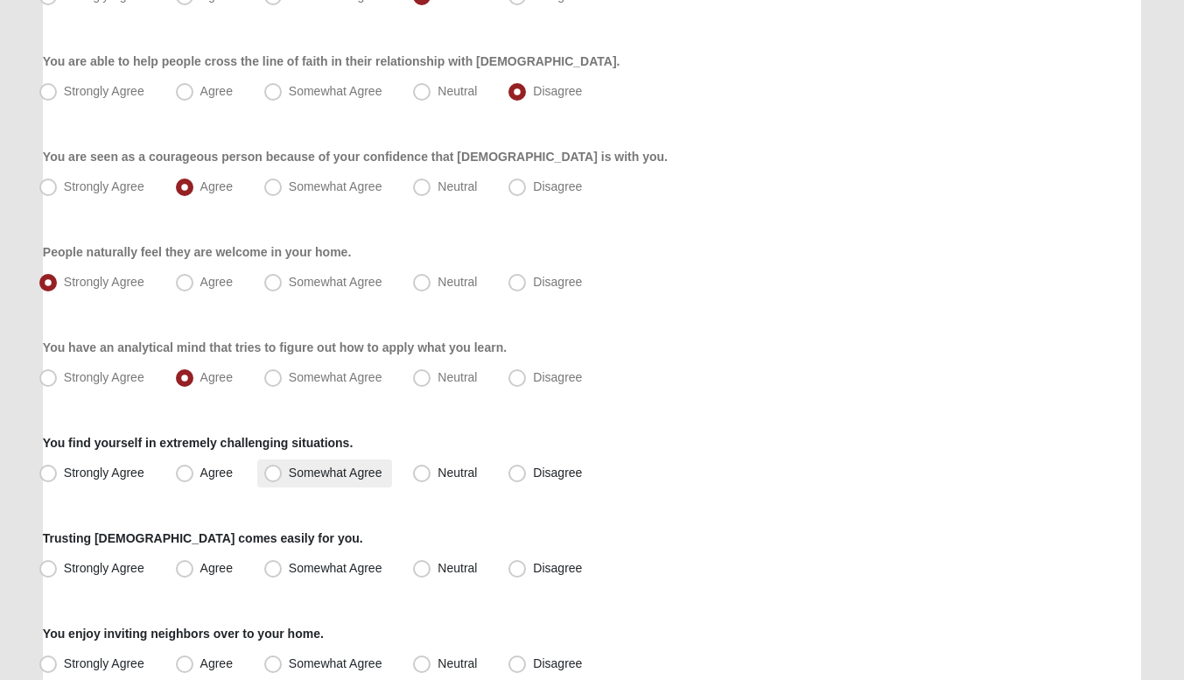
click at [283, 465] on label "Somewhat Agree" at bounding box center [325, 473] width 136 height 28
click at [283, 467] on input "Somewhat Agree" at bounding box center [276, 472] width 11 height 11
radio input "true"
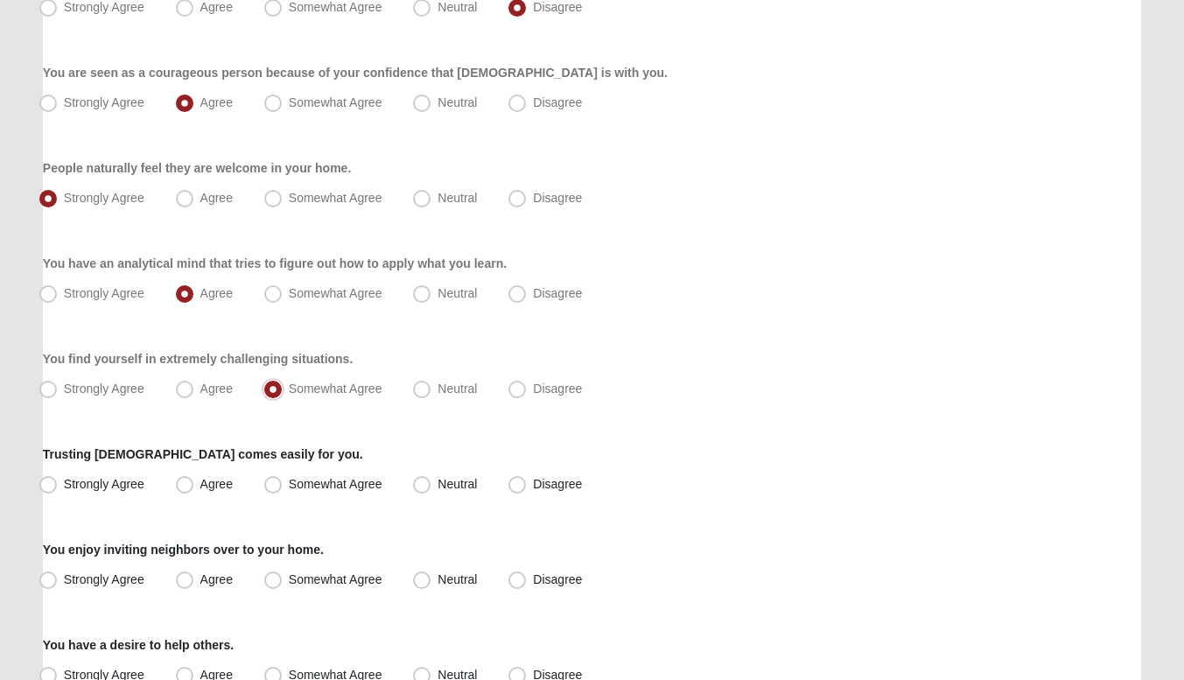
scroll to position [1152, 0]
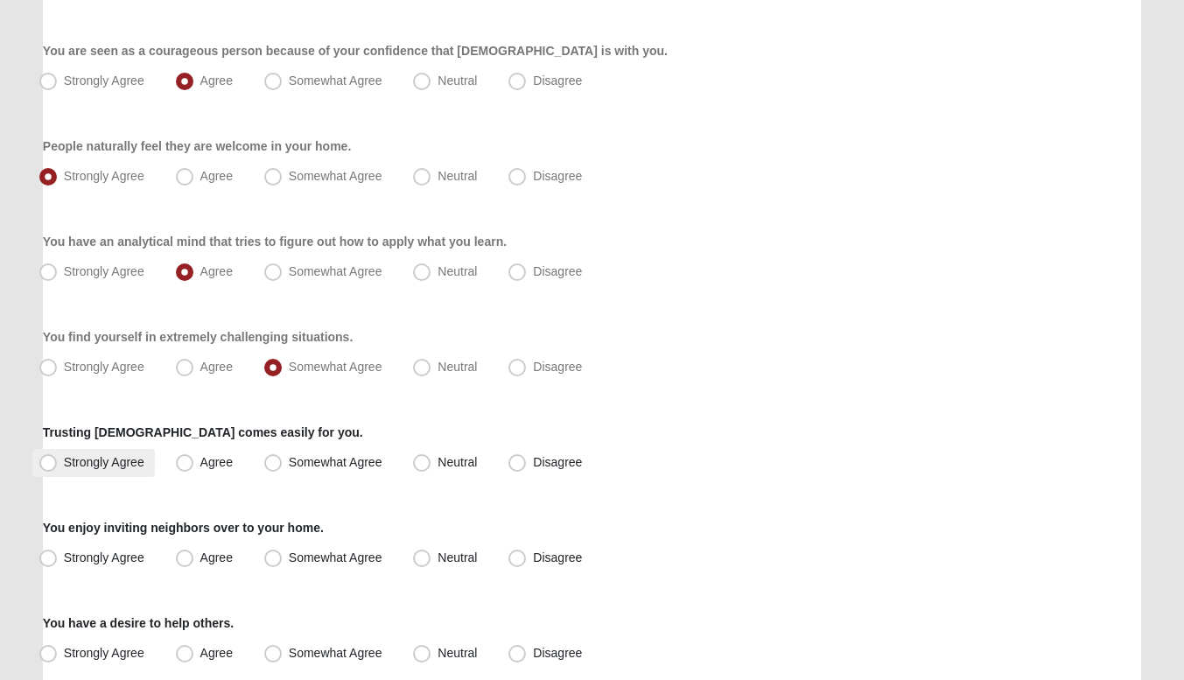
click at [99, 462] on span "Strongly Agree" at bounding box center [104, 462] width 80 height 14
click at [58, 462] on input "Strongly Agree" at bounding box center [51, 462] width 11 height 11
radio input "true"
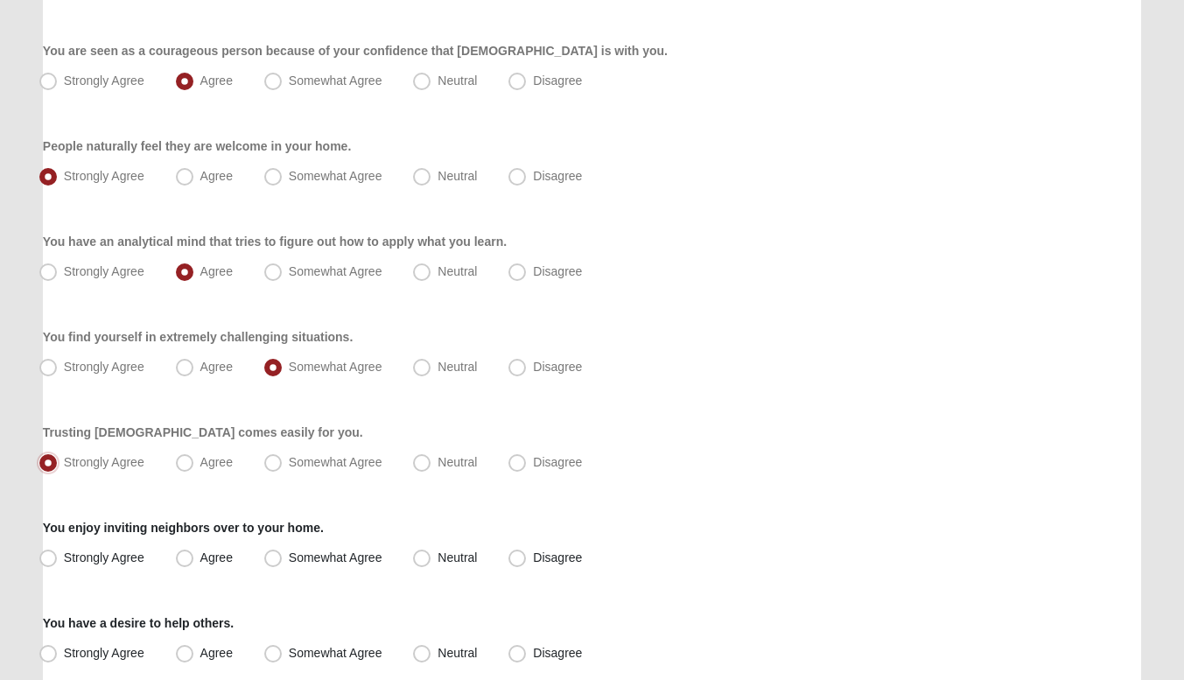
scroll to position [1295, 0]
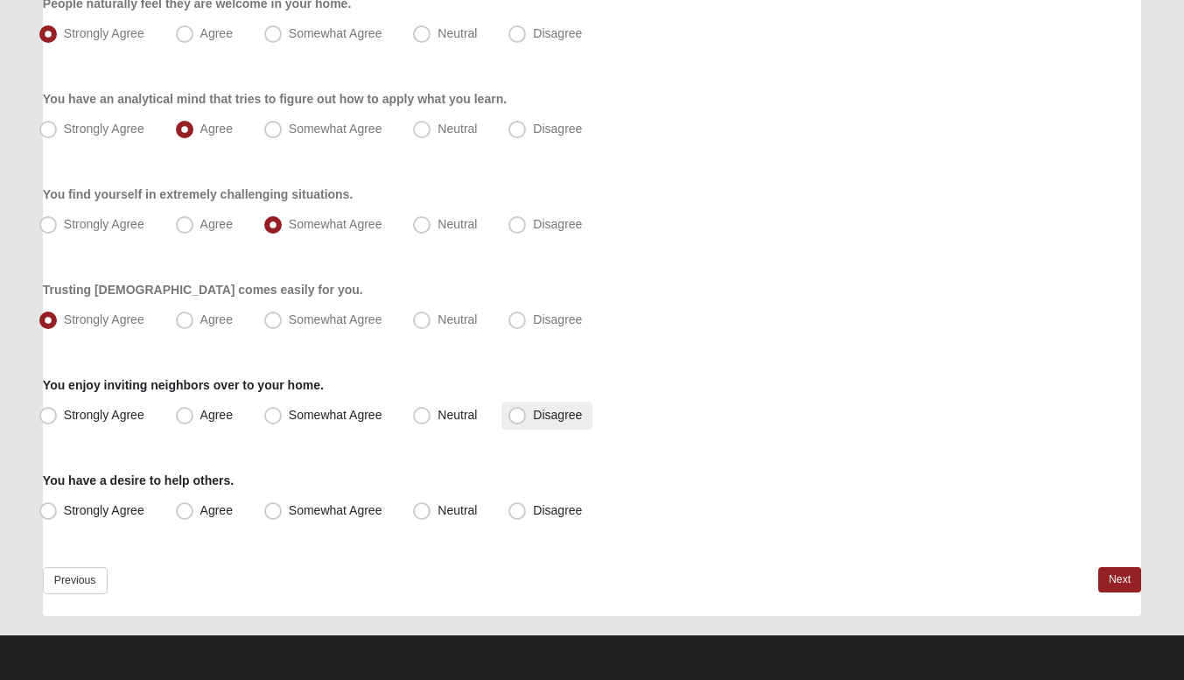
click at [533, 409] on span "Disagree" at bounding box center [557, 415] width 49 height 14
click at [526, 409] on input "Disagree" at bounding box center [520, 414] width 11 height 11
radio input "true"
click at [197, 512] on label "Agree" at bounding box center [206, 511] width 74 height 28
click at [194, 512] on input "Agree" at bounding box center [188, 510] width 11 height 11
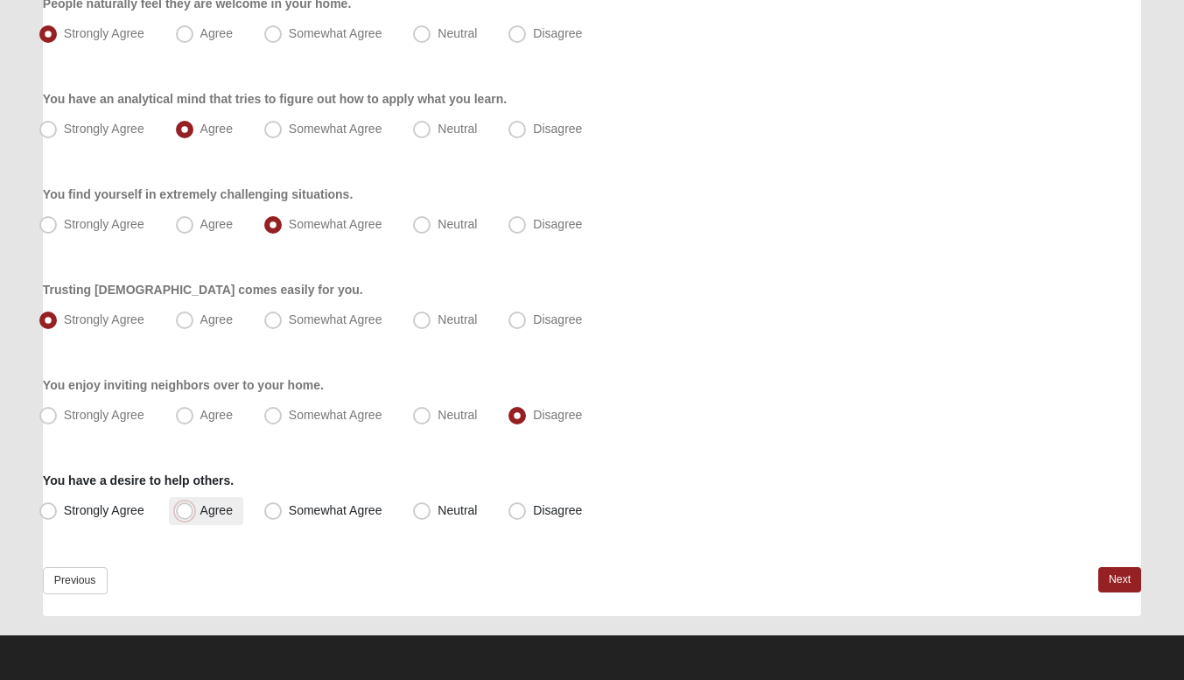
radio input "true"
click at [1131, 574] on link "Next" at bounding box center [1119, 579] width 43 height 25
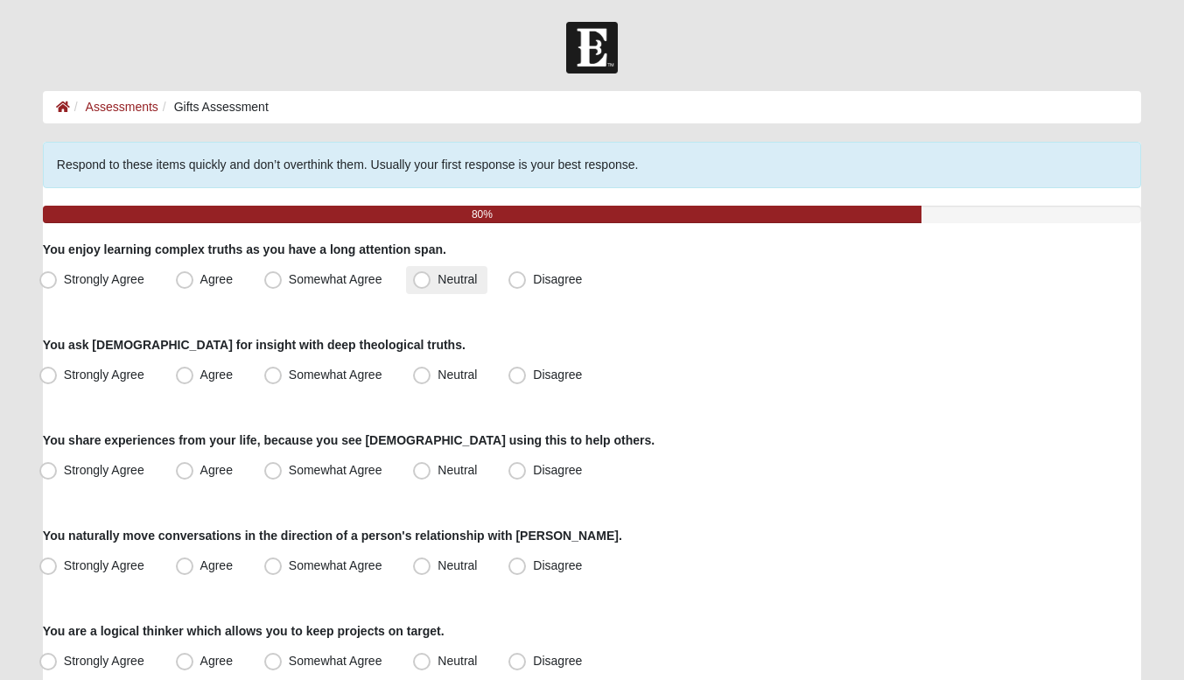
click at [437, 284] on span "Neutral" at bounding box center [456, 279] width 39 height 14
click at [420, 284] on input "Neutral" at bounding box center [425, 279] width 11 height 11
radio input "true"
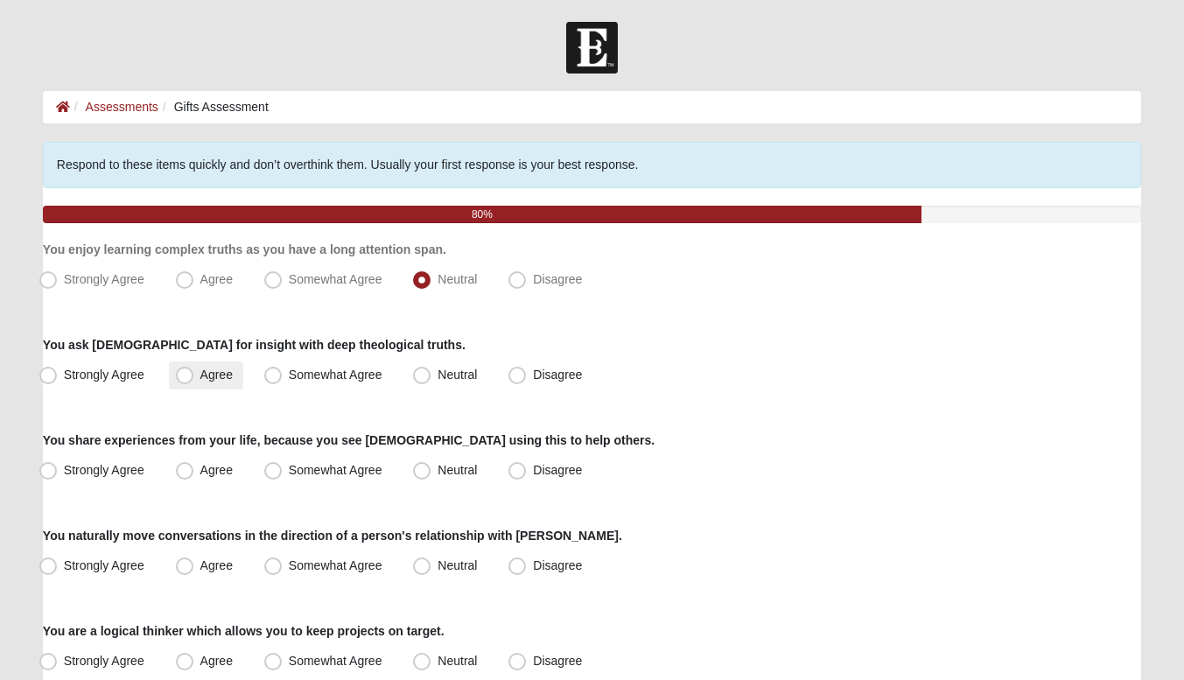
click at [200, 369] on span "Agree" at bounding box center [216, 374] width 32 height 14
click at [190, 369] on input "Agree" at bounding box center [188, 374] width 11 height 11
radio input "true"
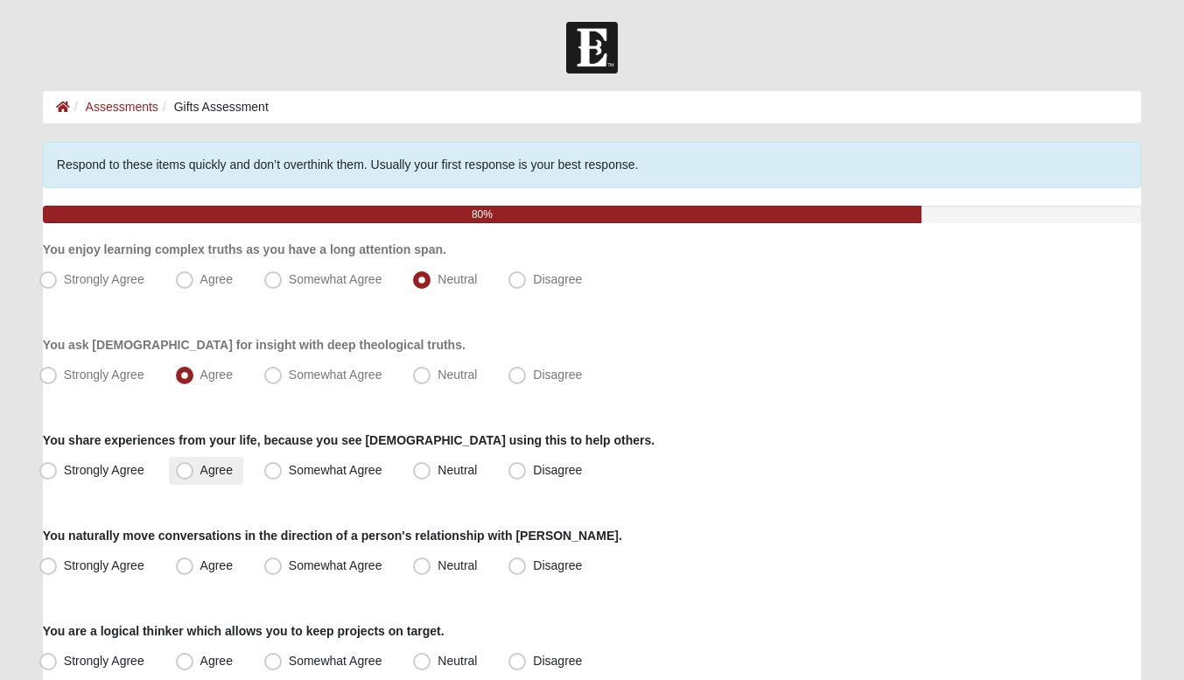
click at [202, 473] on span "Agree" at bounding box center [216, 470] width 32 height 14
click at [194, 473] on input "Agree" at bounding box center [188, 470] width 11 height 11
radio input "true"
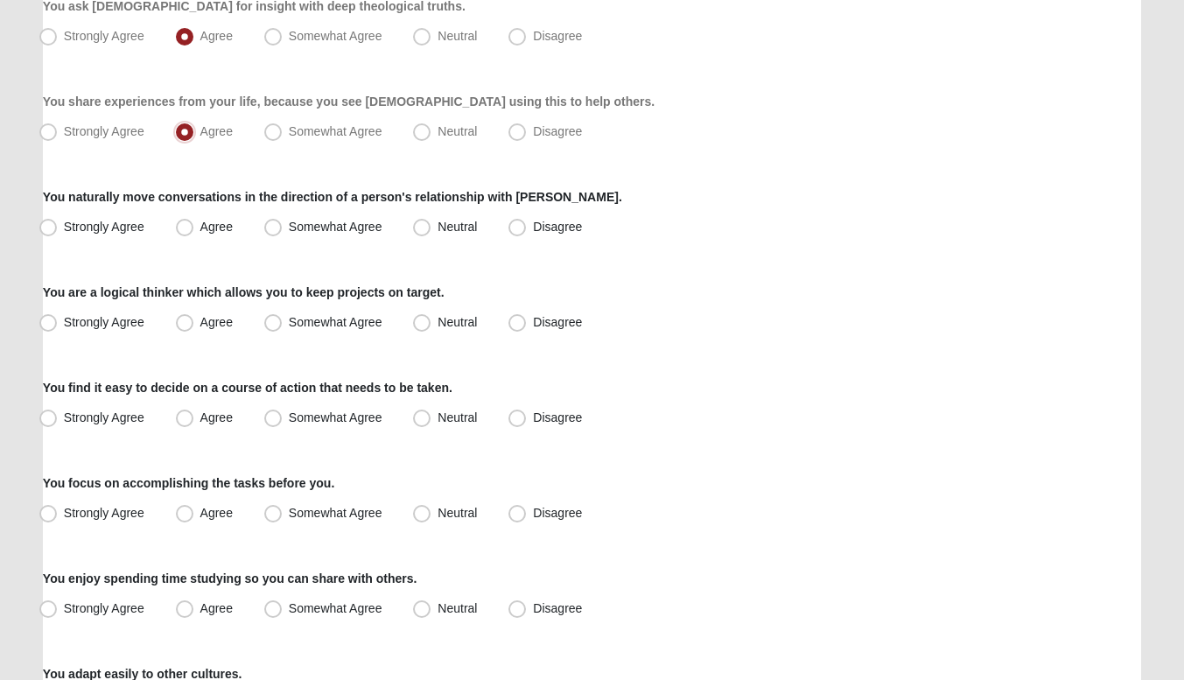
scroll to position [340, 0]
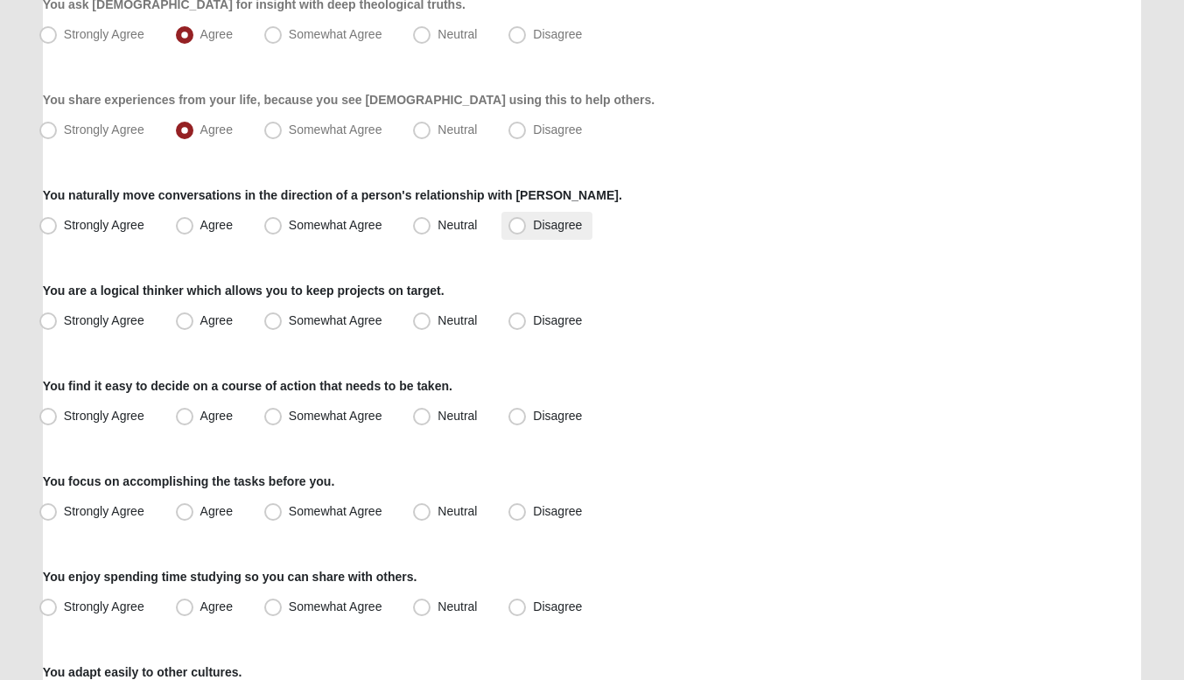
click at [533, 232] on span "Disagree" at bounding box center [557, 225] width 49 height 14
click at [515, 231] on input "Disagree" at bounding box center [520, 225] width 11 height 11
radio input "true"
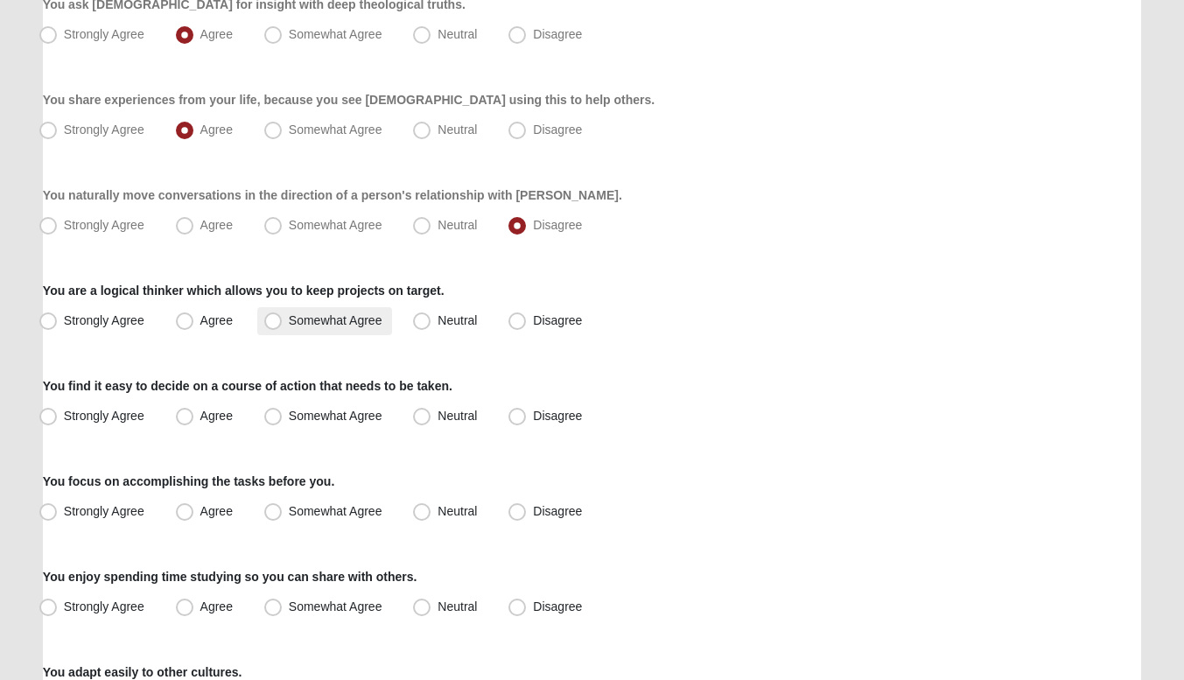
click at [282, 317] on label "Somewhat Agree" at bounding box center [325, 321] width 136 height 28
click at [282, 317] on input "Somewhat Agree" at bounding box center [276, 320] width 11 height 11
radio input "true"
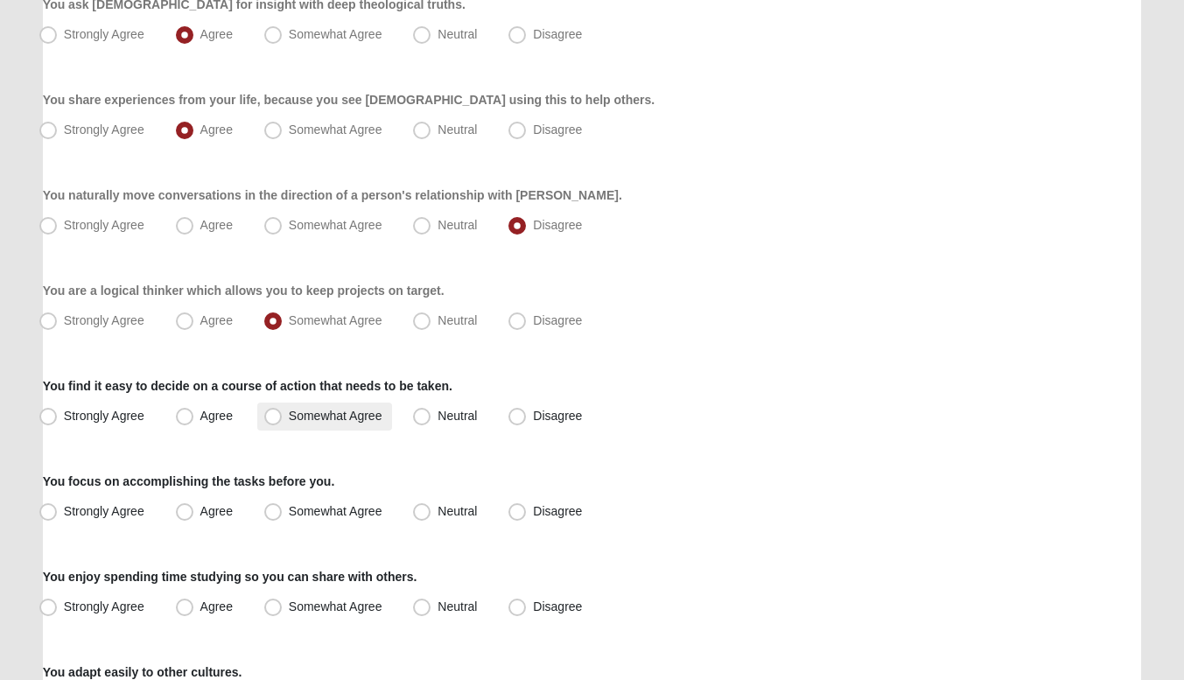
click at [292, 422] on label "Somewhat Agree" at bounding box center [325, 416] width 136 height 28
click at [283, 422] on input "Somewhat Agree" at bounding box center [276, 415] width 11 height 11
radio input "true"
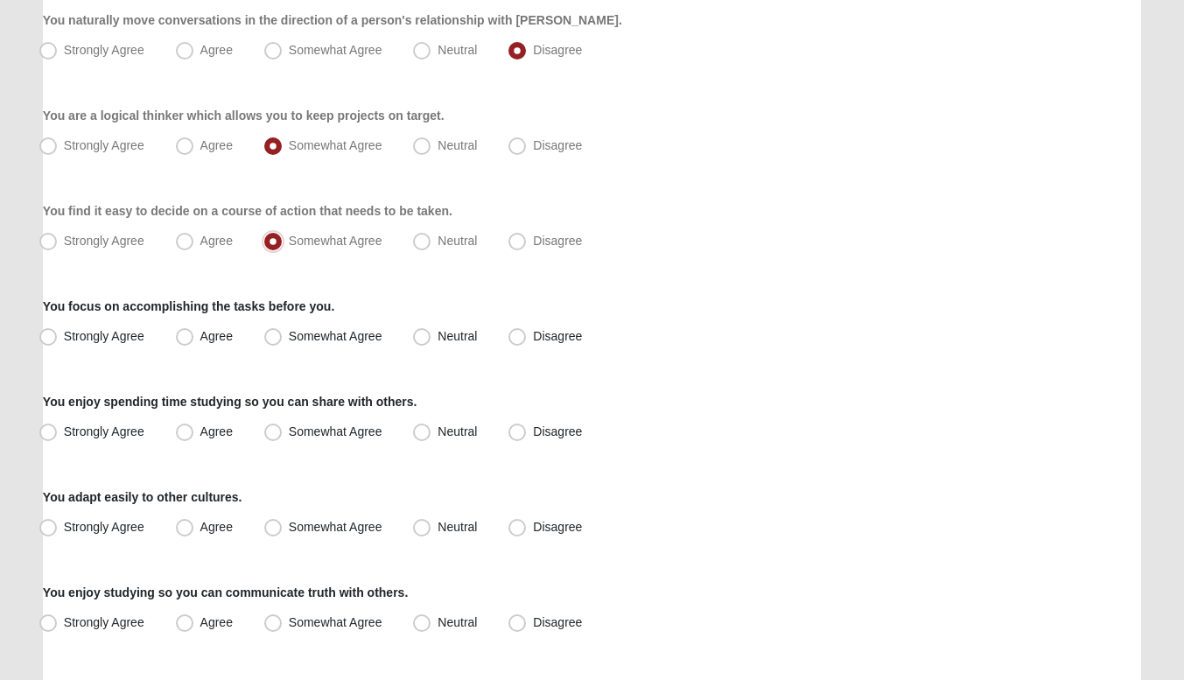
scroll to position [591, 0]
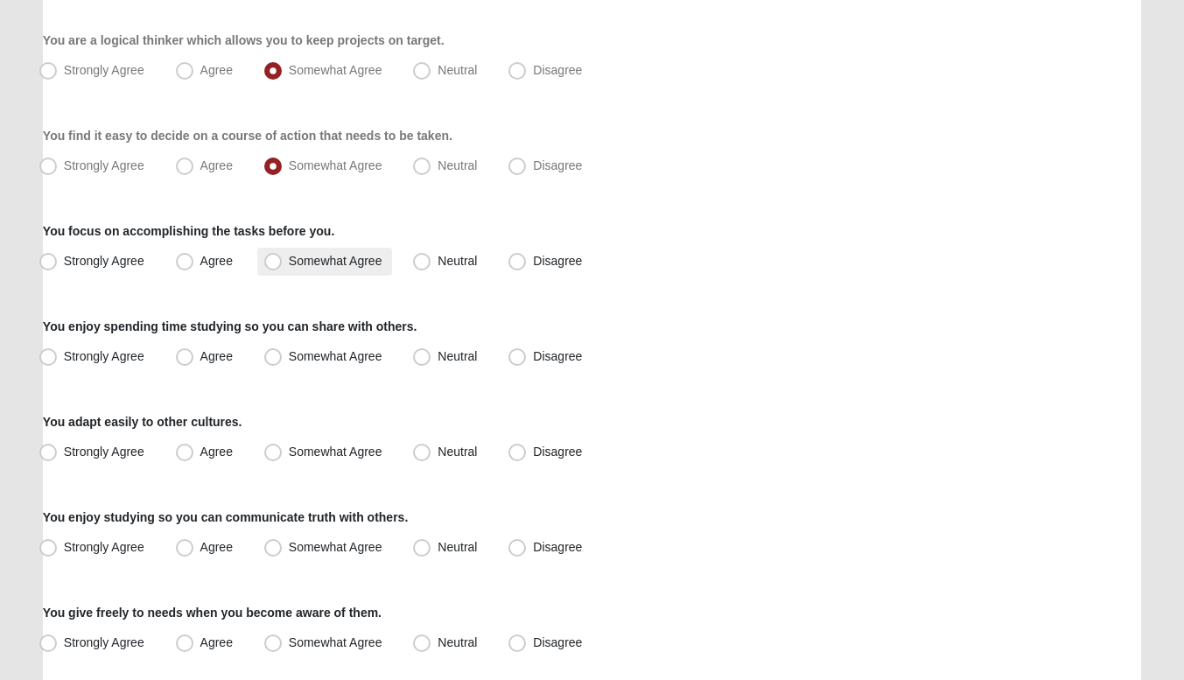
click at [317, 257] on span "Somewhat Agree" at bounding box center [336, 261] width 94 height 14
click at [283, 257] on input "Somewhat Agree" at bounding box center [276, 260] width 11 height 11
radio input "true"
click at [203, 372] on div "Respond to these items quickly and don’t overthink them. Usually your first res…" at bounding box center [592, 435] width 1098 height 1769
click at [189, 346] on label "Agree" at bounding box center [206, 357] width 74 height 28
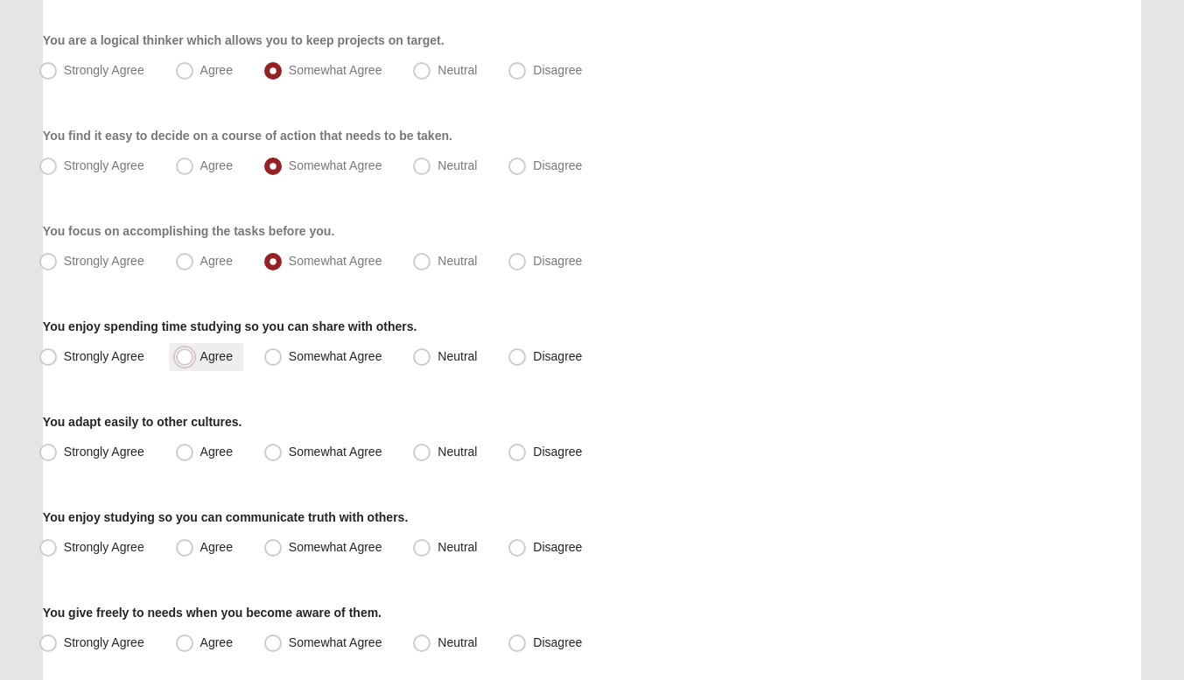
click at [189, 351] on input "Agree" at bounding box center [188, 356] width 11 height 11
radio input "true"
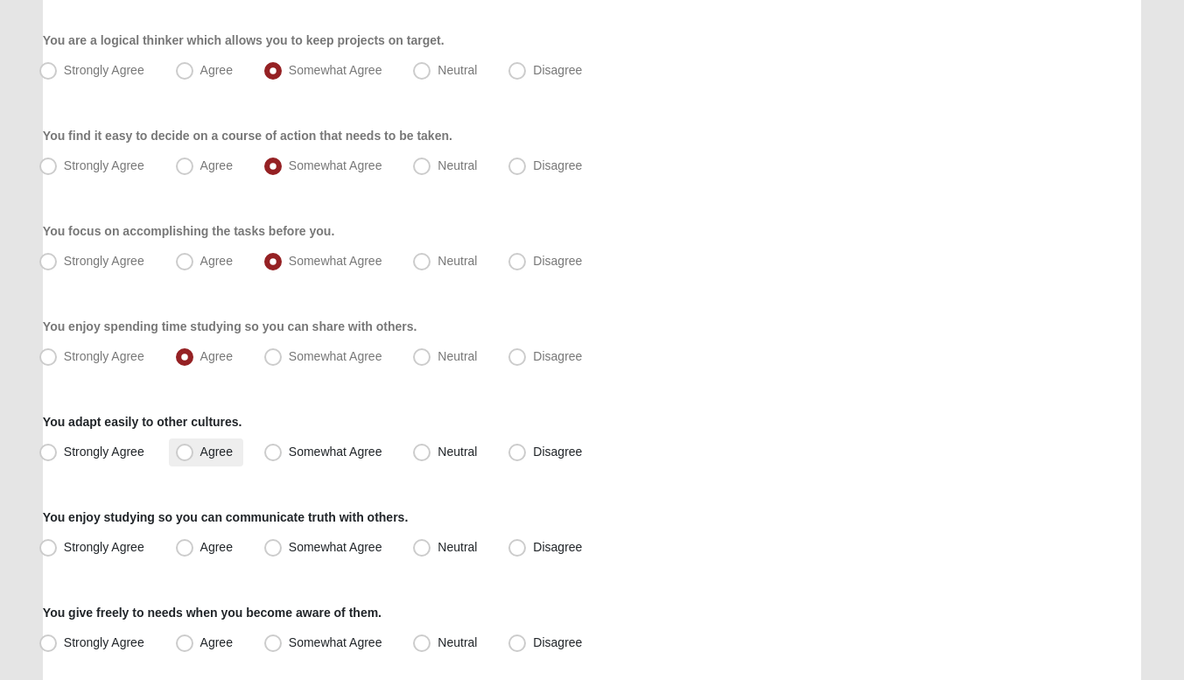
click at [212, 450] on span "Agree" at bounding box center [216, 451] width 32 height 14
click at [194, 450] on input "Agree" at bounding box center [188, 451] width 11 height 11
radio input "true"
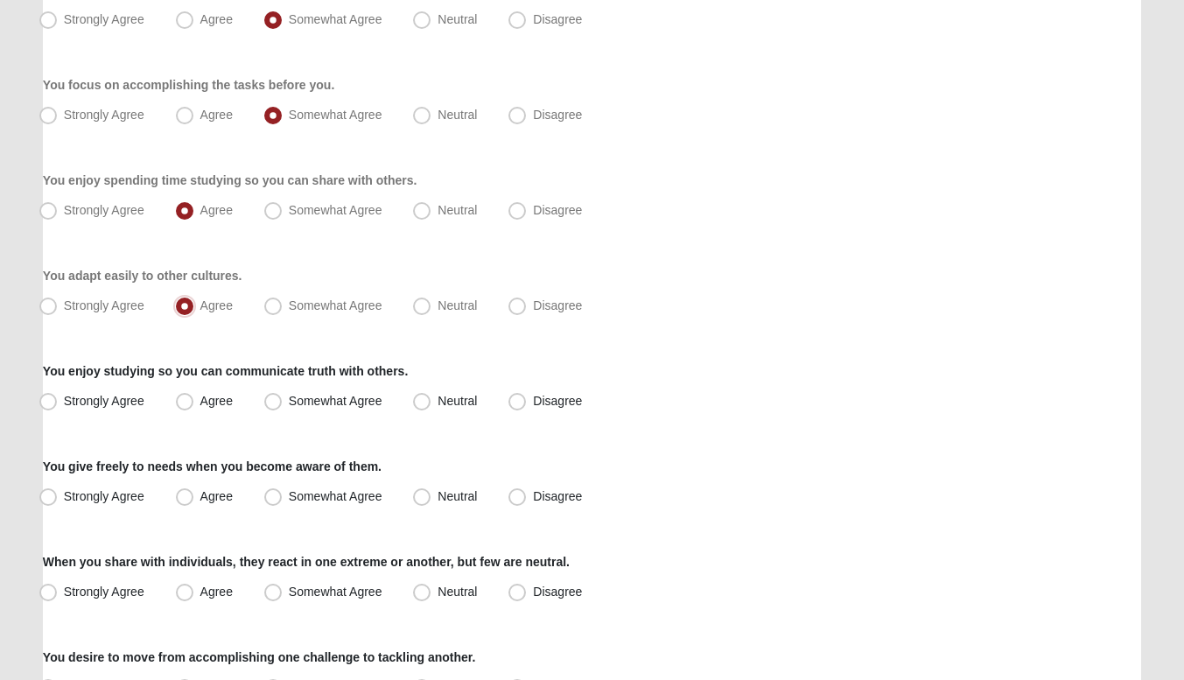
scroll to position [811, 0]
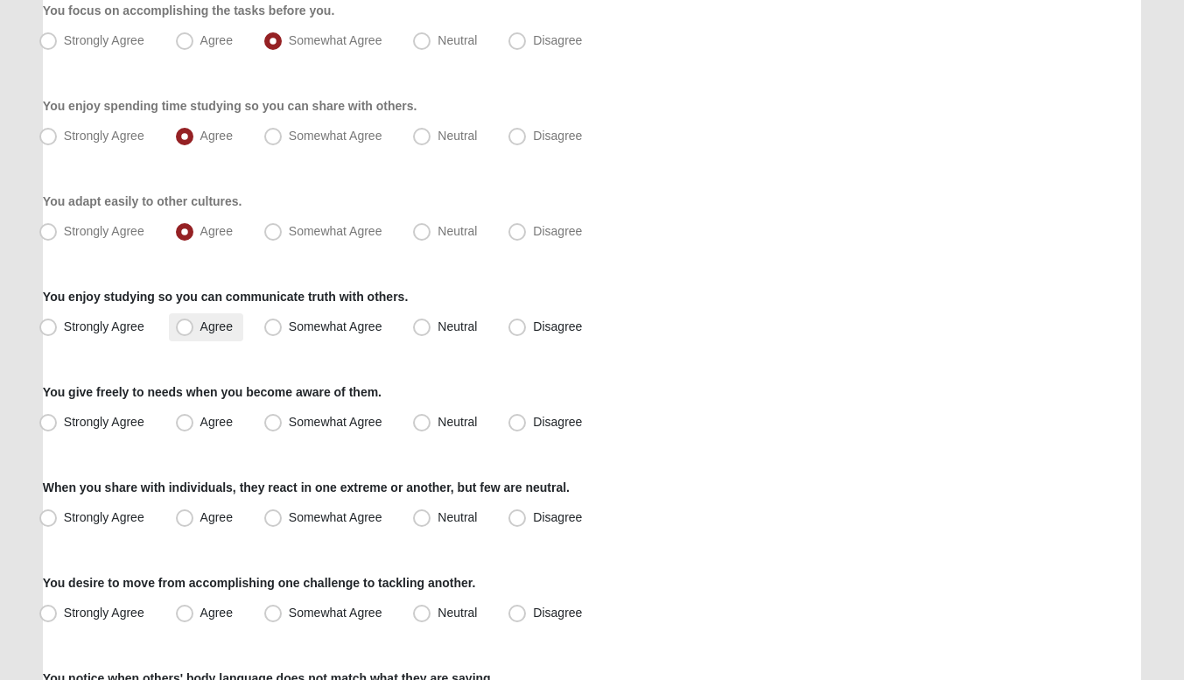
click at [200, 321] on span "Agree" at bounding box center [216, 326] width 32 height 14
click at [183, 321] on input "Agree" at bounding box center [188, 326] width 11 height 11
radio input "true"
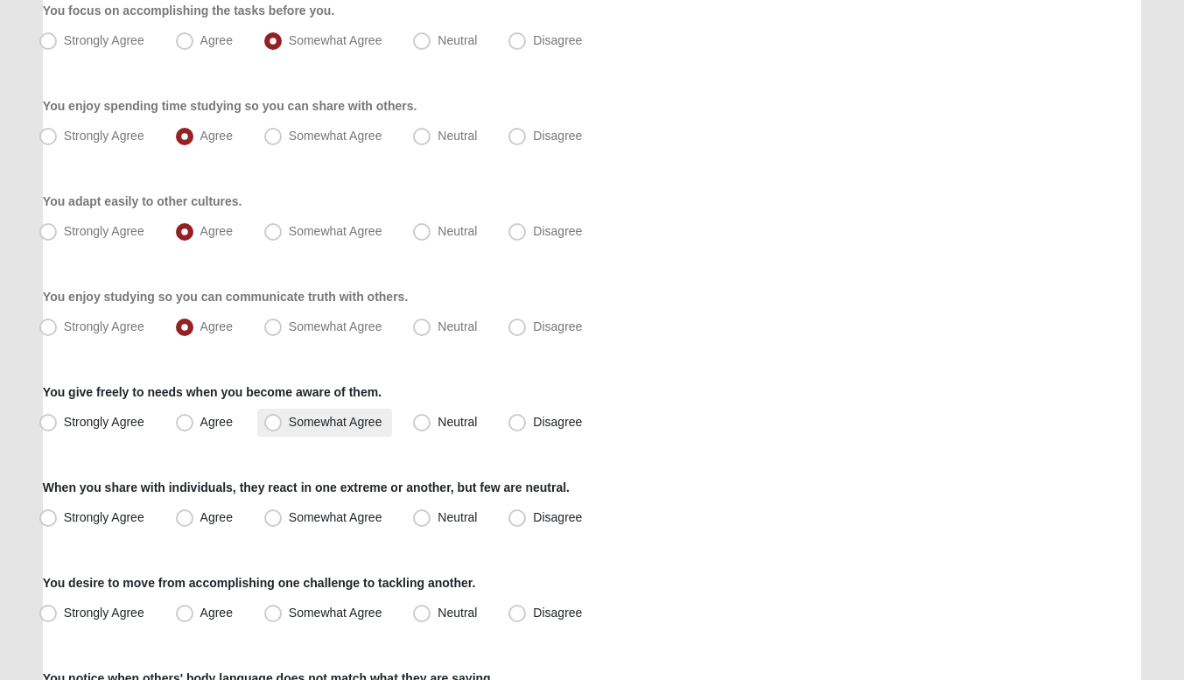
click at [289, 427] on span "Somewhat Agree" at bounding box center [336, 422] width 94 height 14
click at [281, 427] on input "Somewhat Agree" at bounding box center [276, 421] width 11 height 11
radio input "true"
click at [437, 512] on span "Neutral" at bounding box center [456, 517] width 39 height 14
click at [428, 512] on input "Neutral" at bounding box center [425, 517] width 11 height 11
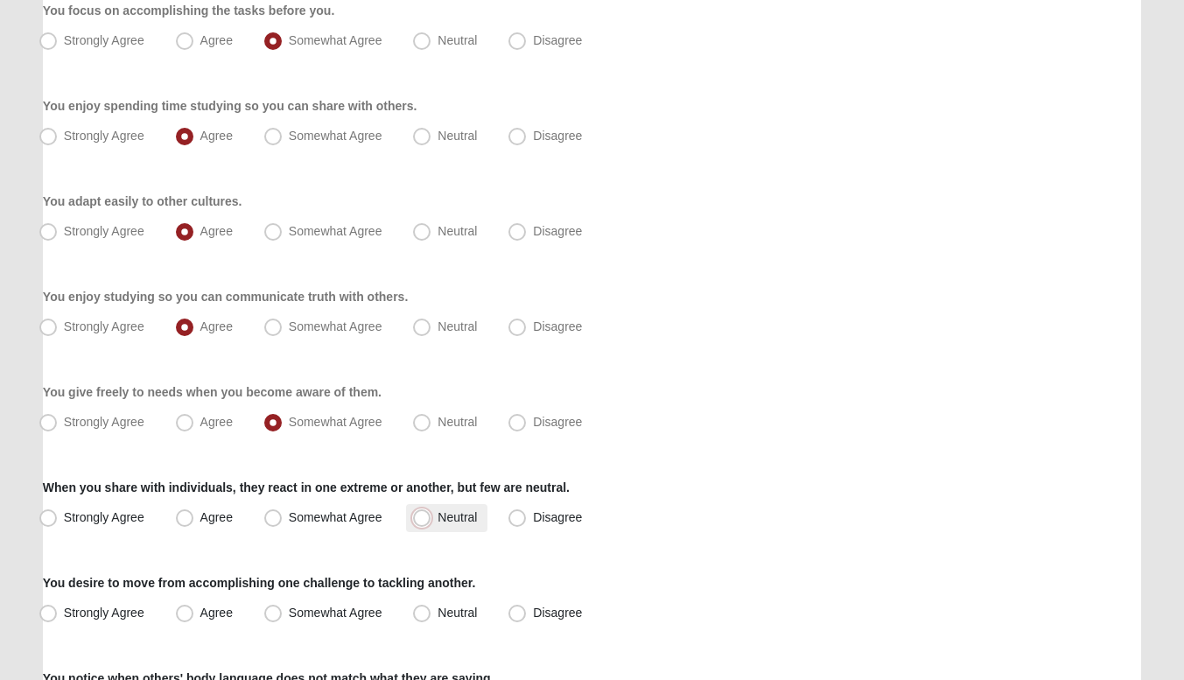
radio input "true"
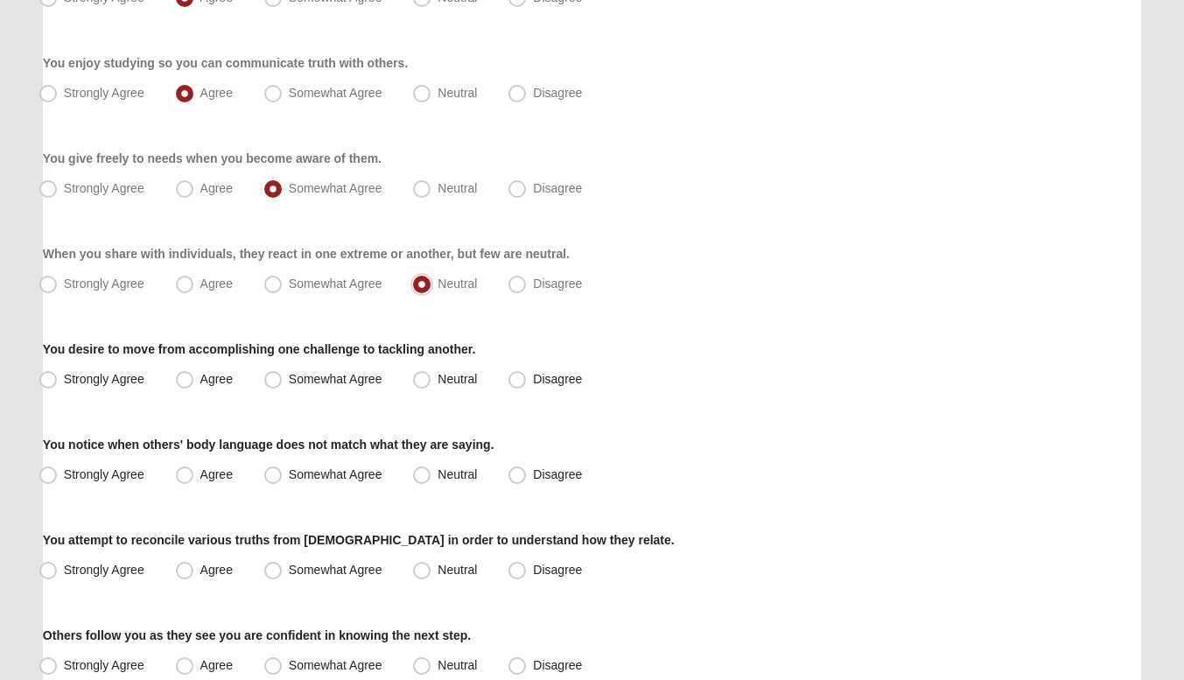
scroll to position [1047, 0]
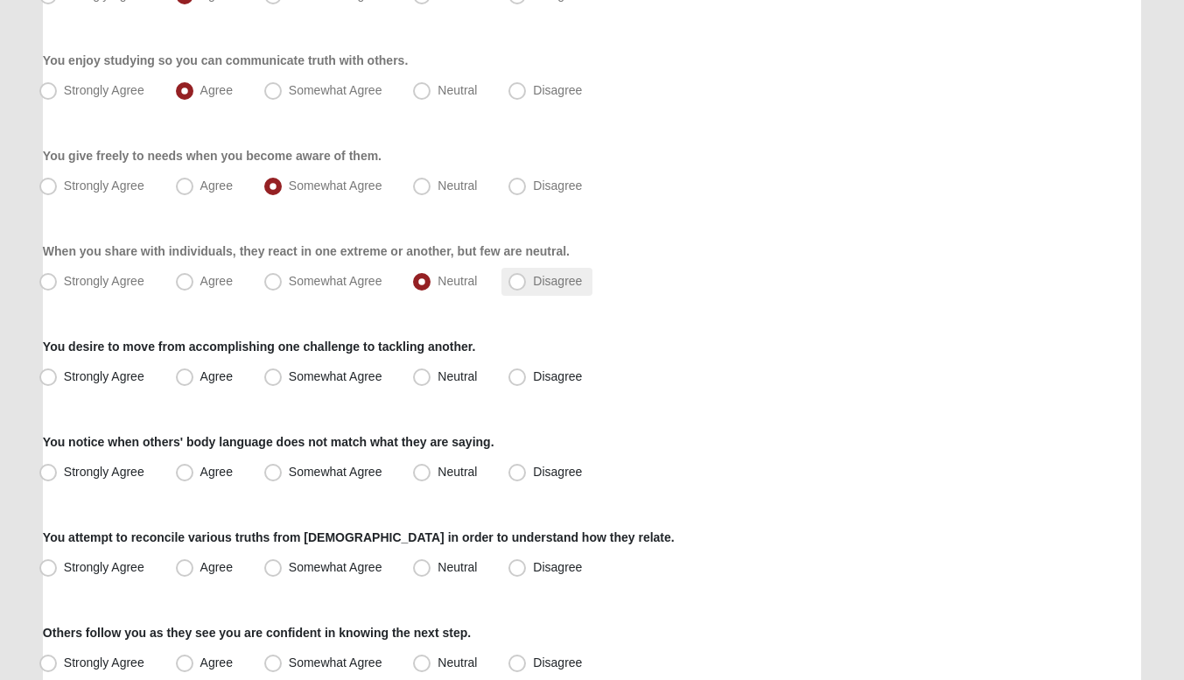
click at [533, 277] on span "Disagree" at bounding box center [557, 281] width 49 height 14
click at [522, 277] on input "Disagree" at bounding box center [520, 281] width 11 height 11
radio input "true"
click at [283, 378] on label "Somewhat Agree" at bounding box center [325, 377] width 136 height 28
click at [283, 378] on input "Somewhat Agree" at bounding box center [276, 376] width 11 height 11
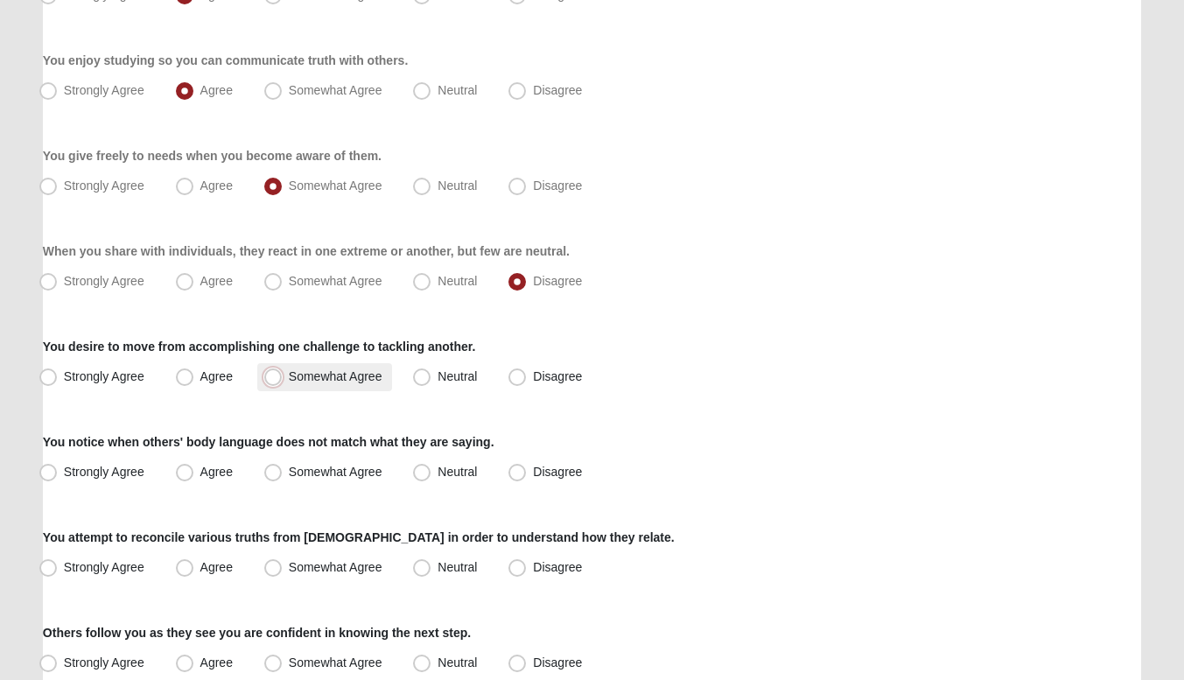
radio input "true"
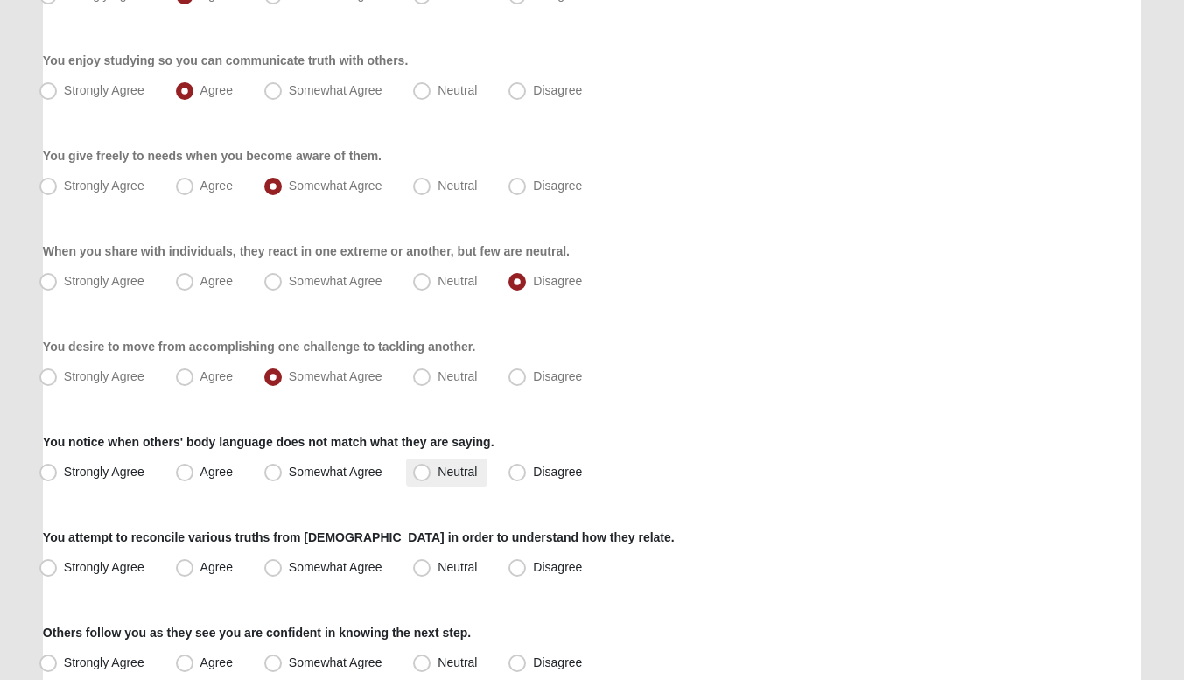
click at [437, 474] on span "Neutral" at bounding box center [456, 472] width 39 height 14
click at [420, 474] on input "Neutral" at bounding box center [425, 471] width 11 height 11
radio input "true"
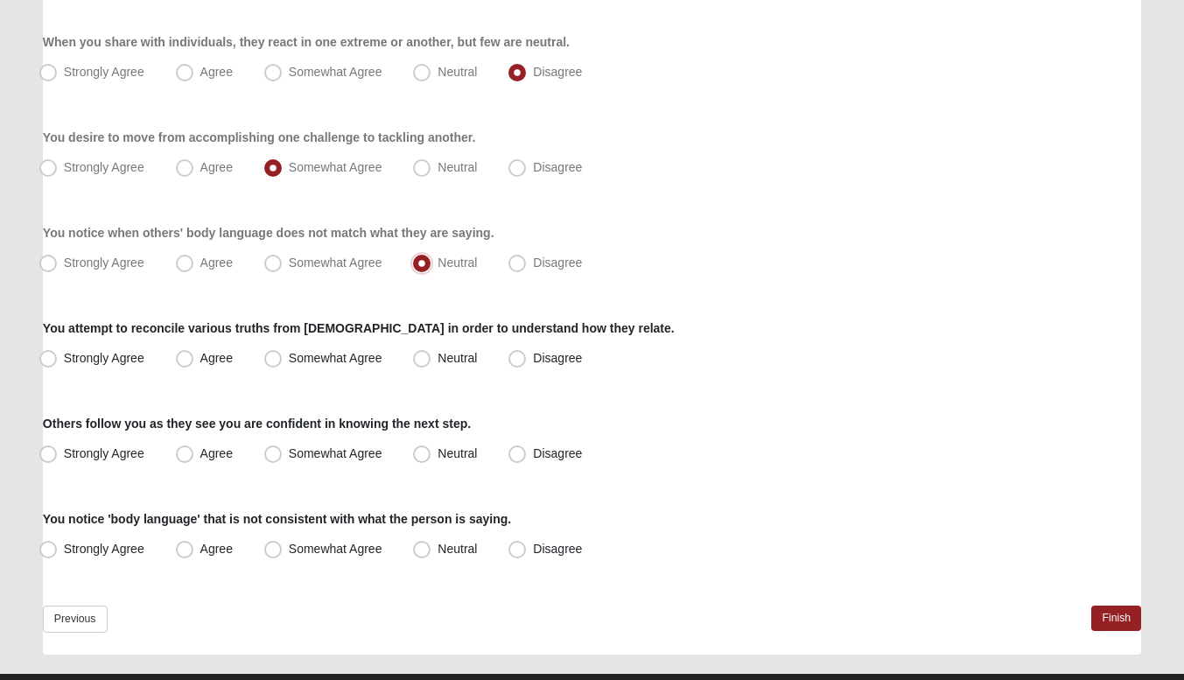
scroll to position [1261, 0]
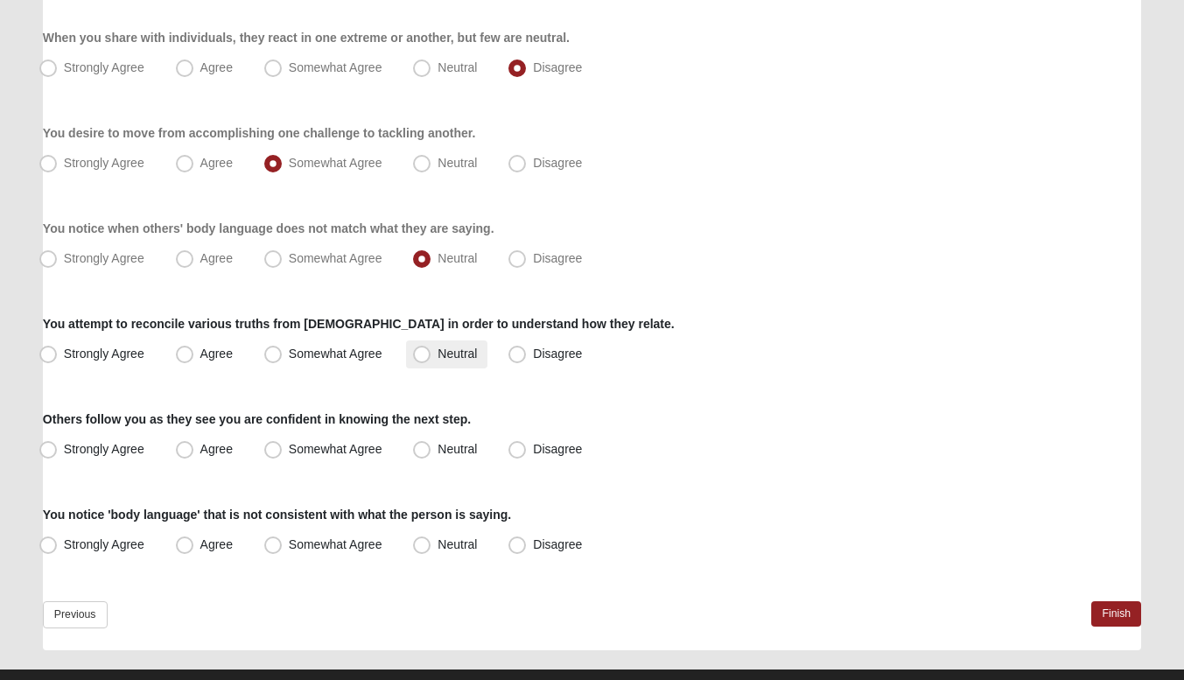
click at [434, 348] on label "Neutral" at bounding box center [446, 354] width 81 height 28
click at [431, 348] on input "Neutral" at bounding box center [425, 353] width 11 height 11
radio input "true"
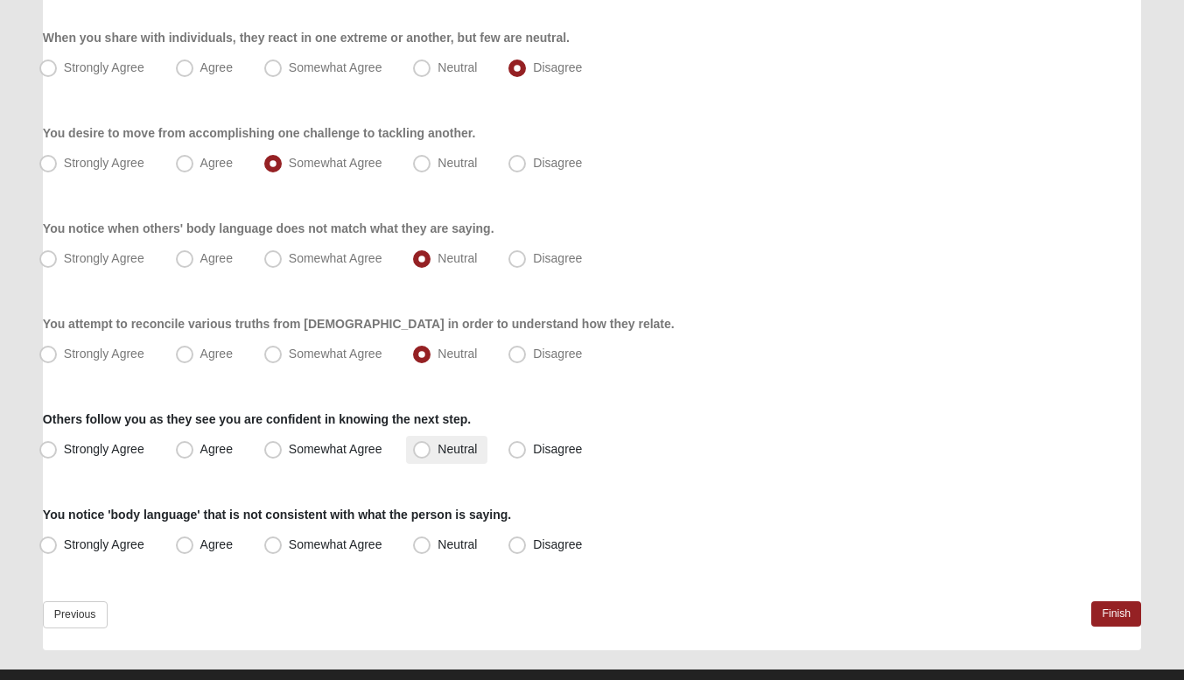
click at [446, 455] on span "Neutral" at bounding box center [456, 449] width 39 height 14
click at [431, 455] on input "Neutral" at bounding box center [425, 449] width 11 height 11
radio input "true"
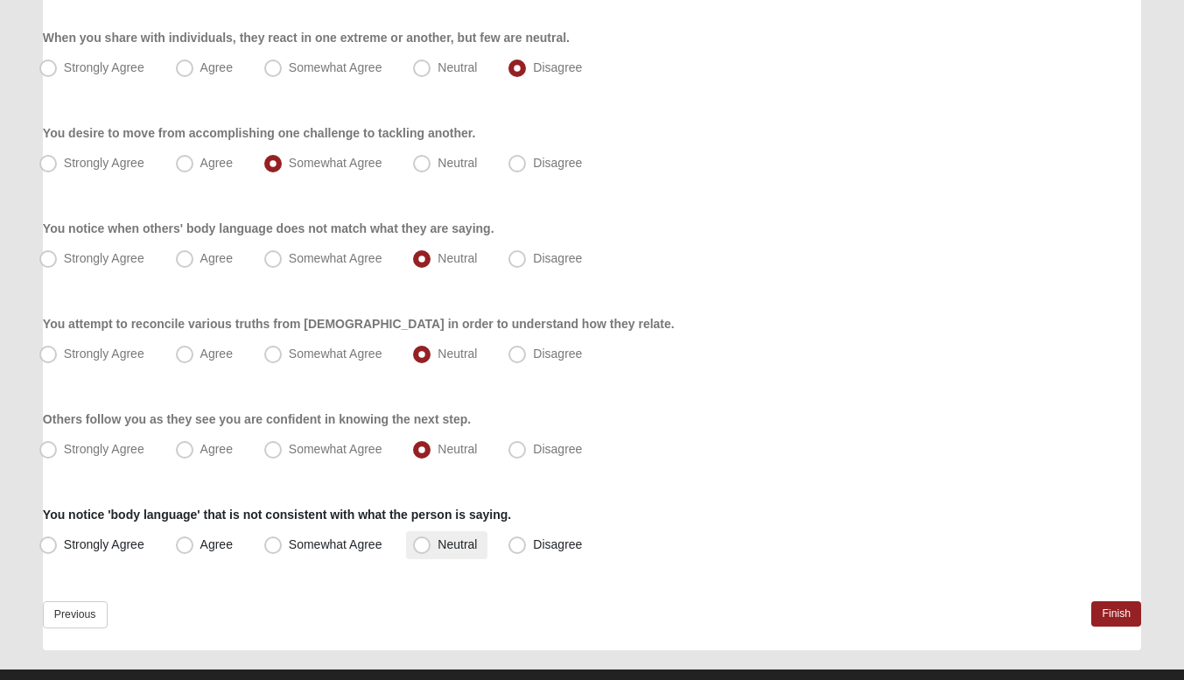
click at [437, 543] on span "Neutral" at bounding box center [456, 544] width 39 height 14
click at [428, 543] on input "Neutral" at bounding box center [425, 544] width 11 height 11
radio input "true"
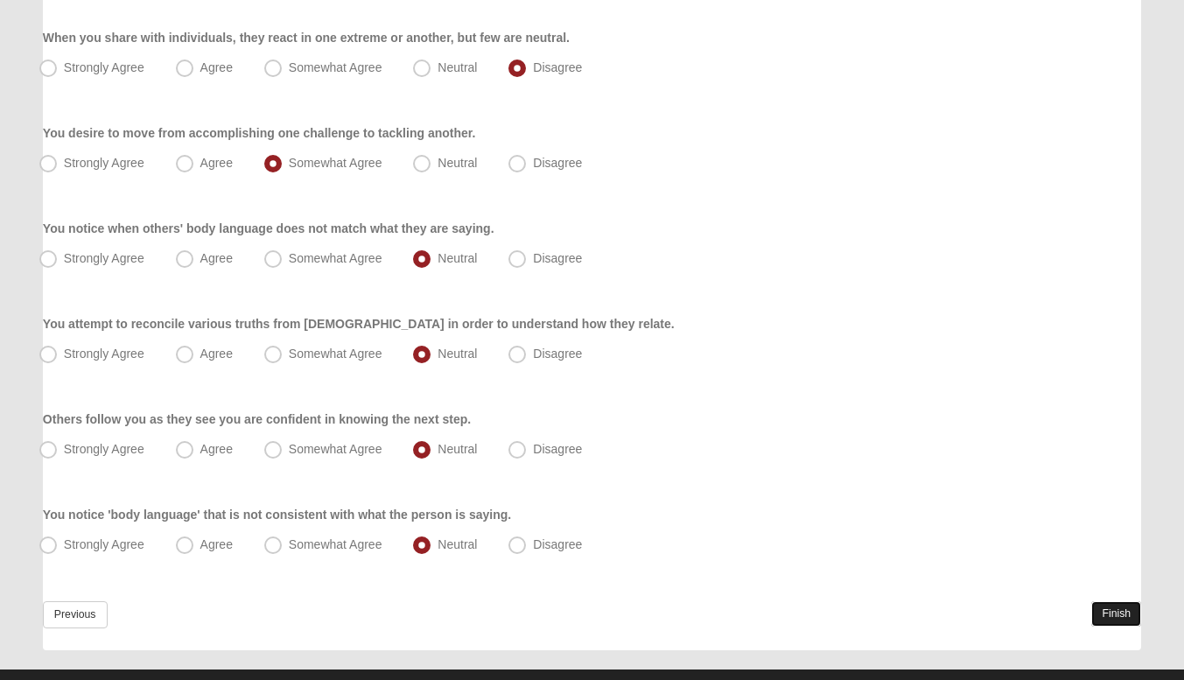
click at [1121, 603] on link "Finish" at bounding box center [1116, 613] width 50 height 25
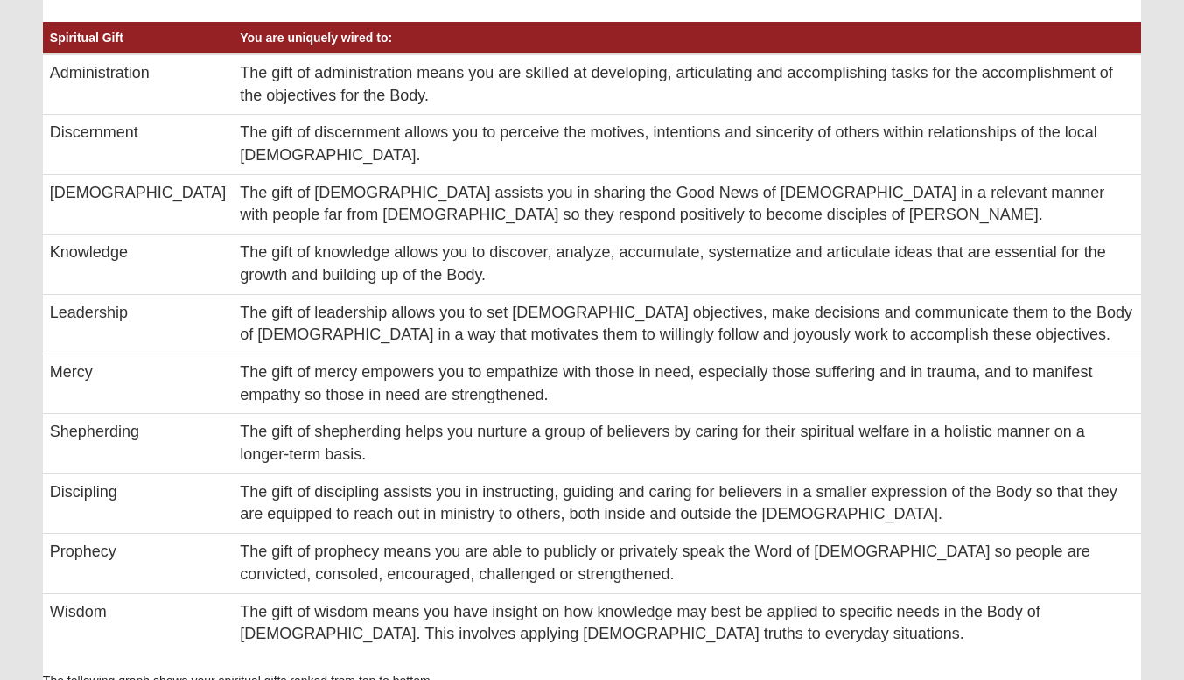
scroll to position [859, 0]
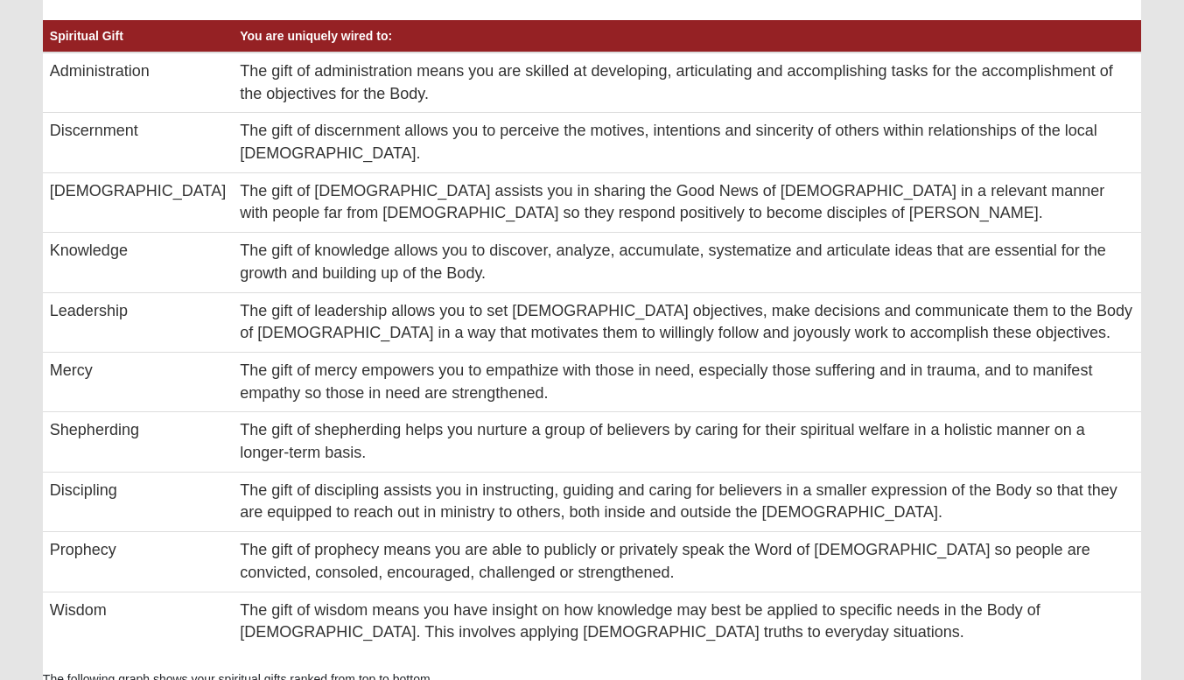
click at [648, 472] on td "The gift of discipling assists you in instructing, guiding and caring for belie…" at bounding box center [687, 501] width 908 height 59
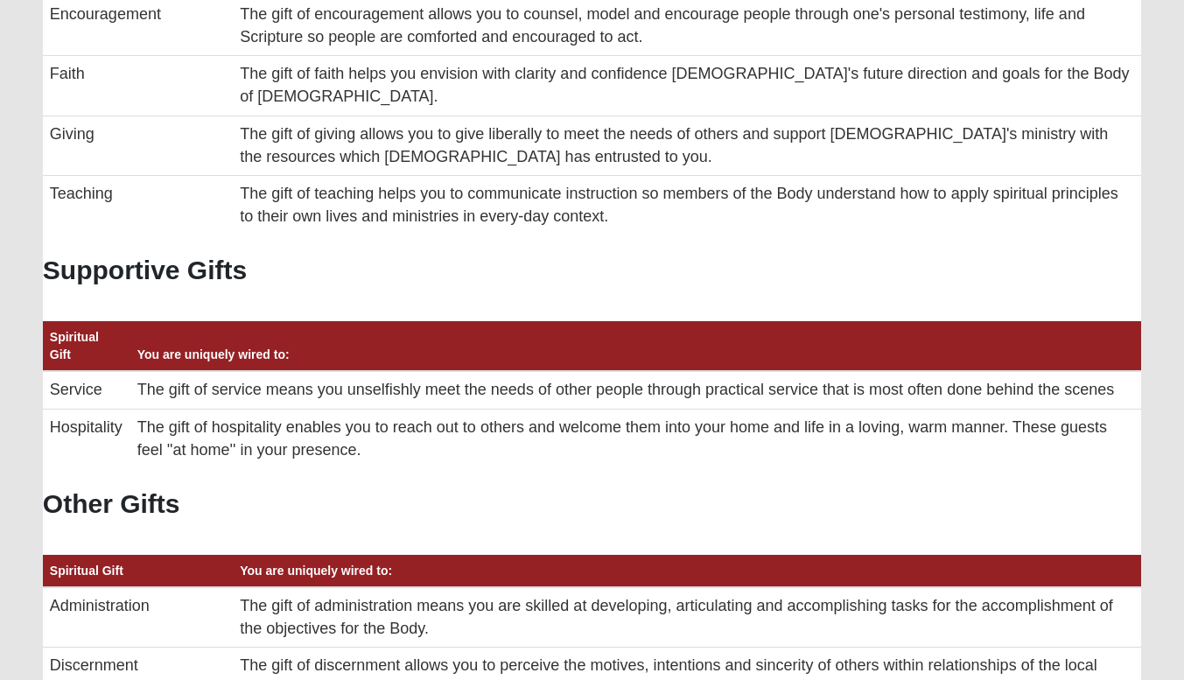
scroll to position [0, 0]
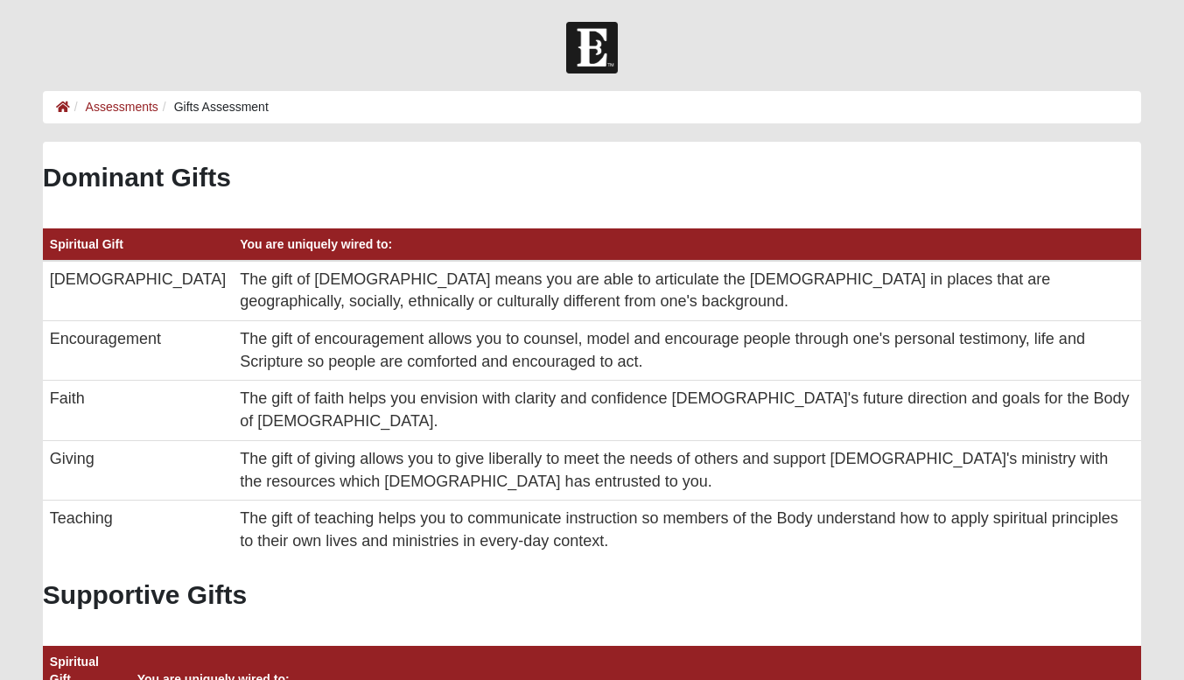
click at [462, 48] on div at bounding box center [592, 48] width 1184 height 52
click at [612, 32] on img at bounding box center [592, 48] width 52 height 52
click at [603, 41] on img at bounding box center [592, 48] width 52 height 52
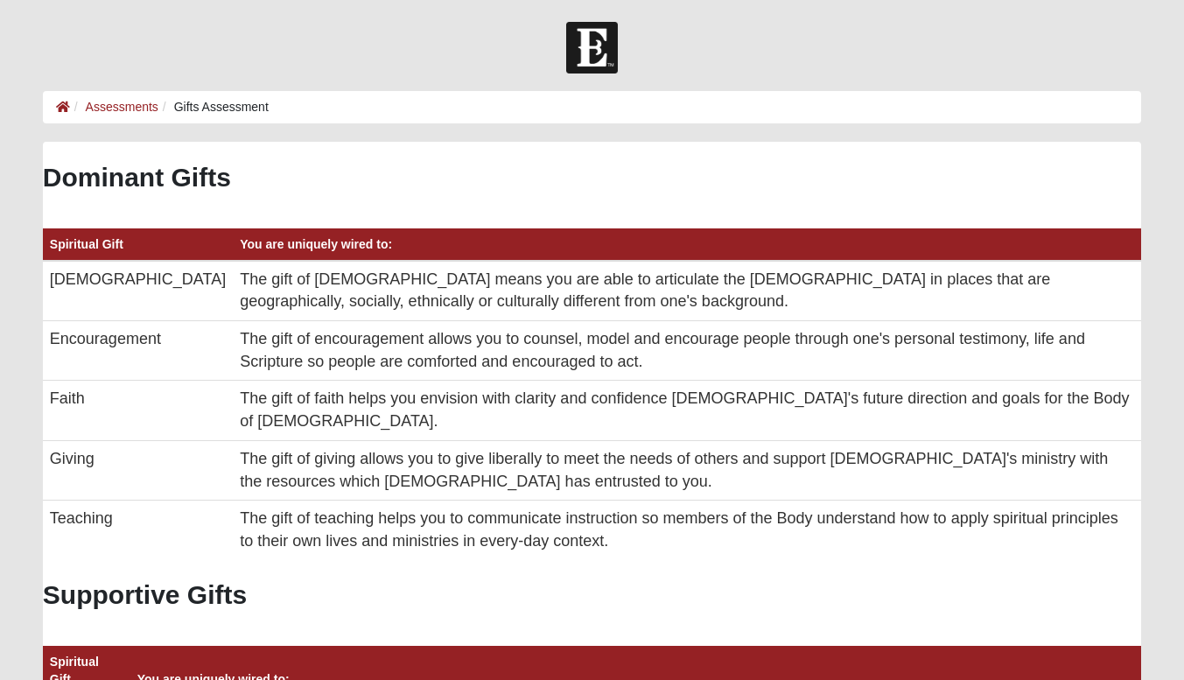
click at [50, 109] on ol "Assessments Gifts Assessment" at bounding box center [592, 107] width 1098 height 32
click at [66, 106] on icon at bounding box center [63, 107] width 14 height 12
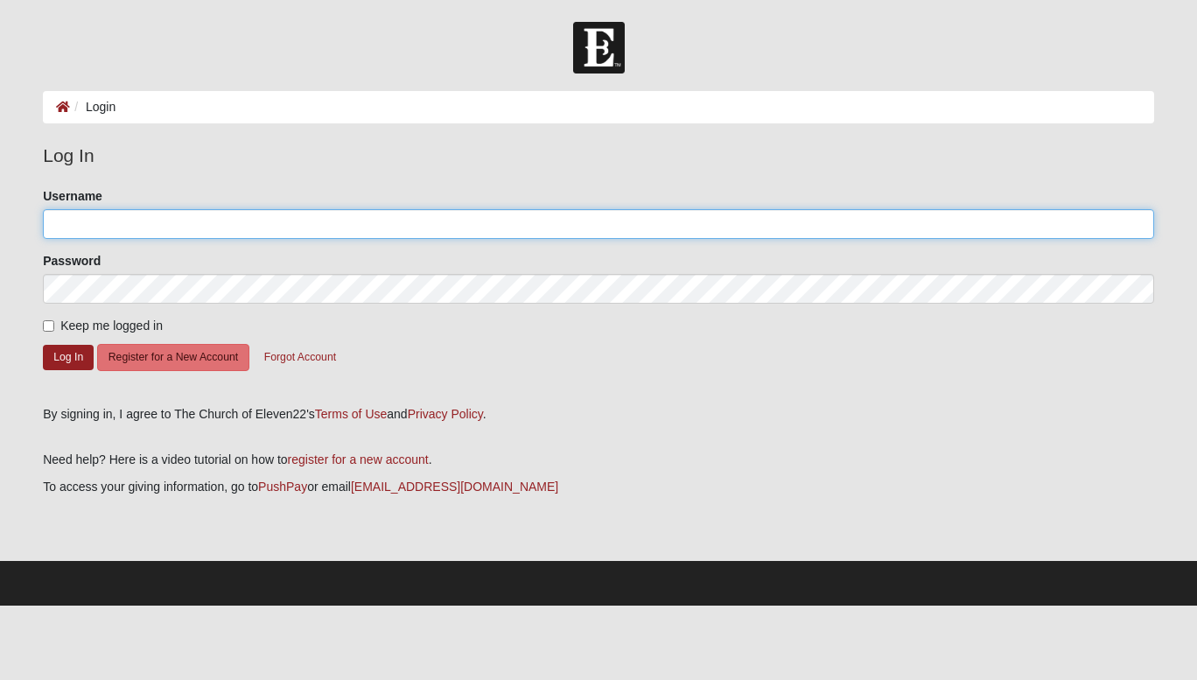
click at [104, 221] on input "Username" at bounding box center [598, 224] width 1111 height 30
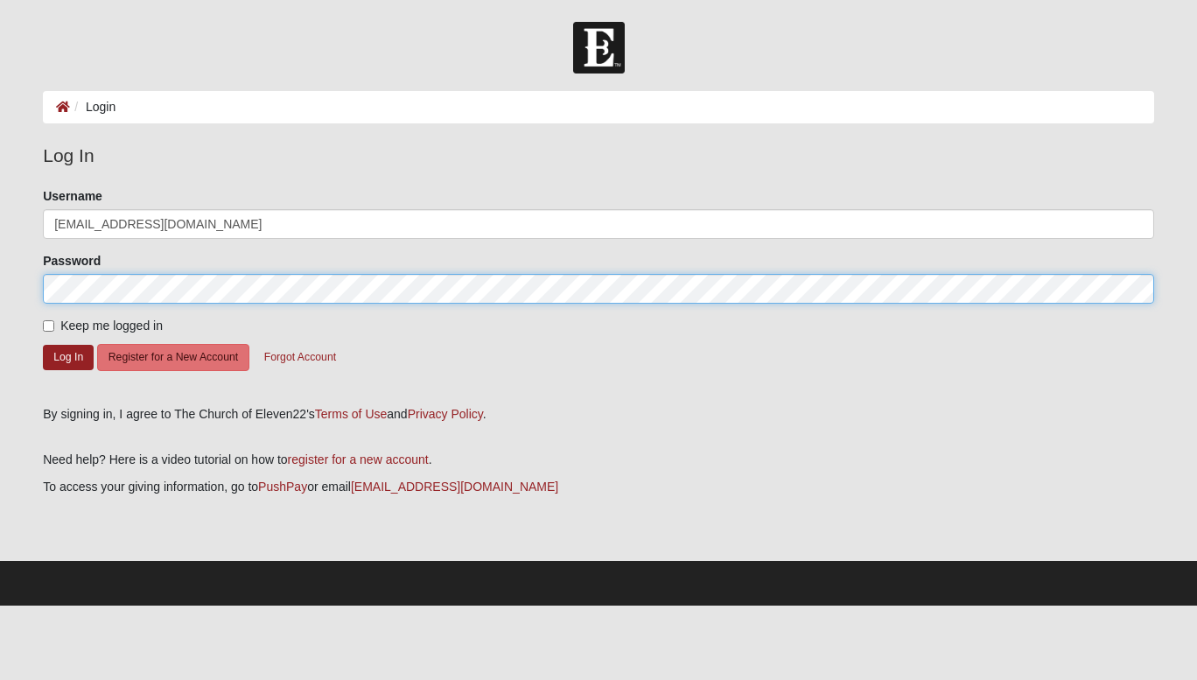
click at [43, 345] on button "Log In" at bounding box center [68, 357] width 51 height 25
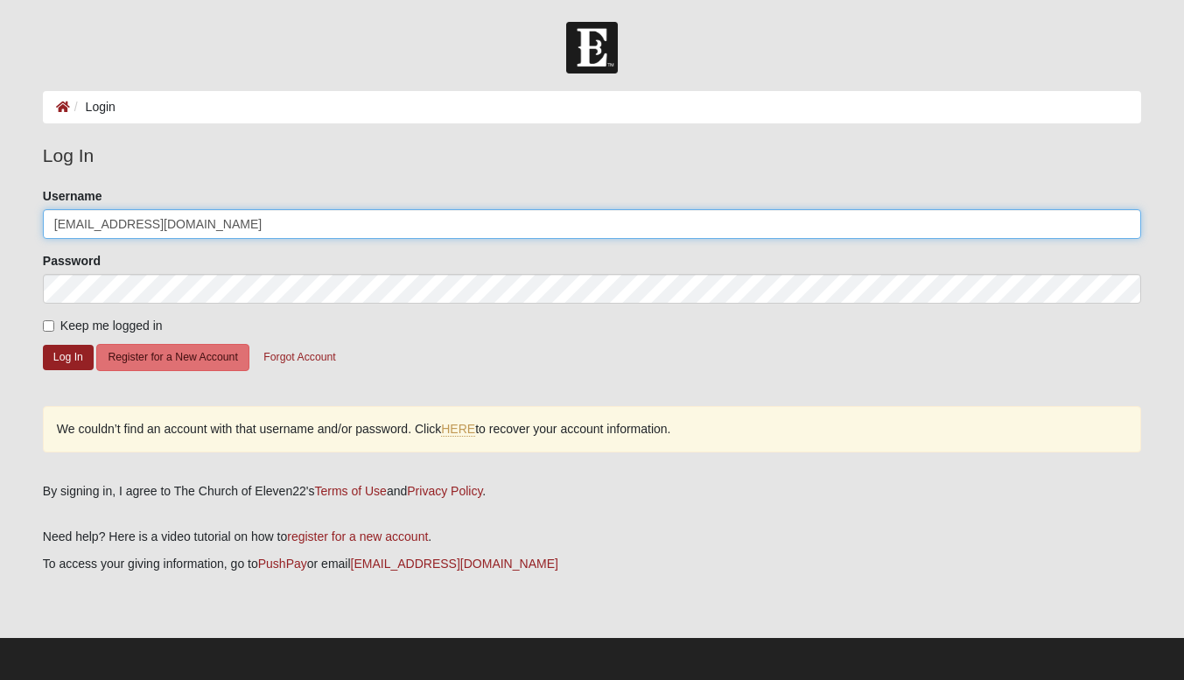
click at [222, 218] on input "[EMAIL_ADDRESS][DOMAIN_NAME]" at bounding box center [592, 224] width 1098 height 30
type input "prestonhayes23"
click at [43, 345] on button "Log In" at bounding box center [68, 357] width 51 height 25
